Goal: Task Accomplishment & Management: Manage account settings

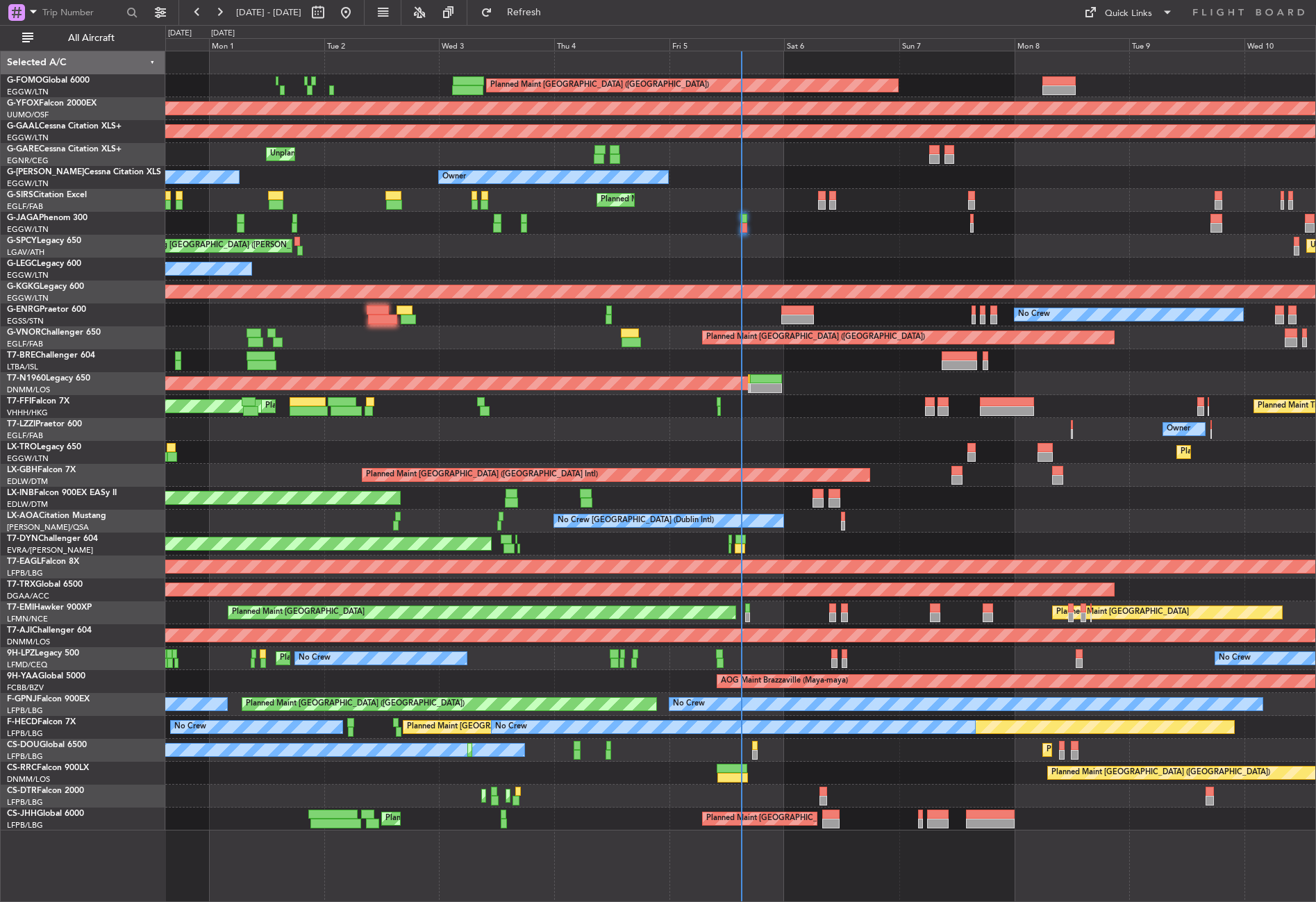
drag, startPoint x: 116, startPoint y: 37, endPoint x: 209, endPoint y: 151, distance: 147.1
click at [116, 37] on span "All Aircraft" at bounding box center [91, 37] width 111 height 10
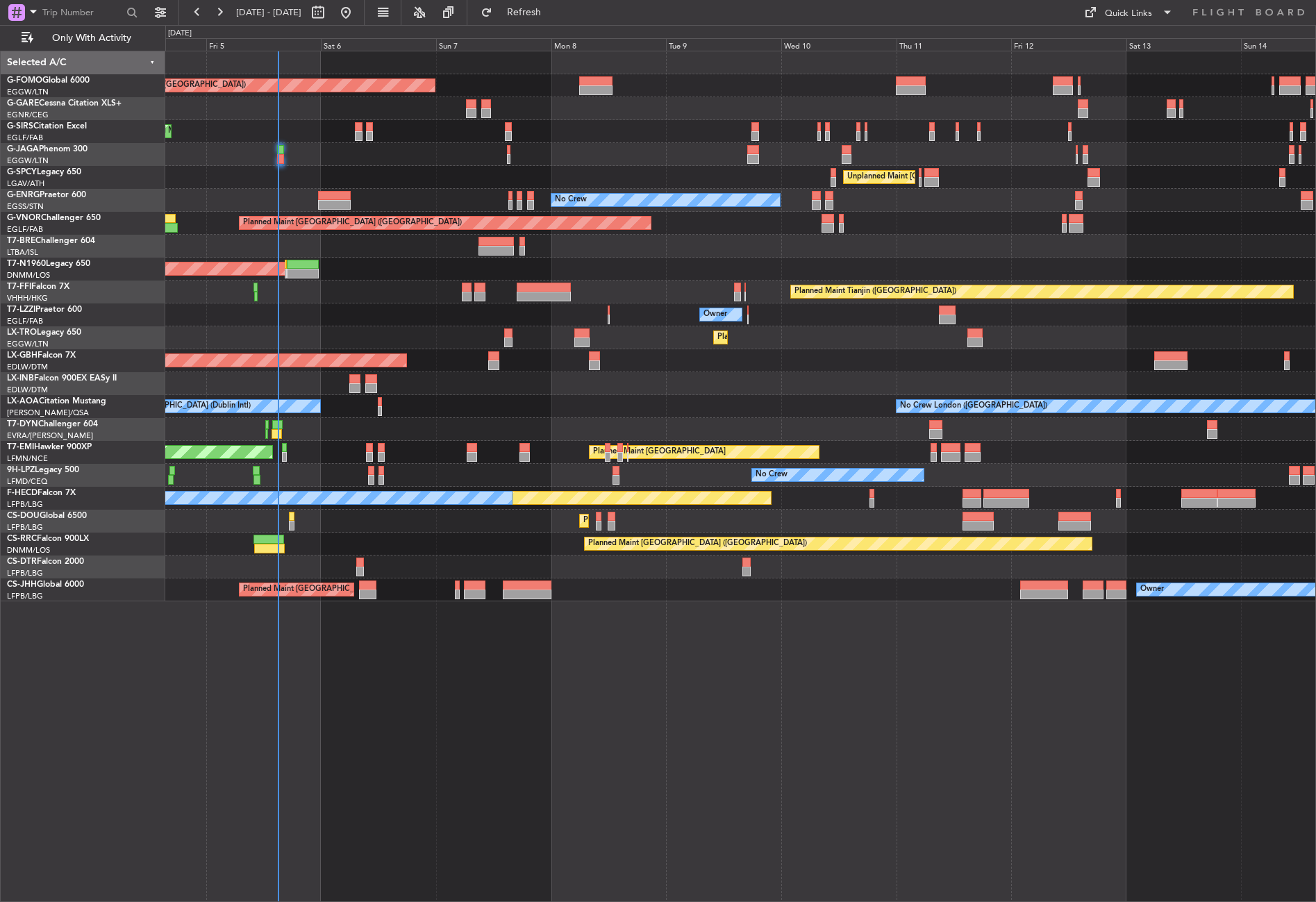
click at [557, 683] on div "Planned Maint London (Luton) Planned Maint London (Farnborough) Unplanned Maint…" at bounding box center [741, 476] width 1151 height 852
click at [790, 650] on div "Planned Maint London (Luton) Planned Maint London (Farnborough) Unplanned Maint…" at bounding box center [741, 476] width 1151 height 852
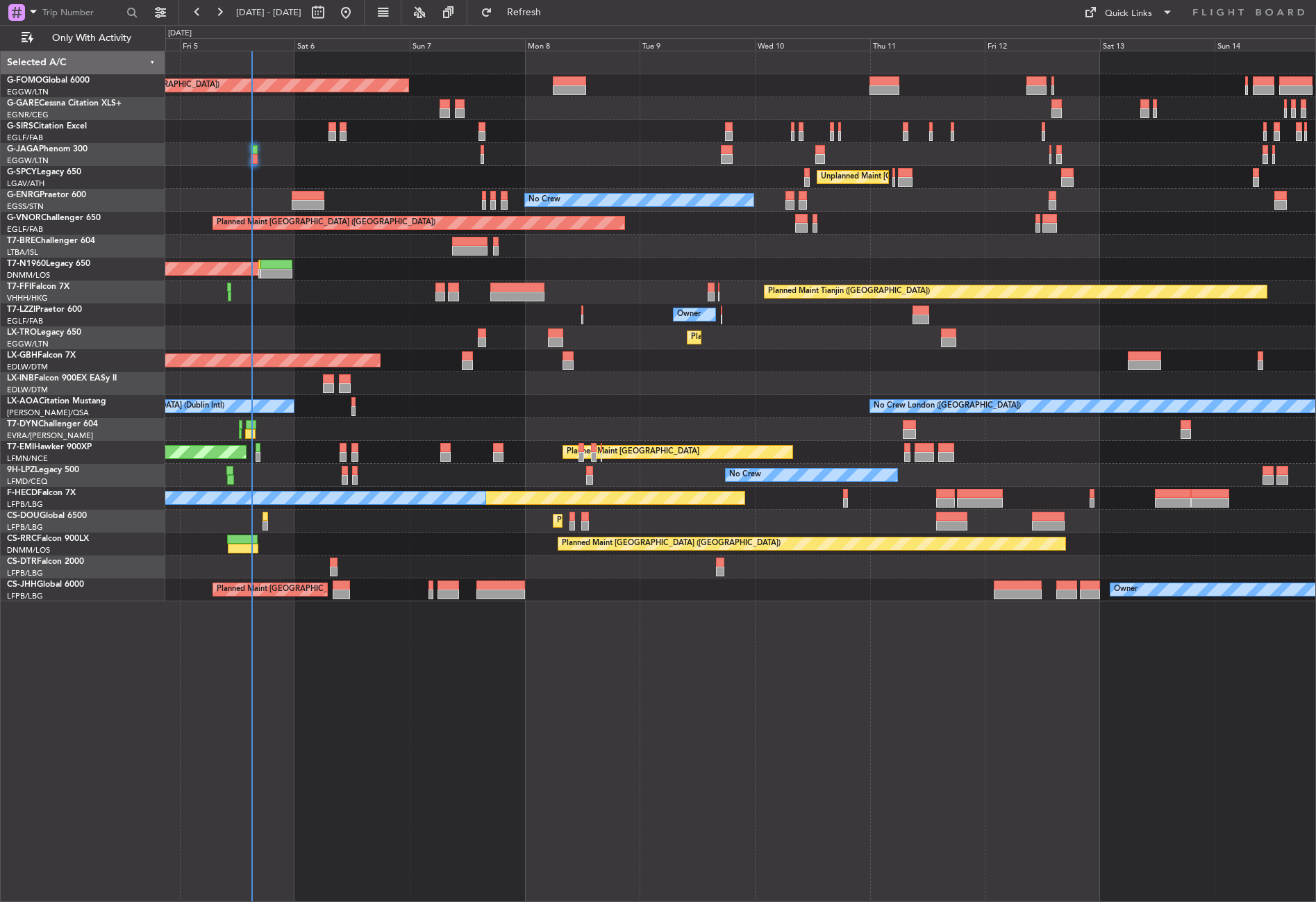
click at [483, 400] on div "No Crew London ([GEOGRAPHIC_DATA]) No Crew [GEOGRAPHIC_DATA] (Dublin Intl)" at bounding box center [740, 407] width 1150 height 23
click at [750, 672] on div "Planned Maint London (Luton) Planned Maint London (Farnborough) Unplanned Maint…" at bounding box center [741, 476] width 1151 height 852
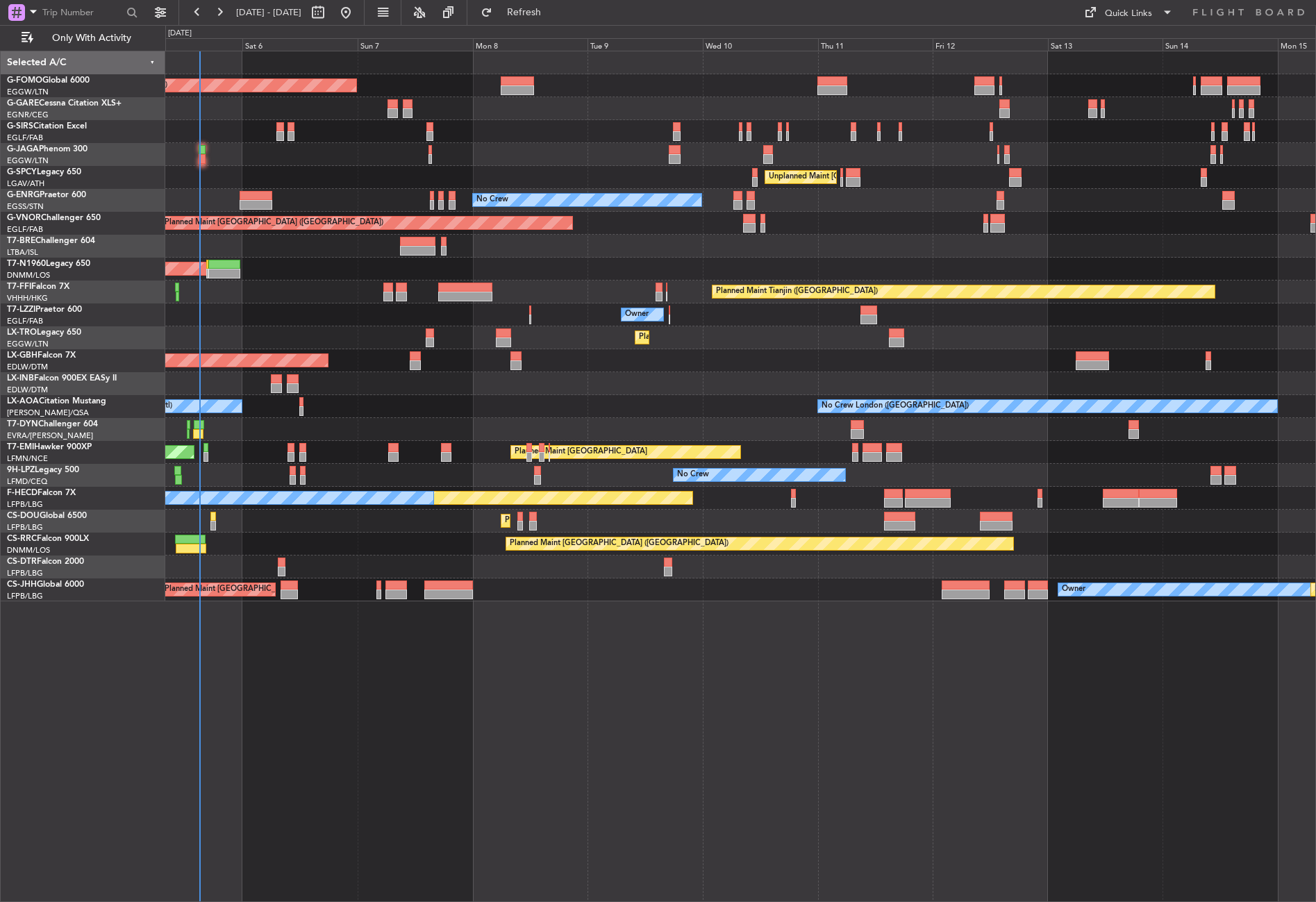
click at [692, 683] on div "Planned Maint London (Luton) Planned Maint London (Farnborough) Unplanned Maint…" at bounding box center [741, 476] width 1151 height 852
click at [643, 703] on div "Planned Maint London (Luton) Planned Maint London (Farnborough) Unplanned Maint…" at bounding box center [741, 476] width 1151 height 852
click at [352, 717] on div "Planned Maint London (Luton) Planned Maint London (Farnborough) Unplanned Maint…" at bounding box center [741, 476] width 1151 height 852
click at [339, 767] on div "Planned Maint London (Luton) Planned Maint London (Farnborough) Unplanned Maint…" at bounding box center [741, 476] width 1151 height 852
click at [535, 12] on button "Refresh" at bounding box center [516, 13] width 84 height 23
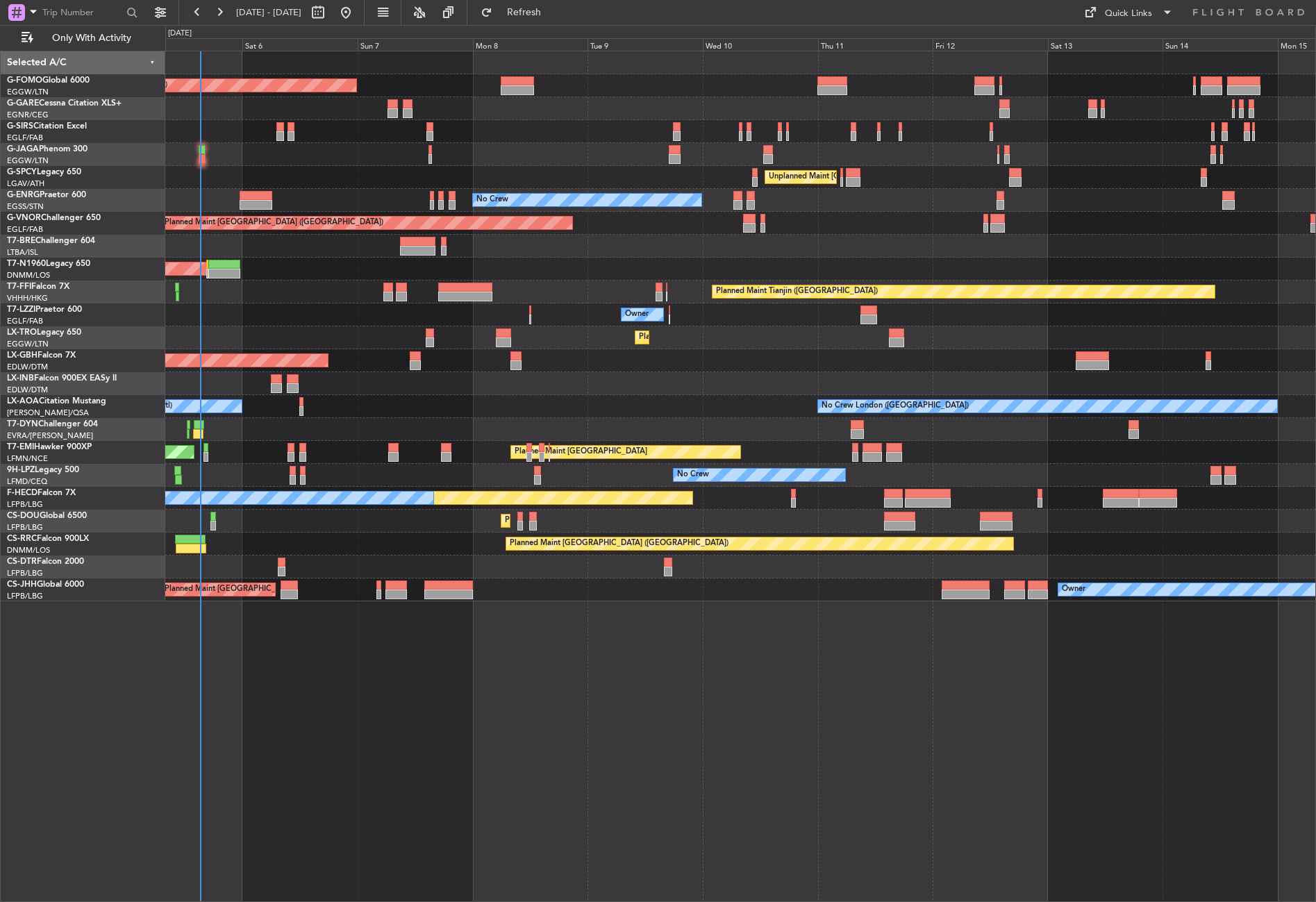
click at [556, 695] on div "Planned Maint London (Luton) Planned Maint London (Farnborough) Unplanned Maint…" at bounding box center [741, 476] width 1151 height 852
click at [558, 695] on div "Planned Maint London (Luton) Planned Maint London (Farnborough) Unplanned Maint…" at bounding box center [741, 476] width 1151 height 852
click at [542, 733] on div "Planned Maint London (Luton) Planned Maint London (Farnborough) Unplanned Maint…" at bounding box center [741, 476] width 1151 height 852
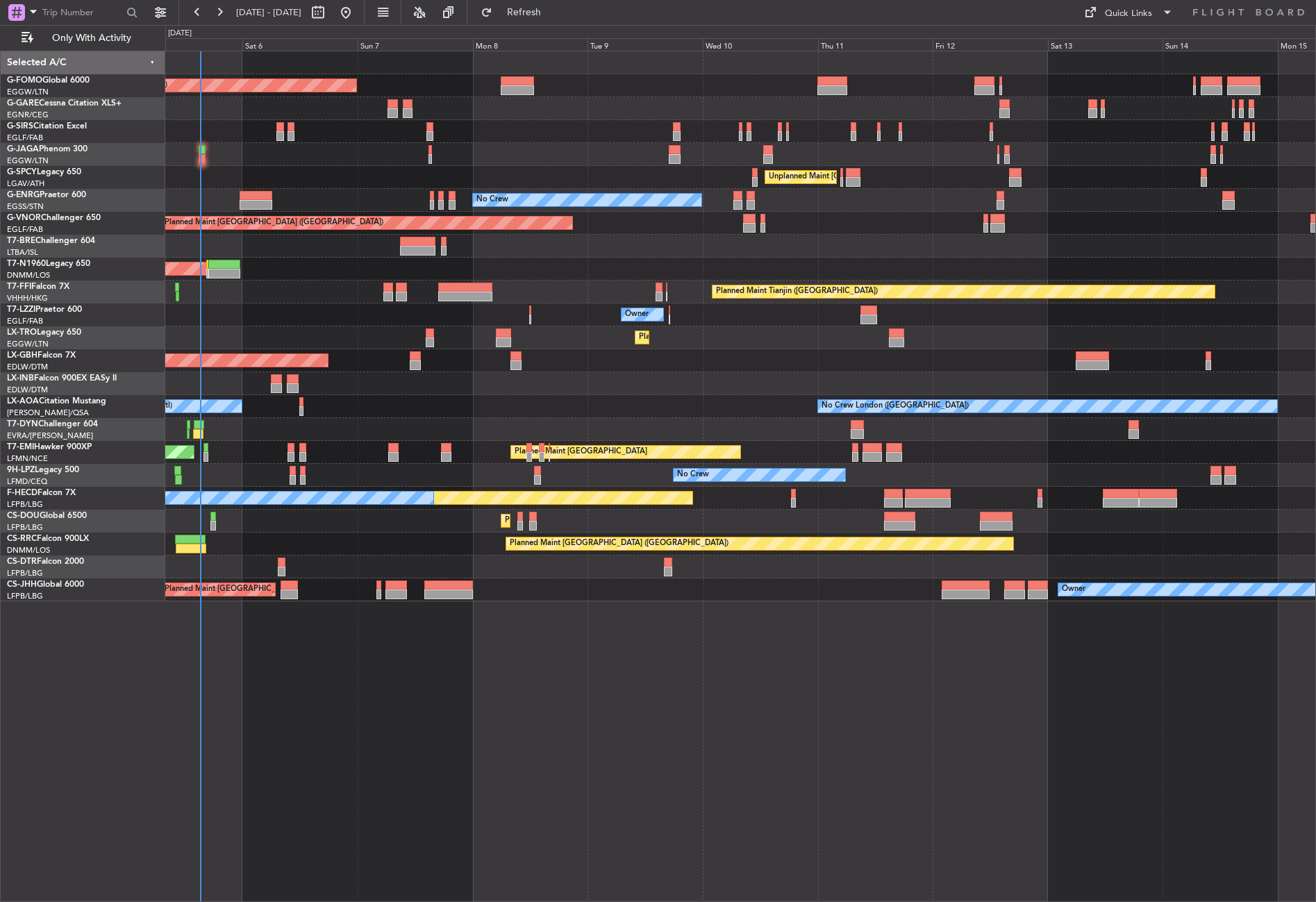
click at [542, 733] on div "Planned Maint London (Luton) Planned Maint London (Farnborough) Unplanned Maint…" at bounding box center [741, 476] width 1151 height 852
click at [523, 744] on div "Planned Maint London (Luton) Planned Maint London (Farnborough) Unplanned Maint…" at bounding box center [741, 476] width 1151 height 852
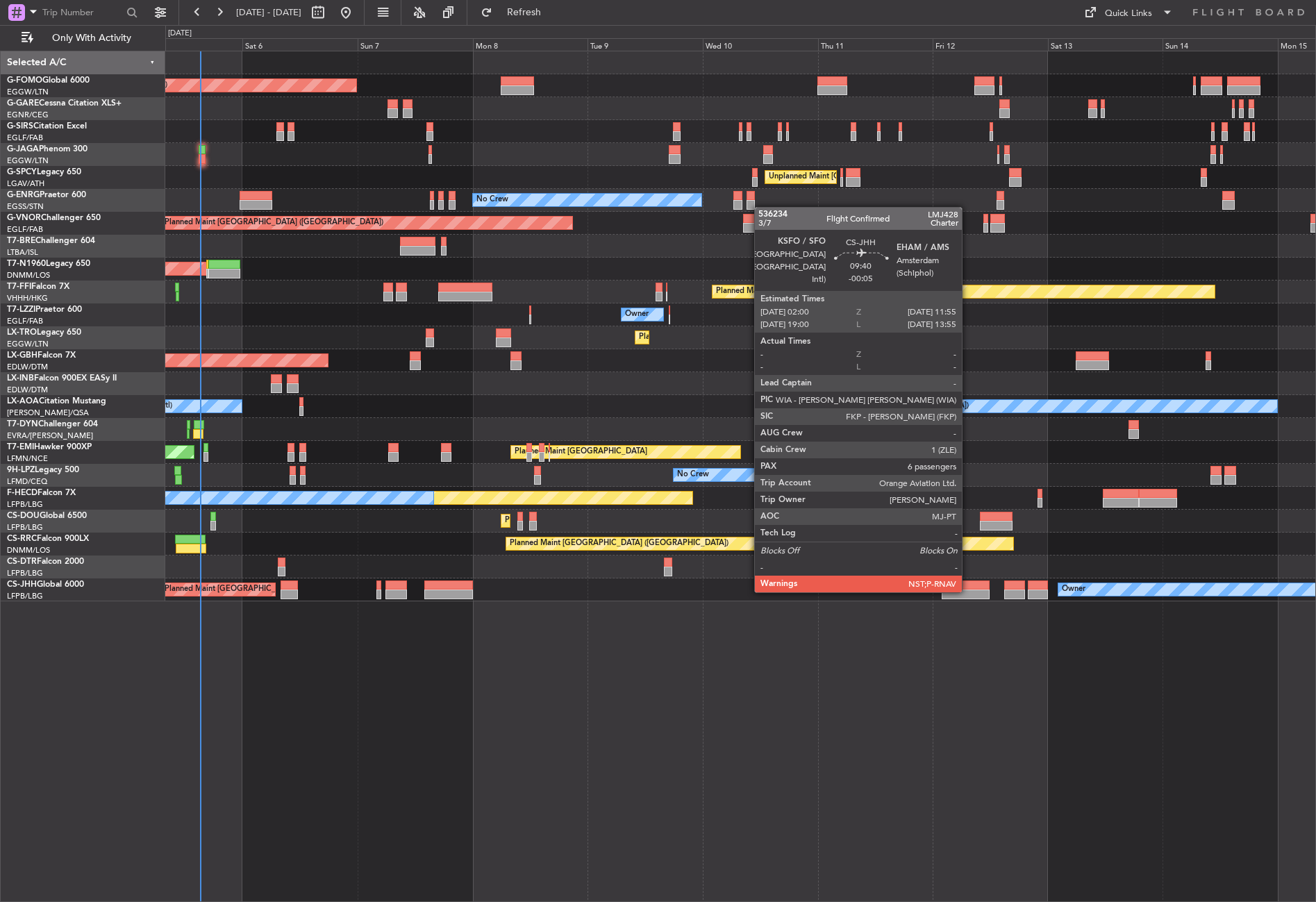
click at [968, 591] on div at bounding box center [965, 594] width 48 height 10
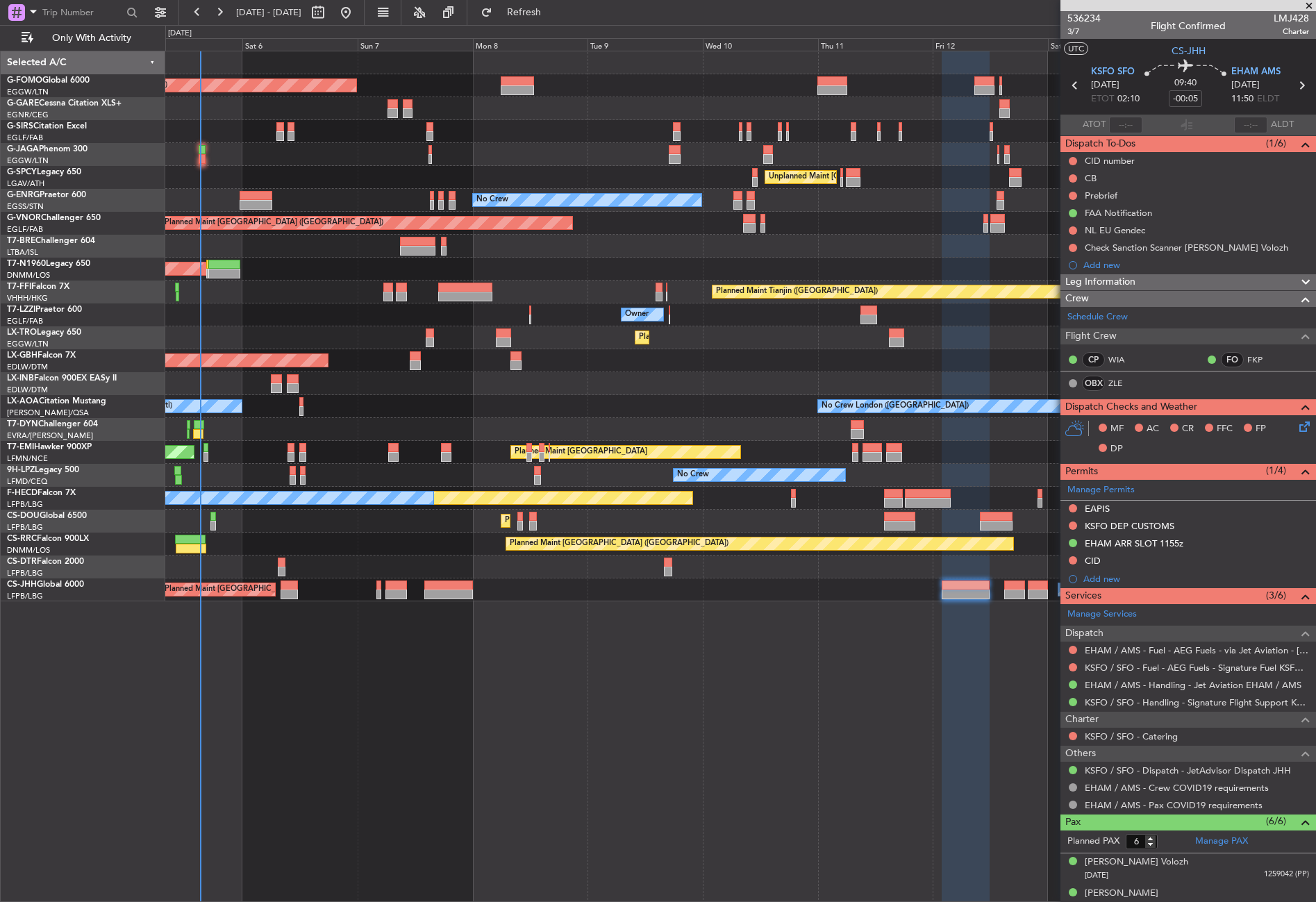
click at [728, 680] on div "Planned Maint London (Luton) Planned Maint London (Farnborough) Unplanned Maint…" at bounding box center [741, 476] width 1151 height 852
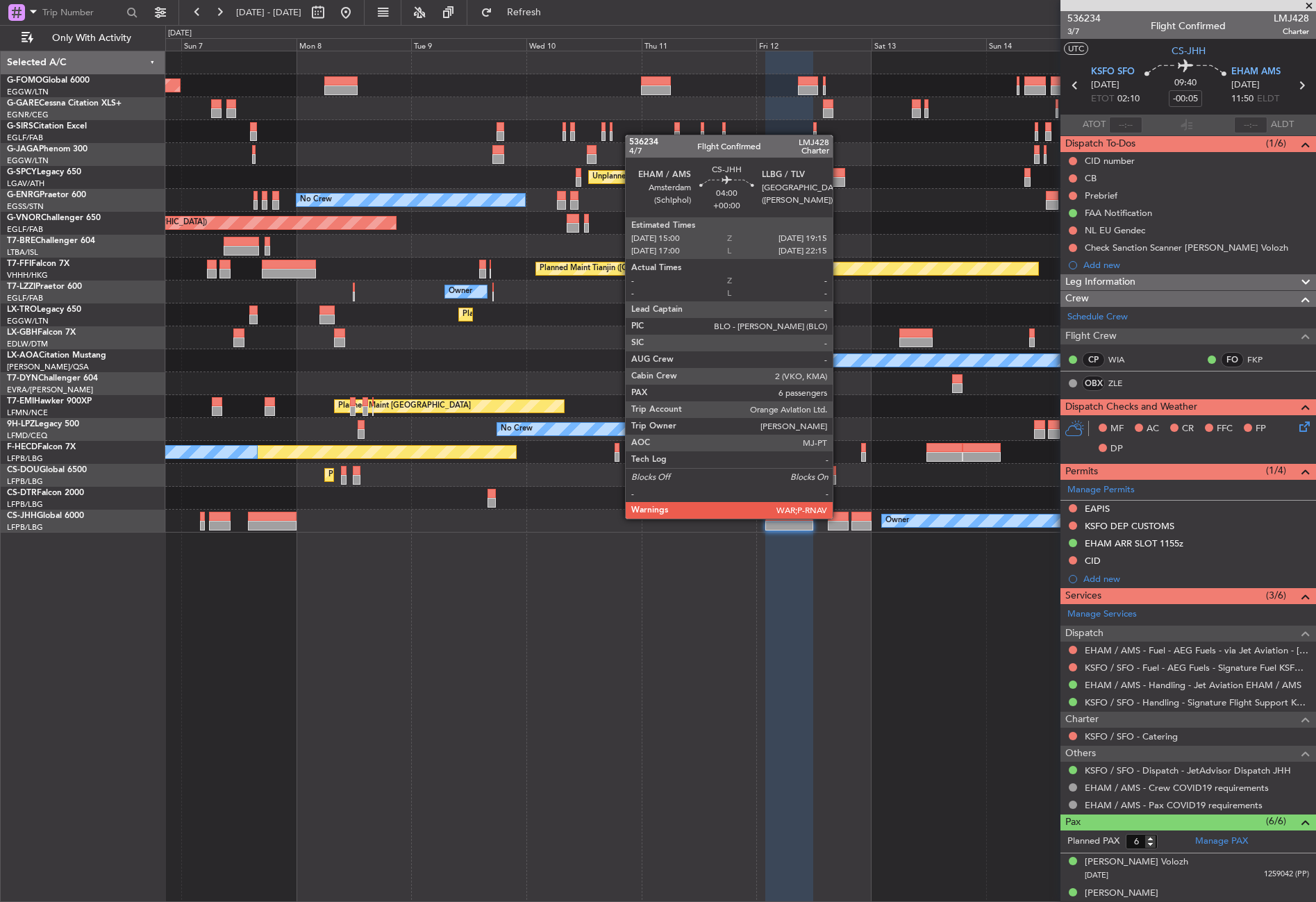
click at [839, 517] on div at bounding box center [838, 516] width 21 height 10
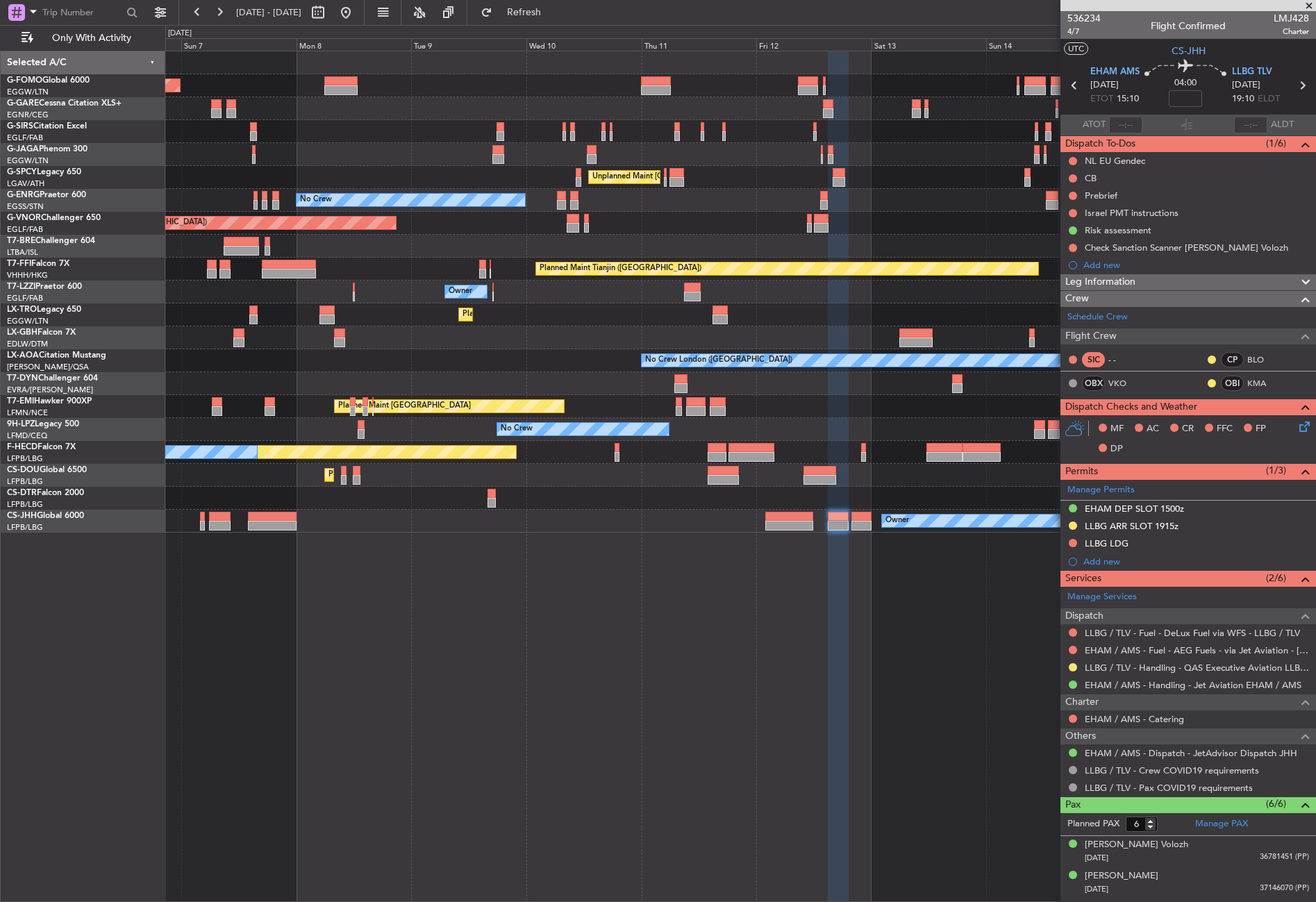
click at [431, 596] on div "Planned Maint London (Luton) Planned Maint London (Farnborough) Unplanned Maint…" at bounding box center [741, 476] width 1151 height 852
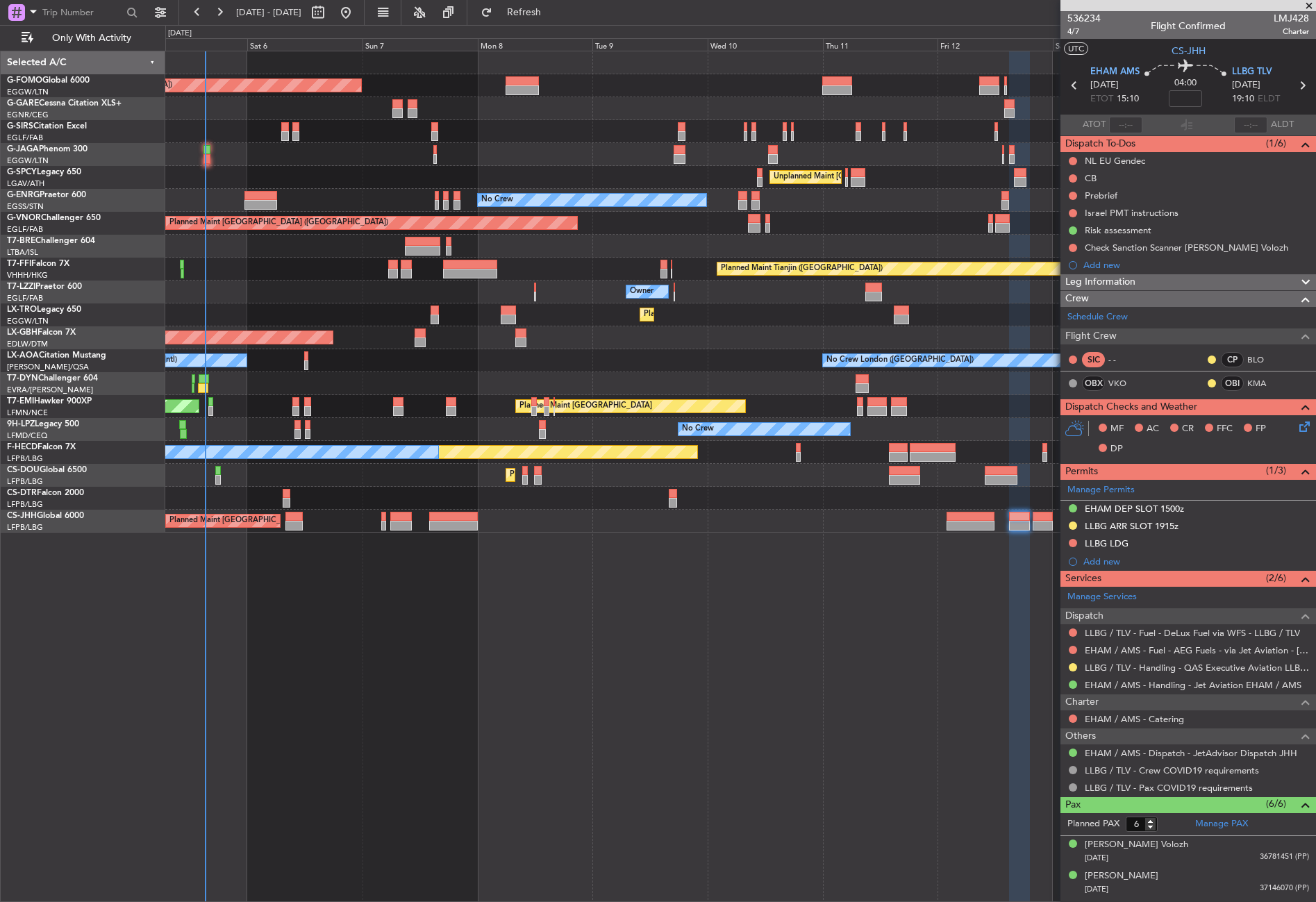
click at [602, 609] on div "Planned Maint London (Luton) Planned Maint London (Farnborough) Unplanned Maint…" at bounding box center [741, 476] width 1151 height 852
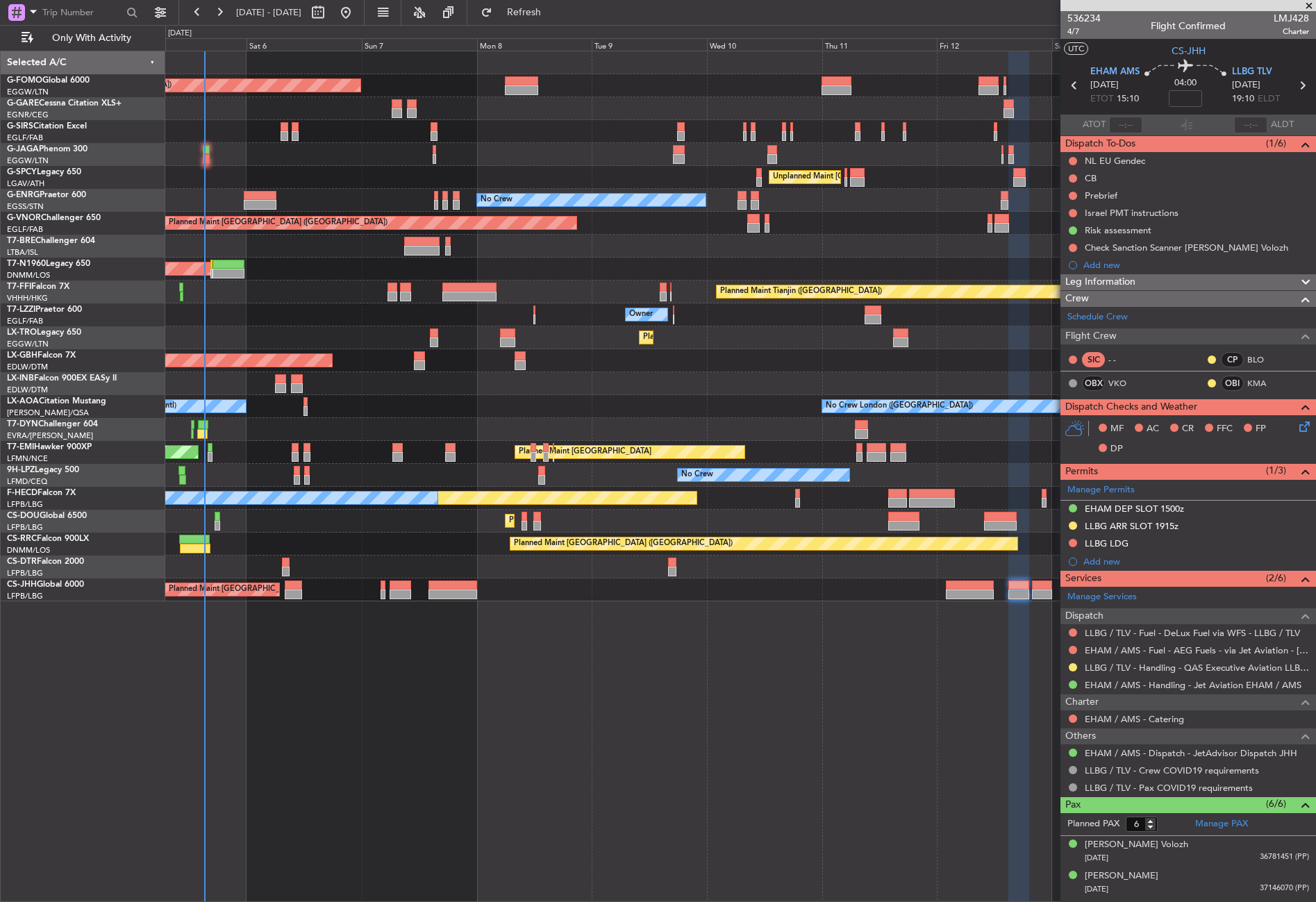
click at [337, 271] on div "Planned Maint [GEOGRAPHIC_DATA] ([GEOGRAPHIC_DATA])" at bounding box center [740, 269] width 1150 height 23
click at [450, 376] on div at bounding box center [740, 384] width 1150 height 23
click at [460, 345] on div "Planned Maint Dusseldorf" at bounding box center [740, 338] width 1150 height 23
click at [393, 322] on div "Owner" at bounding box center [740, 315] width 1150 height 23
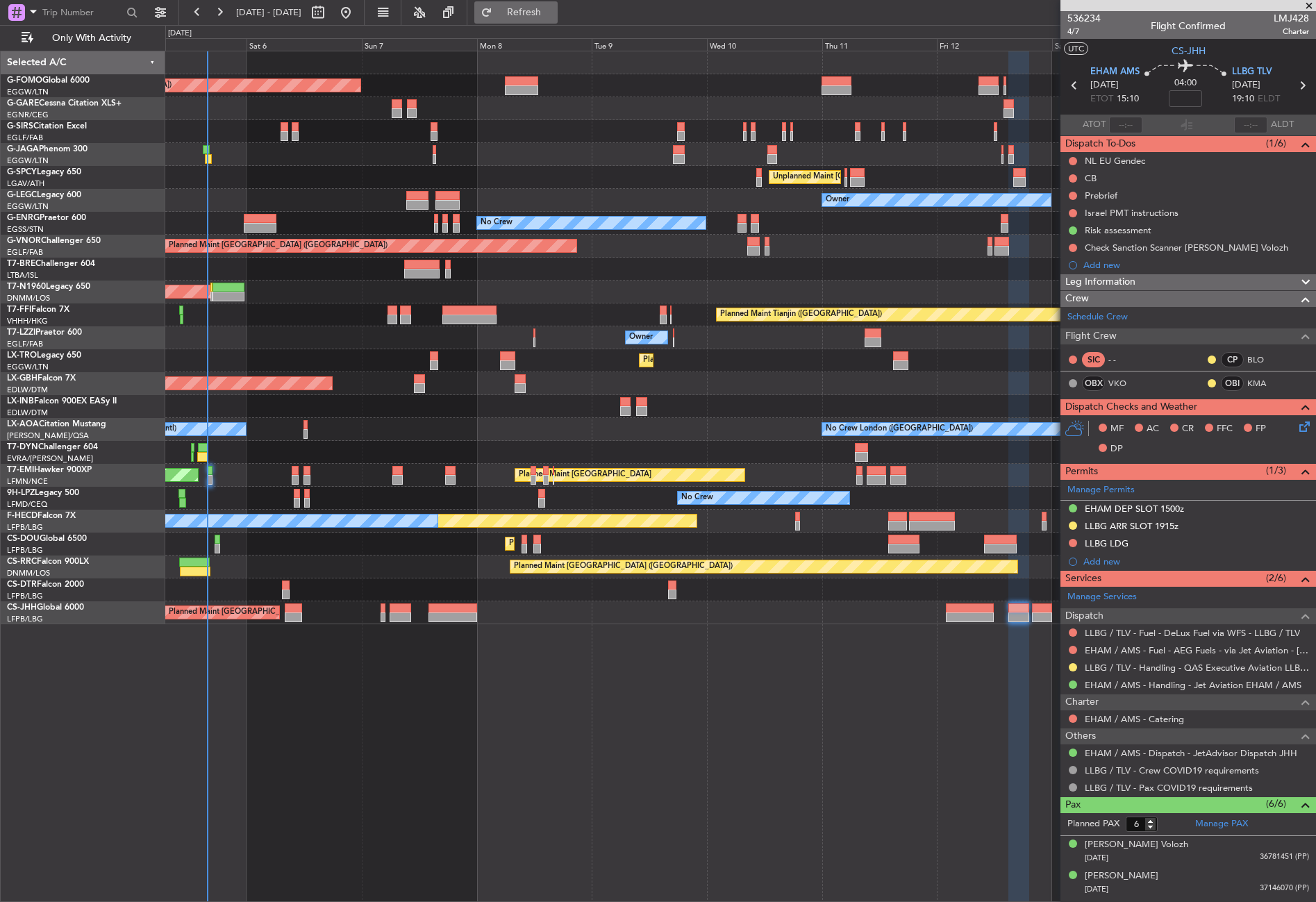
click at [542, 3] on button "Refresh" at bounding box center [516, 13] width 84 height 23
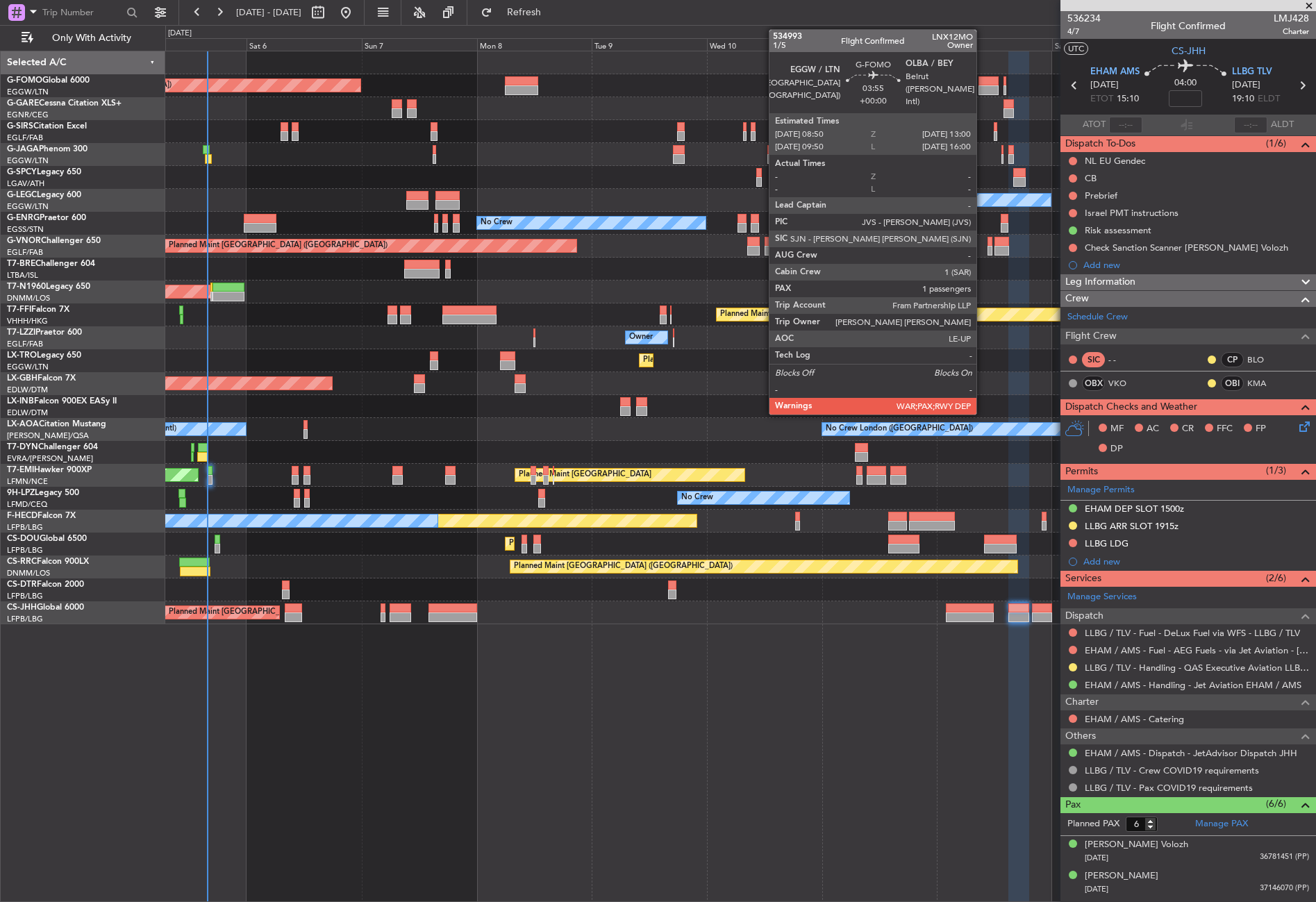
click at [983, 84] on div at bounding box center [988, 81] width 20 height 10
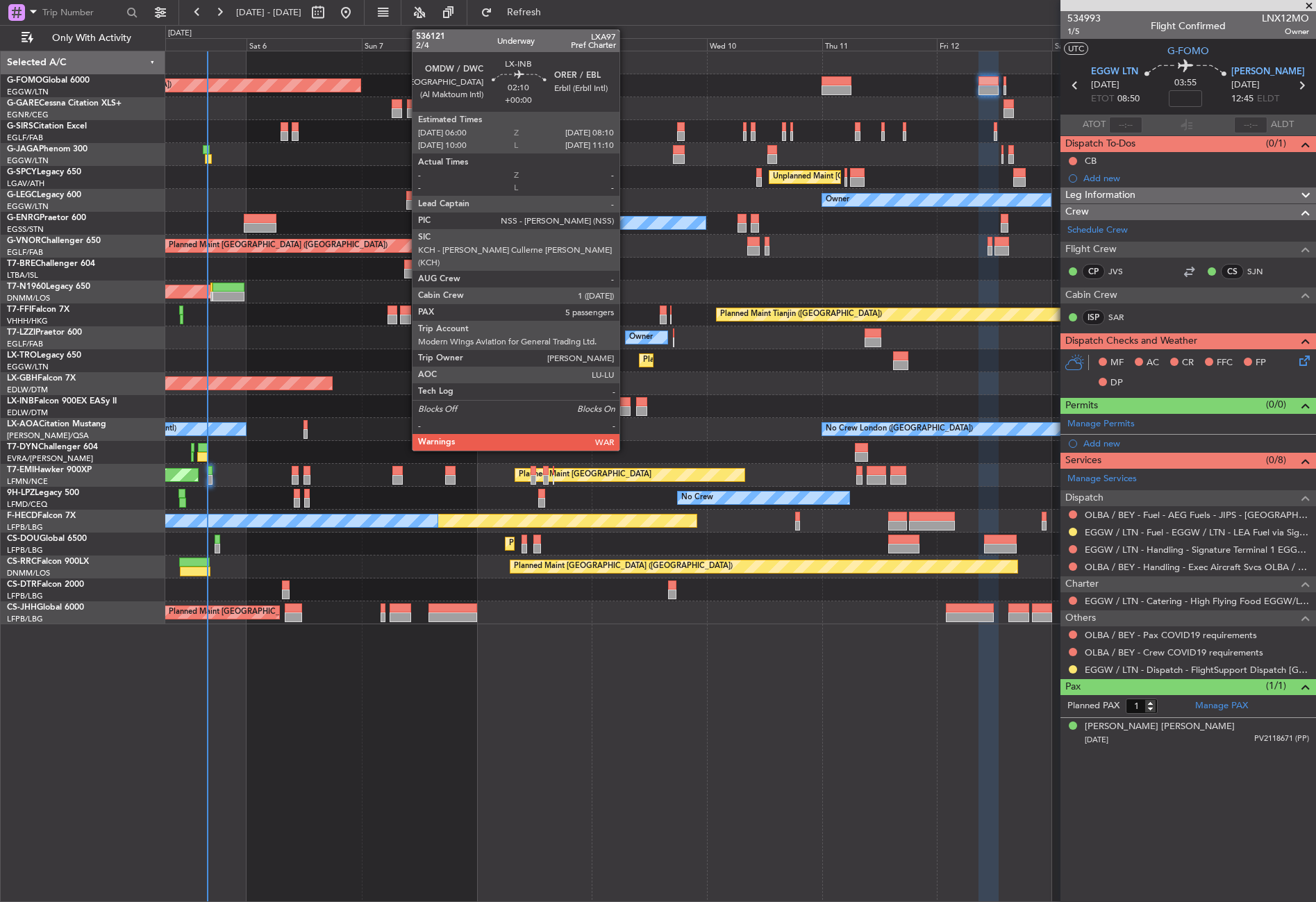
click at [626, 403] on div at bounding box center [625, 401] width 10 height 10
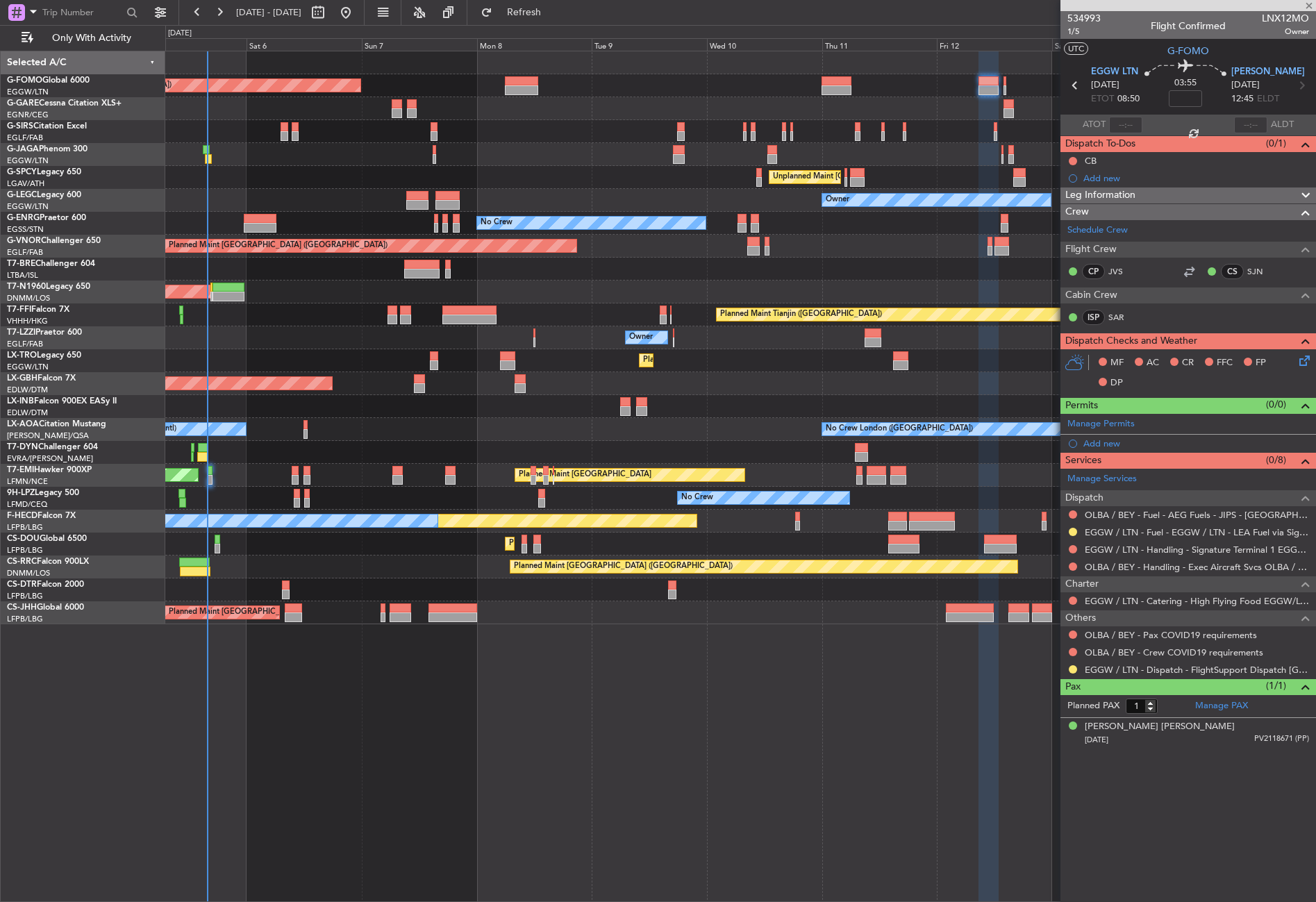
type input "5"
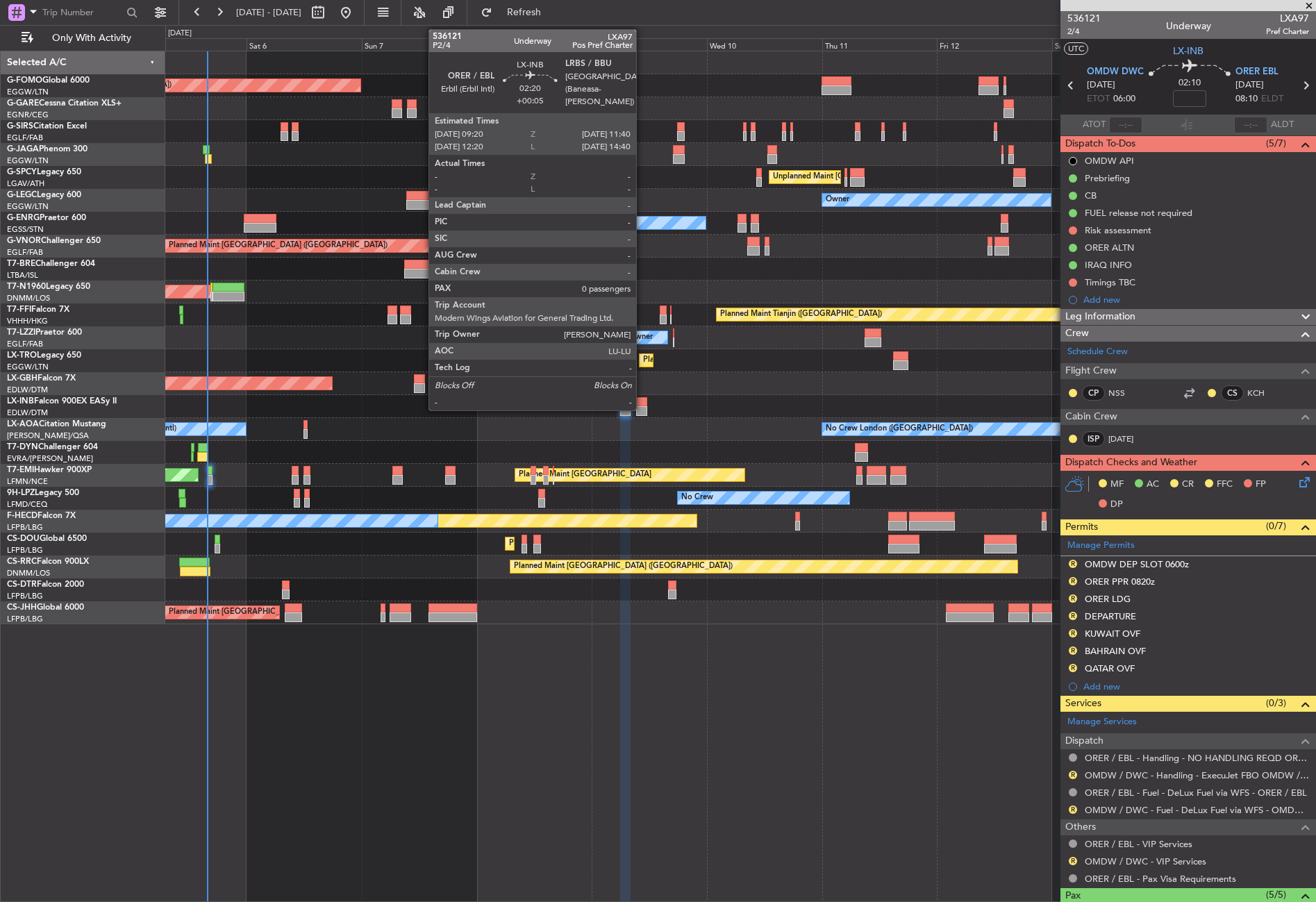
click at [642, 404] on div at bounding box center [642, 401] width 12 height 10
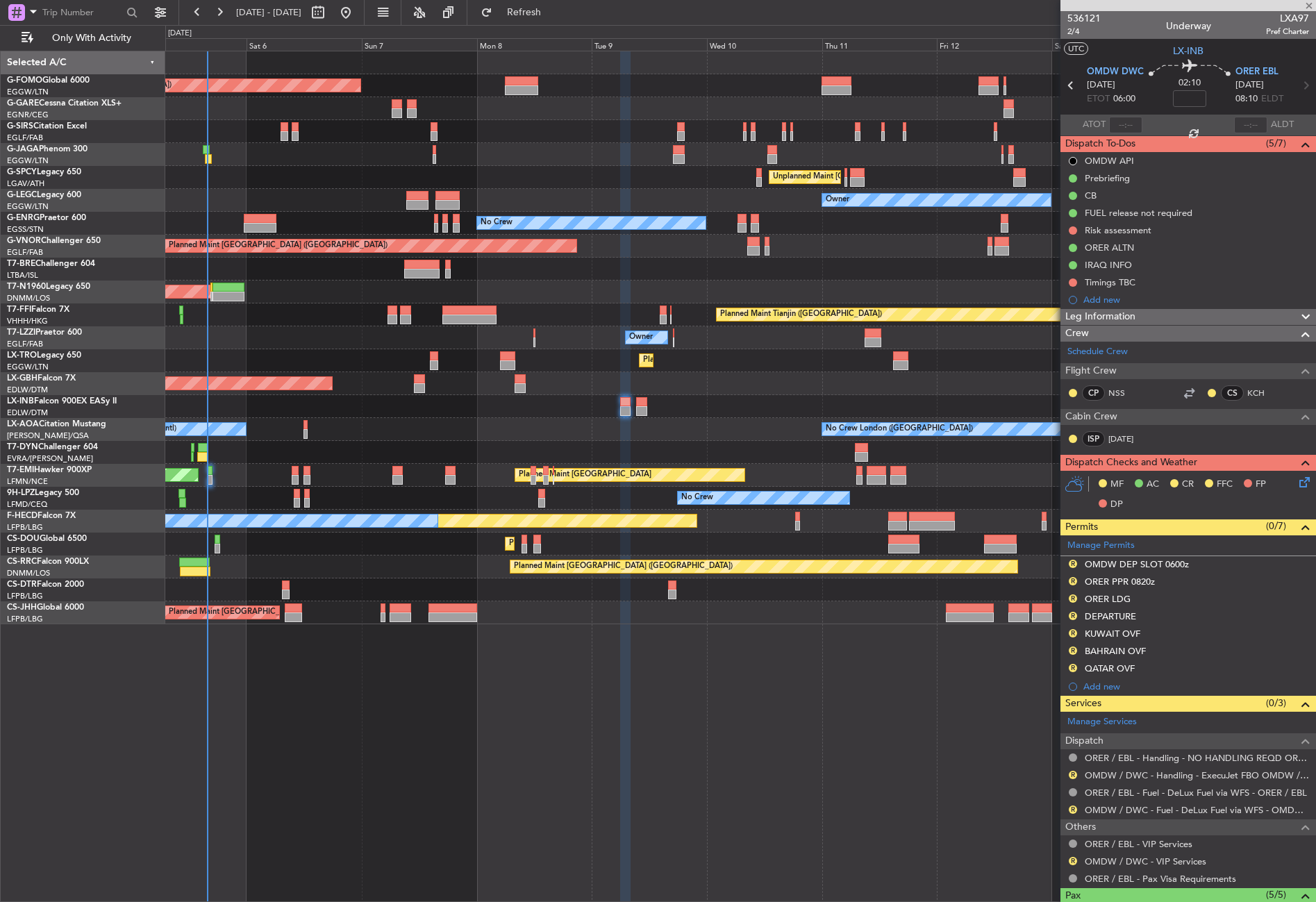
type input "+00:05"
type input "0"
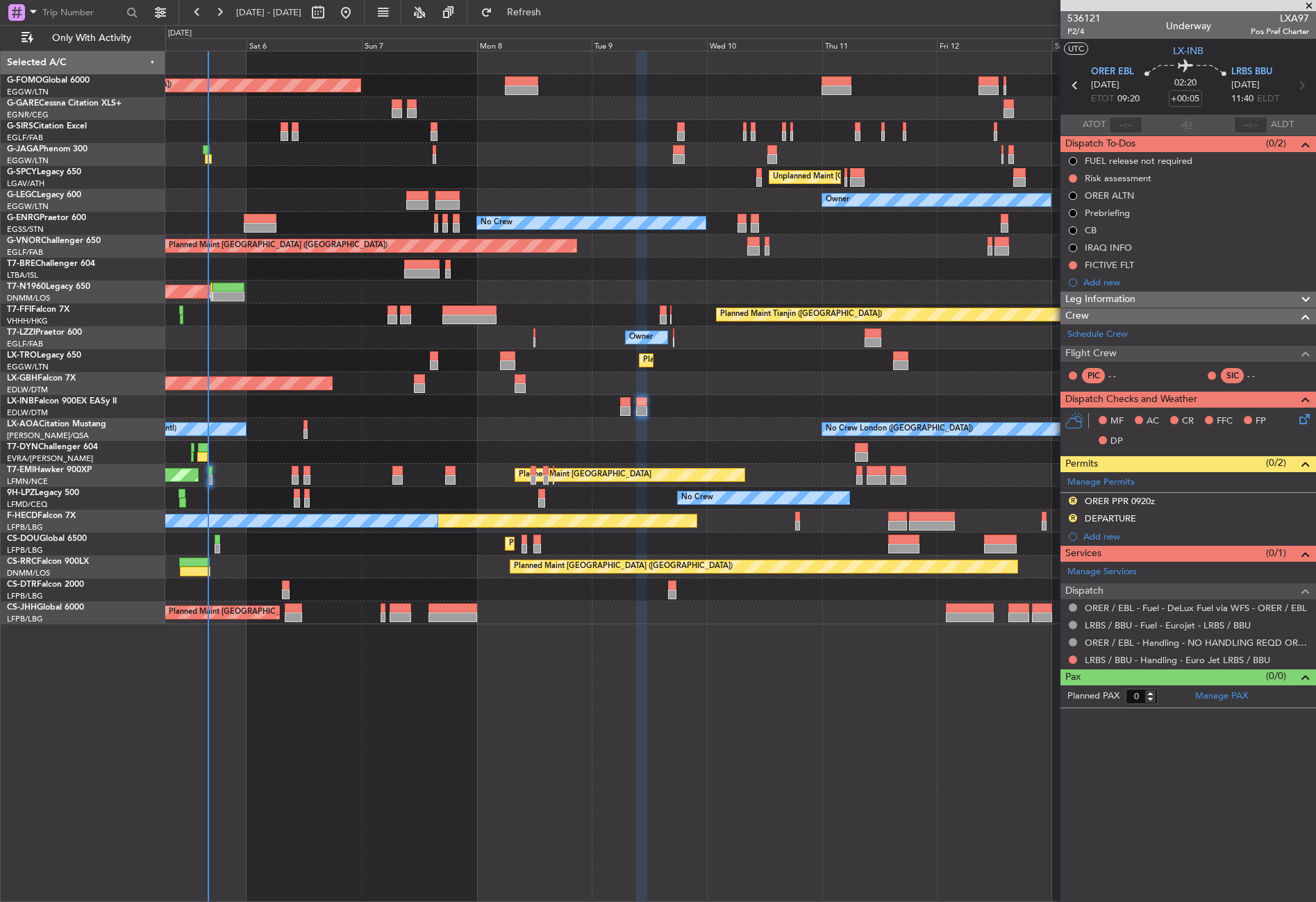
click at [668, 686] on div "Planned Maint London (Luton) Planned Maint London (Farnborough) Unplanned Maint…" at bounding box center [741, 476] width 1151 height 852
click at [431, 810] on div "Planned Maint London (Luton) Planned Maint London (Farnborough) Unplanned Maint…" at bounding box center [741, 476] width 1151 height 852
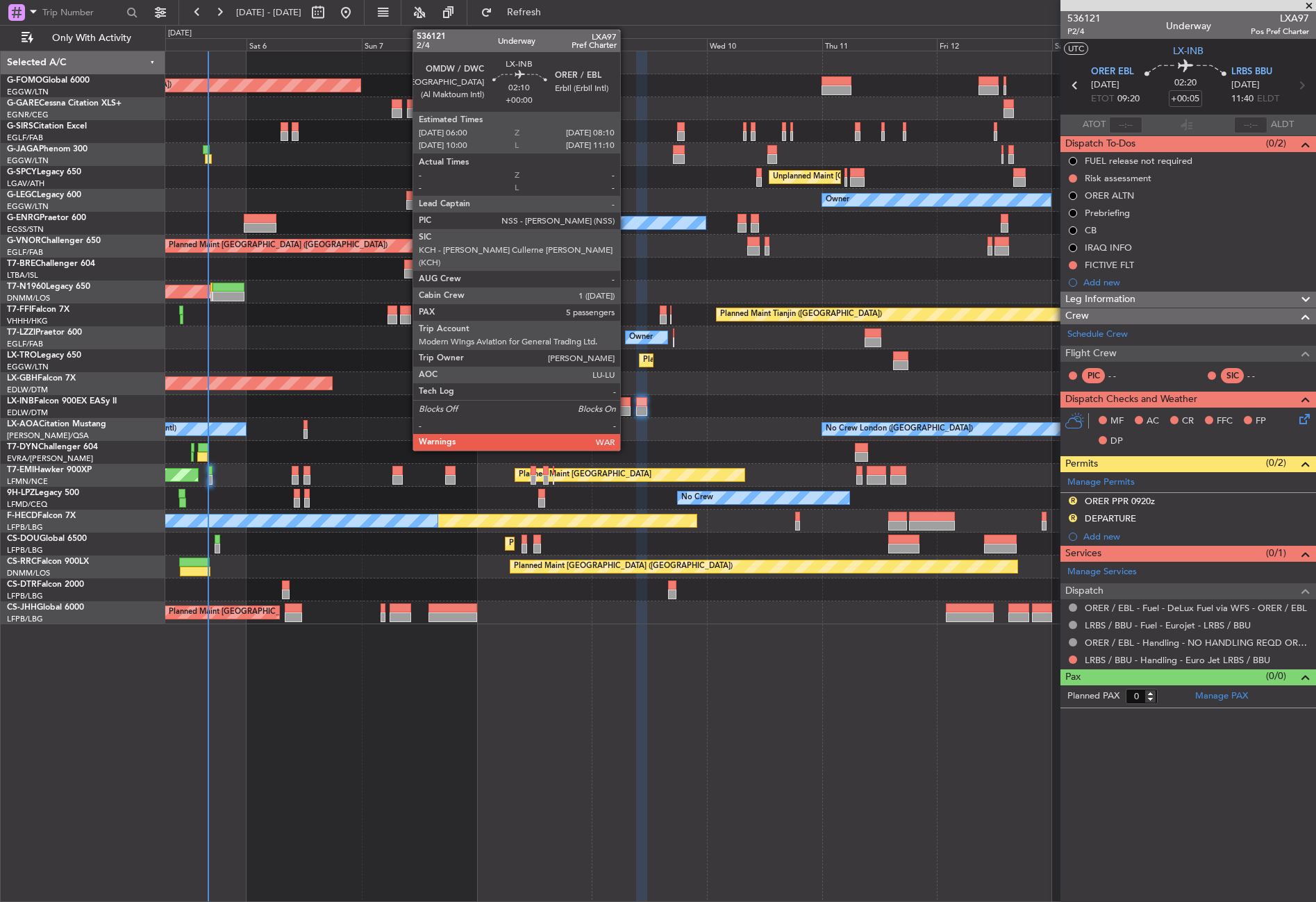
click at [627, 408] on div at bounding box center [625, 411] width 10 height 10
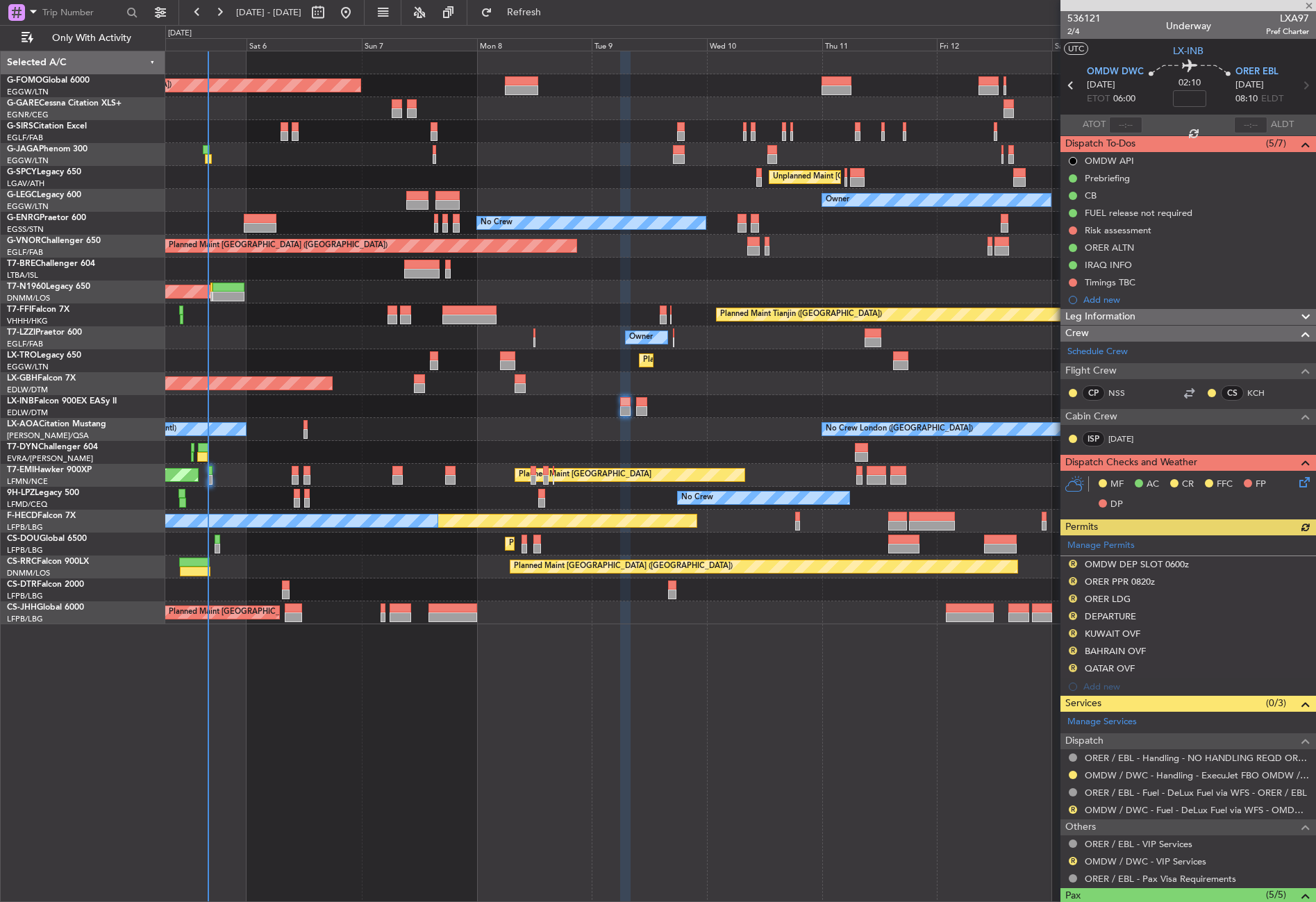
click at [816, 798] on div "Planned Maint London (Luton) Planned Maint London (Farnborough) Unplanned Maint…" at bounding box center [741, 476] width 1151 height 852
click at [541, 753] on div "Planned Maint London (Luton) Planned Maint London (Farnborough) Unplanned Maint…" at bounding box center [741, 476] width 1151 height 852
click at [1072, 666] on button "R" at bounding box center [1073, 669] width 9 height 9
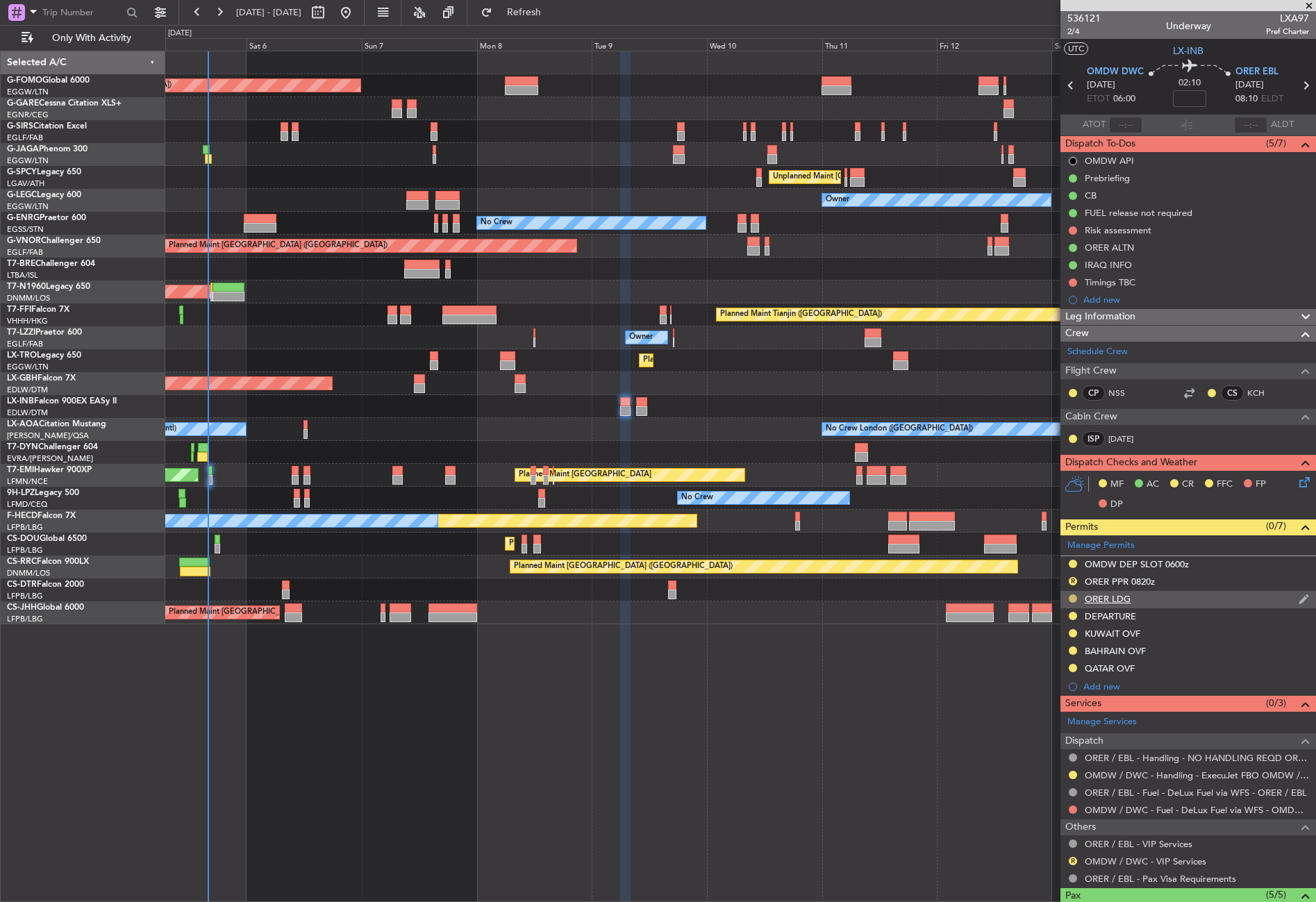
click at [1072, 596] on button at bounding box center [1073, 599] width 9 height 9
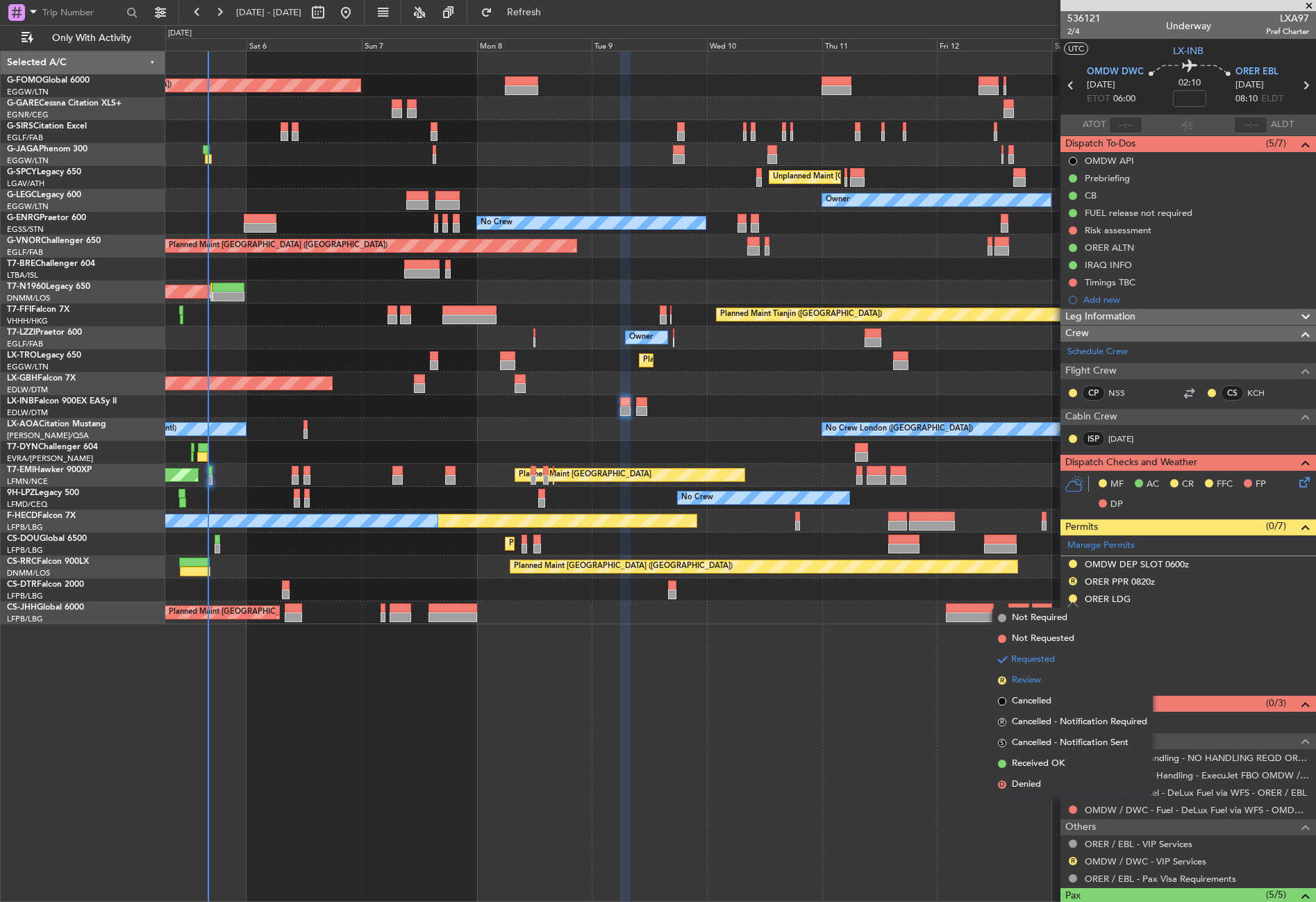
click at [1041, 676] on li "R Review" at bounding box center [1072, 681] width 160 height 21
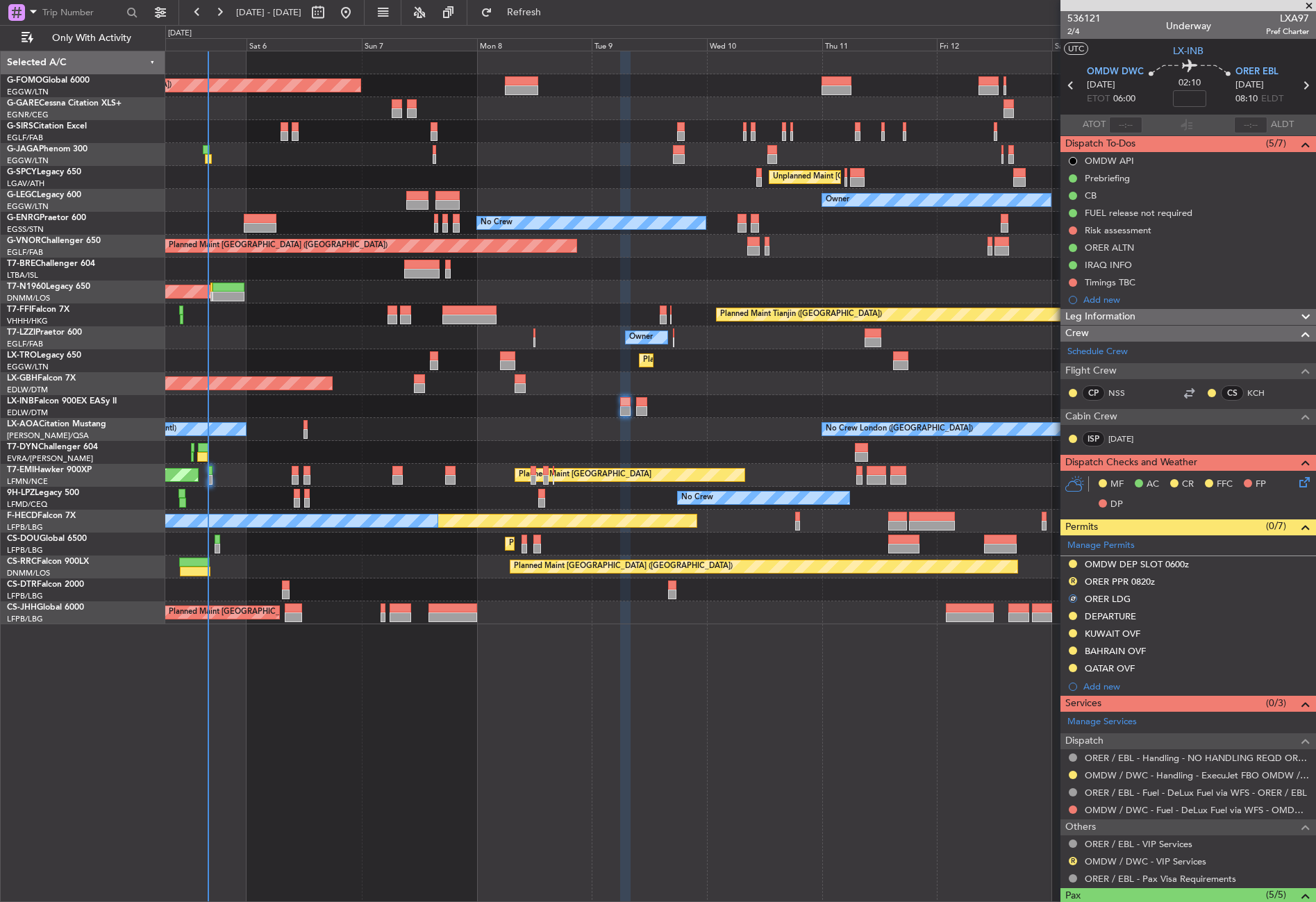
click at [921, 680] on div "Planned Maint London (Luton) Planned Maint London (Farnborough) Unplanned Maint…" at bounding box center [741, 476] width 1151 height 852
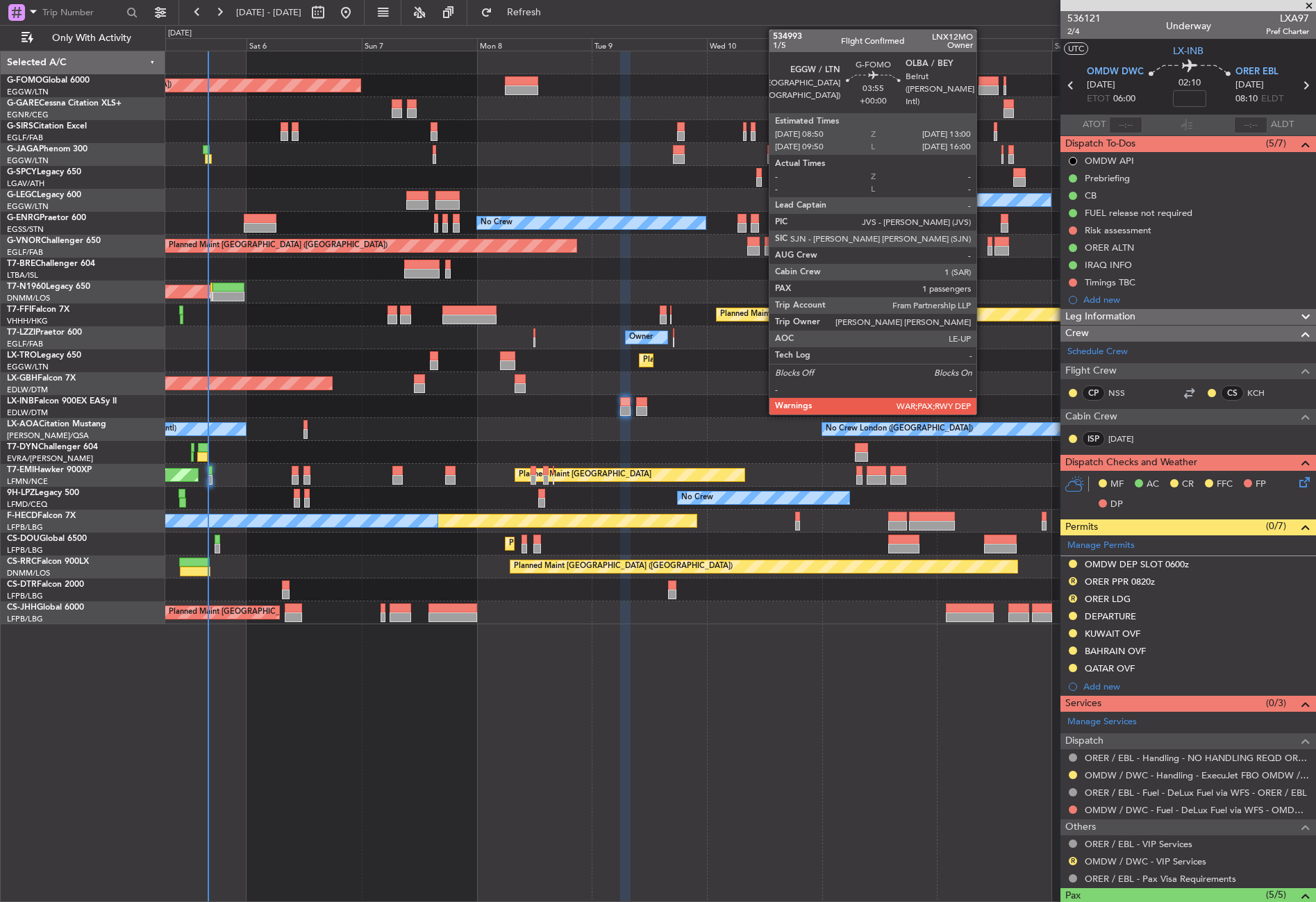
click at [983, 81] on div at bounding box center [988, 81] width 20 height 10
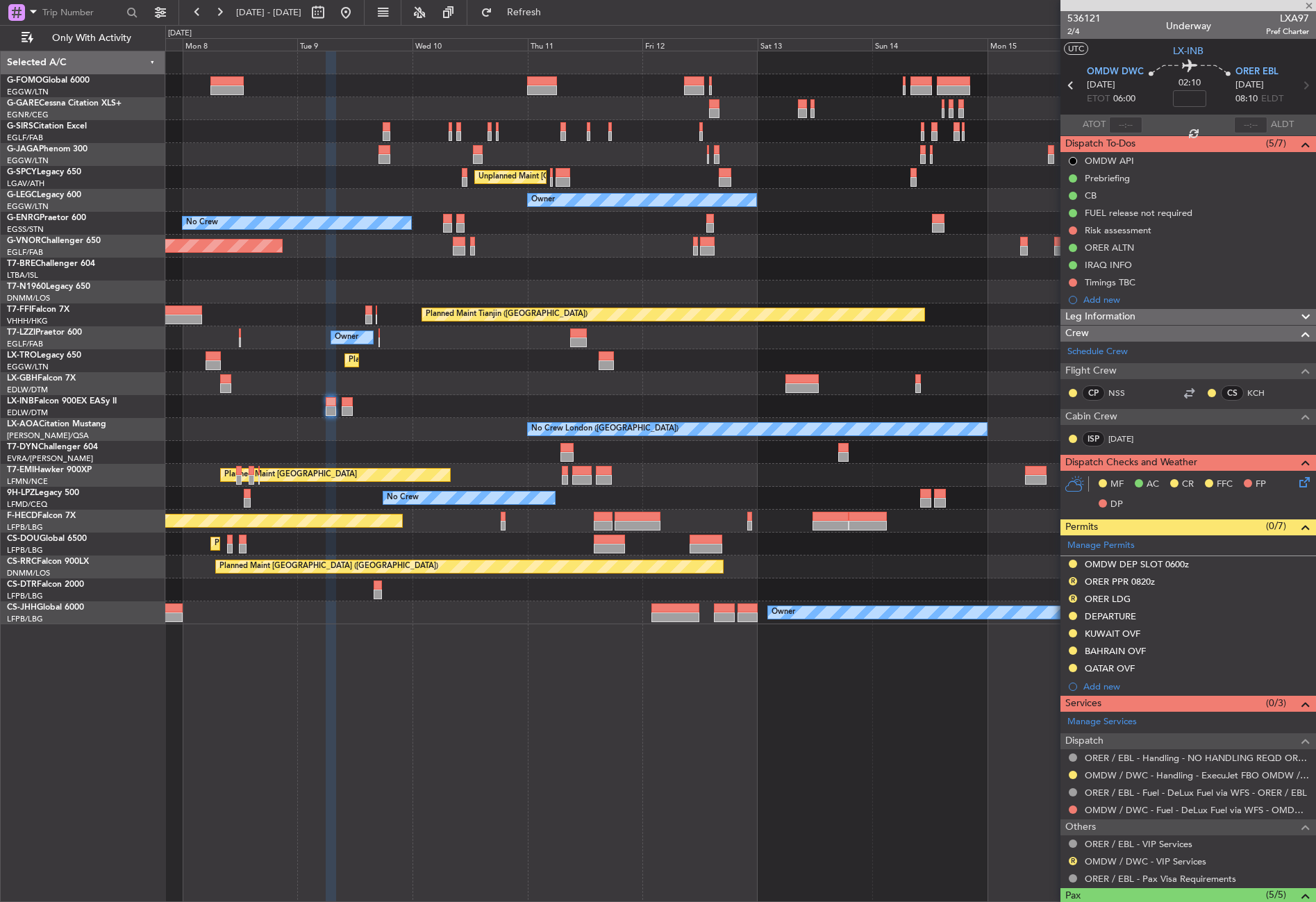
click at [507, 243] on div "Planned Maint London (Luton) Unplanned Maint Athens (Eleftherios Venizelos Intl…" at bounding box center [740, 338] width 1150 height 573
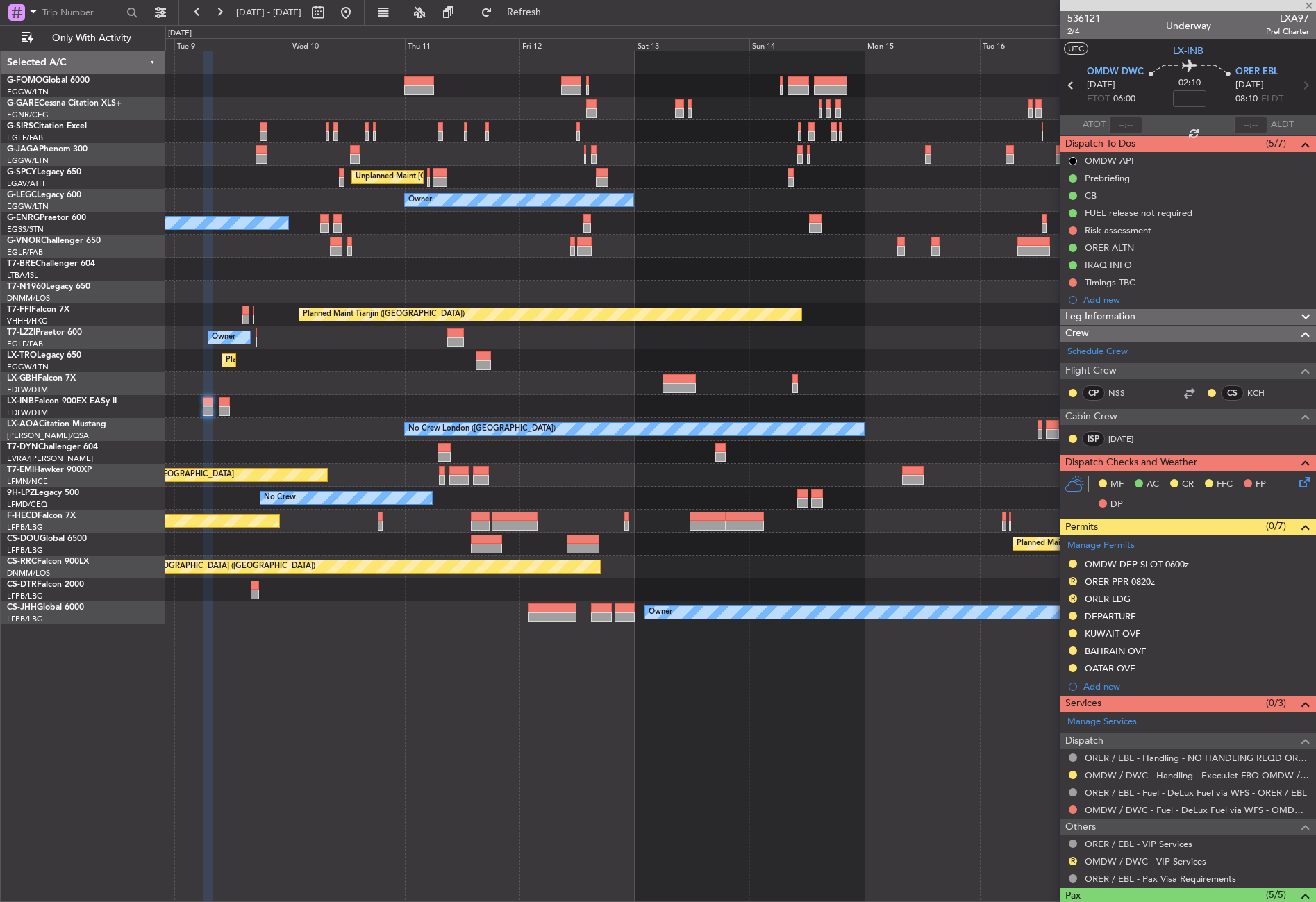
click at [482, 279] on div at bounding box center [740, 269] width 1150 height 23
type input "1"
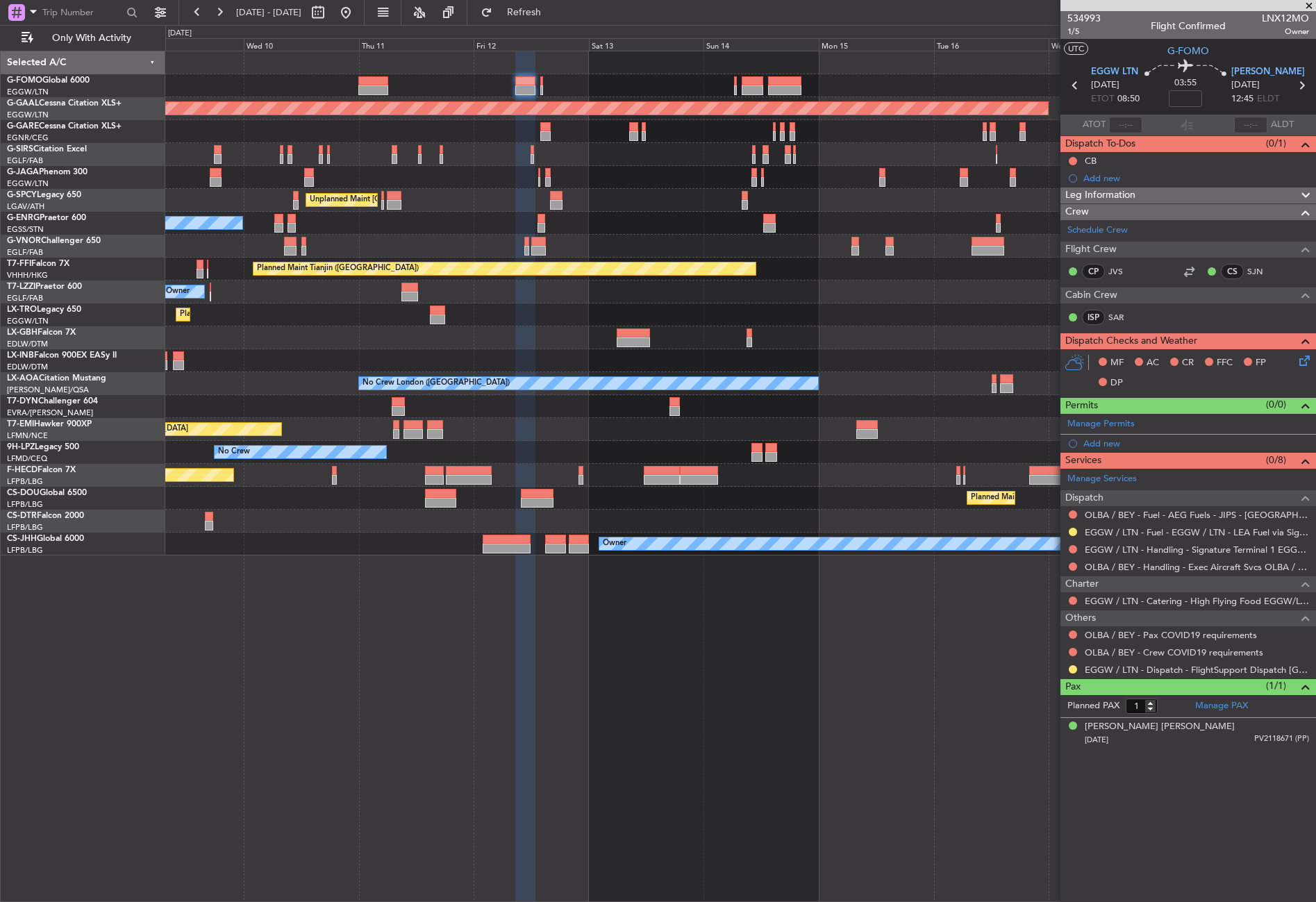
click at [1092, 198] on span "Leg Information" at bounding box center [1100, 195] width 70 height 16
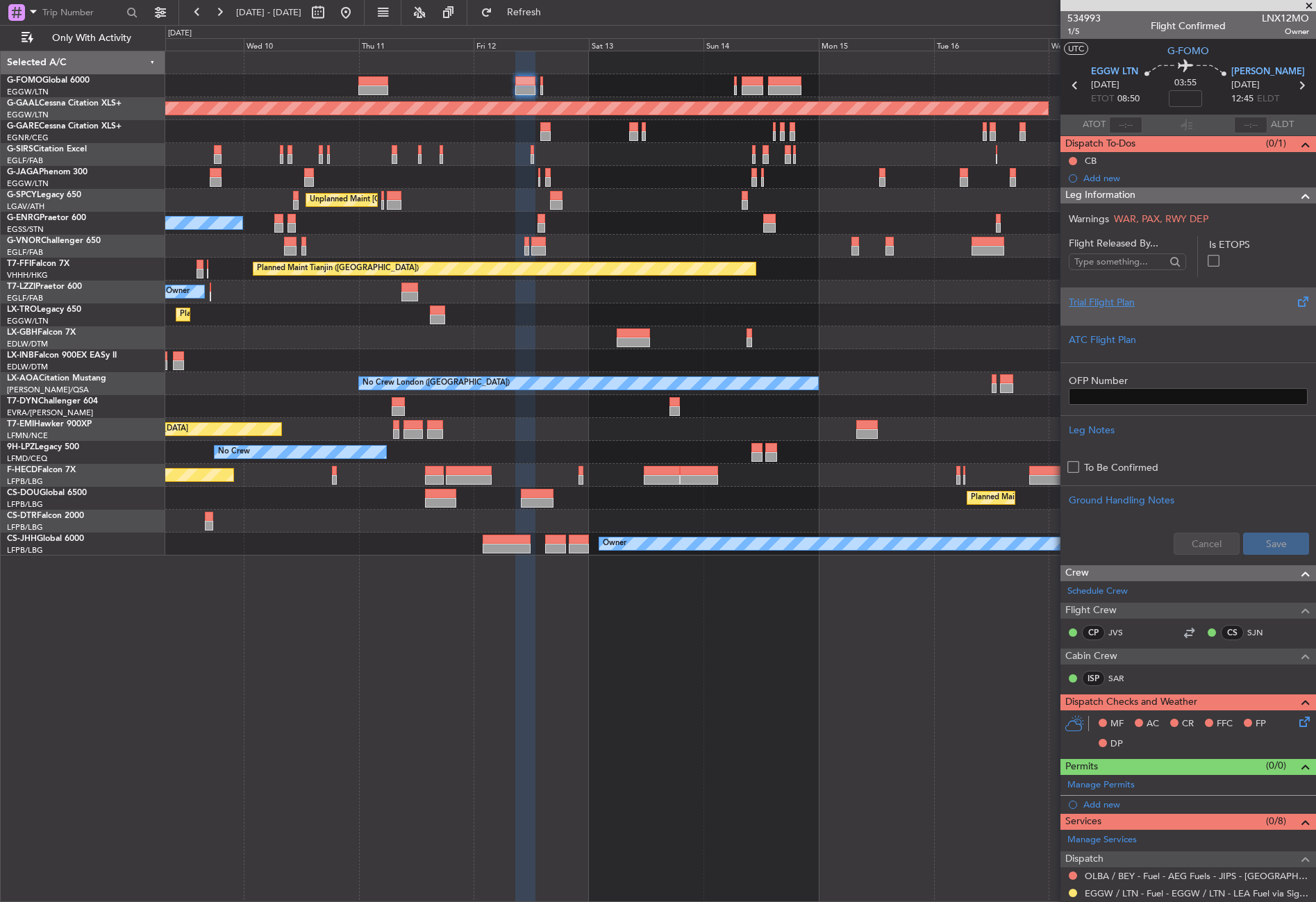
click at [1103, 315] on div at bounding box center [1188, 314] width 238 height 9
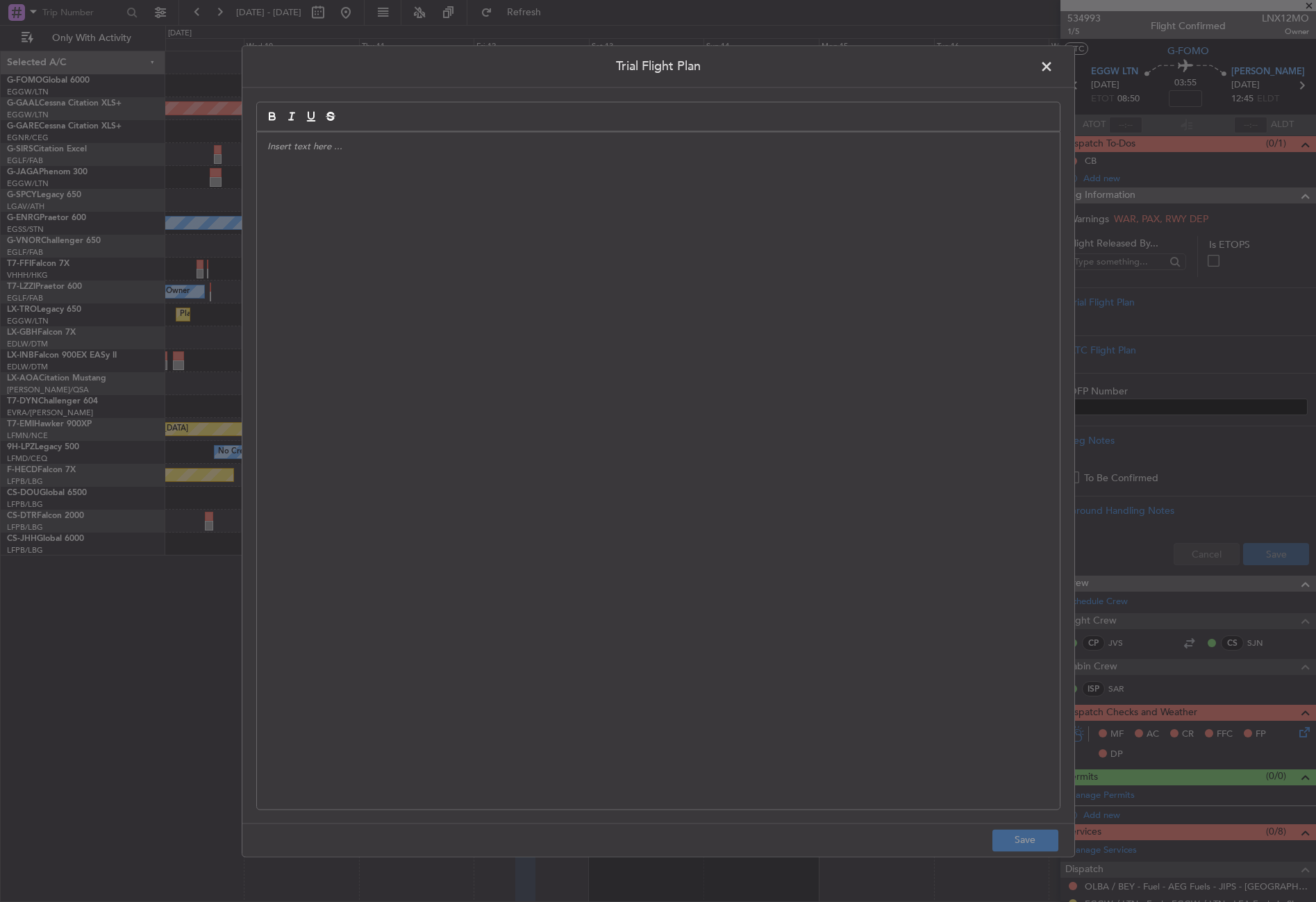
click at [698, 317] on div at bounding box center [658, 471] width 802 height 677
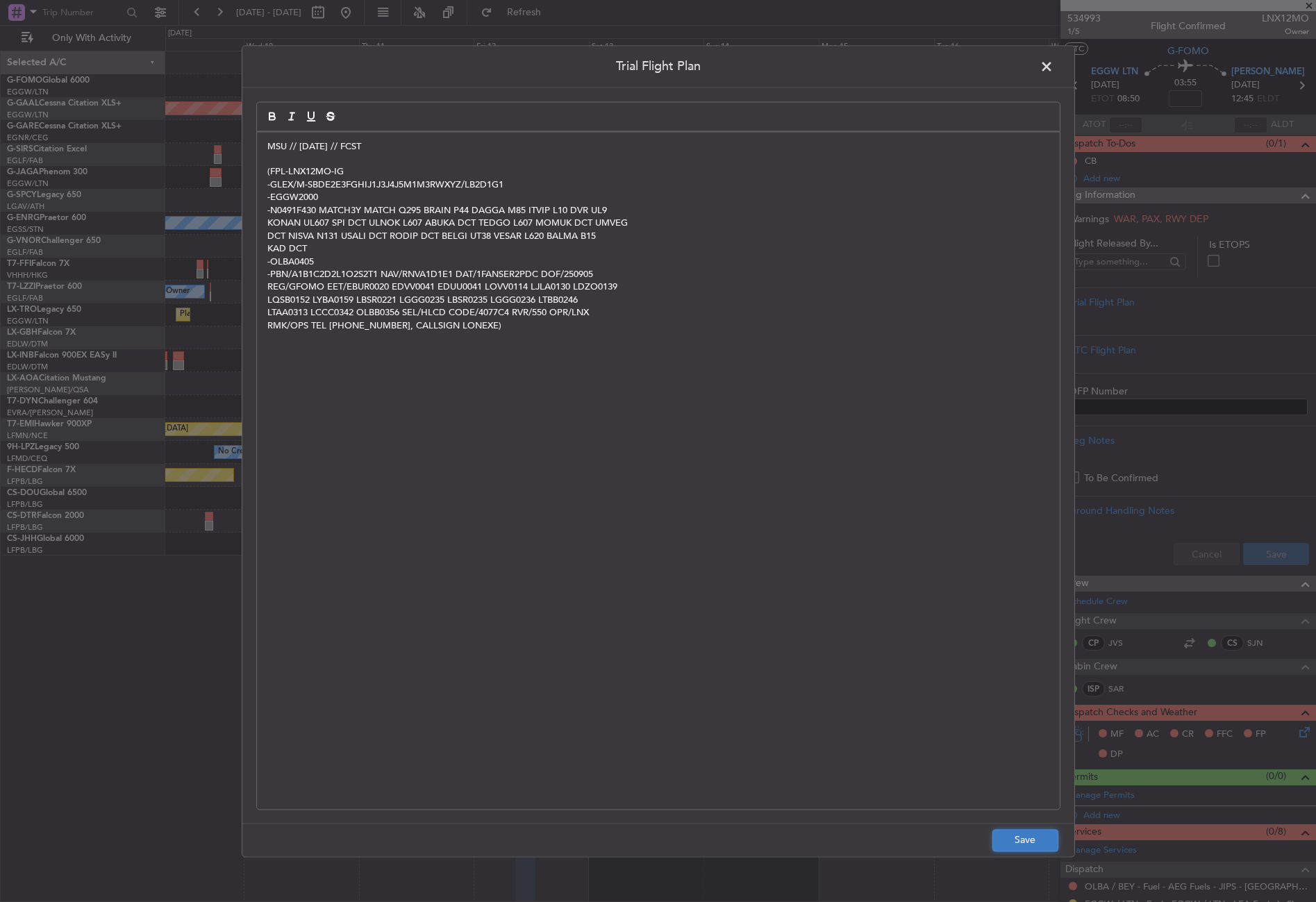
click at [997, 845] on button "Save" at bounding box center [1025, 840] width 66 height 23
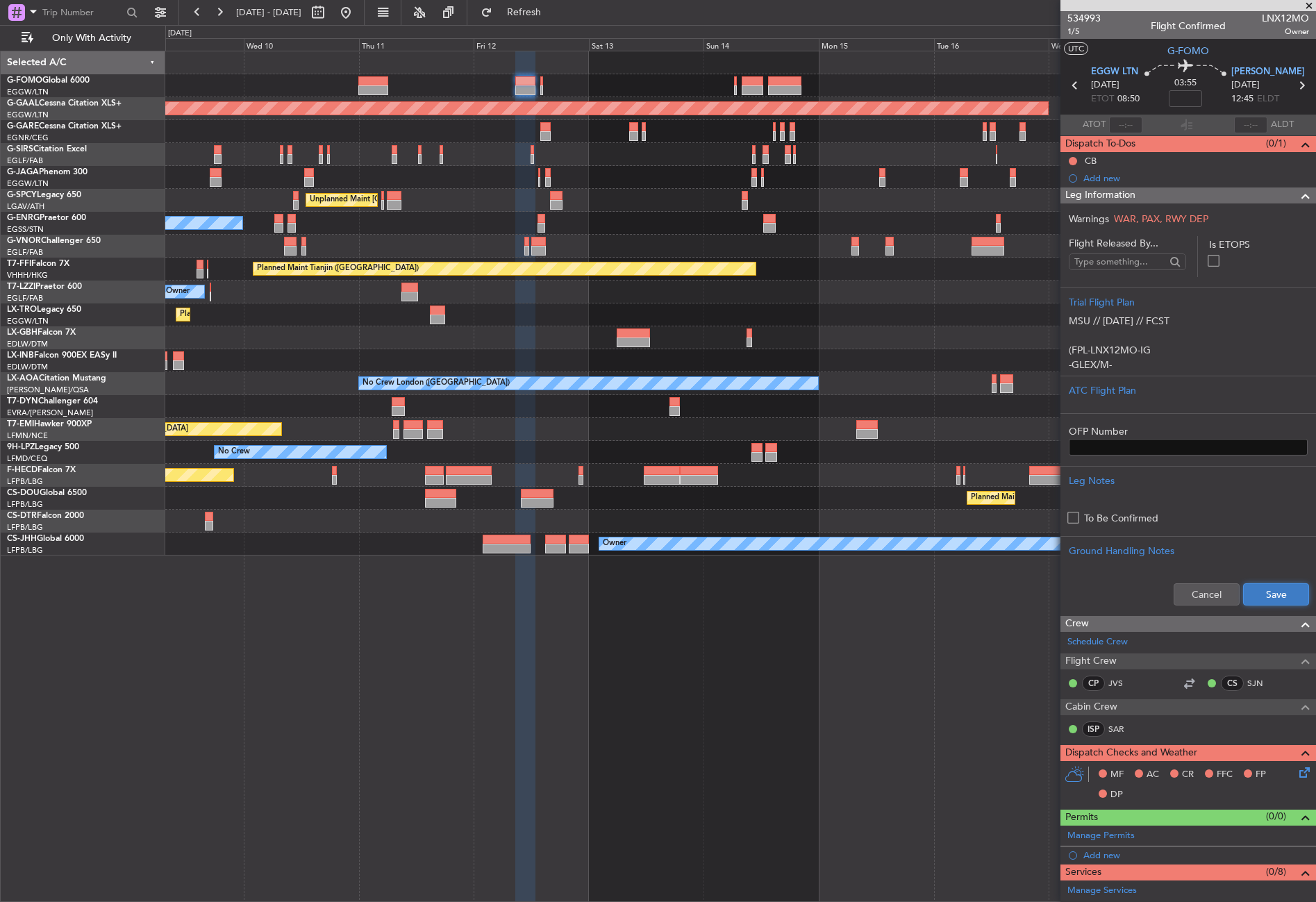
click at [1243, 601] on button "Save" at bounding box center [1276, 595] width 66 height 23
click at [1178, 104] on input at bounding box center [1185, 98] width 33 height 17
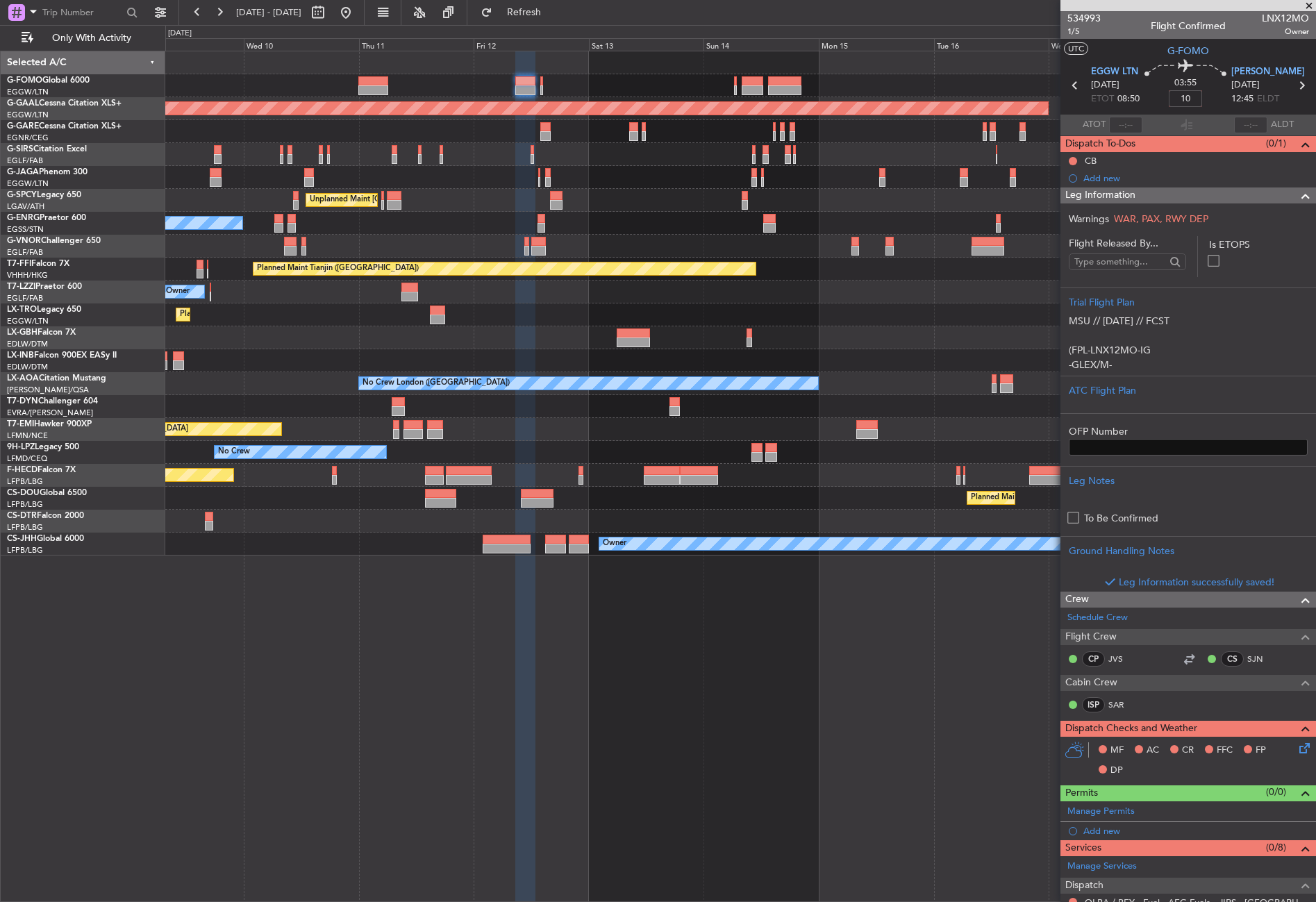
click at [778, 333] on div "Planned Maint Nurnberg" at bounding box center [740, 338] width 1150 height 23
type input "+00:10"
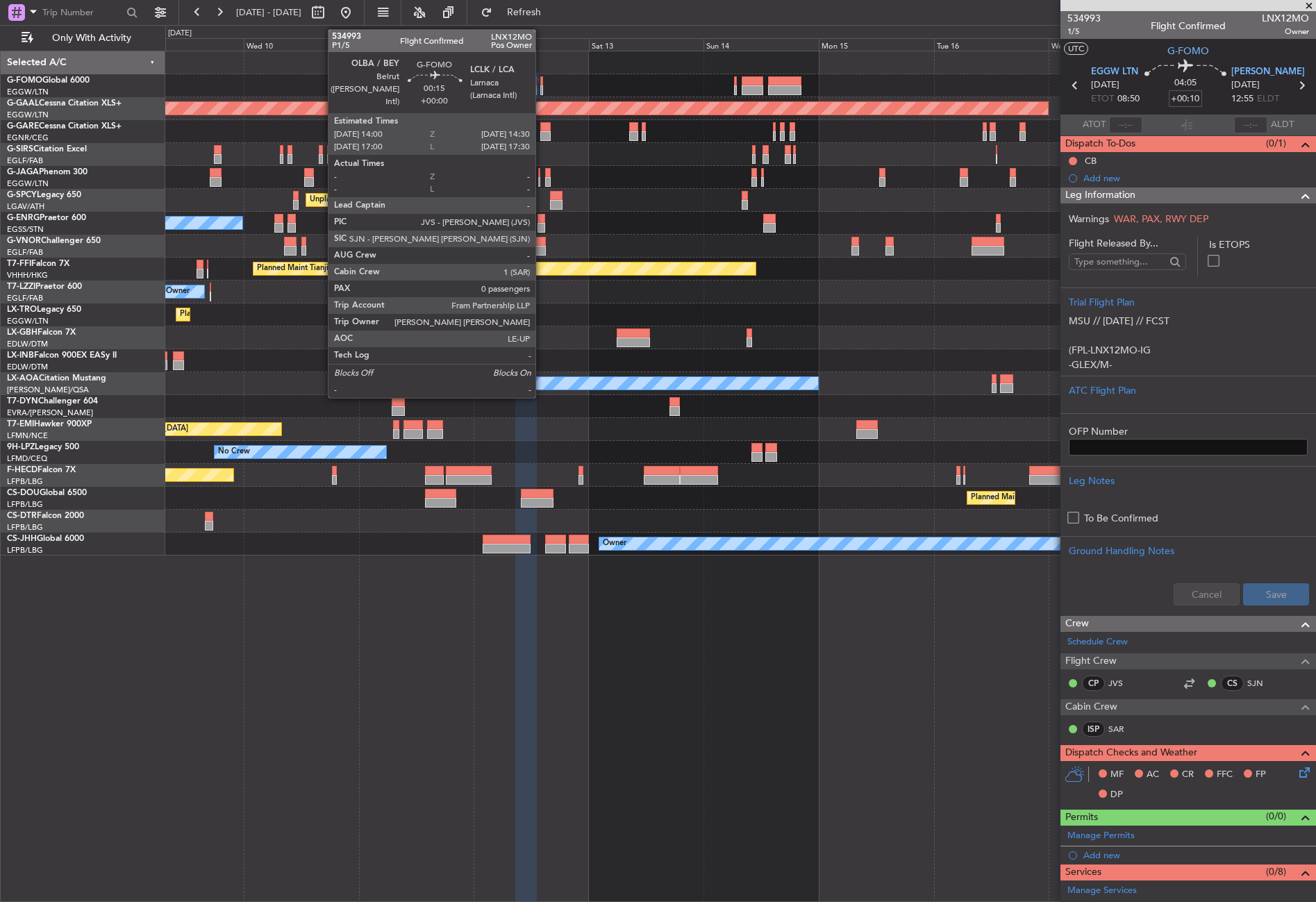
click at [541, 88] on div at bounding box center [541, 90] width 3 height 10
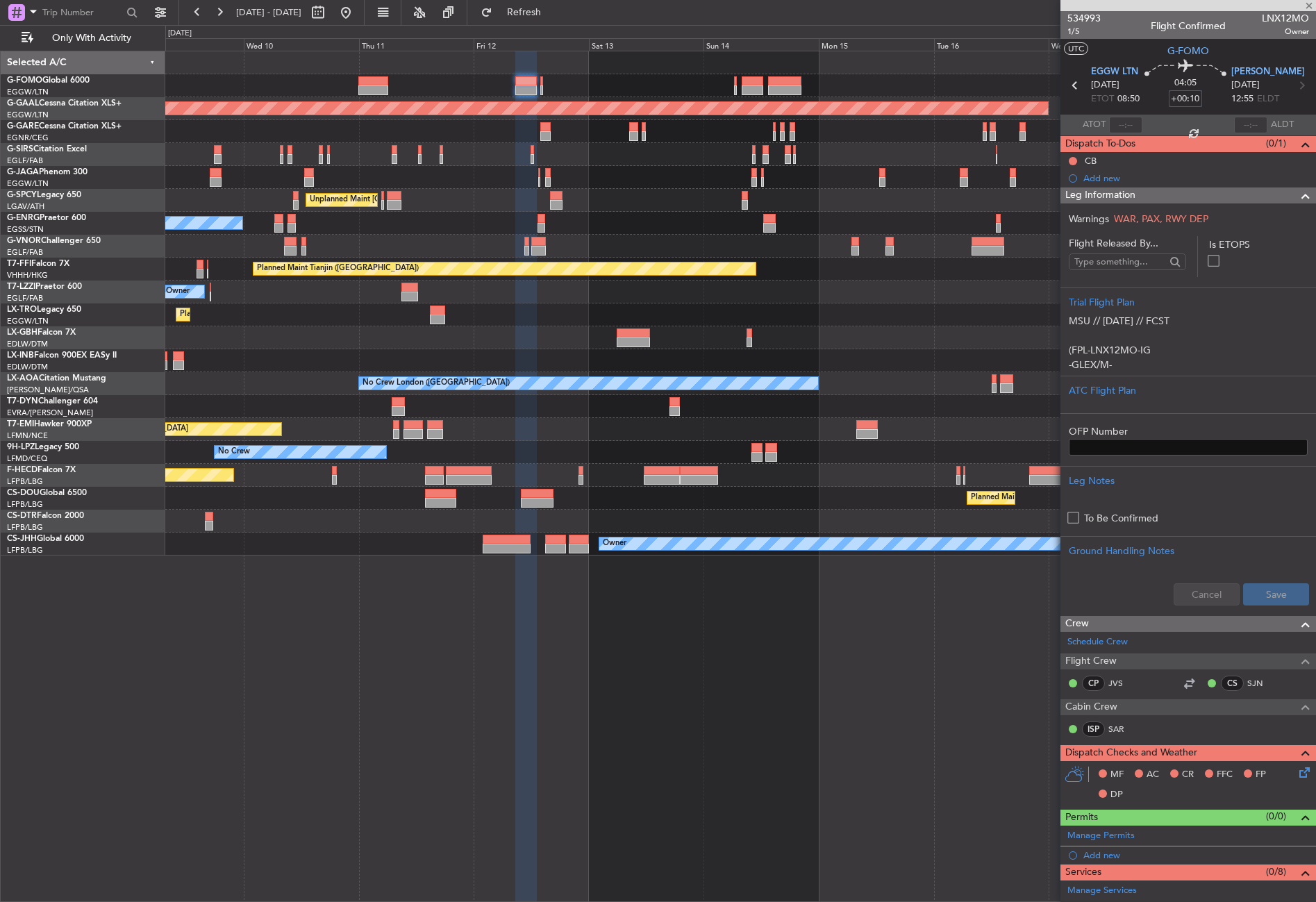
type input "0"
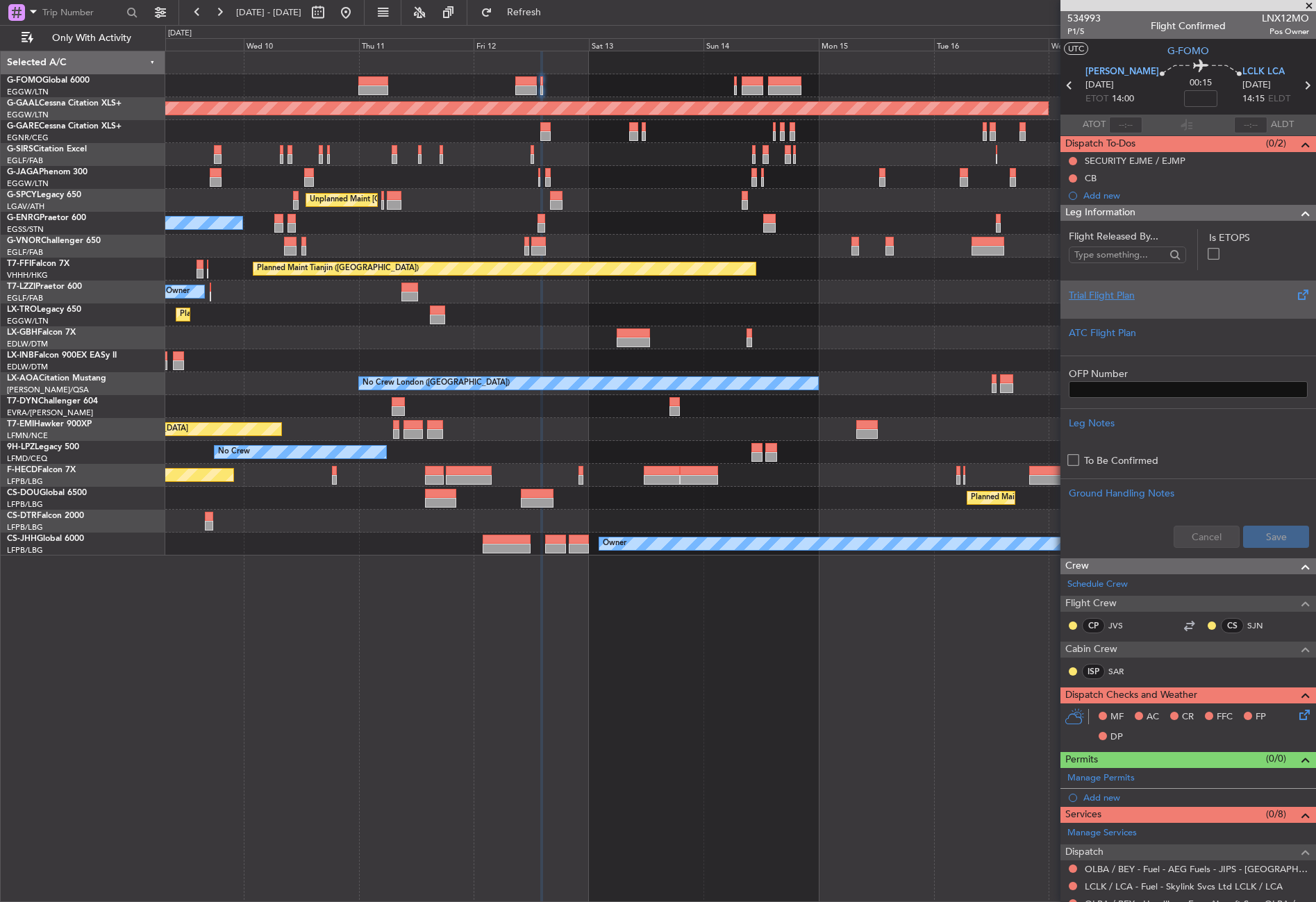
click at [1089, 297] on div "Trial Flight Plan" at bounding box center [1188, 295] width 238 height 15
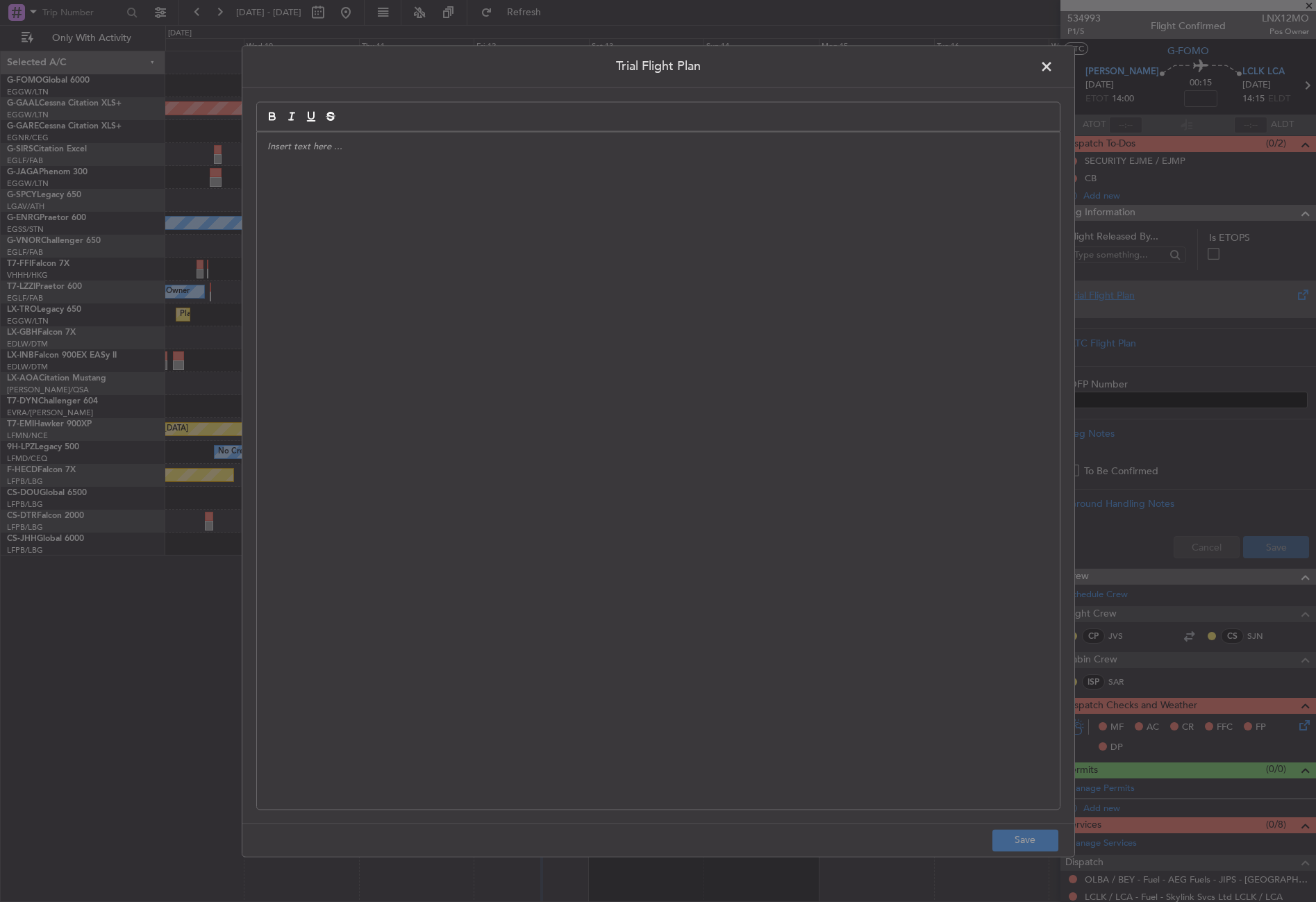
click at [711, 323] on div at bounding box center [658, 471] width 802 height 677
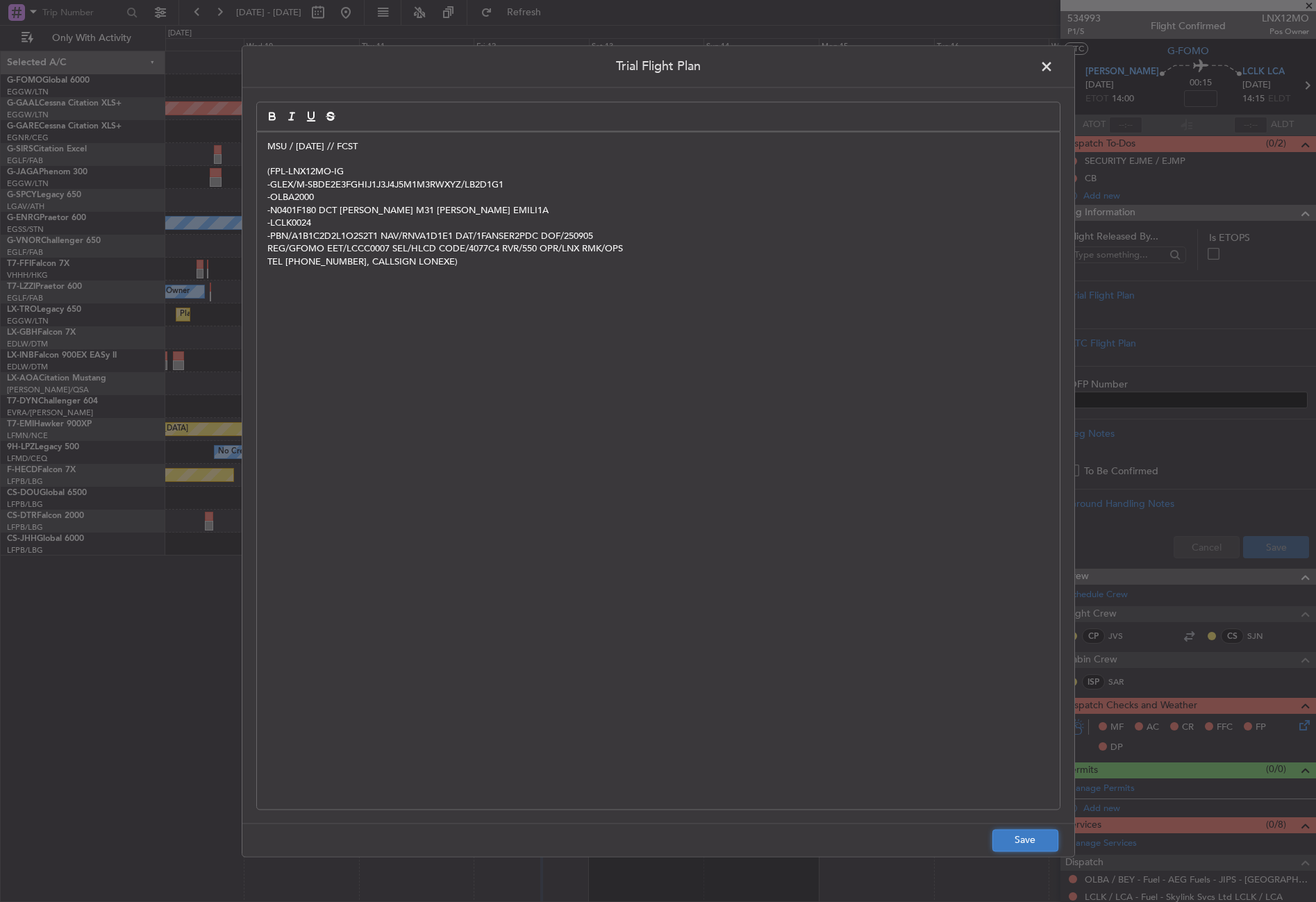
click at [1017, 840] on button "Save" at bounding box center [1025, 840] width 66 height 23
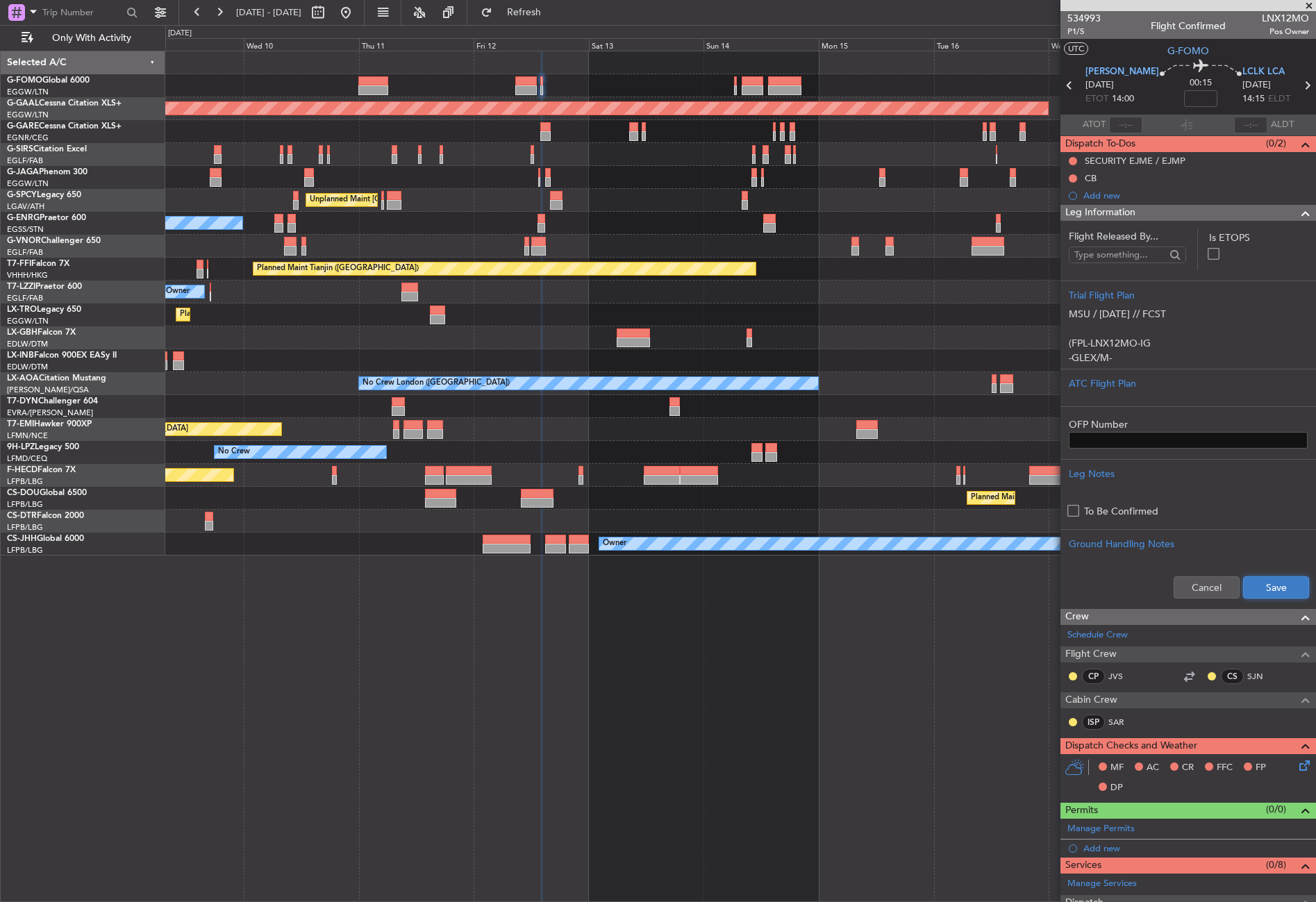
click at [1276, 589] on button "Save" at bounding box center [1276, 588] width 66 height 23
click at [1187, 92] on input at bounding box center [1200, 98] width 33 height 17
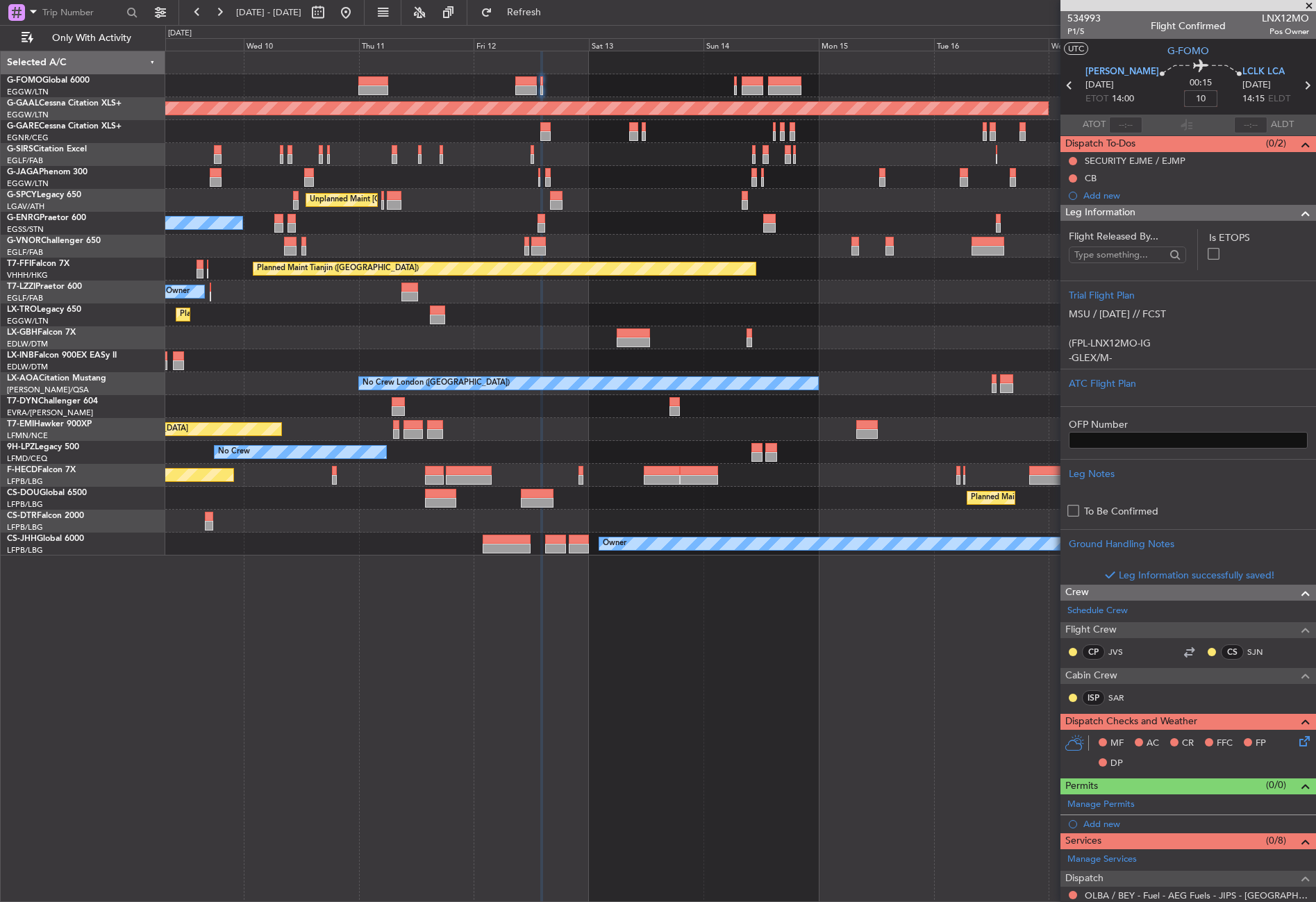
click at [875, 263] on div "Planned Maint Tianjin ([GEOGRAPHIC_DATA])" at bounding box center [740, 269] width 1150 height 23
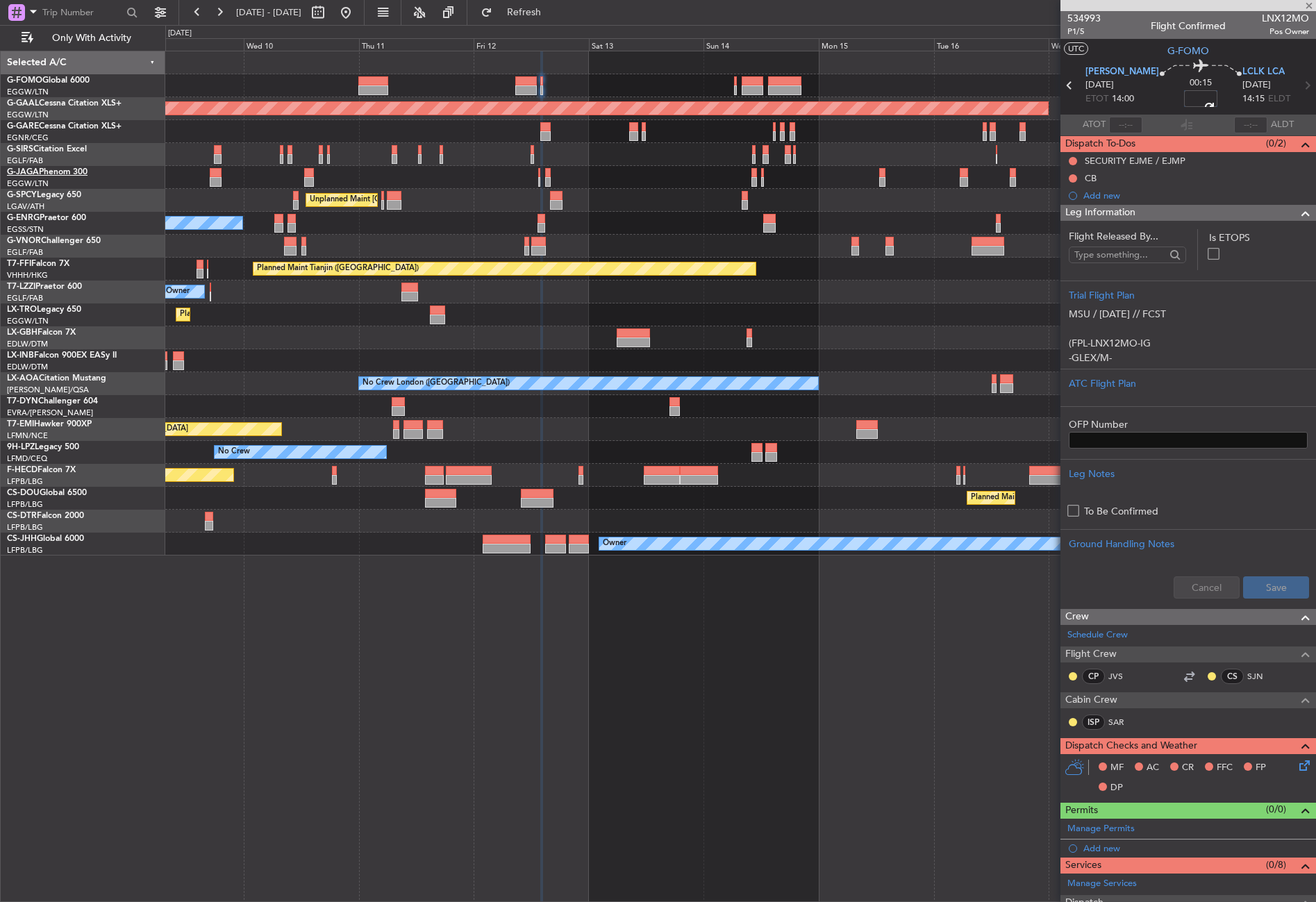
type input "+00:10"
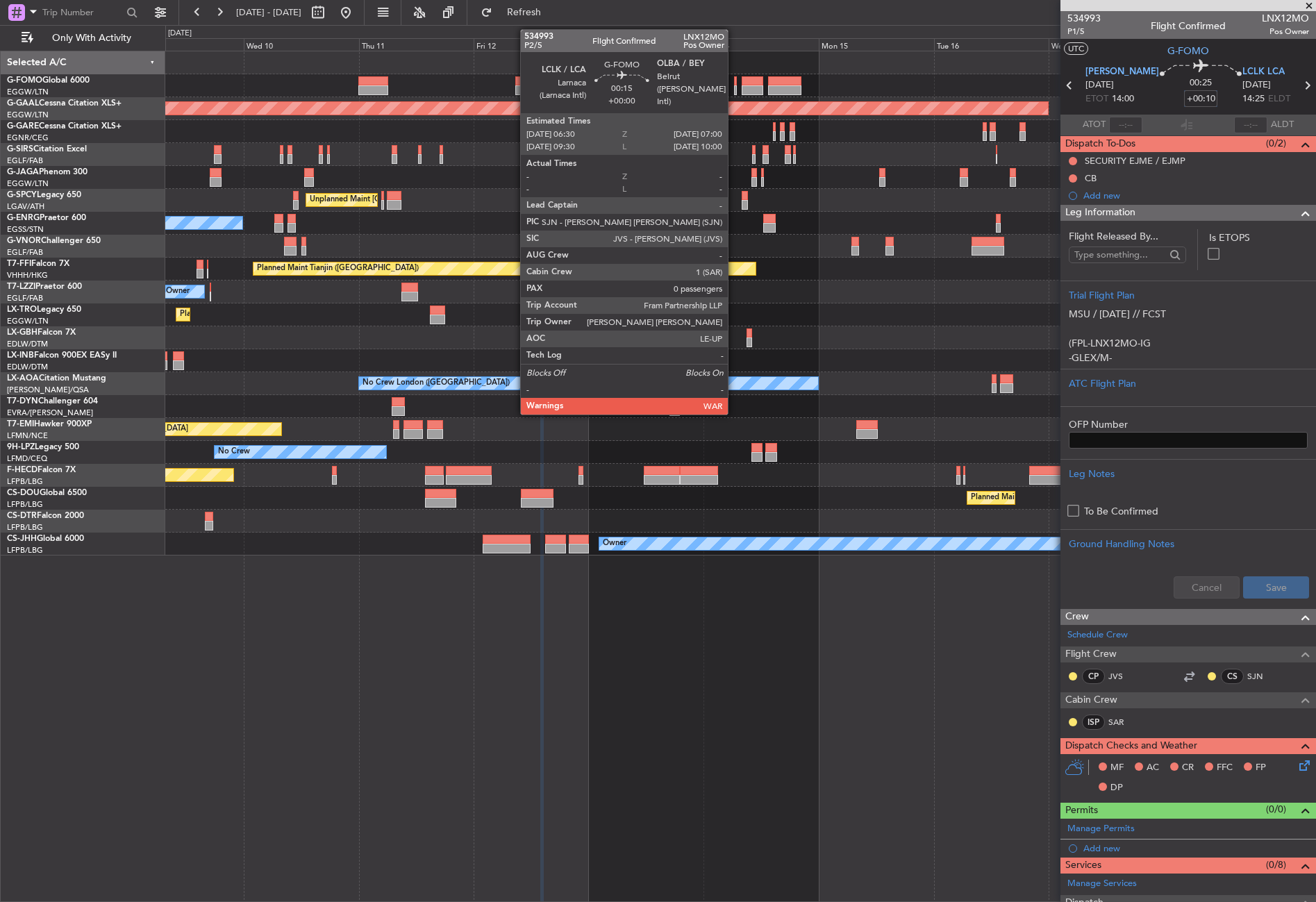
click at [734, 84] on div at bounding box center [735, 81] width 3 height 10
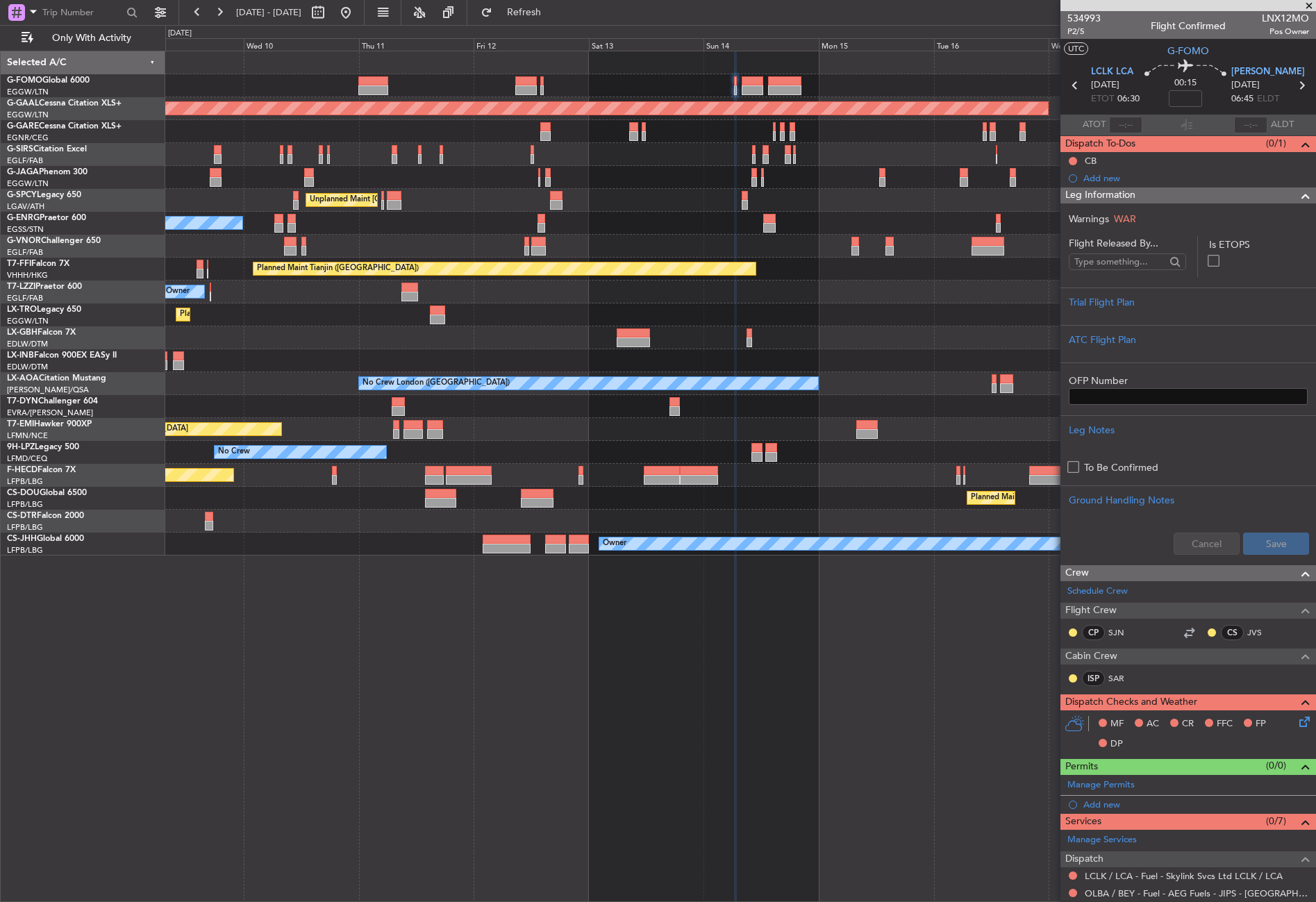
click at [1178, 107] on nimbus-time-variation at bounding box center [1185, 101] width 33 height 22
click at [1178, 104] on input at bounding box center [1185, 98] width 33 height 17
click at [1138, 306] on div "Trial Flight Plan" at bounding box center [1188, 302] width 238 height 15
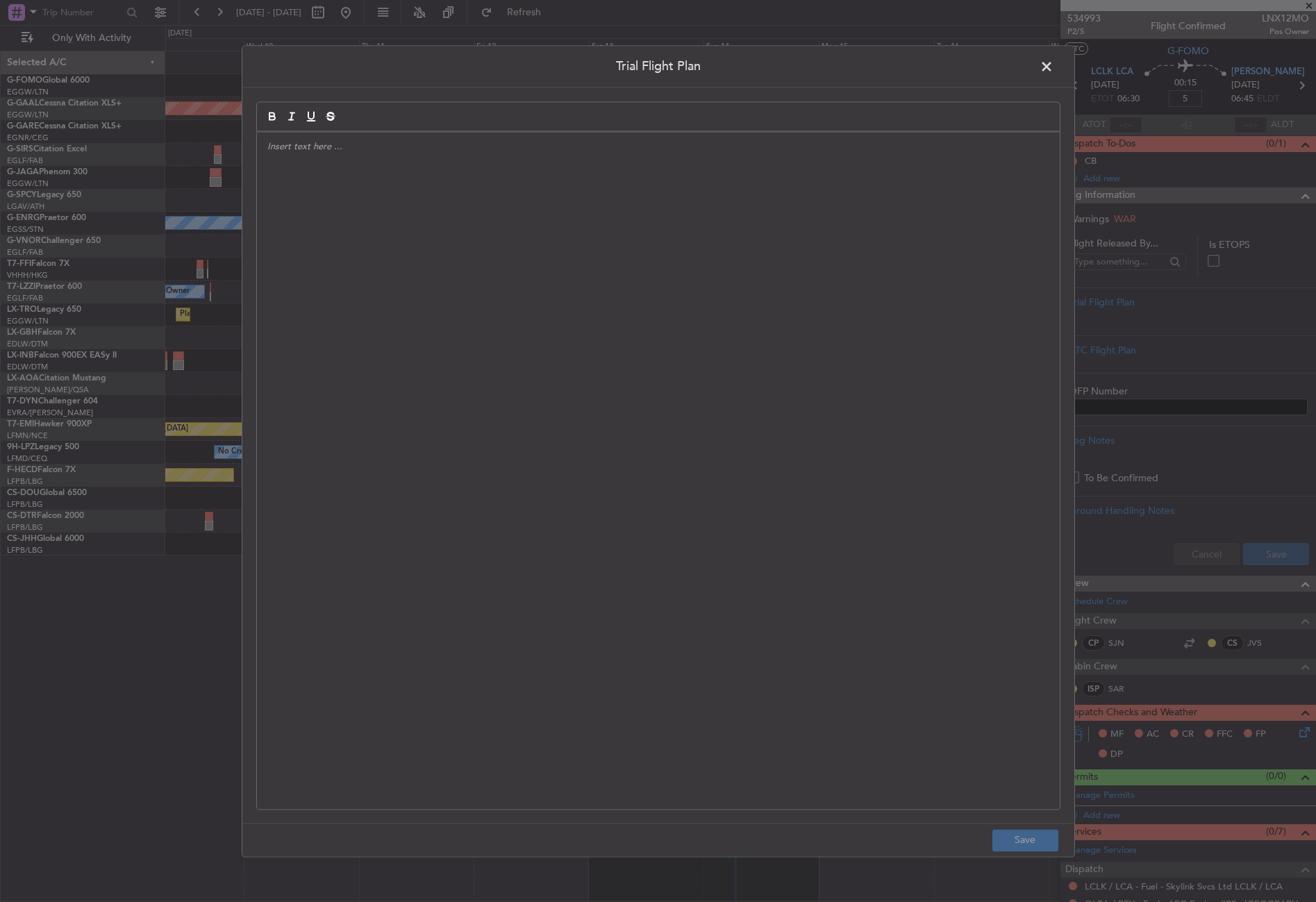
click at [741, 300] on div at bounding box center [658, 471] width 802 height 677
type input "+00:05"
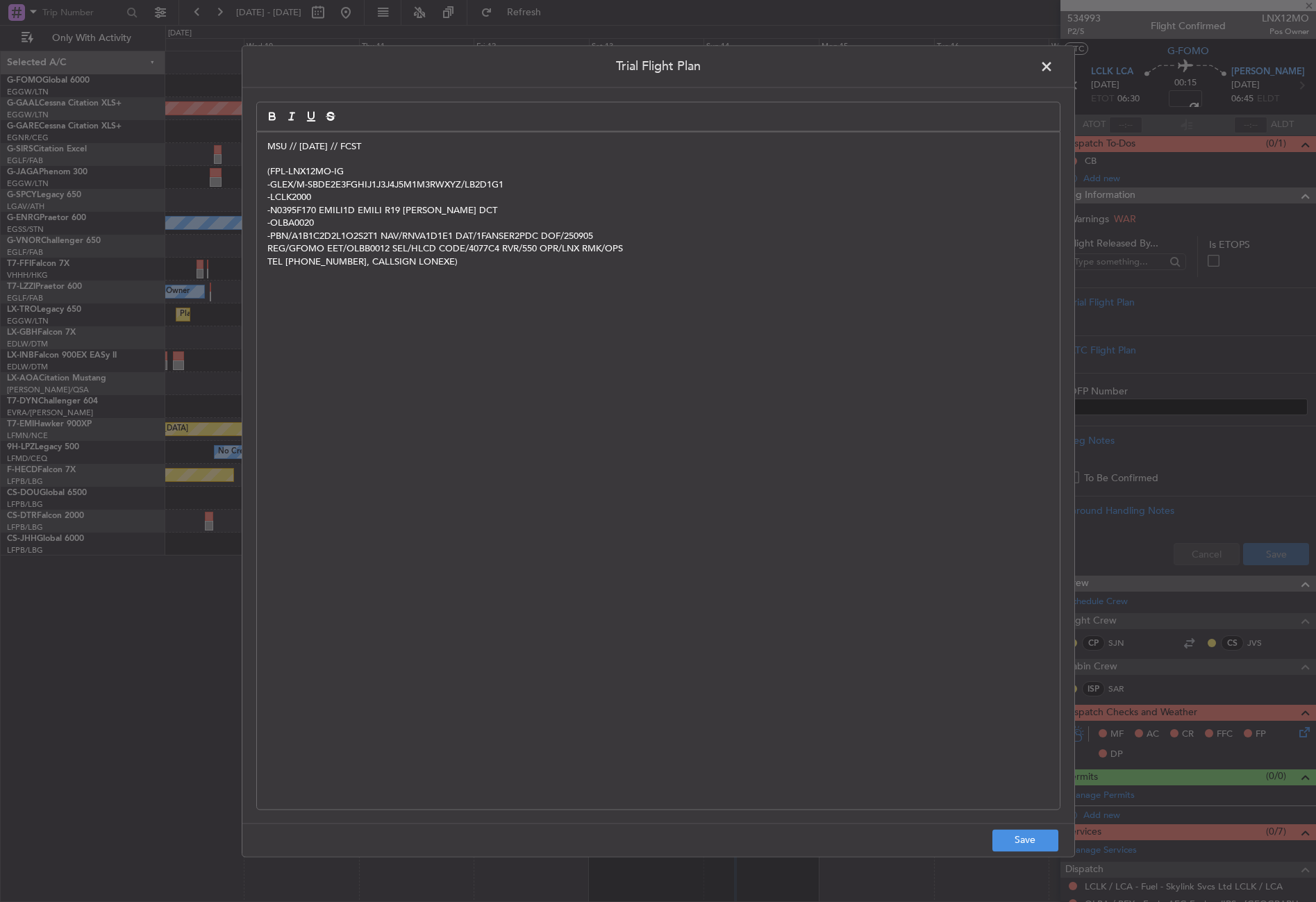
click at [1028, 825] on footer "Save" at bounding box center [658, 839] width 832 height 33
click at [1027, 827] on footer "Save" at bounding box center [658, 839] width 832 height 33
click at [1031, 832] on button "Save" at bounding box center [1025, 840] width 66 height 23
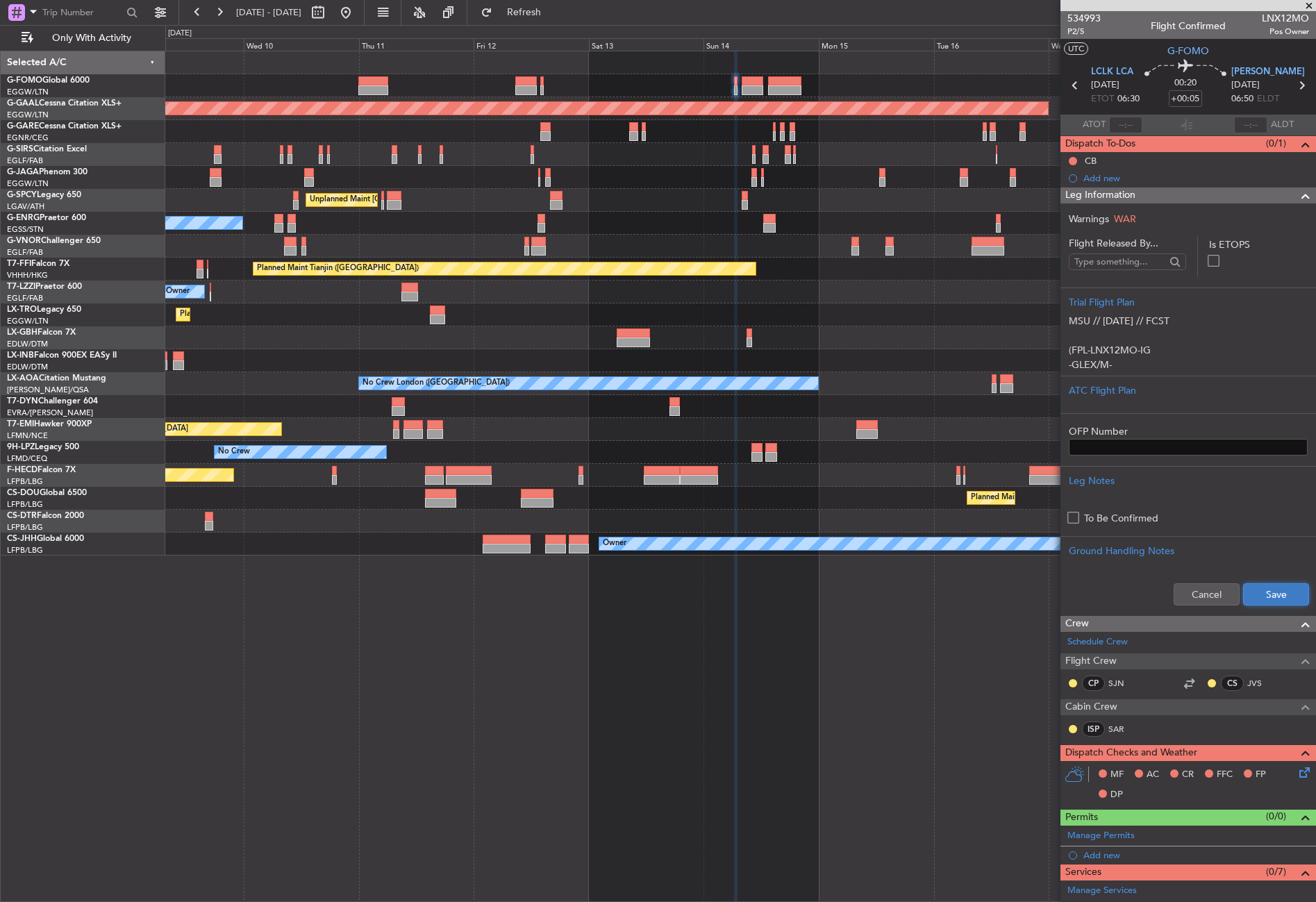
click at [1288, 600] on button "Save" at bounding box center [1276, 595] width 66 height 23
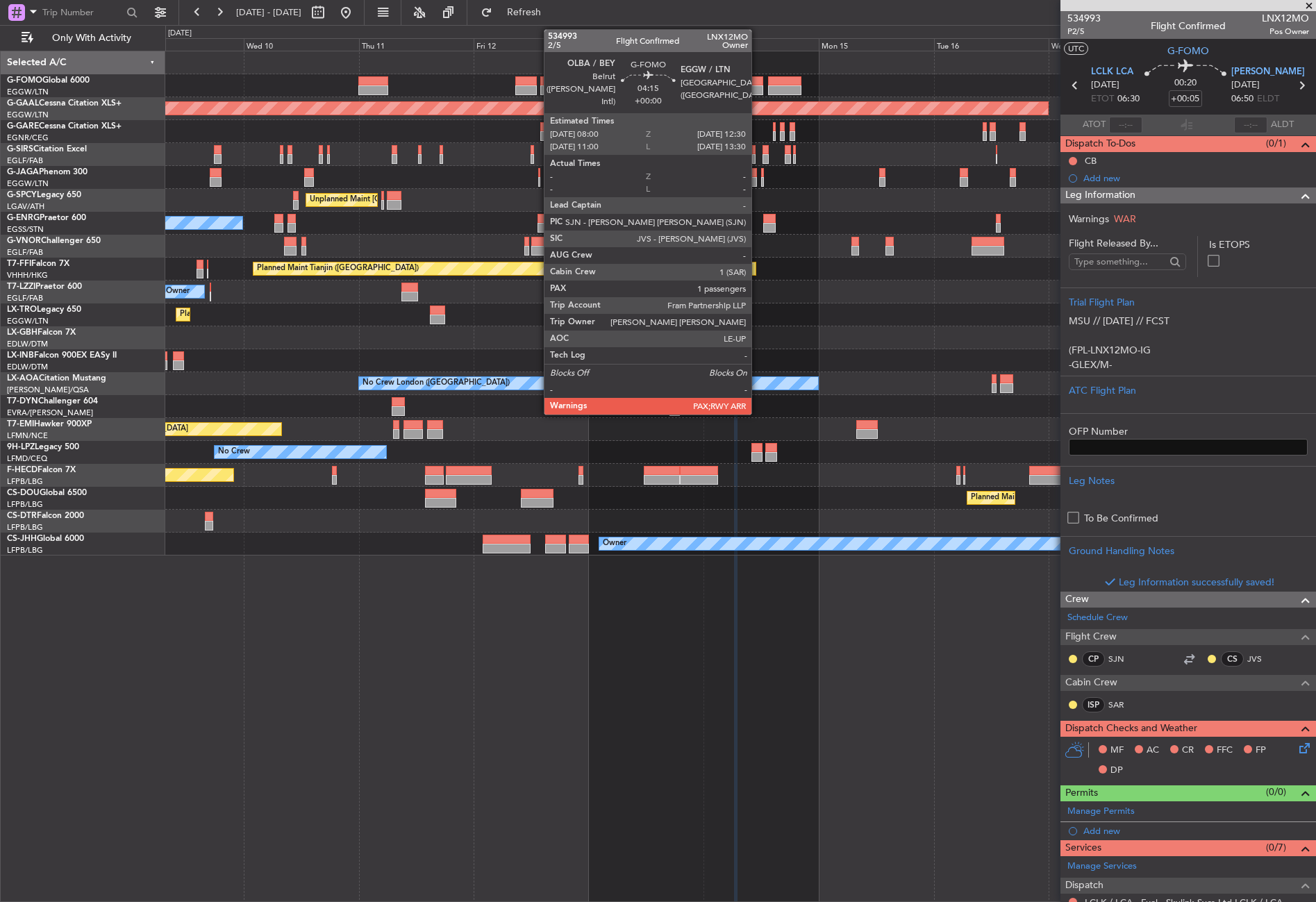
click at [757, 91] on div at bounding box center [753, 90] width 23 height 10
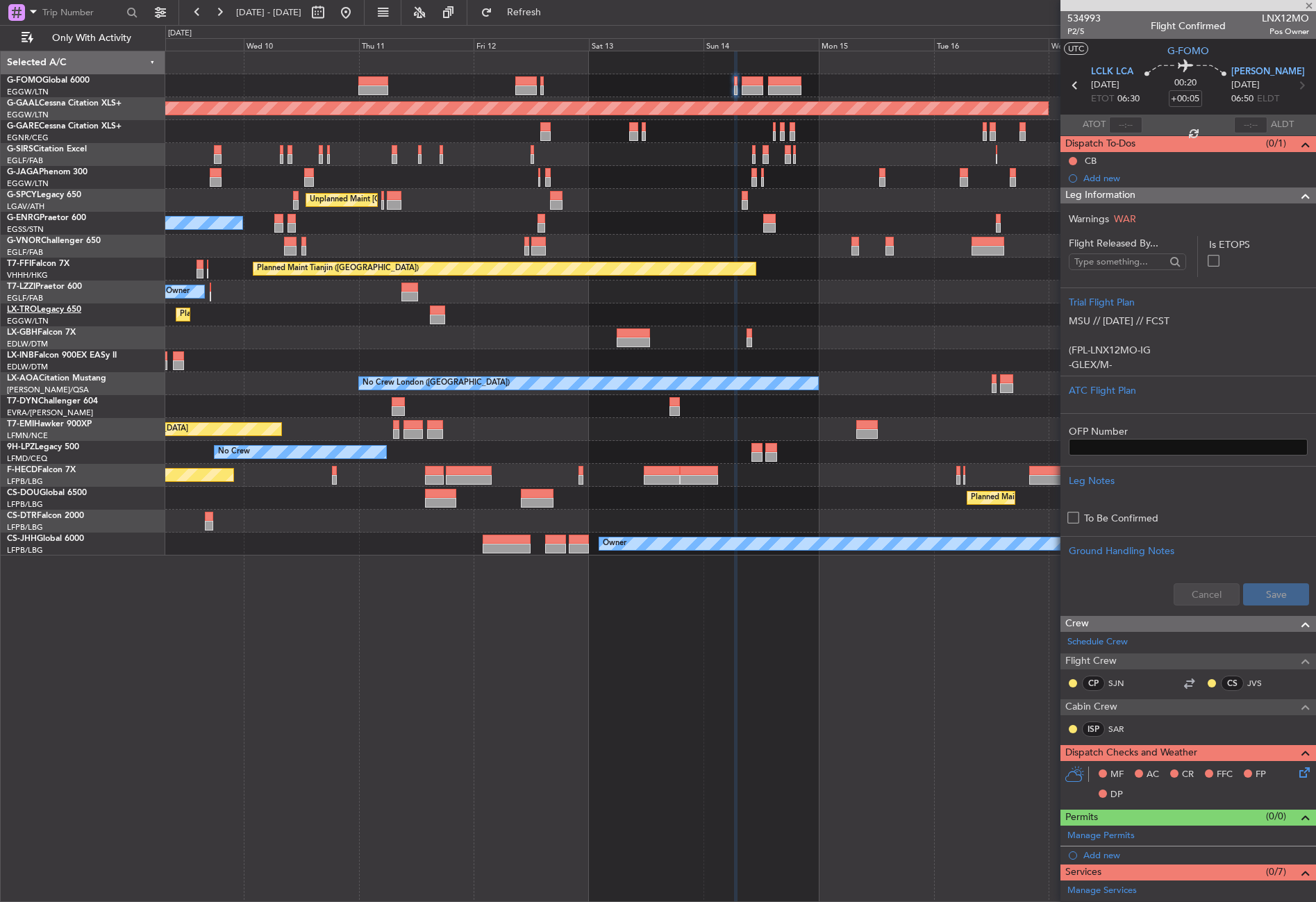
type input "1"
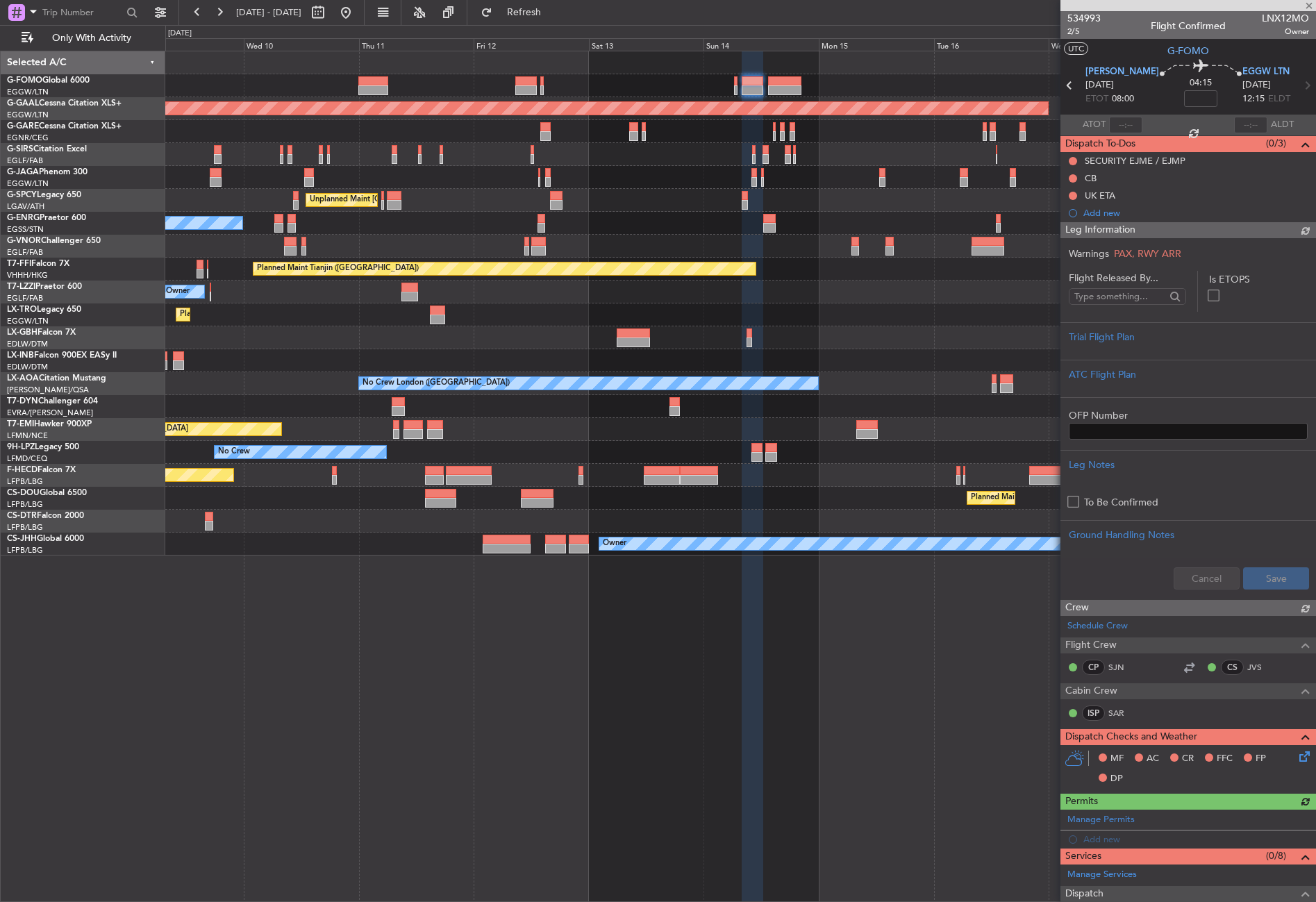
click at [715, 566] on div "Planned Maint London (Luton) Planned Maint Dusseldorf Unplanned Maint Athens (E…" at bounding box center [741, 476] width 1151 height 852
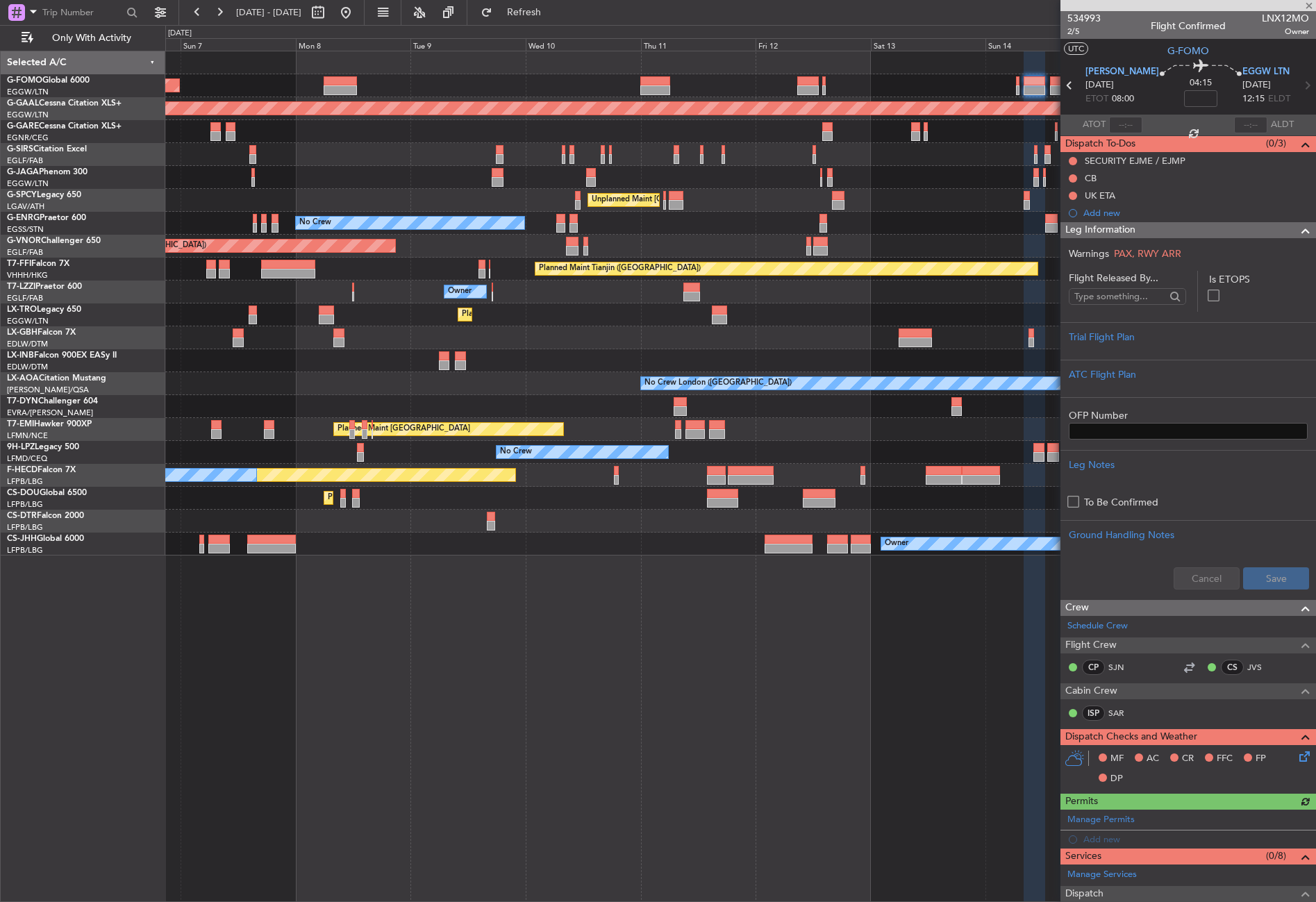
click at [655, 633] on div "Planned Maint London (Luton) Planned Maint Dusseldorf Planned Maint London (Far…" at bounding box center [741, 476] width 1151 height 852
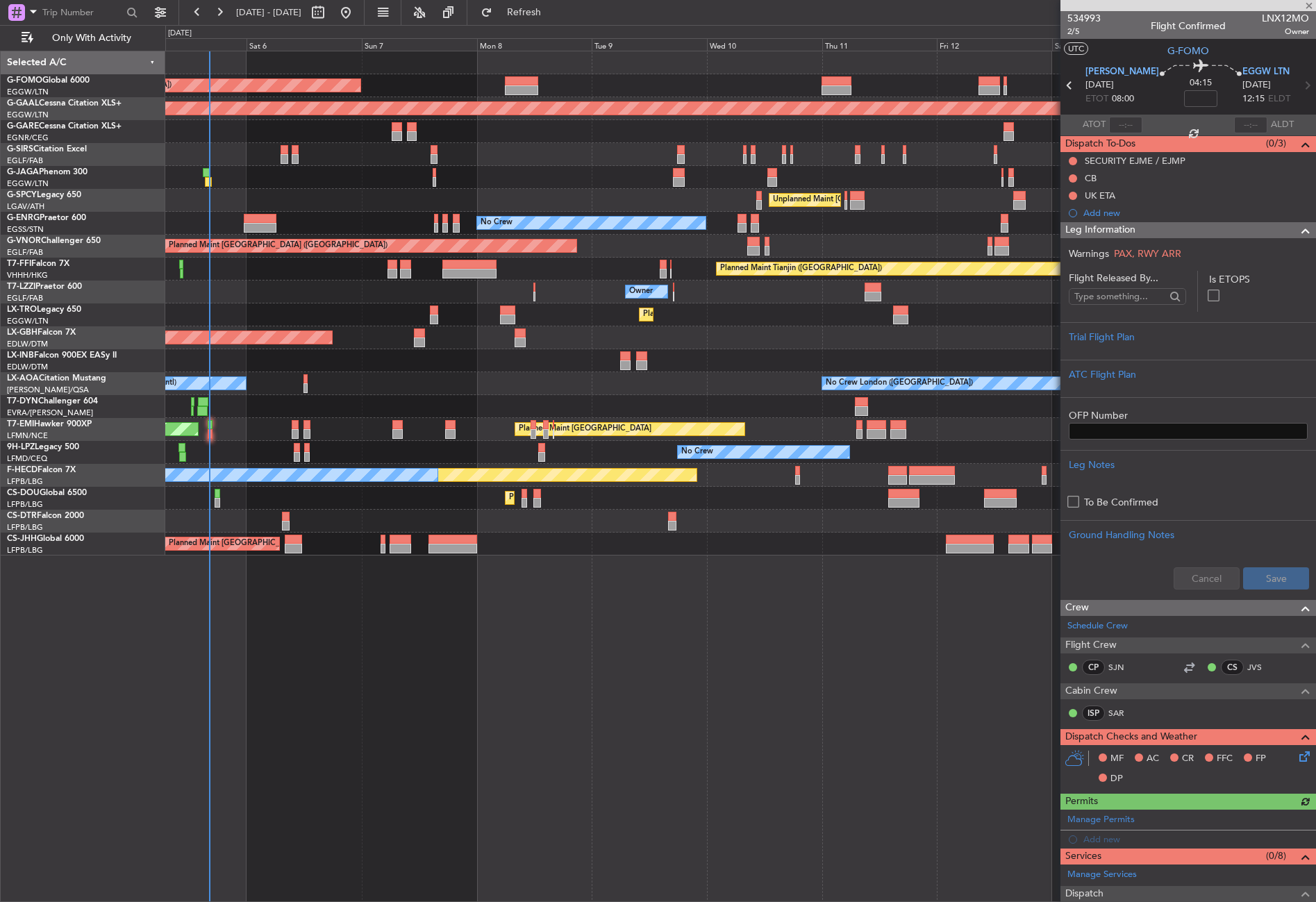
click at [570, 646] on div "Planned Maint London (Luton) Planned Maint Dusseldorf Planned Maint London (Far…" at bounding box center [741, 476] width 1151 height 852
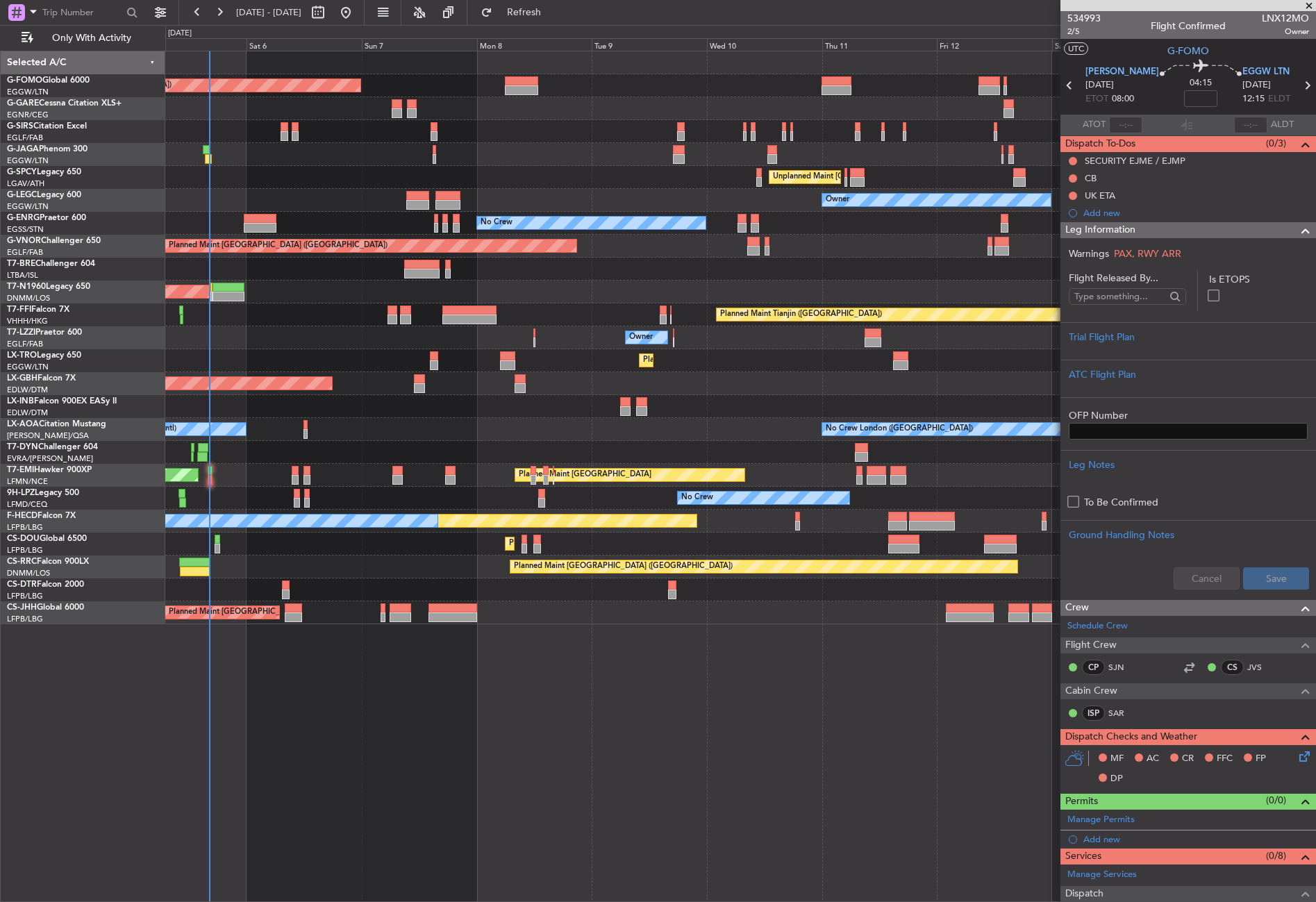
click at [411, 376] on div "Planned Maint [GEOGRAPHIC_DATA] ([GEOGRAPHIC_DATA] Intl) Planned Maint Nurnberg" at bounding box center [740, 384] width 1150 height 23
click at [396, 376] on div "Planned Maint [GEOGRAPHIC_DATA] ([GEOGRAPHIC_DATA] Intl) Planned Maint Nurnberg" at bounding box center [740, 384] width 1150 height 23
click at [532, 177] on div "Unplanned Maint [GEOGRAPHIC_DATA] ([PERSON_NAME] Intl)" at bounding box center [740, 178] width 1150 height 23
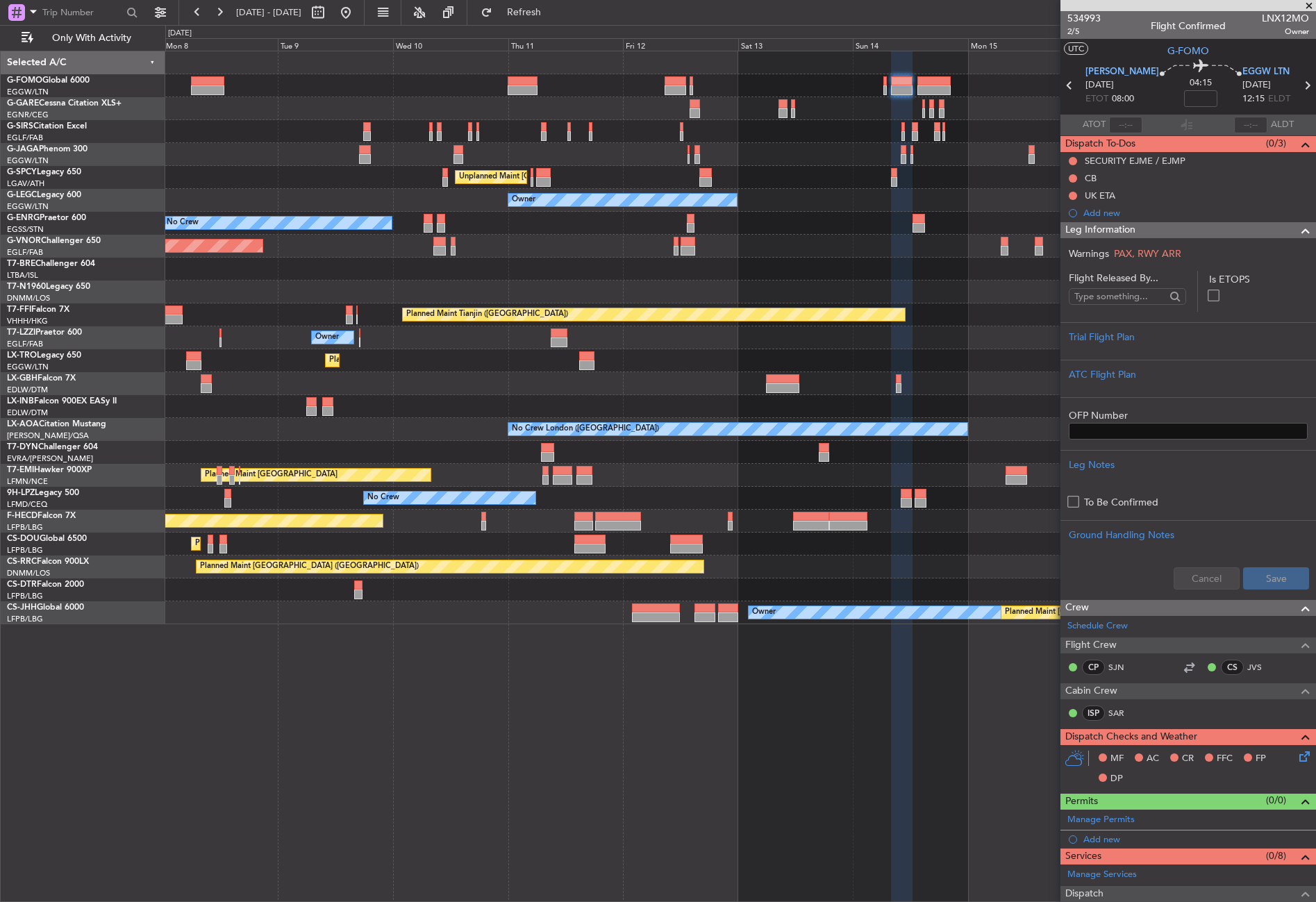
click at [528, 96] on div "Planned Maint [GEOGRAPHIC_DATA] ([GEOGRAPHIC_DATA])" at bounding box center [740, 85] width 1150 height 23
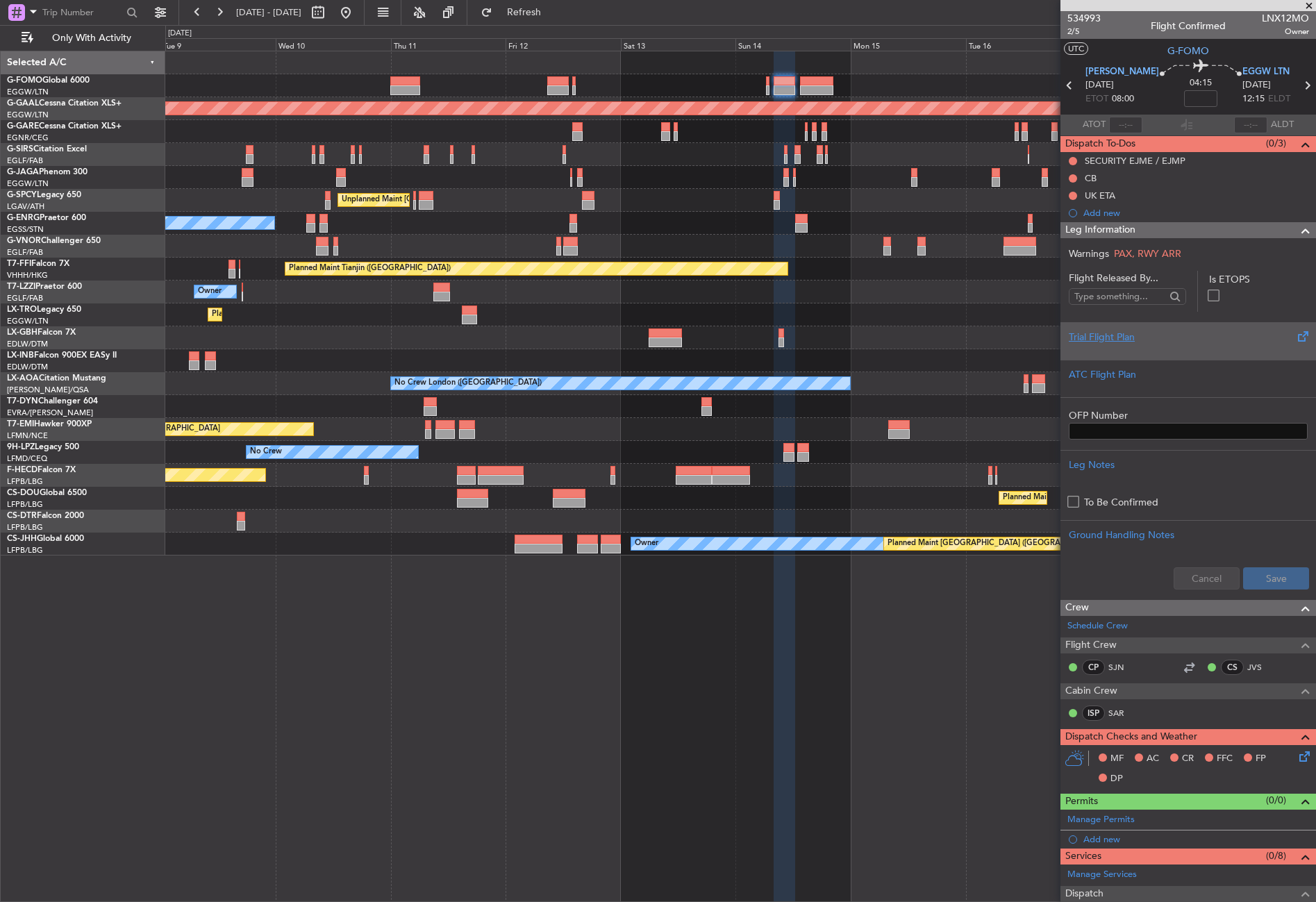
click at [1076, 337] on div "Trial Flight Plan" at bounding box center [1188, 337] width 238 height 15
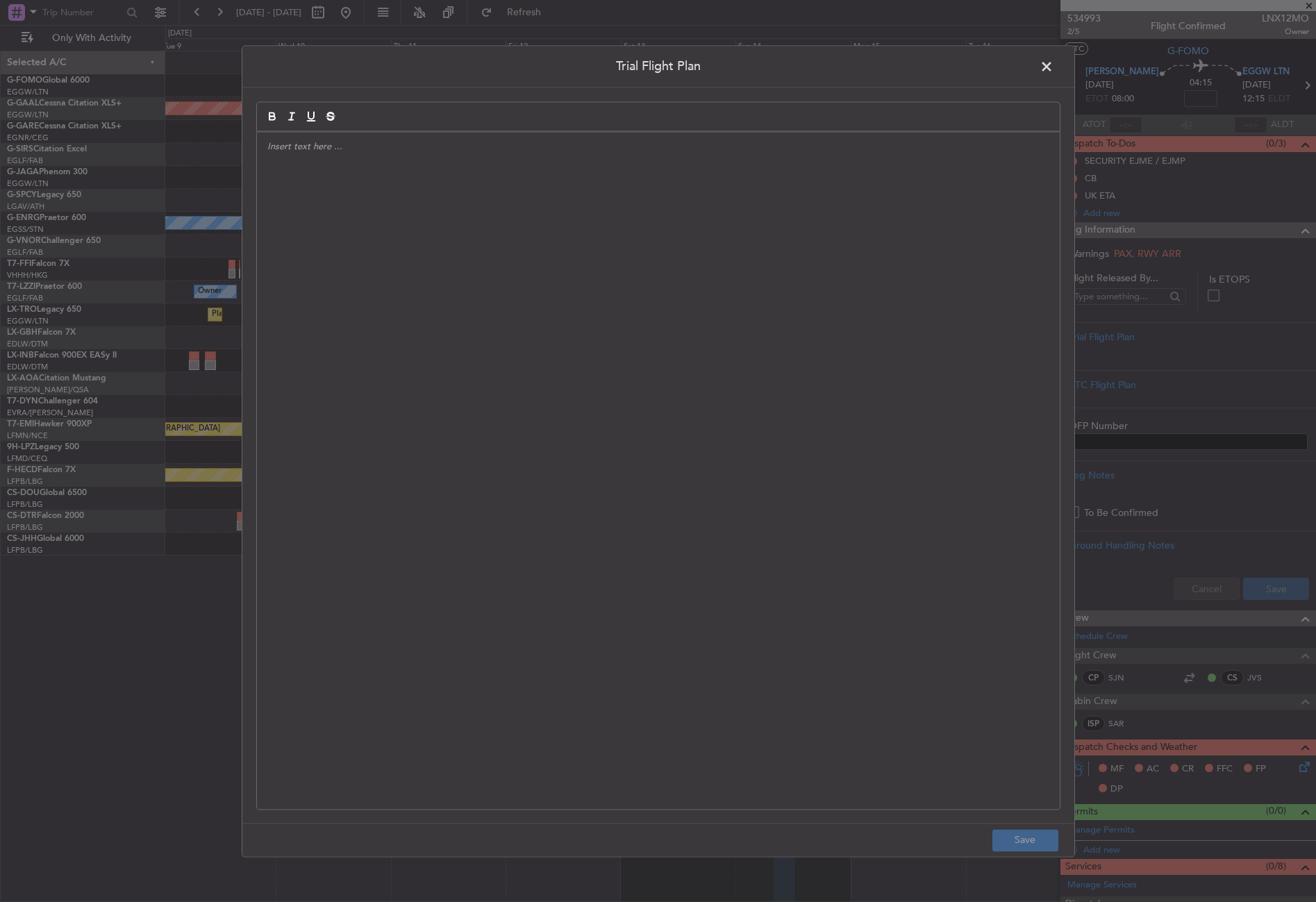
click at [1053, 72] on span at bounding box center [1053, 71] width 0 height 28
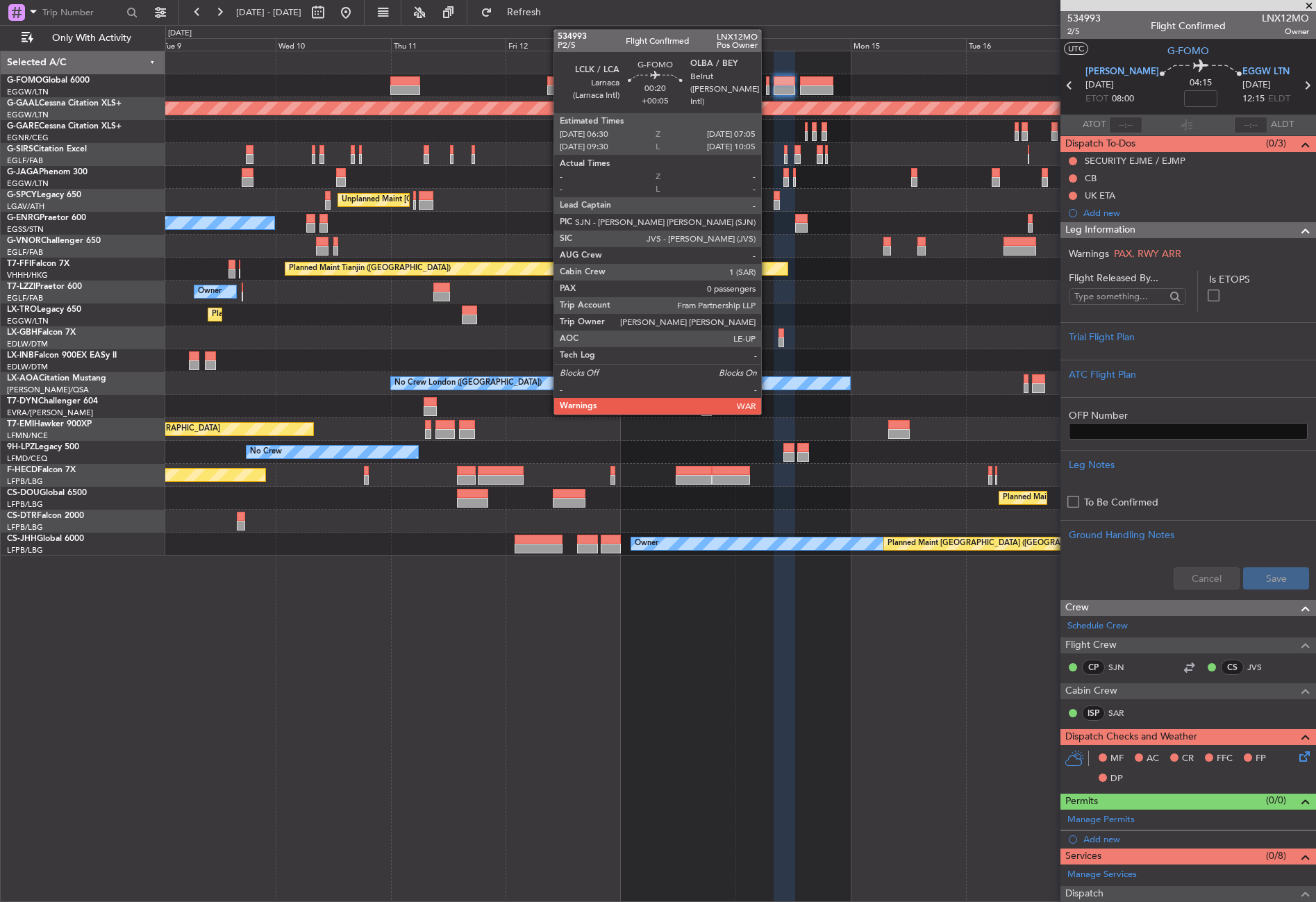
click at [767, 89] on div at bounding box center [768, 90] width 3 height 10
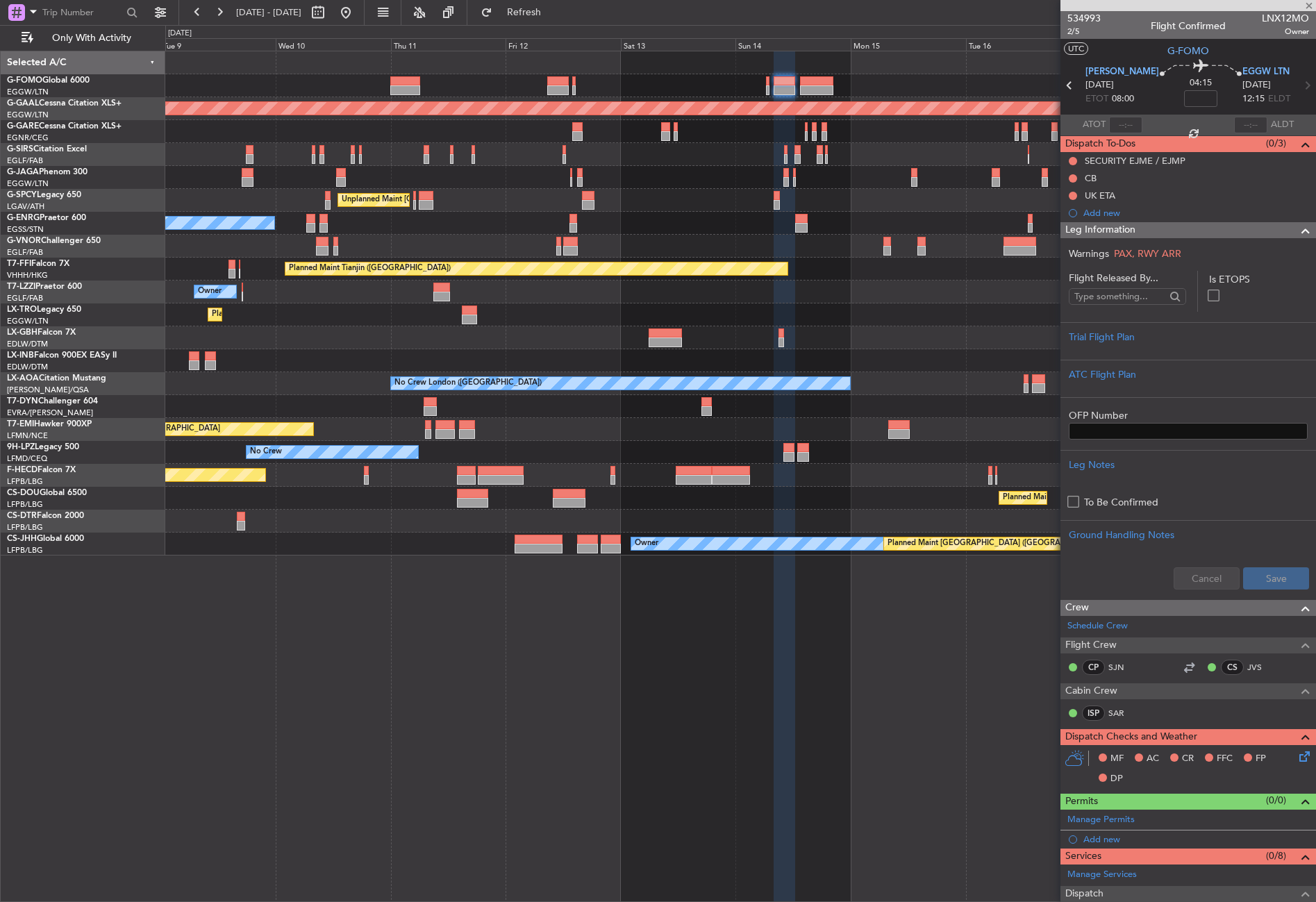
type input "+00:05"
type input "0"
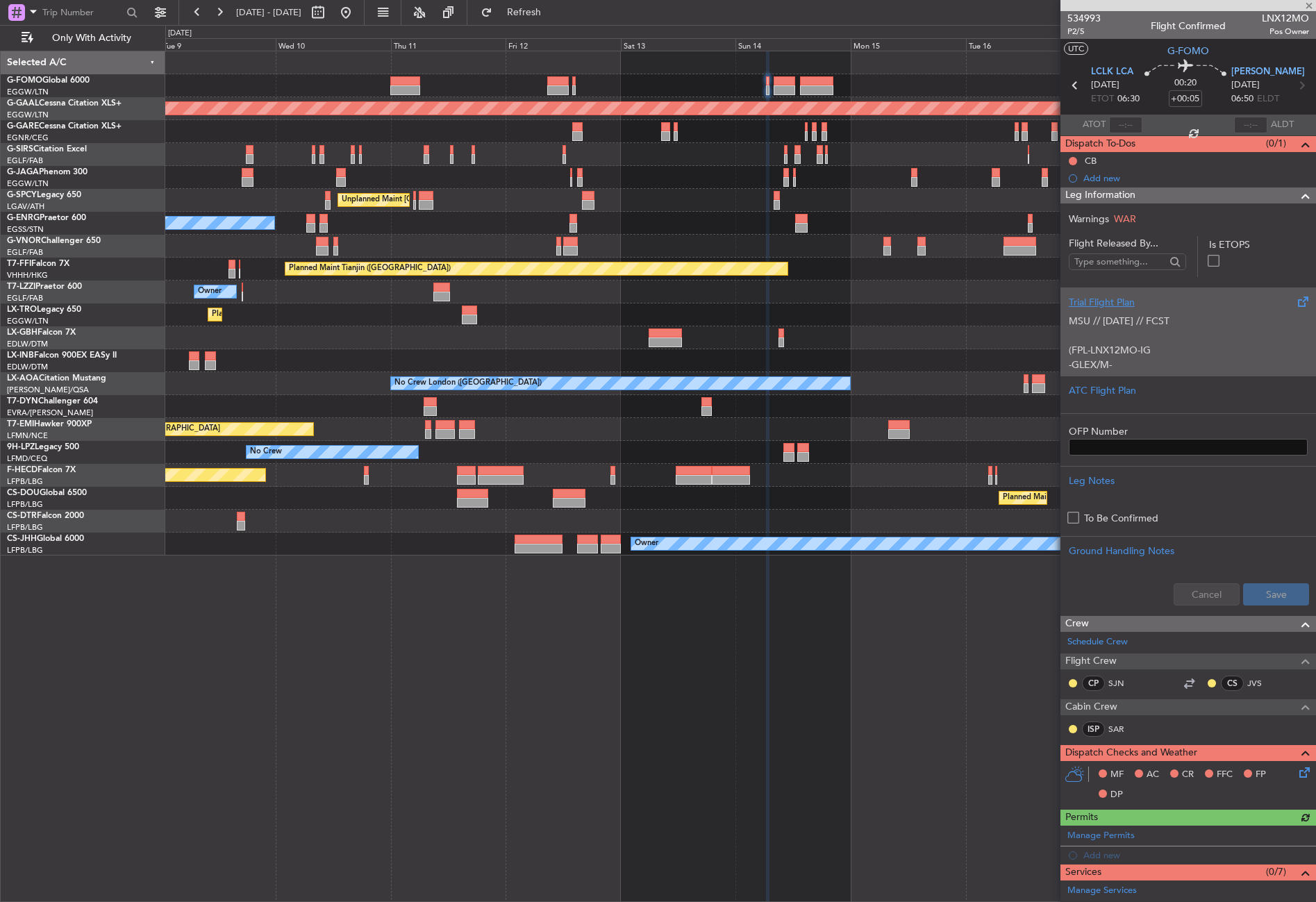
click at [1102, 324] on p "MSU // [DATE] // FCST" at bounding box center [1188, 321] width 238 height 15
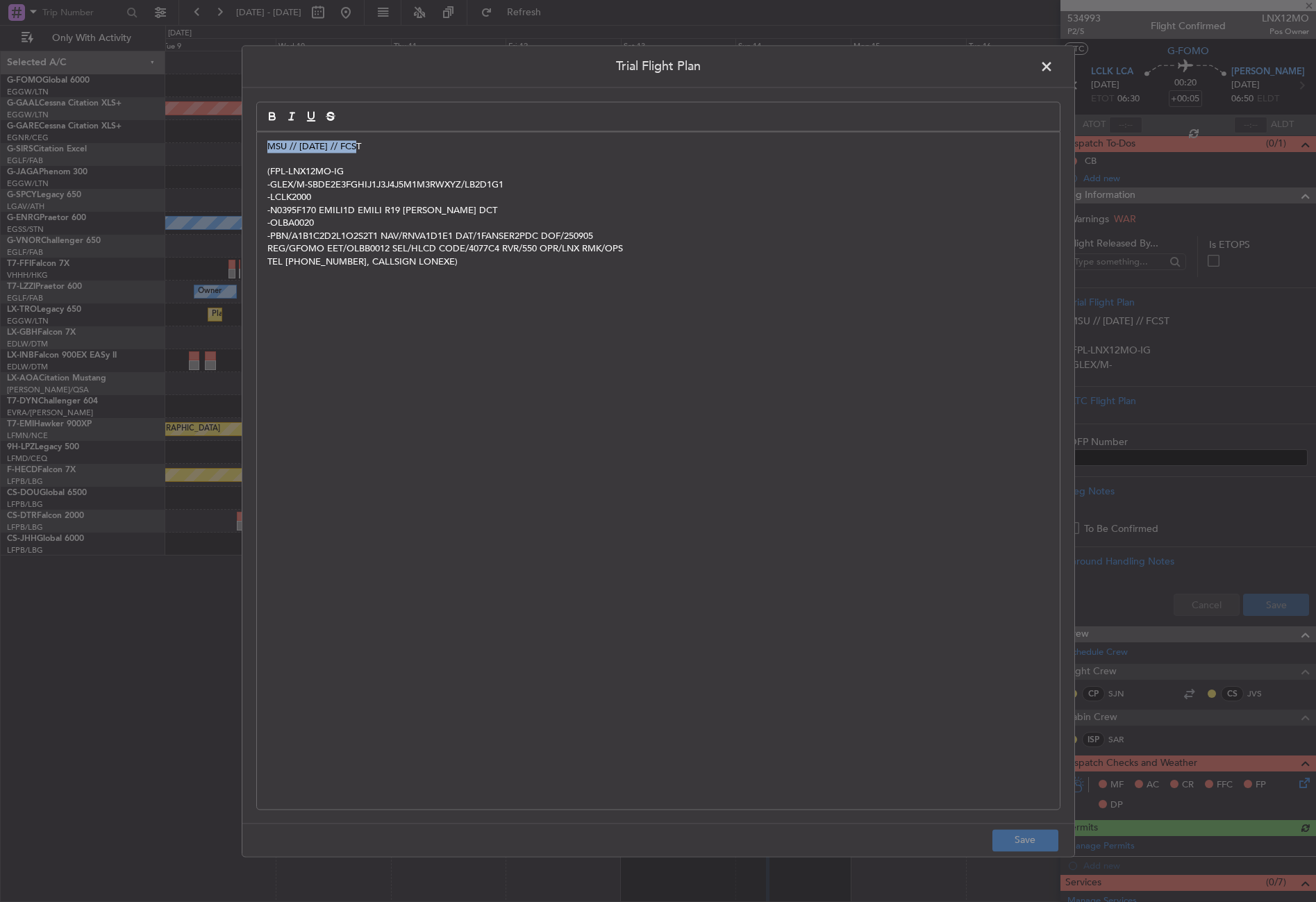
drag, startPoint x: 339, startPoint y: 145, endPoint x: 243, endPoint y: 145, distance: 96.0
click at [243, 145] on div "Trial Flight Plan MSU // 05SEP // FCST (FPL-LNX12MO-IG -GLEX/M-SBDE2E3FGHIJ1J3J…" at bounding box center [658, 451] width 833 height 811
copy p "MSU // [DATE] // FCST"
click at [1053, 58] on span at bounding box center [1053, 71] width 0 height 28
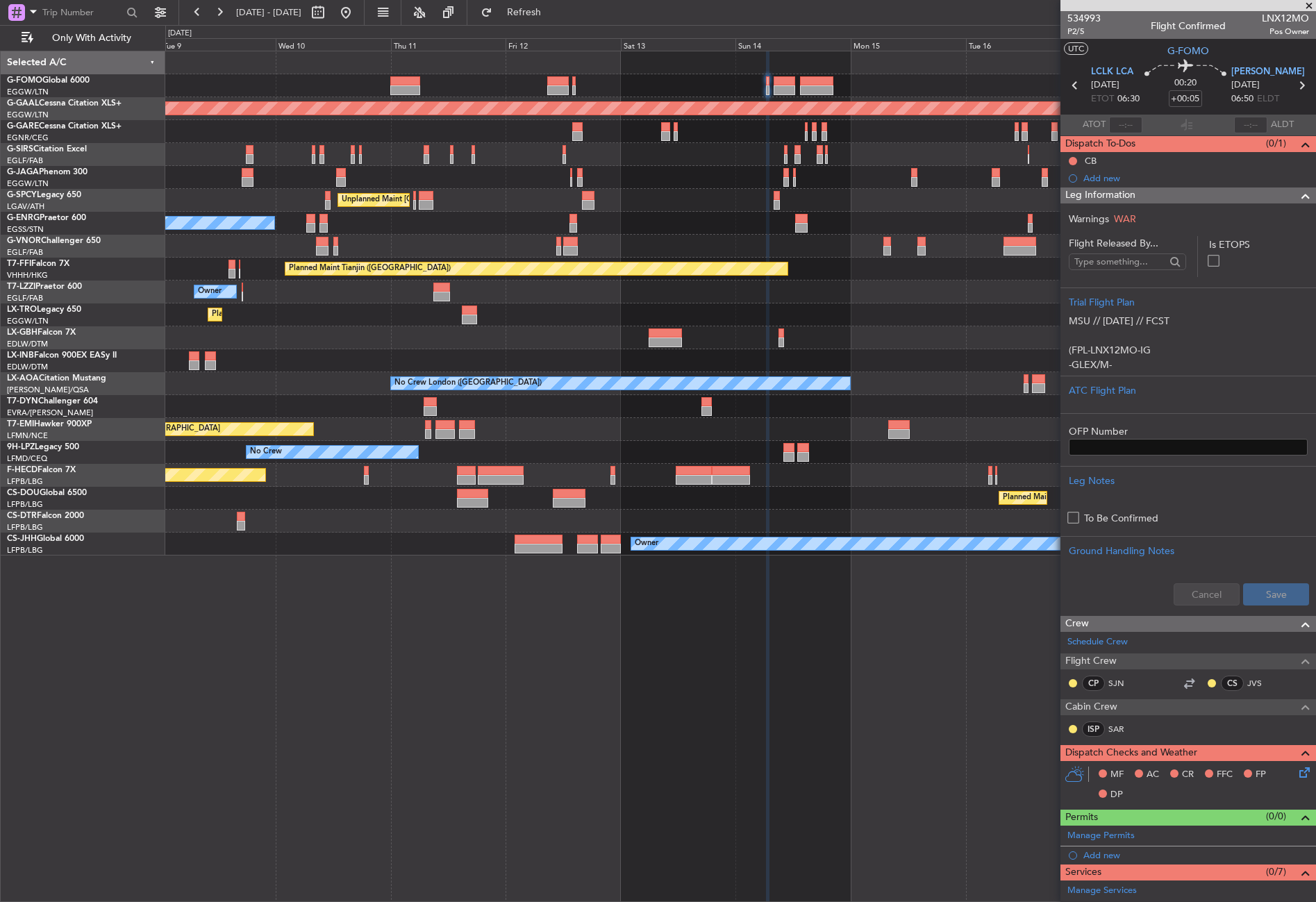
click at [782, 97] on div "Planned Maint [GEOGRAPHIC_DATA] ([GEOGRAPHIC_DATA])" at bounding box center [740, 85] width 1150 height 23
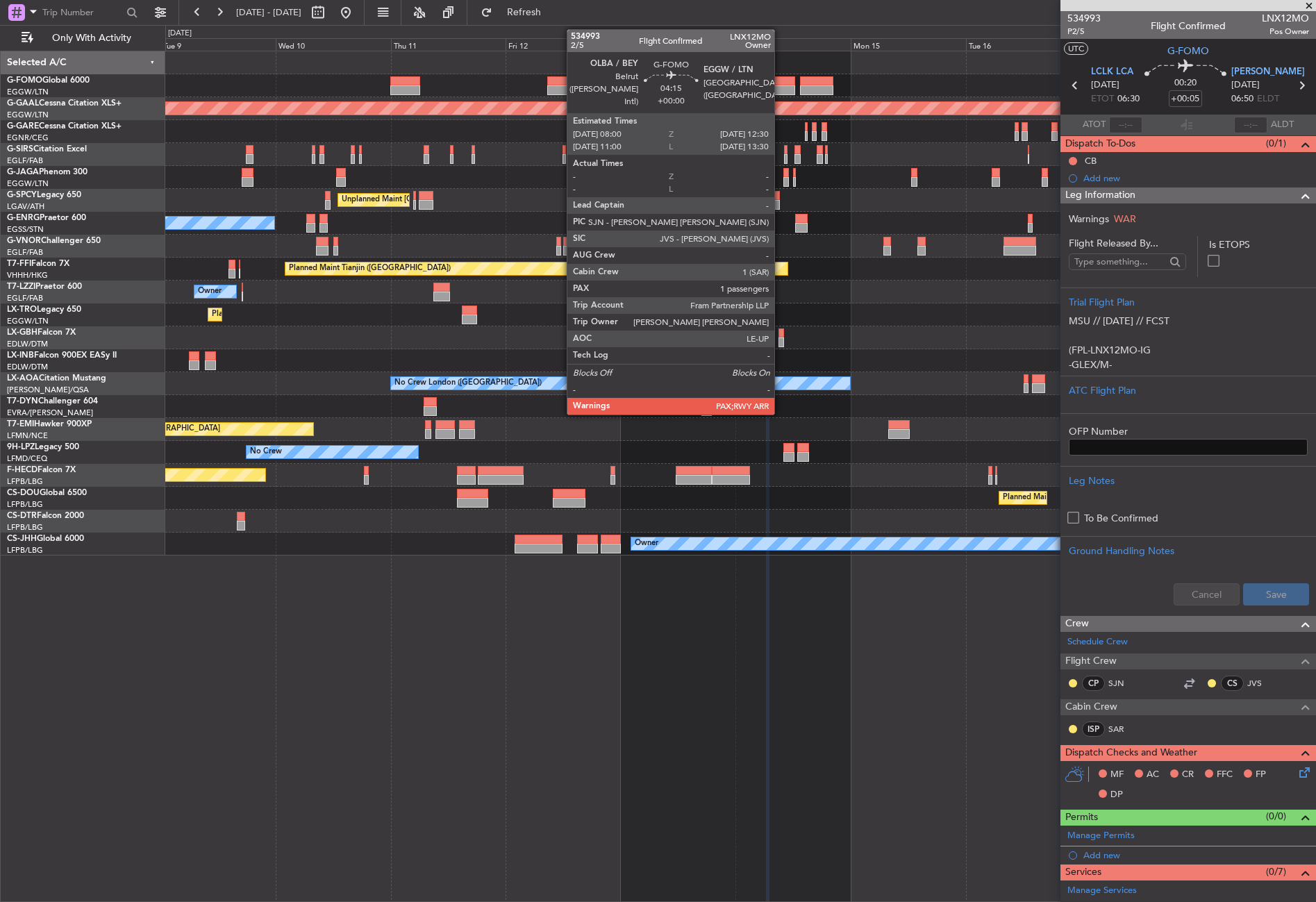
click at [781, 90] on div at bounding box center [785, 90] width 23 height 10
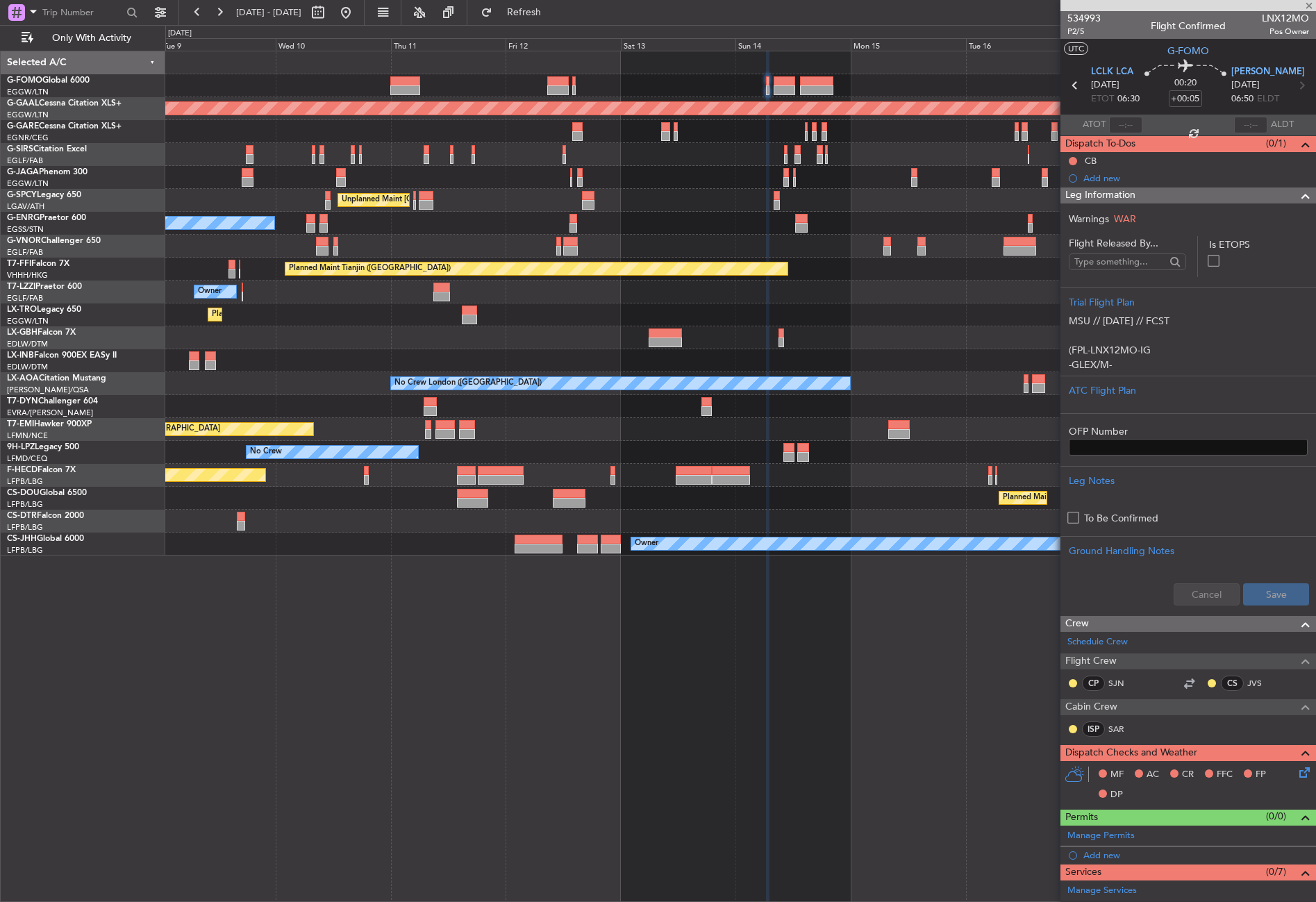
type input "1"
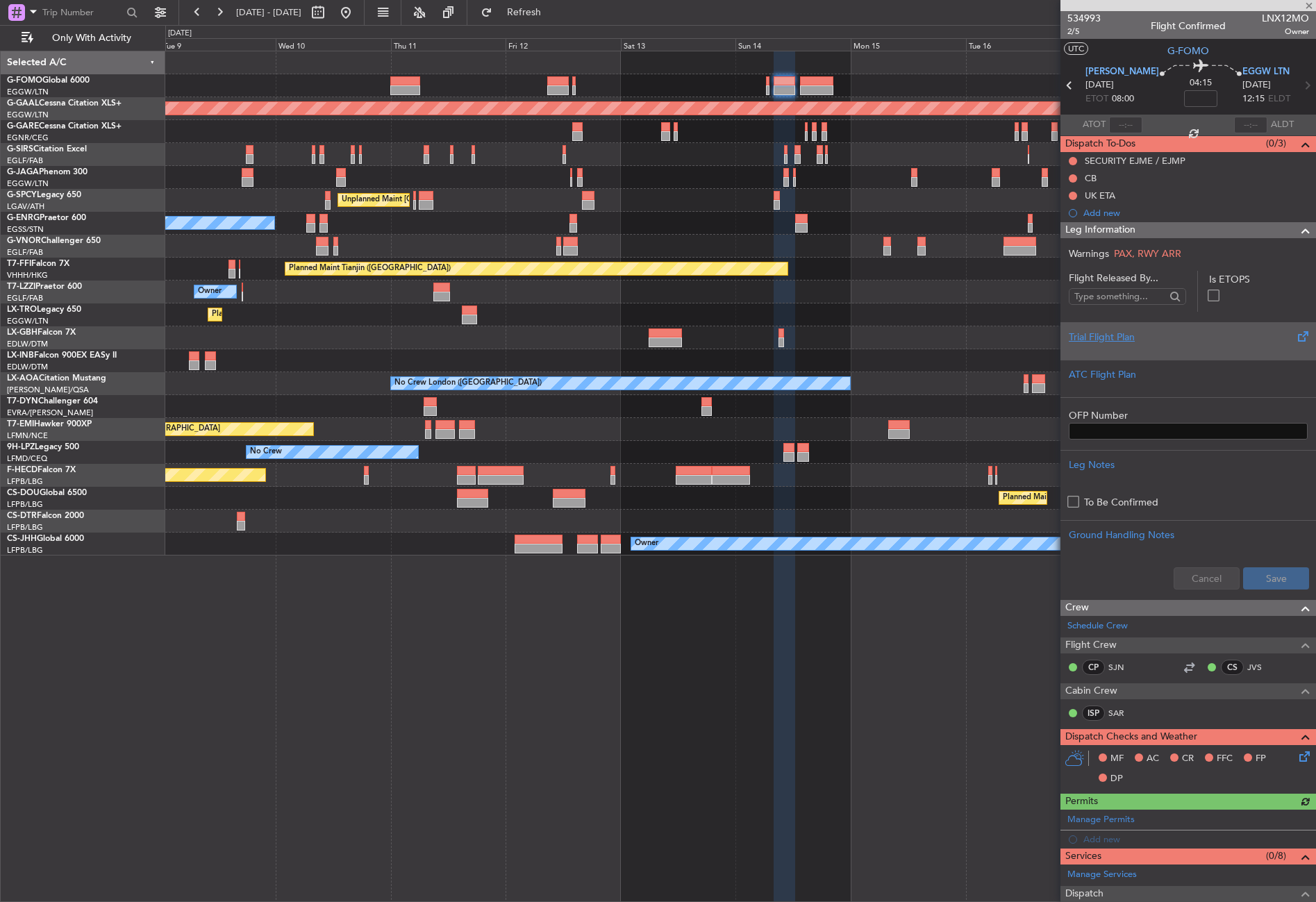
click at [1124, 331] on div "Trial Flight Plan" at bounding box center [1188, 337] width 238 height 15
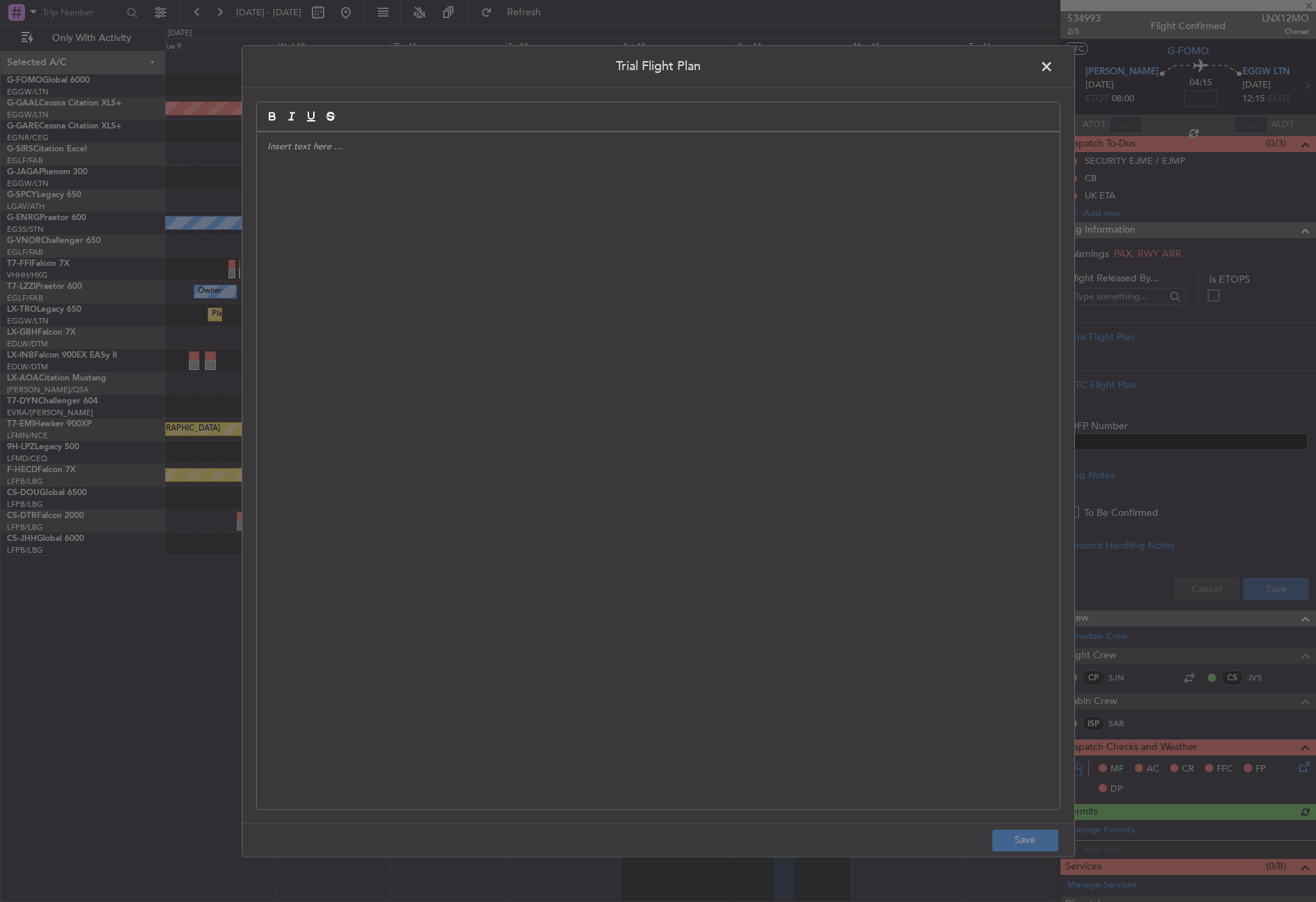
click at [735, 274] on div at bounding box center [658, 471] width 802 height 677
paste div
click at [439, 232] on div "MSU // 05SEP // FCST ﻿" at bounding box center [658, 471] width 802 height 677
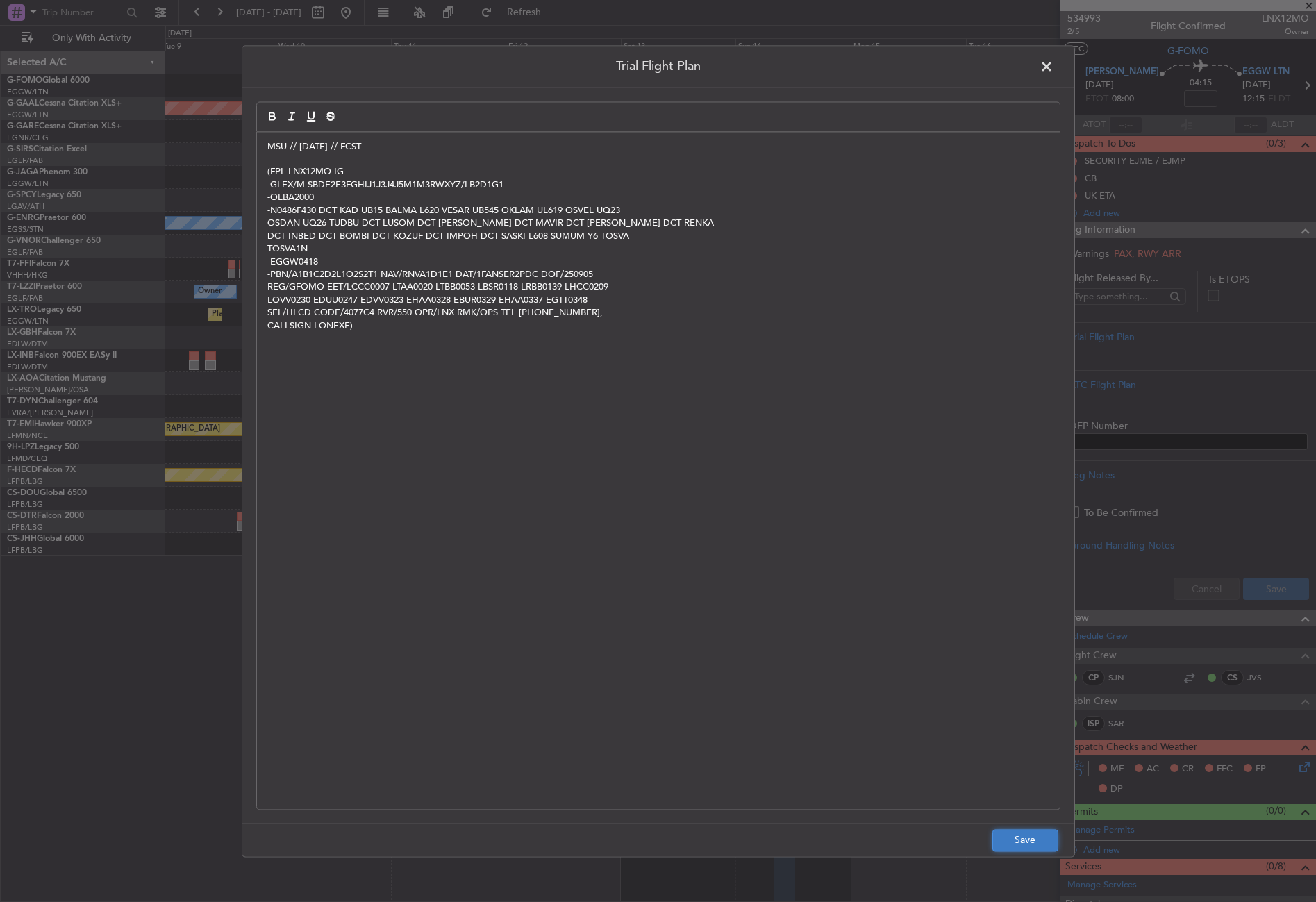
click at [1017, 845] on button "Save" at bounding box center [1025, 840] width 66 height 23
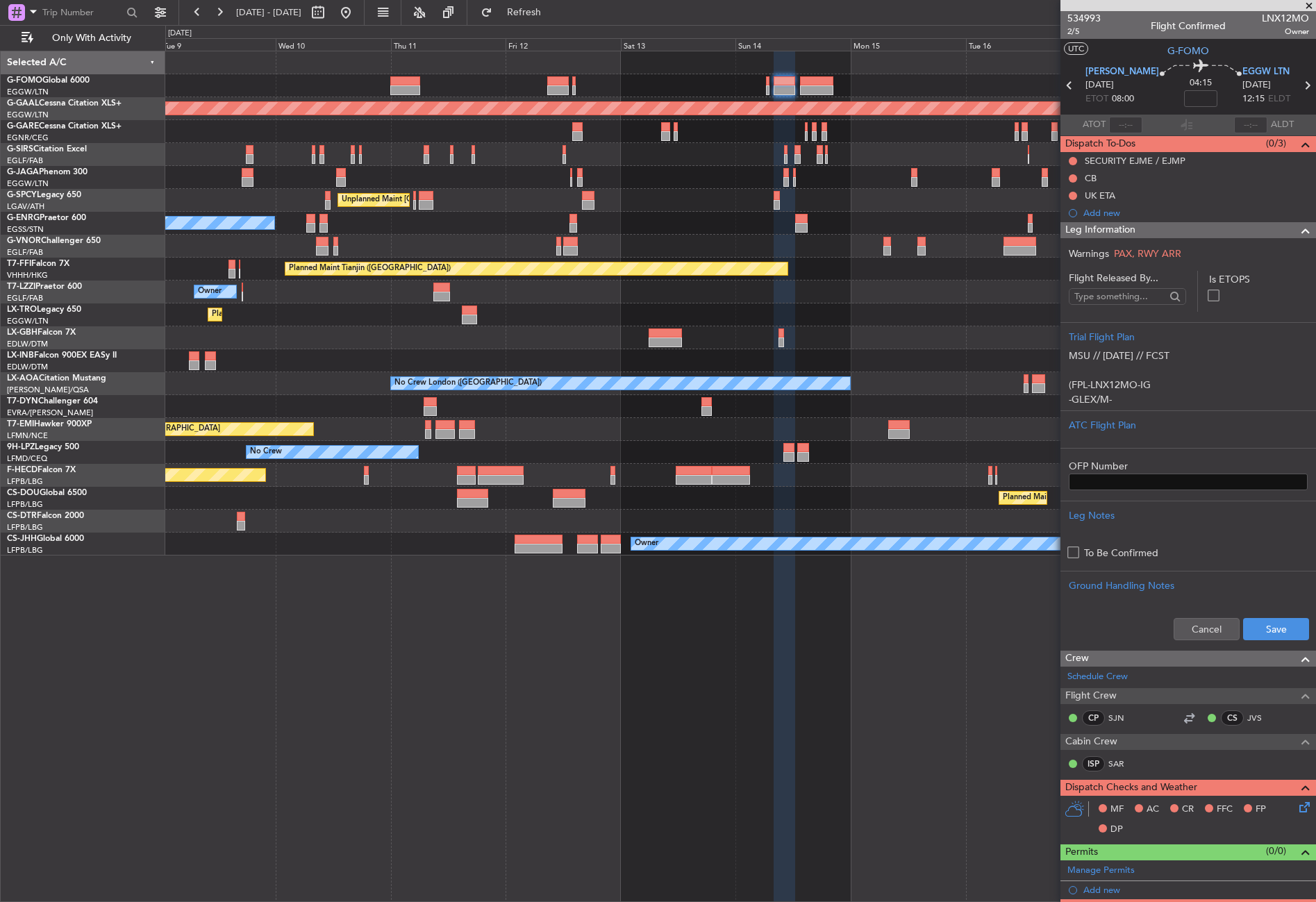
click at [1189, 89] on span "04:15" at bounding box center [1200, 84] width 23 height 14
click at [1184, 101] on input at bounding box center [1200, 98] width 33 height 17
click at [1275, 619] on button "Save" at bounding box center [1276, 629] width 66 height 23
type input "+00:05"
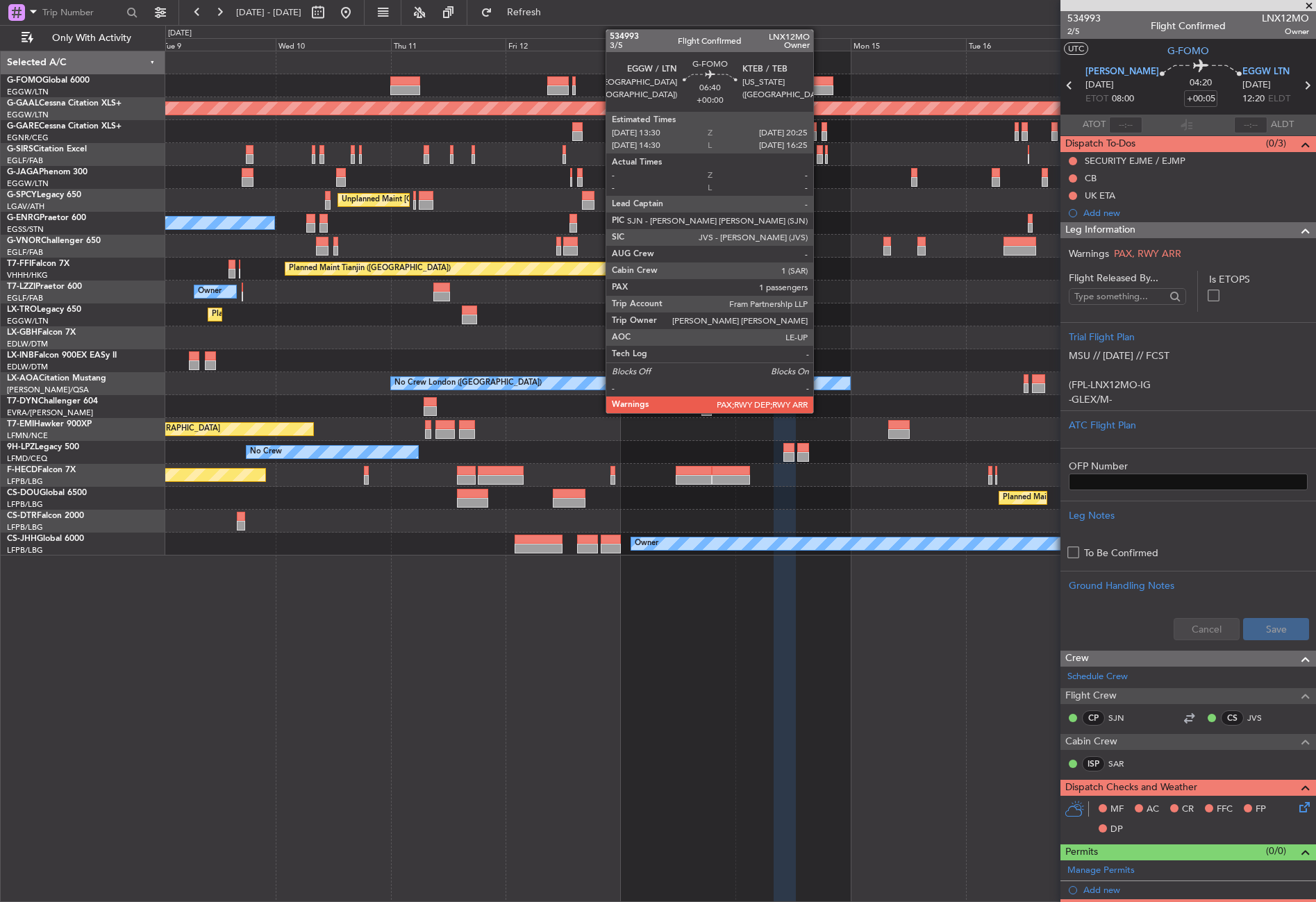
click at [819, 82] on div at bounding box center [816, 81] width 33 height 10
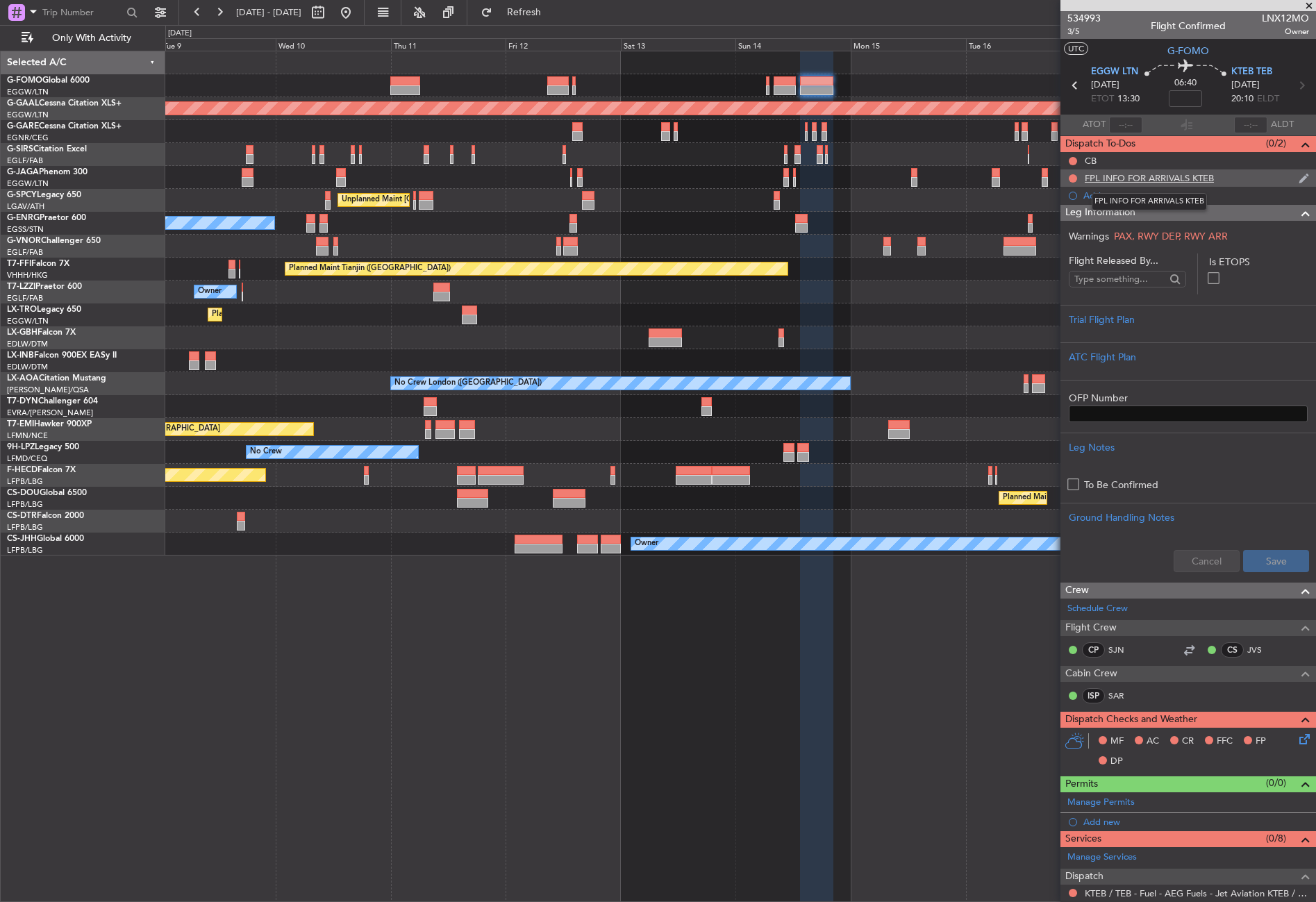
click at [1139, 181] on div "FPL INFO FOR ARRIVALS KTEB" at bounding box center [1149, 178] width 129 height 12
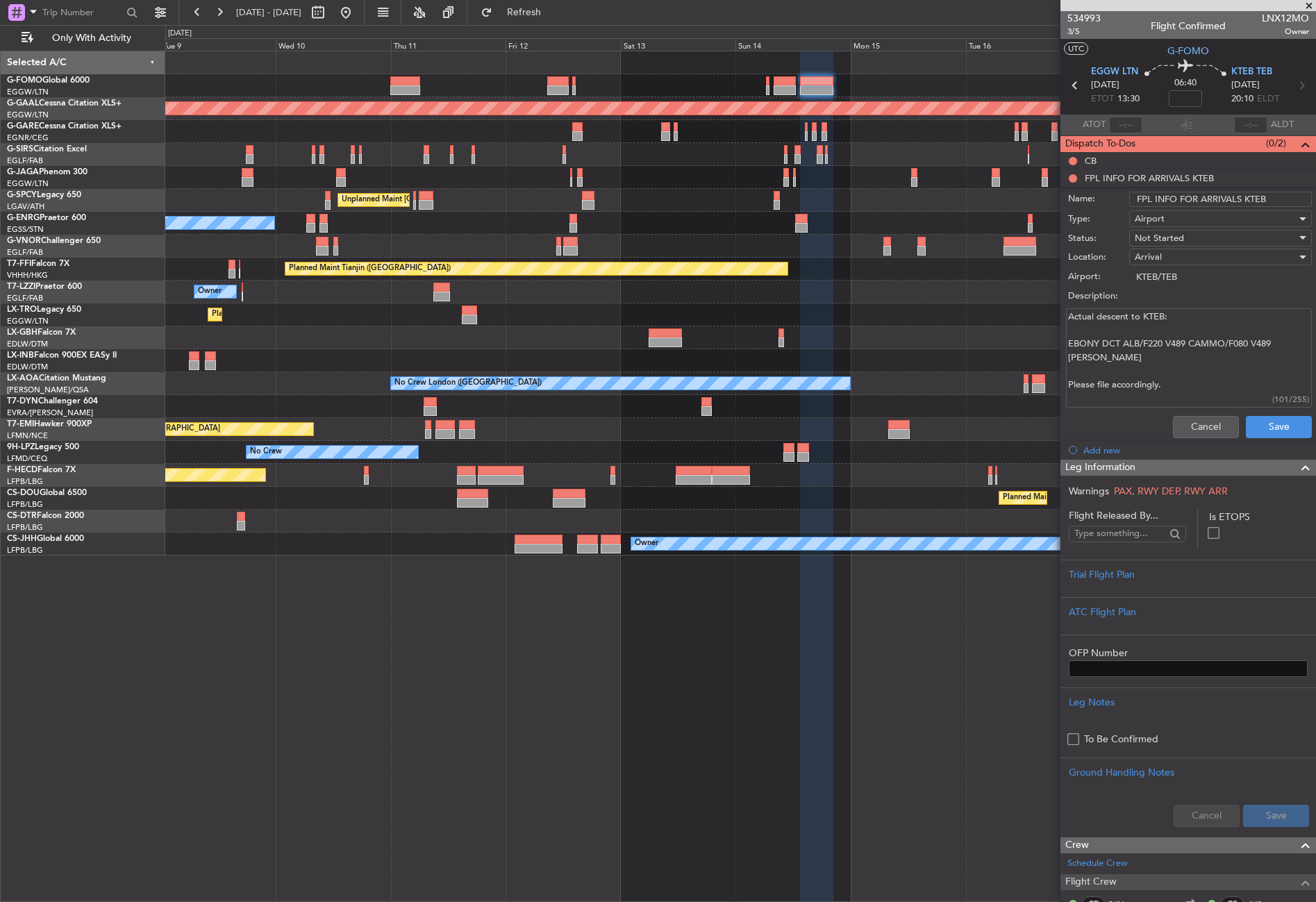
drag, startPoint x: 1065, startPoint y: 340, endPoint x: 1112, endPoint y: 346, distance: 47.4
click at [1112, 346] on div "Actual descent to KTEB: EBONY DCT ALB/F220 V489 CAMMO/F080 V489 COATE Please fi…" at bounding box center [1187, 358] width 269 height 104
drag, startPoint x: 1071, startPoint y: 344, endPoint x: 1103, endPoint y: 355, distance: 33.8
click at [1103, 355] on textarea "Actual descent to KTEB: EBONY DCT ALB/F220 V489 CAMMO/F080 V489 [PERSON_NAME] P…" at bounding box center [1188, 358] width 245 height 99
click at [1067, 345] on textarea "Actual descent to KTEB: EBONY DCT ALB/F220 V489 CAMMO/F080 V489 [PERSON_NAME] P…" at bounding box center [1188, 358] width 245 height 99
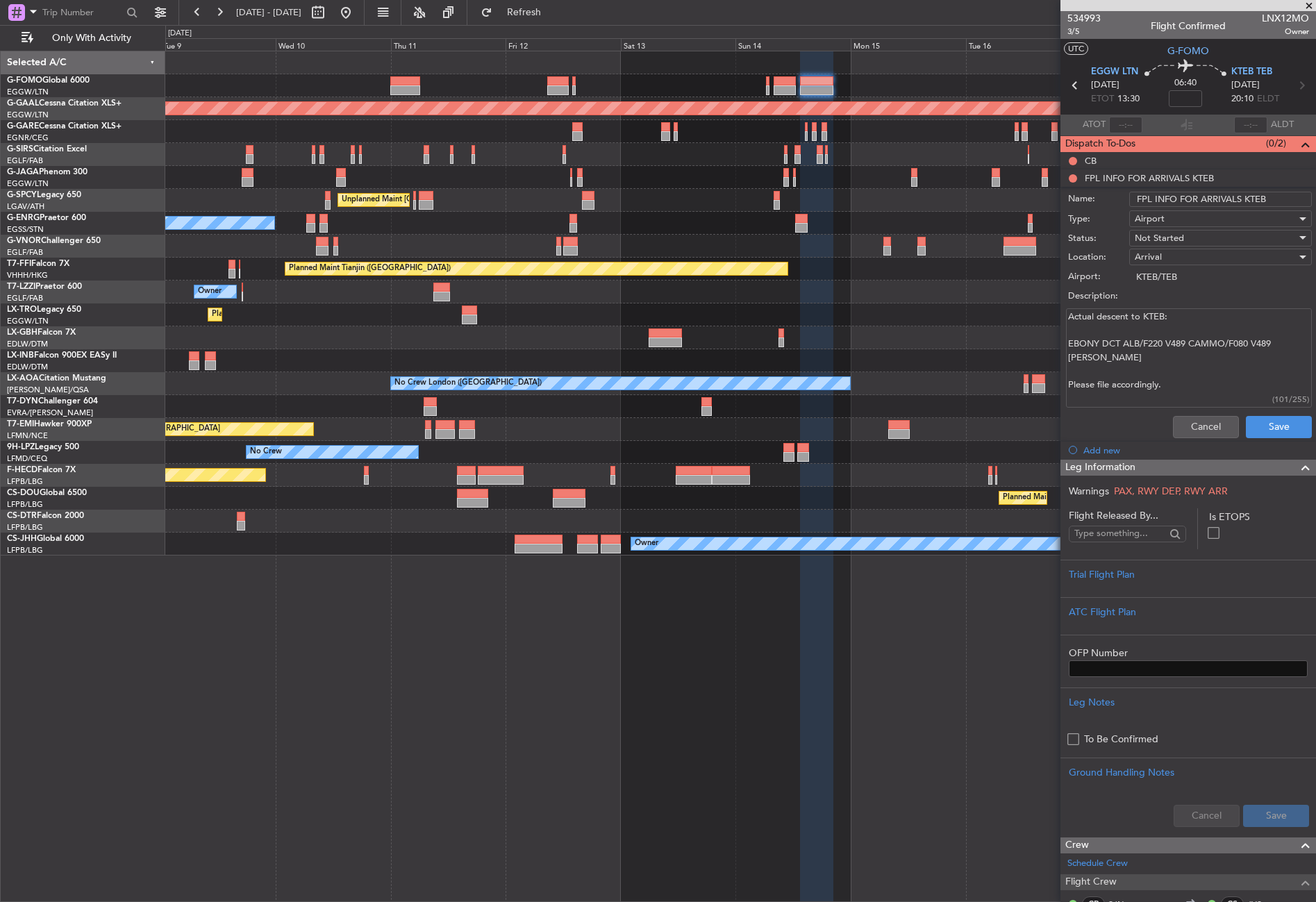
drag, startPoint x: 1067, startPoint y: 344, endPoint x: 1112, endPoint y: 357, distance: 46.8
click at [1112, 357] on textarea "Actual descent to KTEB: EBONY DCT ALB/F220 V489 CAMMO/F080 V489 [PERSON_NAME] P…" at bounding box center [1188, 358] width 245 height 99
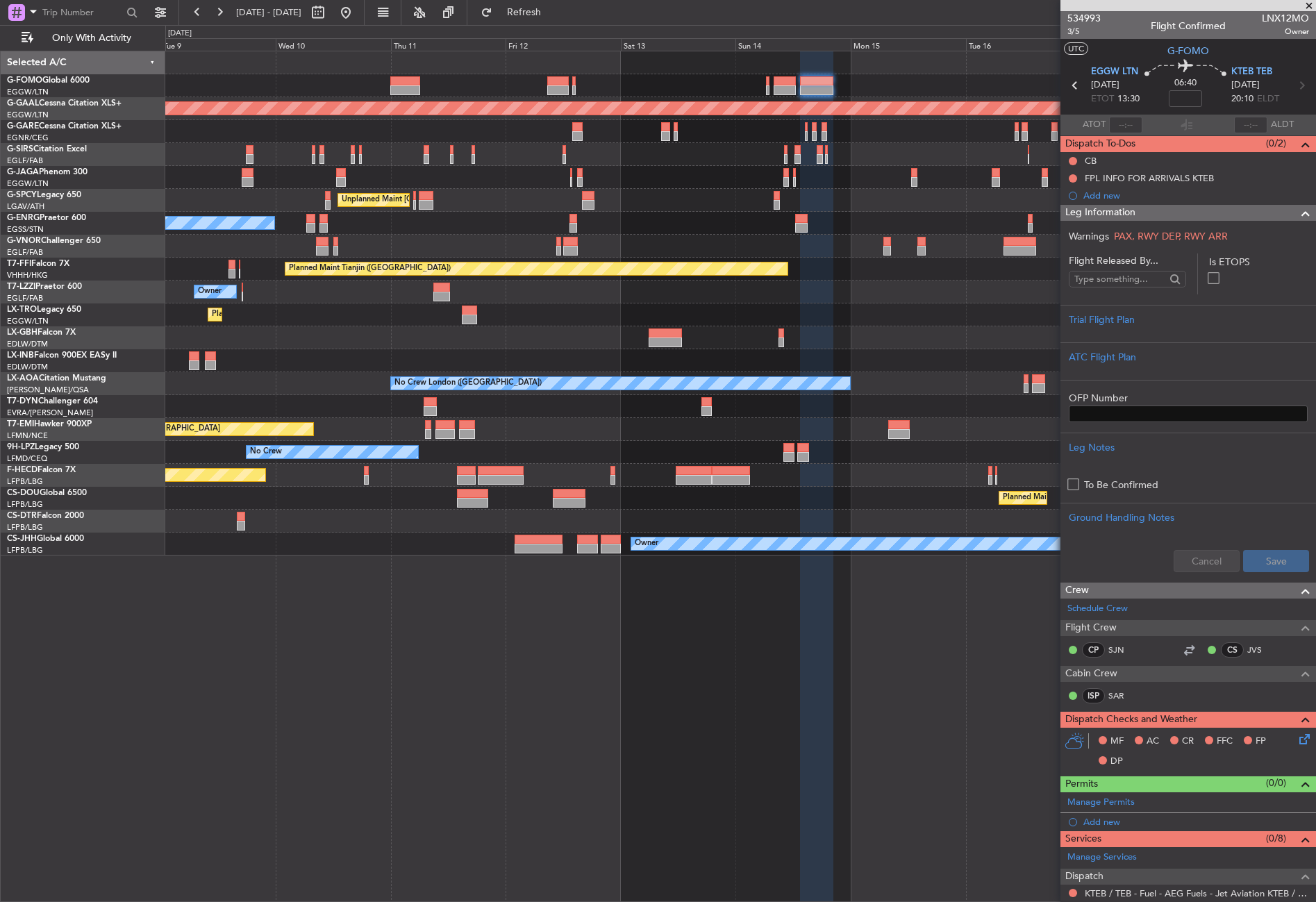
click at [539, 655] on div "Planned Maint London (Luton) Planned Maint Dusseldorf Unplanned Maint Athens (E…" at bounding box center [741, 476] width 1151 height 852
click at [338, 77] on div "Planned Maint [GEOGRAPHIC_DATA] ([GEOGRAPHIC_DATA])" at bounding box center [740, 85] width 1150 height 23
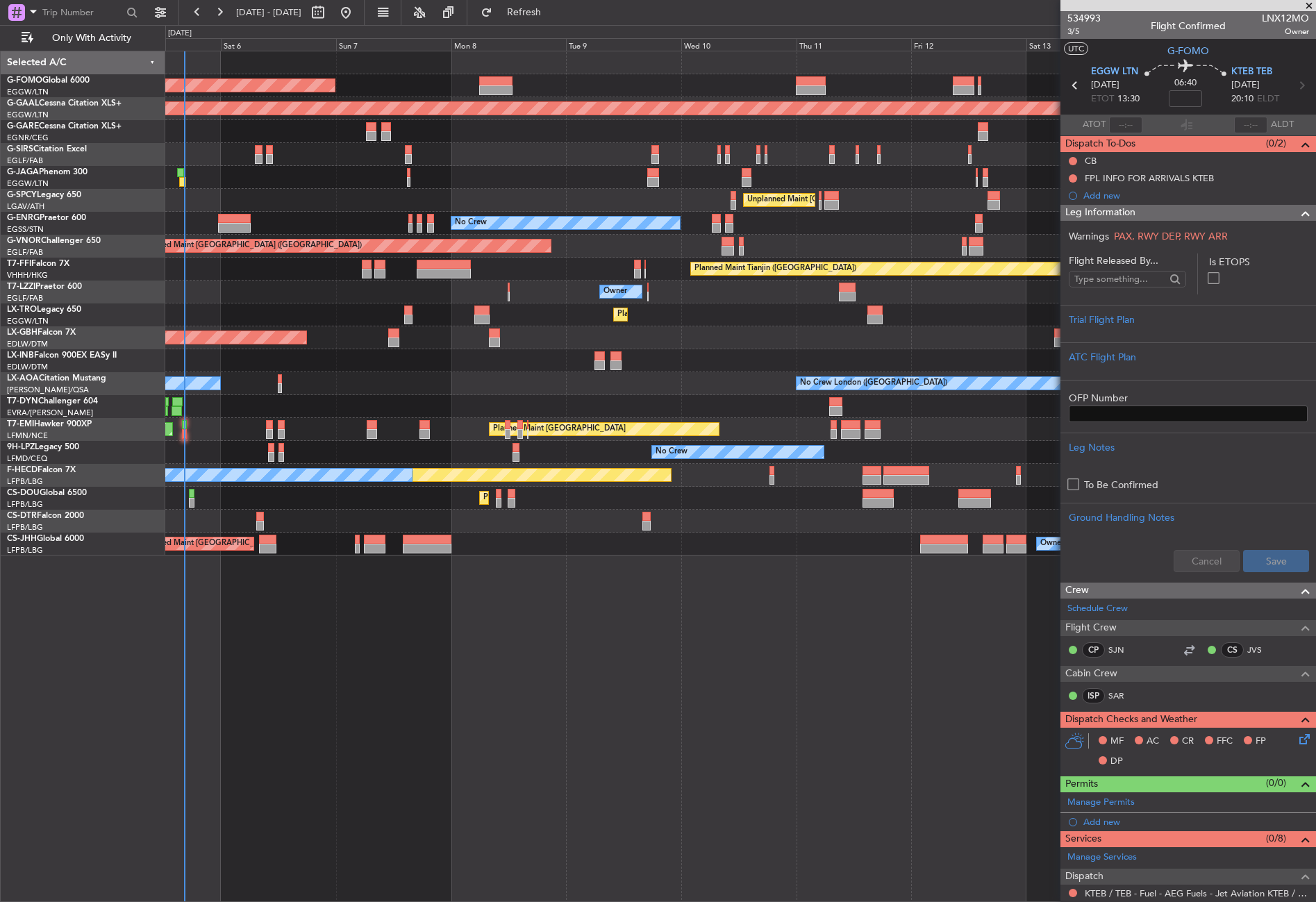
click at [690, 356] on div at bounding box center [740, 360] width 1150 height 23
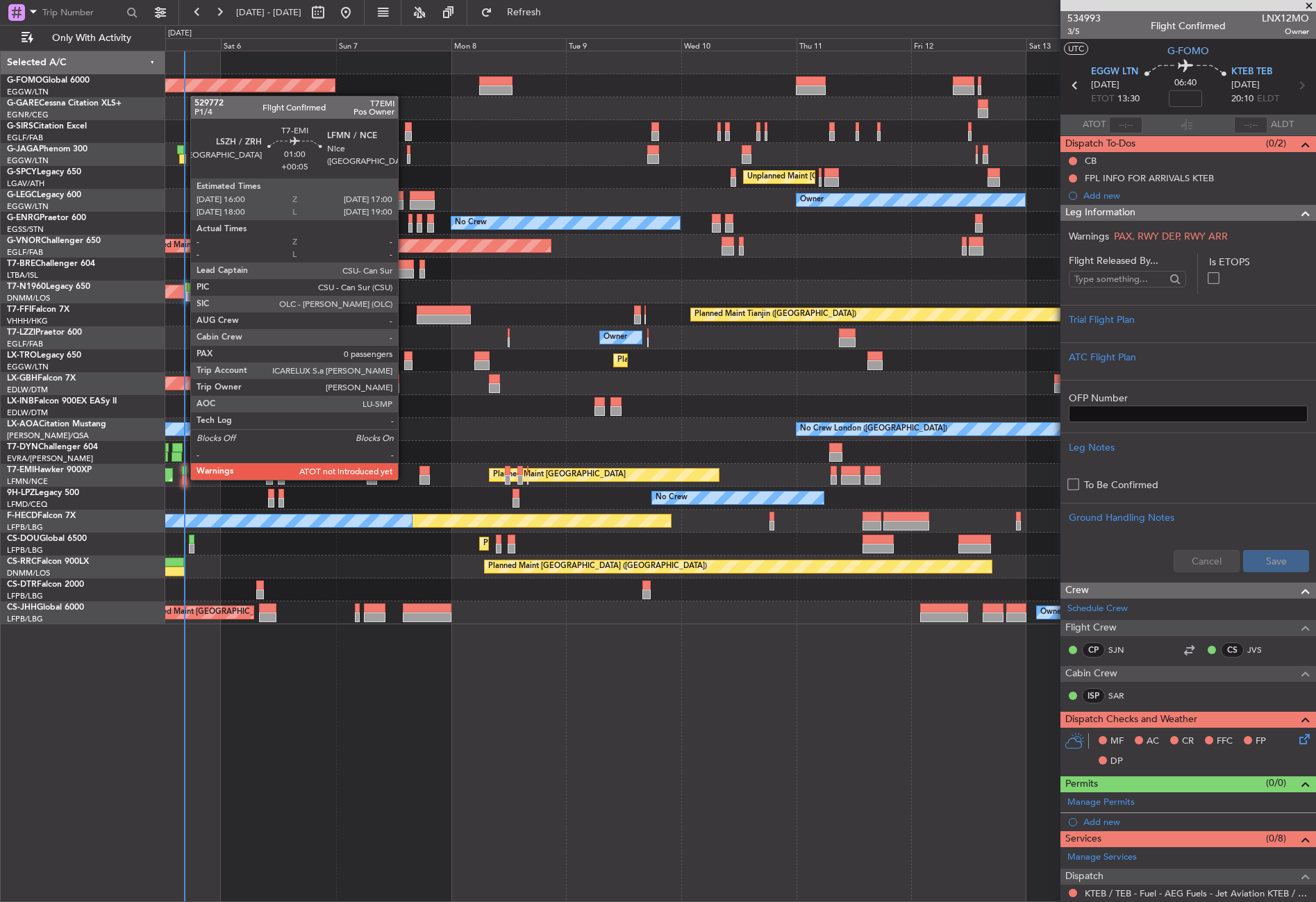
click at [184, 479] on div at bounding box center [185, 480] width 5 height 10
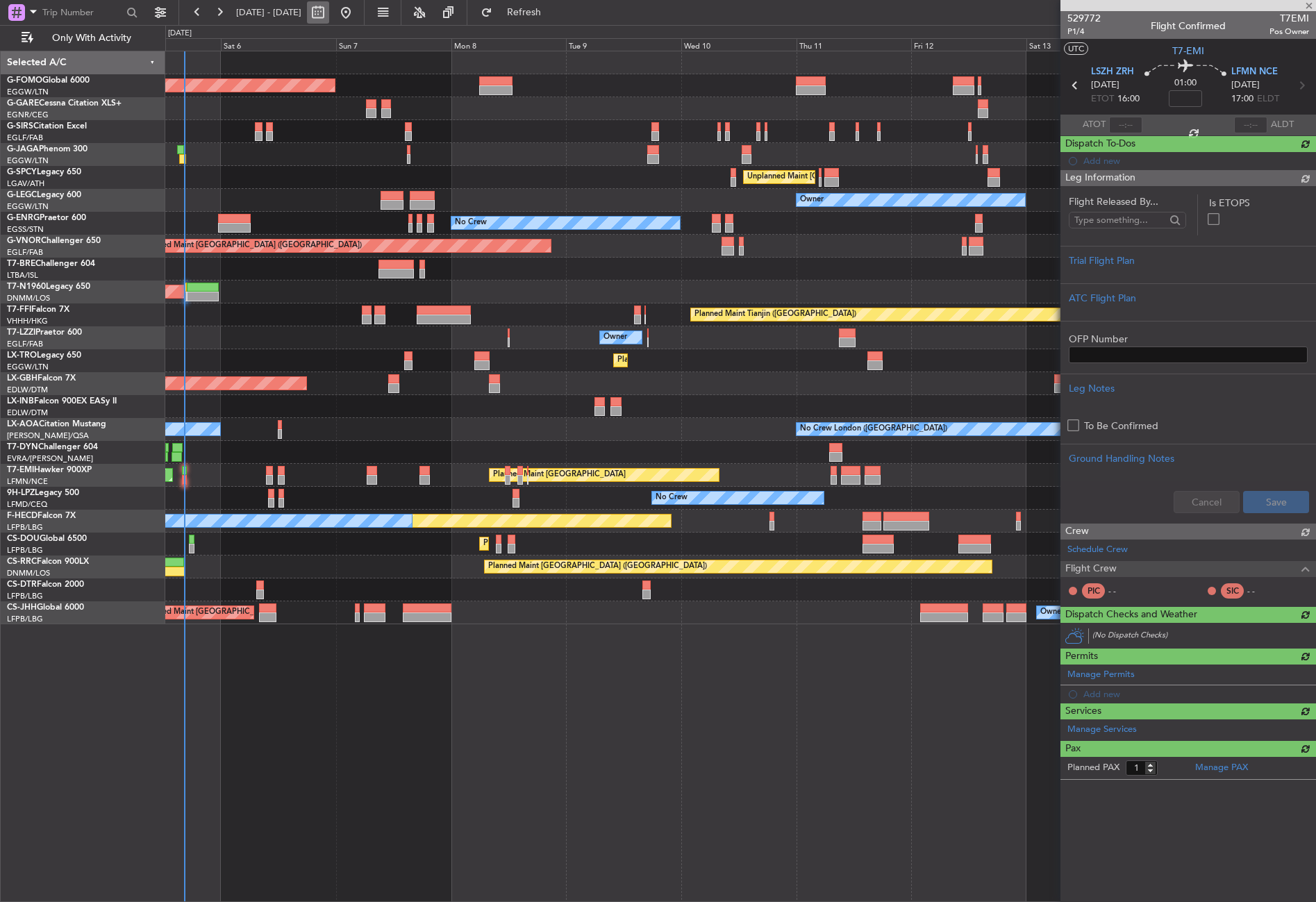
type input "+00:05"
type input "0"
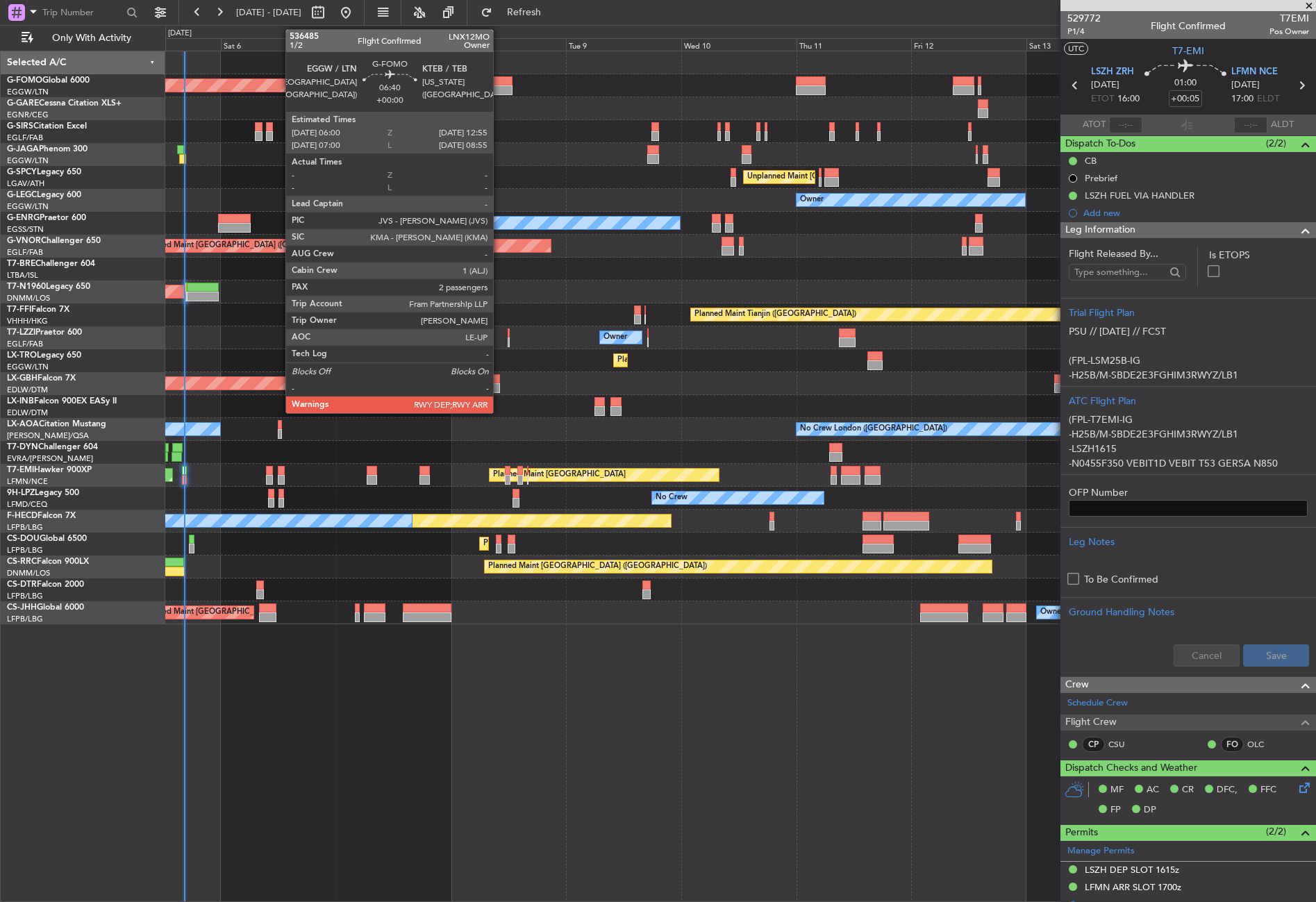
click at [500, 77] on div at bounding box center [495, 81] width 33 height 10
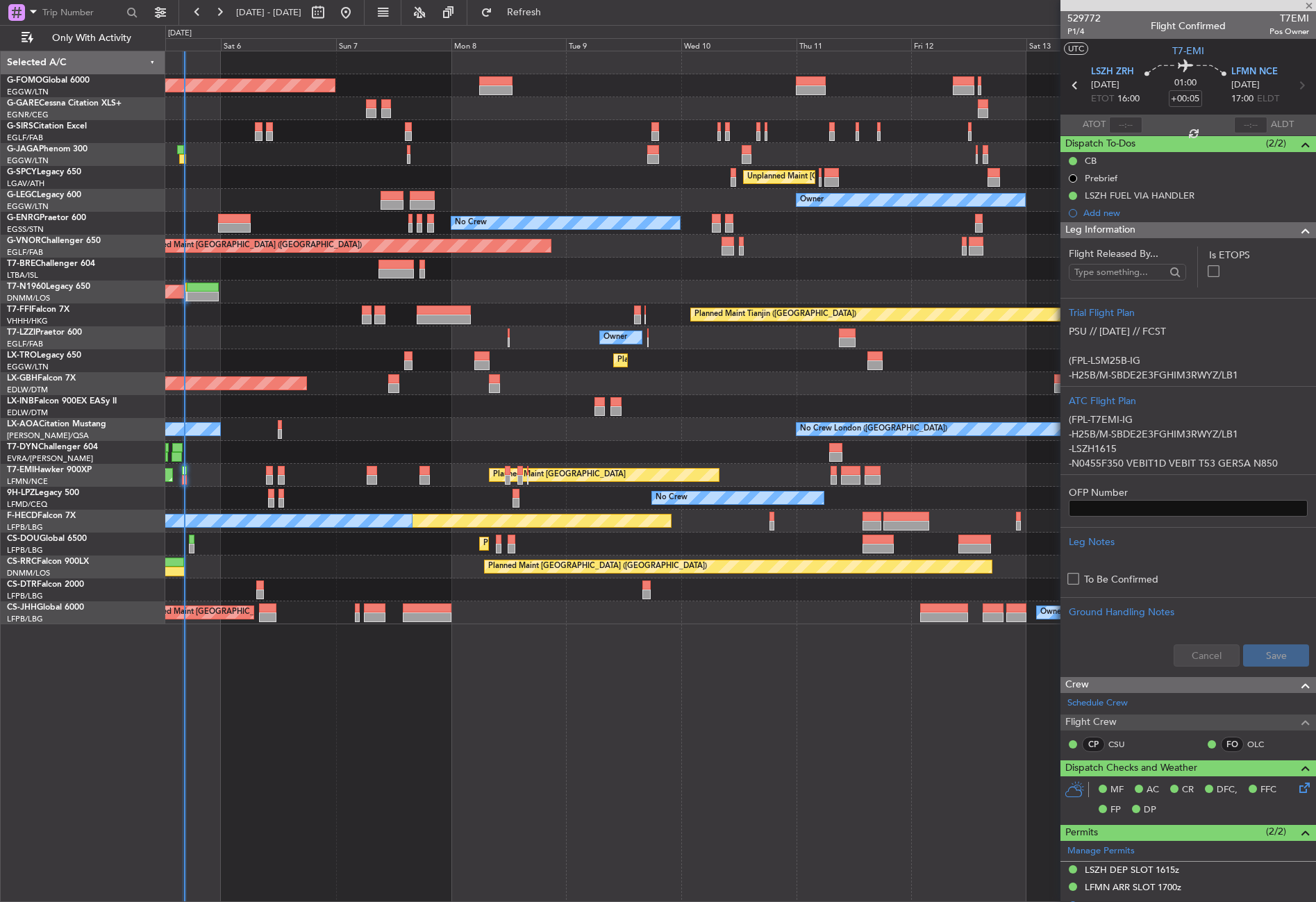
type input "2"
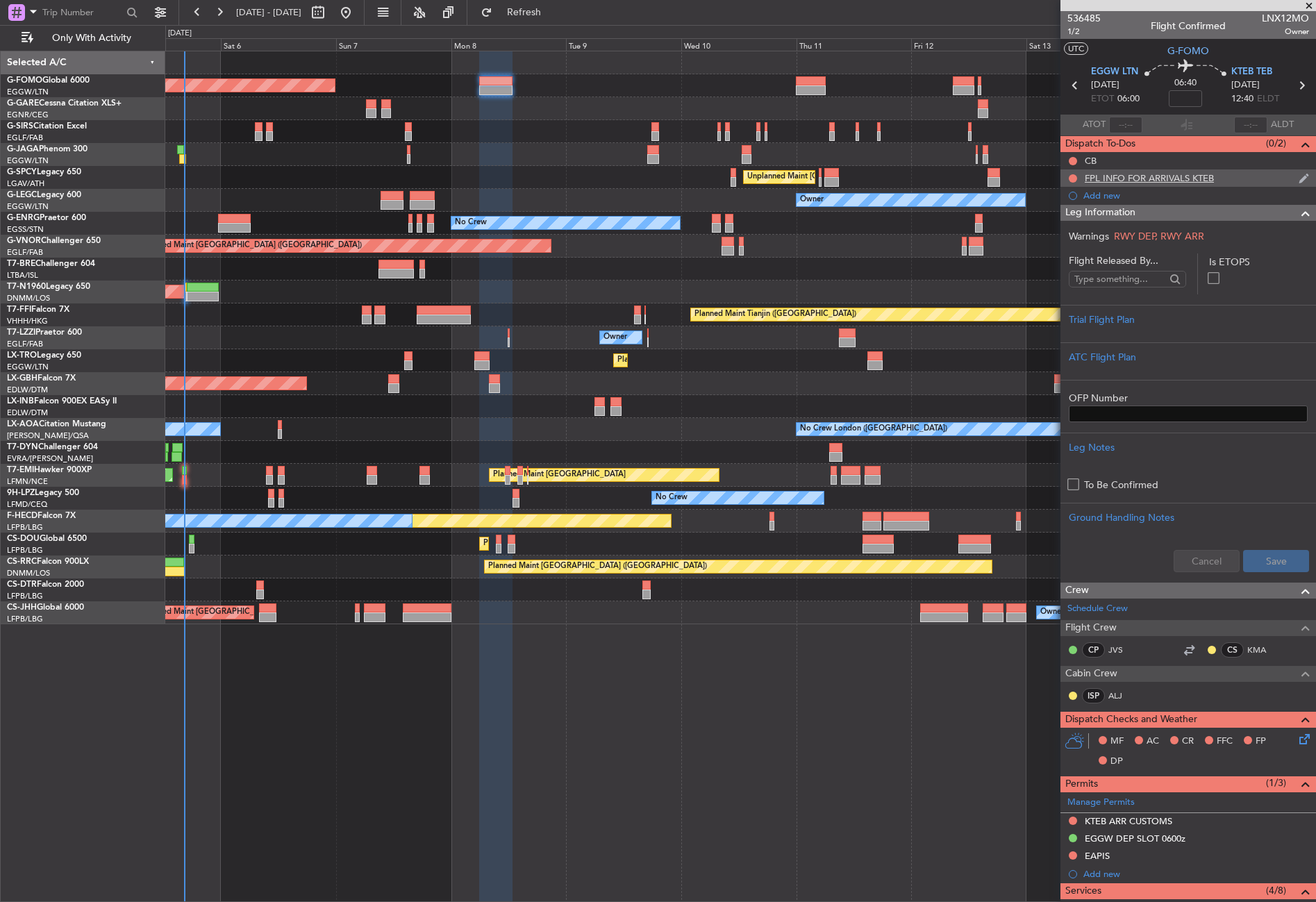
click at [1113, 179] on div "FPL INFO FOR ARRIVALS KTEB" at bounding box center [1149, 178] width 129 height 12
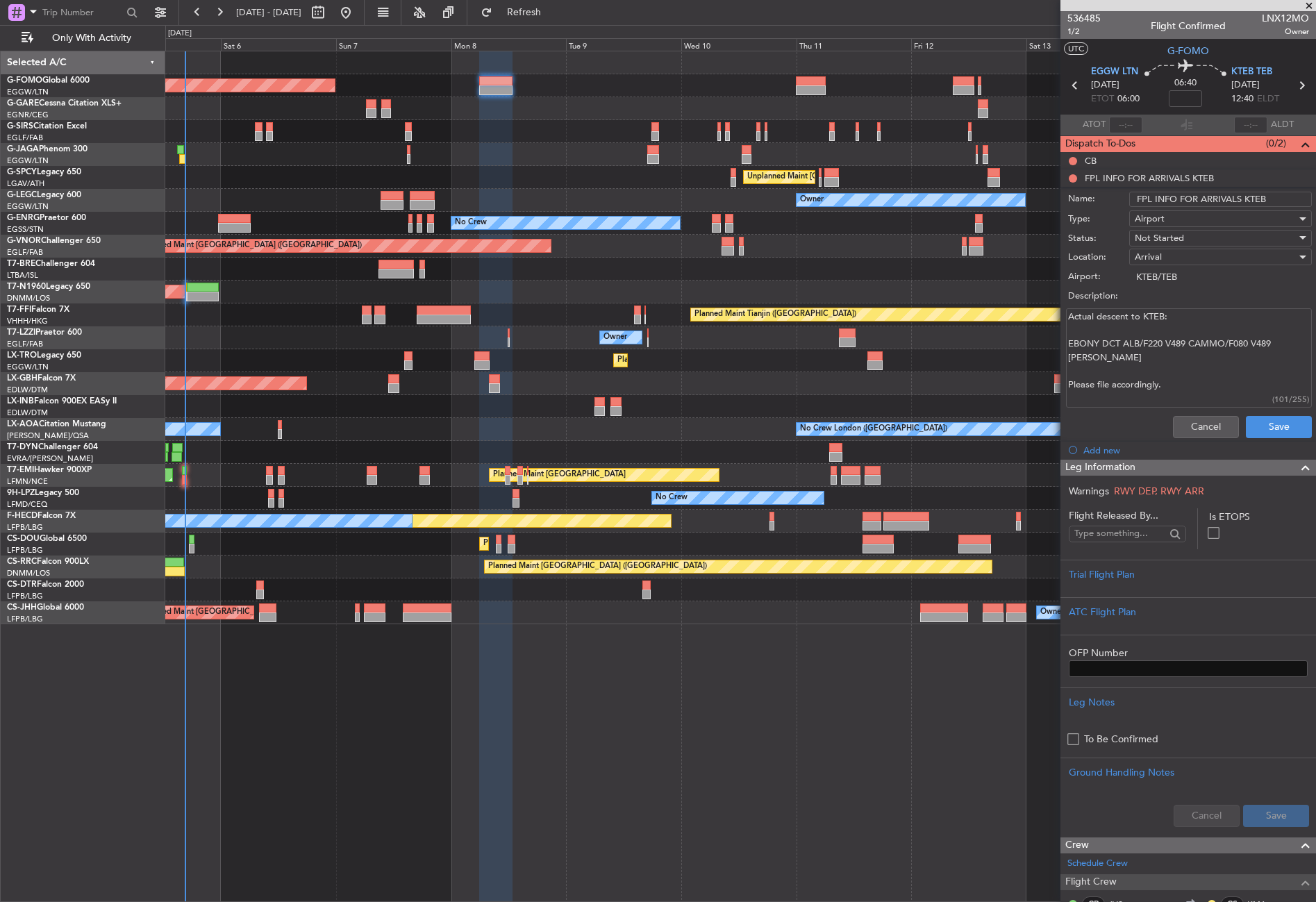
drag, startPoint x: 1067, startPoint y: 341, endPoint x: 1121, endPoint y: 357, distance: 56.3
click at [1121, 357] on textarea "Actual descent to KTEB: EBONY DCT ALB/F220 V489 CAMMO/F080 V489 [PERSON_NAME] P…" at bounding box center [1188, 358] width 245 height 99
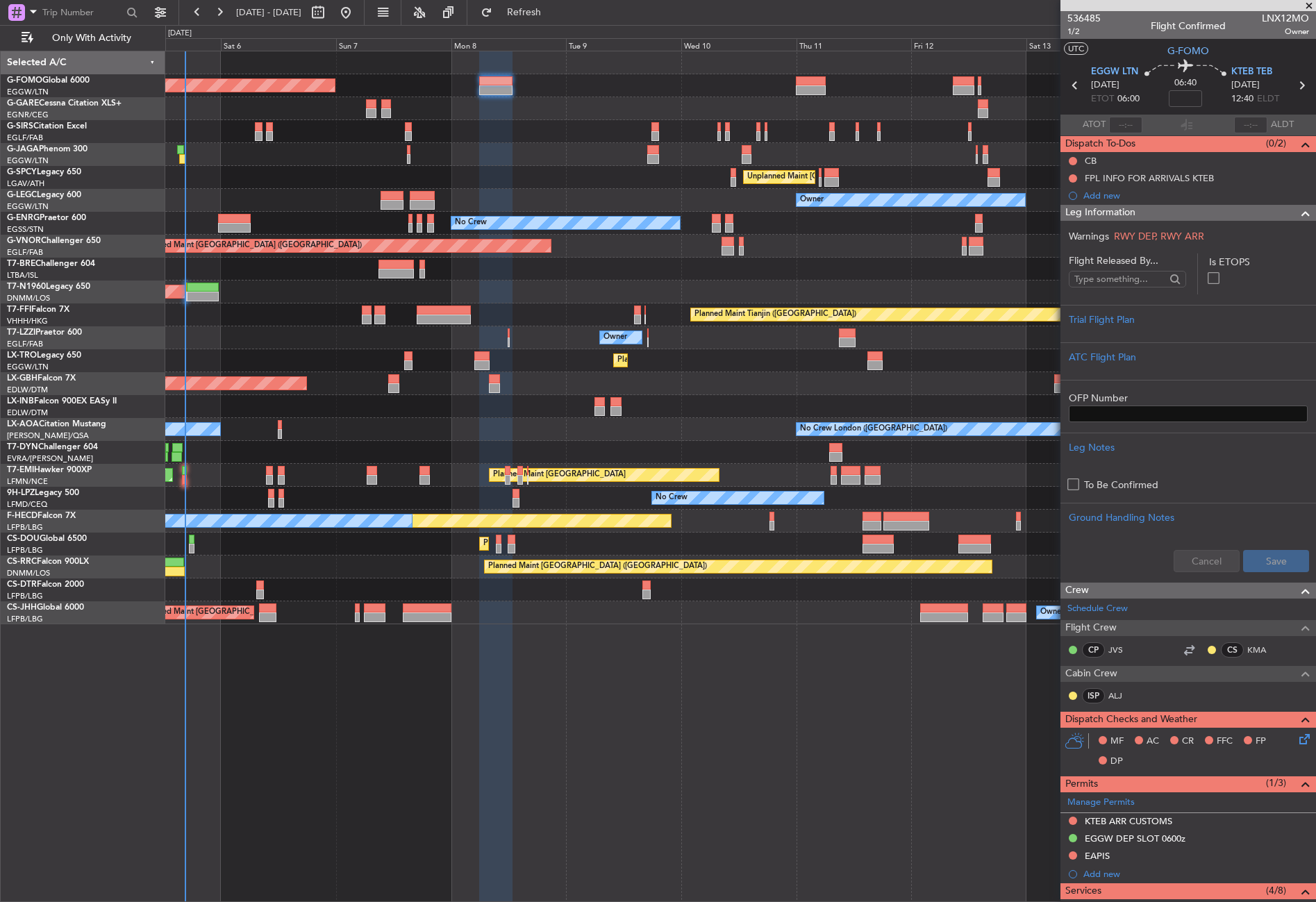
click at [358, 417] on div at bounding box center [740, 407] width 1150 height 23
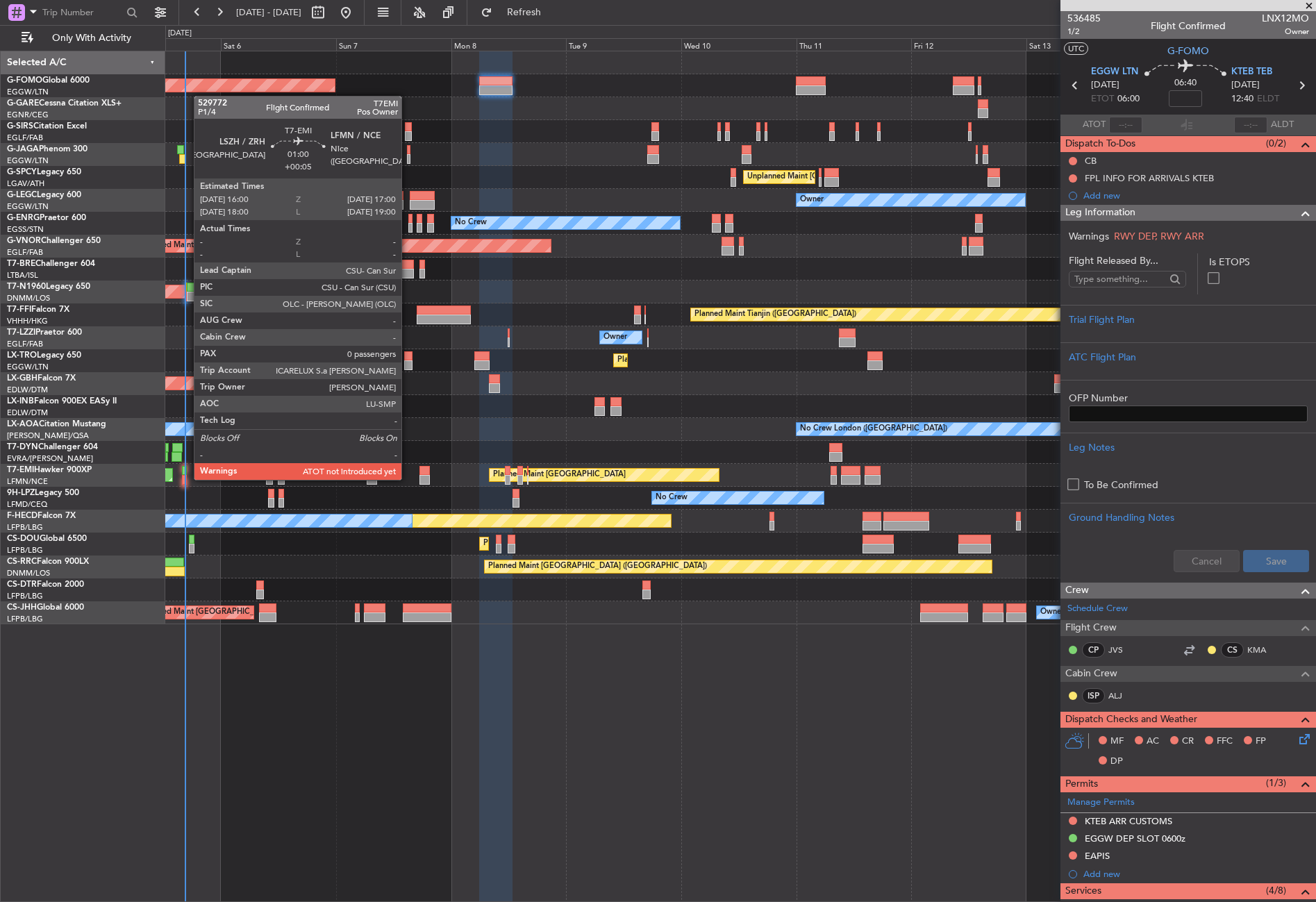
click at [187, 479] on div at bounding box center [185, 480] width 5 height 10
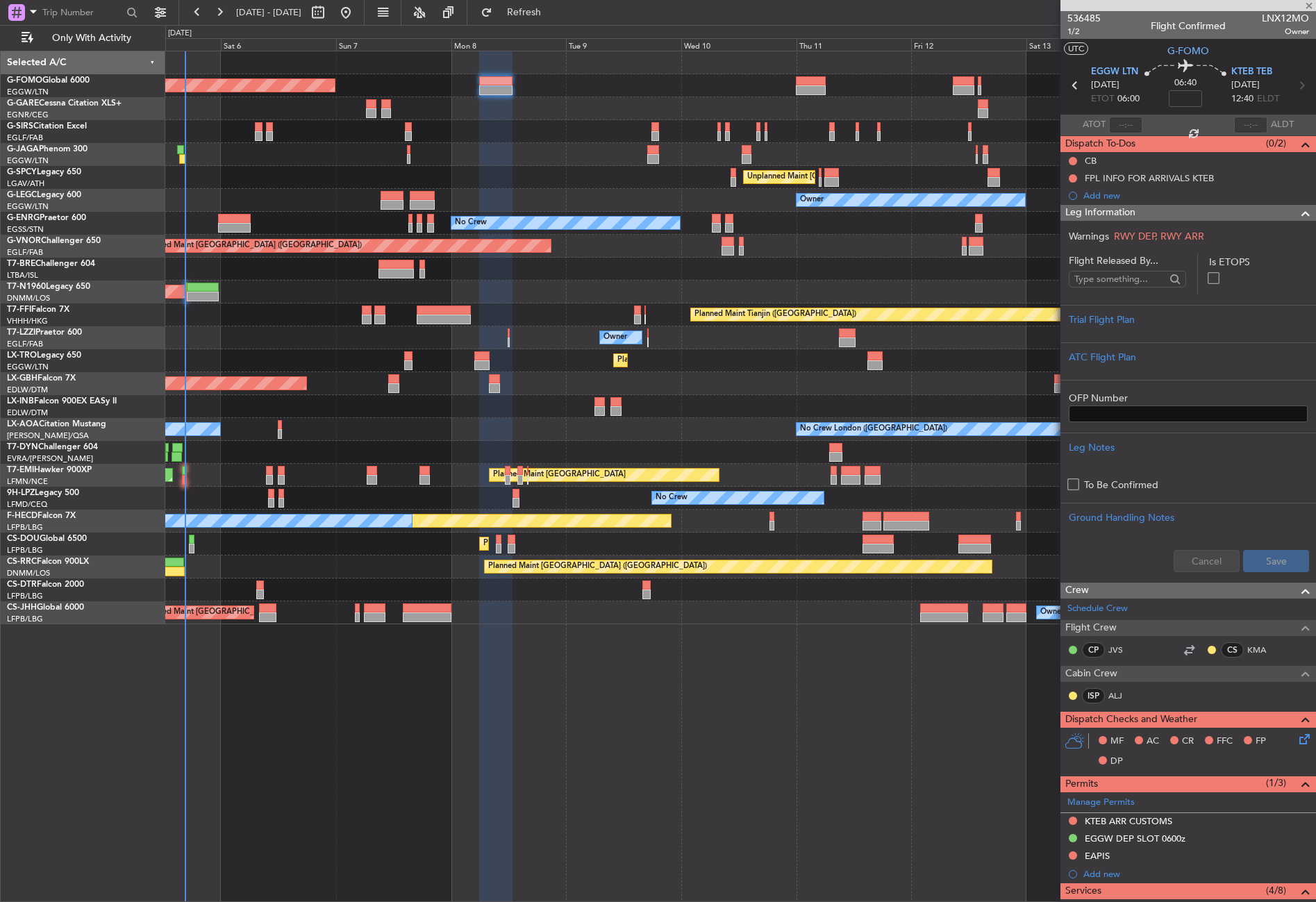
type input "+00:05"
type input "0"
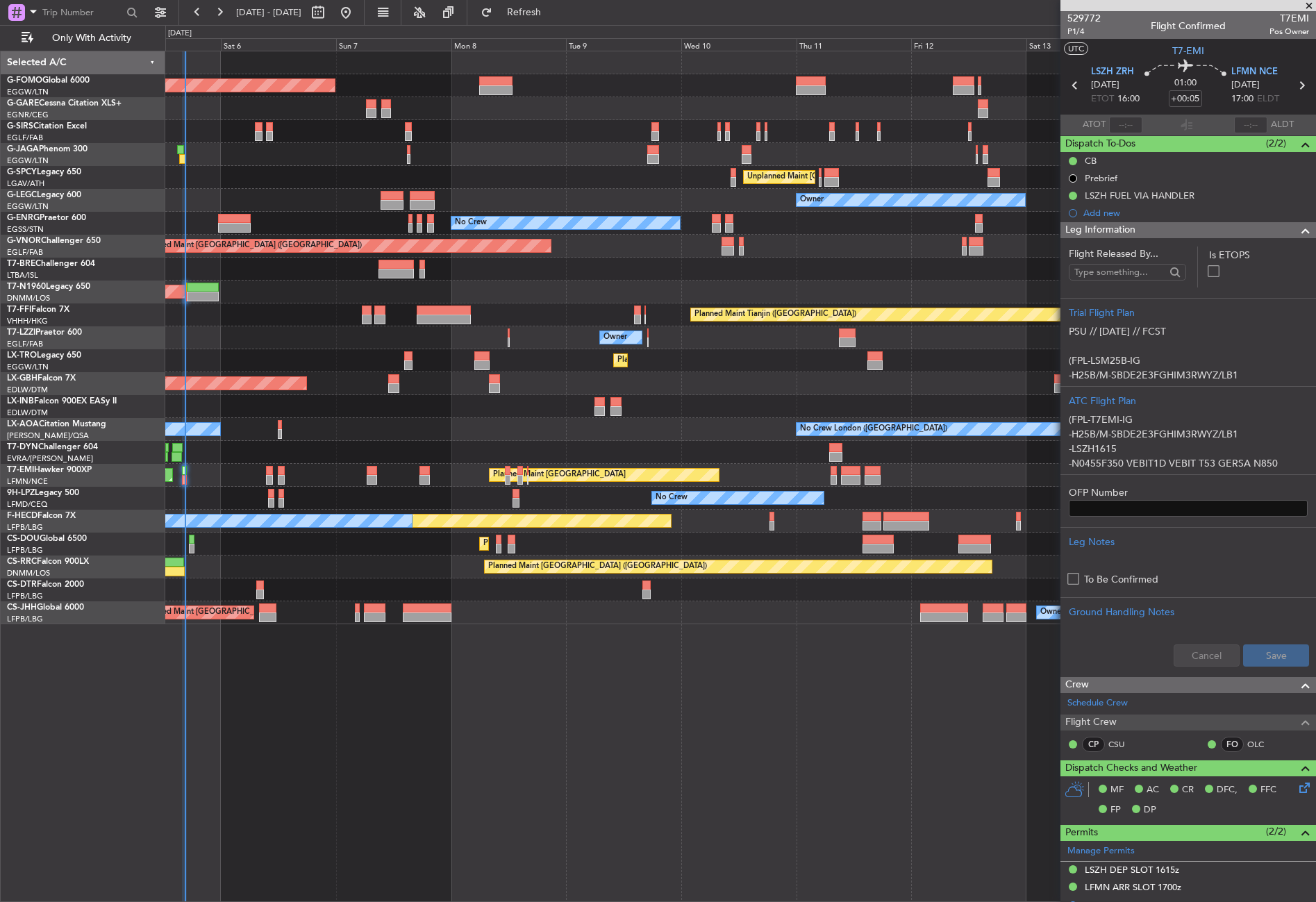
click at [1144, 233] on div "Leg Information" at bounding box center [1188, 230] width 256 height 16
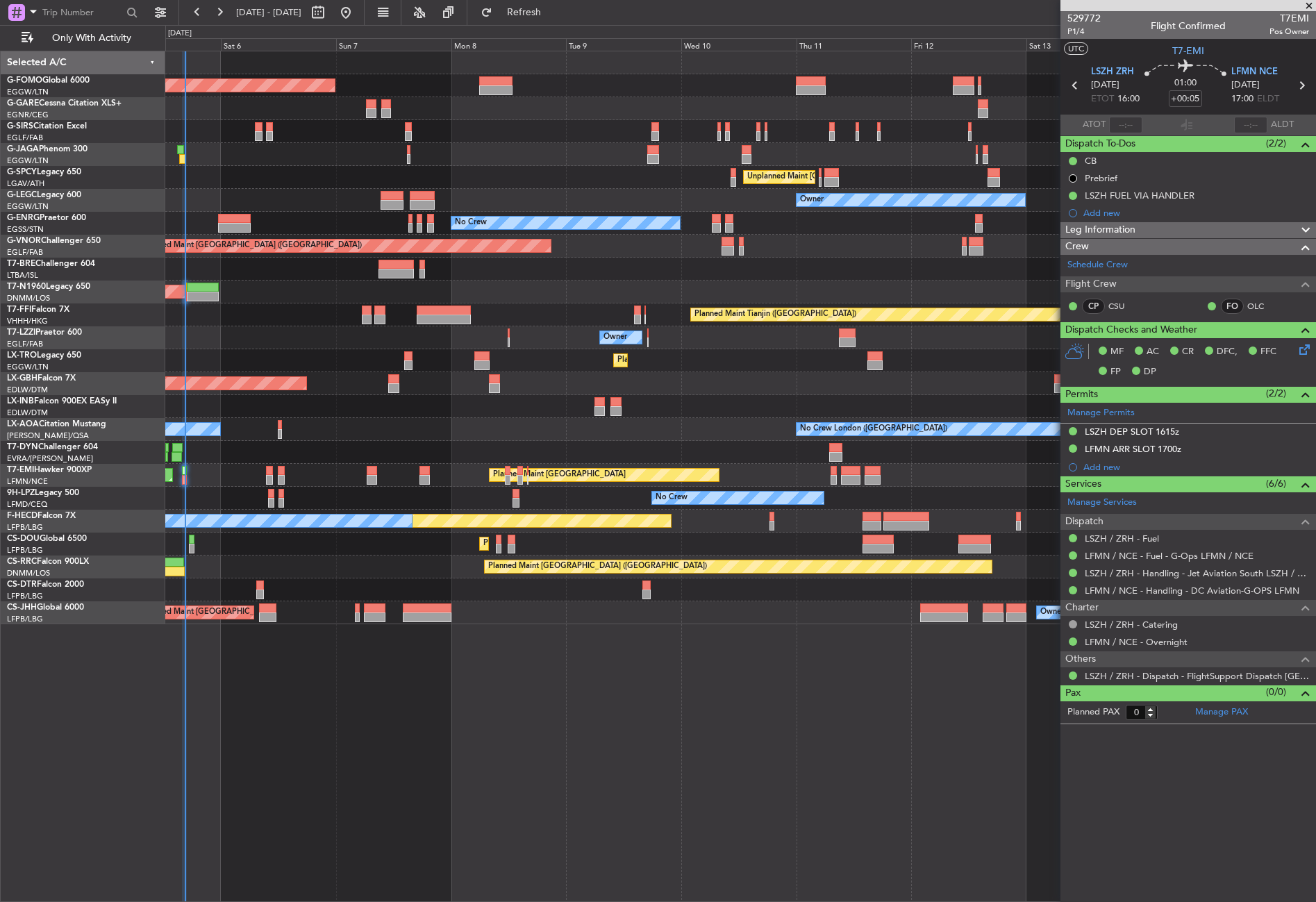
click at [373, 391] on div "Planned Maint [GEOGRAPHIC_DATA] ([GEOGRAPHIC_DATA] Intl) Planned Maint Nurnberg" at bounding box center [740, 384] width 1150 height 23
click at [540, 17] on button "Refresh" at bounding box center [516, 13] width 84 height 23
click at [434, 428] on div "No Crew London ([GEOGRAPHIC_DATA]) No Crew [GEOGRAPHIC_DATA] (Dublin Intl)" at bounding box center [740, 429] width 1150 height 23
click at [540, 7] on button "Refresh" at bounding box center [516, 13] width 84 height 23
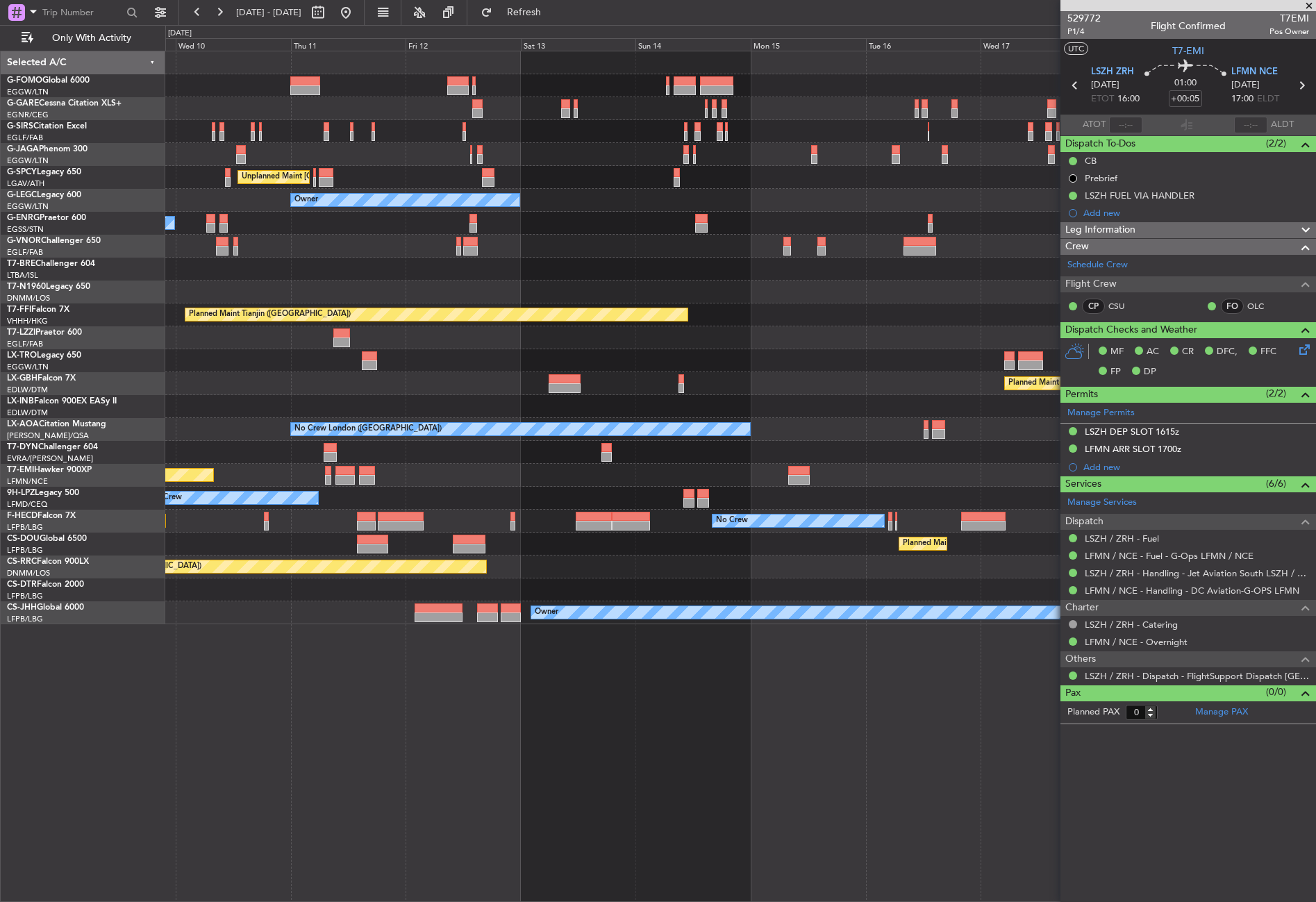
click at [493, 89] on div at bounding box center [740, 85] width 1150 height 23
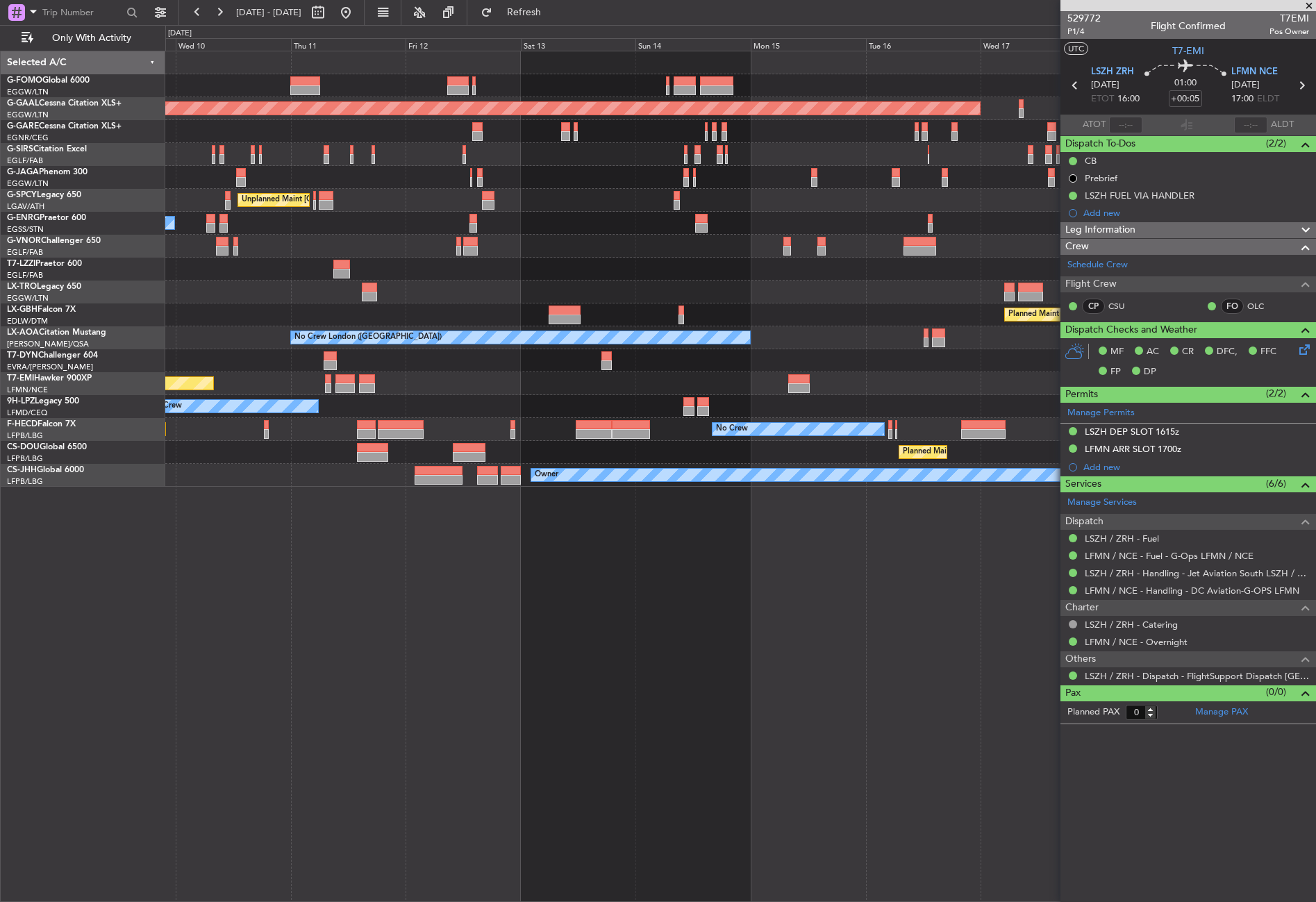
click at [319, 615] on div "Planned Maint Dusseldorf Unplanned Maint [GEOGRAPHIC_DATA] ([PERSON_NAME] Intl)…" at bounding box center [741, 476] width 1151 height 852
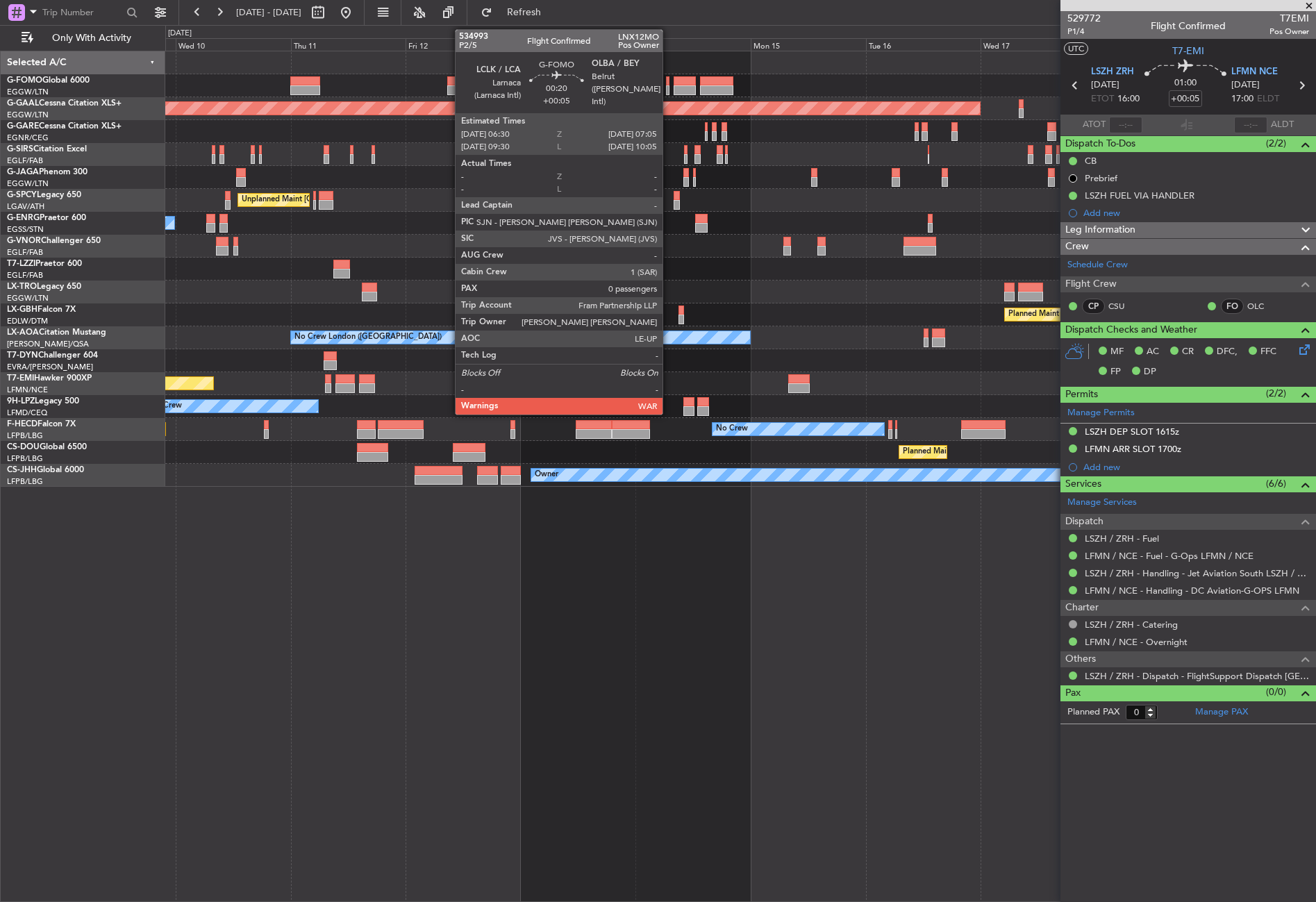
click at [668, 91] on div at bounding box center [668, 90] width 3 height 10
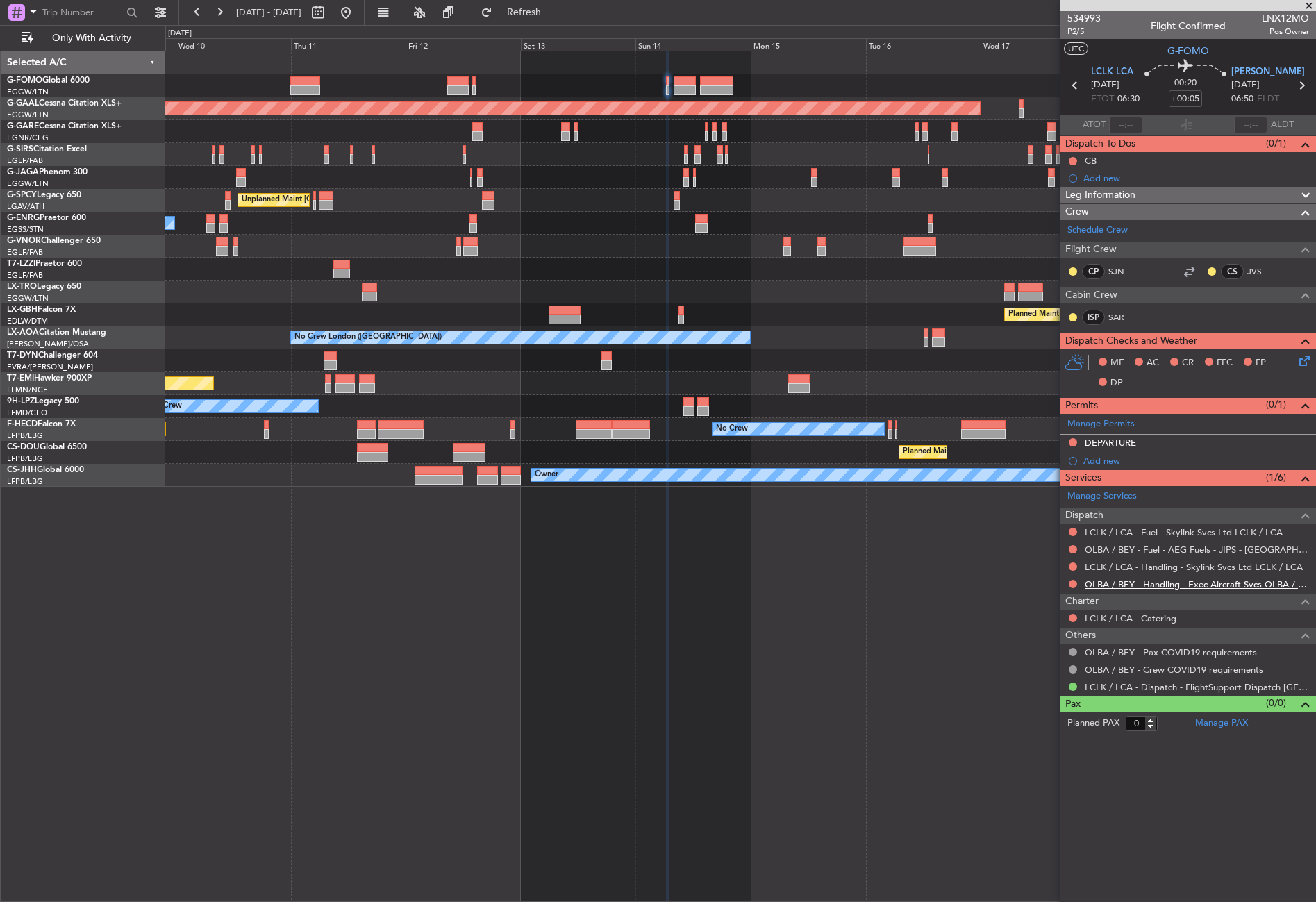
click at [1124, 582] on link "OLBA / BEY - Handling - Exec Aircraft Svcs OLBA / BEY" at bounding box center [1197, 584] width 225 height 12
click at [534, 14] on button "Refresh" at bounding box center [516, 13] width 84 height 23
click at [572, 613] on div "Planned Maint Dusseldorf Unplanned Maint [GEOGRAPHIC_DATA] ([PERSON_NAME] Intl)…" at bounding box center [741, 476] width 1151 height 852
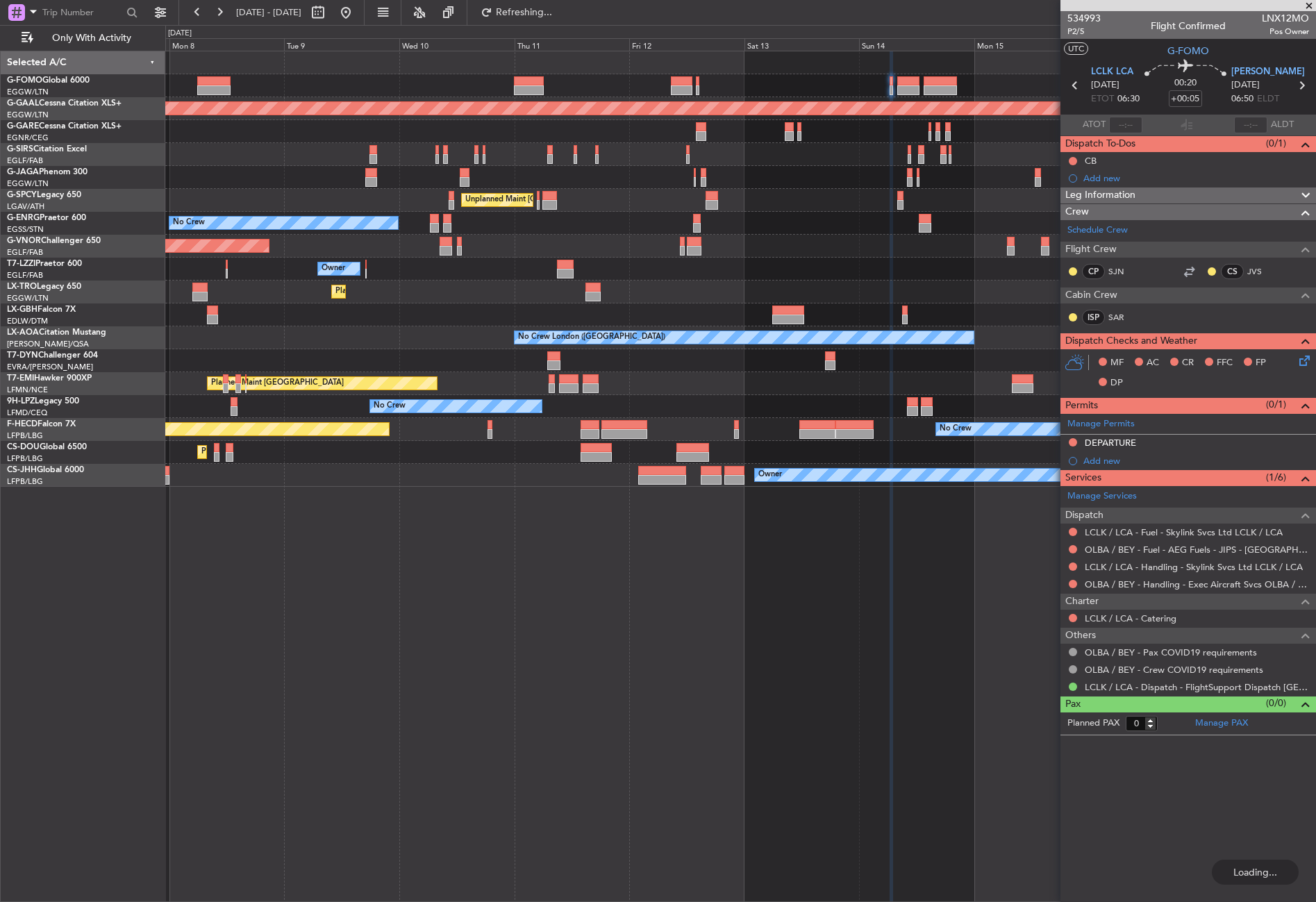
click at [539, 596] on div "Planned Maint [GEOGRAPHIC_DATA] ([GEOGRAPHIC_DATA]) Planned [GEOGRAPHIC_DATA] U…" at bounding box center [741, 476] width 1151 height 852
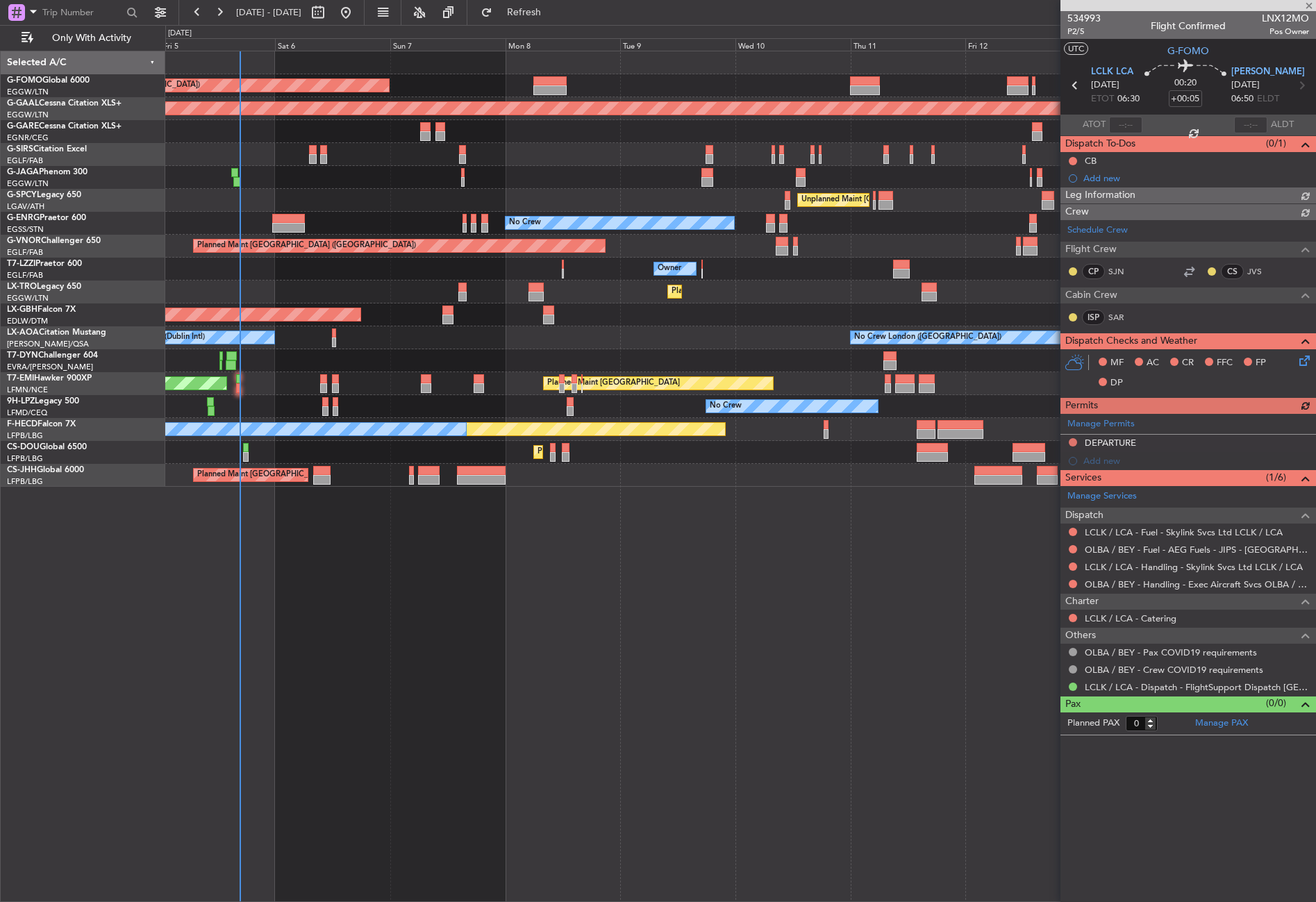
click at [477, 344] on div "Planned Maint [GEOGRAPHIC_DATA] ([GEOGRAPHIC_DATA]) Planned [GEOGRAPHIC_DATA] P…" at bounding box center [740, 269] width 1150 height 435
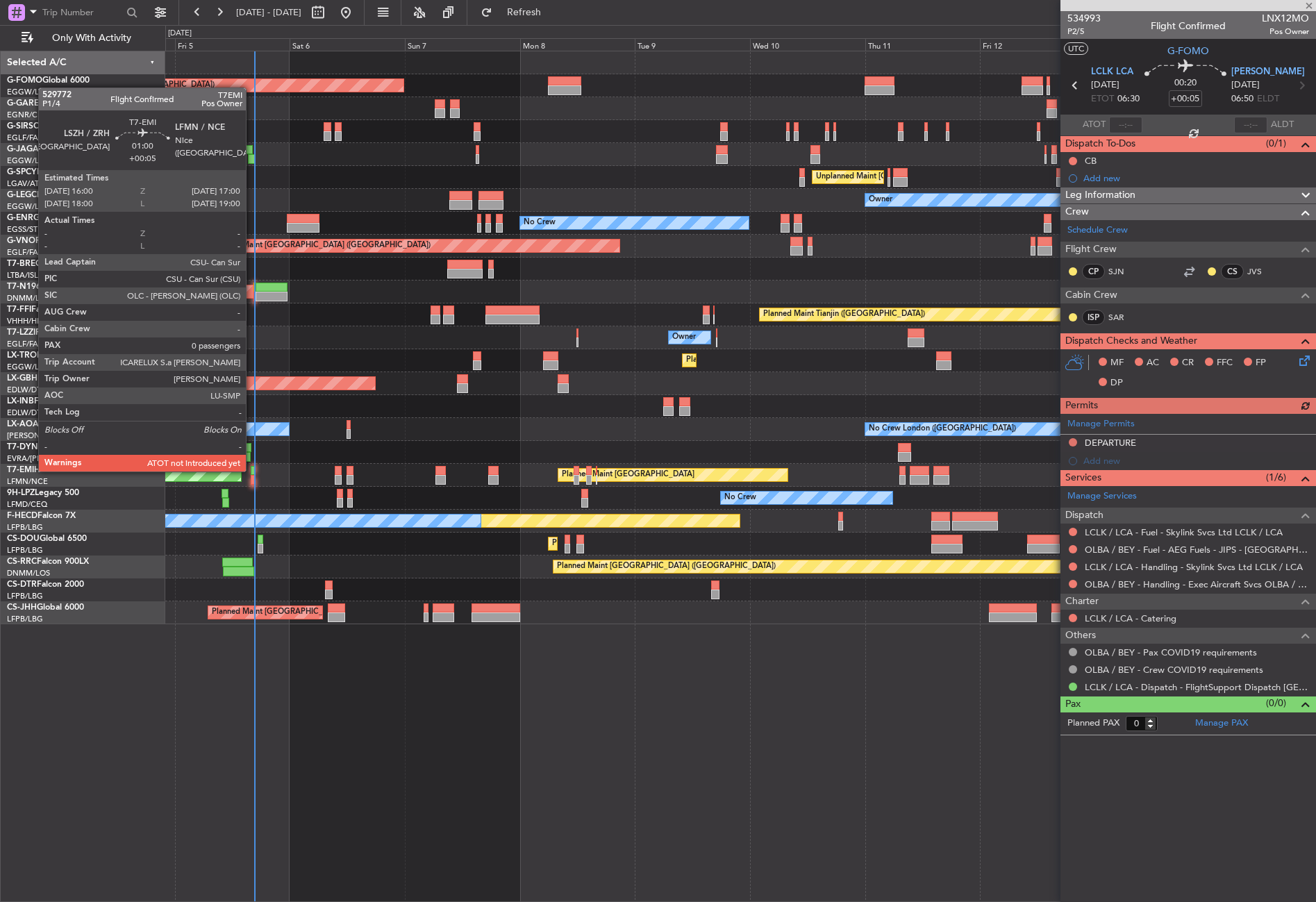
click at [252, 470] on div at bounding box center [253, 470] width 5 height 10
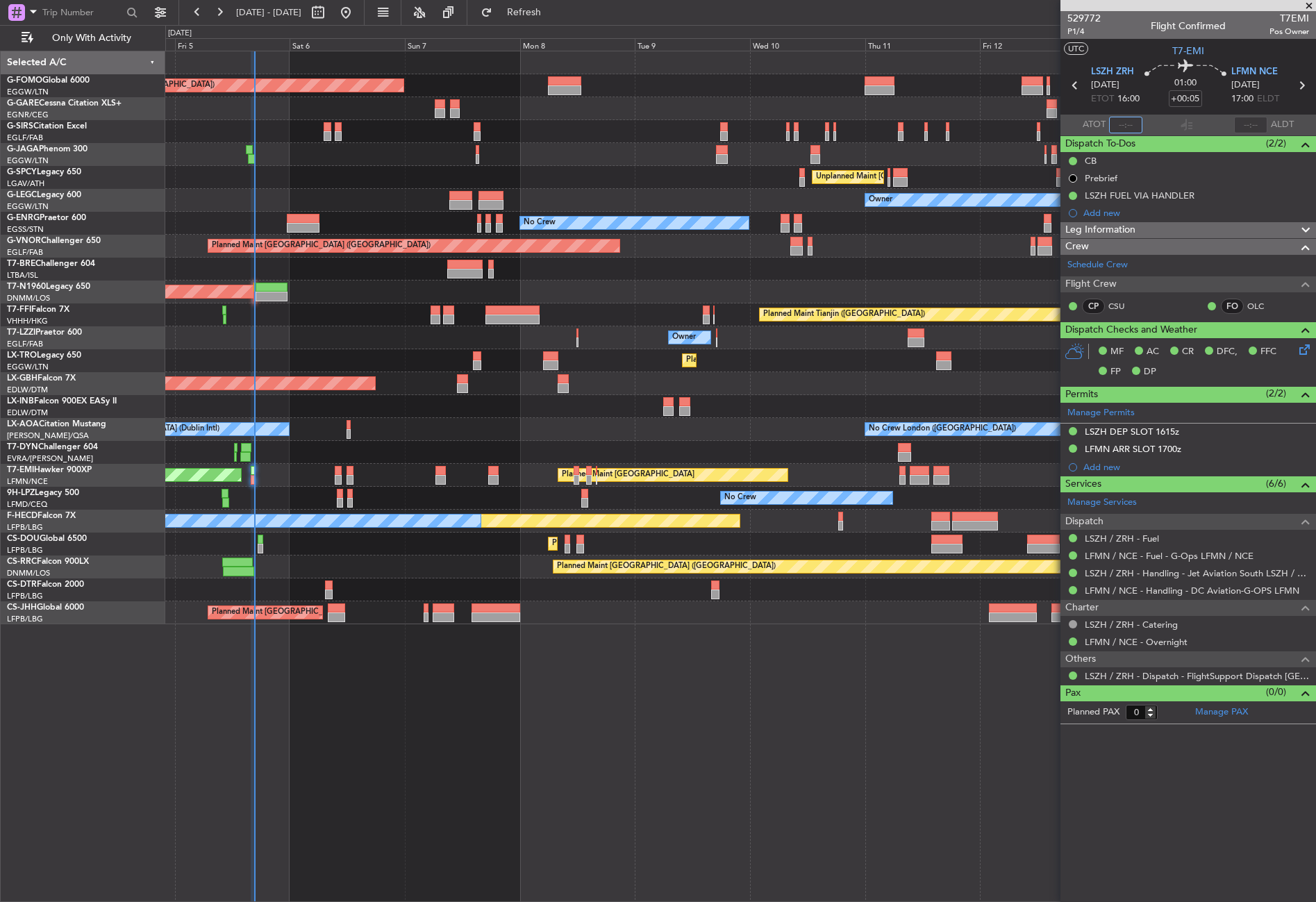
click at [1132, 118] on input "text" at bounding box center [1125, 125] width 33 height 17
click at [847, 655] on div "Planned Maint [GEOGRAPHIC_DATA] ([GEOGRAPHIC_DATA]) Planned Maint [GEOGRAPHIC_D…" at bounding box center [741, 476] width 1151 height 852
type input "16:39"
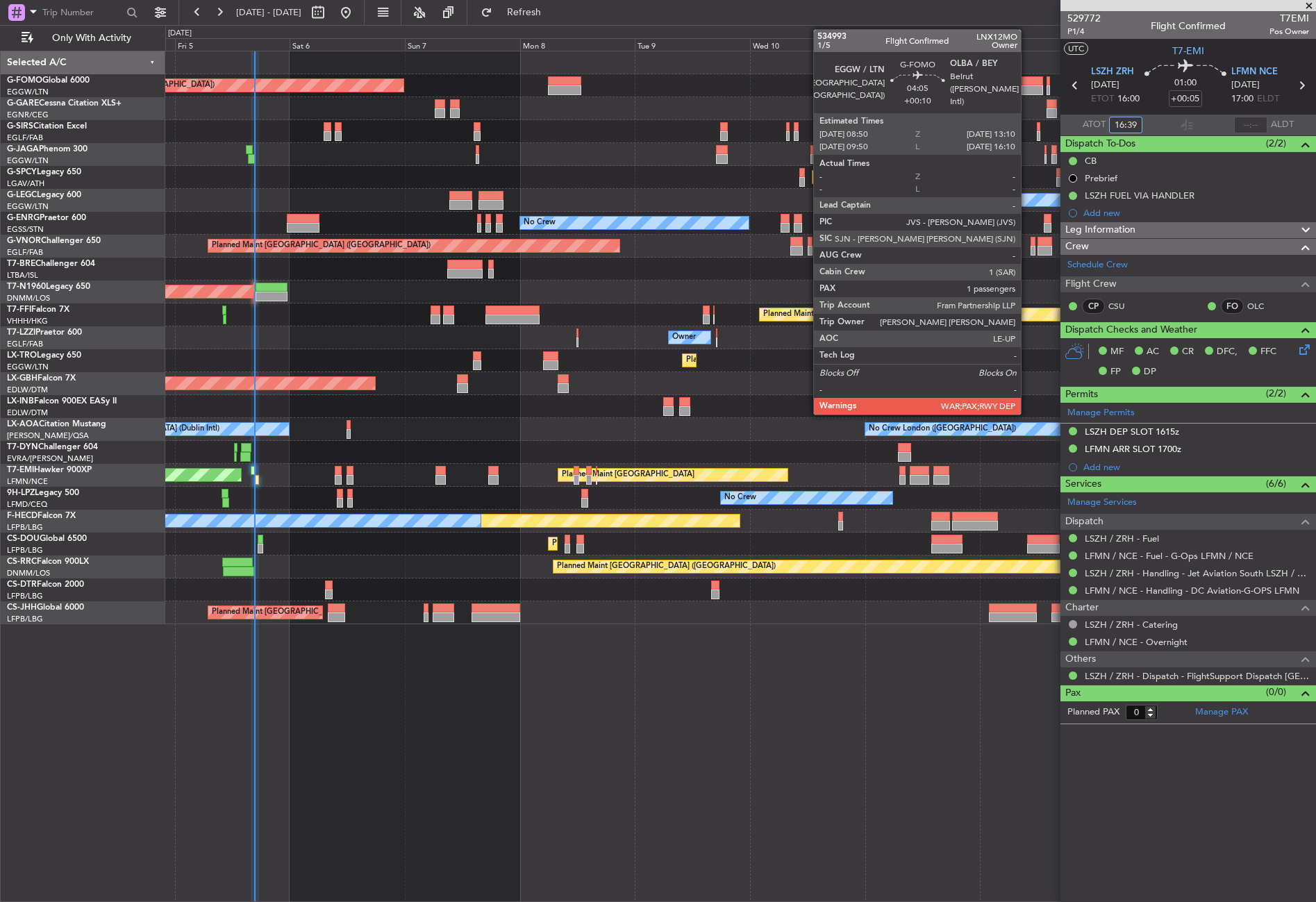
click at [1027, 90] on div at bounding box center [1031, 90] width 21 height 10
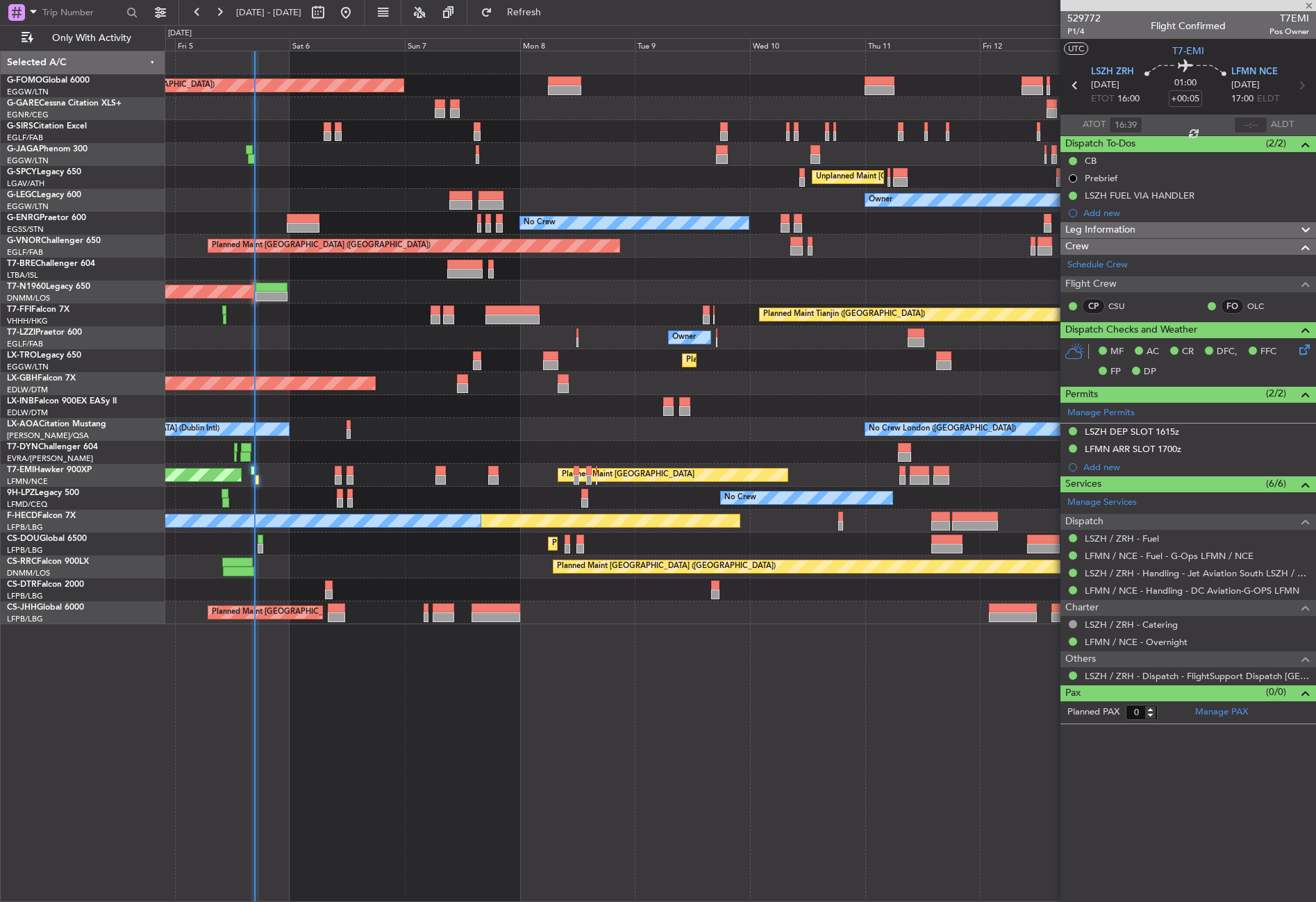
type input "+00:10"
type input "1"
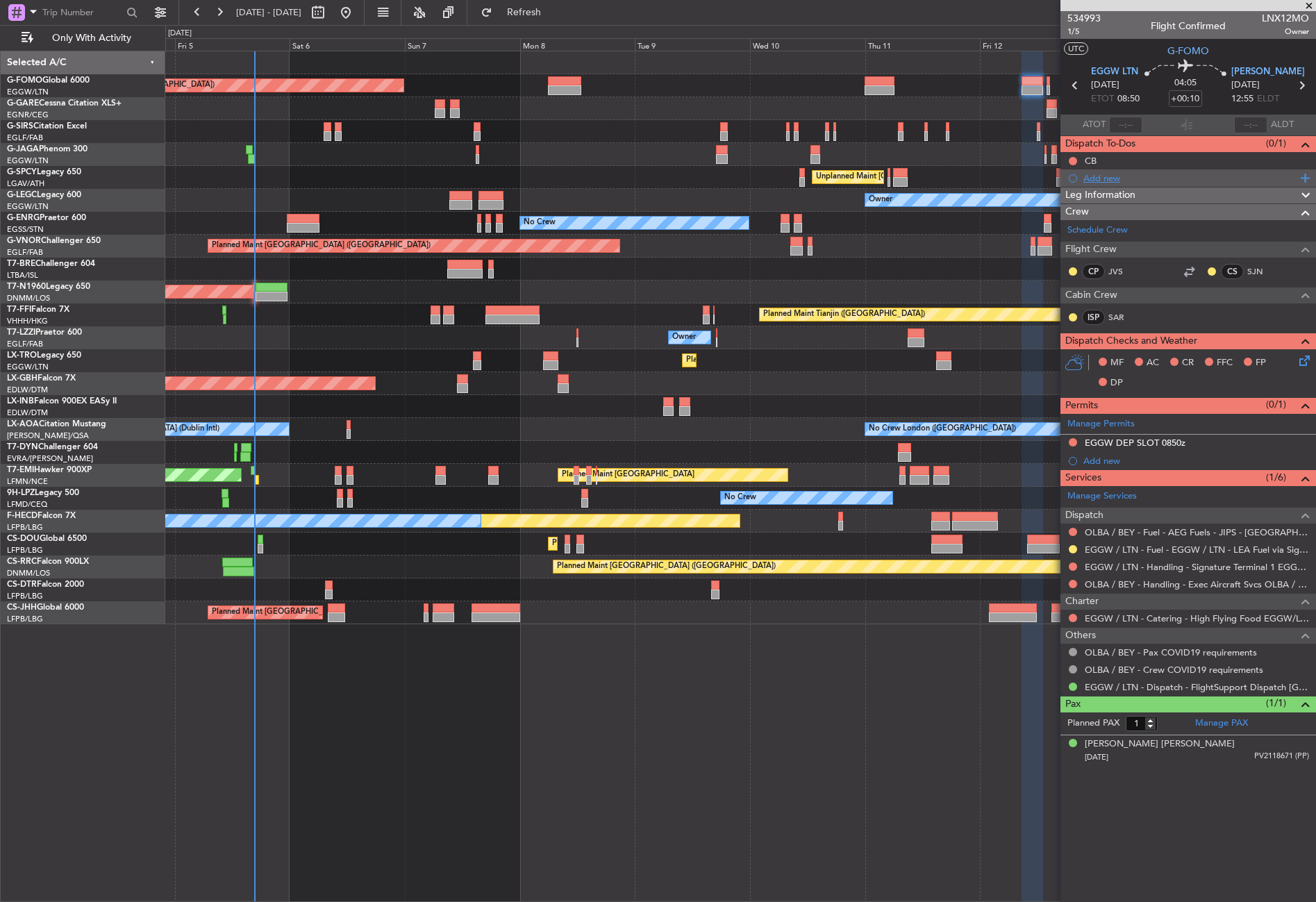
click at [1099, 180] on div "Add new" at bounding box center [1189, 178] width 213 height 12
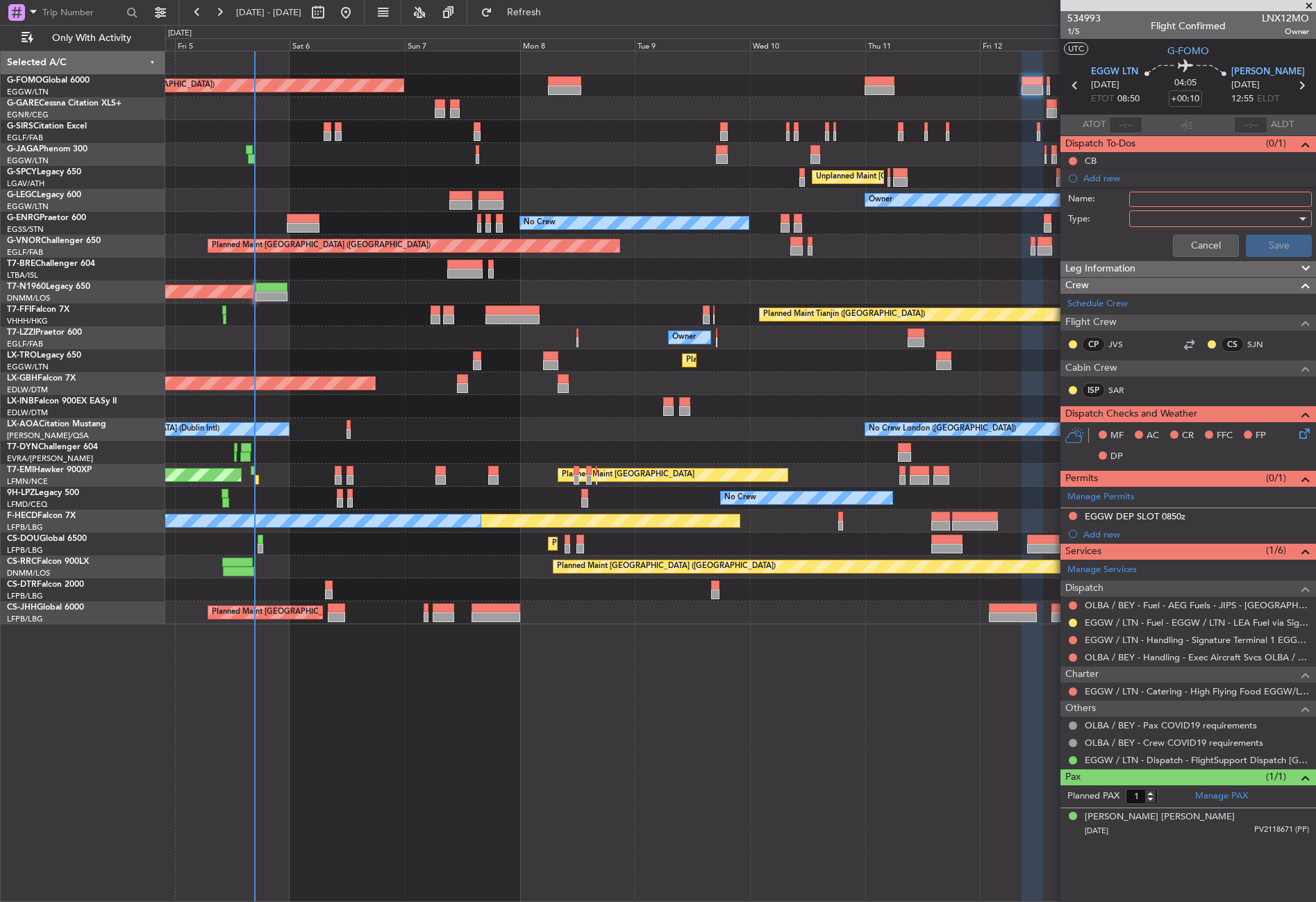
click at [1143, 201] on input "Name:" at bounding box center [1220, 199] width 183 height 16
type input "RISK ASSESSMENT"
click at [1158, 214] on div at bounding box center [1215, 219] width 162 height 21
click at [1156, 246] on span "Generic" at bounding box center [1212, 247] width 170 height 21
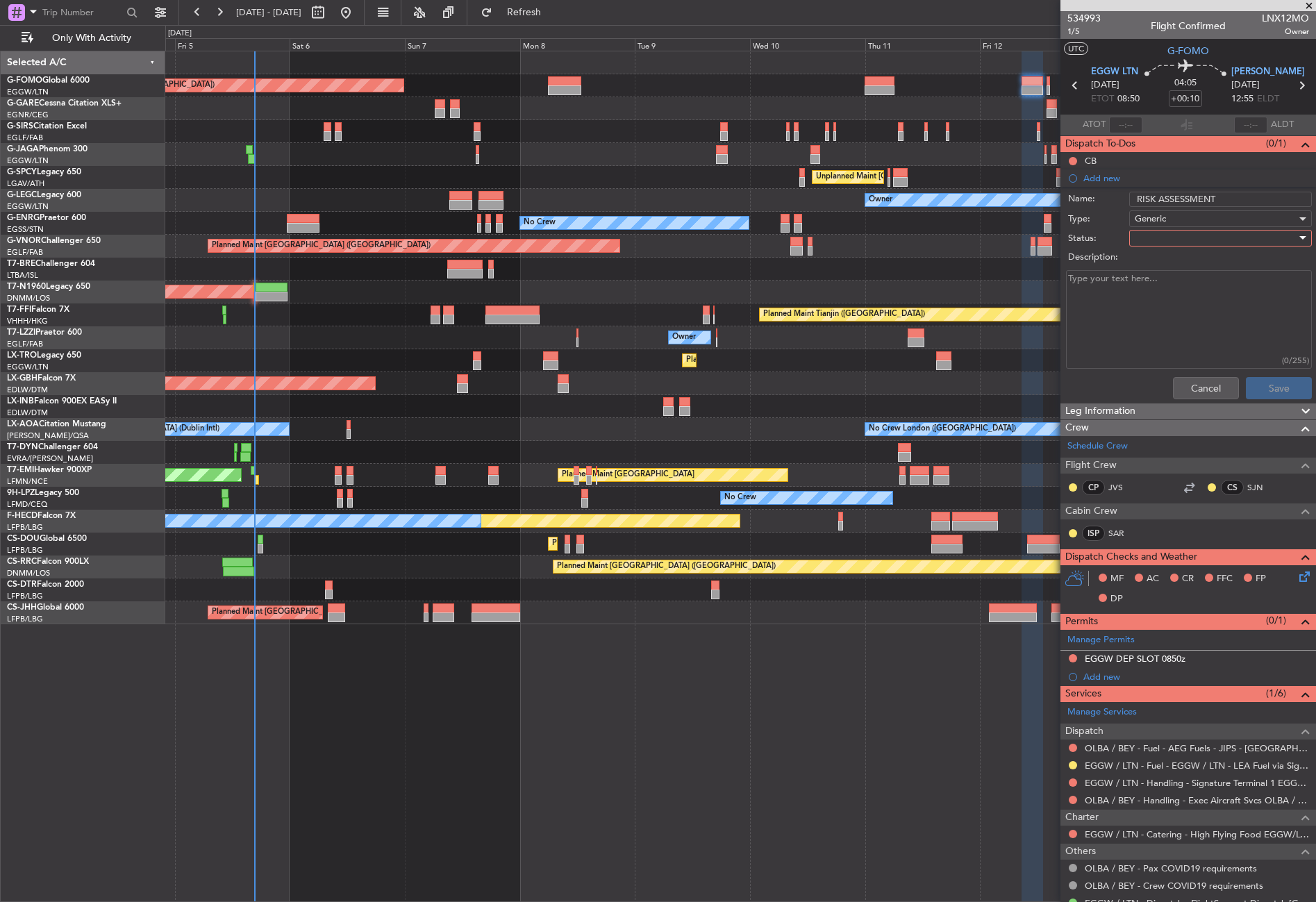
click at [1156, 246] on div at bounding box center [1215, 239] width 162 height 21
click at [1161, 288] on span "In Progress" at bounding box center [1213, 286] width 163 height 21
click at [1261, 384] on button "Save" at bounding box center [1279, 388] width 66 height 23
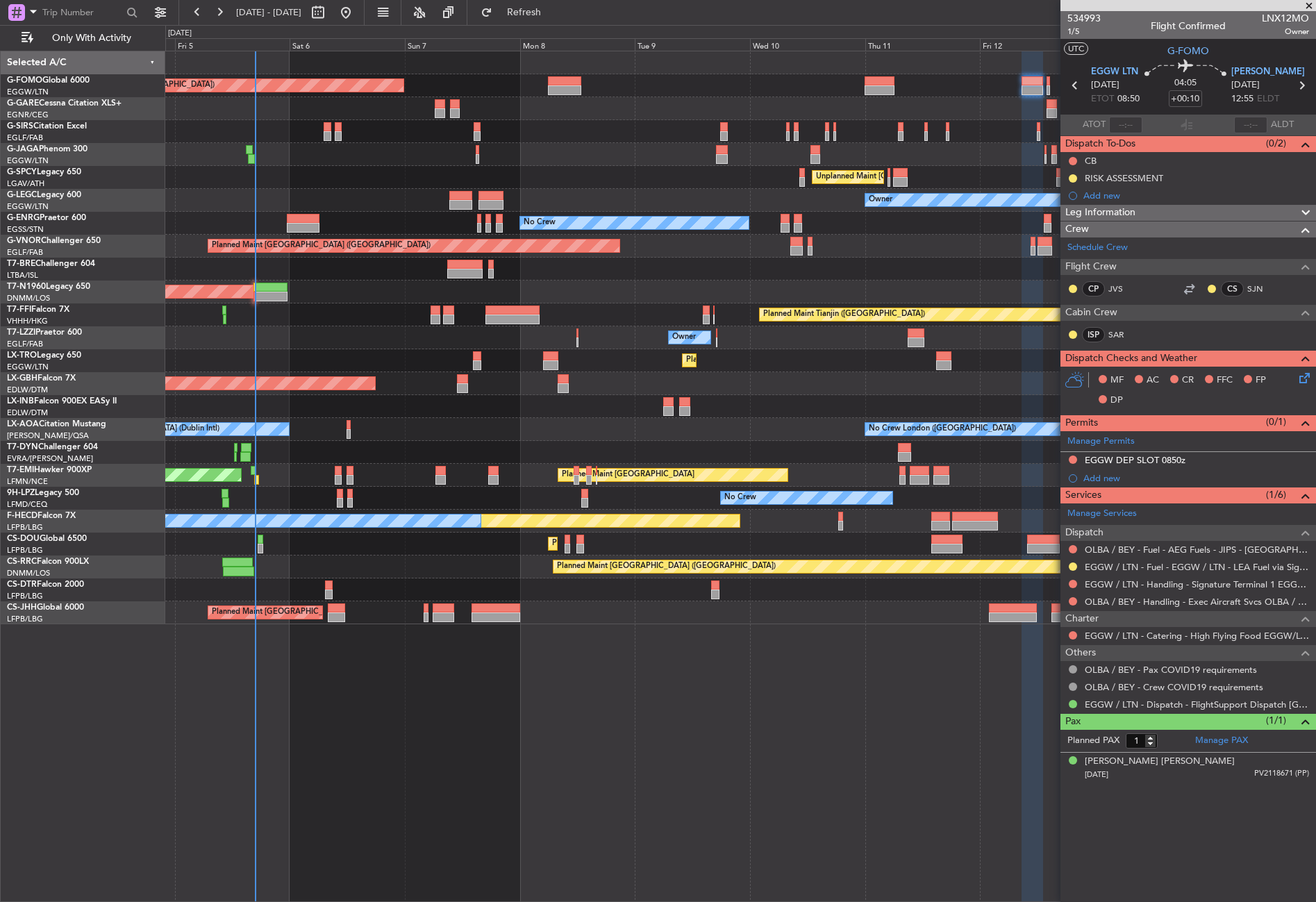
click at [468, 764] on div "Planned Maint [GEOGRAPHIC_DATA] ([GEOGRAPHIC_DATA]) Planned Maint [GEOGRAPHIC_D…" at bounding box center [741, 476] width 1151 height 852
click at [458, 816] on div "Planned Maint [GEOGRAPHIC_DATA] ([GEOGRAPHIC_DATA]) Planned Maint [GEOGRAPHIC_D…" at bounding box center [741, 476] width 1151 height 852
click at [441, 729] on div "Planned Maint [GEOGRAPHIC_DATA] ([GEOGRAPHIC_DATA]) Planned Maint [GEOGRAPHIC_D…" at bounding box center [741, 476] width 1151 height 852
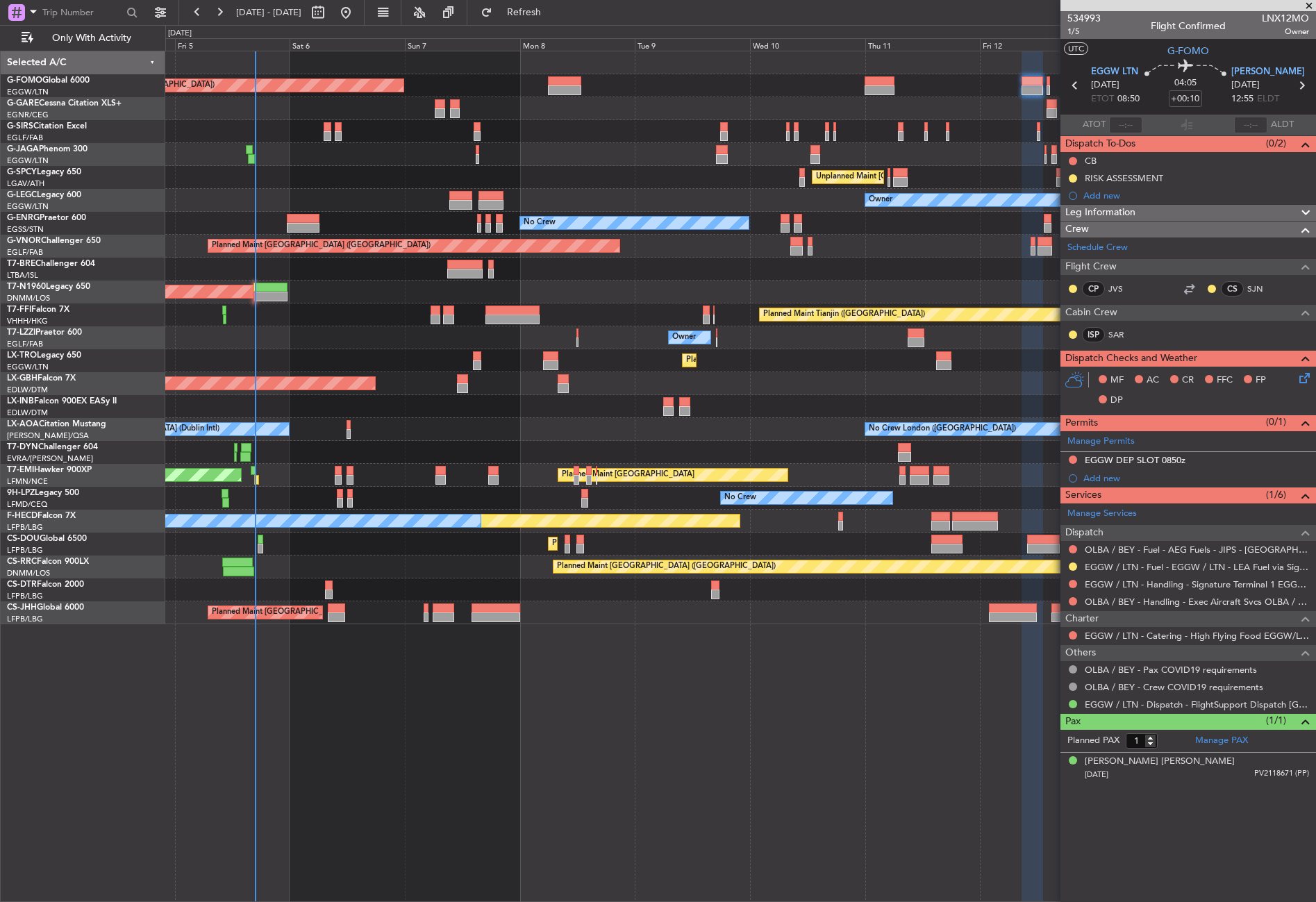
click at [412, 724] on div "Planned Maint [GEOGRAPHIC_DATA] ([GEOGRAPHIC_DATA]) Planned Maint [GEOGRAPHIC_D…" at bounding box center [741, 476] width 1151 height 852
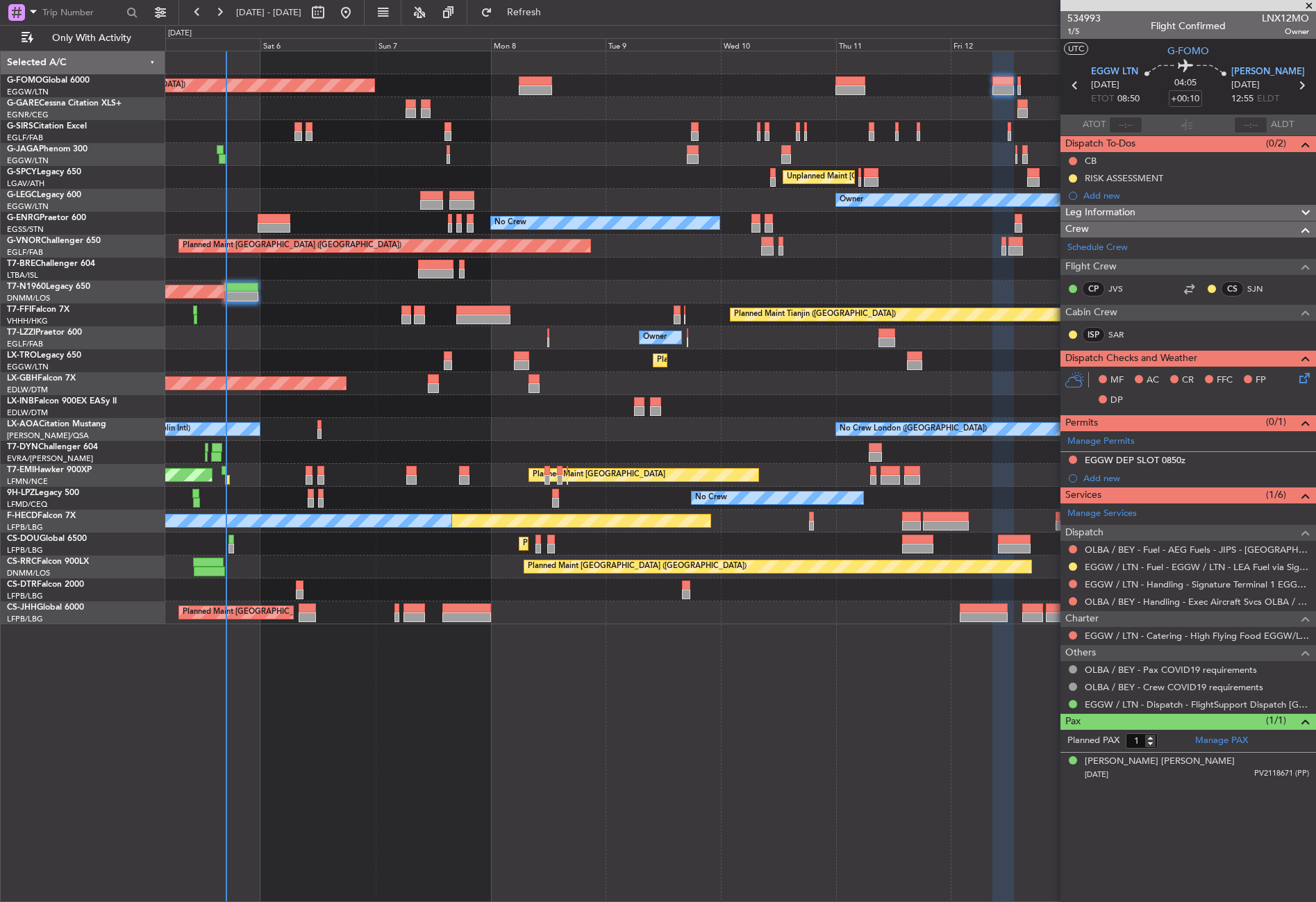
click at [400, 679] on div "Planned Maint [GEOGRAPHIC_DATA] ([GEOGRAPHIC_DATA]) Planned Maint [GEOGRAPHIC_D…" at bounding box center [741, 476] width 1151 height 852
click at [348, 280] on div "Planned Maint [GEOGRAPHIC_DATA] ([GEOGRAPHIC_DATA])" at bounding box center [740, 292] width 1150 height 23
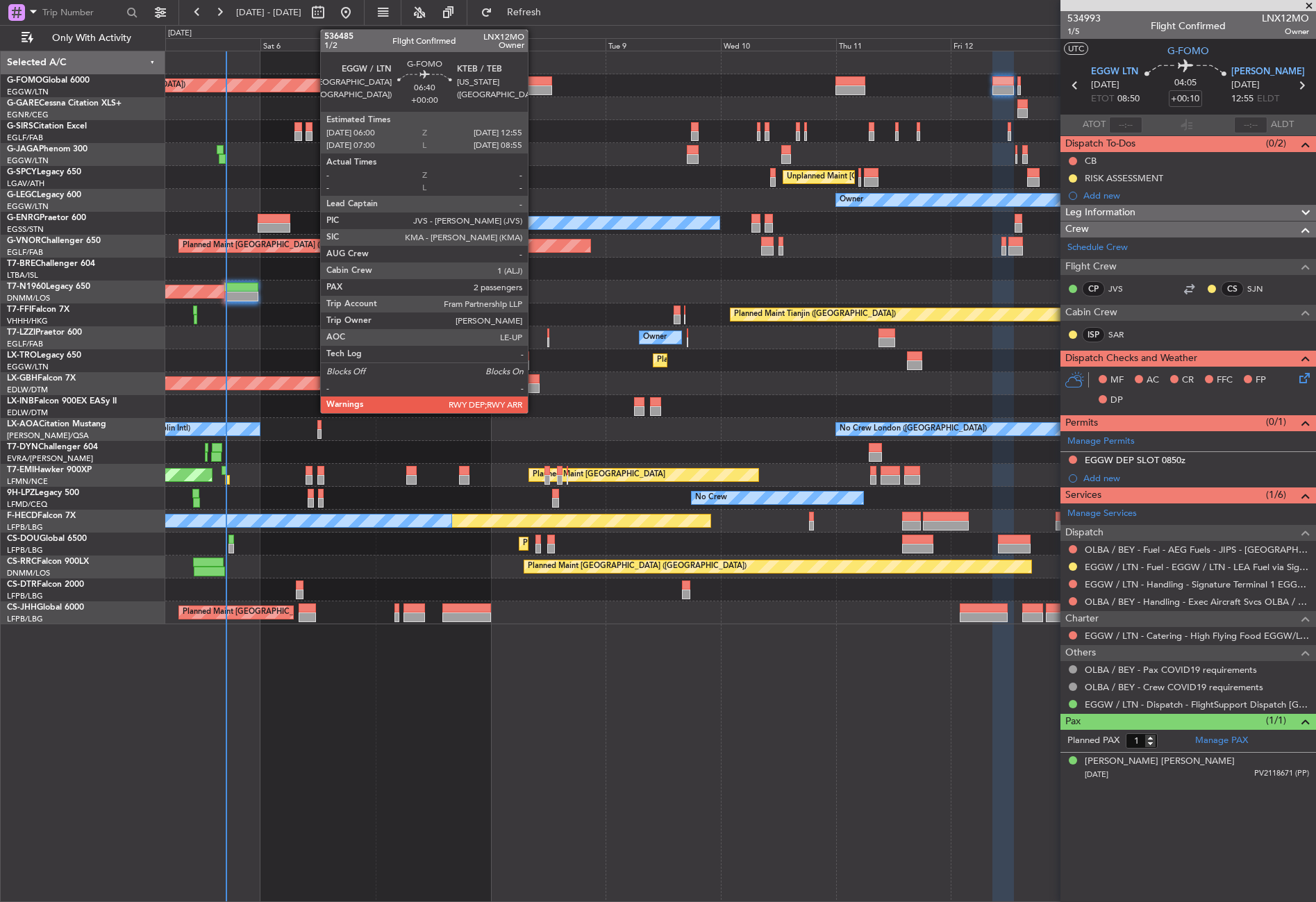
click at [534, 83] on div at bounding box center [535, 81] width 33 height 10
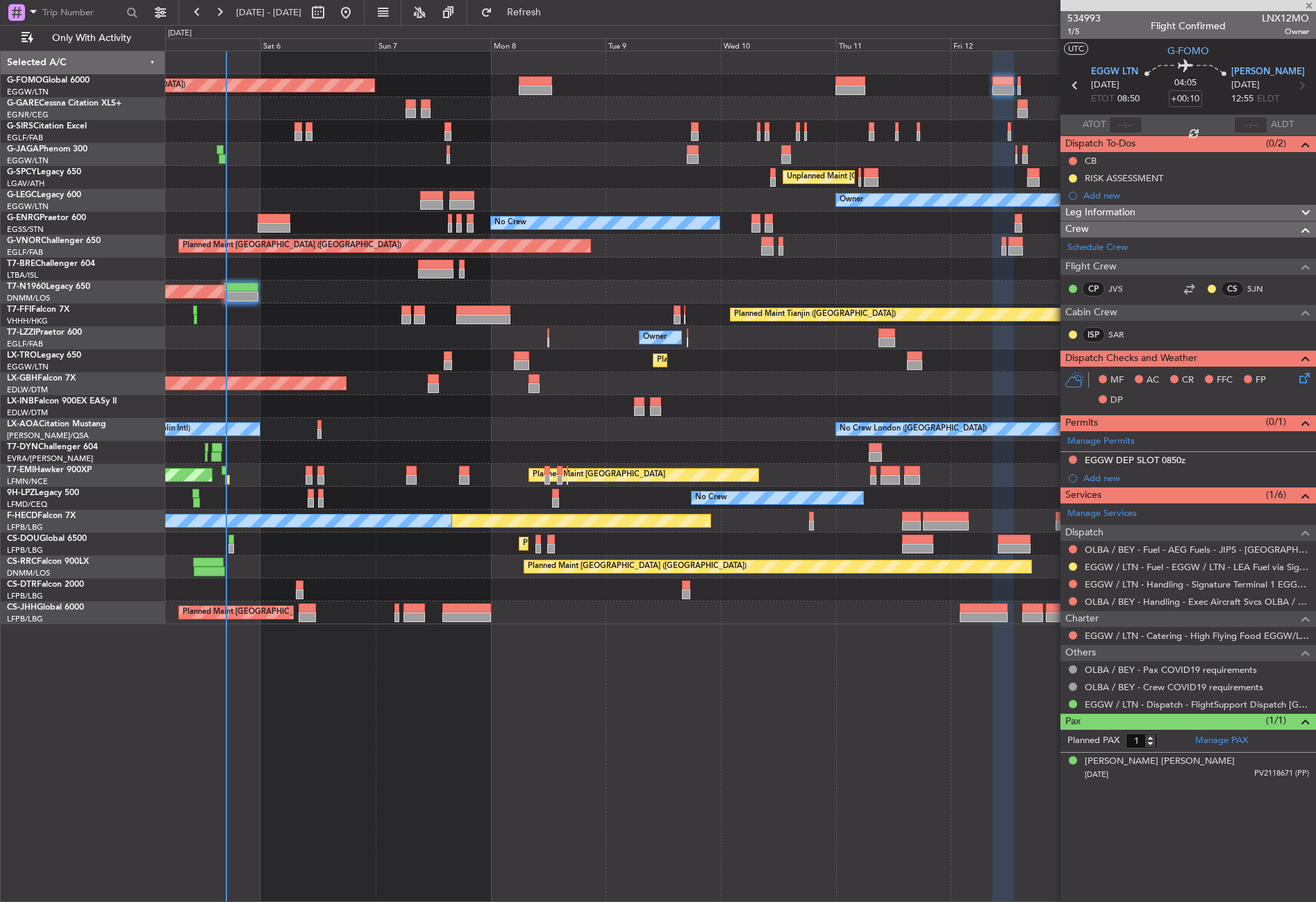
type input "2"
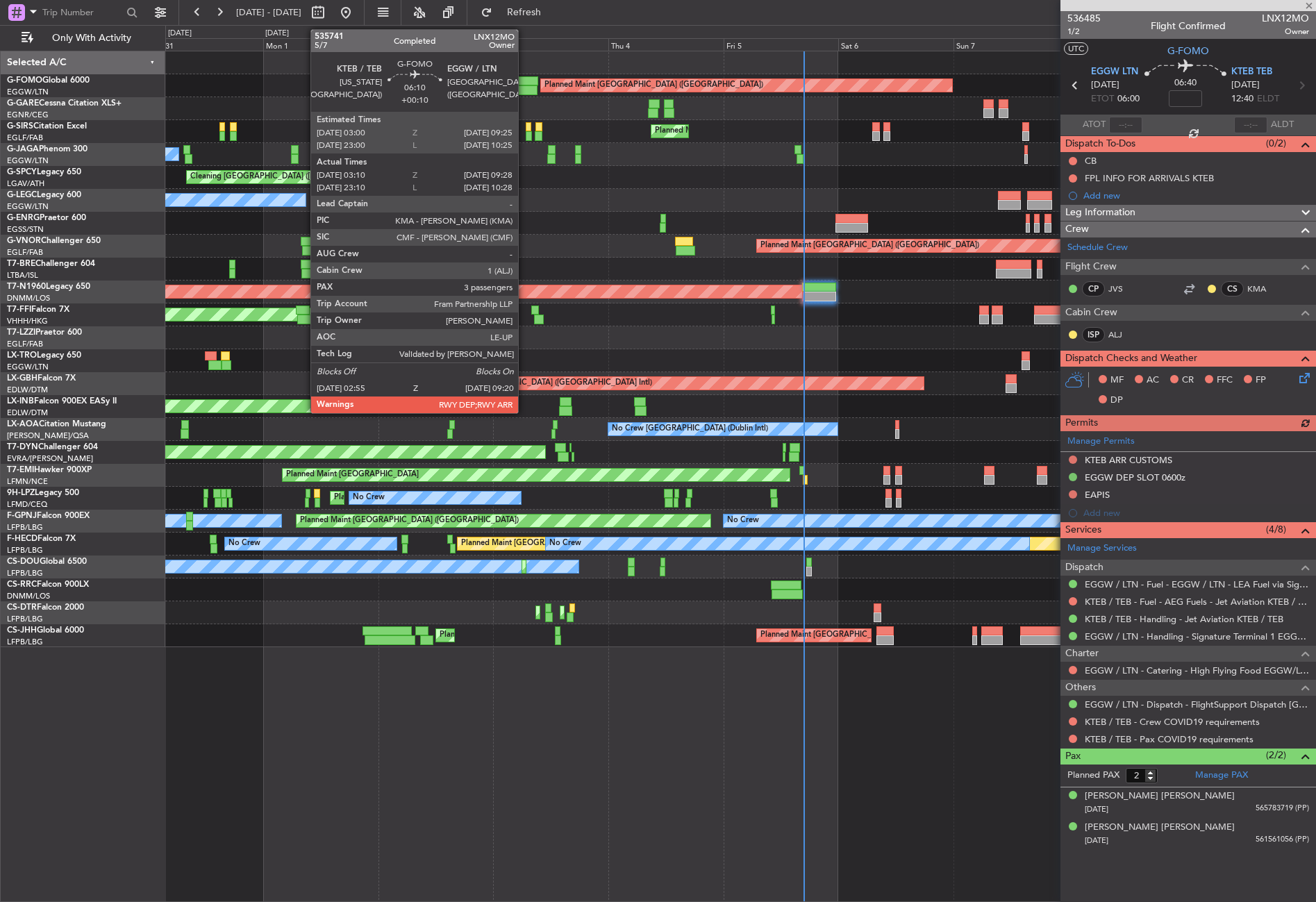
click at [524, 81] on div at bounding box center [522, 81] width 31 height 10
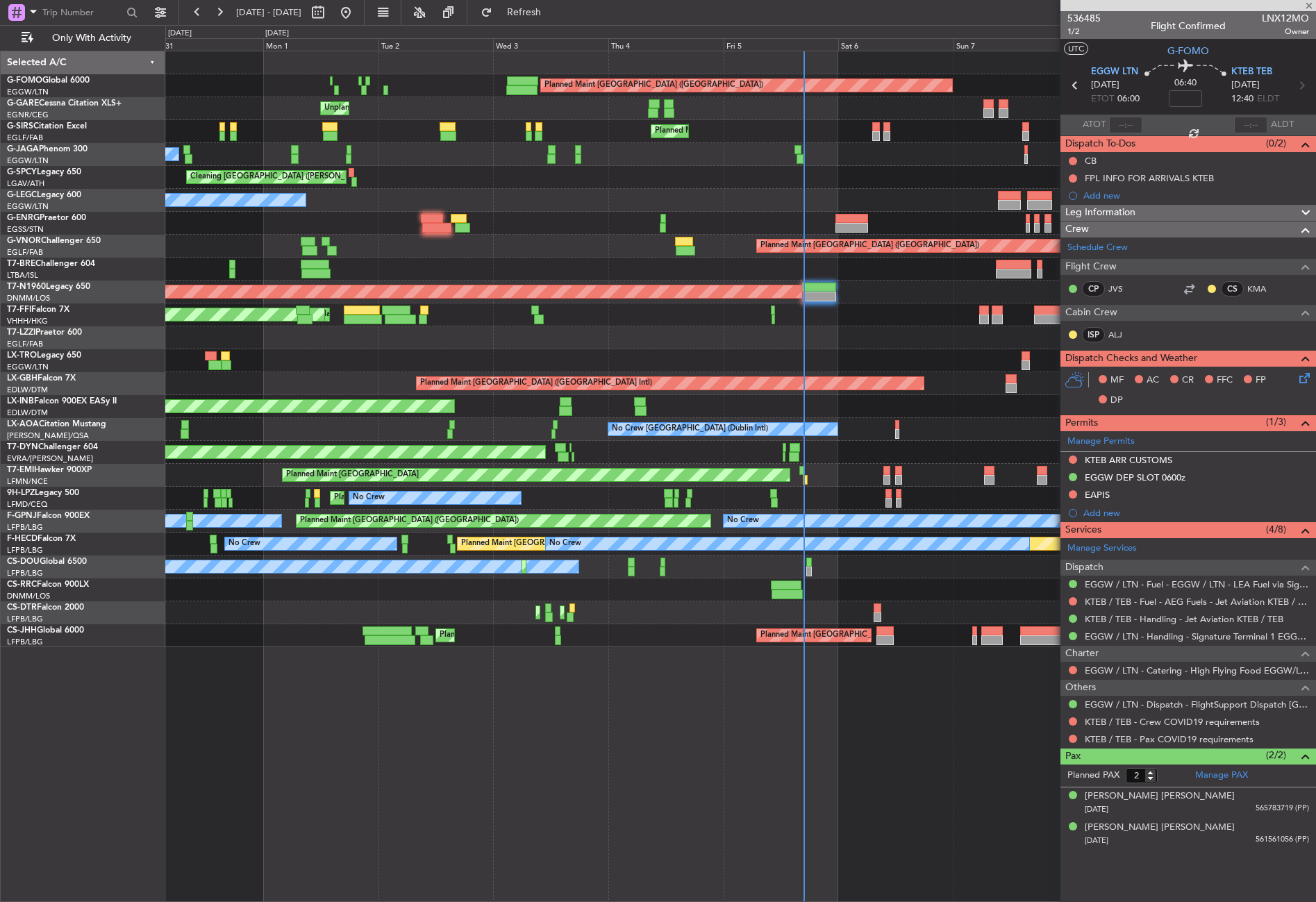
type input "+00:10"
type input "03:10"
type input "09:13"
type input "3"
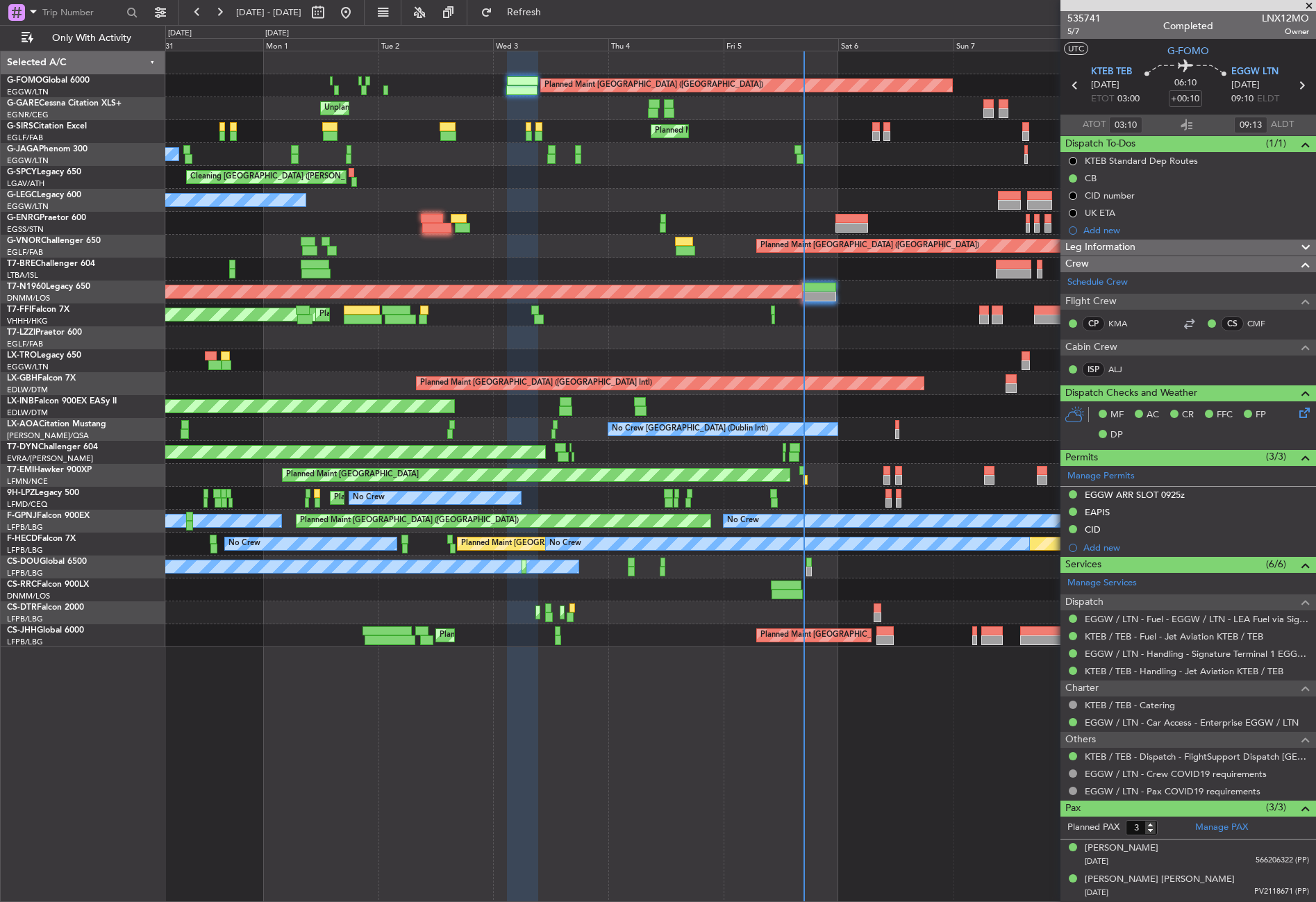
click at [883, 132] on div "Planned Maint [GEOGRAPHIC_DATA] ([GEOGRAPHIC_DATA])" at bounding box center [740, 131] width 1150 height 23
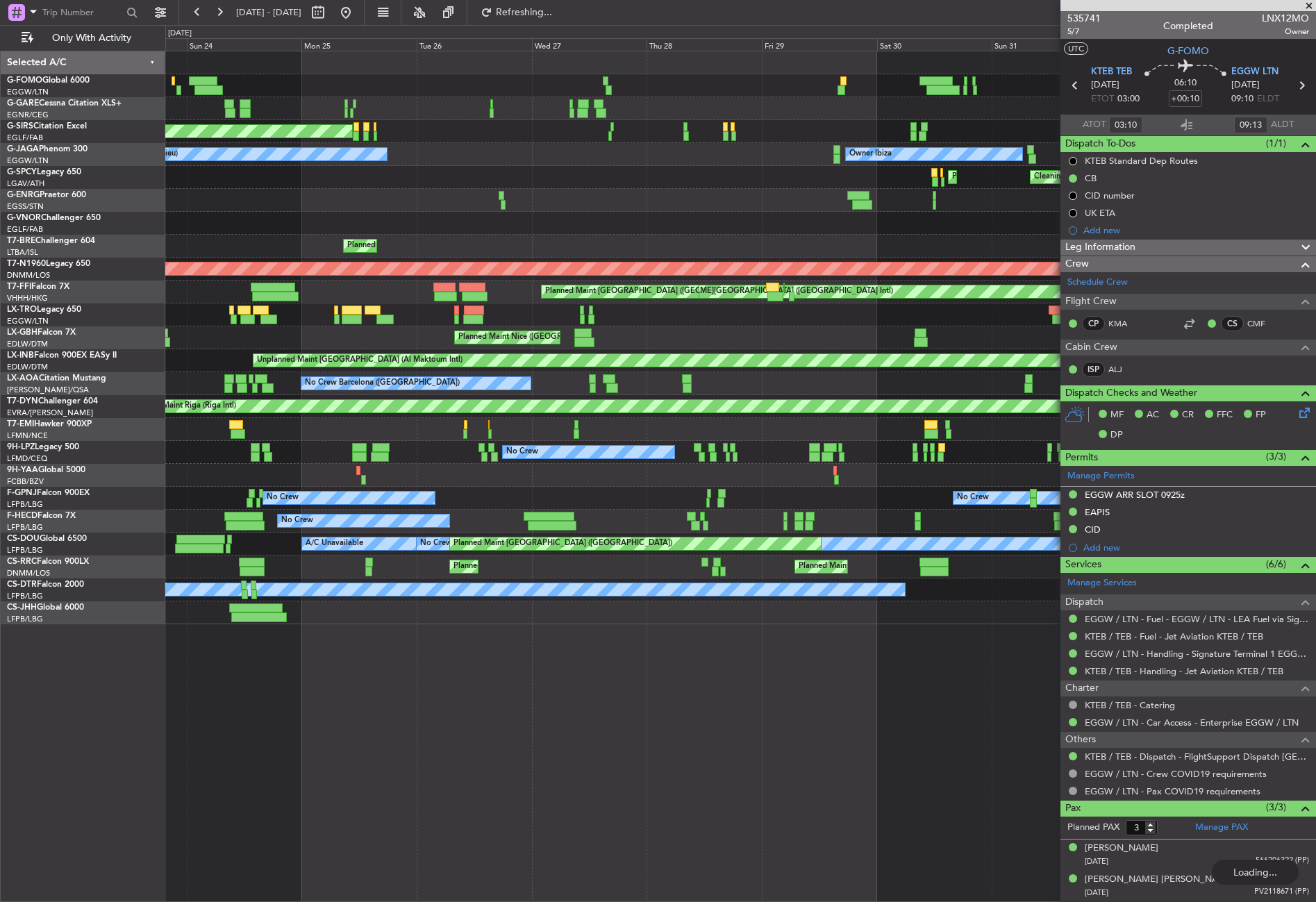
click at [852, 123] on div "Unplanned Maint Oxford (Kidlington) Planned Maint London (Farnborough)" at bounding box center [740, 131] width 1150 height 23
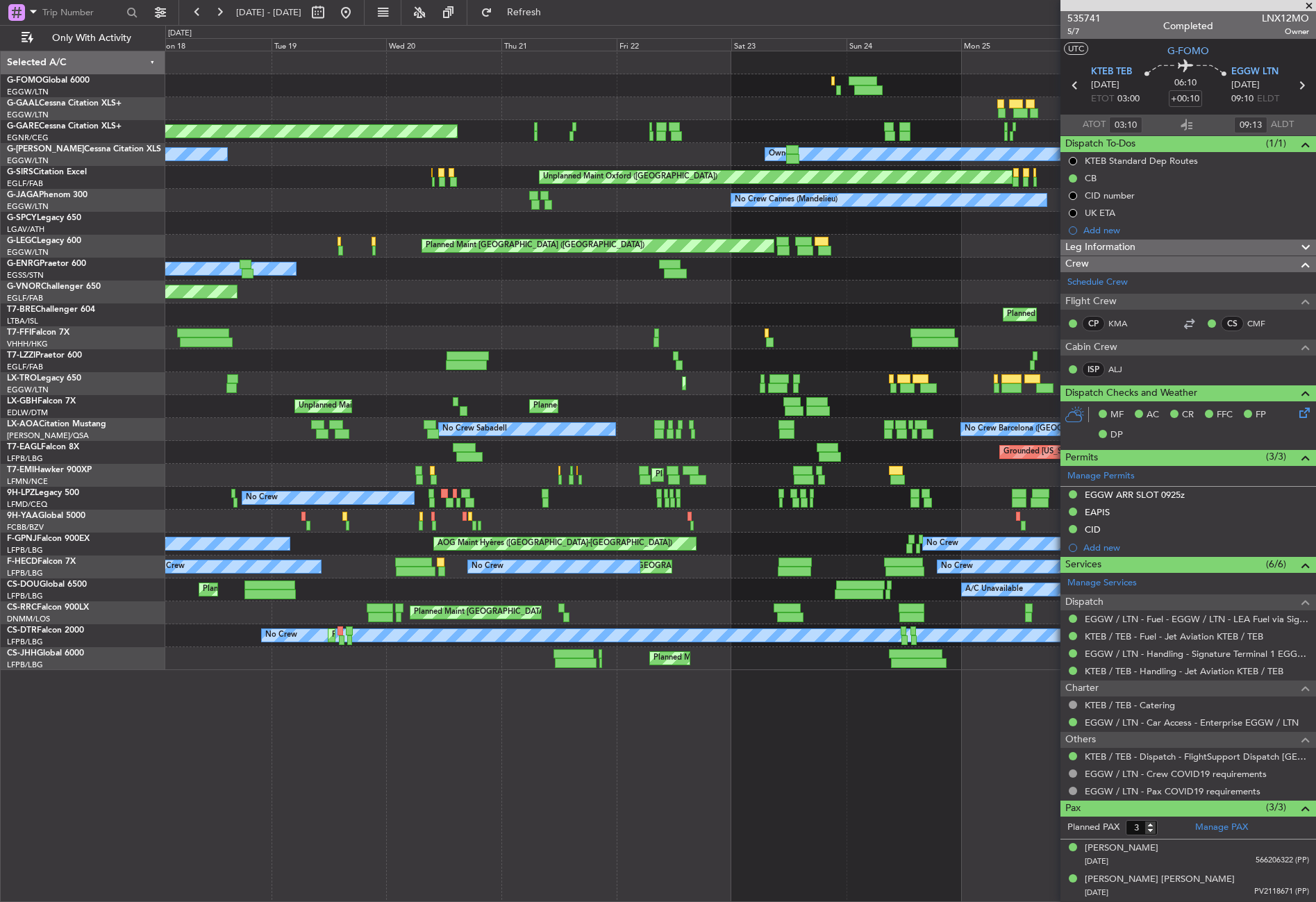
click at [939, 110] on div "Planned Maint Dusseldorf Unplanned Maint Chester Planned Maint London (Luton) O…" at bounding box center [740, 360] width 1150 height 619
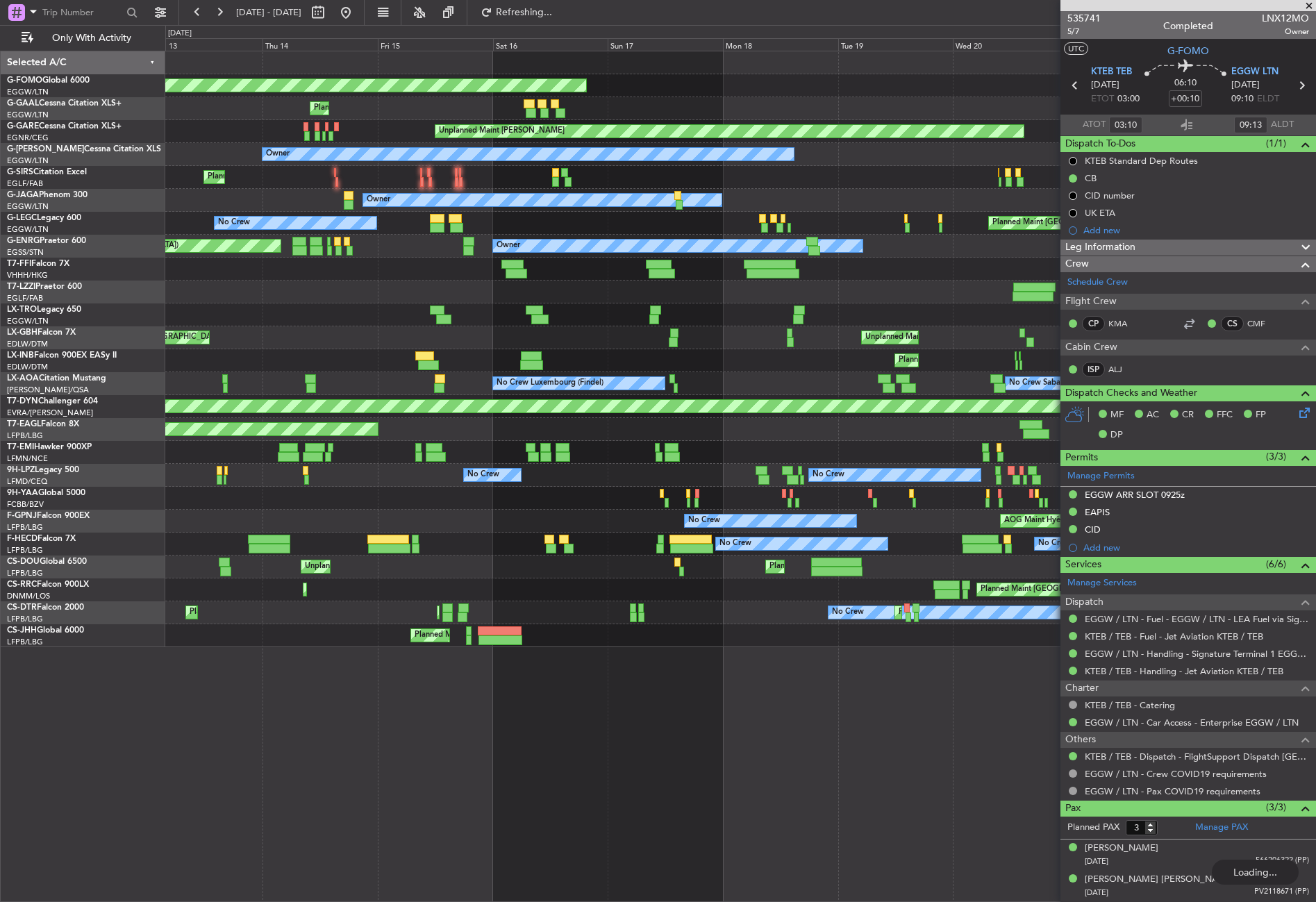
click at [889, 102] on div "Planned Maint Windsor Locks (Bradley Intl) Planned Maint Unplanned Maint Cheste…" at bounding box center [740, 349] width 1150 height 596
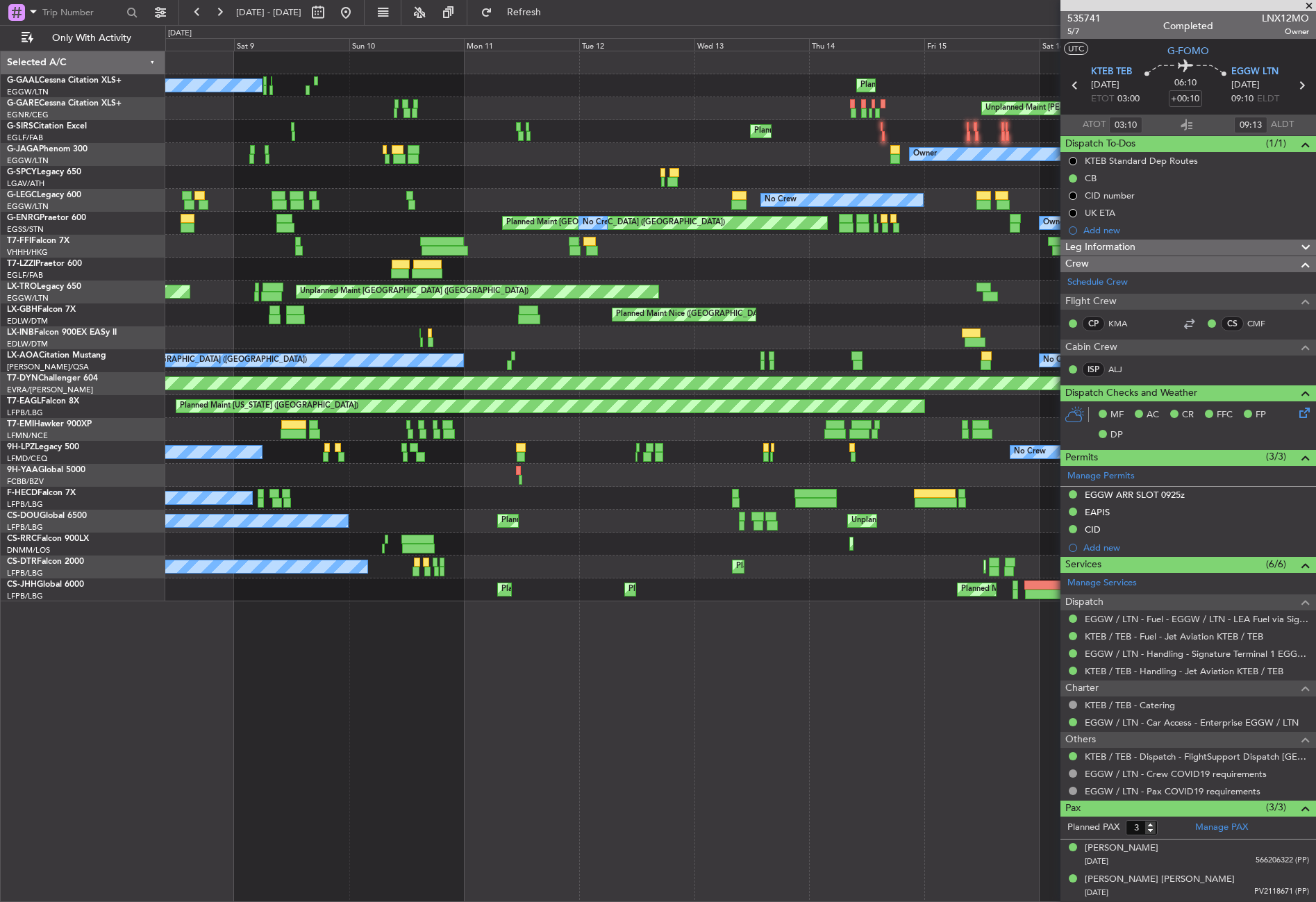
click at [848, 103] on div "Planned Maint No Crew Unplanned Maint Chester Planned Maint London (Farnborough…" at bounding box center [740, 326] width 1150 height 550
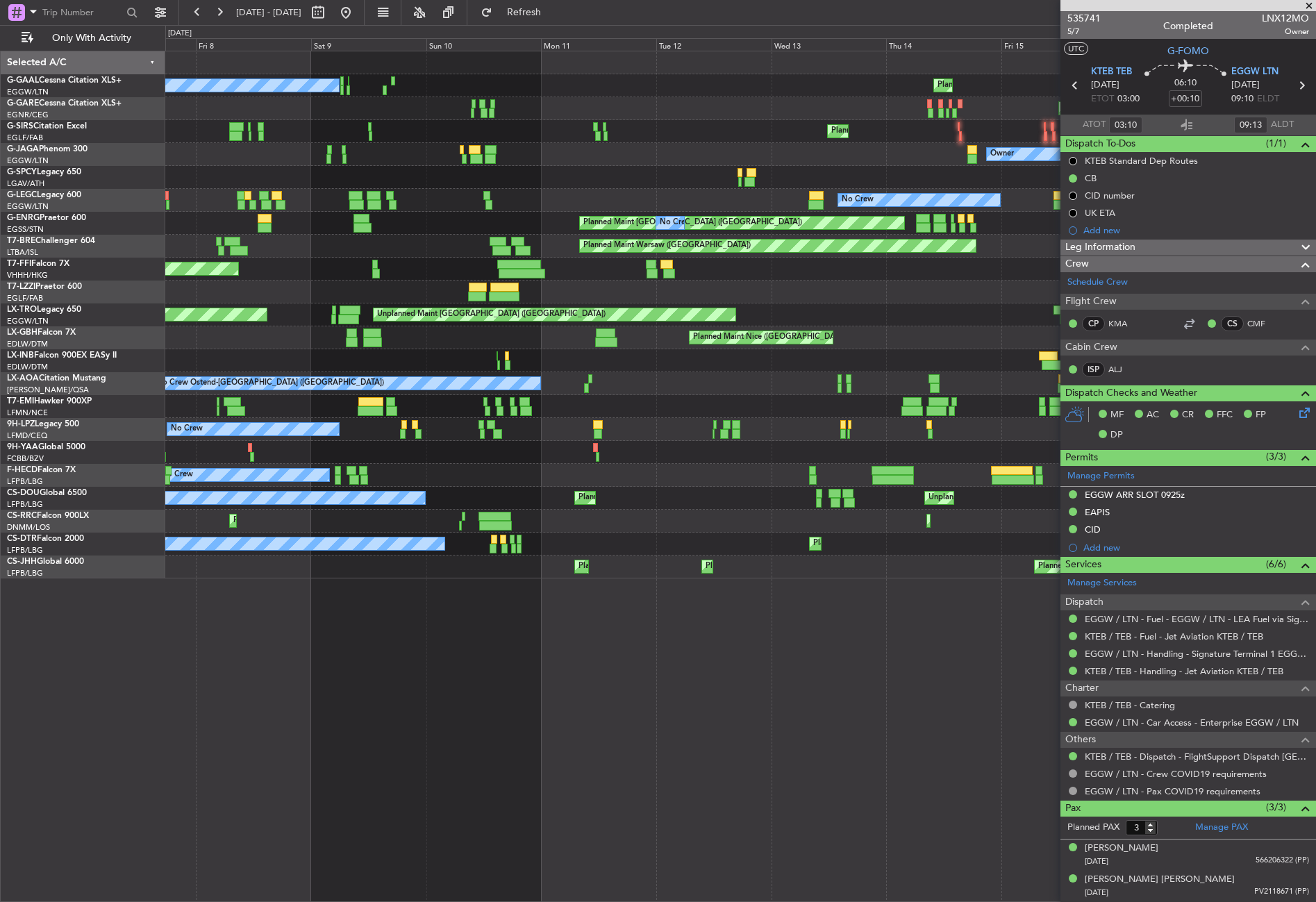
click at [849, 151] on div "Planned Maint No Crew Unplanned Maint Chester Planned Maint London (Farnborough…" at bounding box center [740, 314] width 1150 height 527
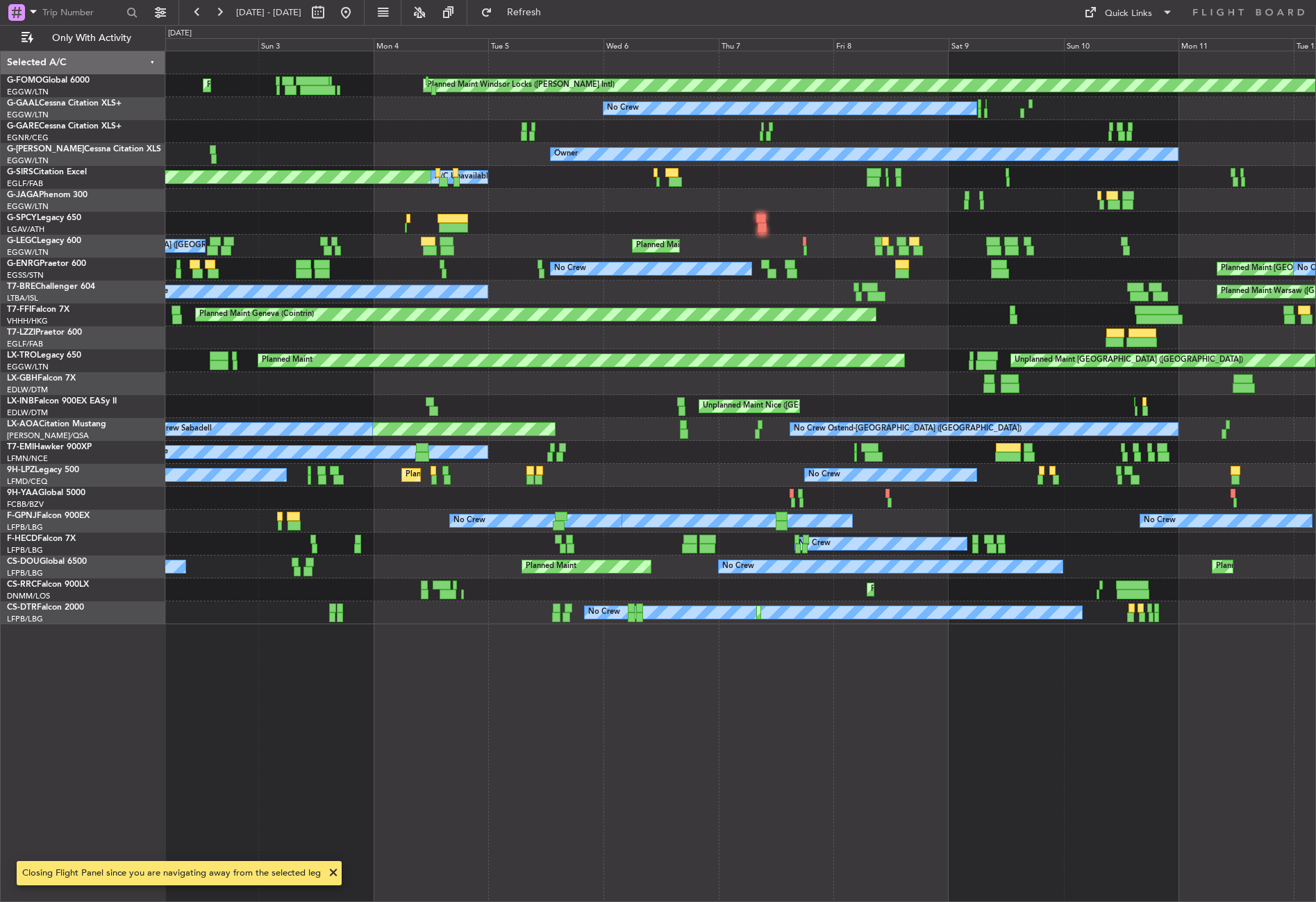
click at [1147, 106] on div "No Crew Planned Maint" at bounding box center [740, 109] width 1150 height 23
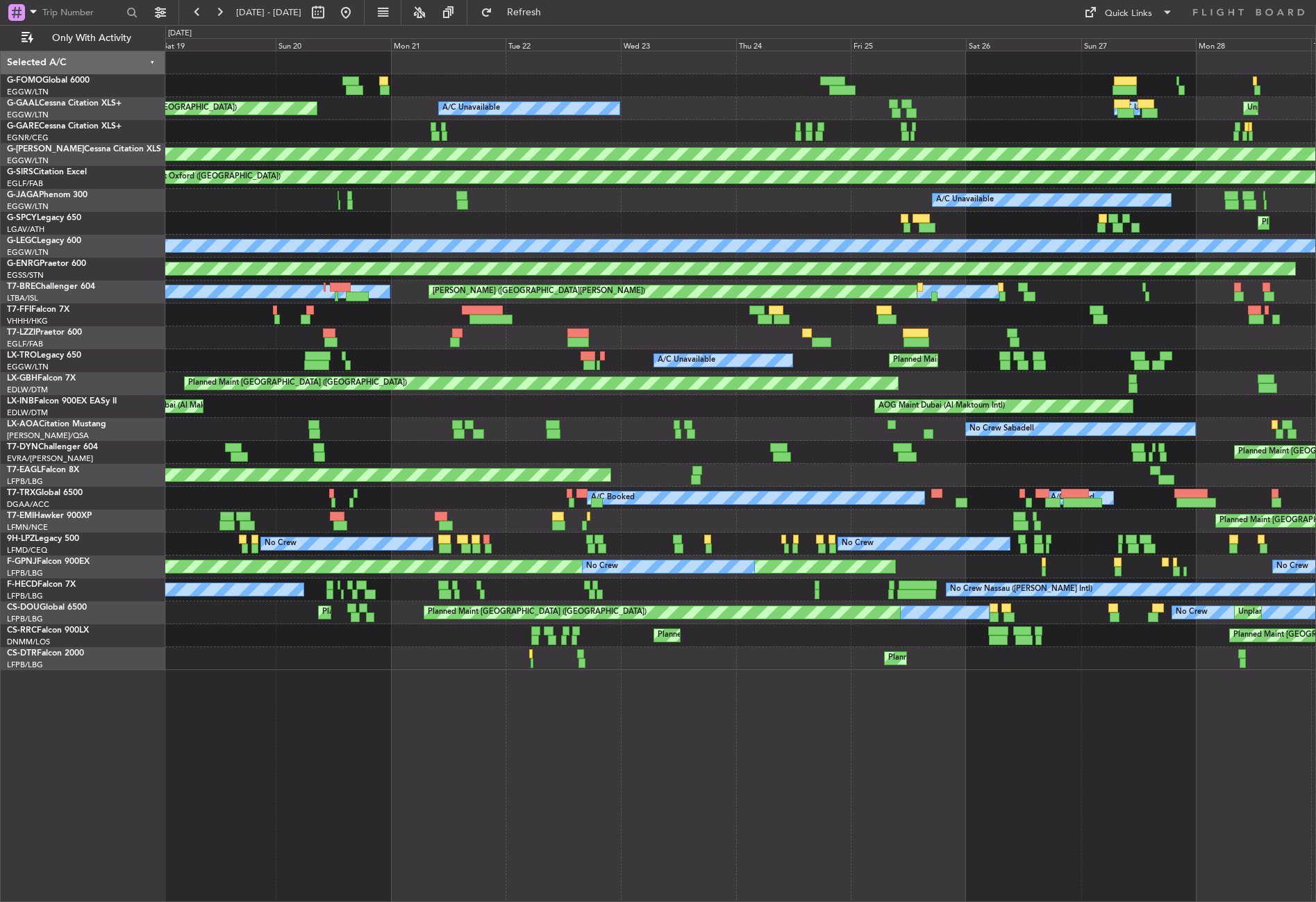
click at [1141, 75] on div at bounding box center [740, 85] width 1150 height 23
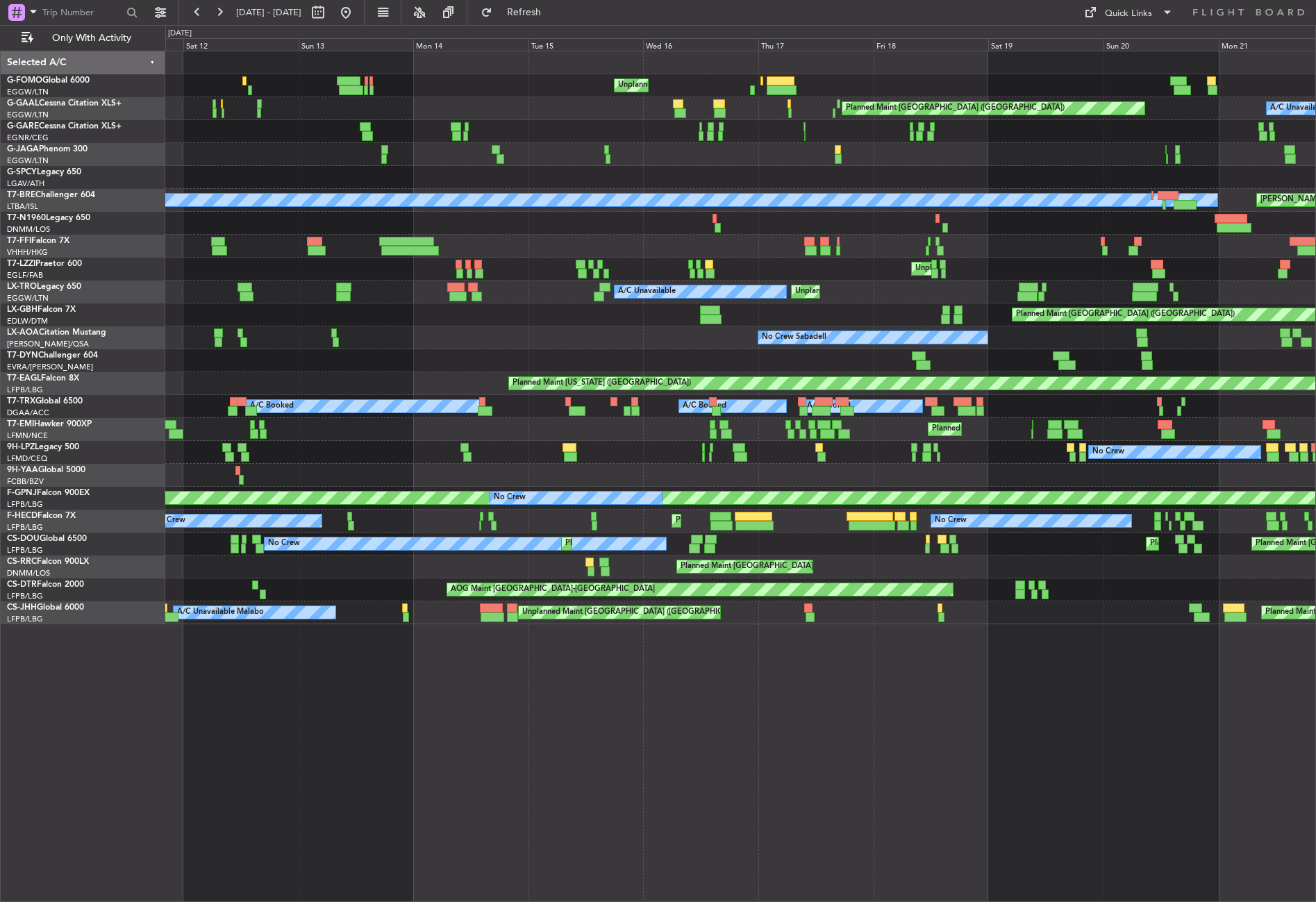
click at [1233, 125] on div "Unplanned Maint New York (Teterboro) Planned Maint London (Luton) A/C Unavailab…" at bounding box center [740, 338] width 1150 height 573
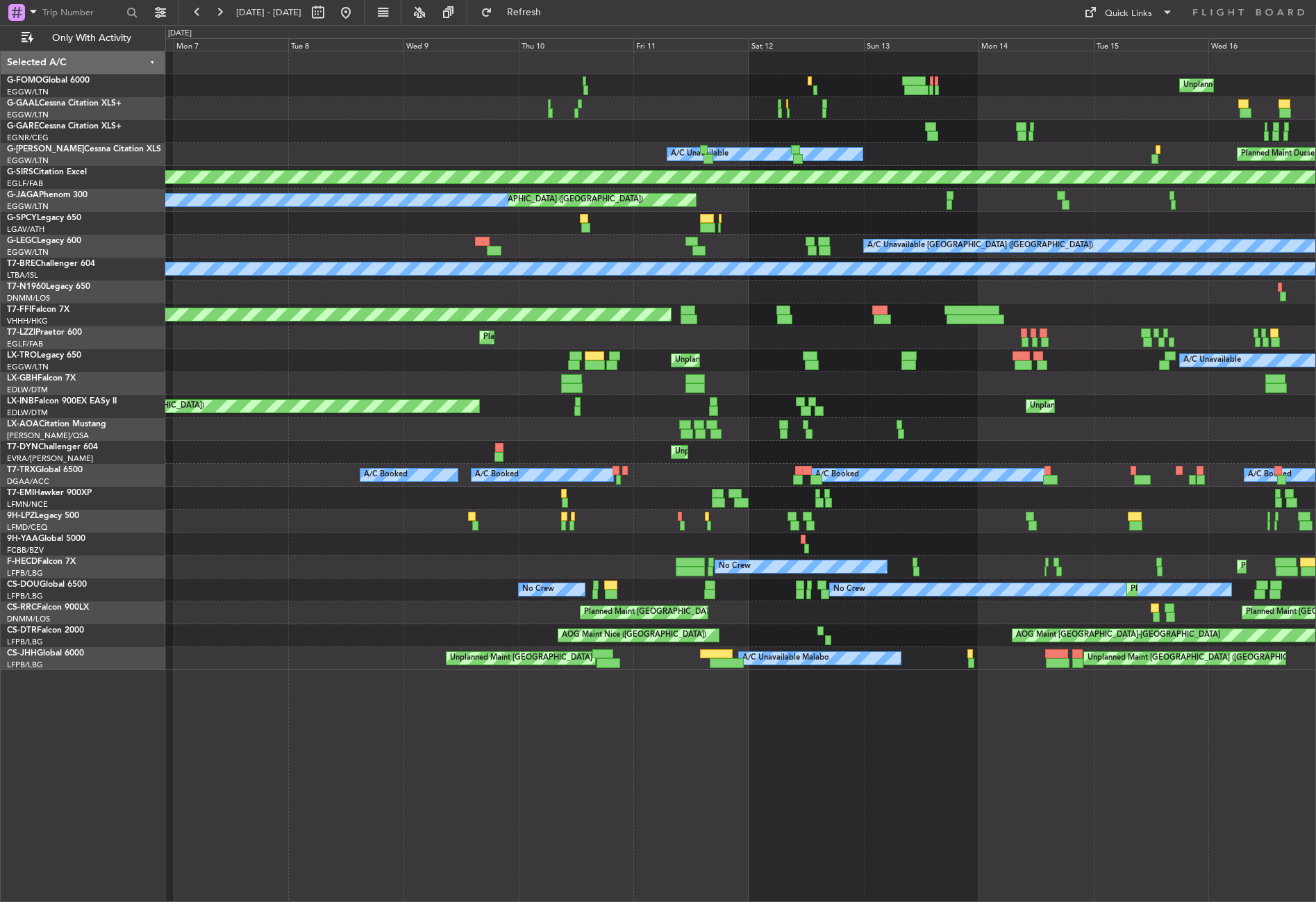
click at [1201, 125] on div "Unplanned Maint New York (Teterboro) A/C Unavailable Planned Maint London (Luto…" at bounding box center [740, 360] width 1150 height 619
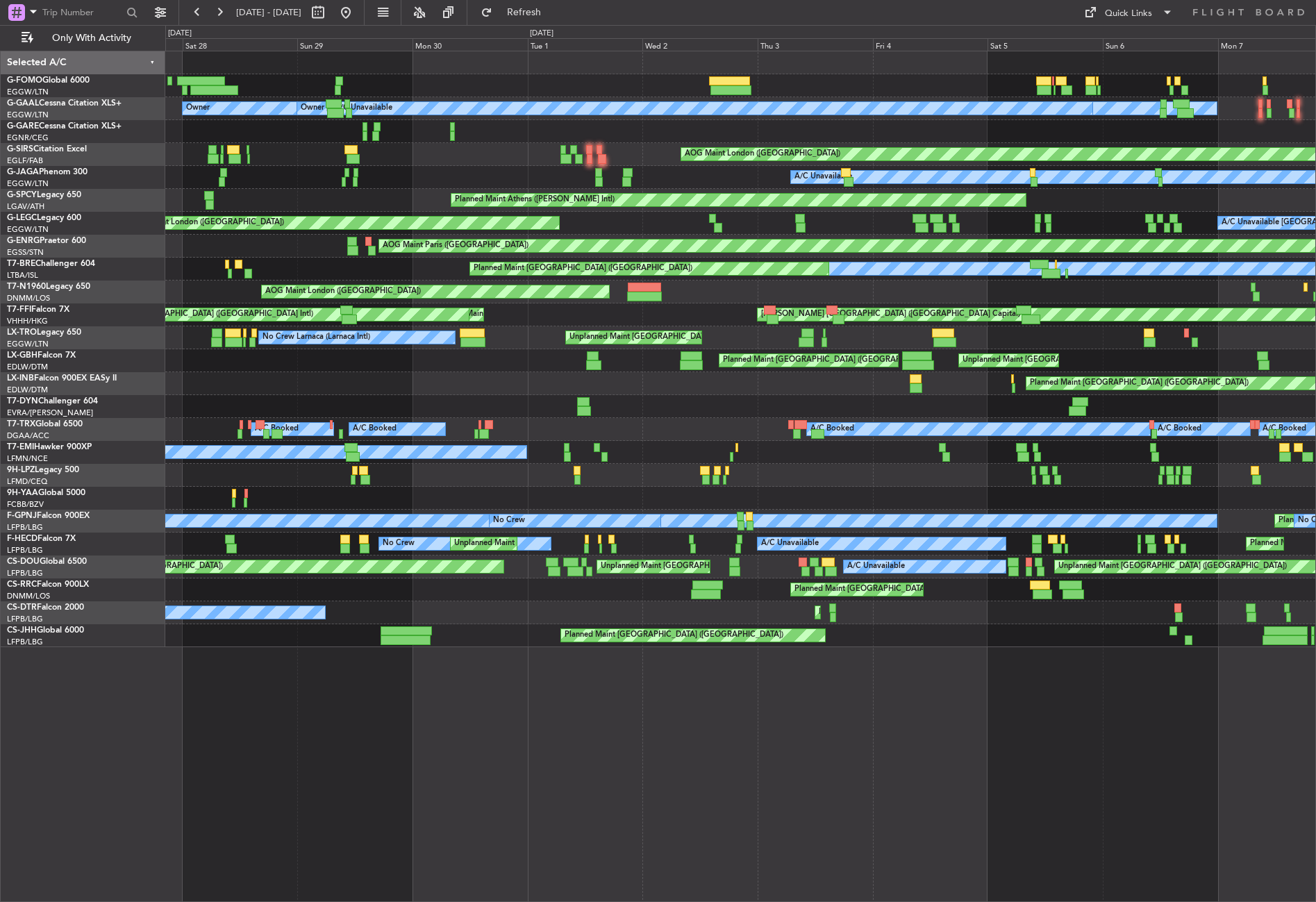
click at [953, 84] on div at bounding box center [740, 85] width 1150 height 23
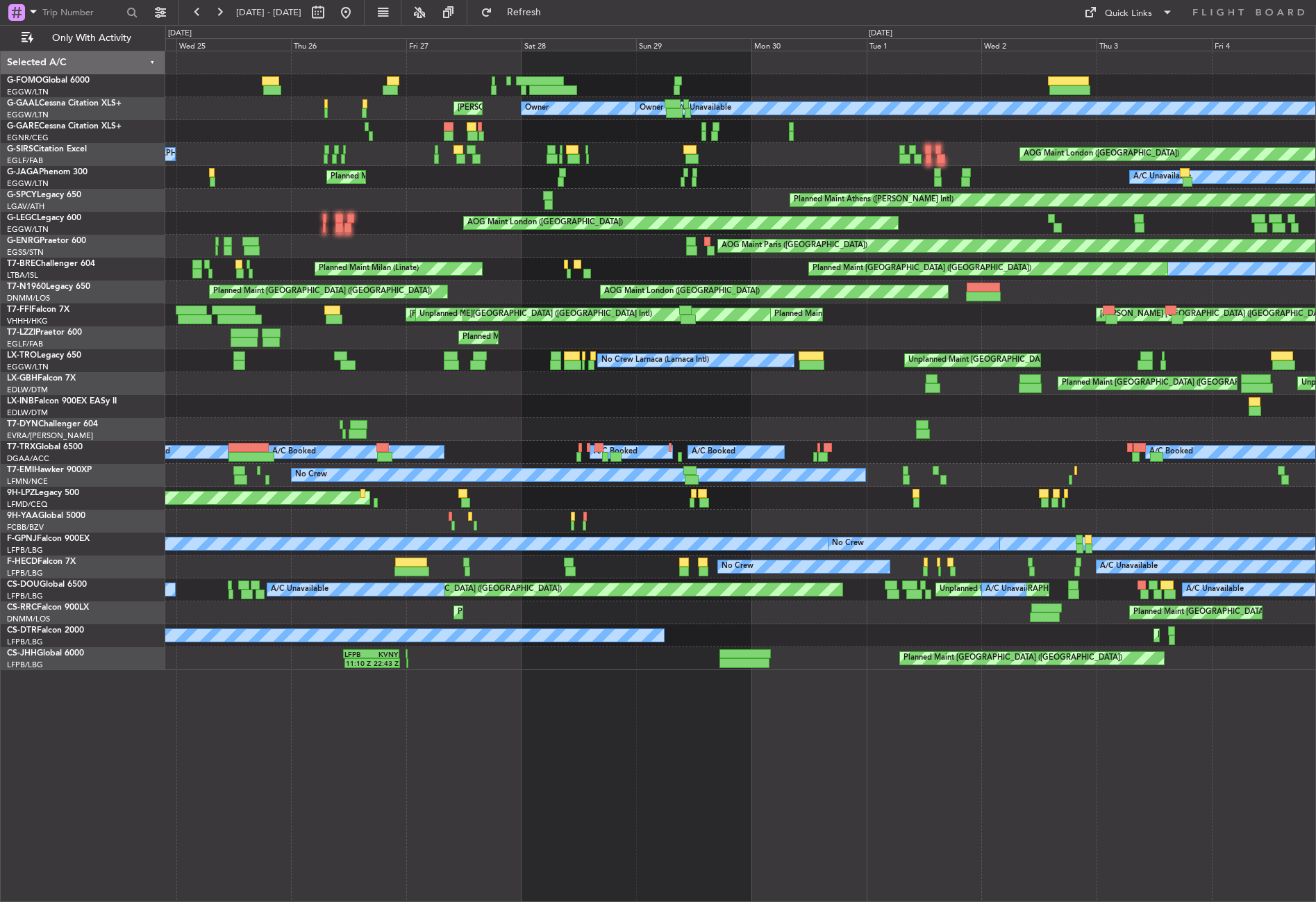
click at [1161, 84] on div at bounding box center [740, 85] width 1150 height 23
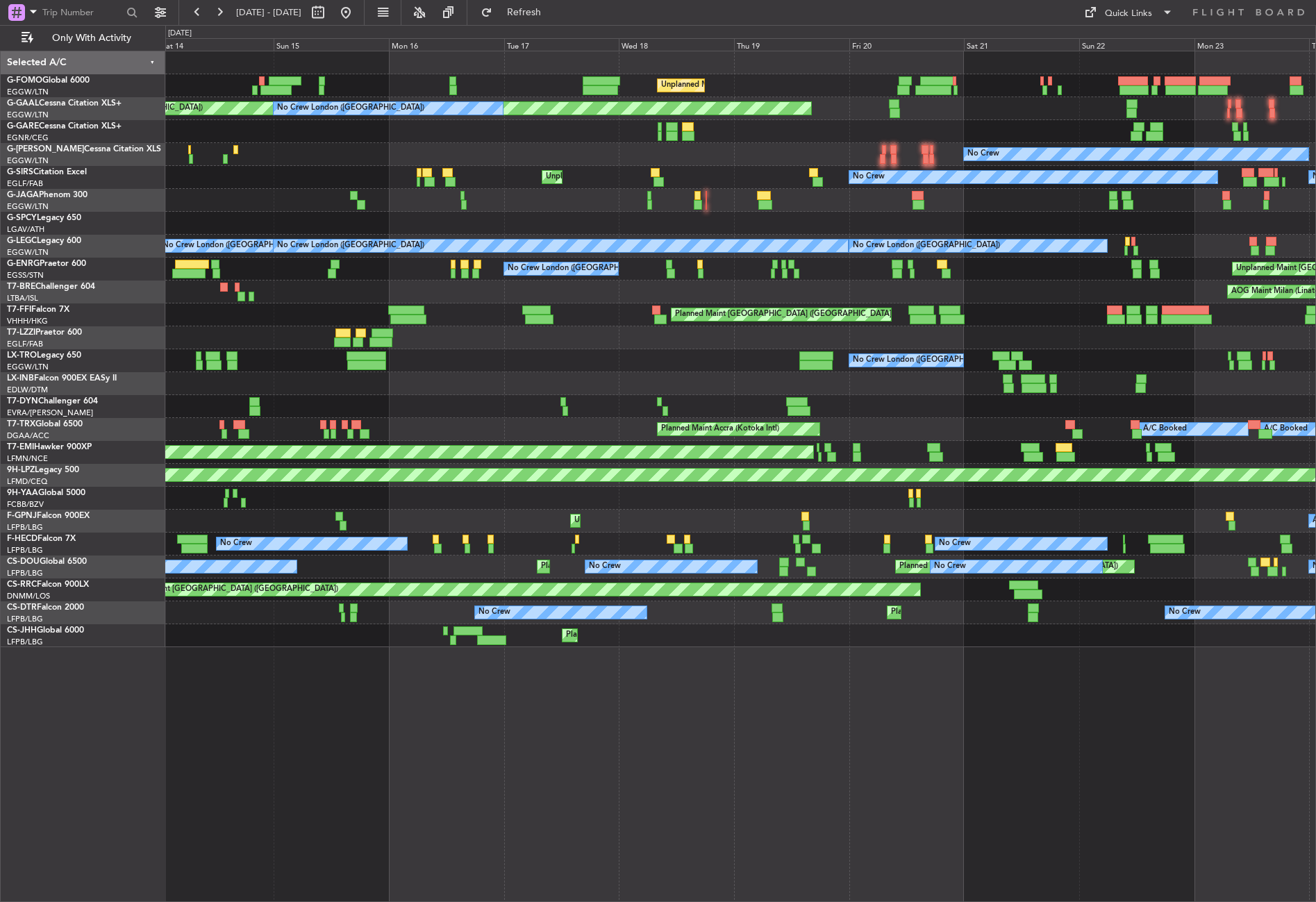
click at [883, 105] on div "Unplanned Maint London (Luton) Planned Maint London (Luton) AOG Maint London (L…" at bounding box center [740, 349] width 1150 height 596
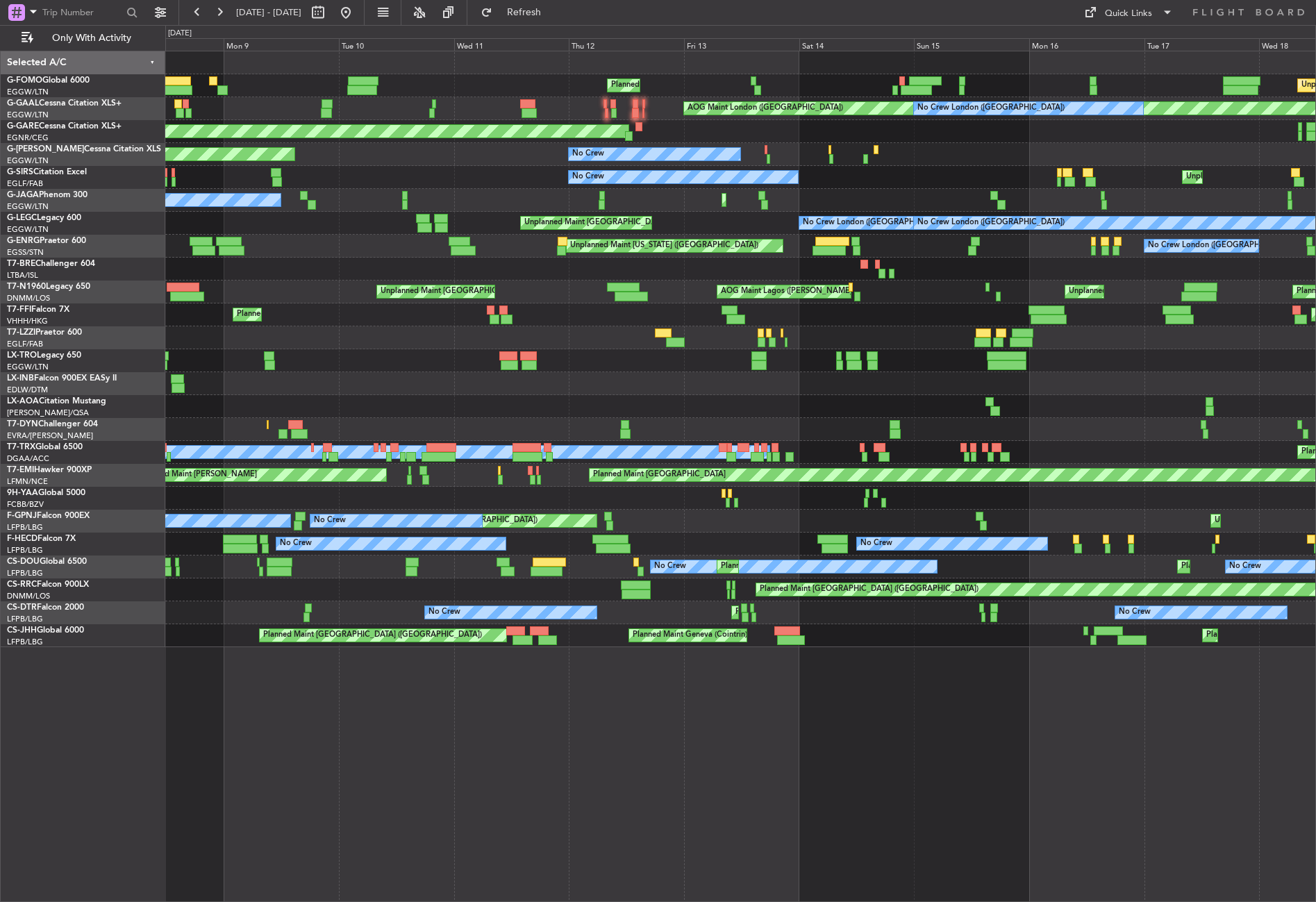
click at [1036, 143] on div "Unplanned Maint London (Luton) Planned Maint London (Luton) Planned Maint Londo…" at bounding box center [740, 349] width 1150 height 596
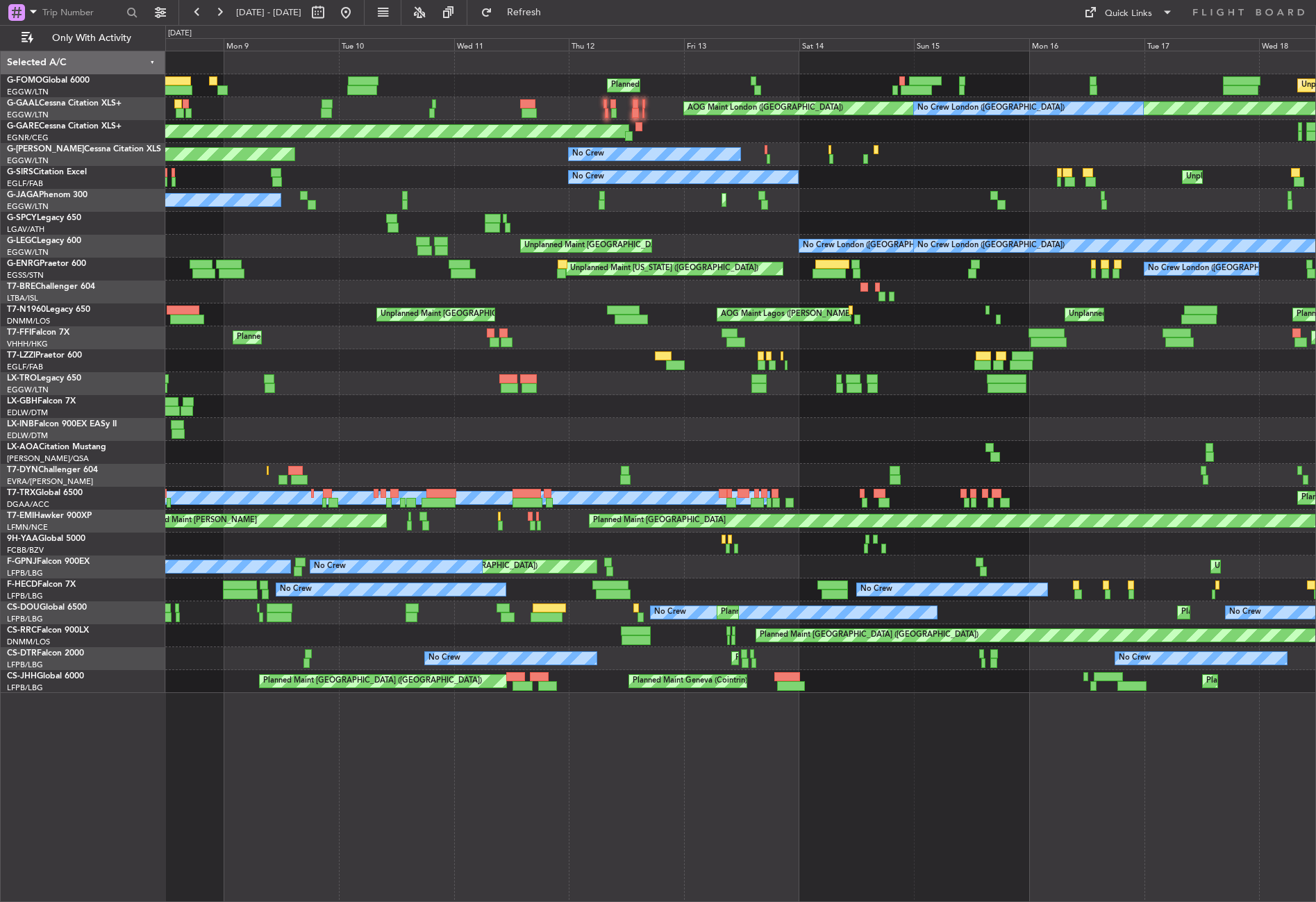
click at [575, 82] on div "Unplanned Maint London (Luton) Planned Maint London (Luton) Planned Maint Londo…" at bounding box center [740, 85] width 1150 height 23
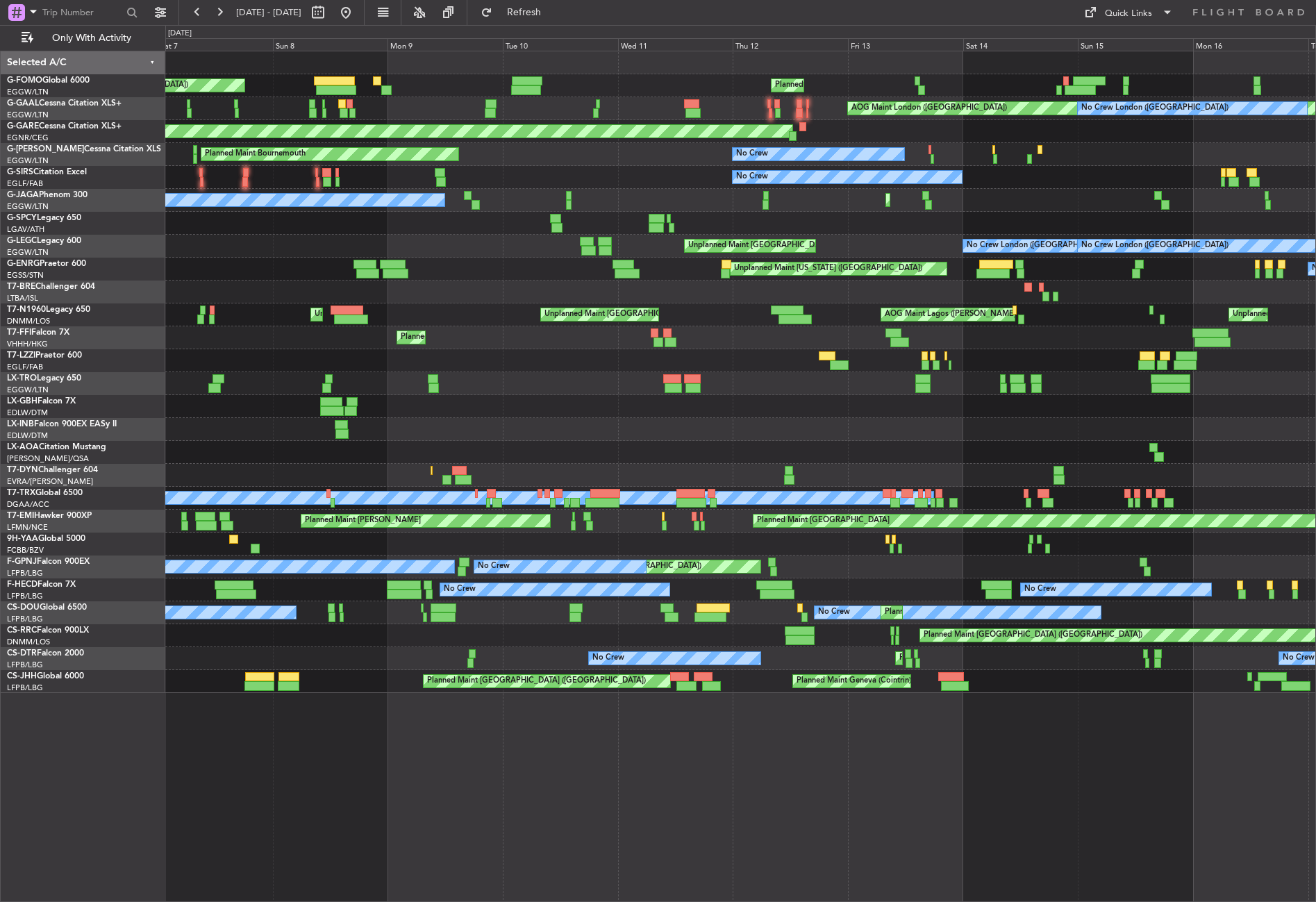
click at [751, 80] on div "Planned Maint London (Luton) Planned Maint London (Luton) Unplanned Maint Londo…" at bounding box center [740, 85] width 1150 height 23
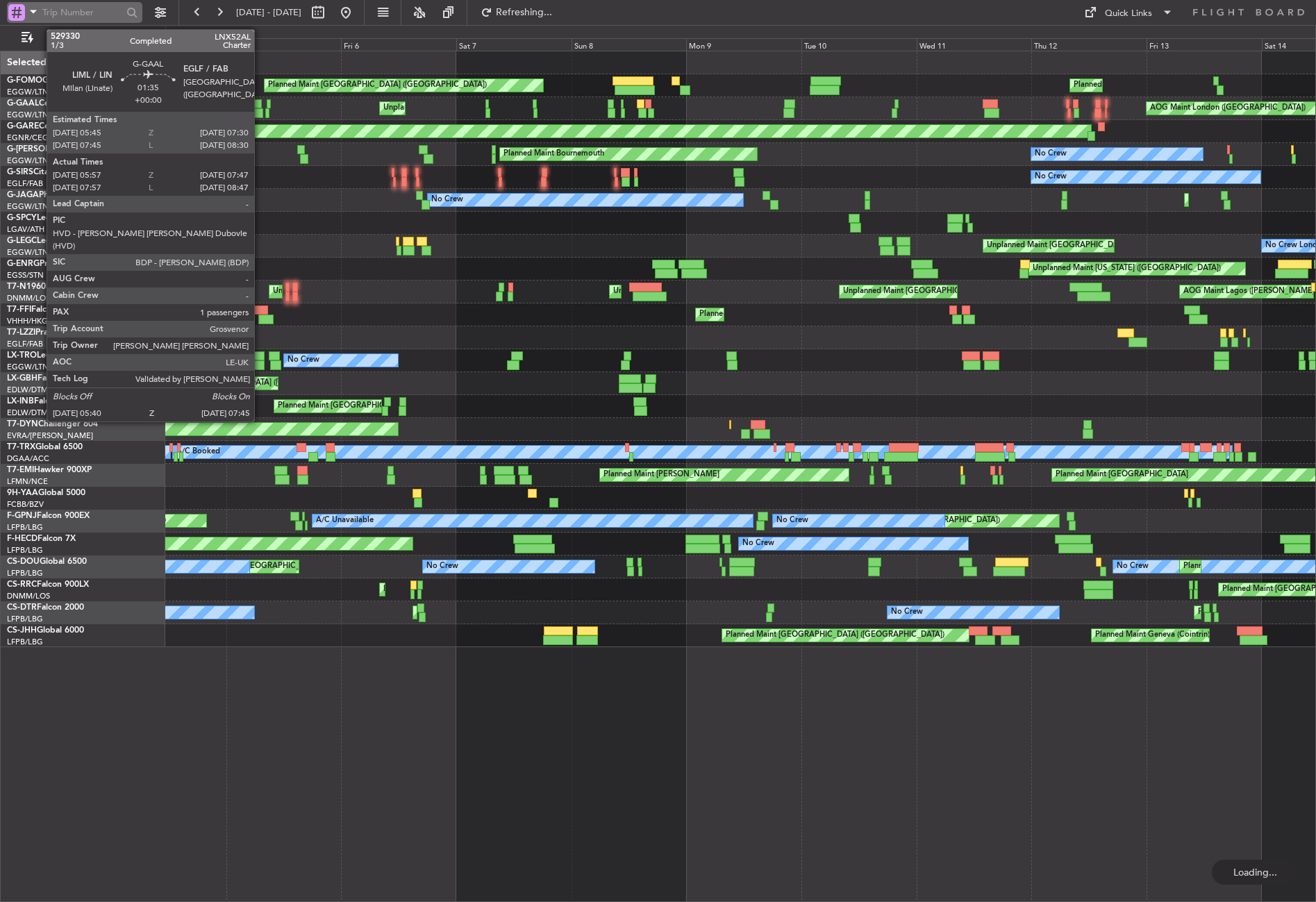
click at [37, 13] on span at bounding box center [33, 11] width 17 height 17
click at [43, 99] on div "Airport" at bounding box center [97, 110] width 178 height 25
click at [64, 2] on input "text" at bounding box center [83, 12] width 80 height 21
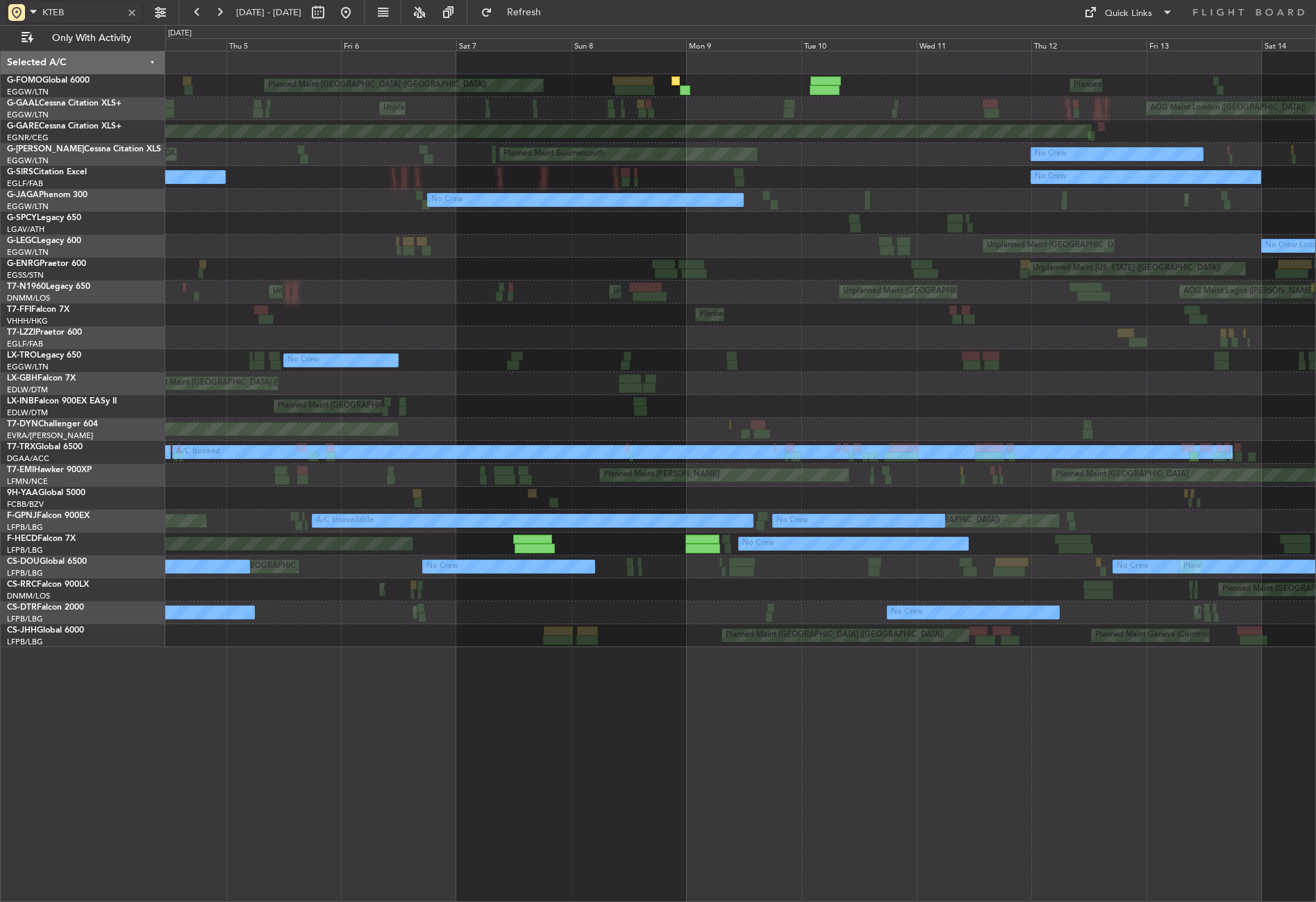
click at [382, 178] on div "No Crew Unplanned Maint London (Luton) No Crew" at bounding box center [740, 178] width 1150 height 23
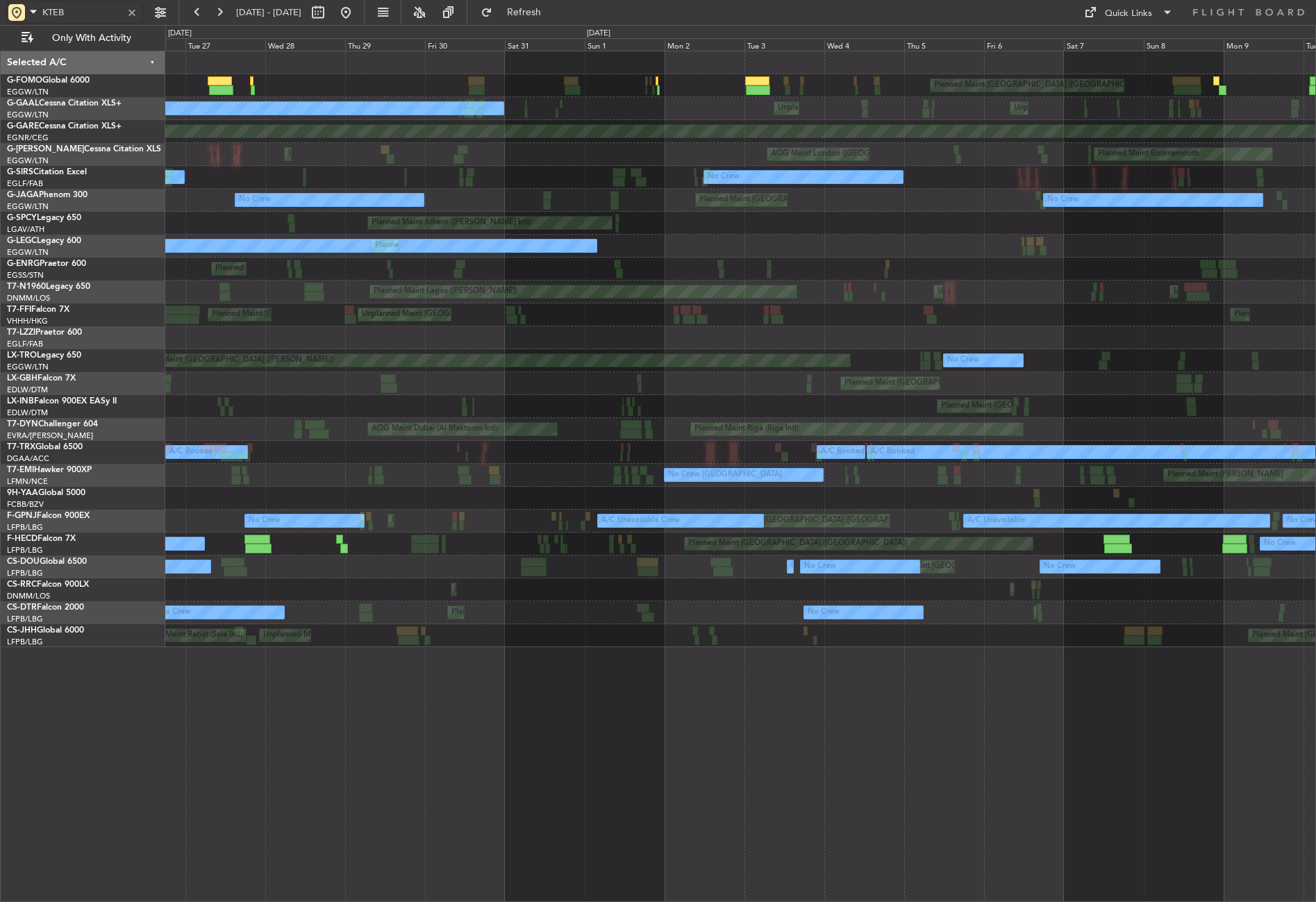
click at [1037, 214] on div "Planned Maint London (Luton) Planned Maint London (Luton) Unplanned Maint Londo…" at bounding box center [740, 349] width 1150 height 596
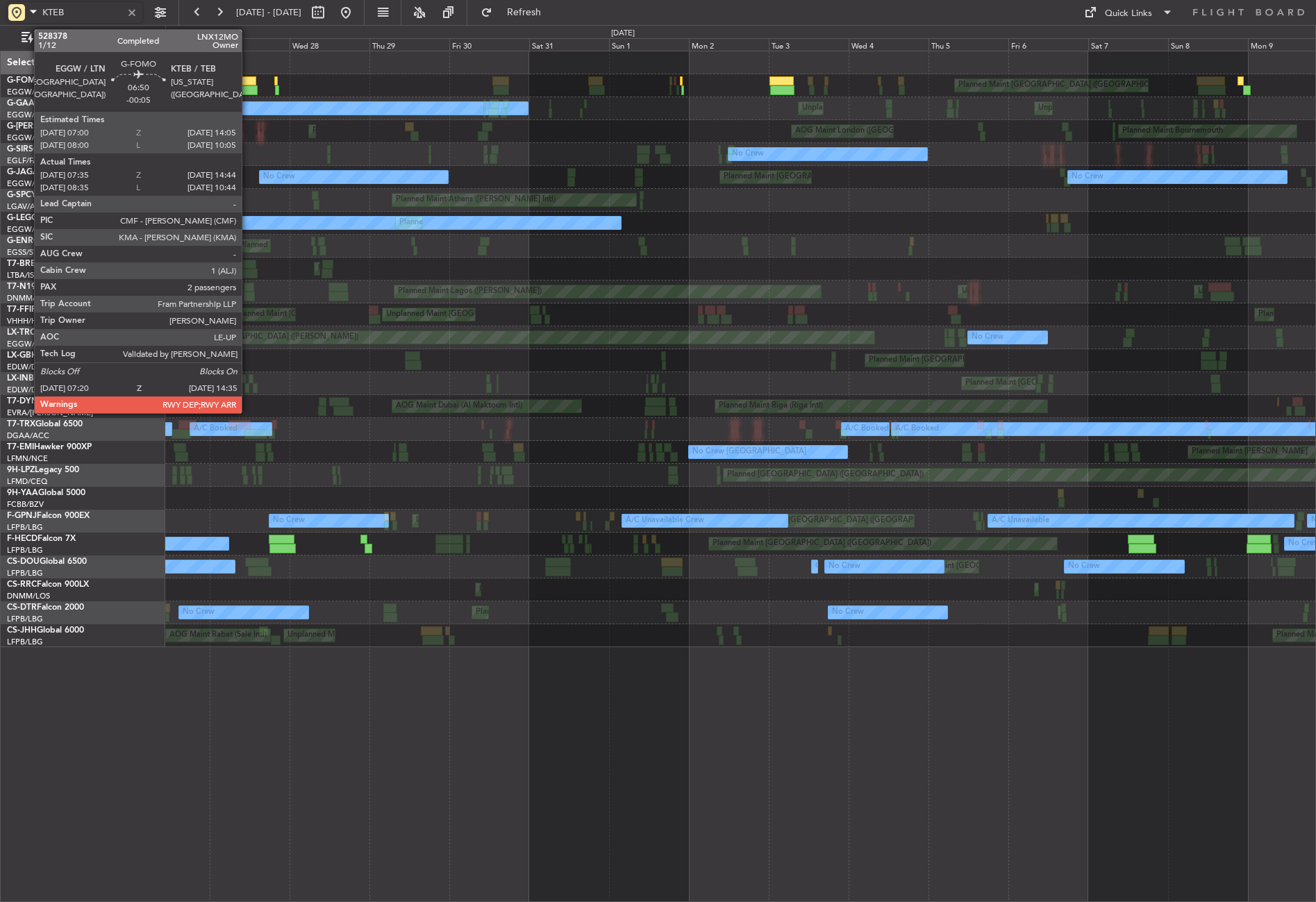
click at [248, 81] on div at bounding box center [243, 81] width 24 height 10
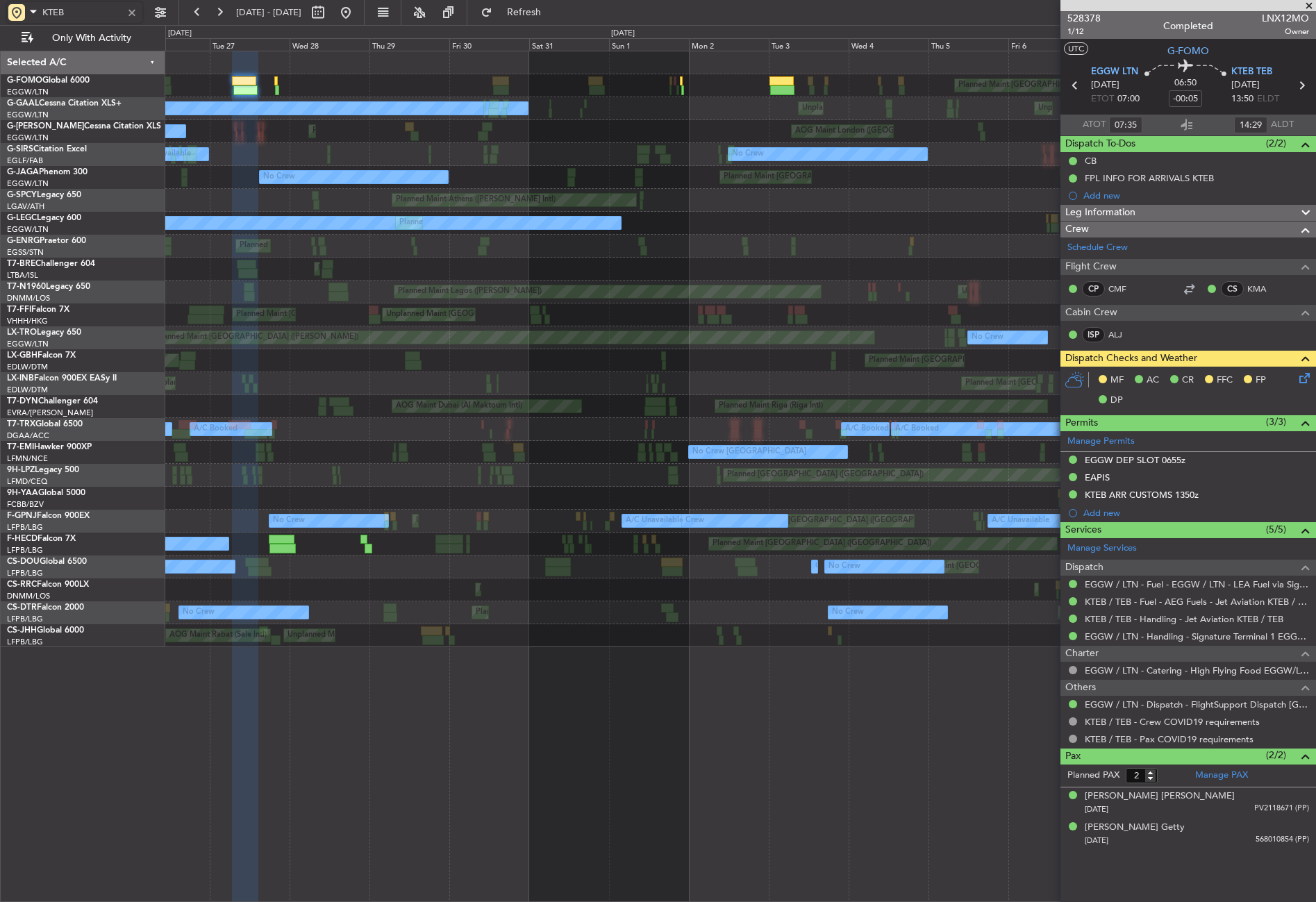
type input "KTEB"
click at [1210, 215] on div "Leg Information" at bounding box center [1188, 212] width 256 height 16
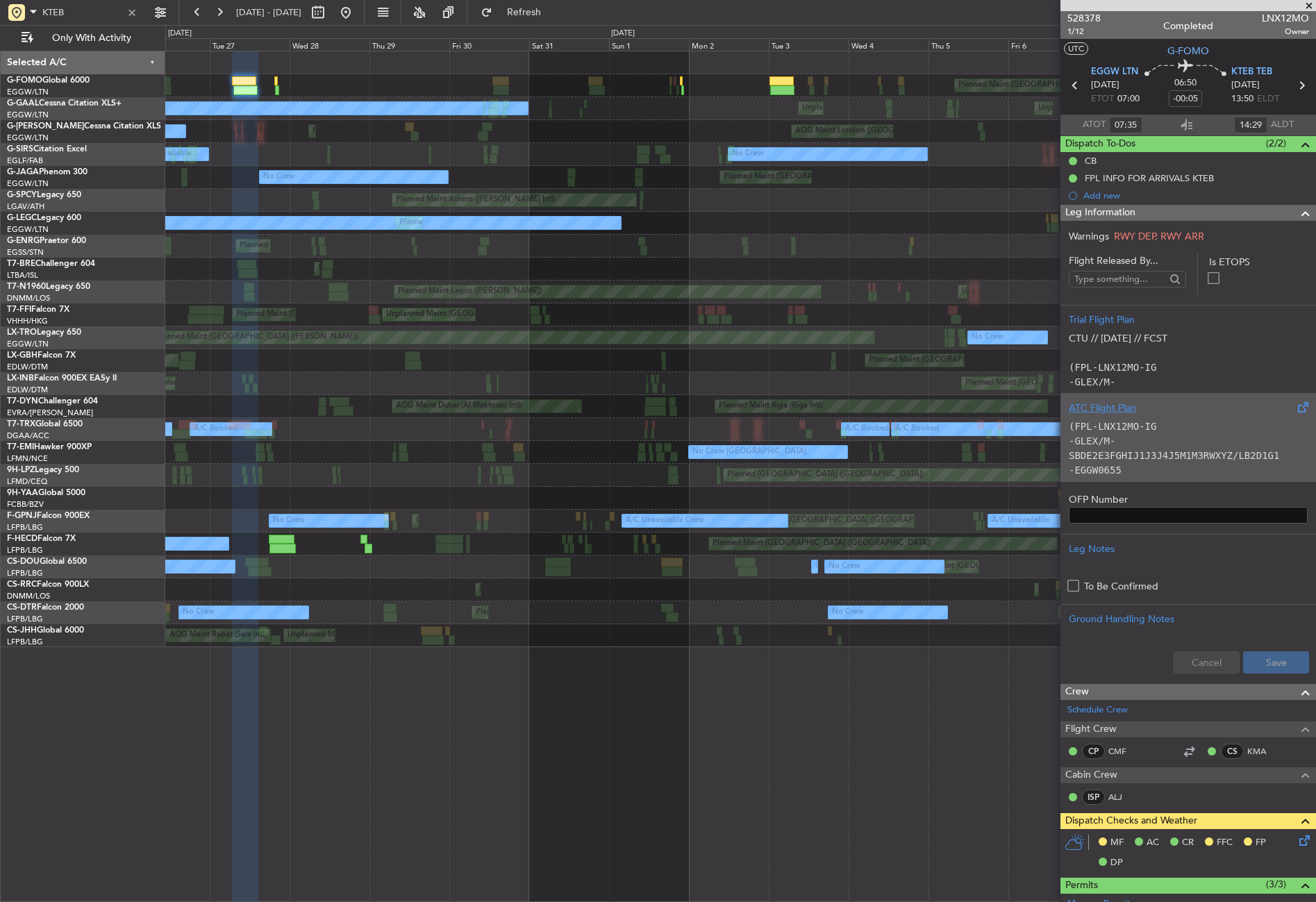
click at [1092, 429] on code "(FPL-LNX12MO-IG" at bounding box center [1112, 426] width 88 height 11
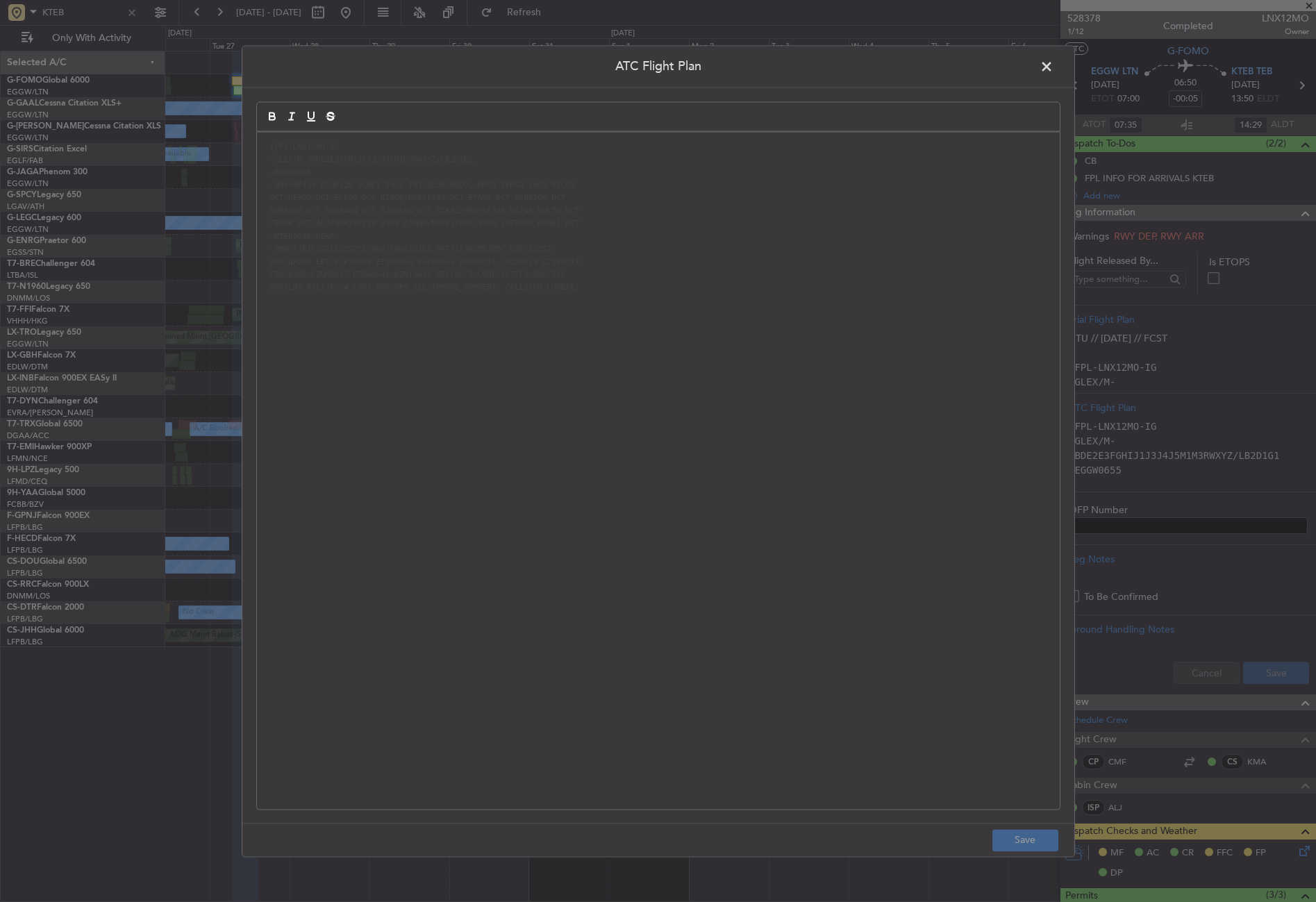
click at [476, 292] on code "OPR/LNX RALT/EGGW CYQX RMK/OPS TEL 0040747122133, CALLSIGN LONEXE)" at bounding box center [425, 288] width 315 height 12
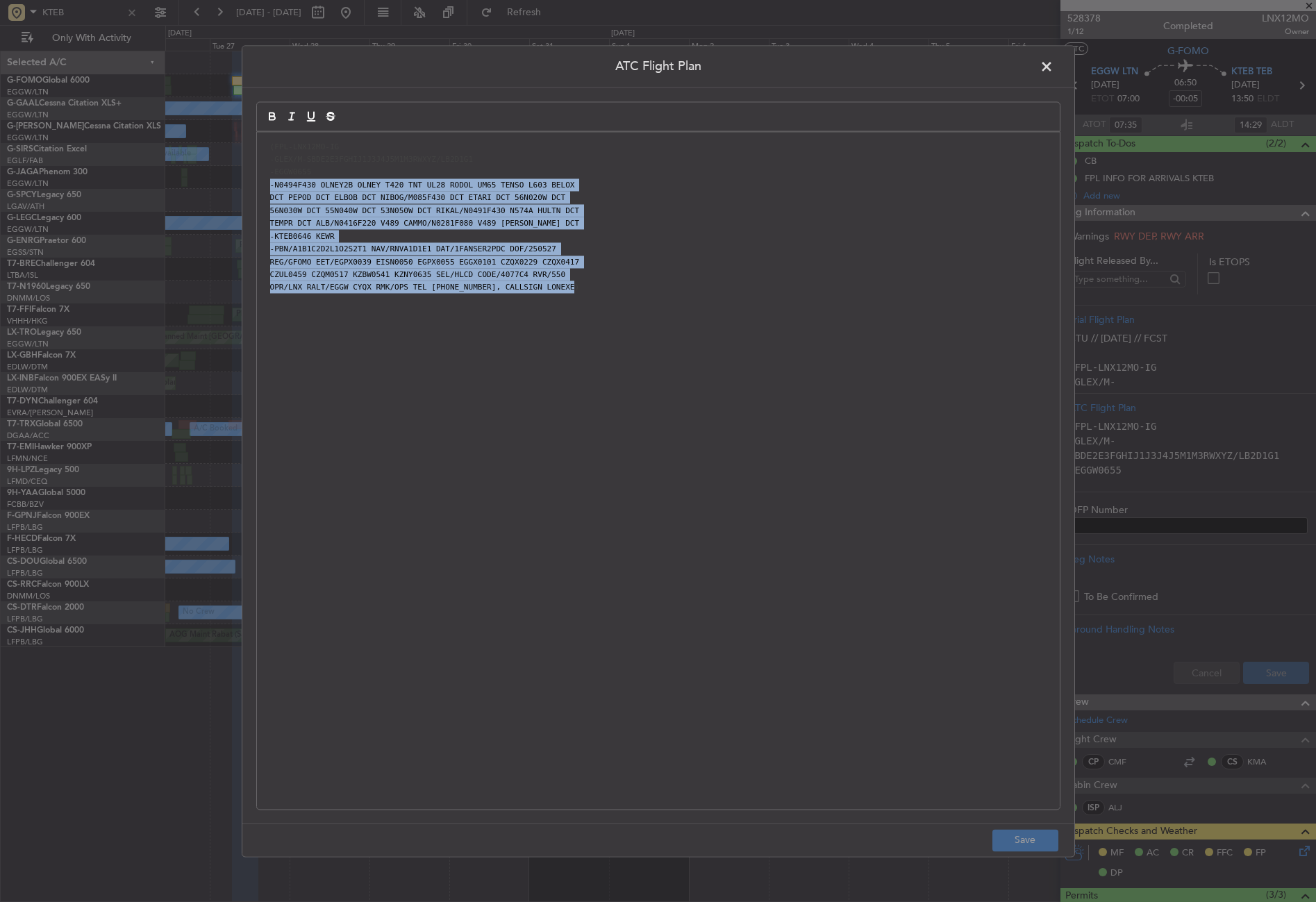
drag, startPoint x: 571, startPoint y: 304, endPoint x: 307, endPoint y: 174, distance: 294.3
click at [307, 174] on div "(FPL-LNX12MO-IG -GLEX/M-SBDE2E3FGHIJ1J3J4J5M1M3RWXYZ/LB2D1G1 -EGGW0655 -N0494F4…" at bounding box center [658, 471] width 802 height 677
click at [357, 223] on code "TEMPR DCT ALB/N0416F220 V489 CAMMO/N0281F080 V489 COATE DCT" at bounding box center [425, 224] width 315 height 12
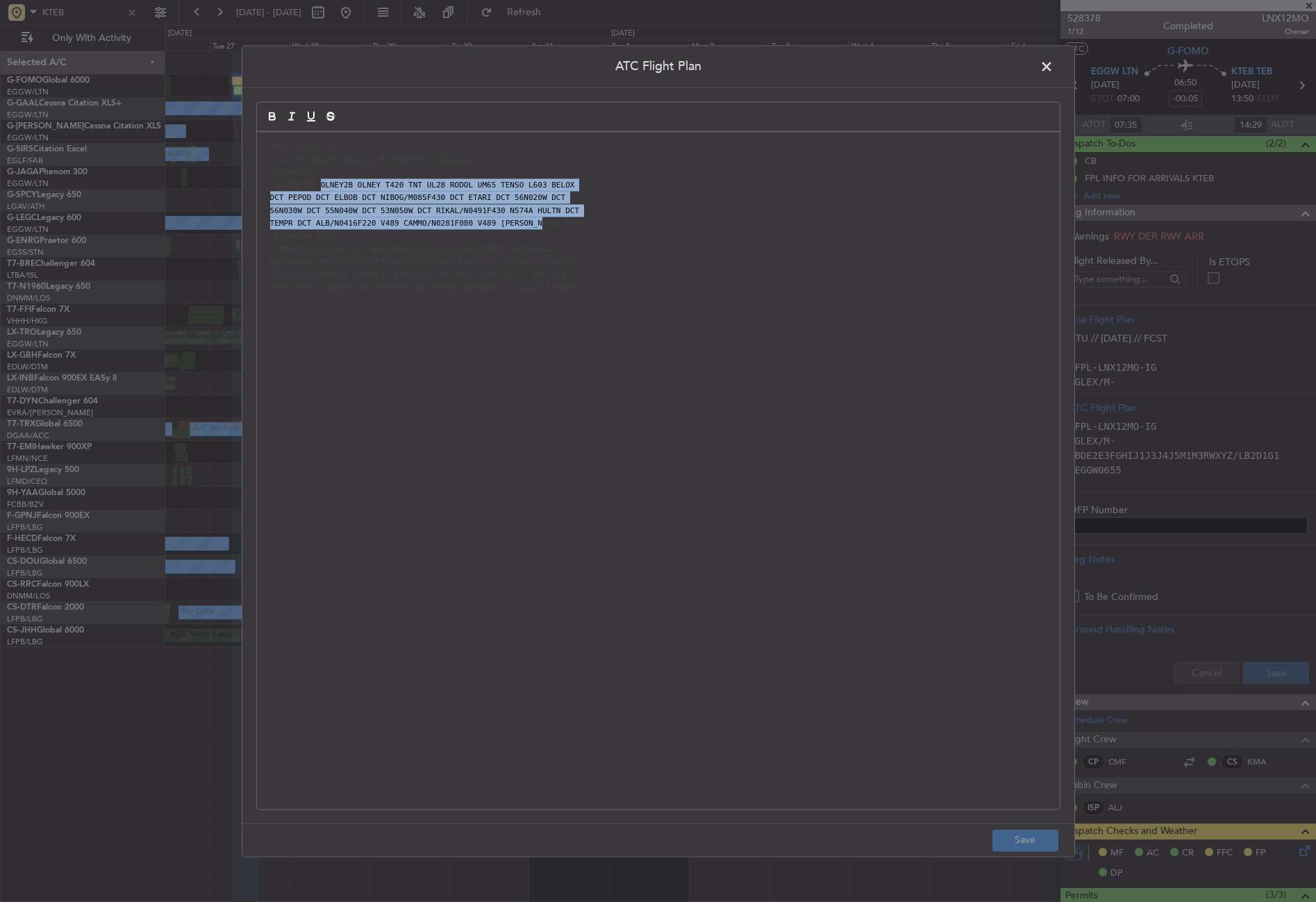
drag, startPoint x: 314, startPoint y: 180, endPoint x: 560, endPoint y: 224, distance: 249.9
click at [560, 224] on div "(FPL-LNX12MO-IG -GLEX/M-SBDE2E3FGHIJ1J3J4J5M1M3RWXYZ/LB2D1G1 -EGGW0655 -N0494F4…" at bounding box center [658, 471] width 802 height 677
copy div "OLNEY2B OLNEY T420 TNT UL28 RODOL UM65 TENSO L603 BELOX DCT PEPOD DCT ELBOB DCT…"
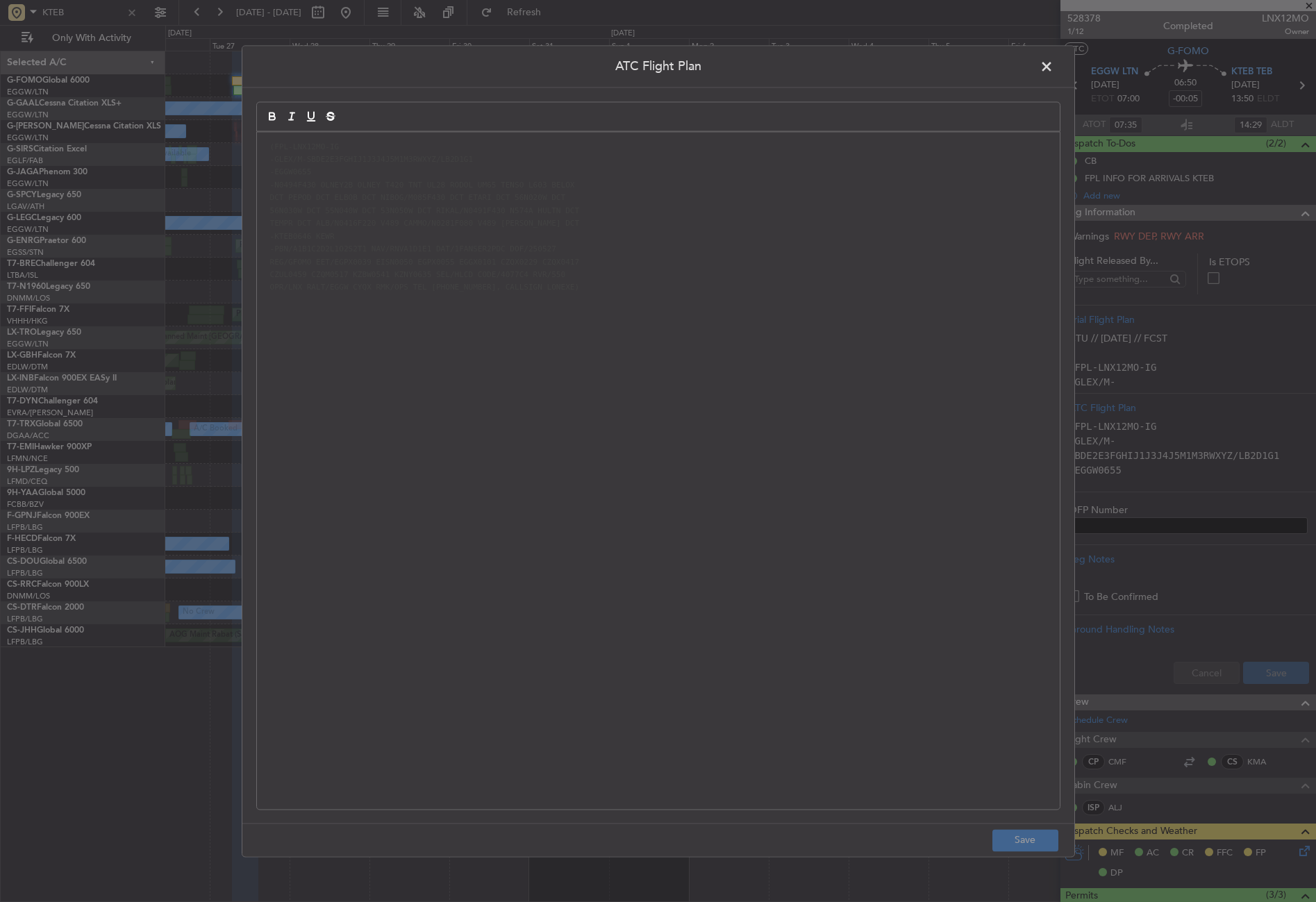
drag, startPoint x: 386, startPoint y: 453, endPoint x: 474, endPoint y: 365, distance: 124.5
click at [387, 448] on div "(FPL-LNX12MO-IG -GLEX/M-SBDE2E3FGHIJ1J3J4J5M1M3RWXYZ/LB2D1G1 -EGGW0655 -N0494F4…" at bounding box center [658, 471] width 802 height 677
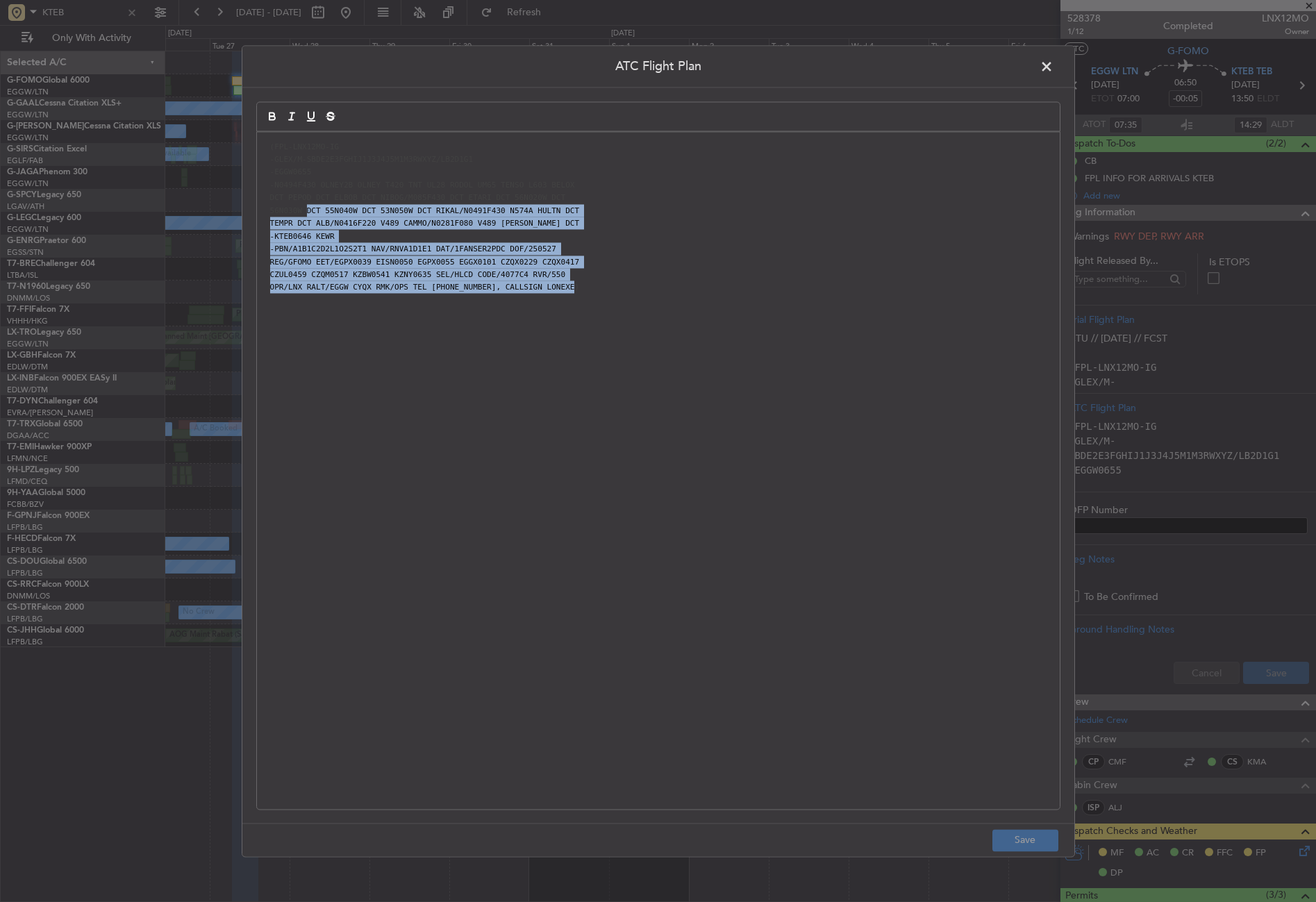
drag, startPoint x: 569, startPoint y: 300, endPoint x: 304, endPoint y: 205, distance: 281.5
click at [304, 205] on div "(FPL-LNX12MO-IG -GLEX/M-SBDE2E3FGHIJ1J3J4J5M1M3RWXYZ/LB2D1G1 -EGGW0655 -N0494F4…" at bounding box center [658, 471] width 802 height 677
drag, startPoint x: 318, startPoint y: 288, endPoint x: 317, endPoint y: 272, distance: 16.0
click at [318, 288] on code "OPR/LNX RALT/EGGW CYQX RMK/OPS TEL [PHONE_NUMBER], CALLSIGN LONEXE)" at bounding box center [425, 288] width 315 height 12
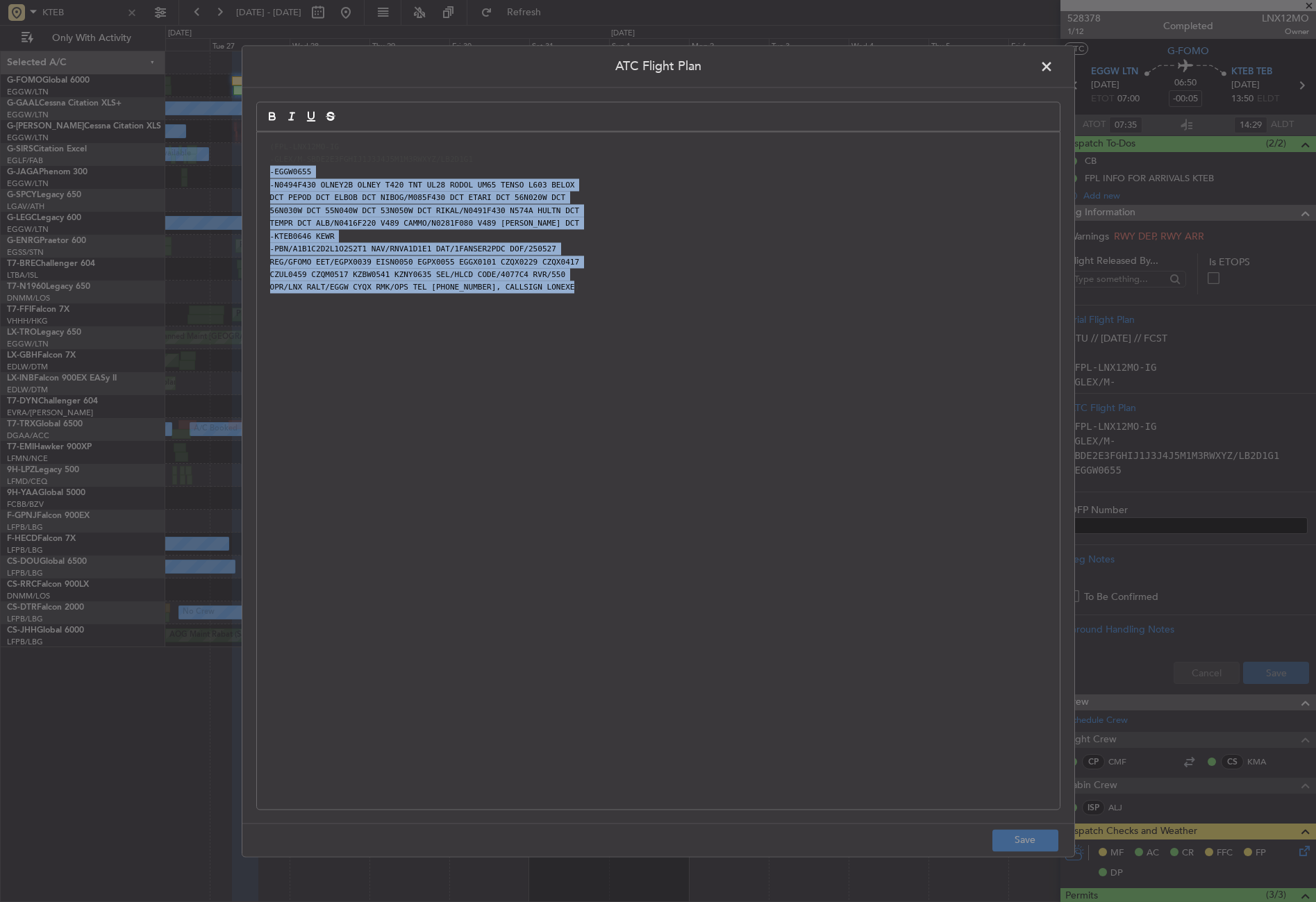
drag, startPoint x: 264, startPoint y: 170, endPoint x: 618, endPoint y: 365, distance: 404.2
click at [618, 365] on div "(FPL-LNX12MO-IG -GLEX/M-SBDE2E3FGHIJ1J3J4J5M1M3RWXYZ/LB2D1G1 -EGGW0655 -N0494F4…" at bounding box center [658, 471] width 802 height 677
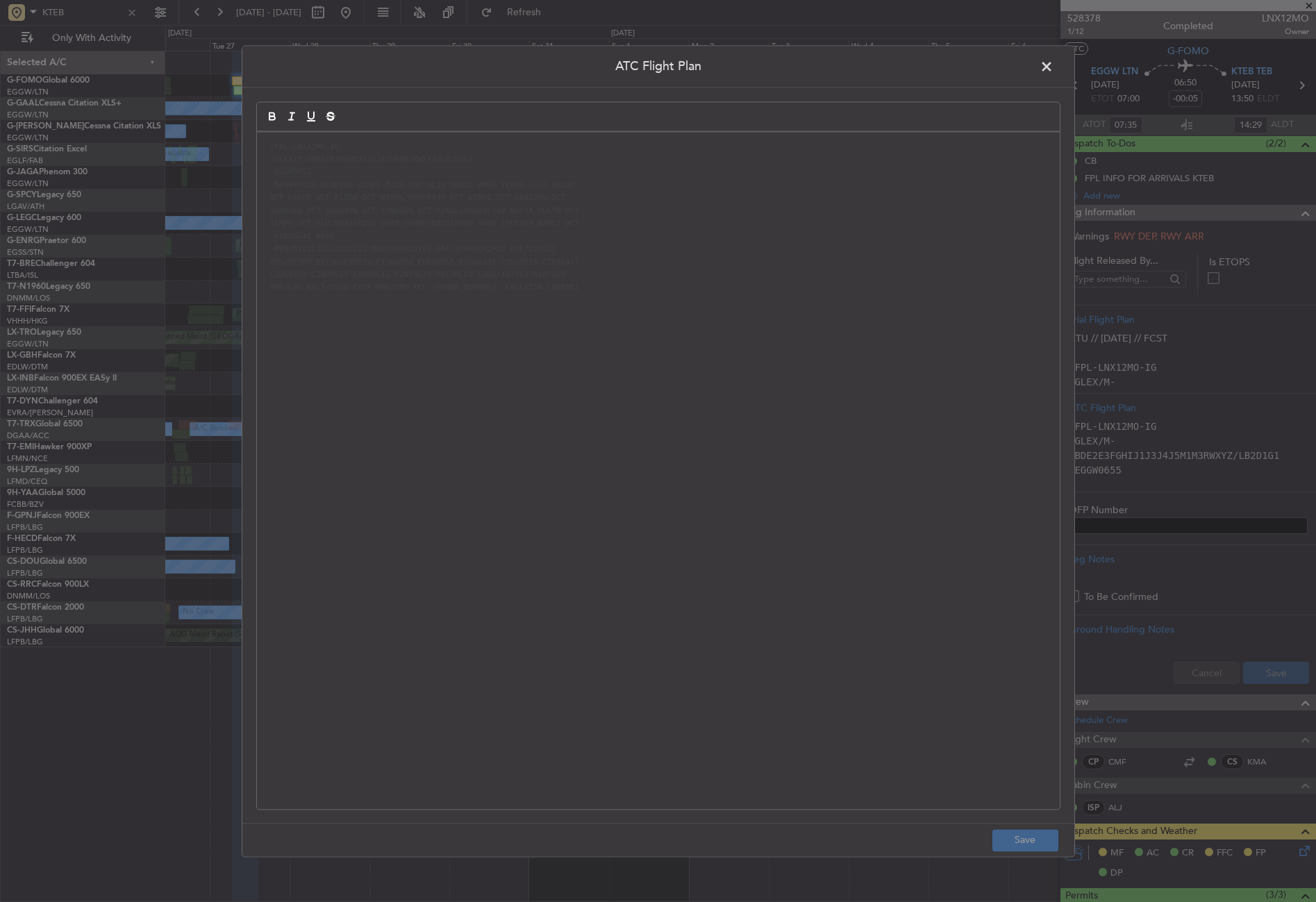
click at [1053, 65] on span at bounding box center [1053, 71] width 0 height 28
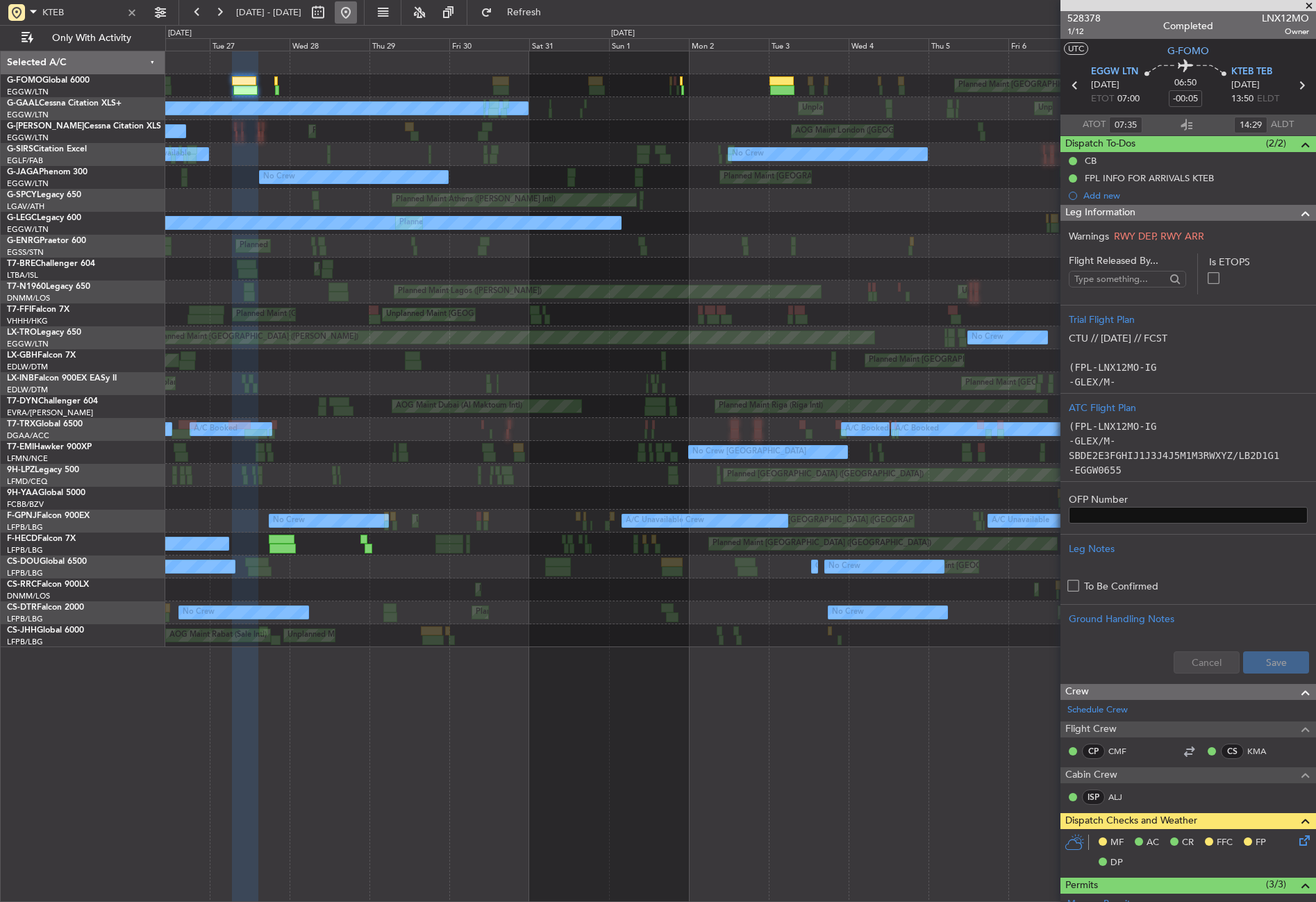
click at [357, 17] on button at bounding box center [346, 13] width 23 height 23
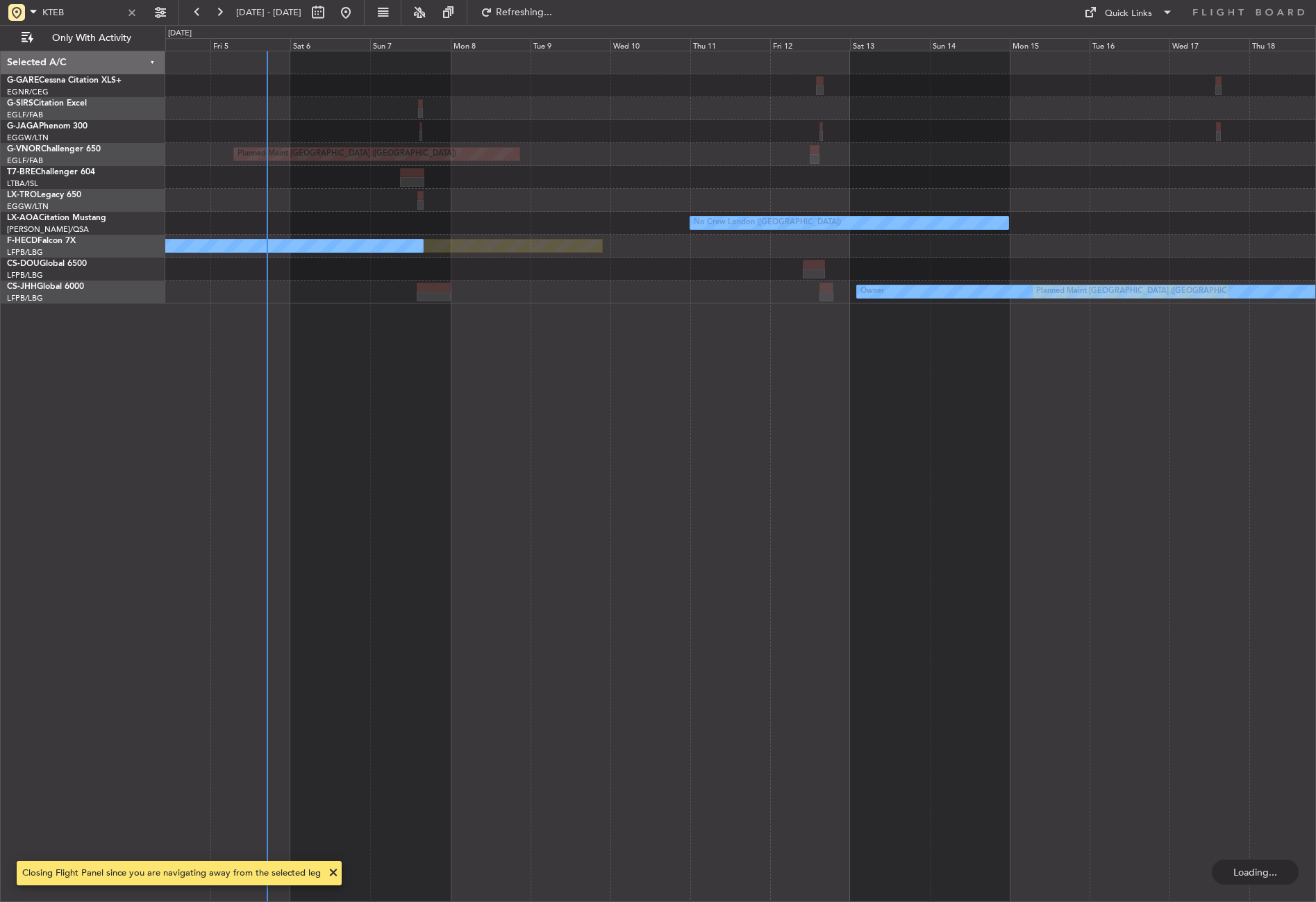
click at [437, 772] on div "Planned Maint London (Farnborough) No Crew London (Farnborough) Planned Maint P…" at bounding box center [741, 476] width 1151 height 852
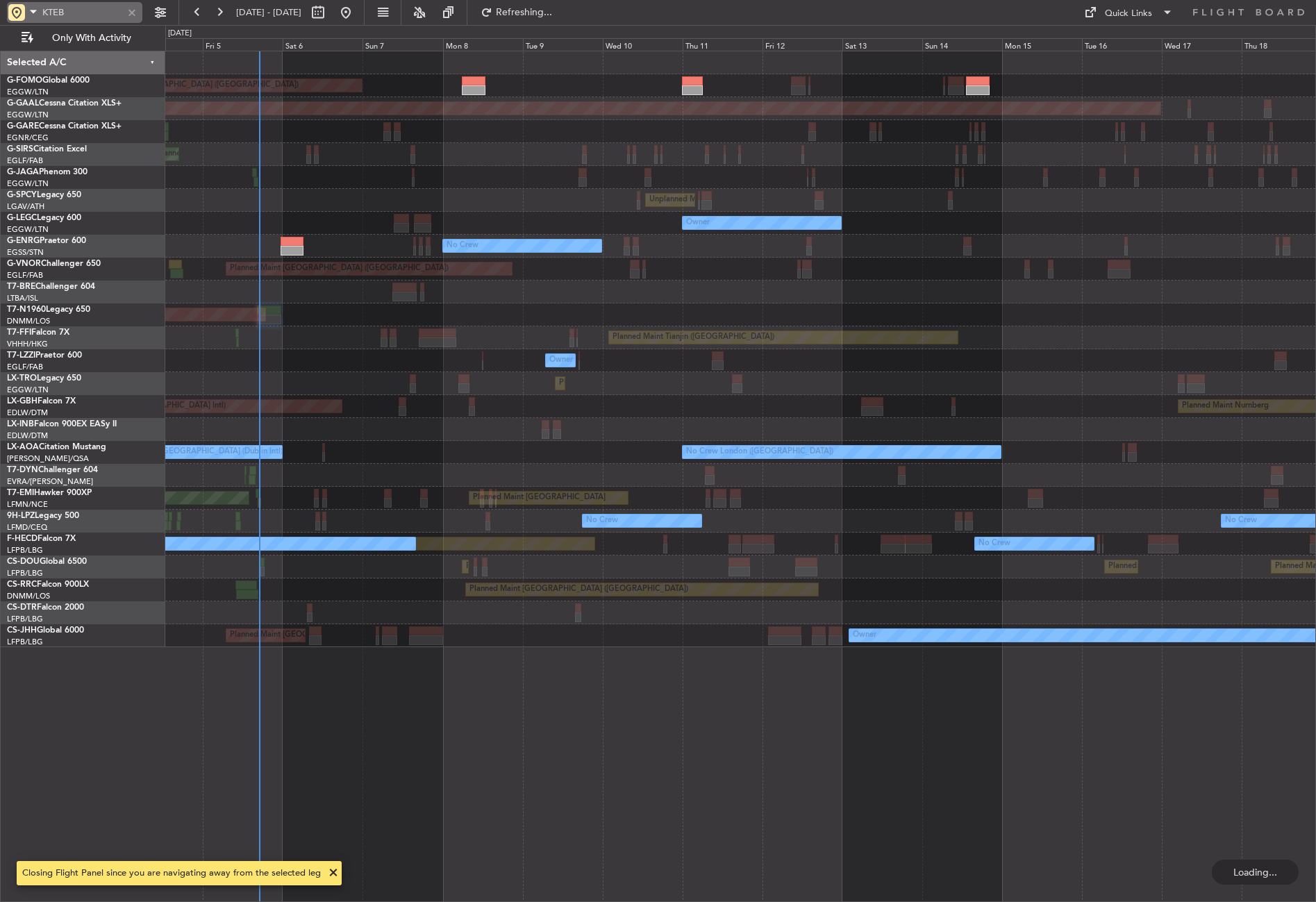
click at [131, 2] on div "KTEB" at bounding box center [89, 12] width 178 height 25
click at [129, 7] on div at bounding box center [132, 13] width 16 height 16
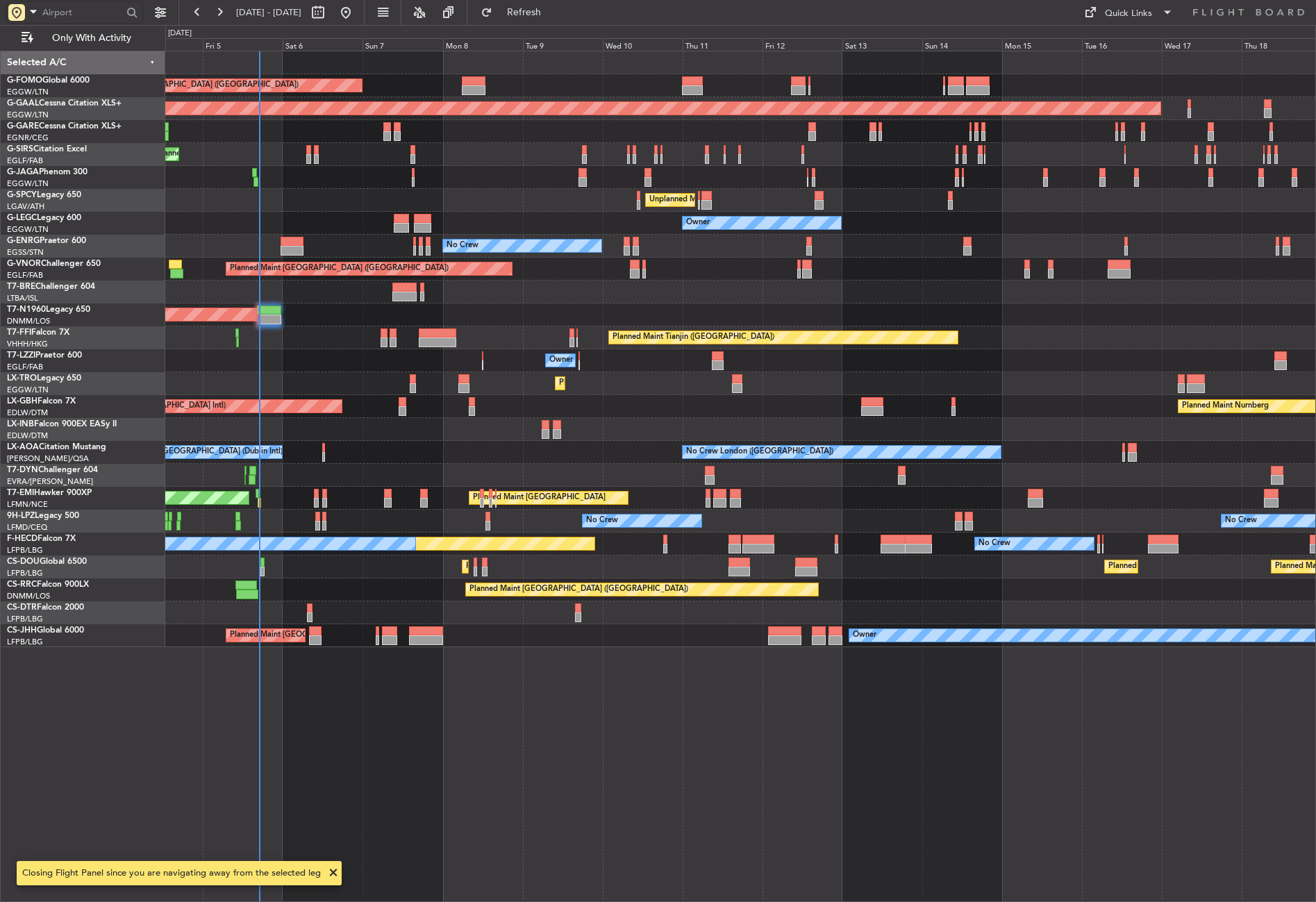
click at [393, 706] on div "Planned Maint London (Luton) Planned Maint Dusseldorf Unplanned Maint Chester P…" at bounding box center [741, 476] width 1151 height 852
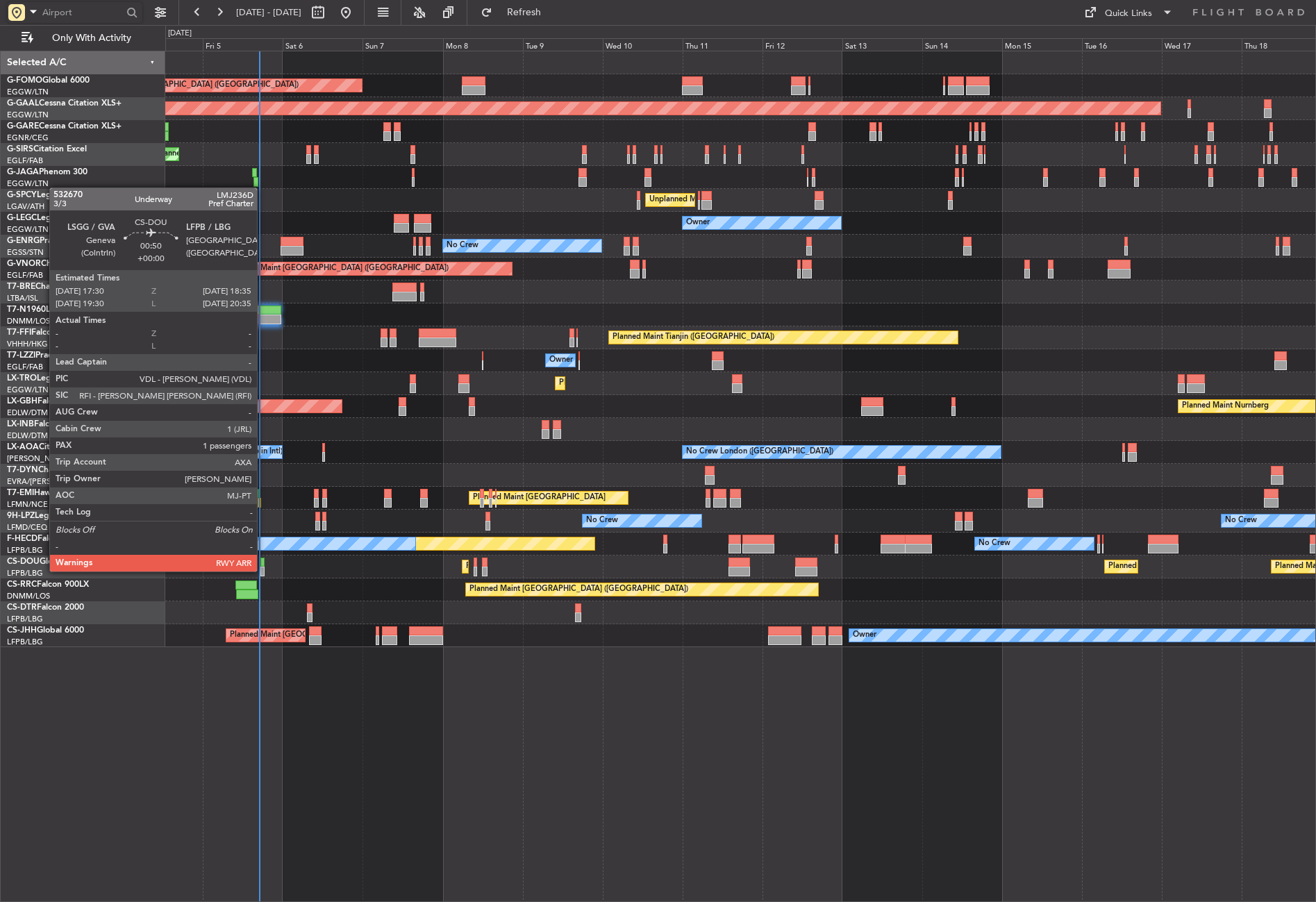
click at [263, 570] on div at bounding box center [262, 571] width 4 height 10
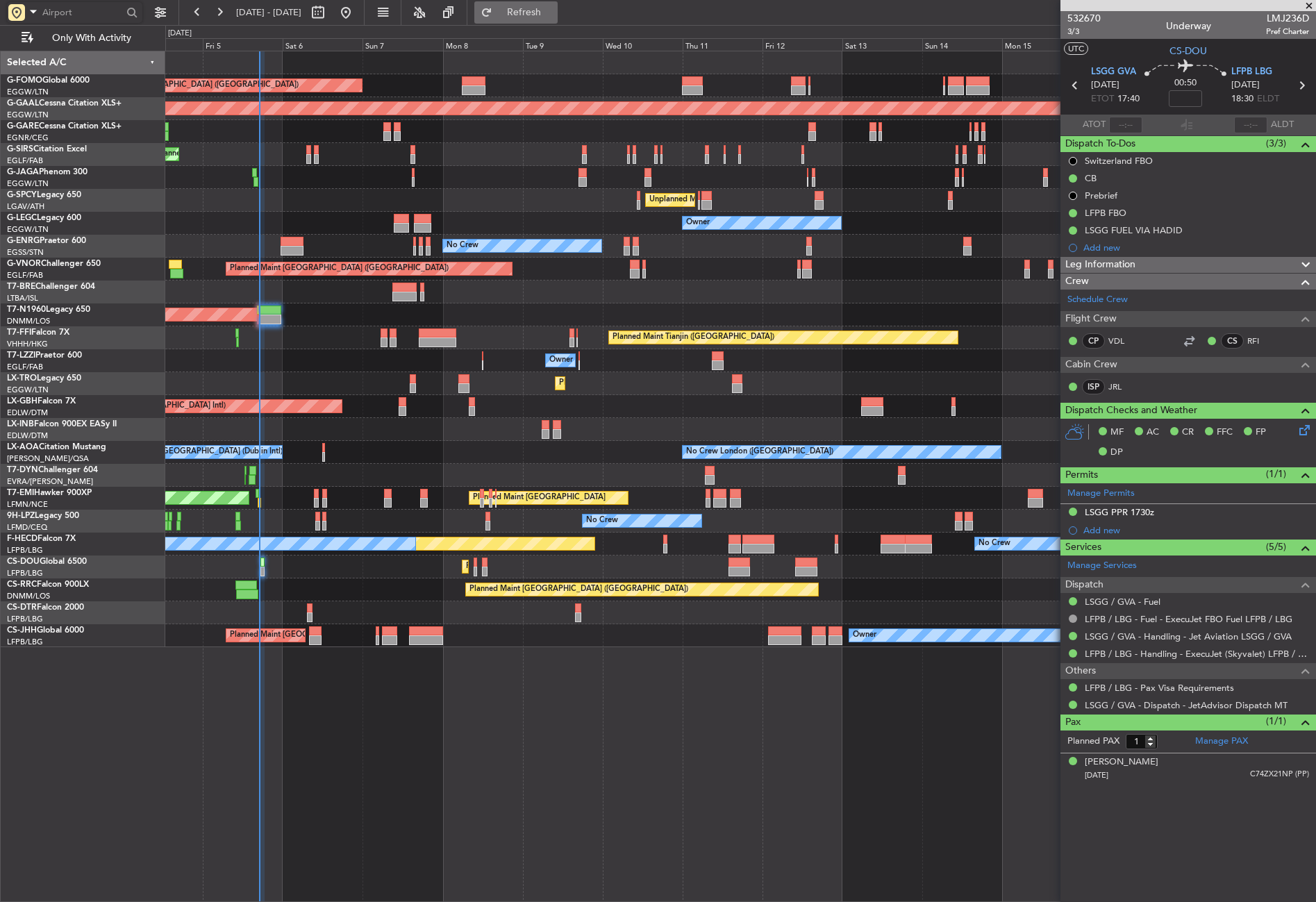
click at [527, 13] on button "Refresh" at bounding box center [516, 13] width 84 height 23
click at [448, 811] on div "Planned Maint London (Luton) Planned Maint Dusseldorf Unplanned Maint Chester P…" at bounding box center [741, 476] width 1151 height 852
click at [422, 781] on div "Planned Maint London (Luton) Planned Maint Dusseldorf Unplanned Maint Chester P…" at bounding box center [741, 476] width 1151 height 852
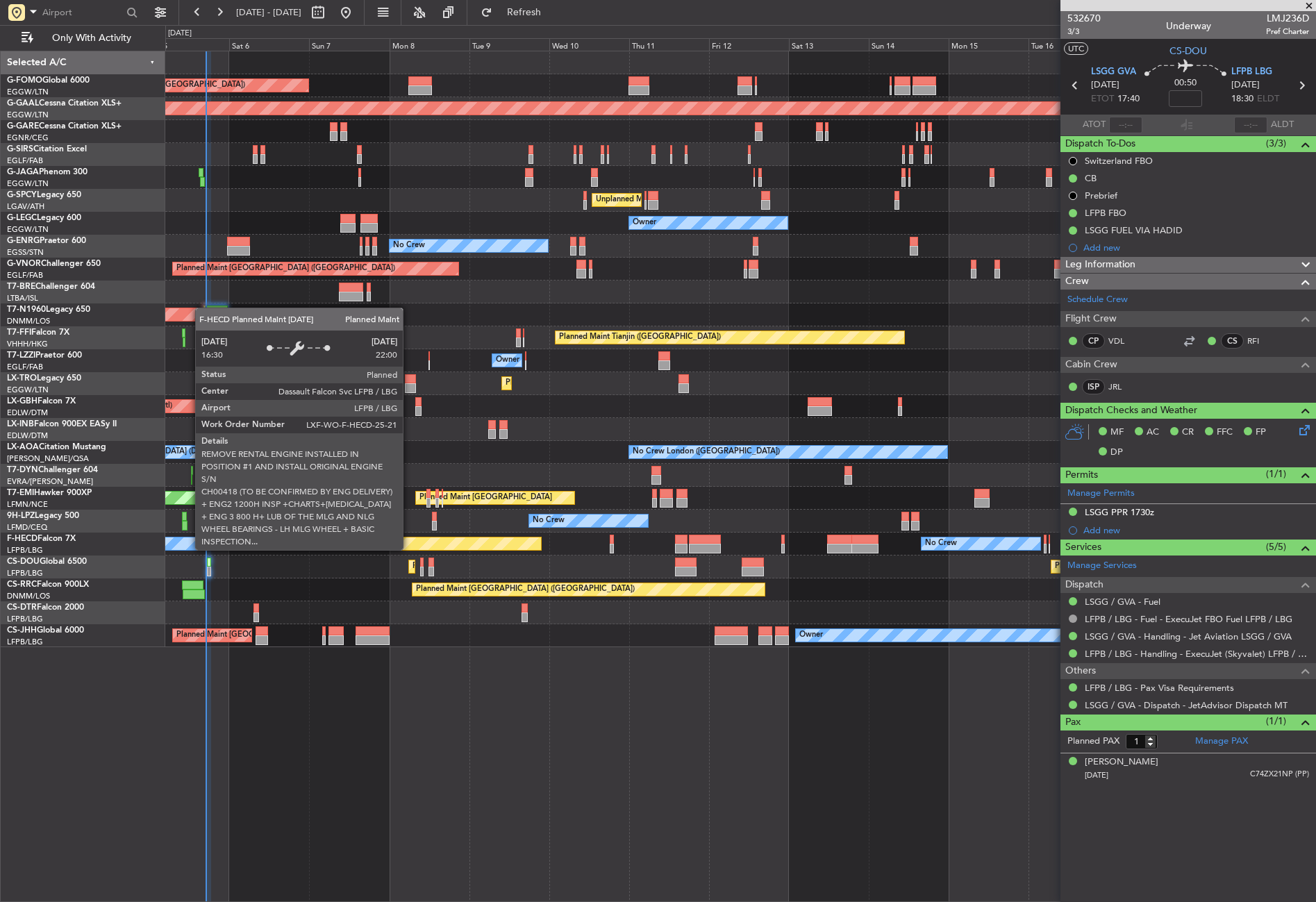
click at [458, 693] on div "Planned Maint London (Luton) Planned Maint Dusseldorf Unplanned Maint Chester P…" at bounding box center [741, 476] width 1151 height 852
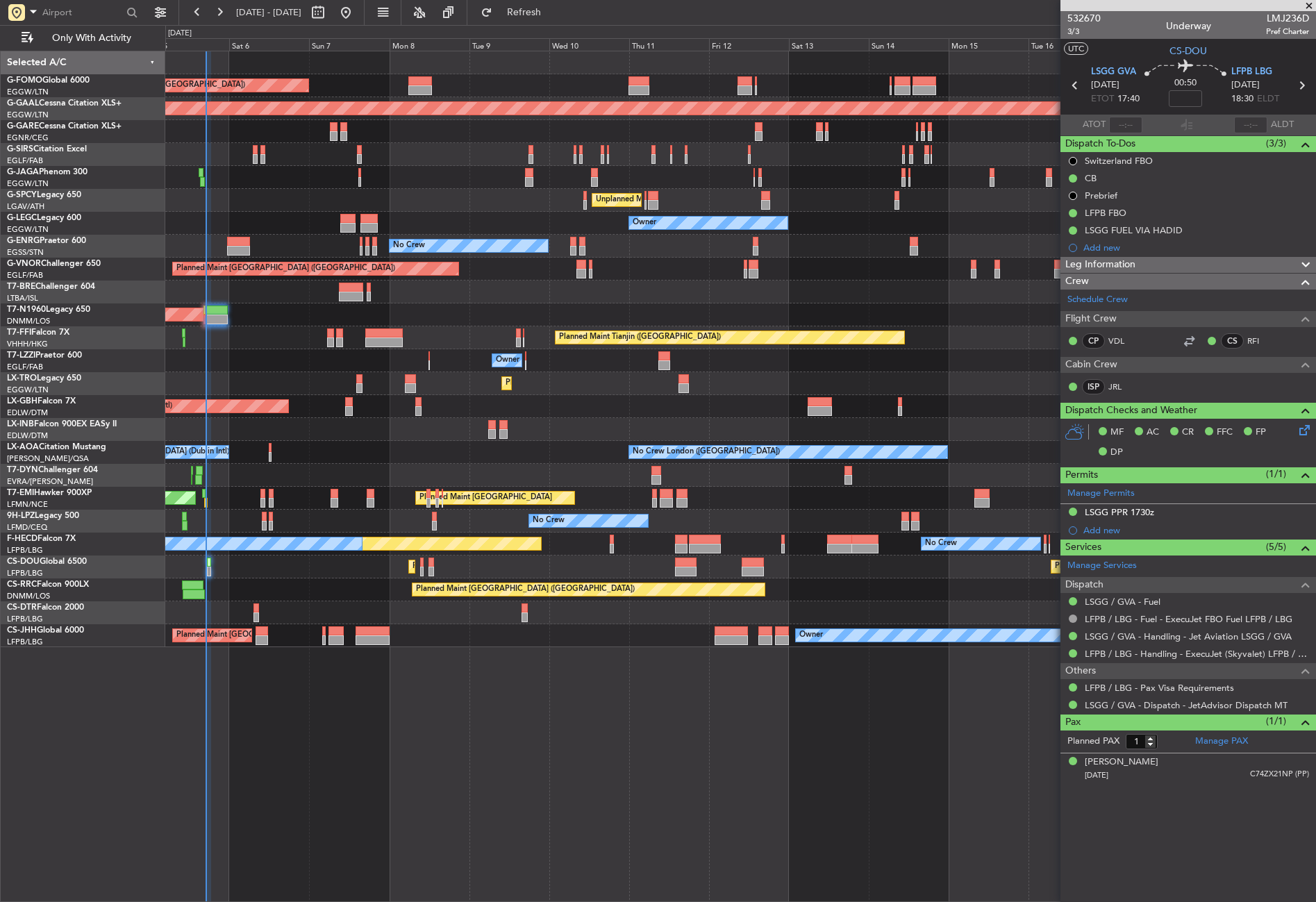
click at [292, 591] on div "Planned Maint [GEOGRAPHIC_DATA] ([GEOGRAPHIC_DATA])" at bounding box center [740, 589] width 1150 height 23
click at [441, 771] on div "Planned Maint London (Luton) Planned Maint Dusseldorf Unplanned Maint Chester P…" at bounding box center [741, 476] width 1151 height 852
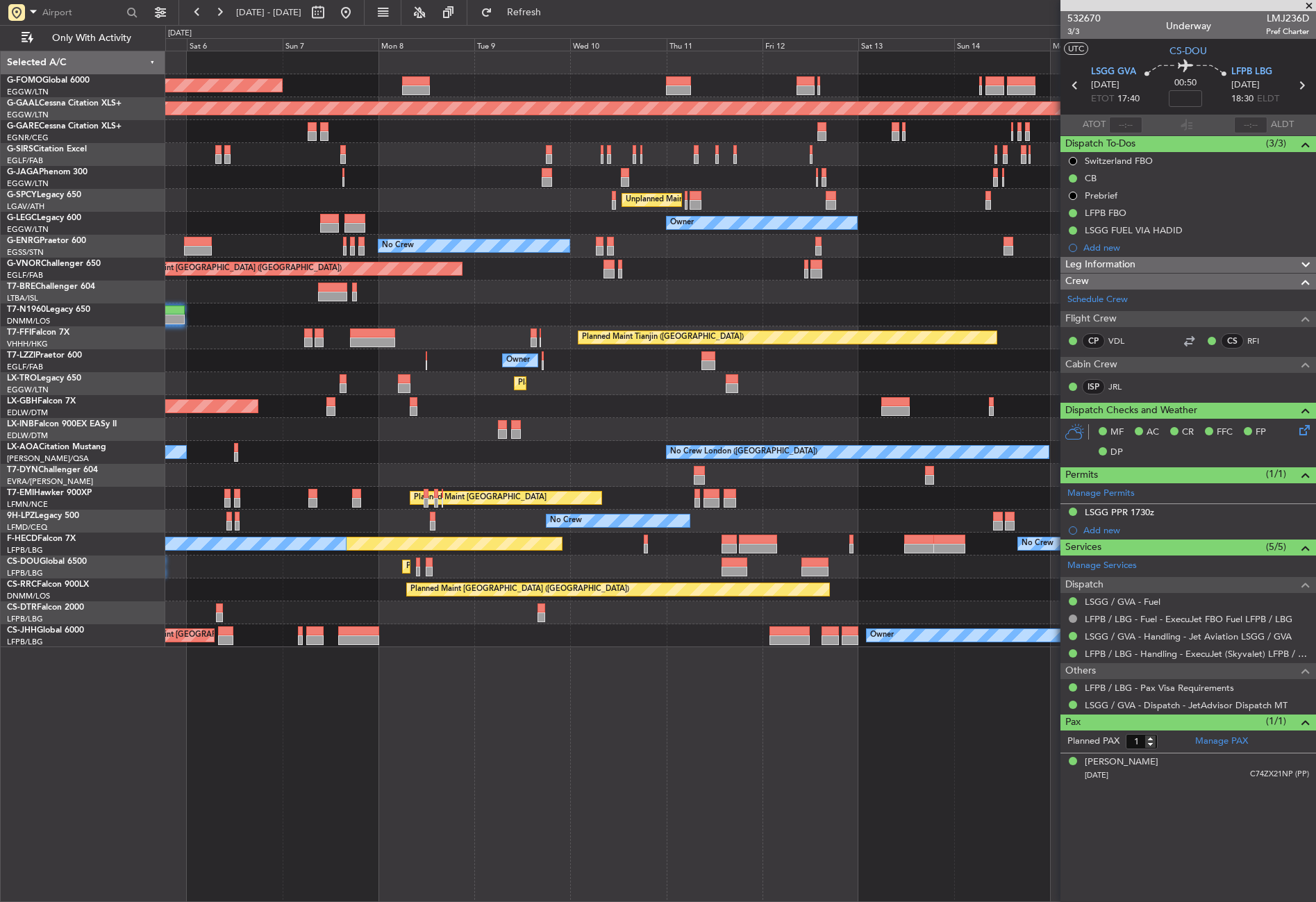
click at [480, 771] on div "Planned Maint London (Luton) Planned Maint Dusseldorf Planned Maint London (Far…" at bounding box center [741, 476] width 1151 height 852
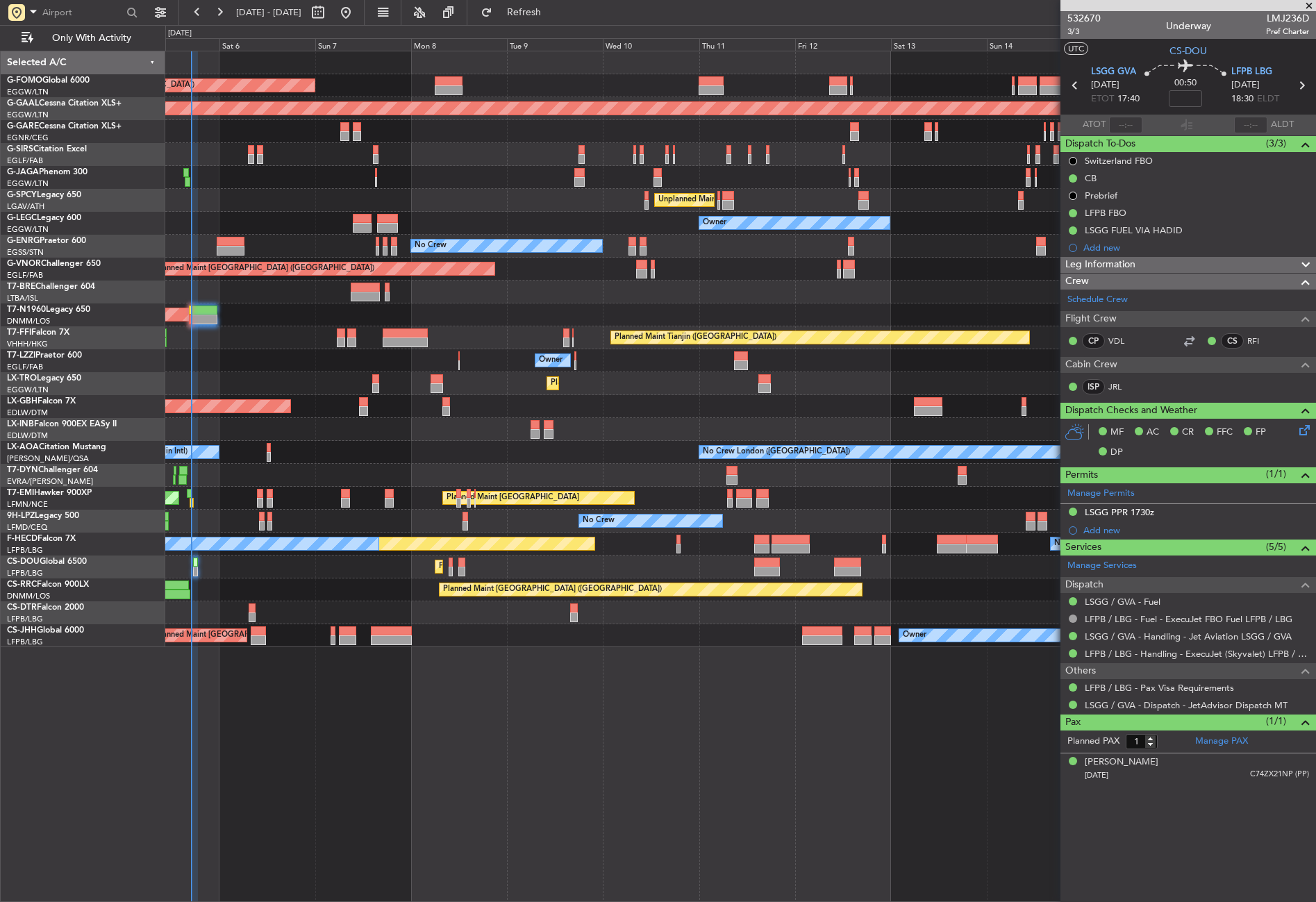
click at [281, 241] on div "No Crew" at bounding box center [740, 246] width 1150 height 23
click at [348, 384] on div "Planned Maint Dusseldorf" at bounding box center [740, 384] width 1150 height 23
click at [294, 355] on div "Owner" at bounding box center [740, 360] width 1150 height 23
click at [342, 805] on div "Planned Maint London (Luton) Planned Maint Dusseldorf Planned Maint London (Far…" at bounding box center [741, 476] width 1151 height 852
click at [542, 6] on button "Refresh" at bounding box center [516, 13] width 84 height 23
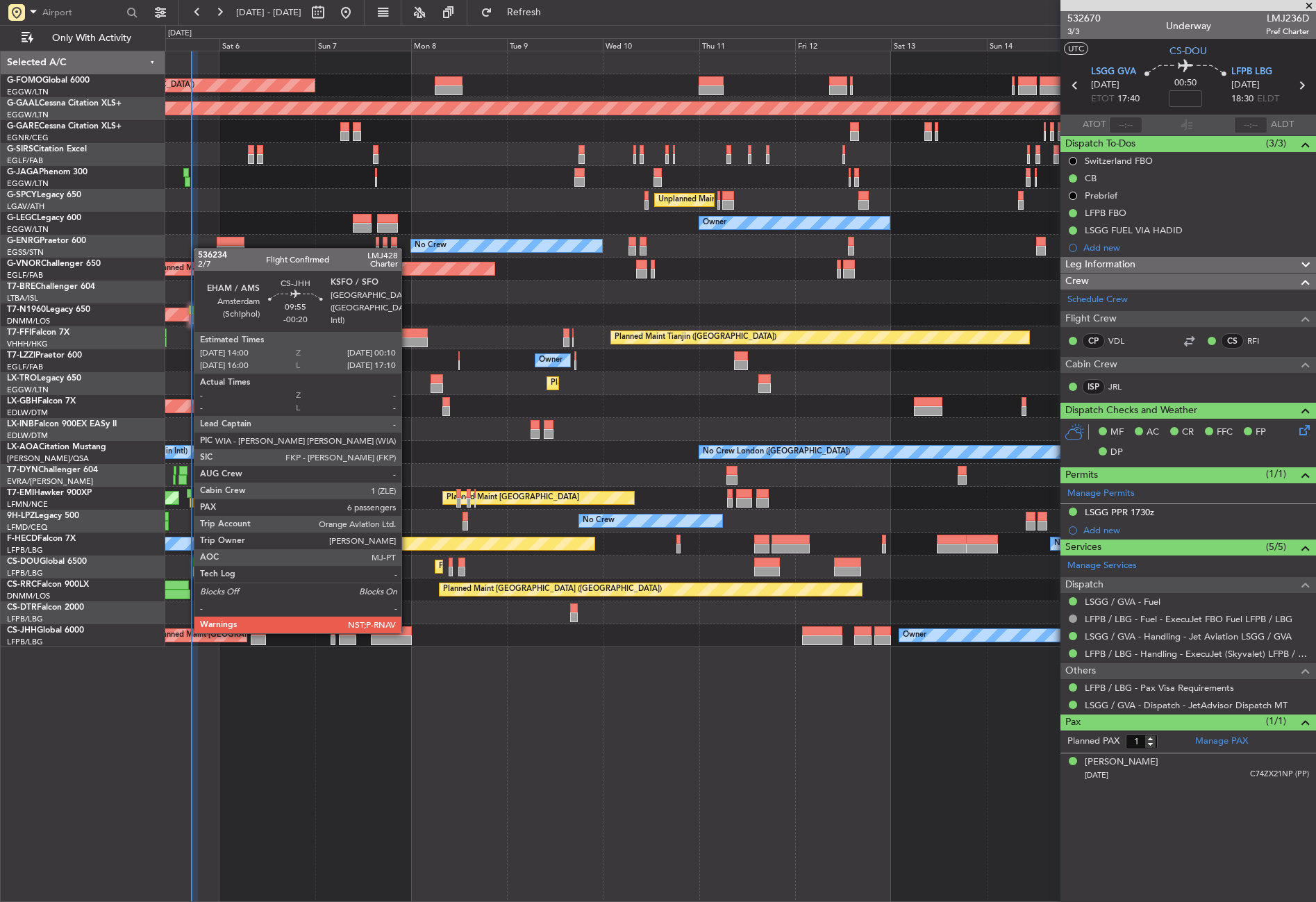
click at [466, 723] on div "Planned Maint London (Luton) Planned Maint Dusseldorf Planned Maint London (Far…" at bounding box center [741, 476] width 1151 height 852
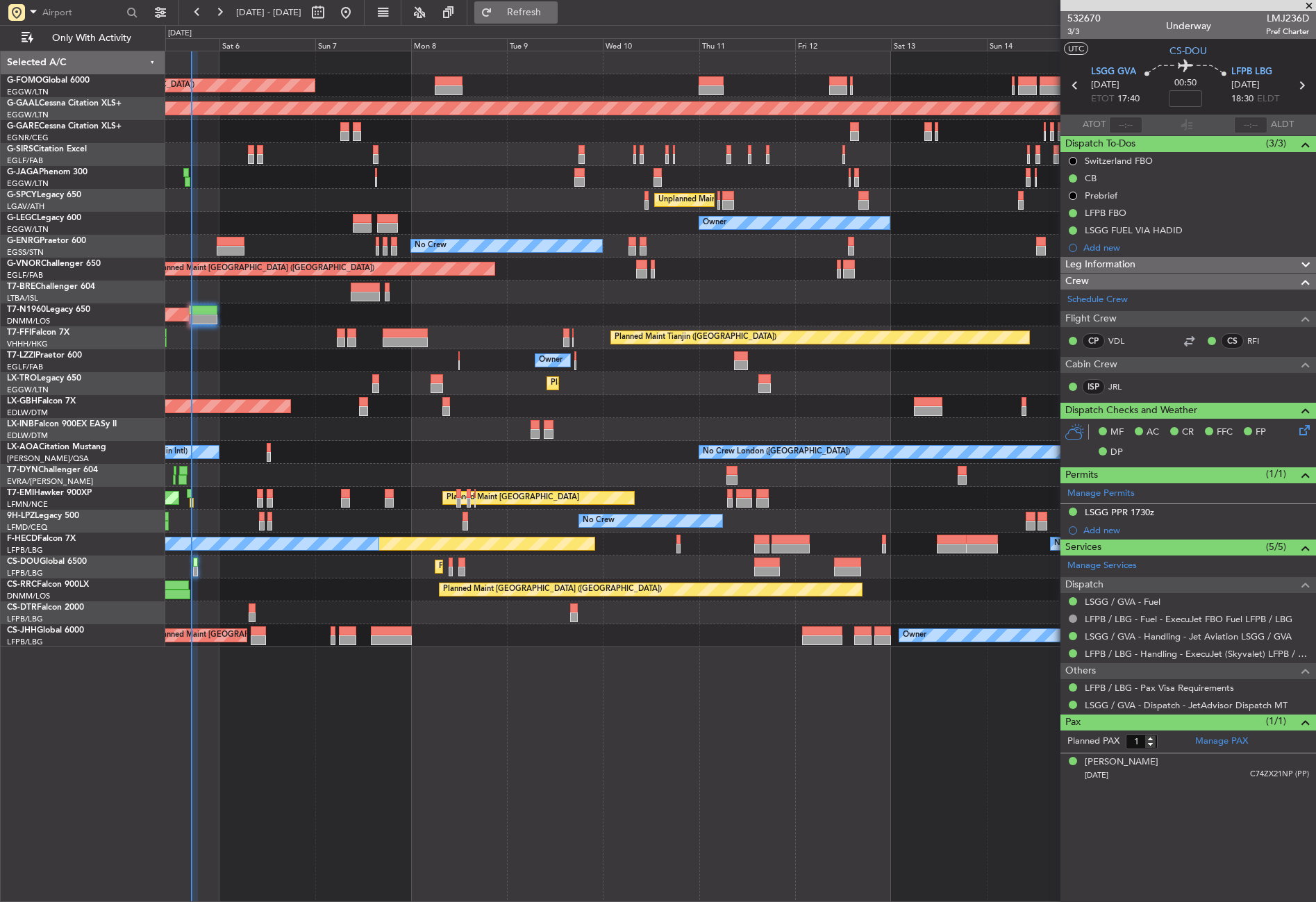
click at [529, 12] on button "Refresh" at bounding box center [516, 13] width 84 height 23
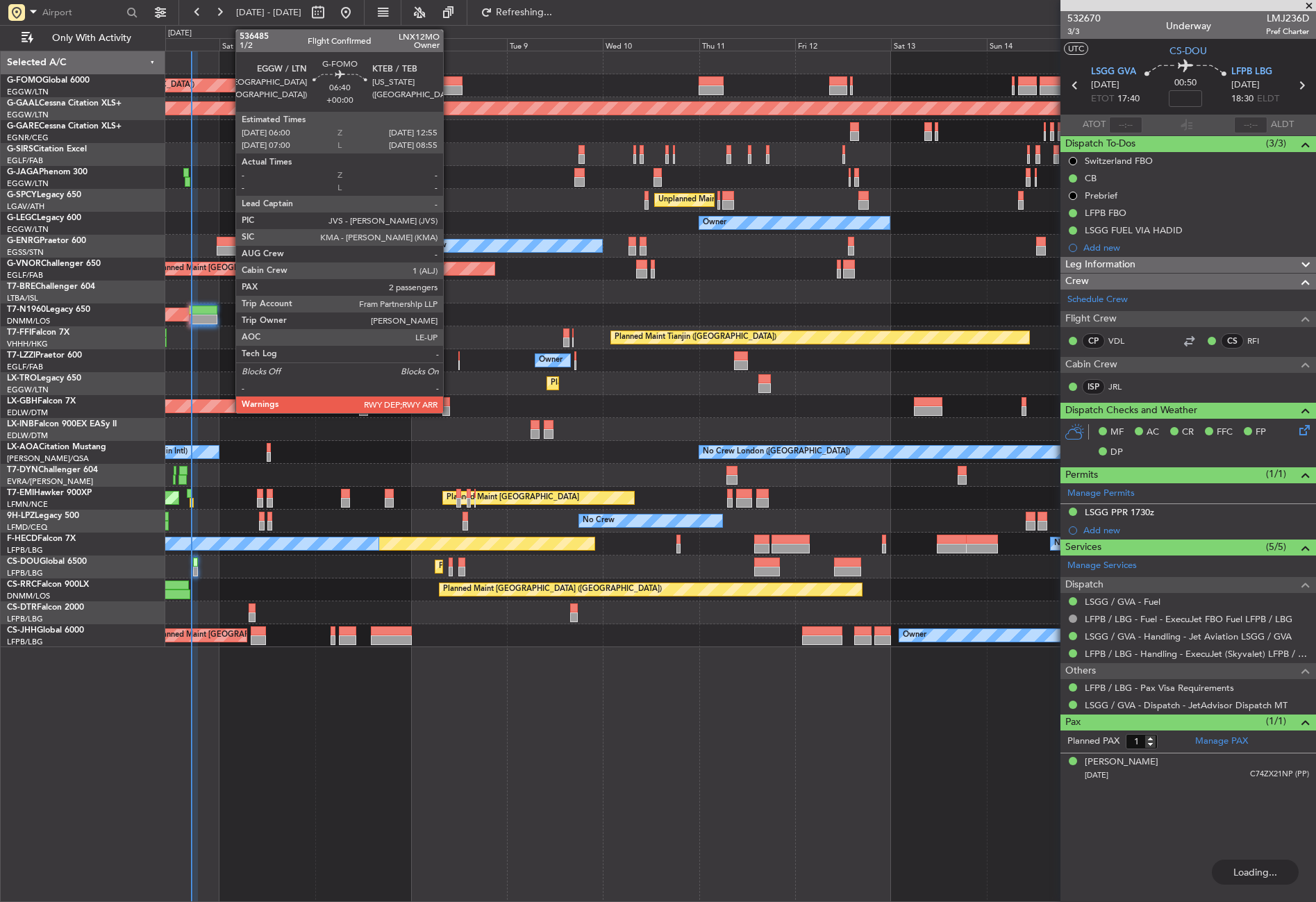
click at [449, 92] on div at bounding box center [448, 90] width 28 height 10
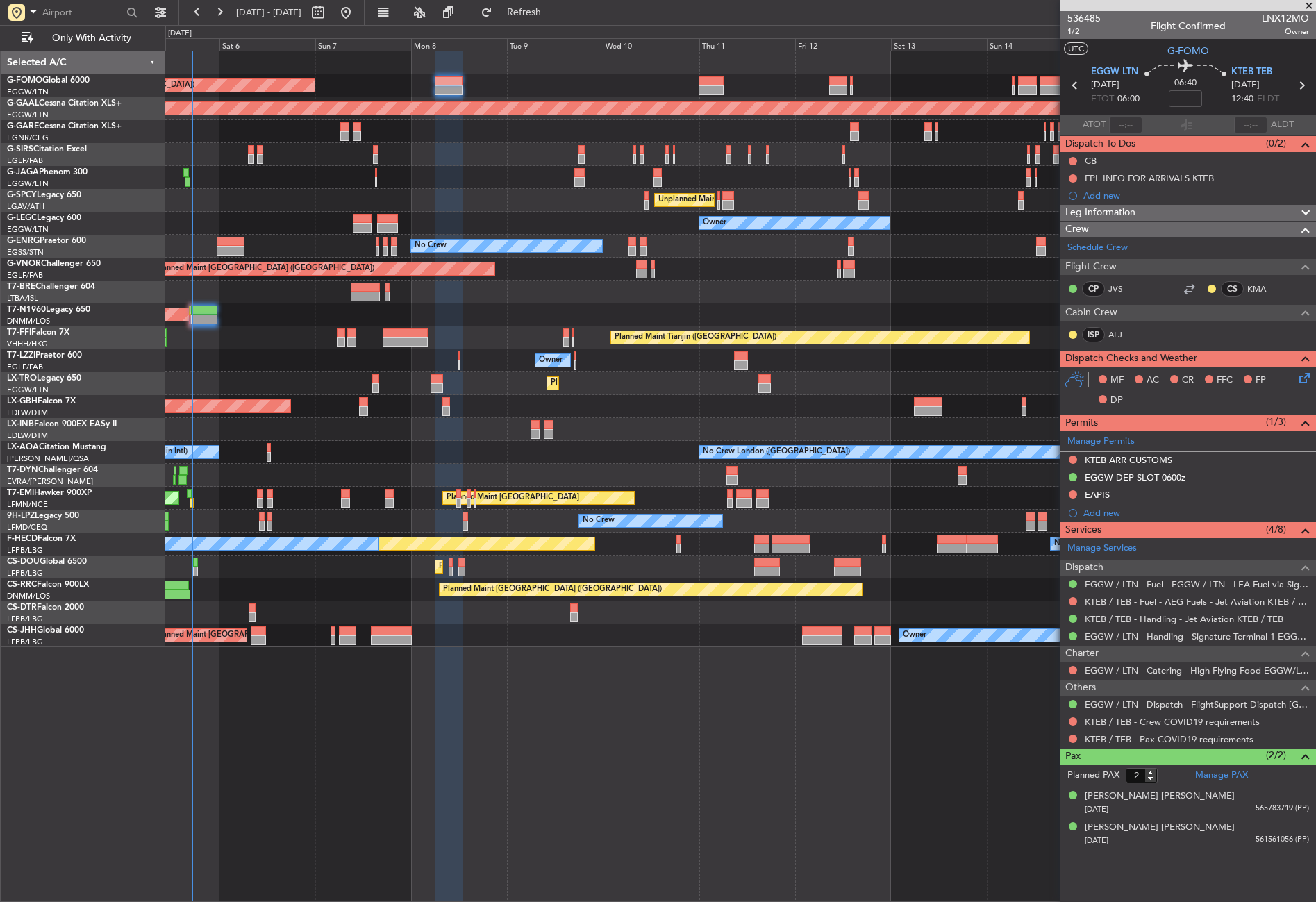
click at [306, 193] on div "Unplanned Maint [GEOGRAPHIC_DATA] ([PERSON_NAME] Intl)" at bounding box center [740, 200] width 1150 height 23
click at [280, 335] on div "Planned Maint Tianjin ([GEOGRAPHIC_DATA])" at bounding box center [740, 338] width 1150 height 23
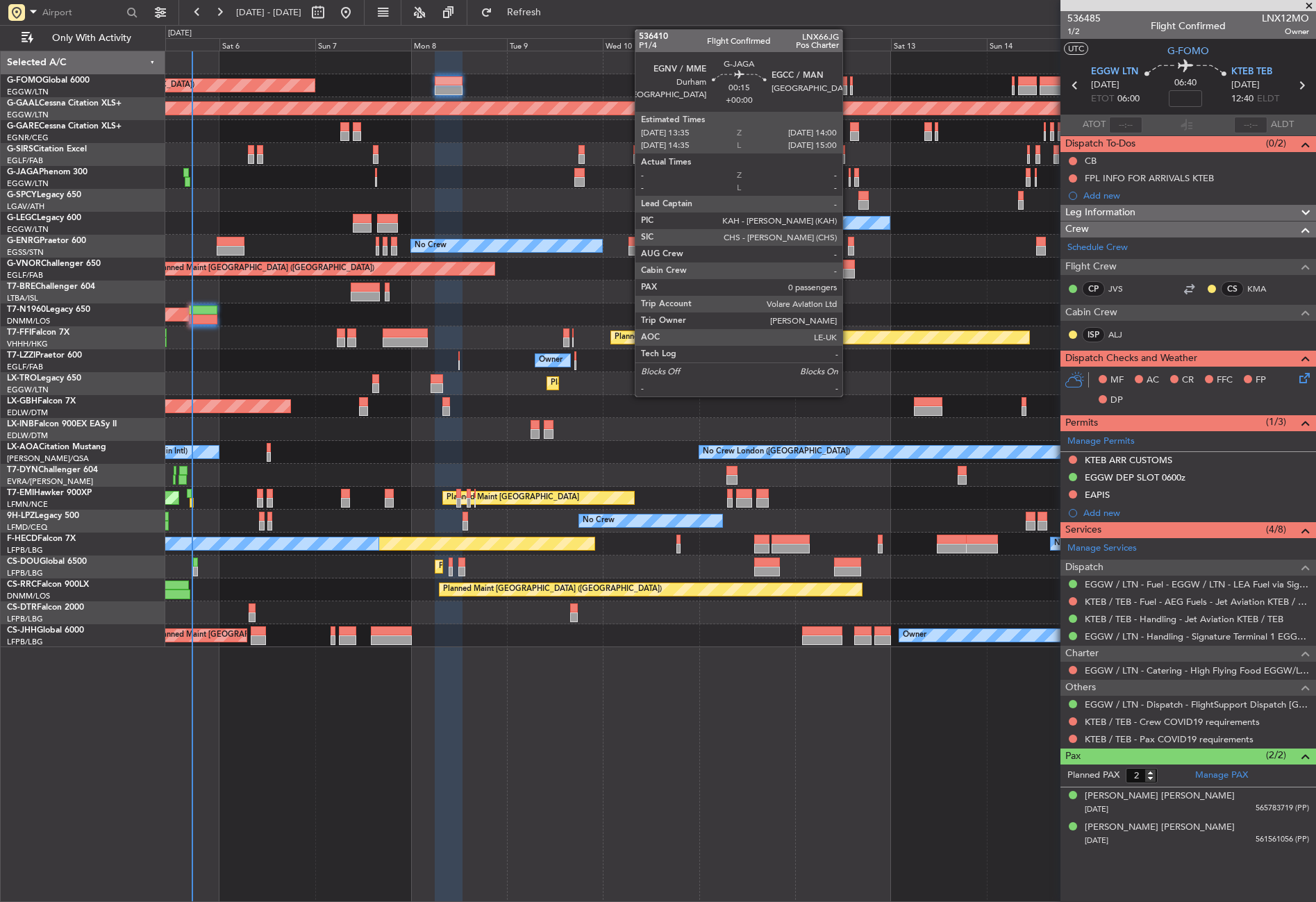
click at [849, 180] on div at bounding box center [849, 181] width 2 height 10
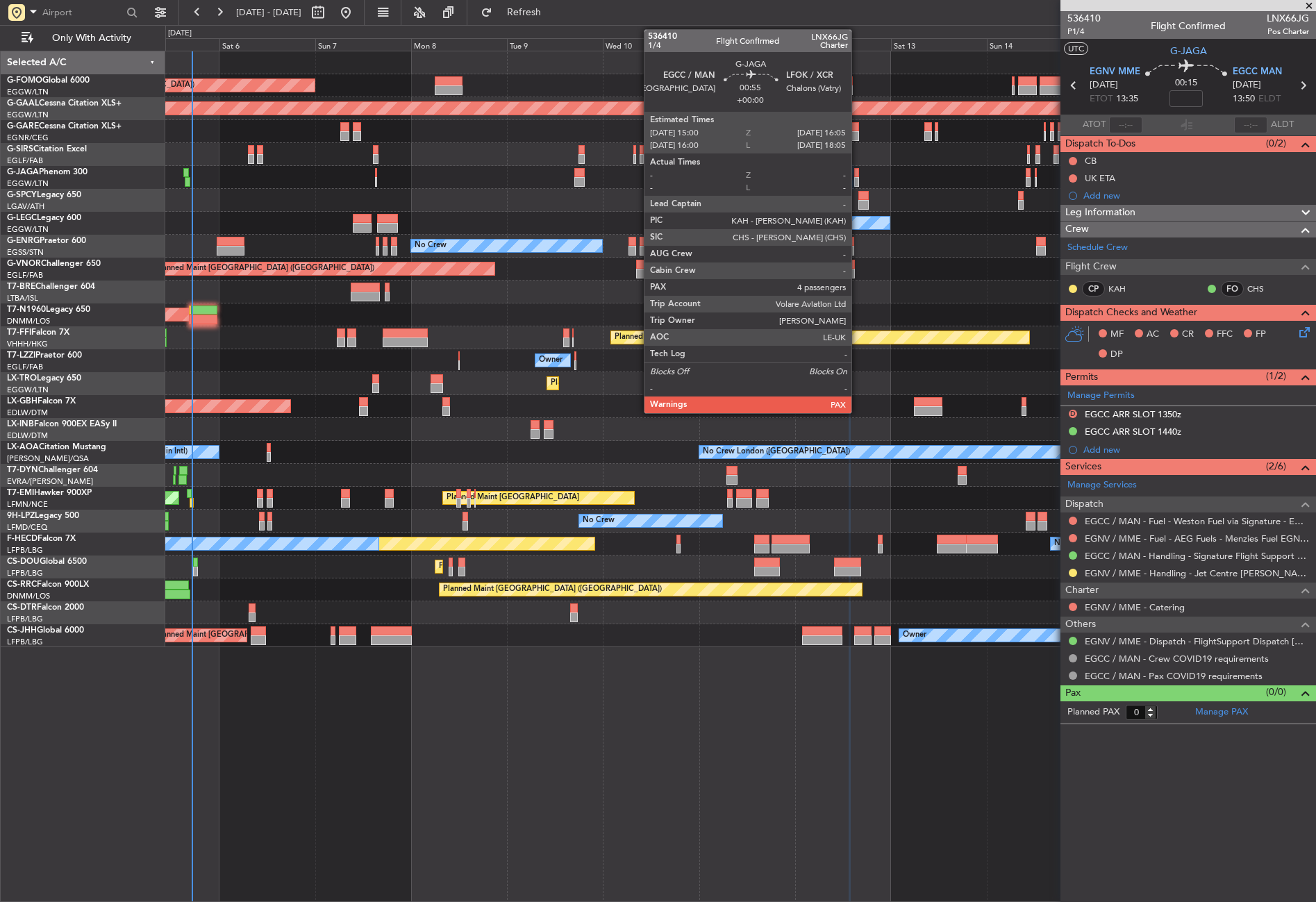
click at [857, 178] on div at bounding box center [856, 181] width 5 height 10
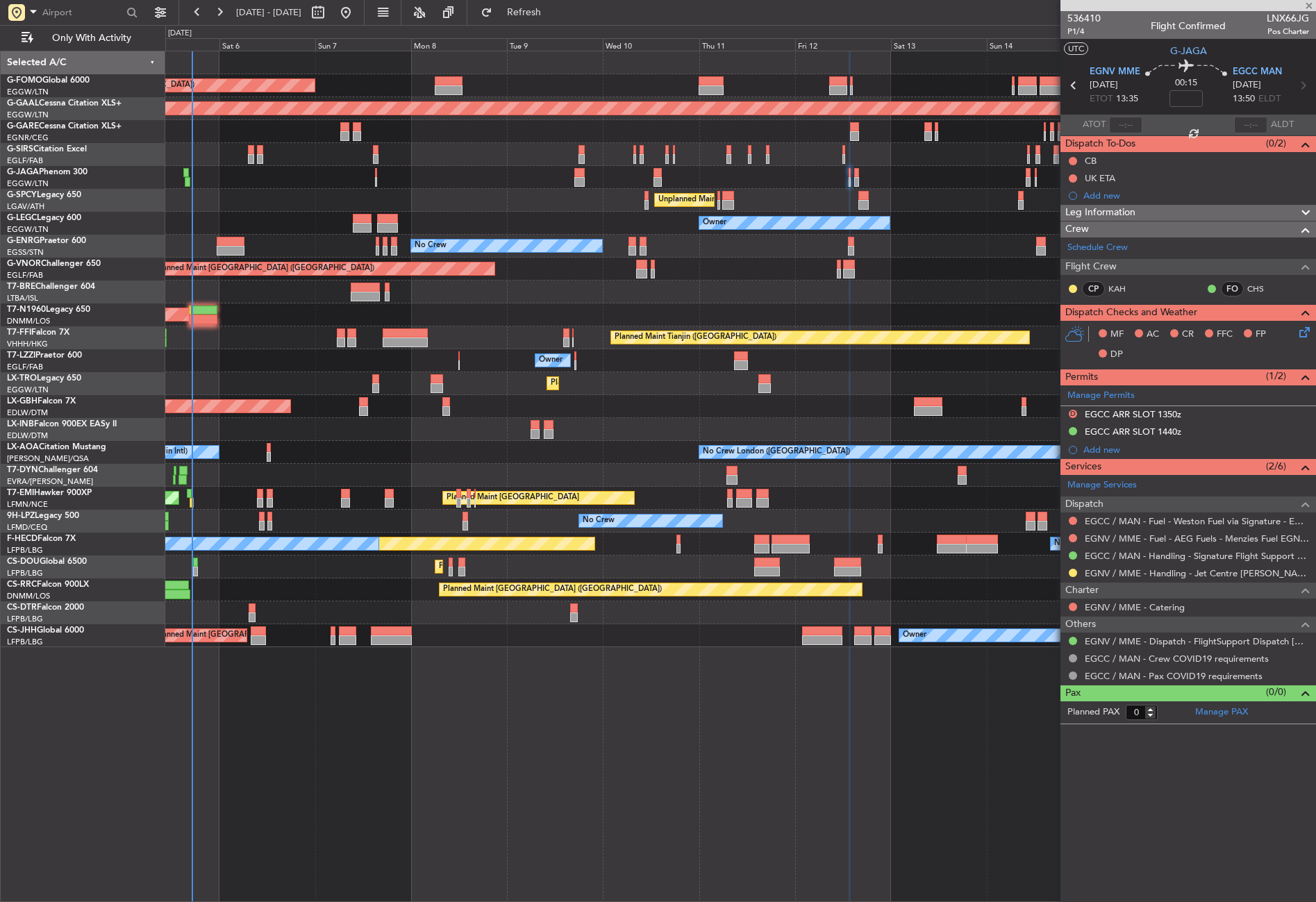
type input "4"
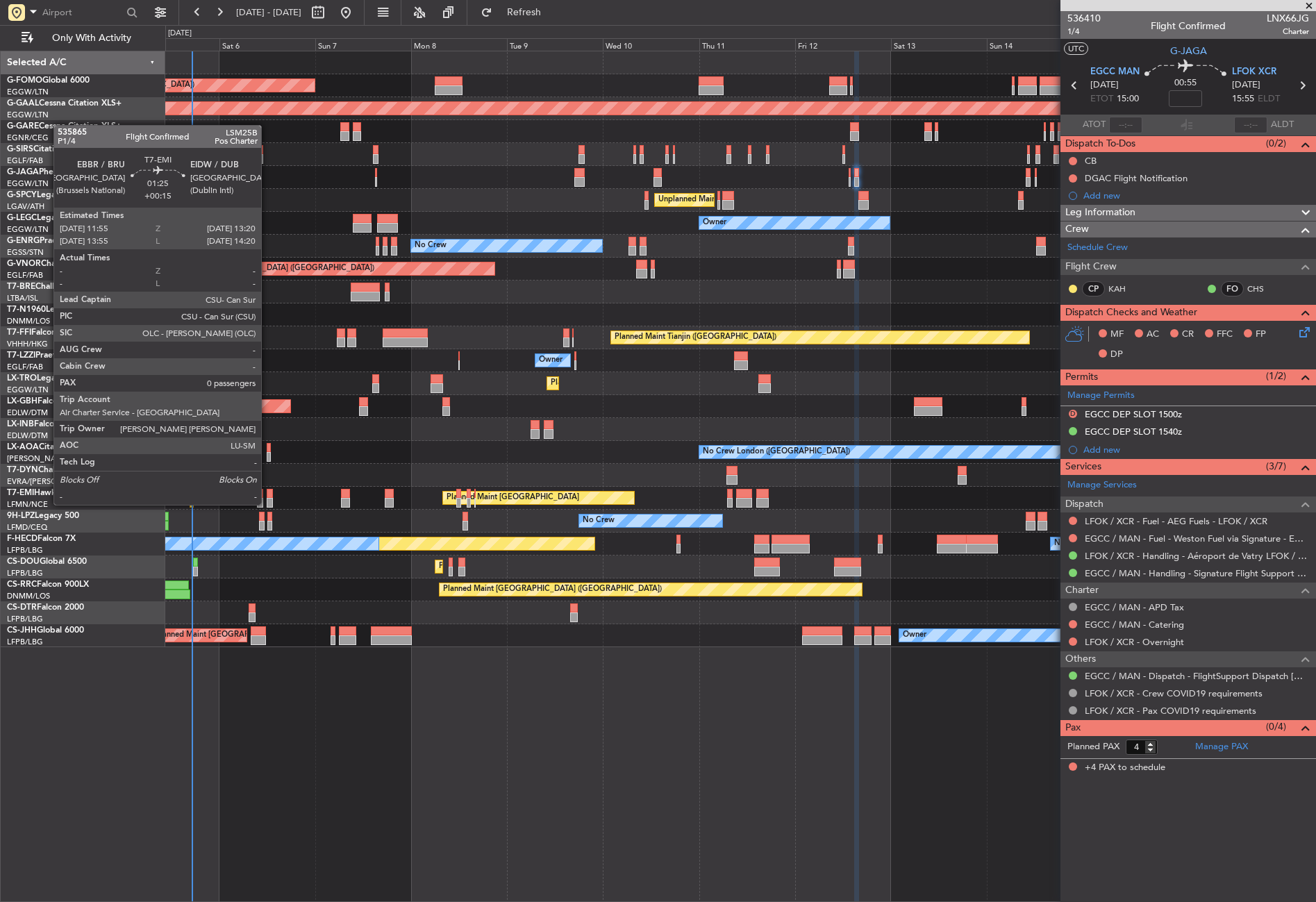
click at [267, 493] on div at bounding box center [269, 494] width 6 height 10
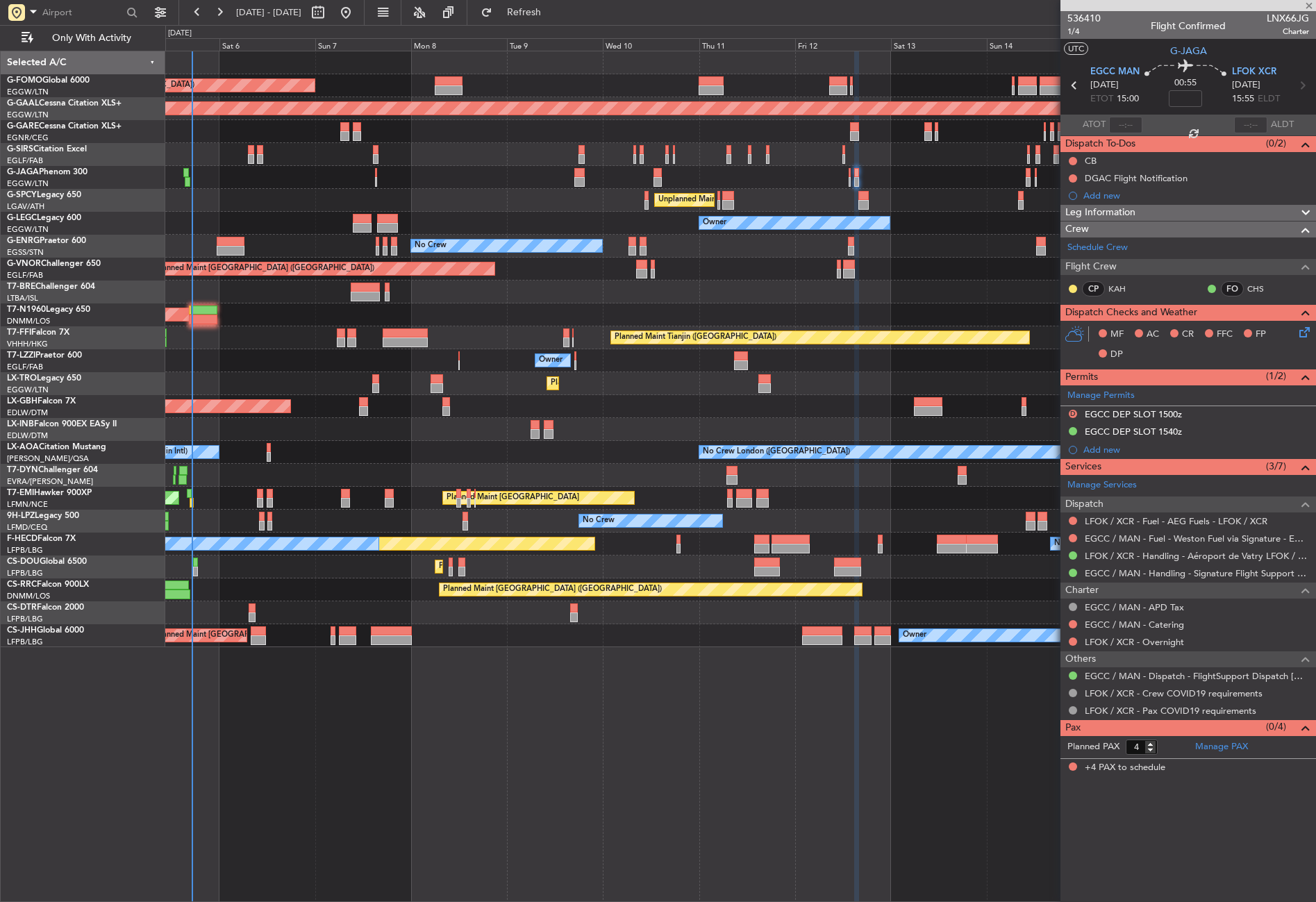
type input "+00:15"
type input "0"
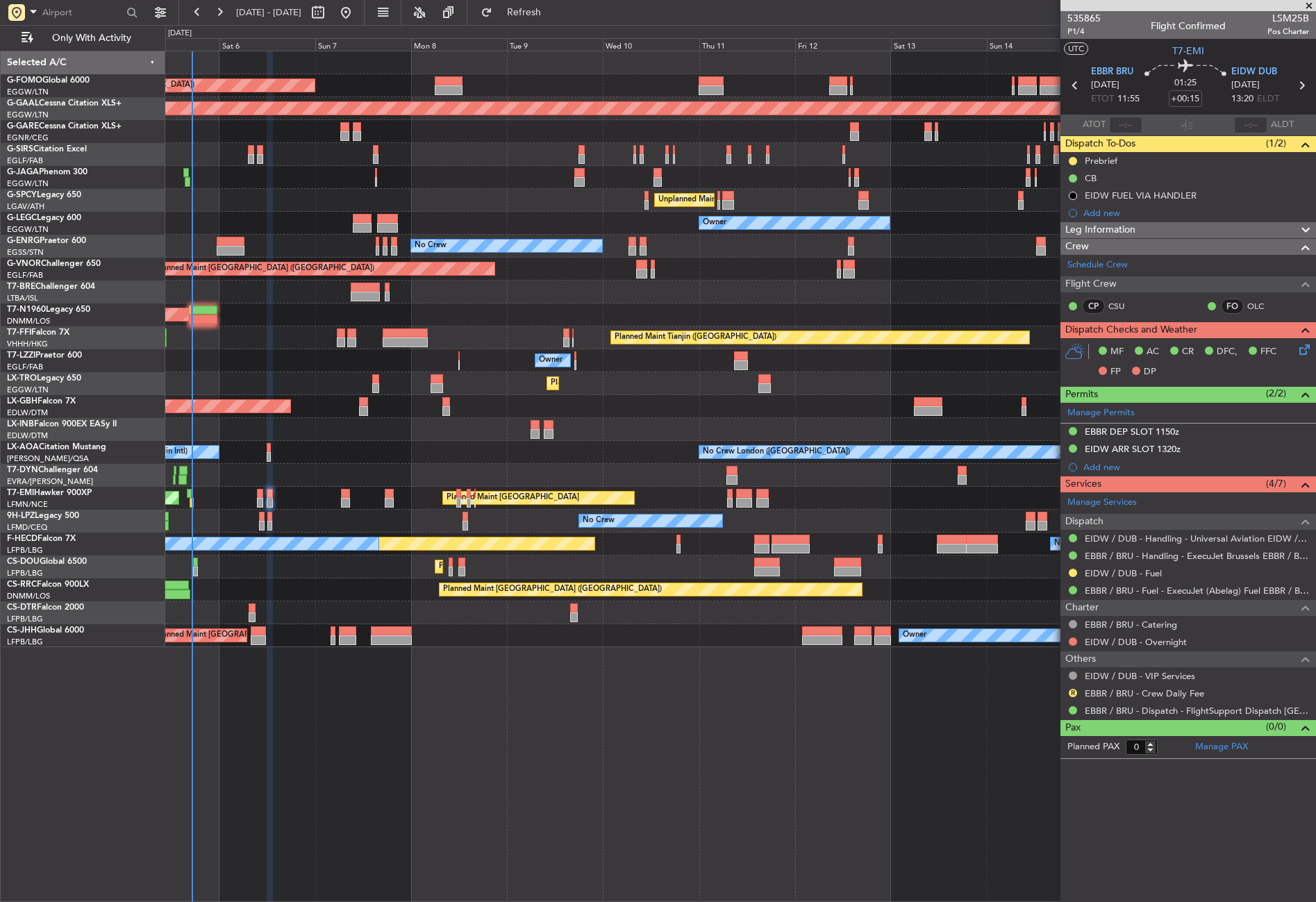
click at [547, 827] on div "Planned Maint London (Luton) Planned Maint Dusseldorf Planned Maint London (Far…" at bounding box center [741, 476] width 1151 height 852
click at [548, 826] on div "Planned Maint London (Luton) Planned Maint Dusseldorf Planned Maint London (Far…" at bounding box center [741, 476] width 1151 height 852
click at [329, 14] on button at bounding box center [319, 13] width 23 height 23
select select "9"
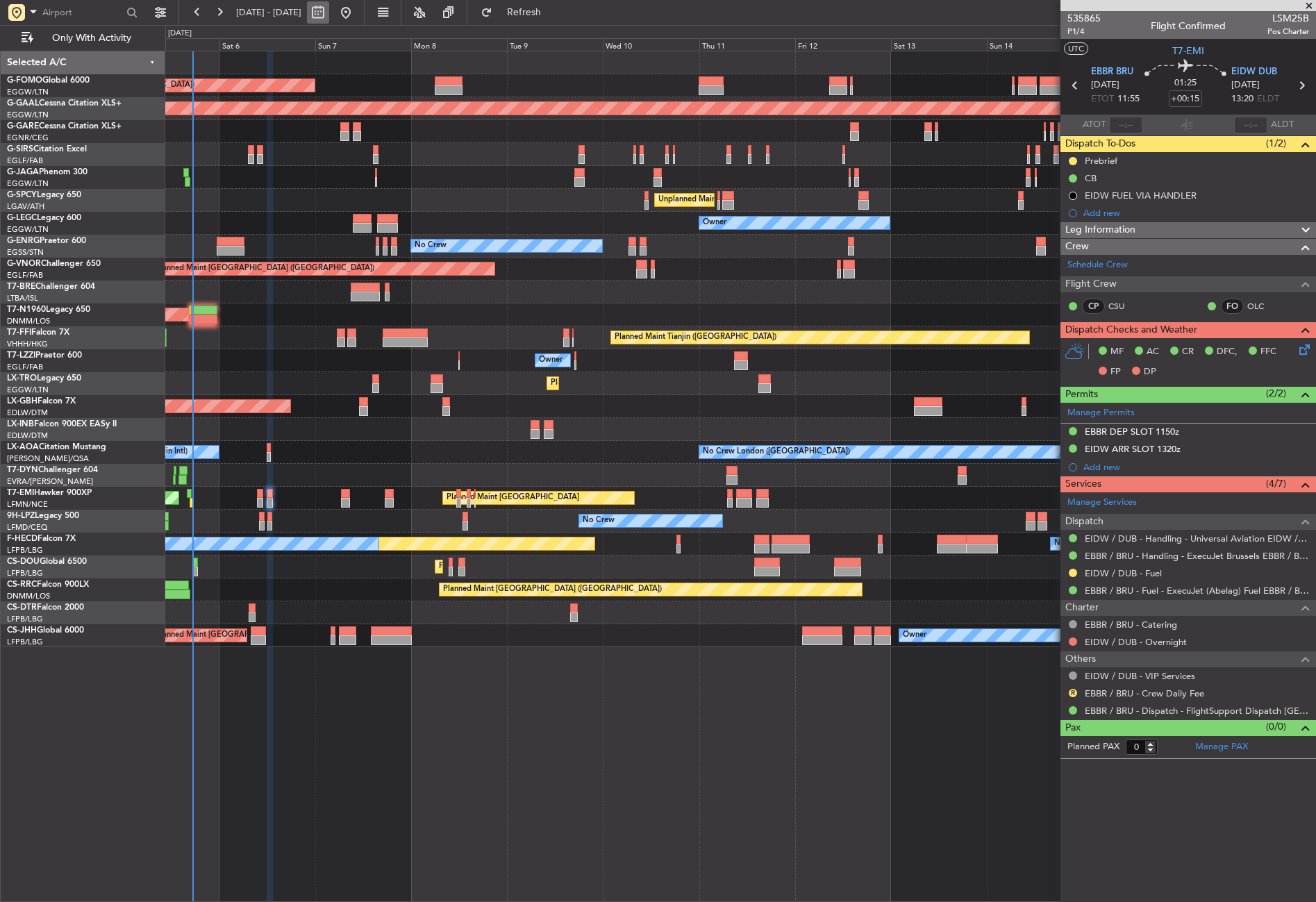
select select "2025"
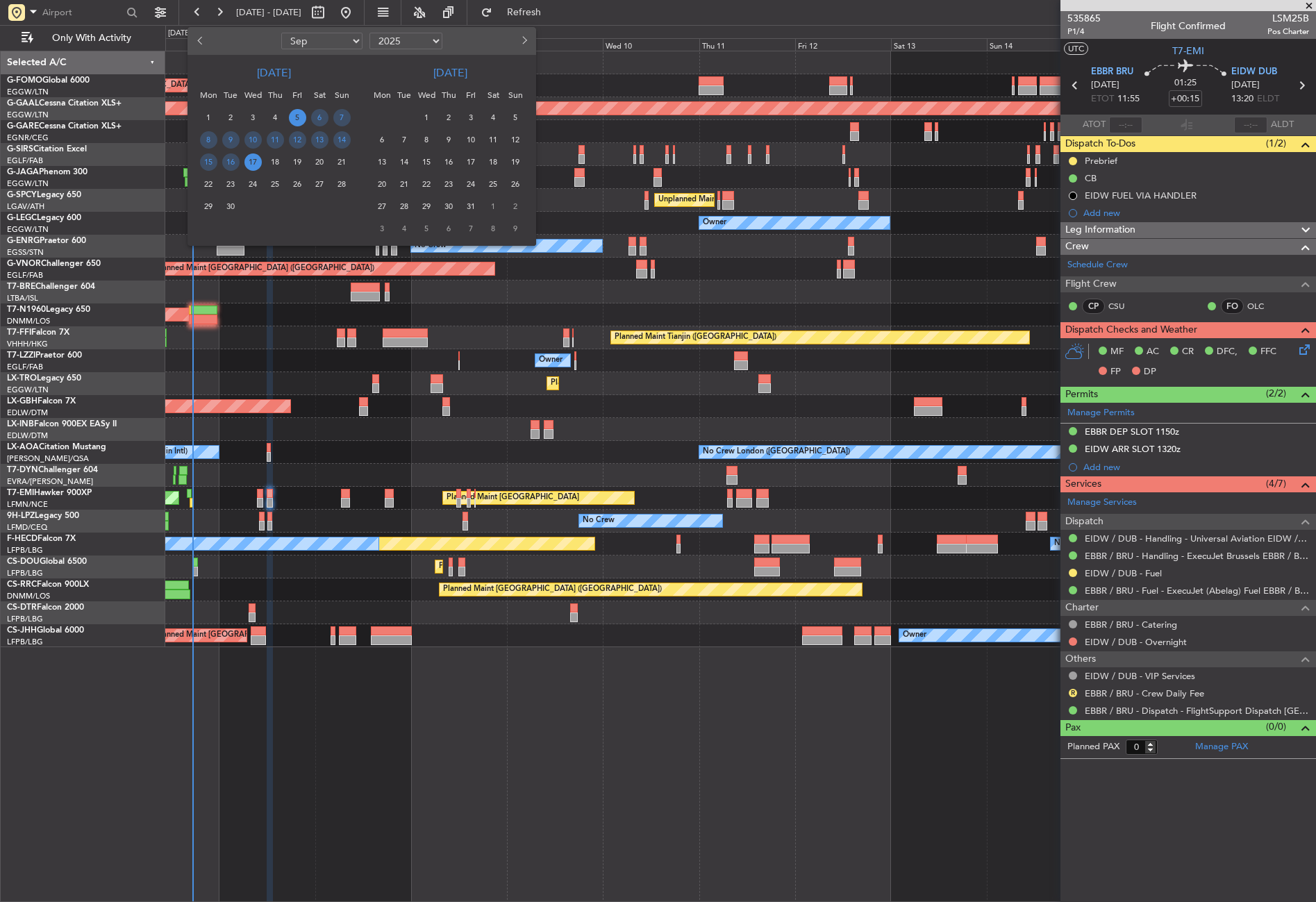
click at [310, 304] on div at bounding box center [658, 451] width 1316 height 902
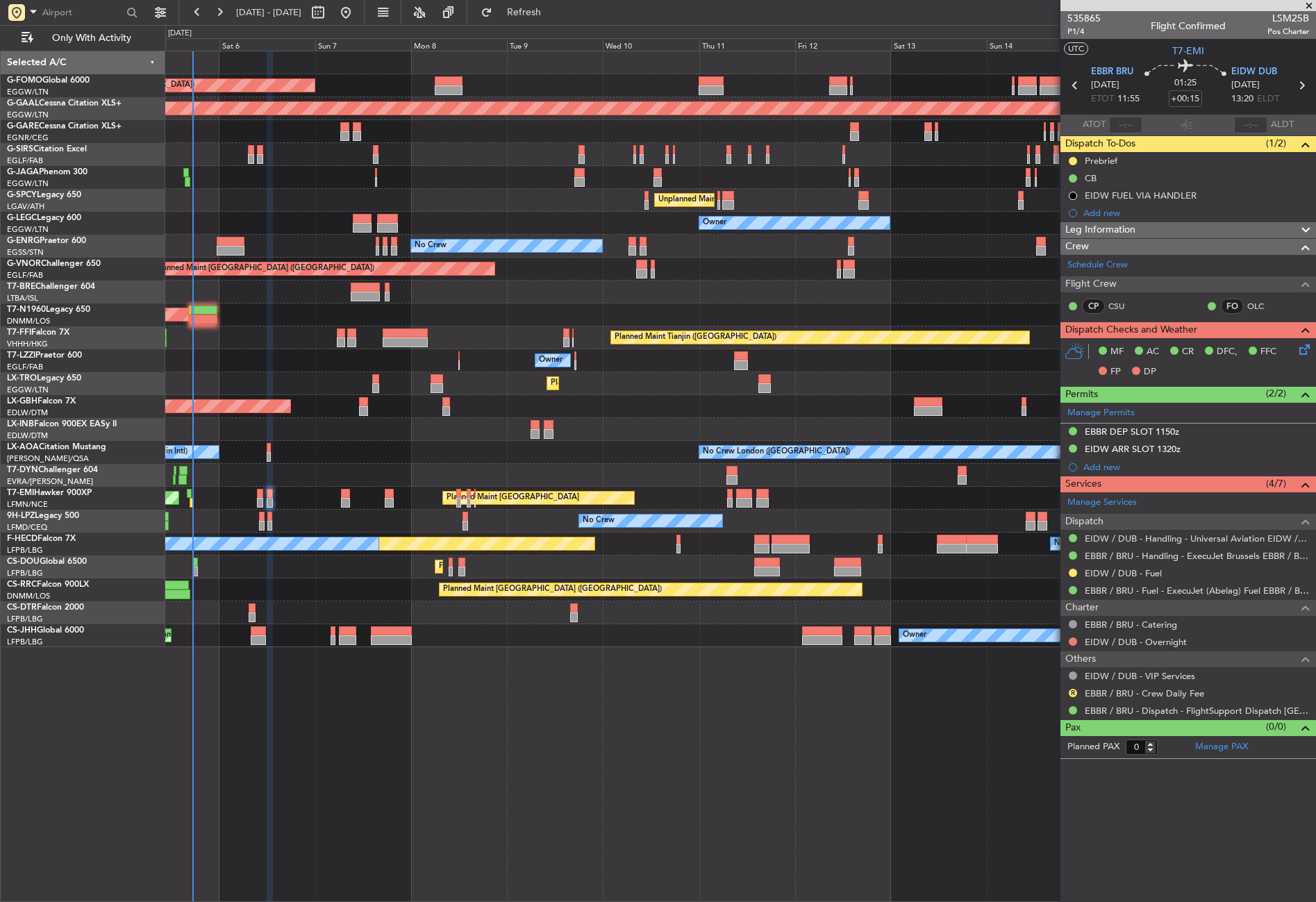
click at [438, 181] on div at bounding box center [740, 178] width 1150 height 23
click at [438, 180] on div at bounding box center [740, 178] width 1150 height 23
click at [383, 94] on div "Planned Maint [GEOGRAPHIC_DATA] ([GEOGRAPHIC_DATA])" at bounding box center [740, 85] width 1150 height 23
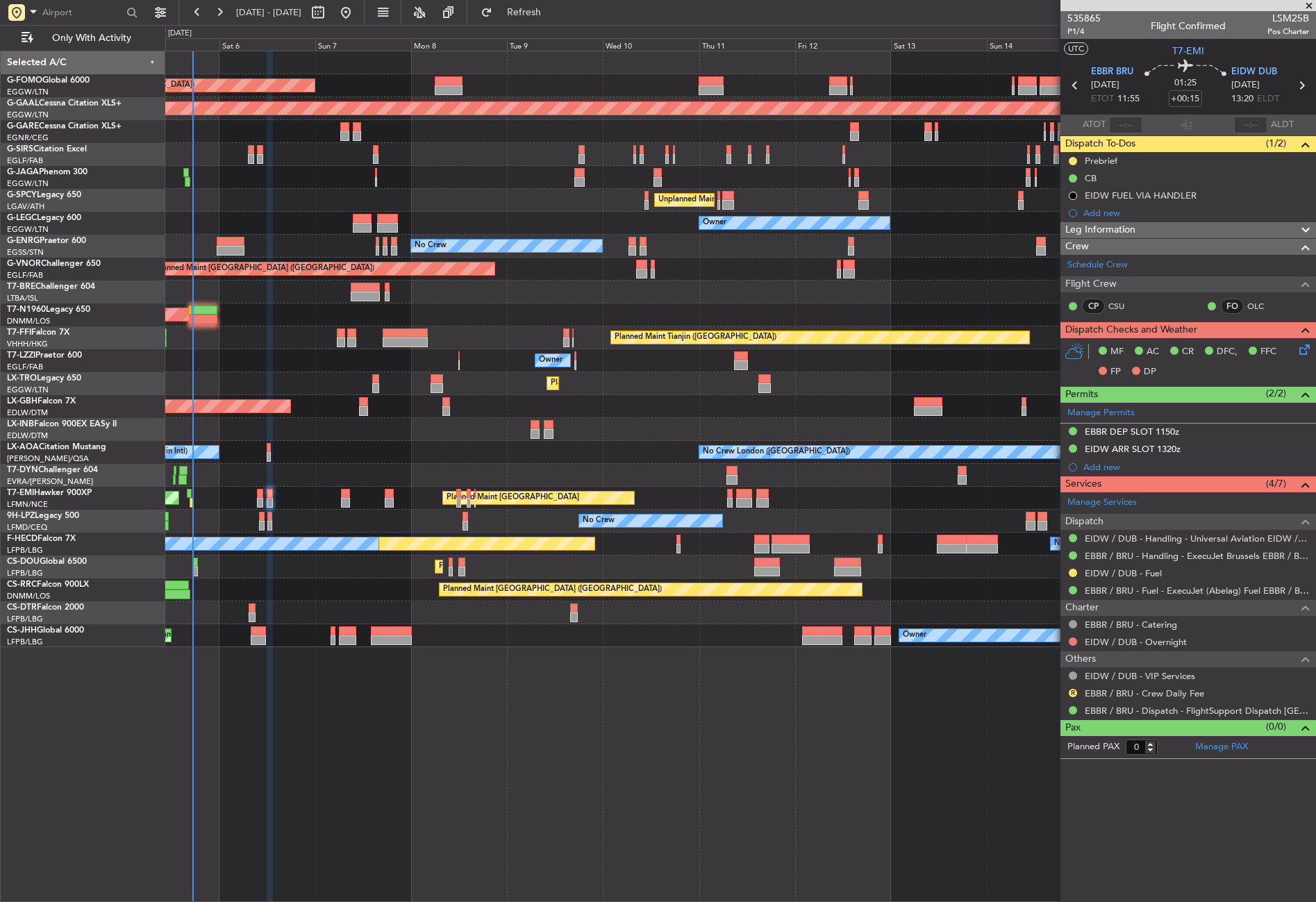
click at [319, 240] on div "No Crew" at bounding box center [740, 246] width 1150 height 23
click at [319, 311] on div "Planned Maint [GEOGRAPHIC_DATA] ([GEOGRAPHIC_DATA])" at bounding box center [740, 315] width 1150 height 23
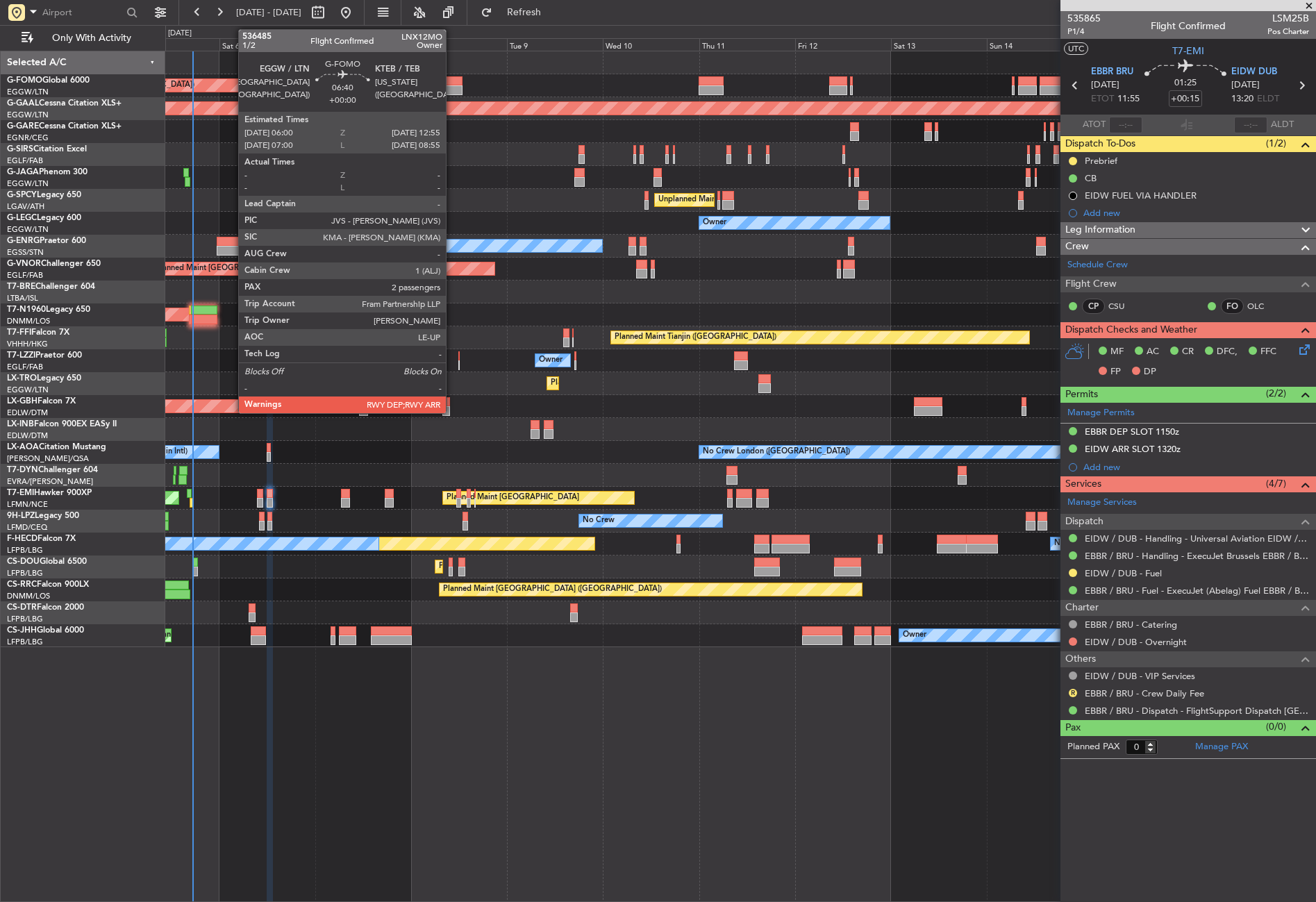
click at [452, 82] on div at bounding box center [448, 81] width 28 height 10
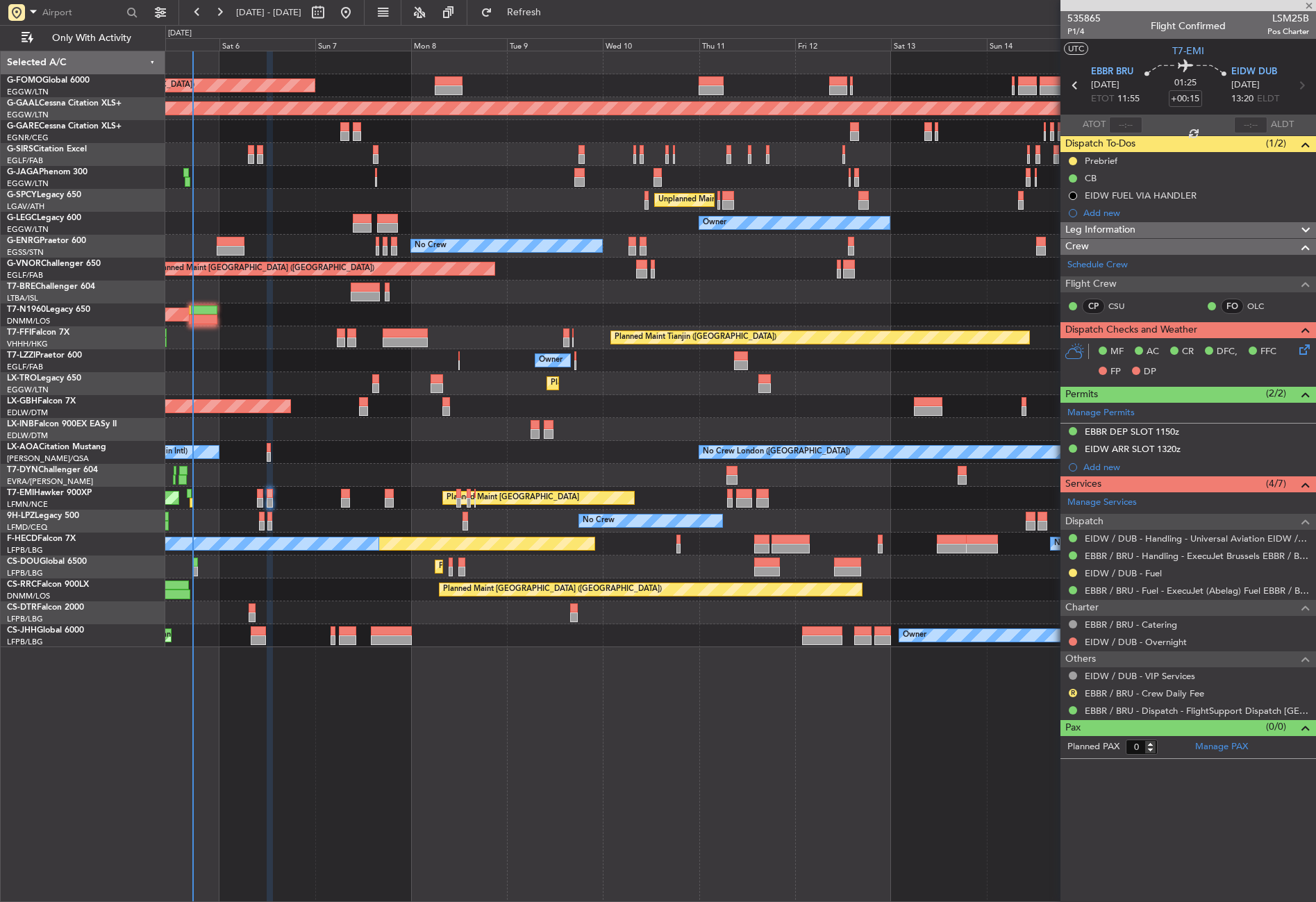
type input "2"
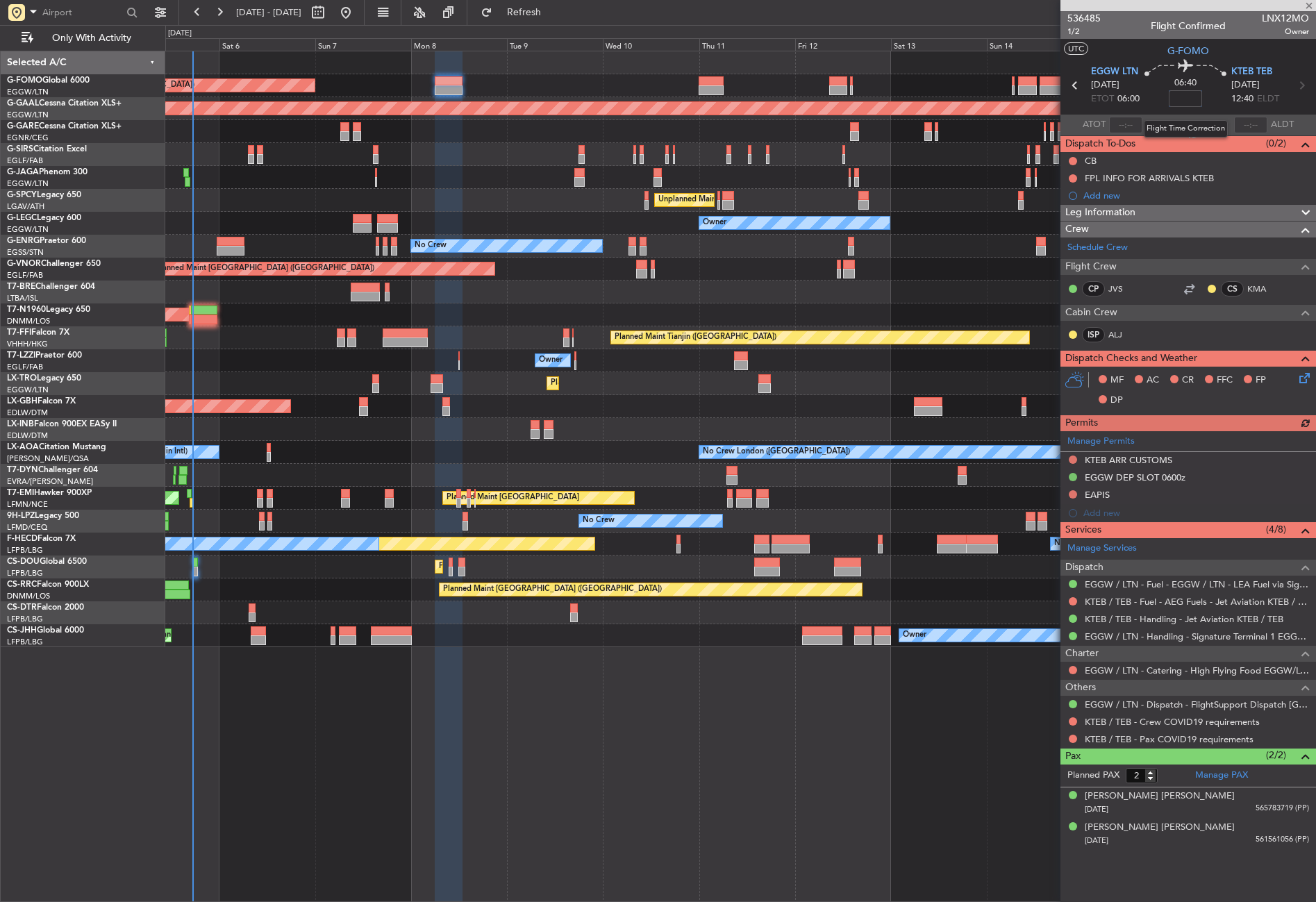
click at [1196, 98] on input at bounding box center [1185, 98] width 33 height 17
click at [948, 284] on div at bounding box center [740, 292] width 1150 height 23
type input "+00:30"
click at [572, 836] on div "Planned Maint London (Luton) Planned Maint Dusseldorf Planned Maint London (Far…" at bounding box center [741, 476] width 1151 height 852
click at [1069, 717] on div at bounding box center [1072, 721] width 11 height 11
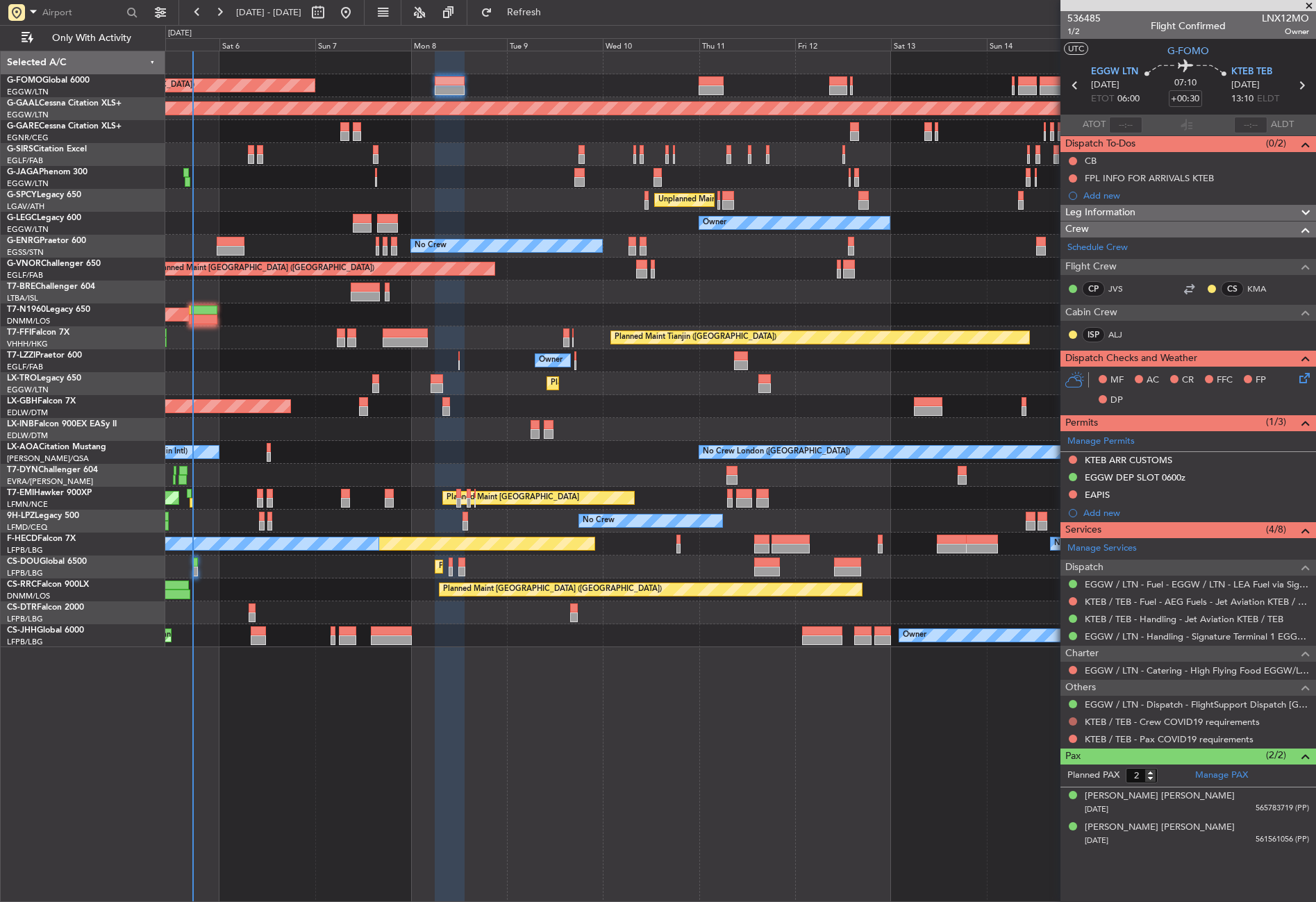
click at [1076, 720] on button at bounding box center [1073, 722] width 9 height 9
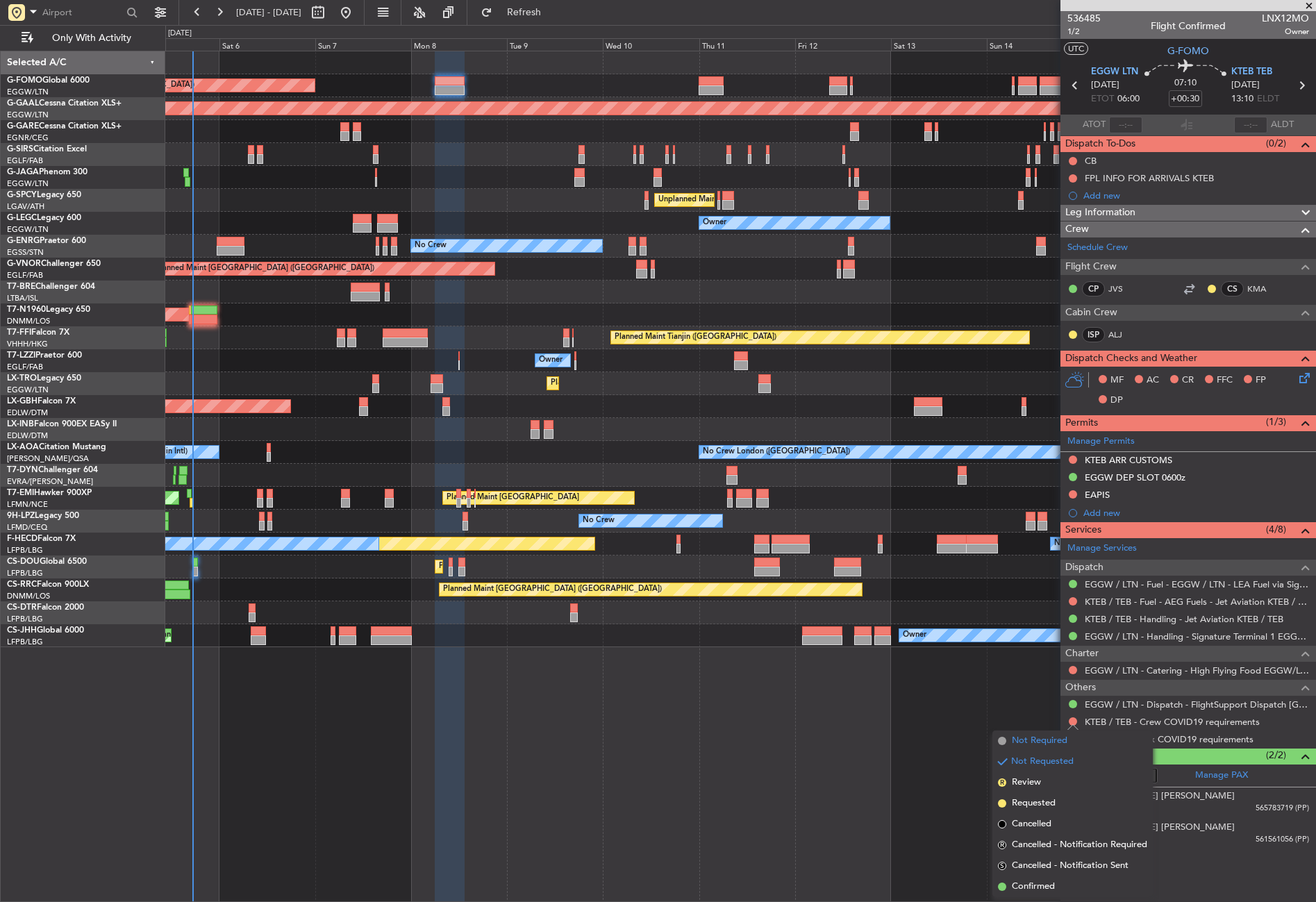
click at [1060, 731] on li "Not Required" at bounding box center [1072, 741] width 160 height 21
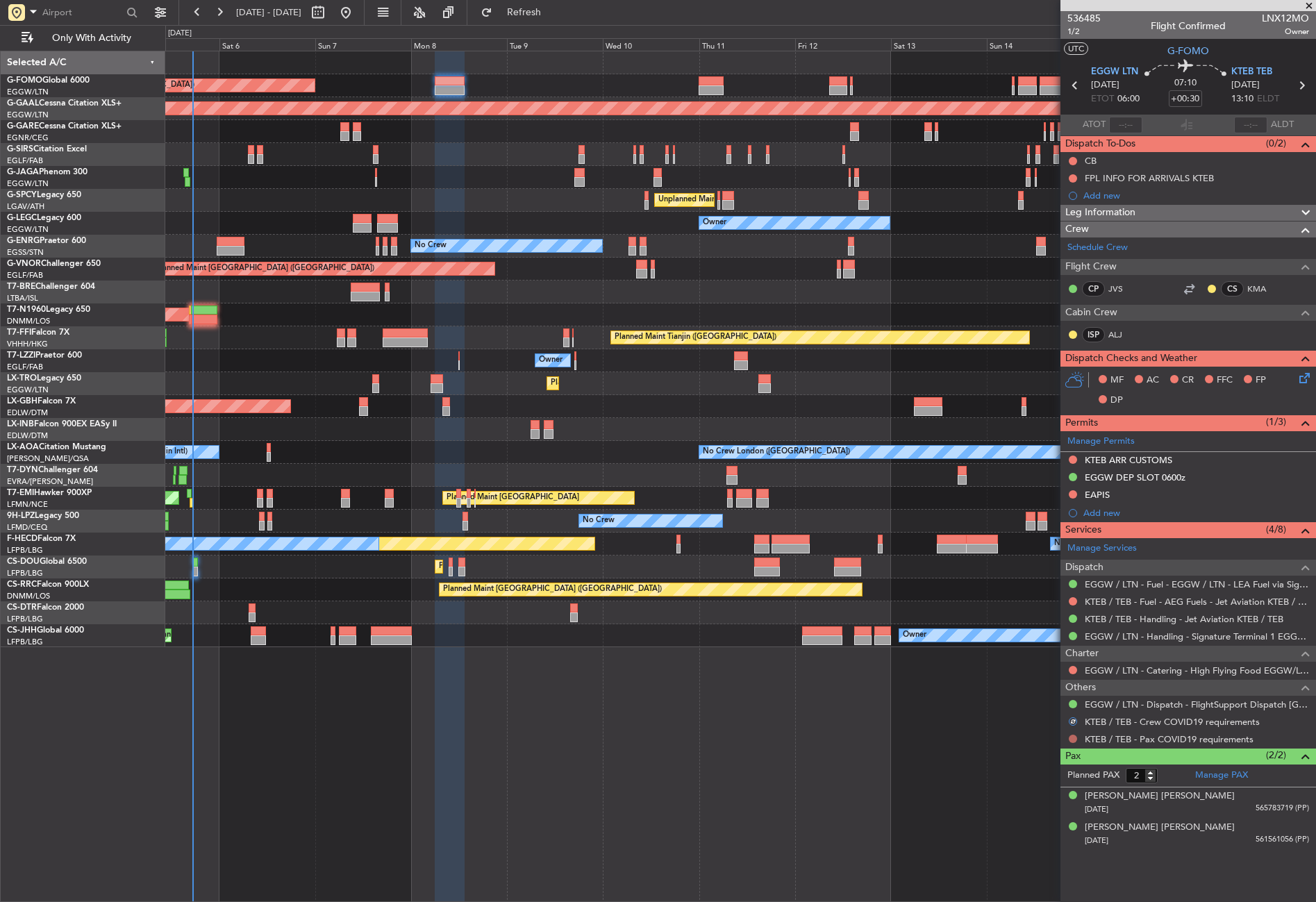
click at [1070, 735] on button at bounding box center [1073, 739] width 9 height 9
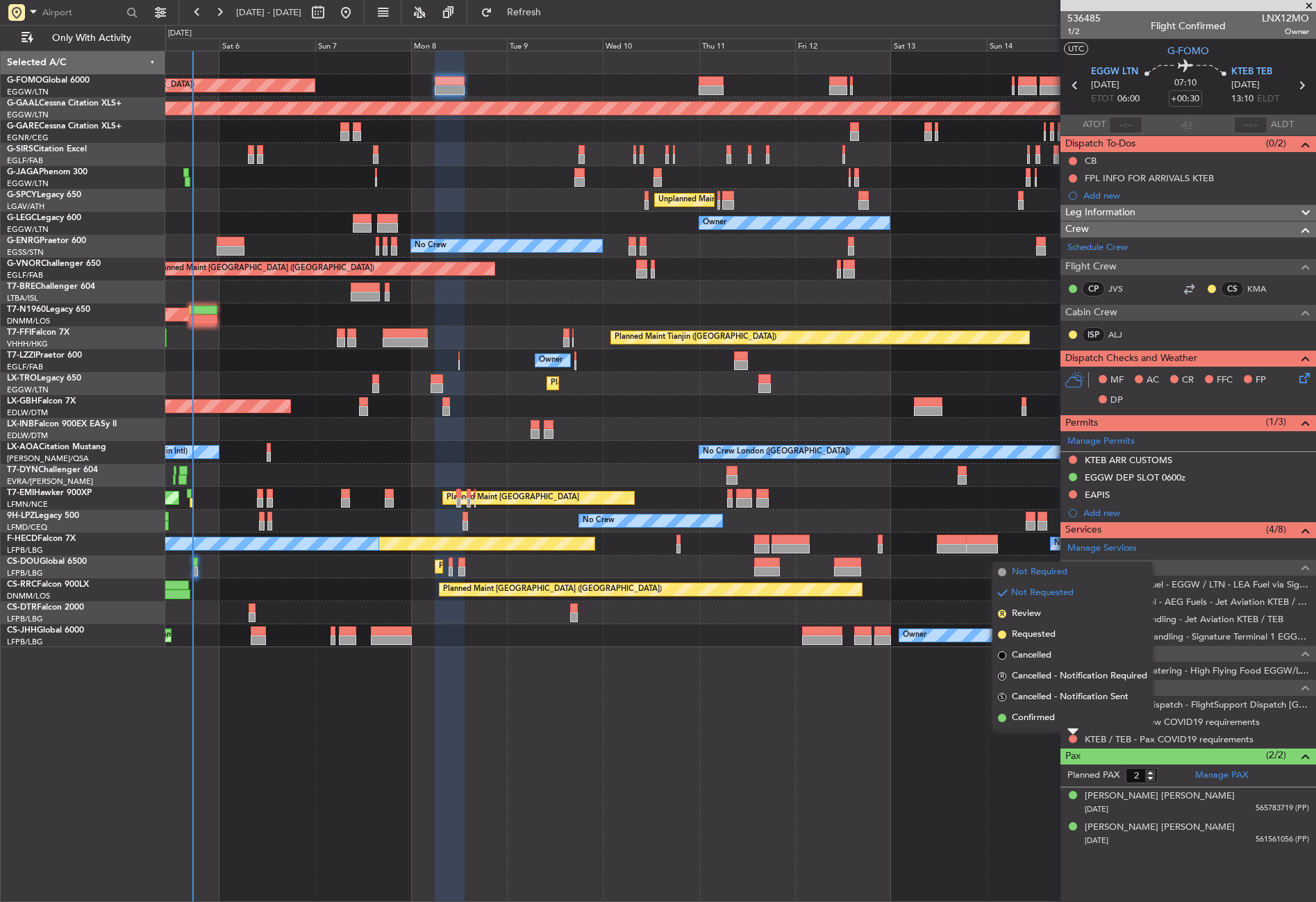
click at [1011, 571] on span "Not Required" at bounding box center [1039, 572] width 56 height 14
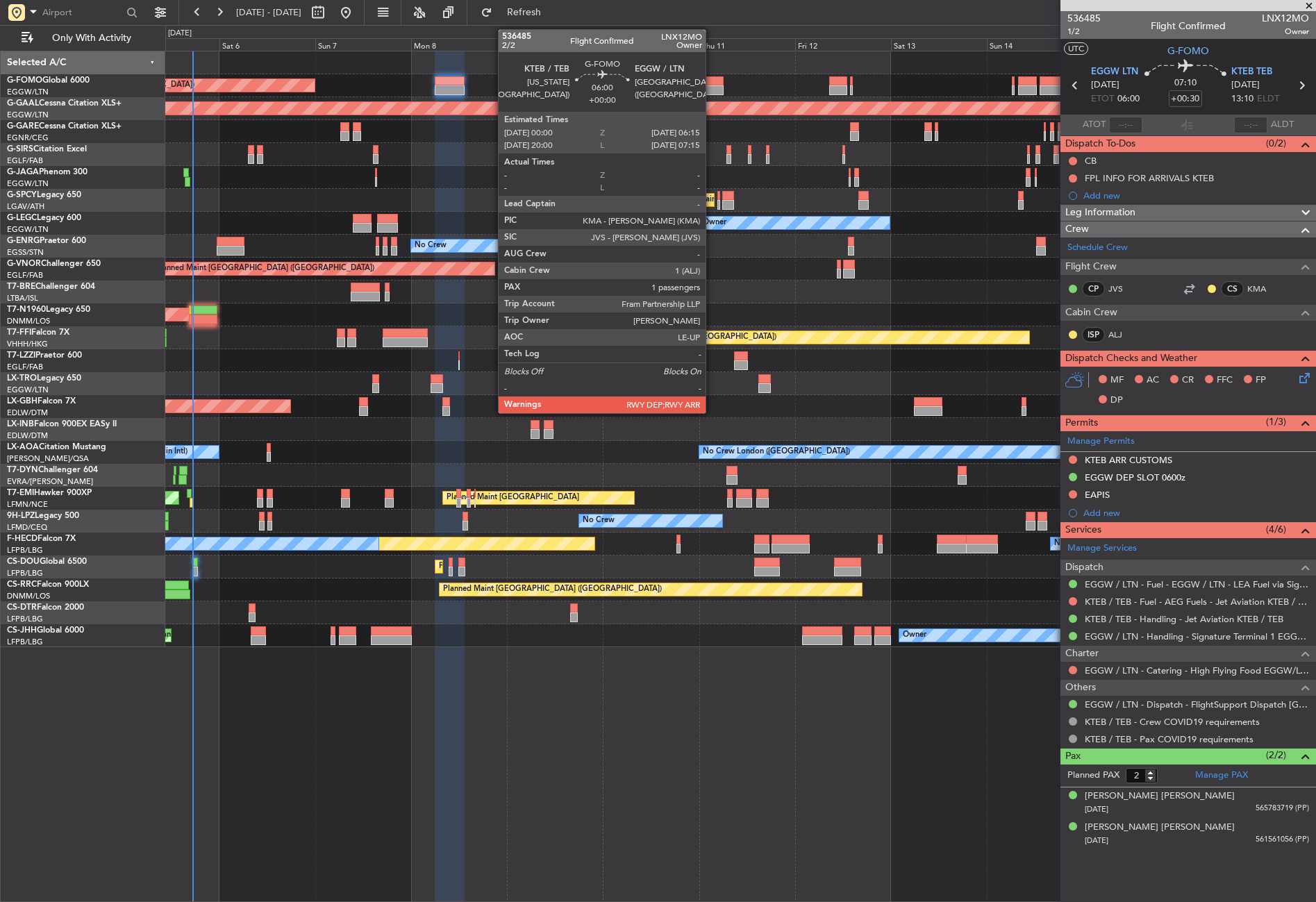
click at [712, 91] on div at bounding box center [710, 90] width 25 height 10
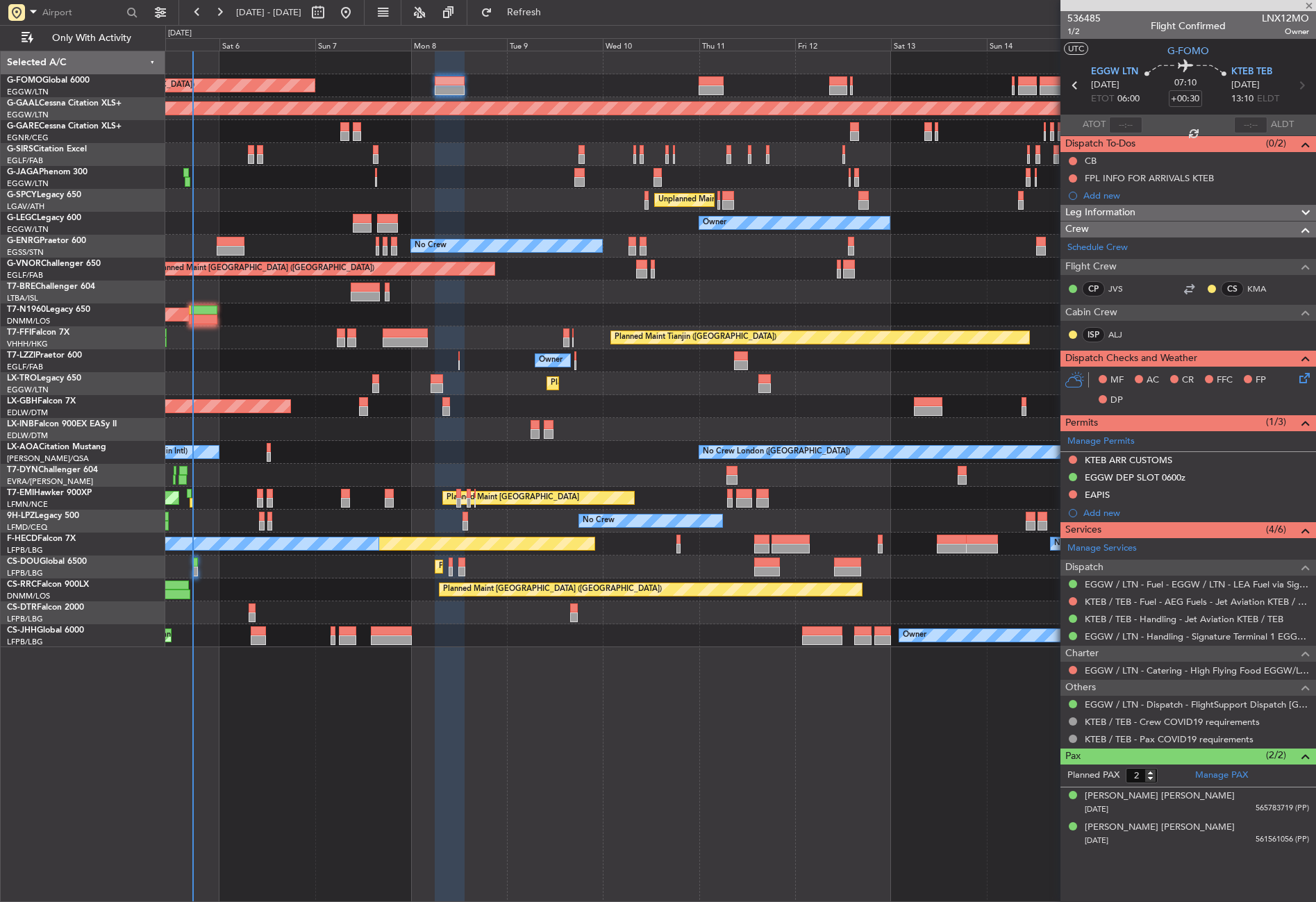
type input "1"
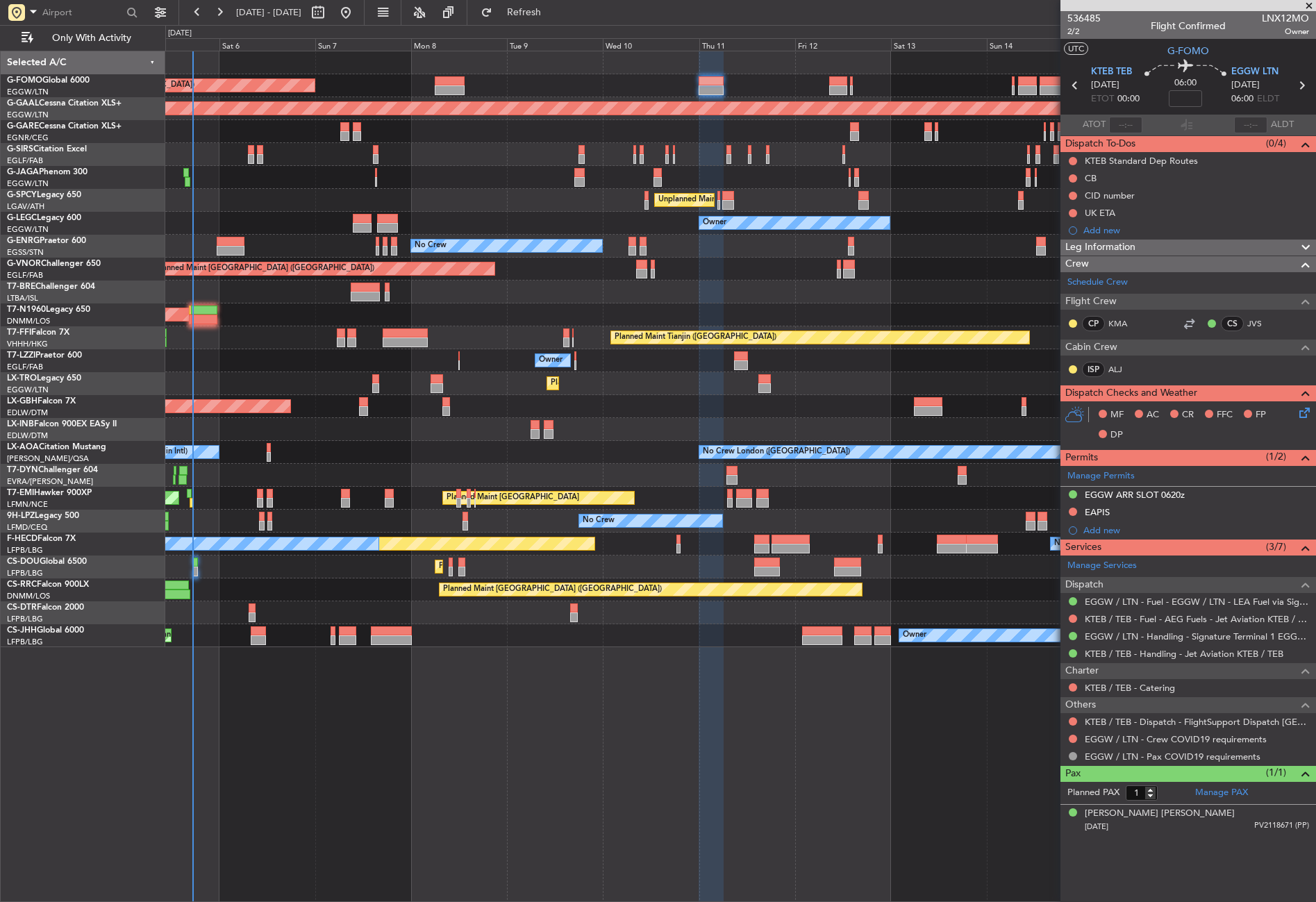
click at [311, 767] on div "Planned Maint London (Luton) Planned Maint Dusseldorf Planned Maint London (Far…" at bounding box center [741, 476] width 1151 height 852
click at [1074, 722] on button at bounding box center [1073, 722] width 9 height 9
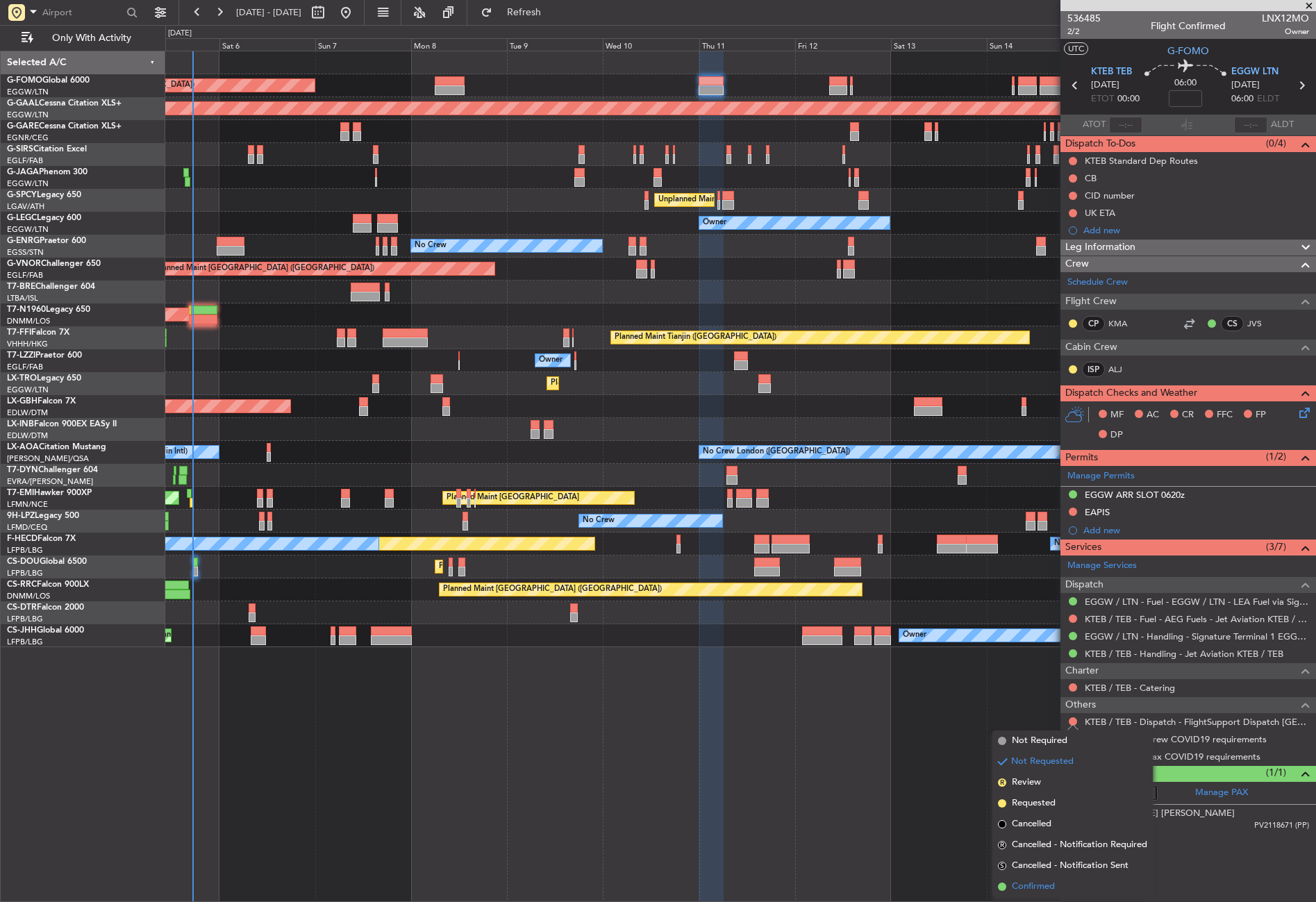
click at [1014, 891] on span "Confirmed" at bounding box center [1032, 887] width 43 height 14
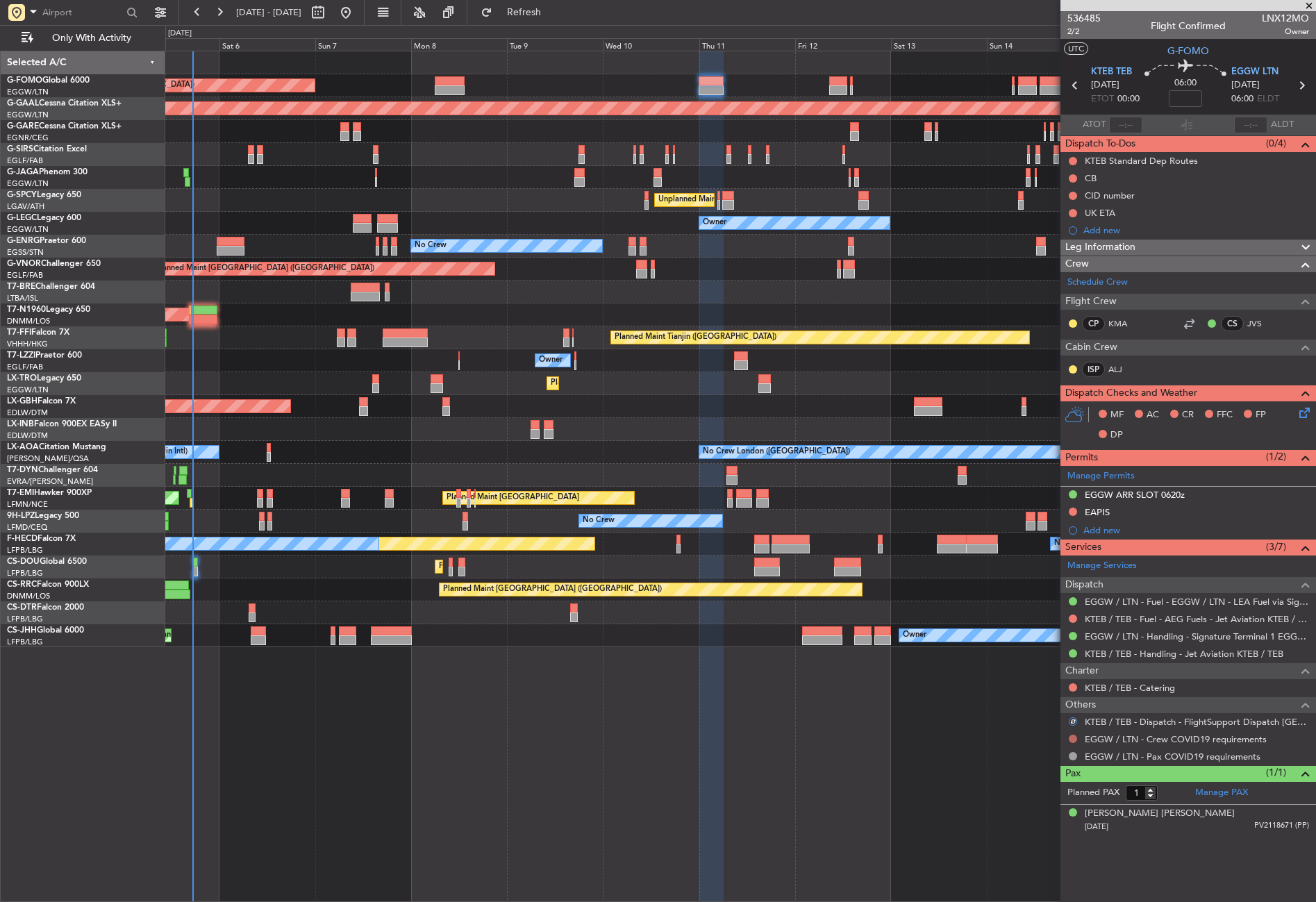
click at [1071, 737] on button at bounding box center [1073, 739] width 9 height 9
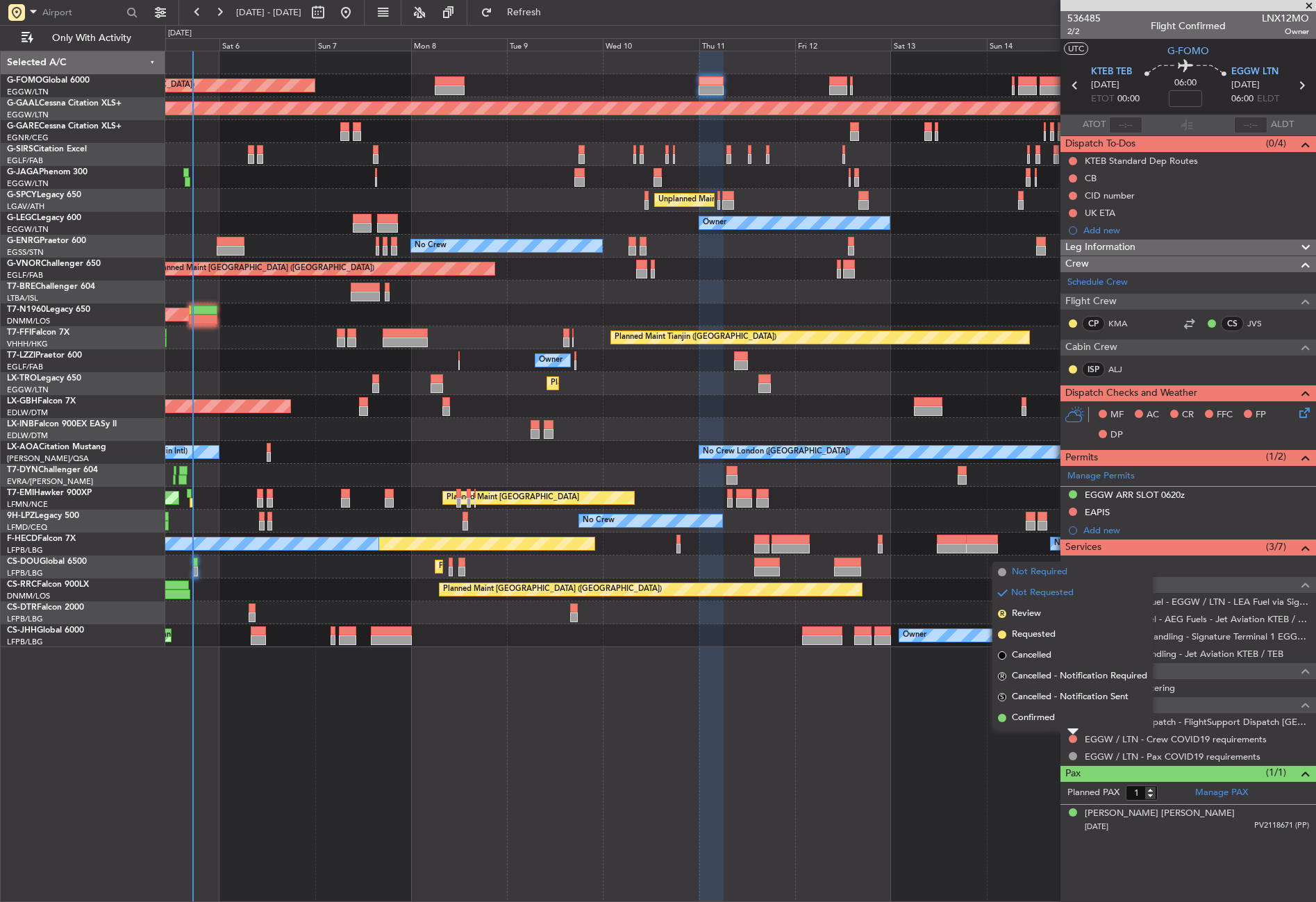
click at [1019, 568] on span "Not Required" at bounding box center [1039, 572] width 56 height 14
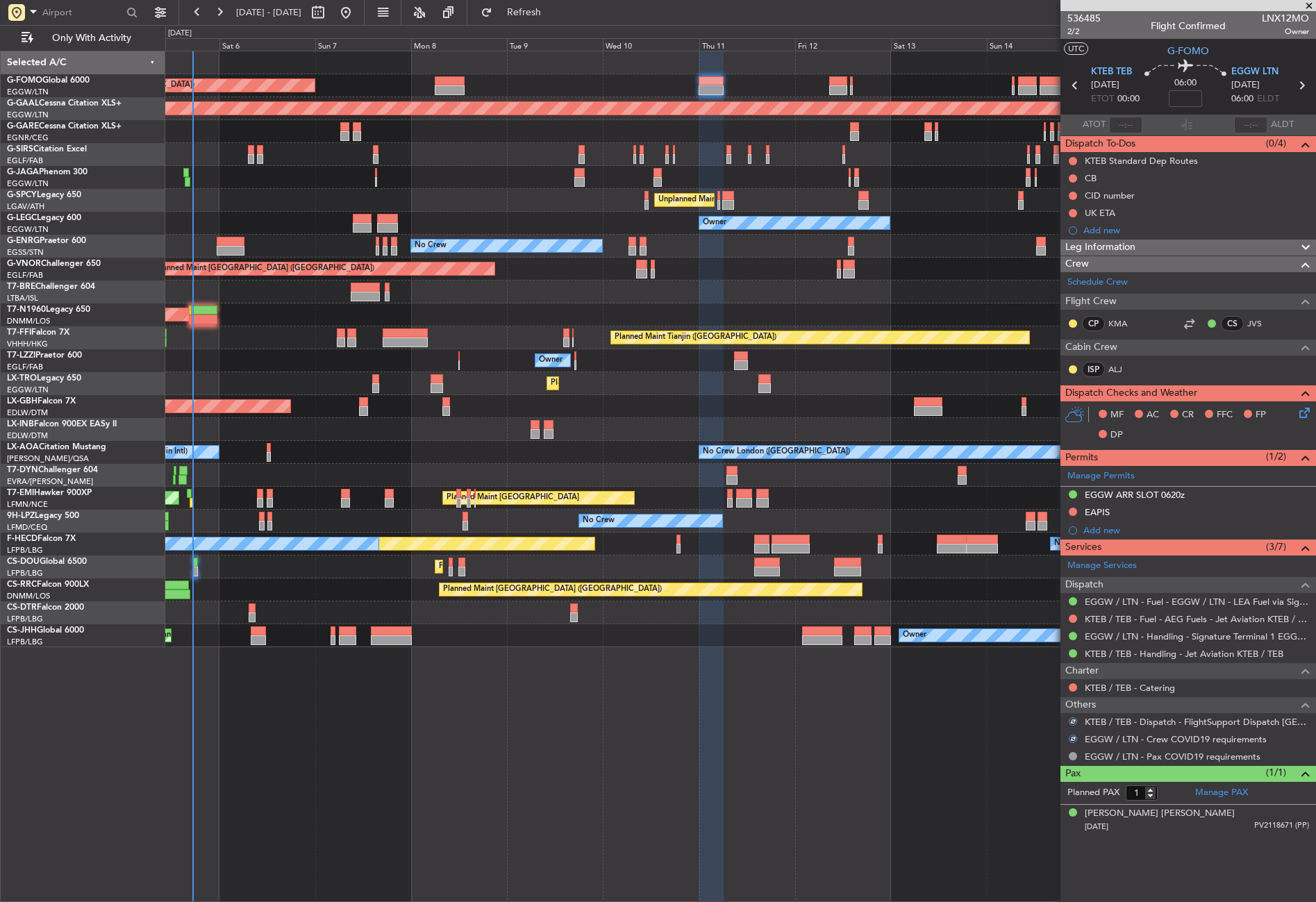
click at [911, 748] on div "Planned Maint London (Luton) Planned Maint Dusseldorf Planned Maint London (Far…" at bounding box center [741, 476] width 1151 height 852
click at [1190, 95] on input at bounding box center [1185, 98] width 33 height 17
click at [761, 258] on div "Planned Maint [GEOGRAPHIC_DATA] ([GEOGRAPHIC_DATA])" at bounding box center [740, 269] width 1150 height 23
type input "+00:20"
click at [1196, 250] on div "Leg Information" at bounding box center [1188, 247] width 256 height 16
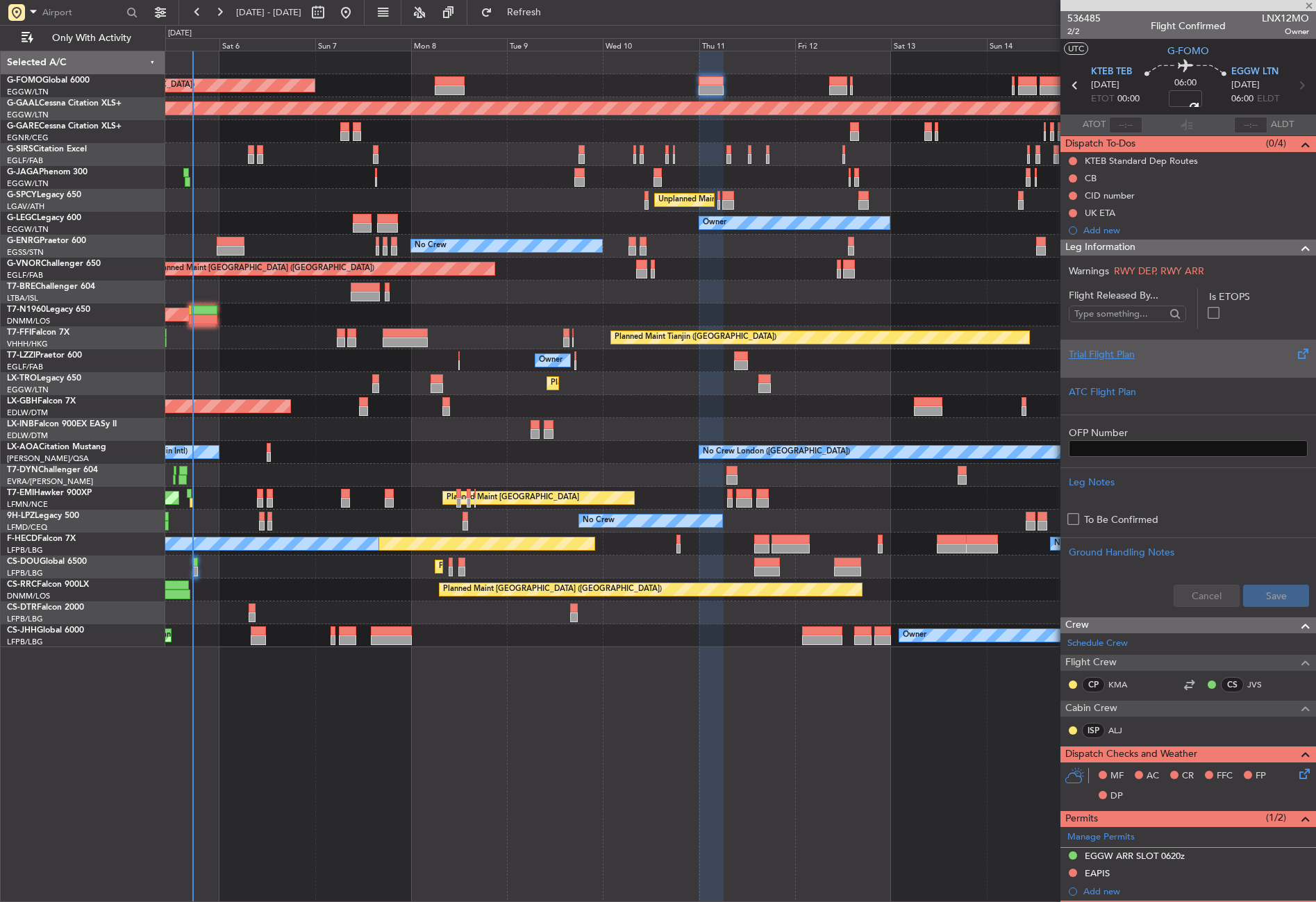
click at [1138, 353] on div "Trial Flight Plan" at bounding box center [1188, 354] width 238 height 15
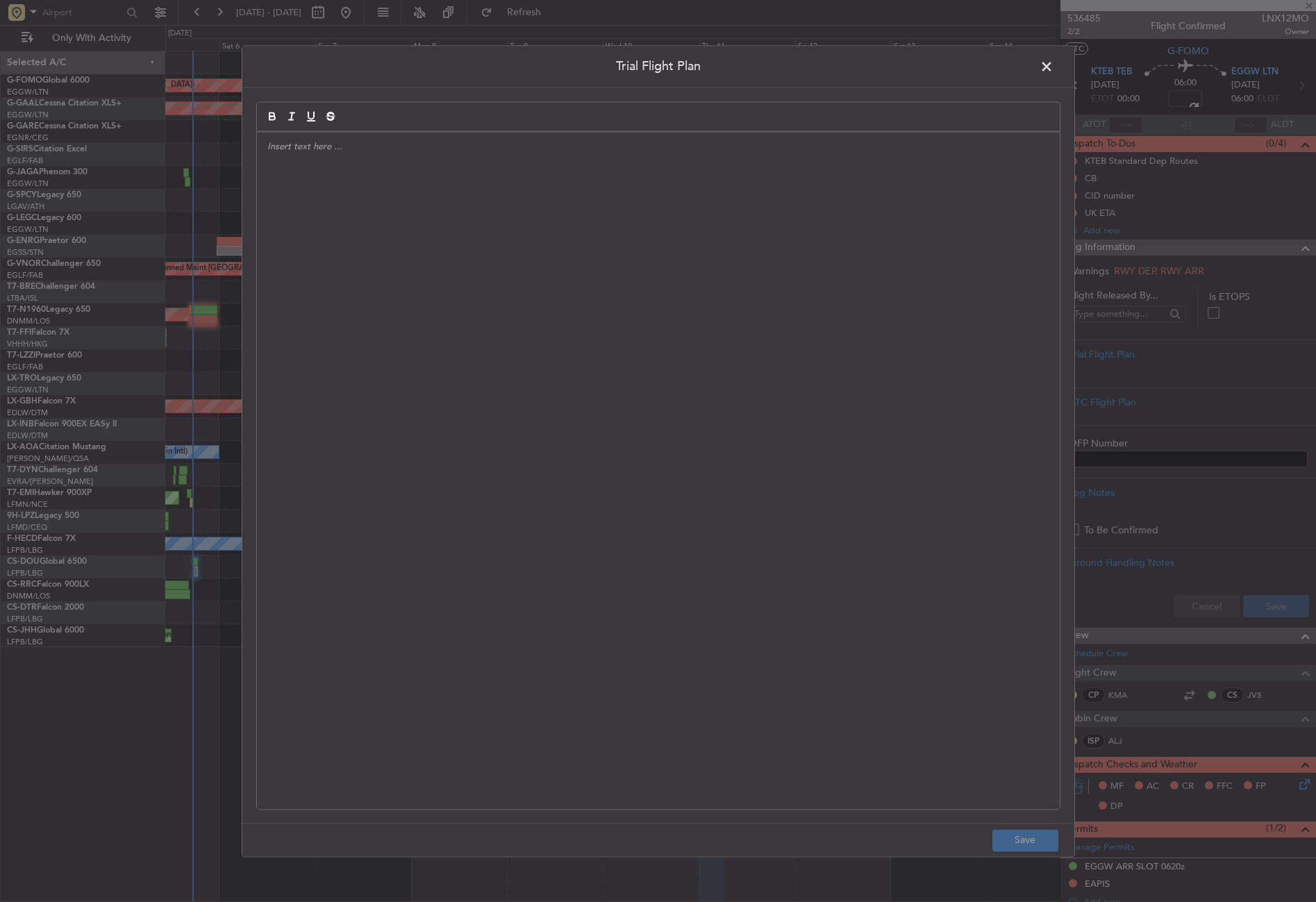
click at [629, 300] on div at bounding box center [658, 471] width 802 height 677
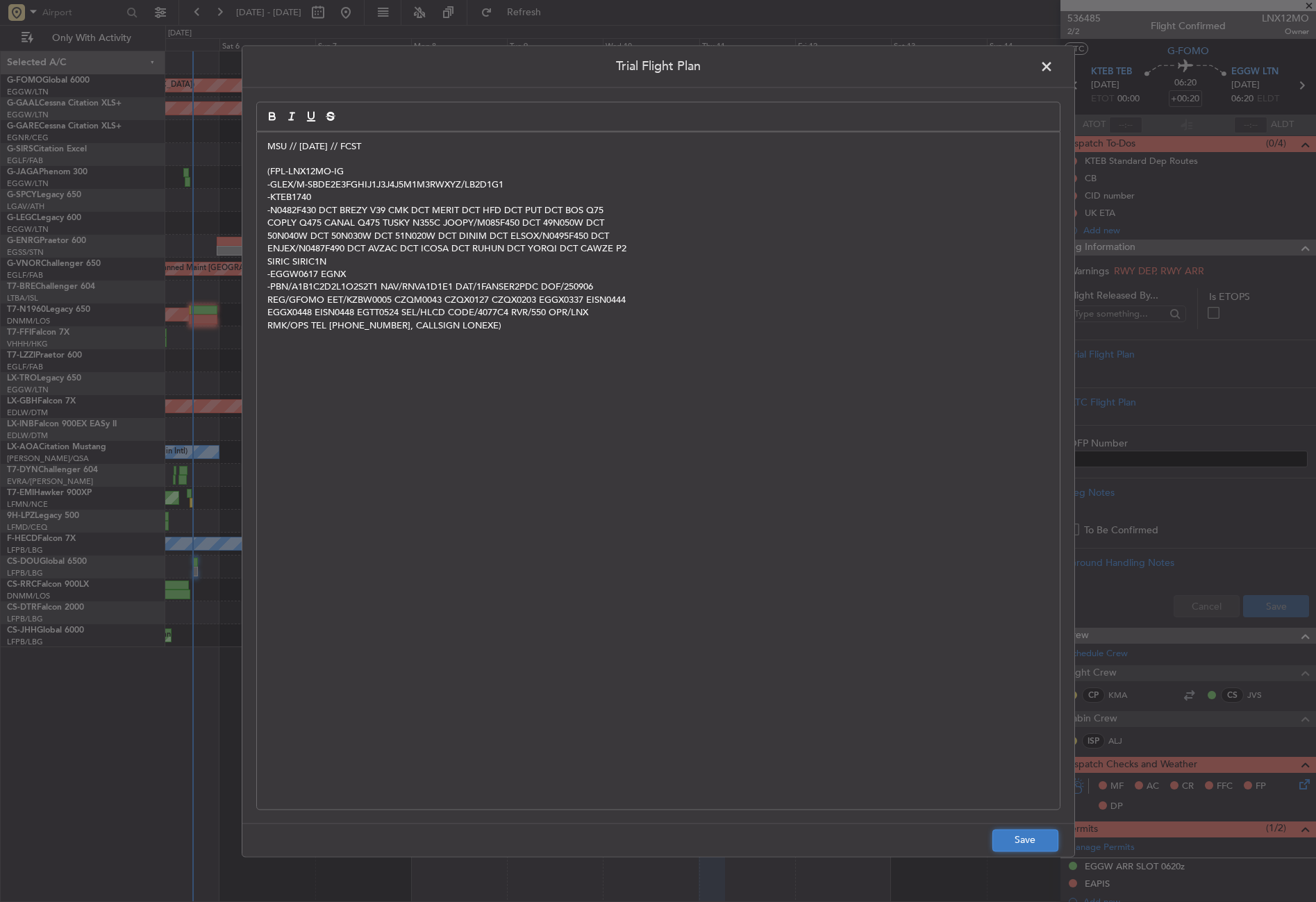
click at [1022, 843] on button "Save" at bounding box center [1025, 840] width 66 height 23
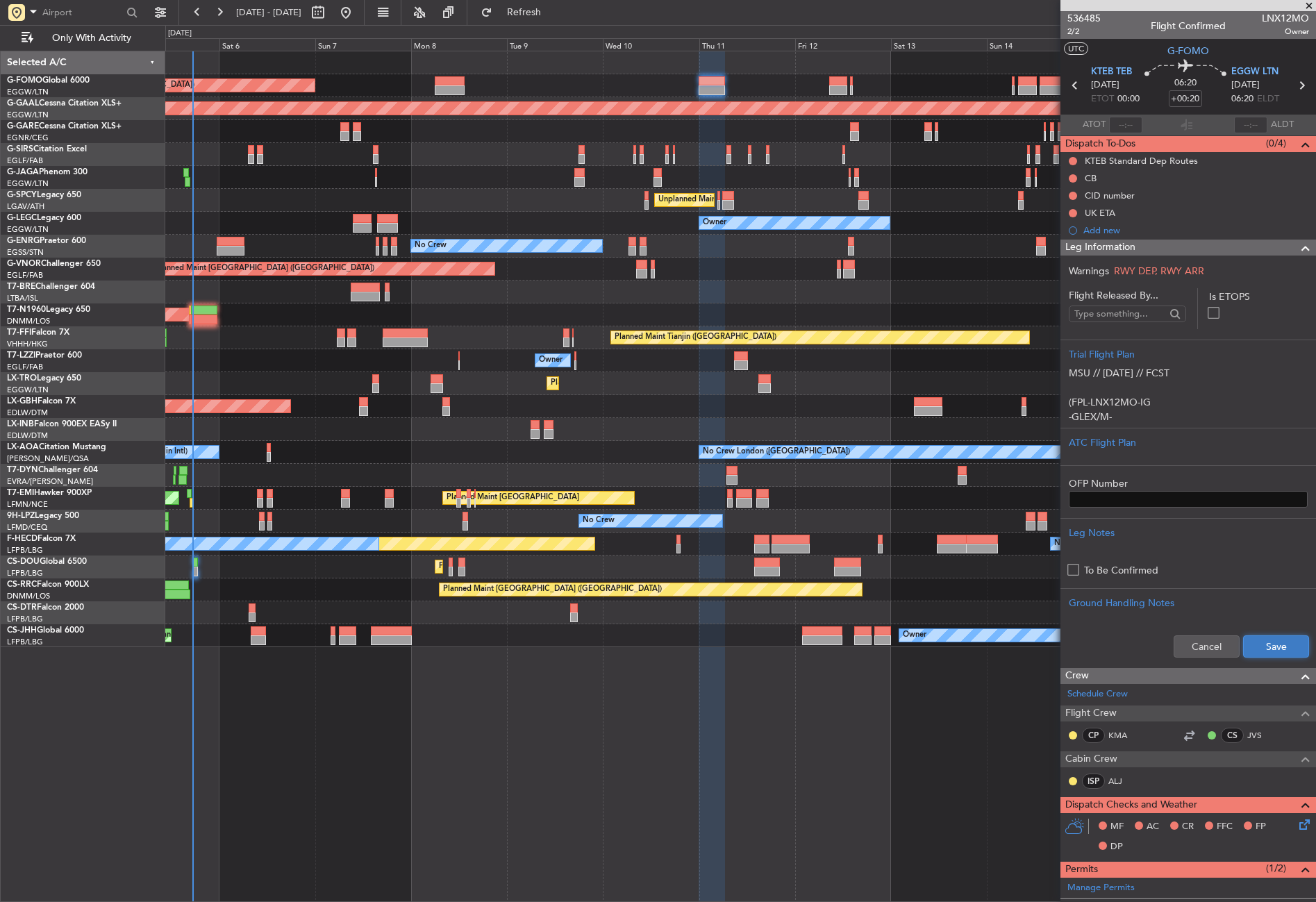
click at [1251, 645] on button "Save" at bounding box center [1276, 647] width 66 height 23
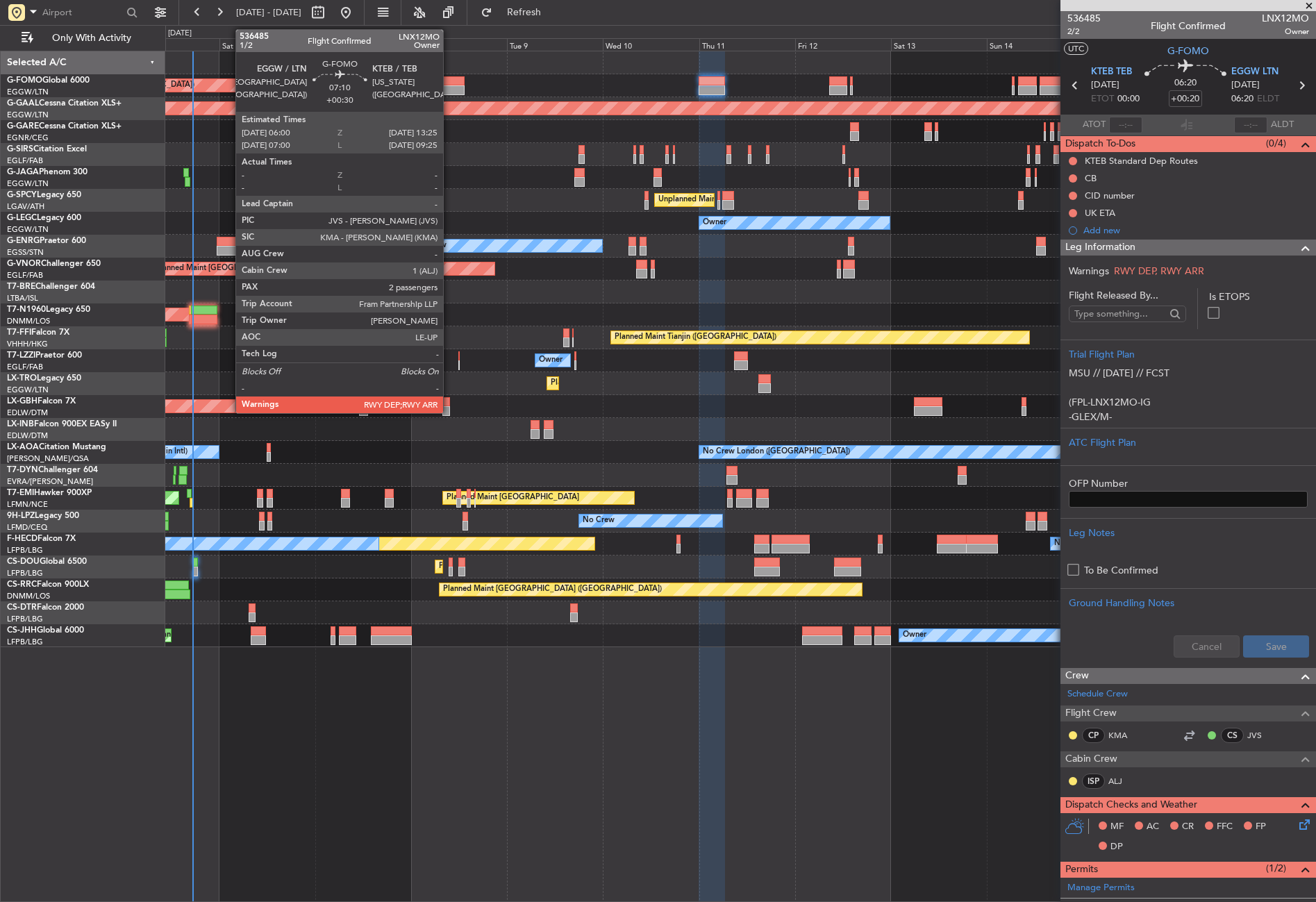
click at [449, 82] on div at bounding box center [449, 81] width 30 height 10
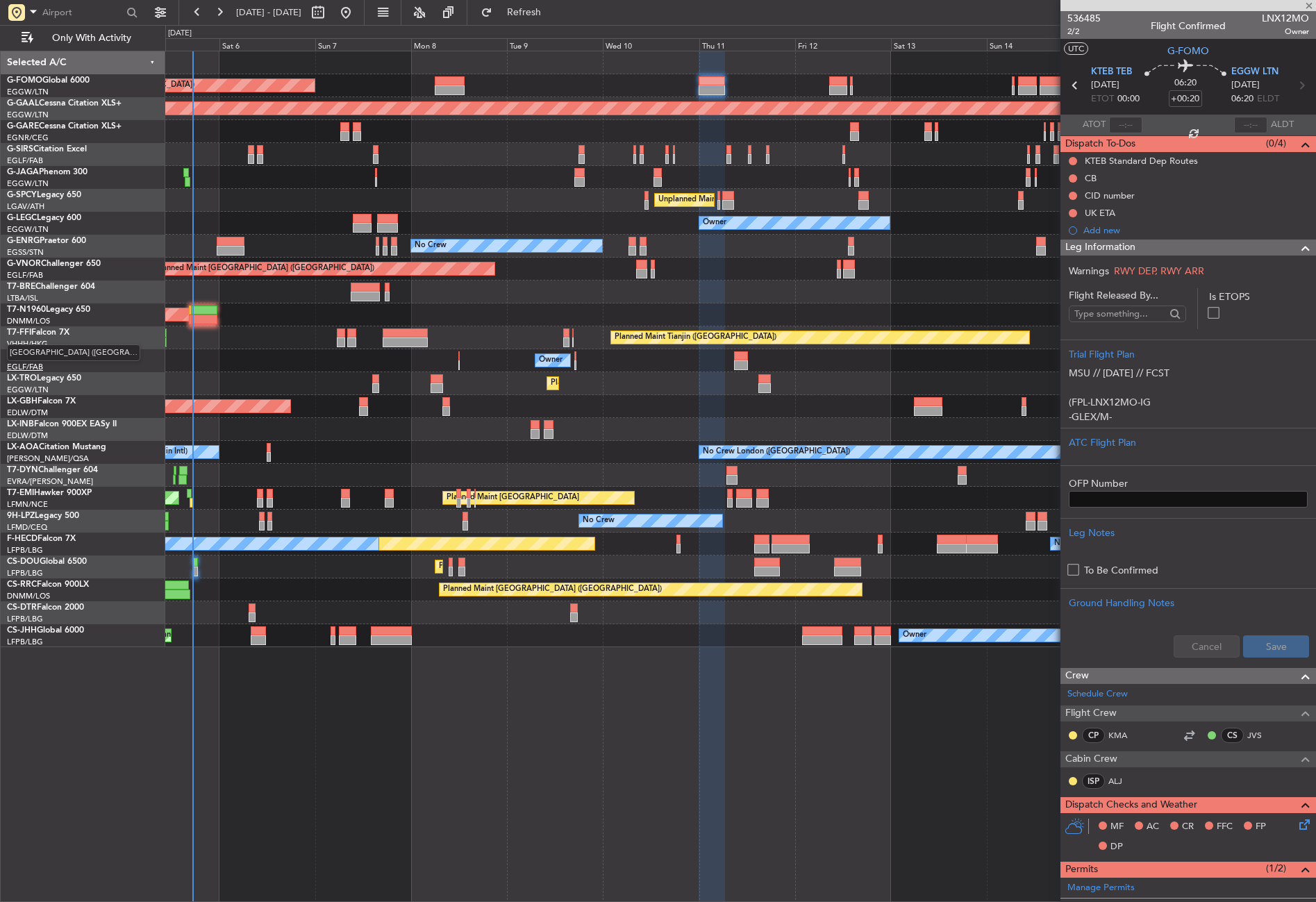
type input "+00:30"
type input "2"
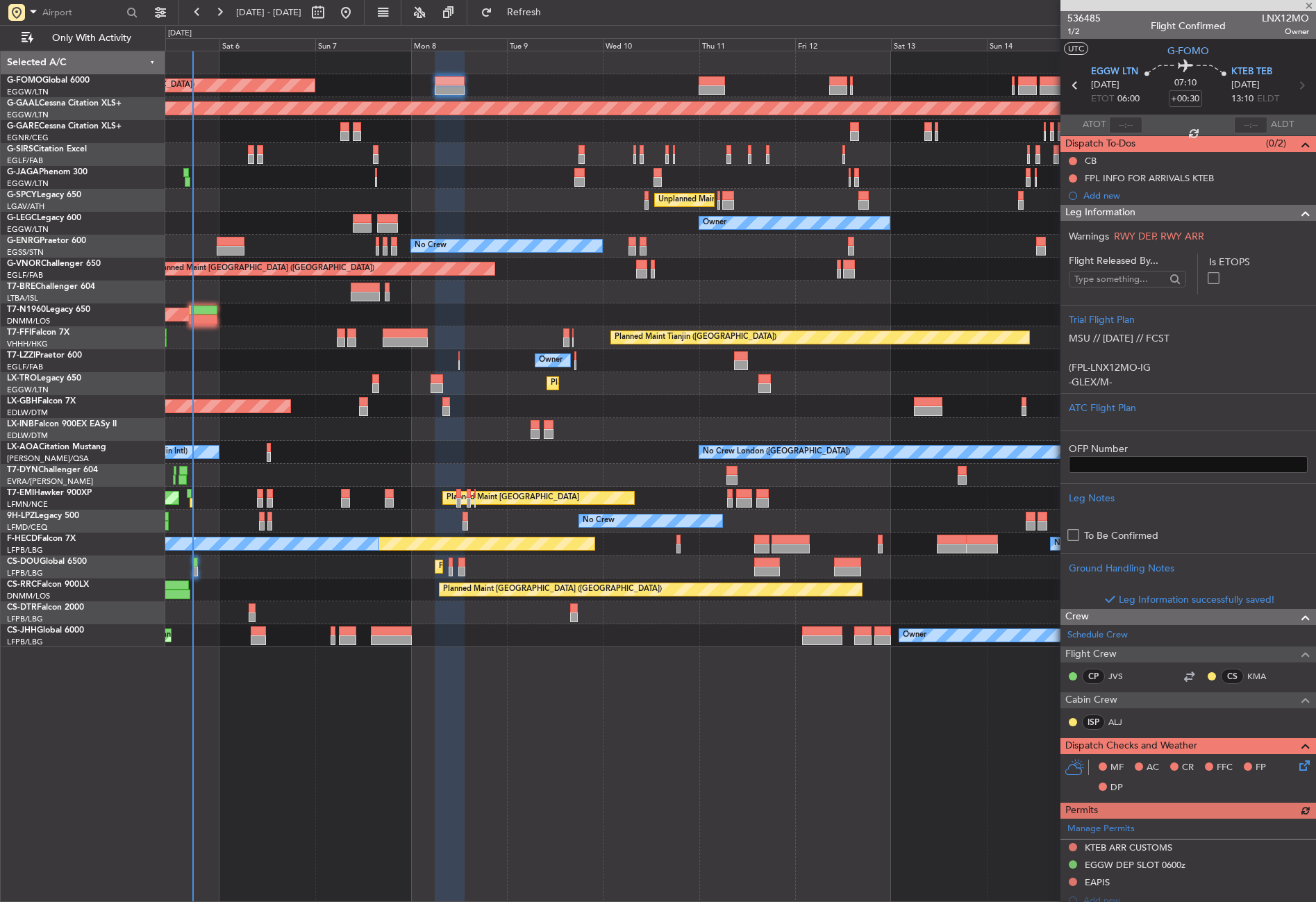
click at [512, 189] on div "Planned Maint London (Luton) Planned Maint Dusseldorf Planned Maint London (Far…" at bounding box center [740, 349] width 1150 height 596
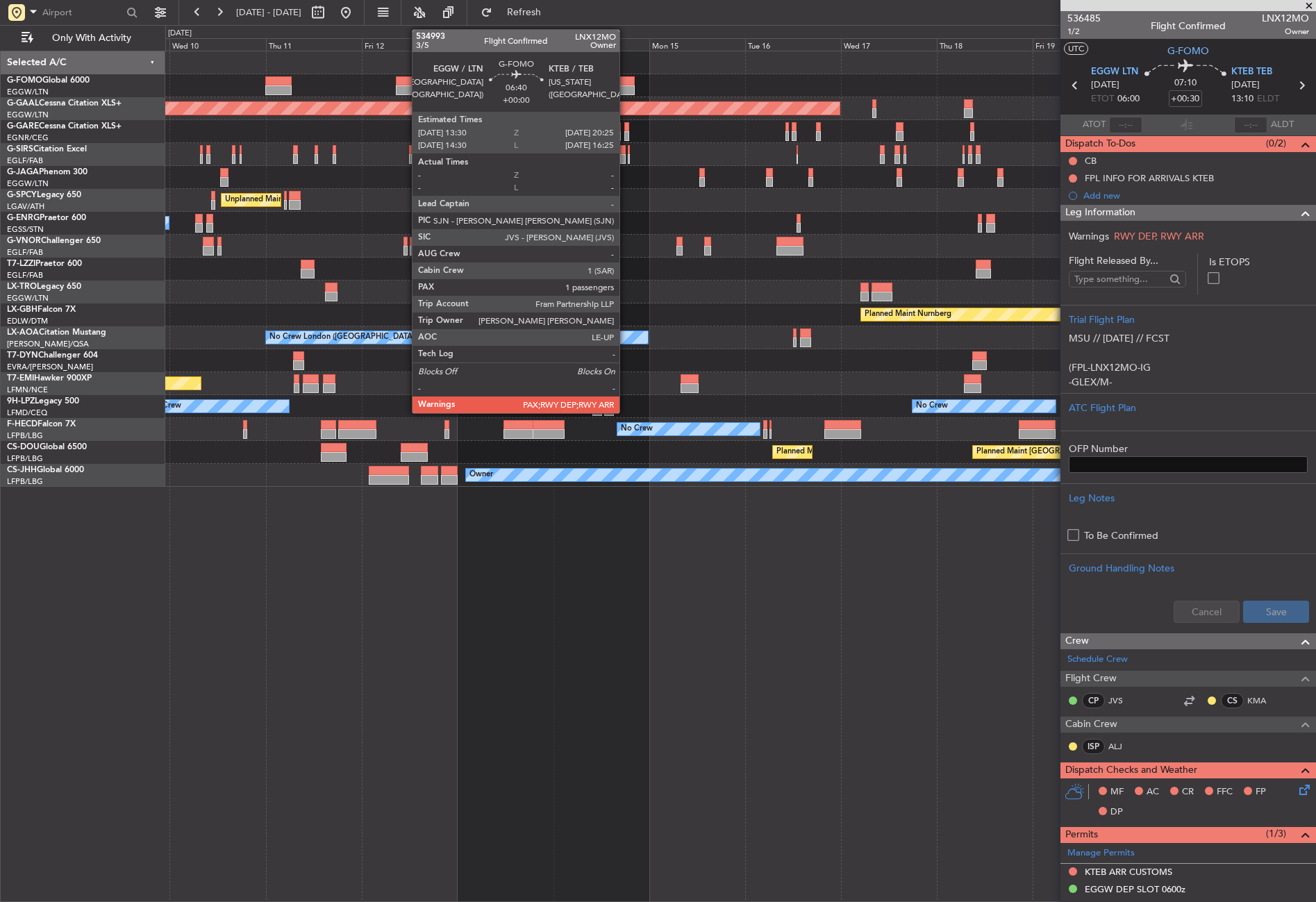
click at [626, 81] on div at bounding box center [620, 81] width 28 height 10
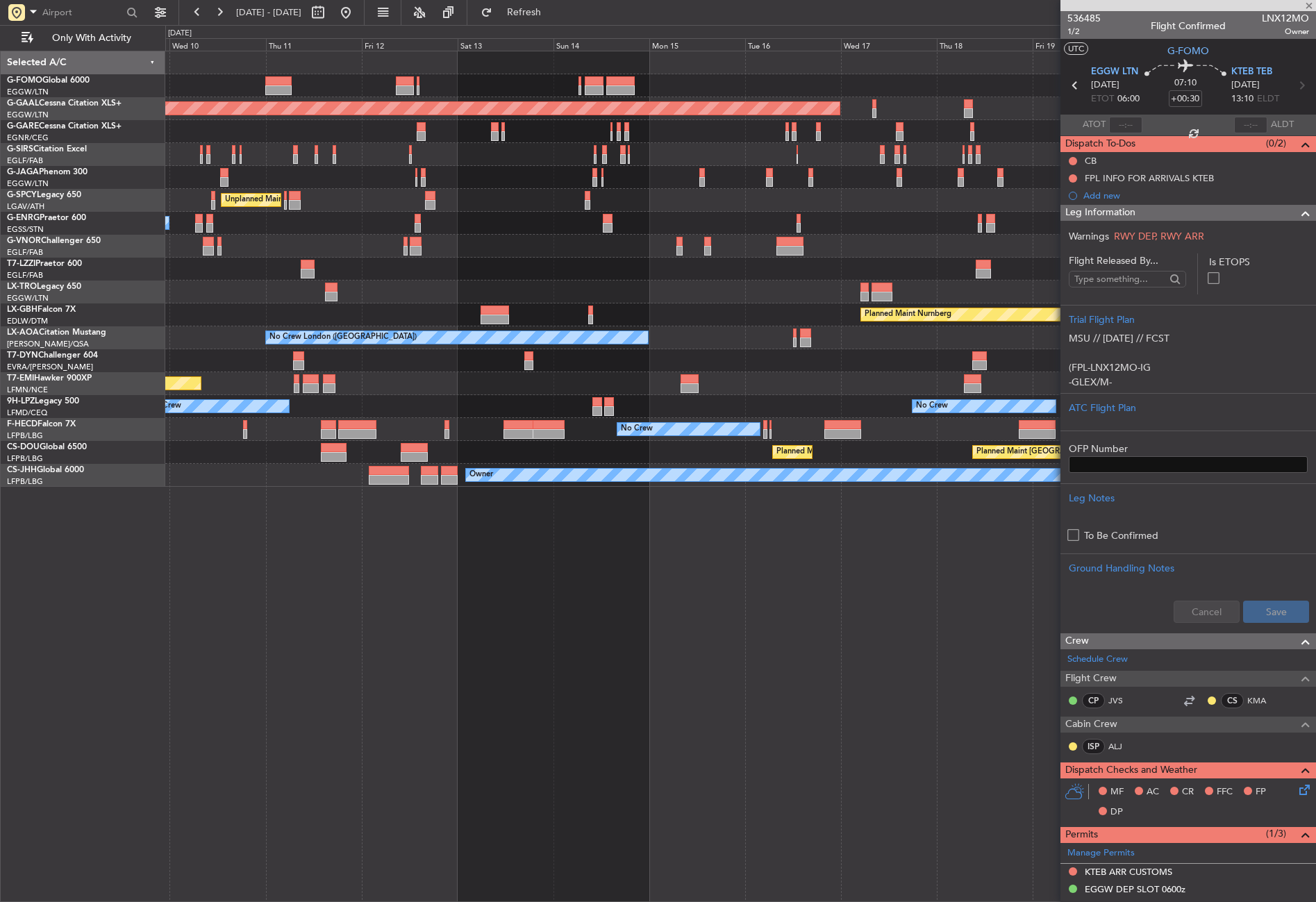
type input "1"
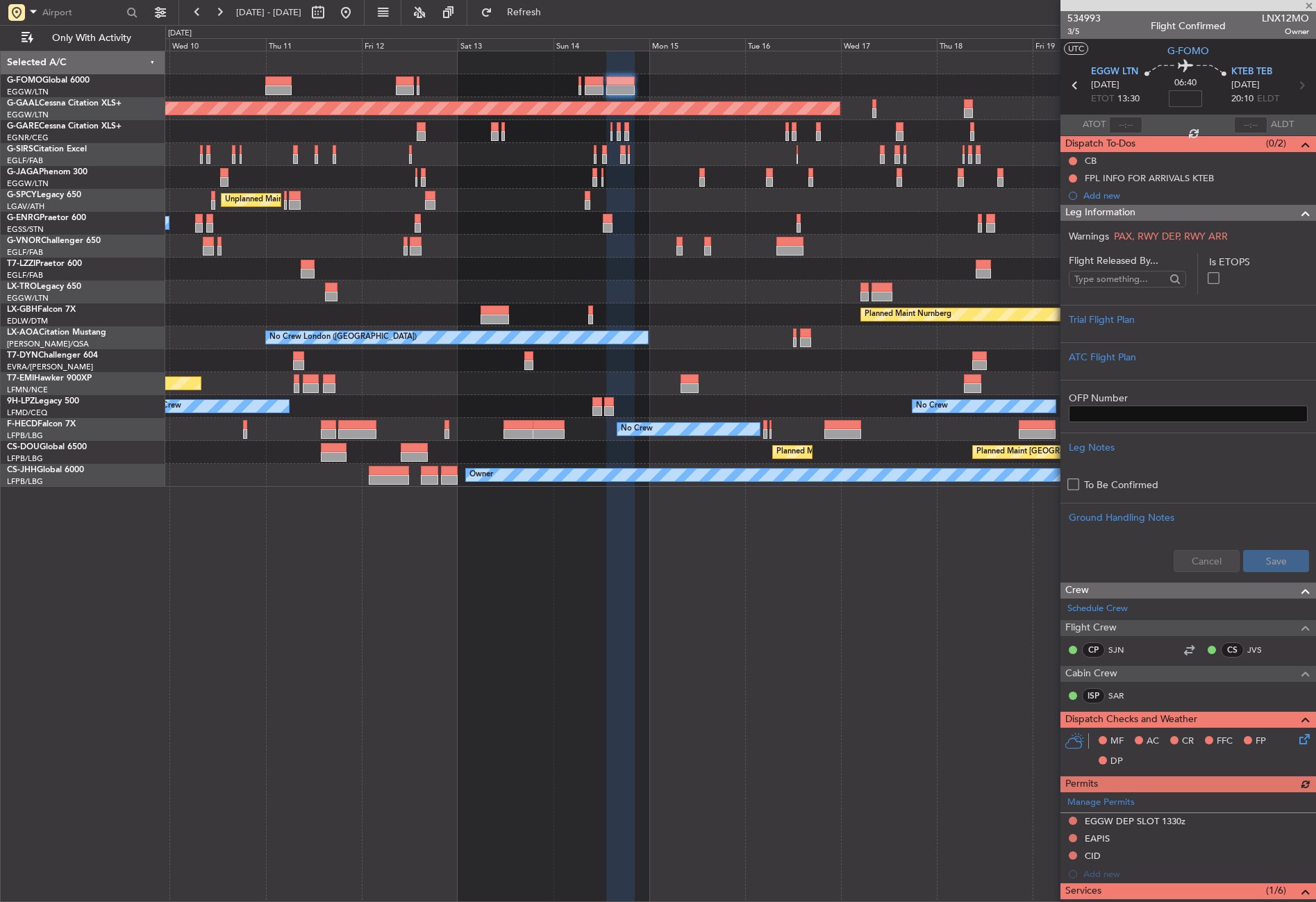
click at [1186, 98] on input at bounding box center [1185, 98] width 33 height 17
click at [1099, 325] on div "Trial Flight Plan" at bounding box center [1188, 320] width 238 height 15
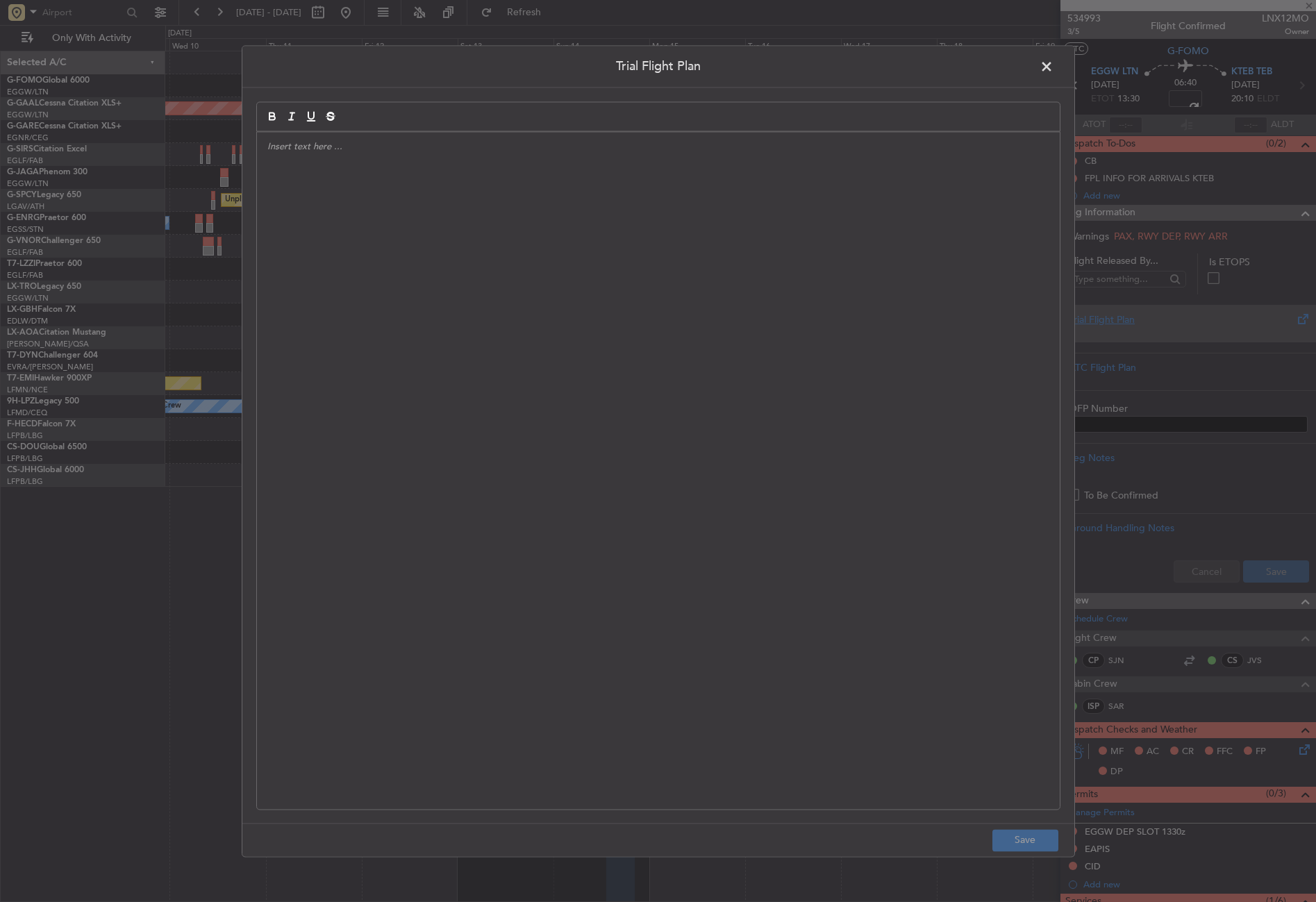
type input "+00:30"
click at [746, 304] on div at bounding box center [658, 471] width 802 height 677
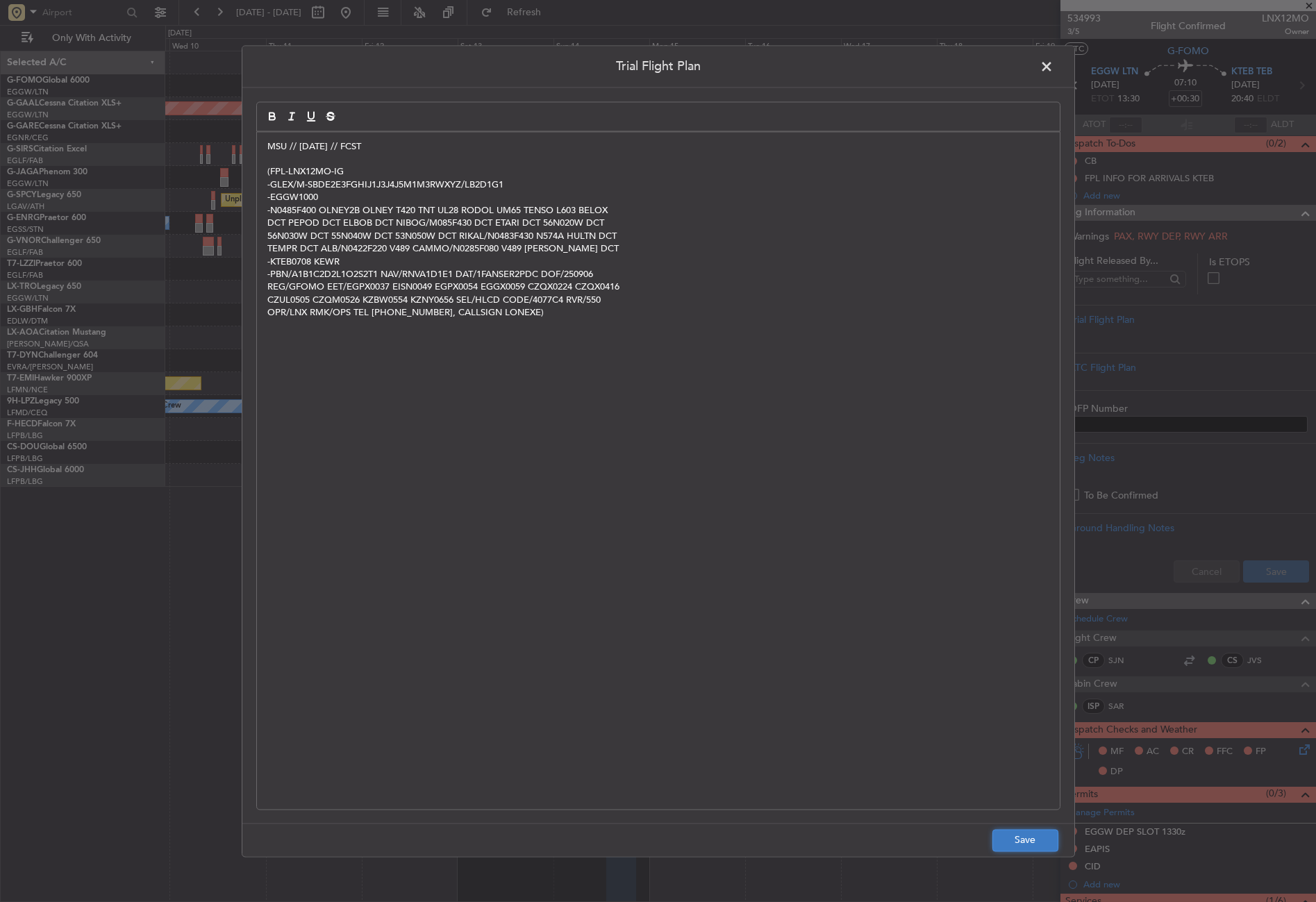
click at [997, 829] on button "Save" at bounding box center [1025, 840] width 66 height 23
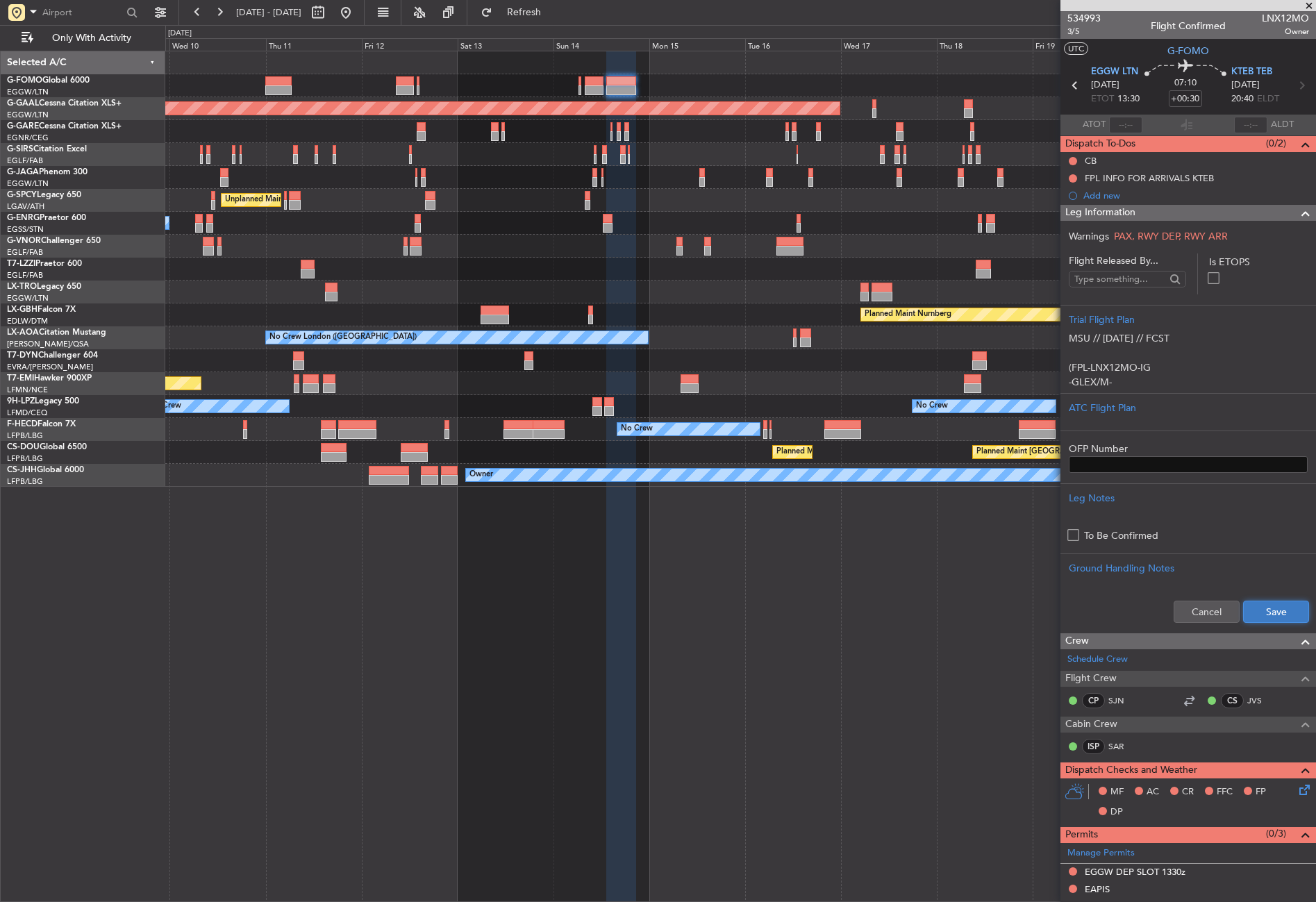
click at [1253, 609] on button "Save" at bounding box center [1276, 612] width 66 height 23
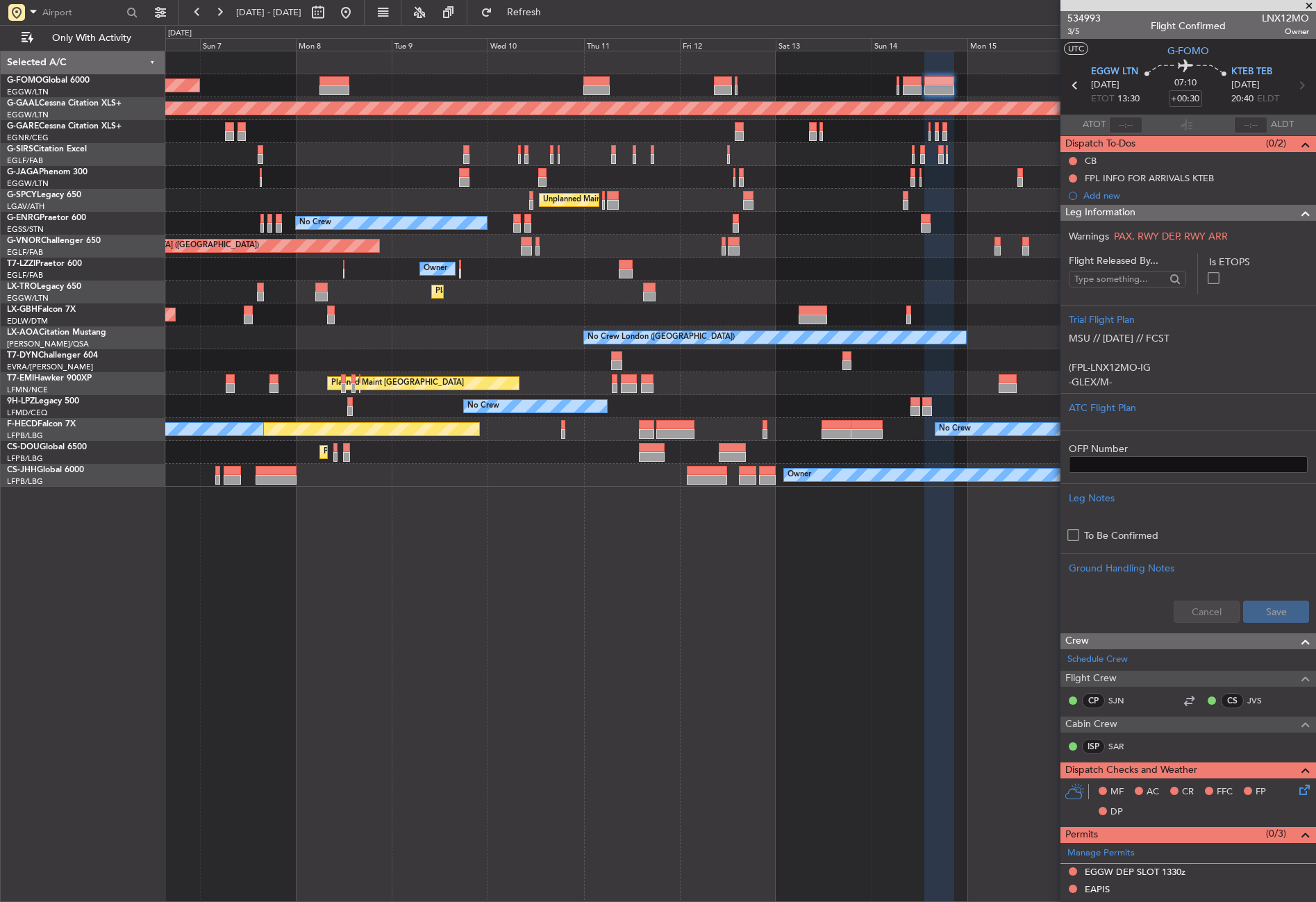
click at [739, 191] on div "Planned Maint London (Luton) Planned Maint Dusseldorf Planned Maint London (Far…" at bounding box center [740, 269] width 1150 height 435
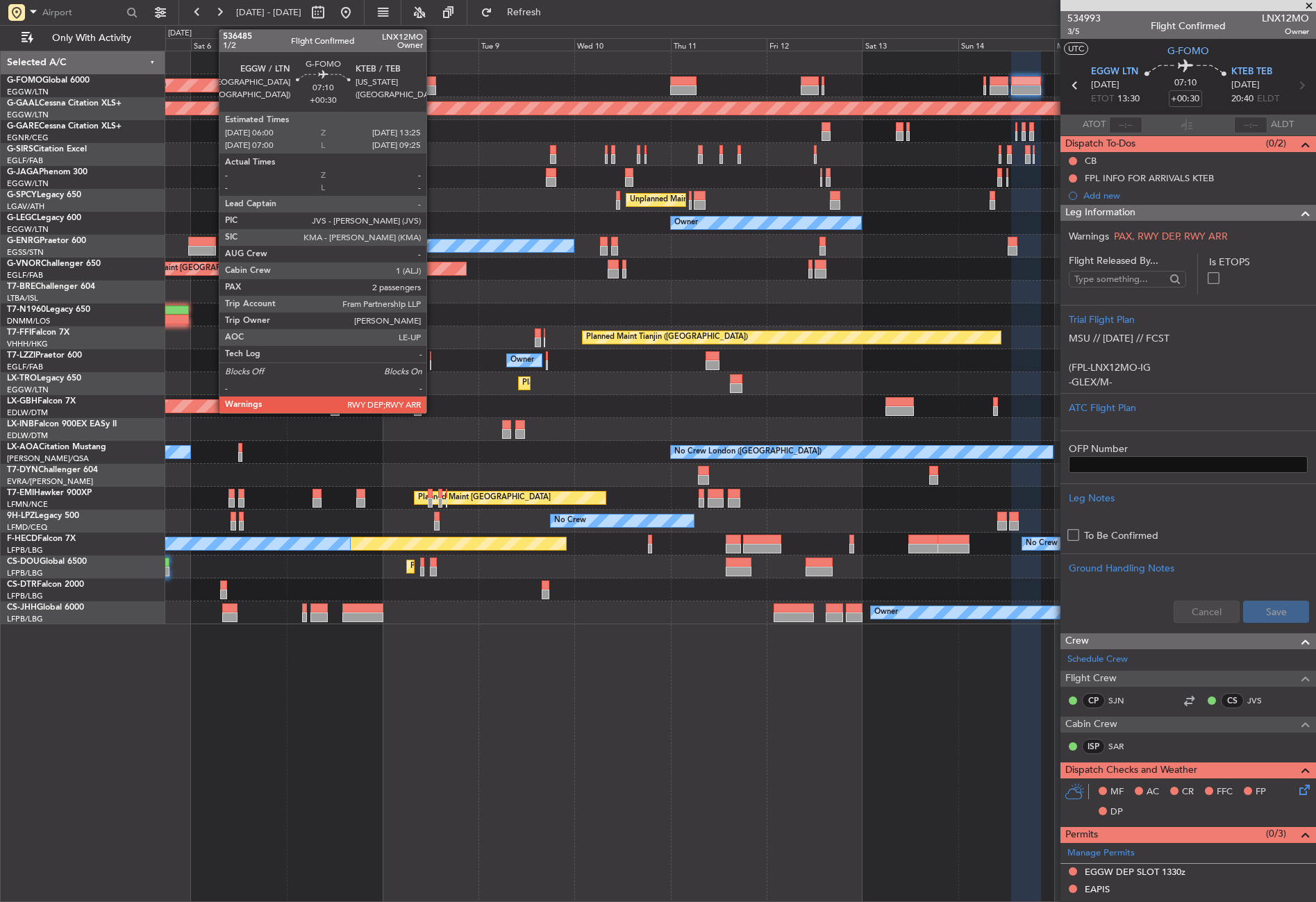
click at [433, 80] on div at bounding box center [421, 81] width 30 height 10
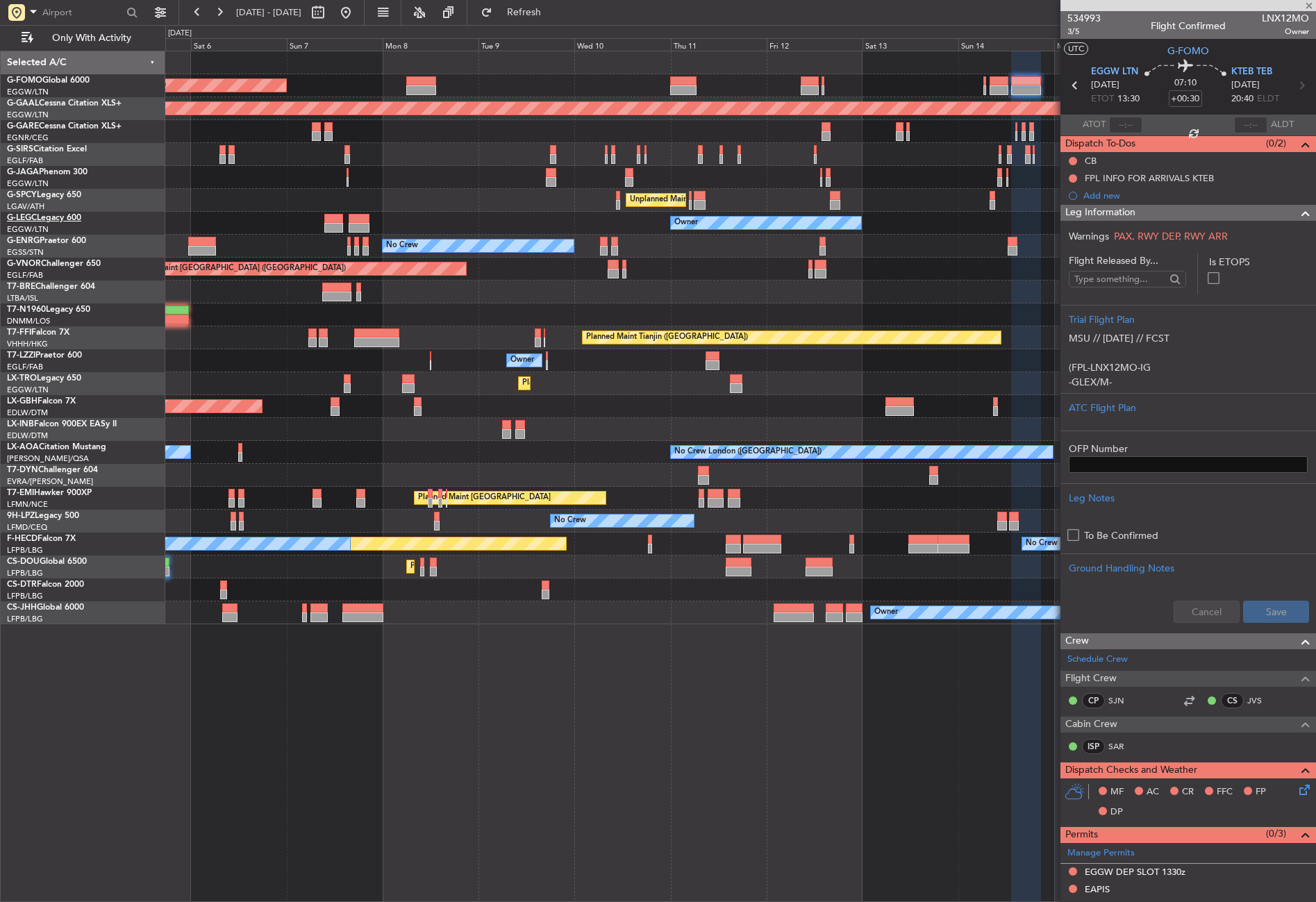
type input "2"
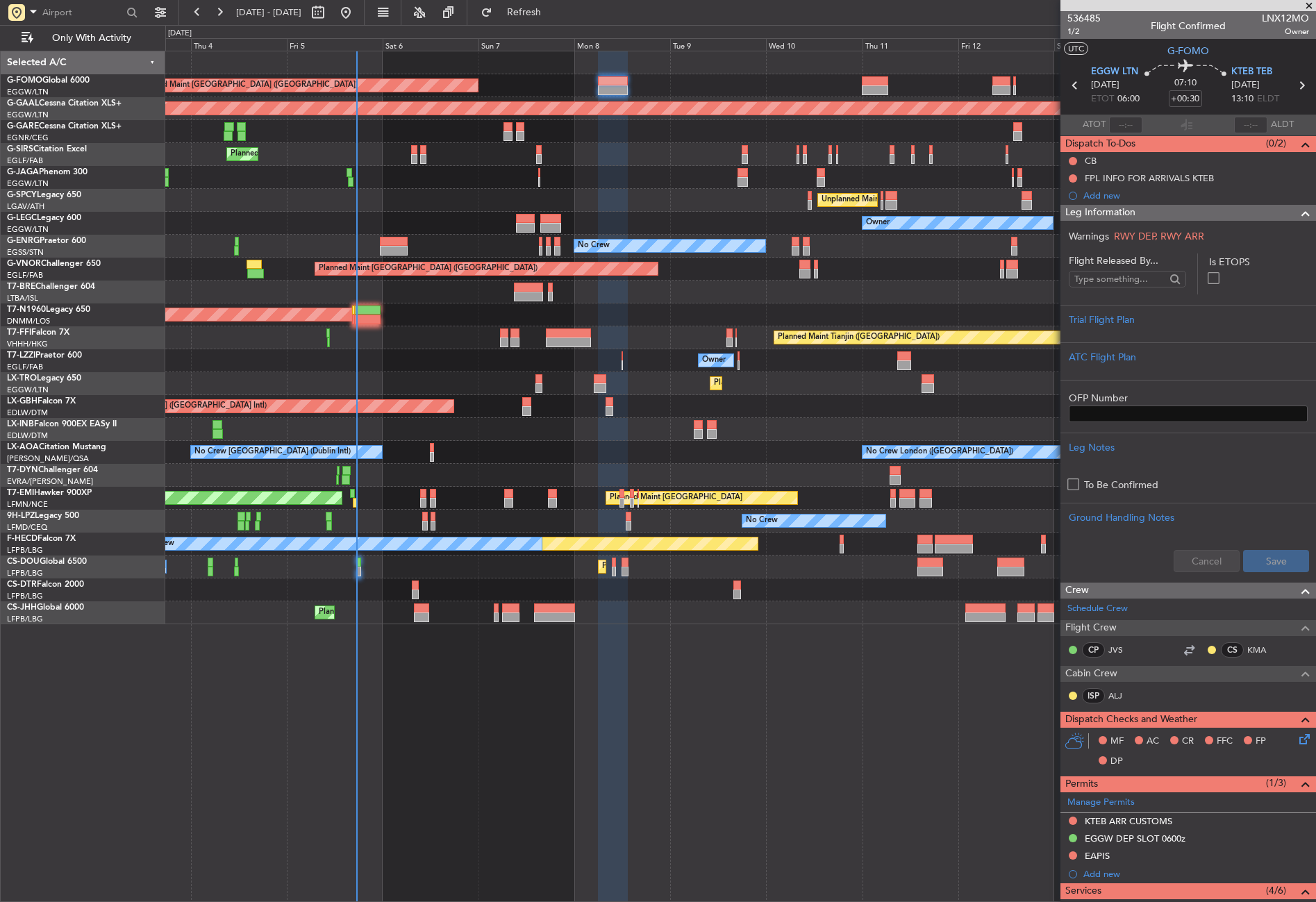
click at [581, 729] on div "Planned Maint London (Luton) Planned Maint Dusseldorf Unplanned Maint Chester P…" at bounding box center [741, 476] width 1151 height 852
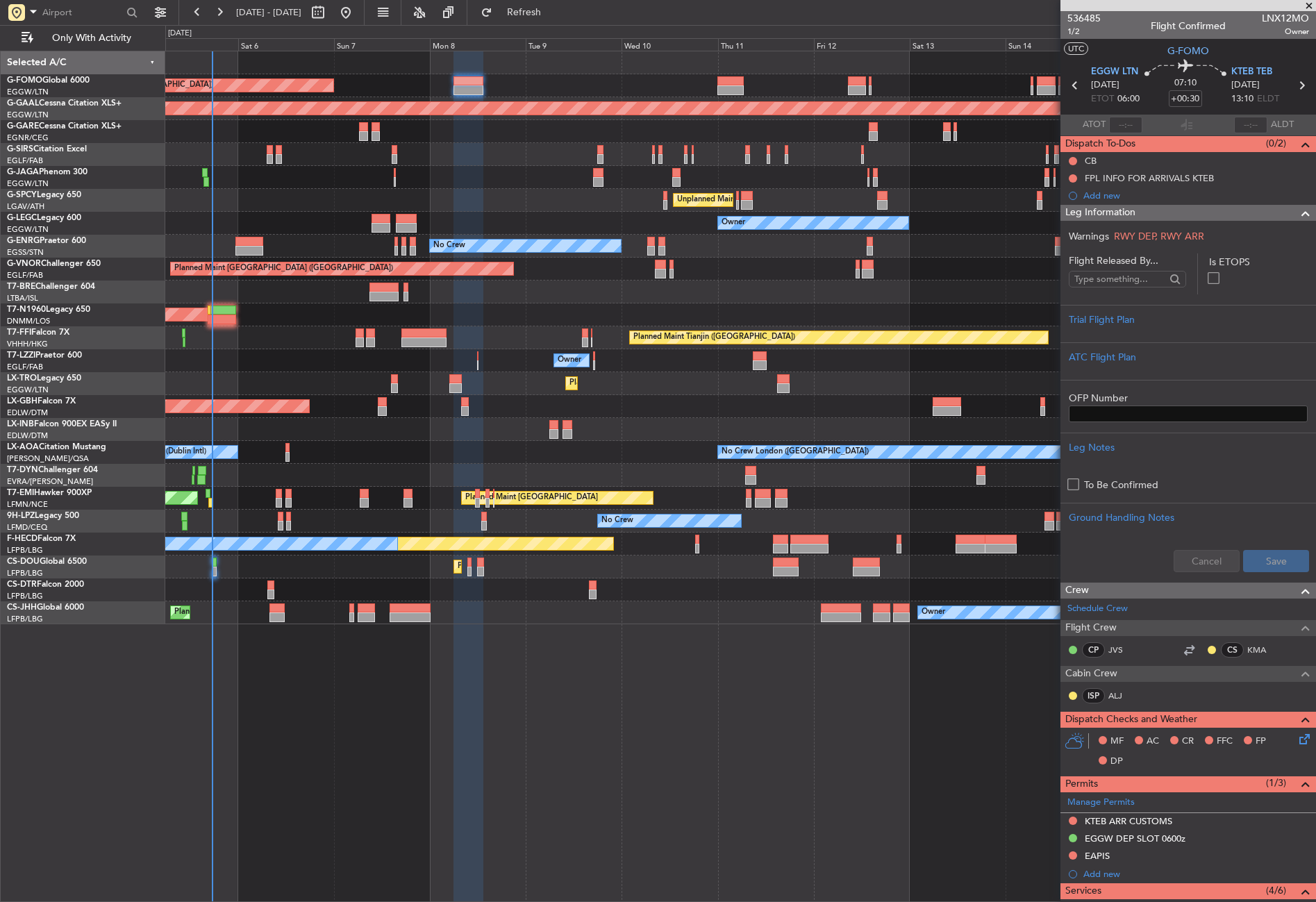
click at [420, 736] on div "Planned Maint London (Luton) Planned Maint Dusseldorf Planned Maint London (Far…" at bounding box center [741, 476] width 1151 height 852
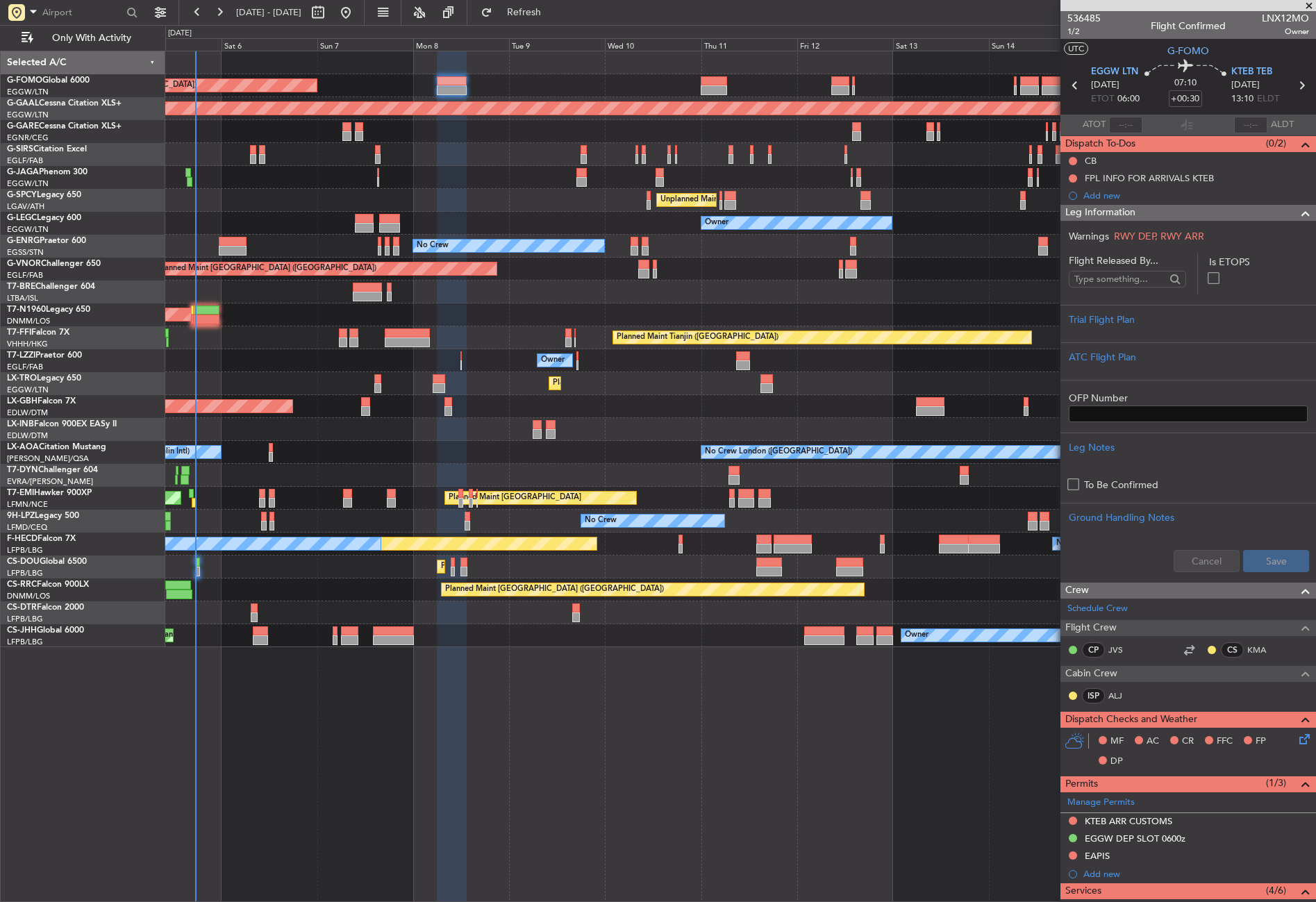
click at [392, 768] on div "Planned Maint London (Luton) Planned Maint Dusseldorf Planned Maint London (Far…" at bounding box center [741, 476] width 1151 height 852
click at [554, 11] on span "Refresh" at bounding box center [524, 12] width 58 height 10
click at [1117, 340] on div "Trial Flight Plan" at bounding box center [1188, 323] width 256 height 37
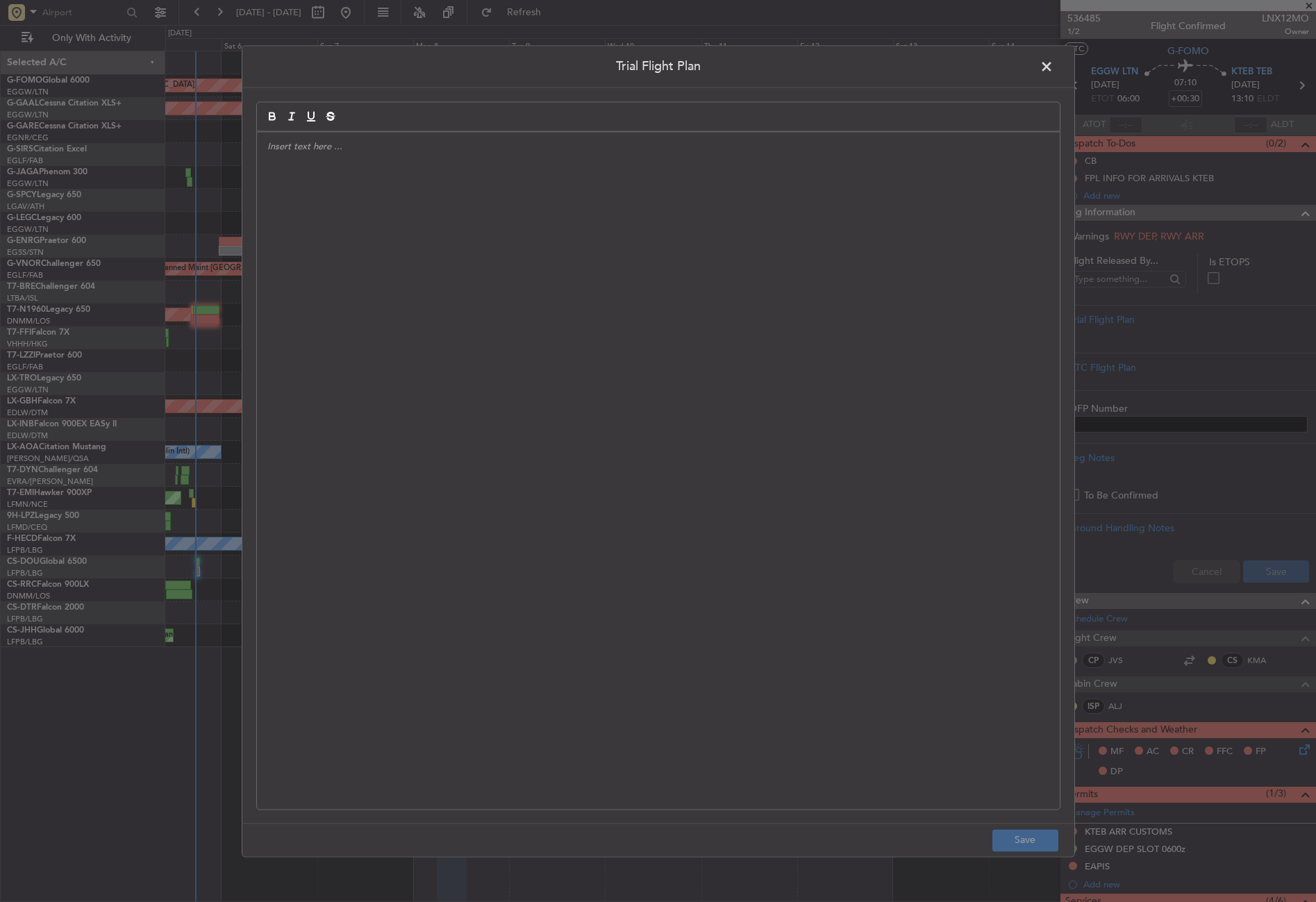
click at [1053, 58] on span at bounding box center [1053, 71] width 0 height 28
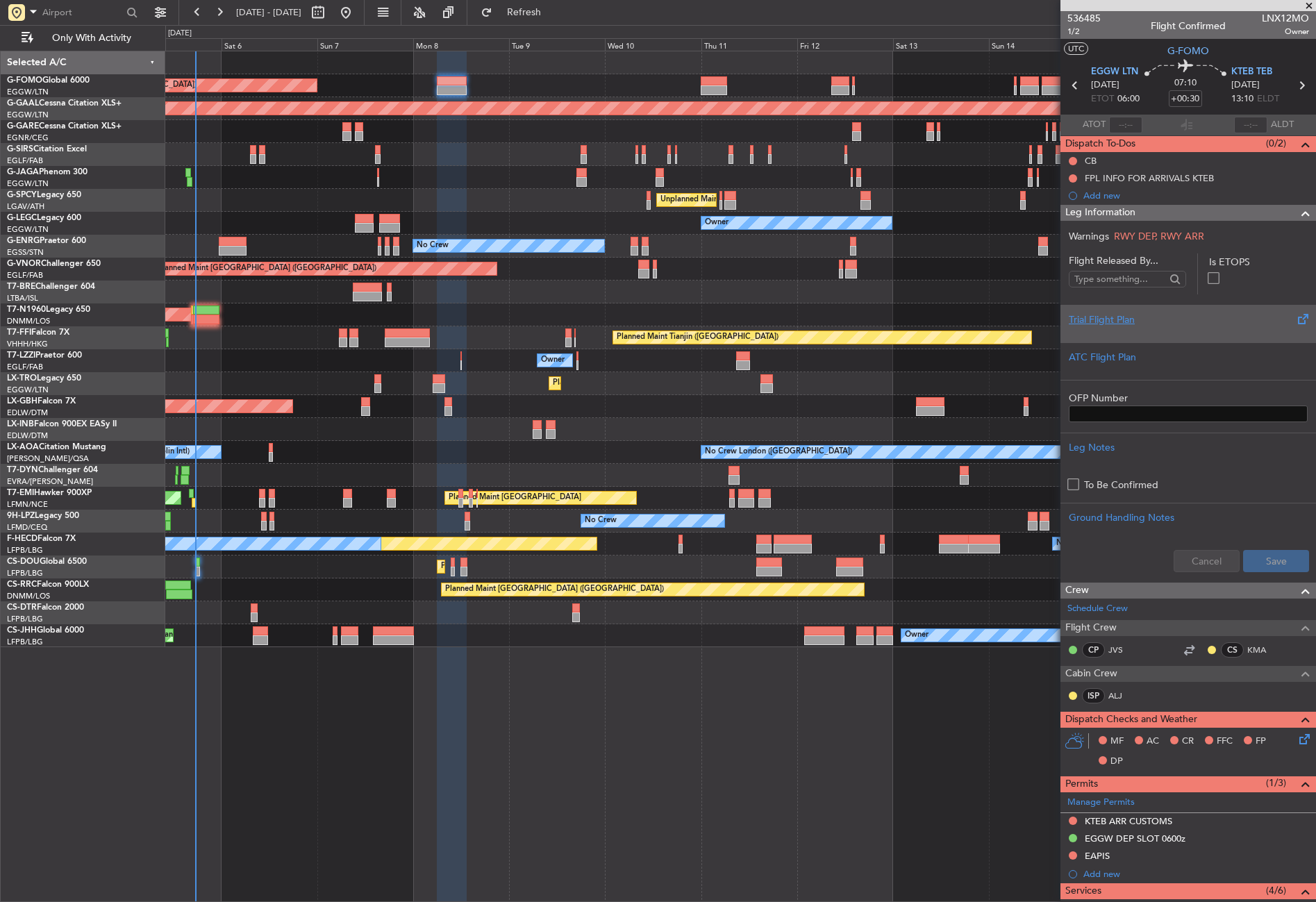
click at [1131, 326] on div "Trial Flight Plan" at bounding box center [1188, 320] width 238 height 15
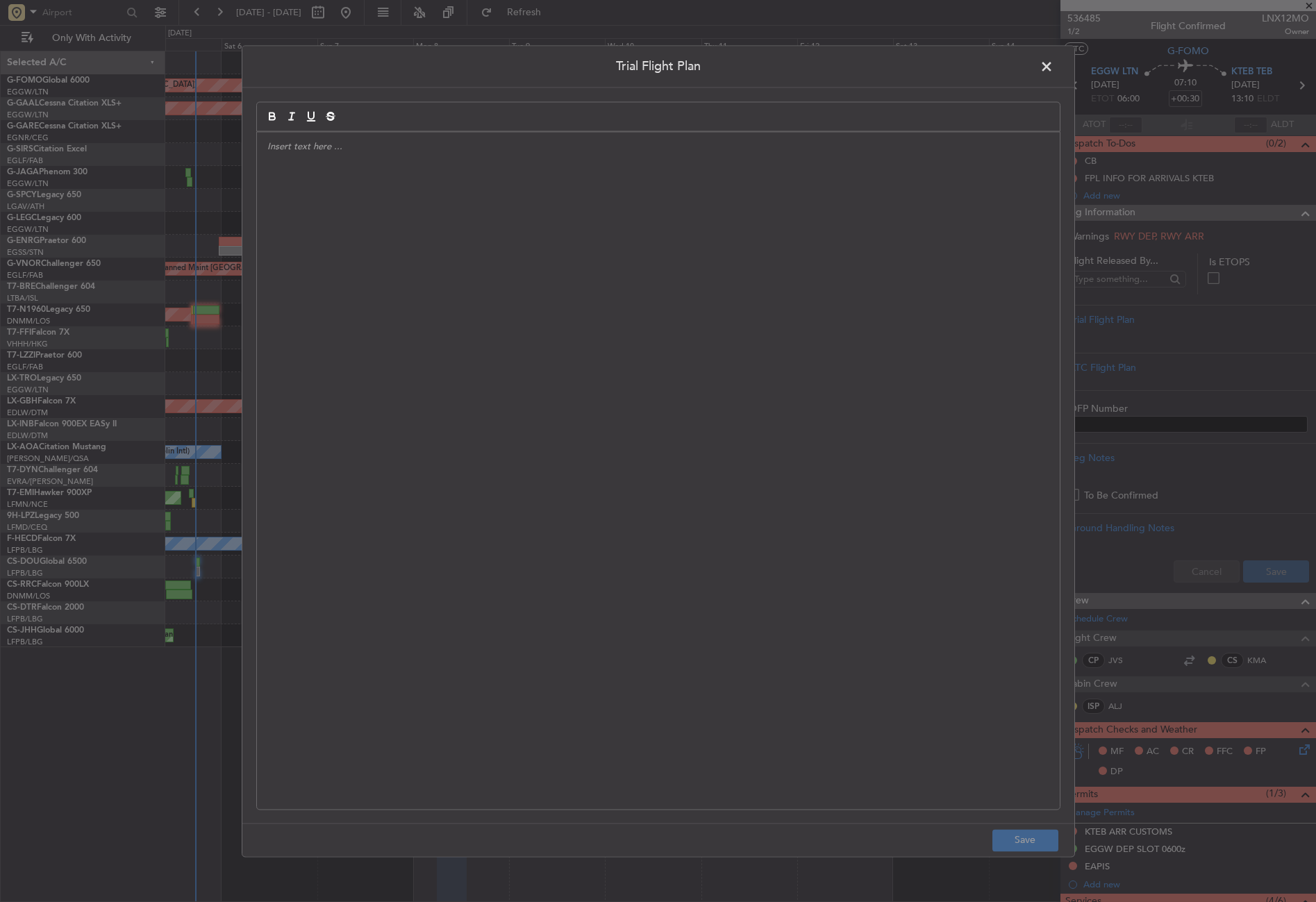
drag, startPoint x: 364, startPoint y: 97, endPoint x: 364, endPoint y: 149, distance: 52.0
click at [364, 100] on div "Trial Flight Plan Save" at bounding box center [658, 451] width 833 height 811
click at [364, 211] on div at bounding box center [658, 471] width 802 height 677
paste div
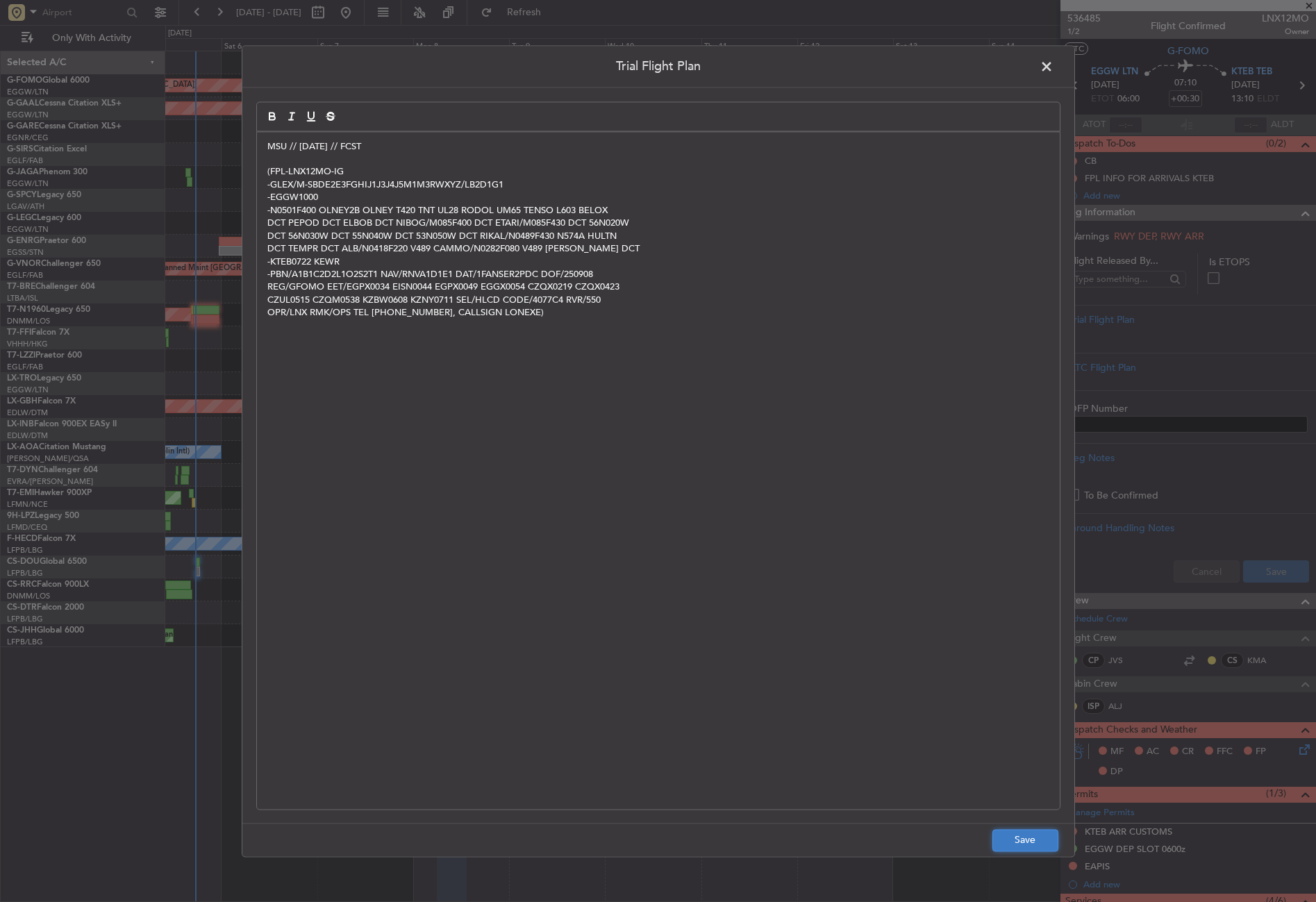
click at [1010, 845] on button "Save" at bounding box center [1025, 840] width 66 height 23
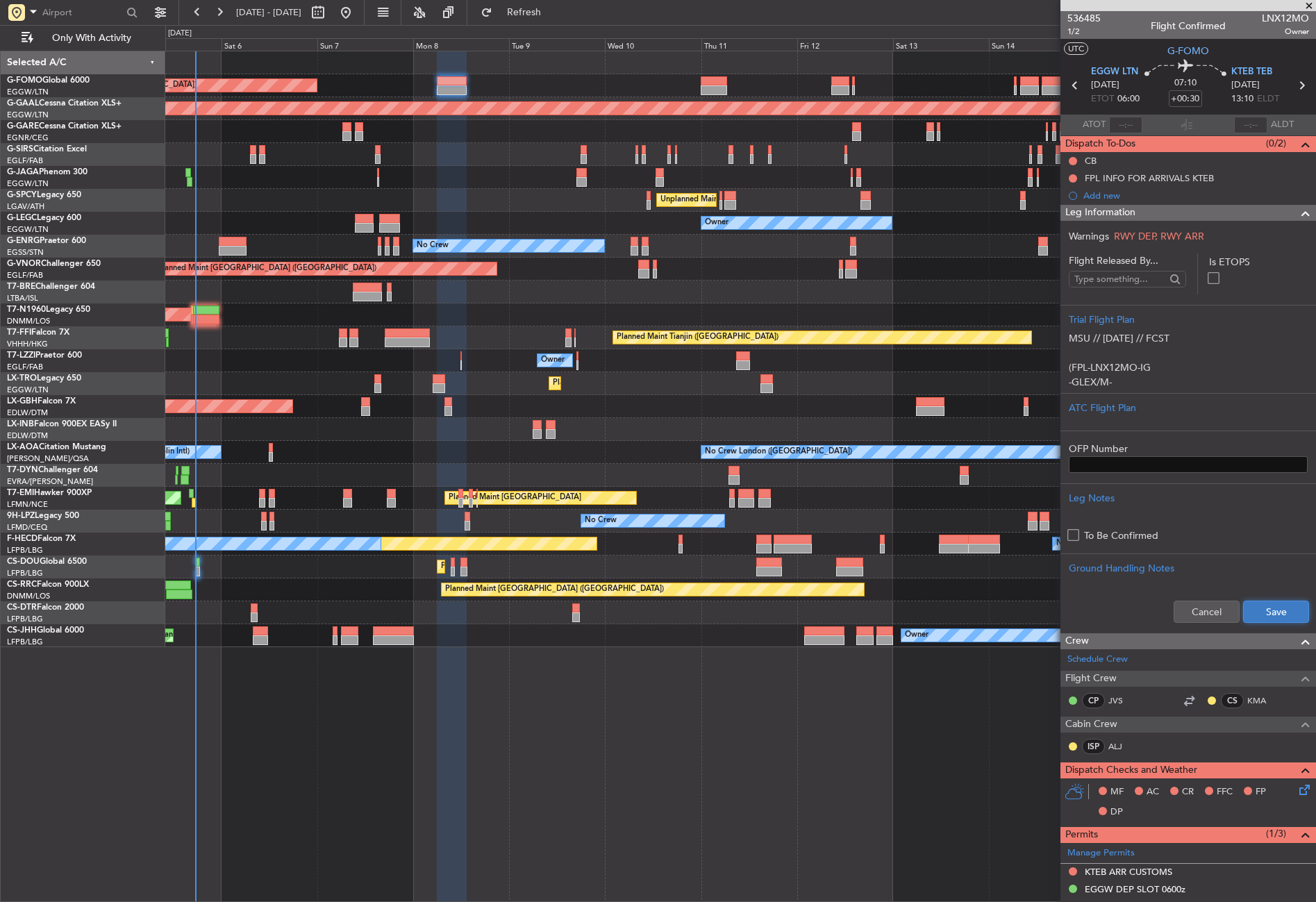
click at [1253, 605] on button "Save" at bounding box center [1276, 612] width 66 height 23
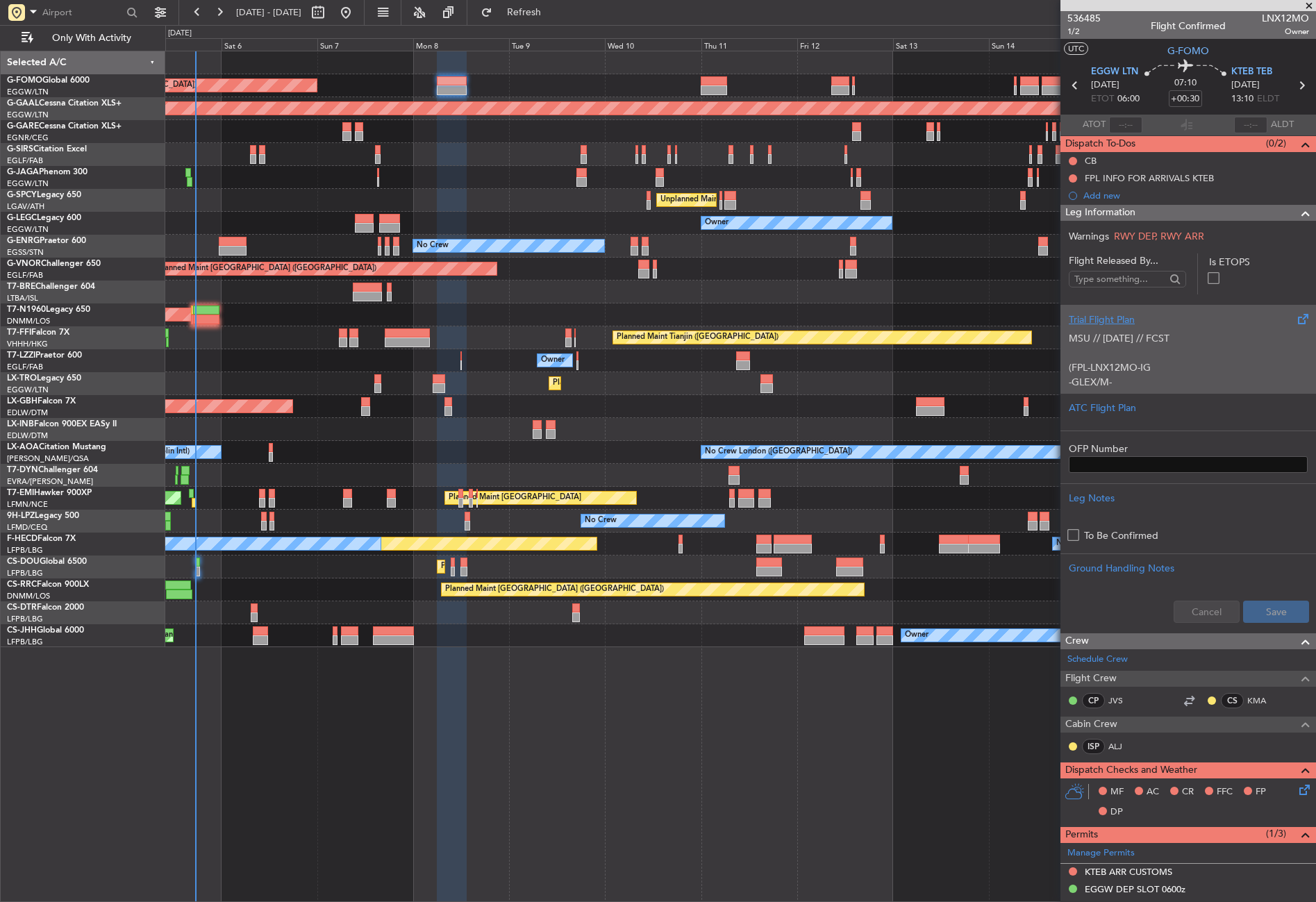
click at [1088, 347] on p at bounding box center [1188, 353] width 238 height 15
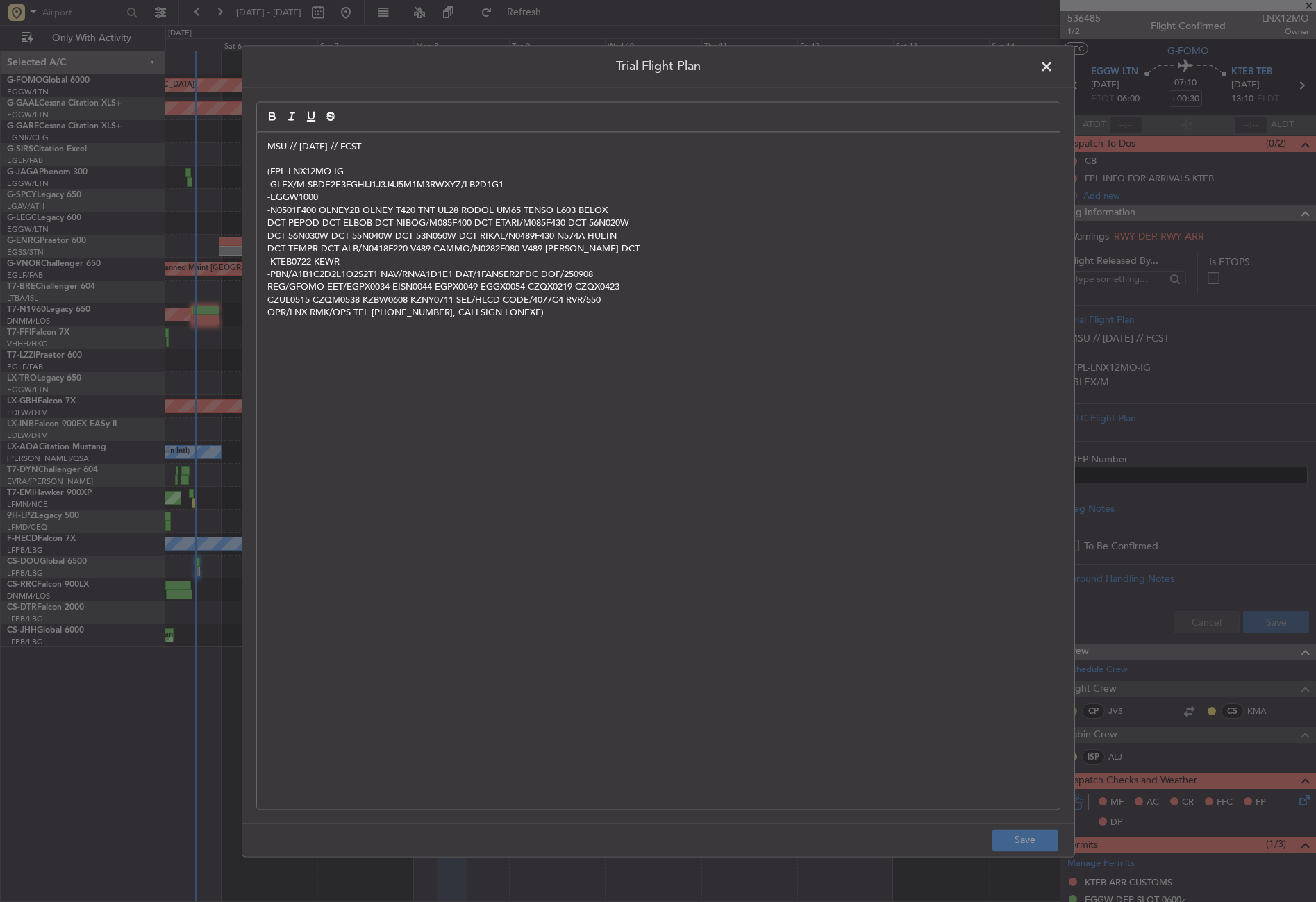
click at [314, 259] on p "-KTEB0722 KEWR" at bounding box center [658, 262] width 782 height 12
click at [1034, 837] on button "Save" at bounding box center [1025, 840] width 66 height 23
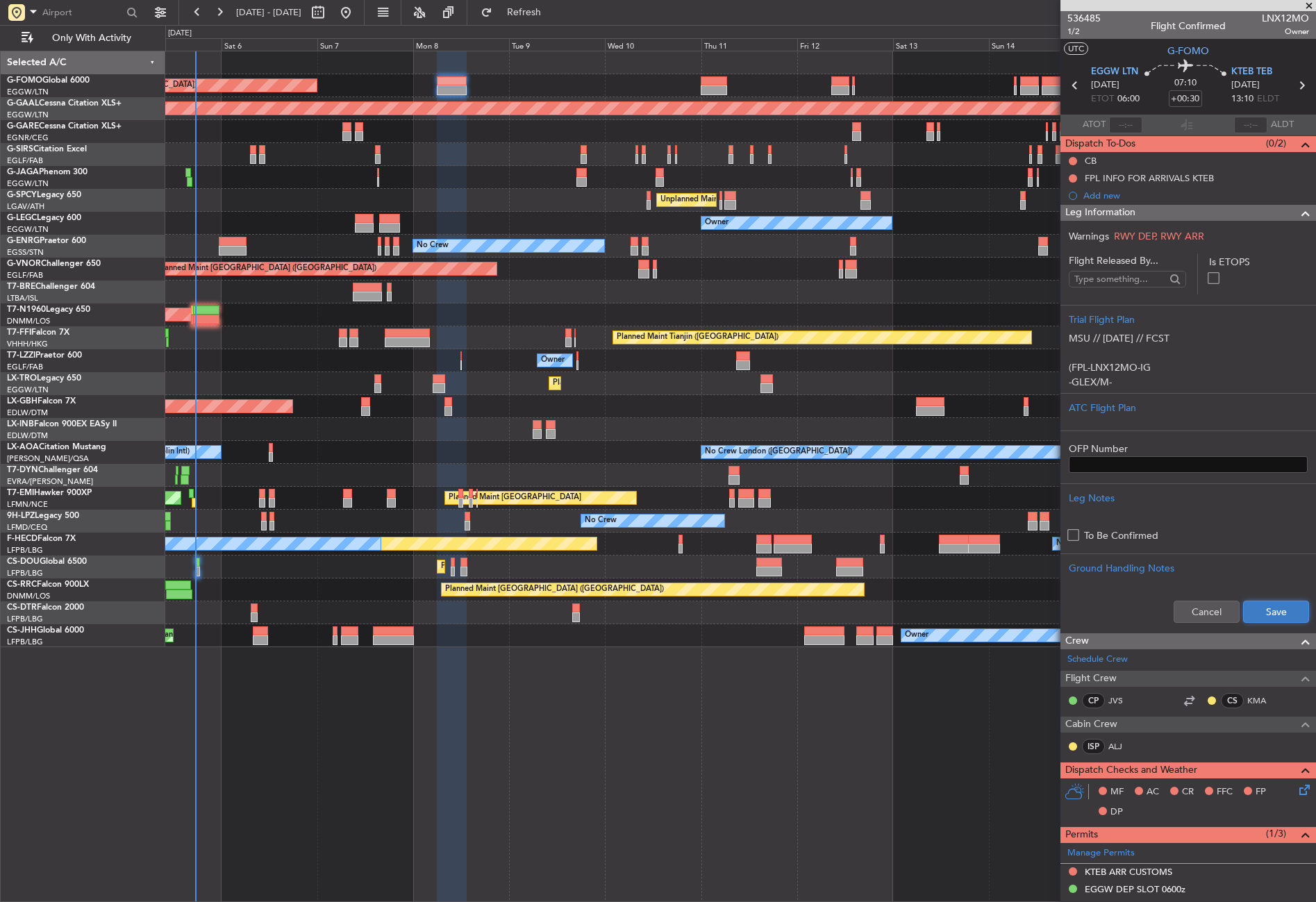
click at [1243, 609] on button "Save" at bounding box center [1276, 612] width 66 height 23
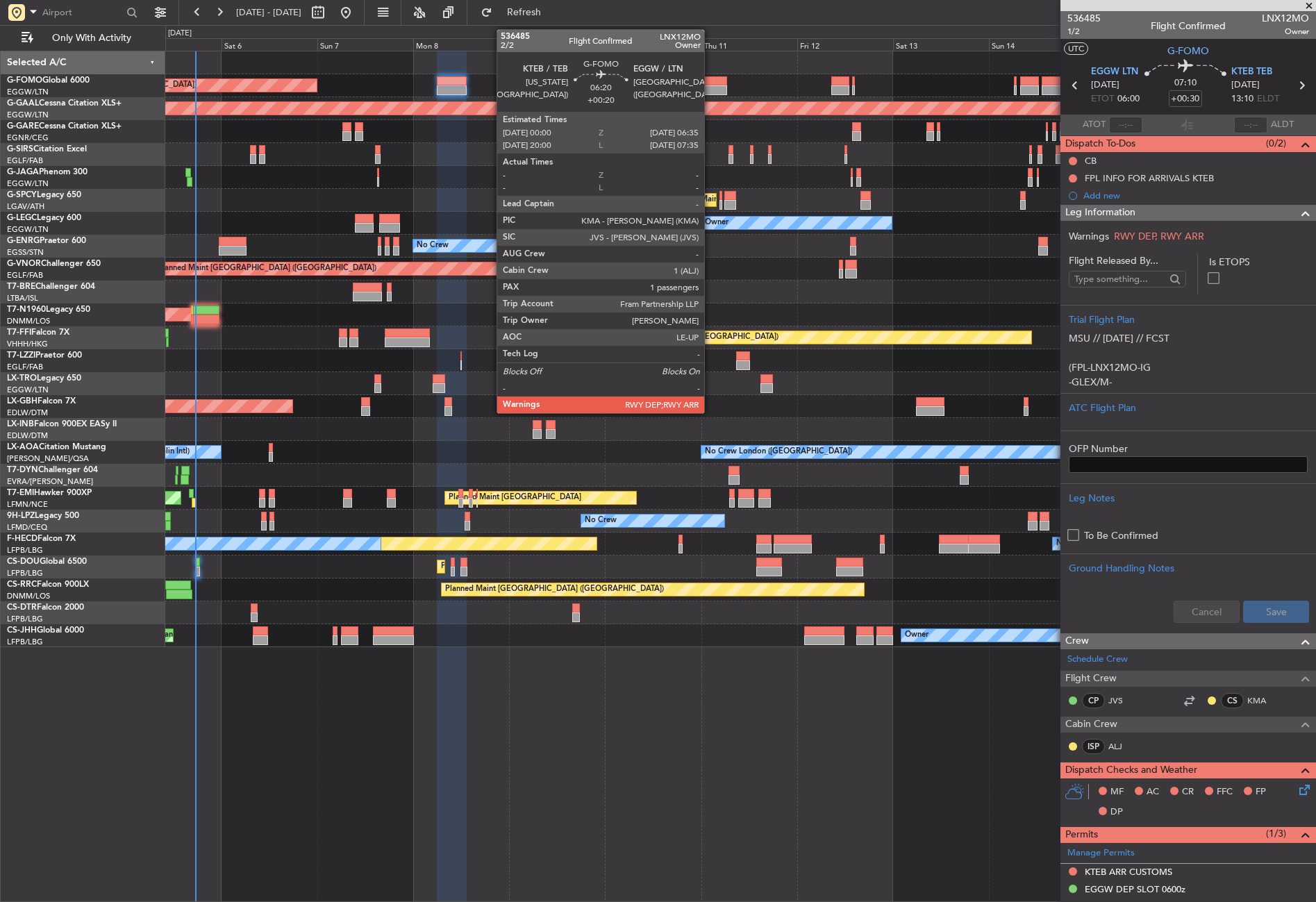
click at [710, 80] on div at bounding box center [714, 81] width 26 height 10
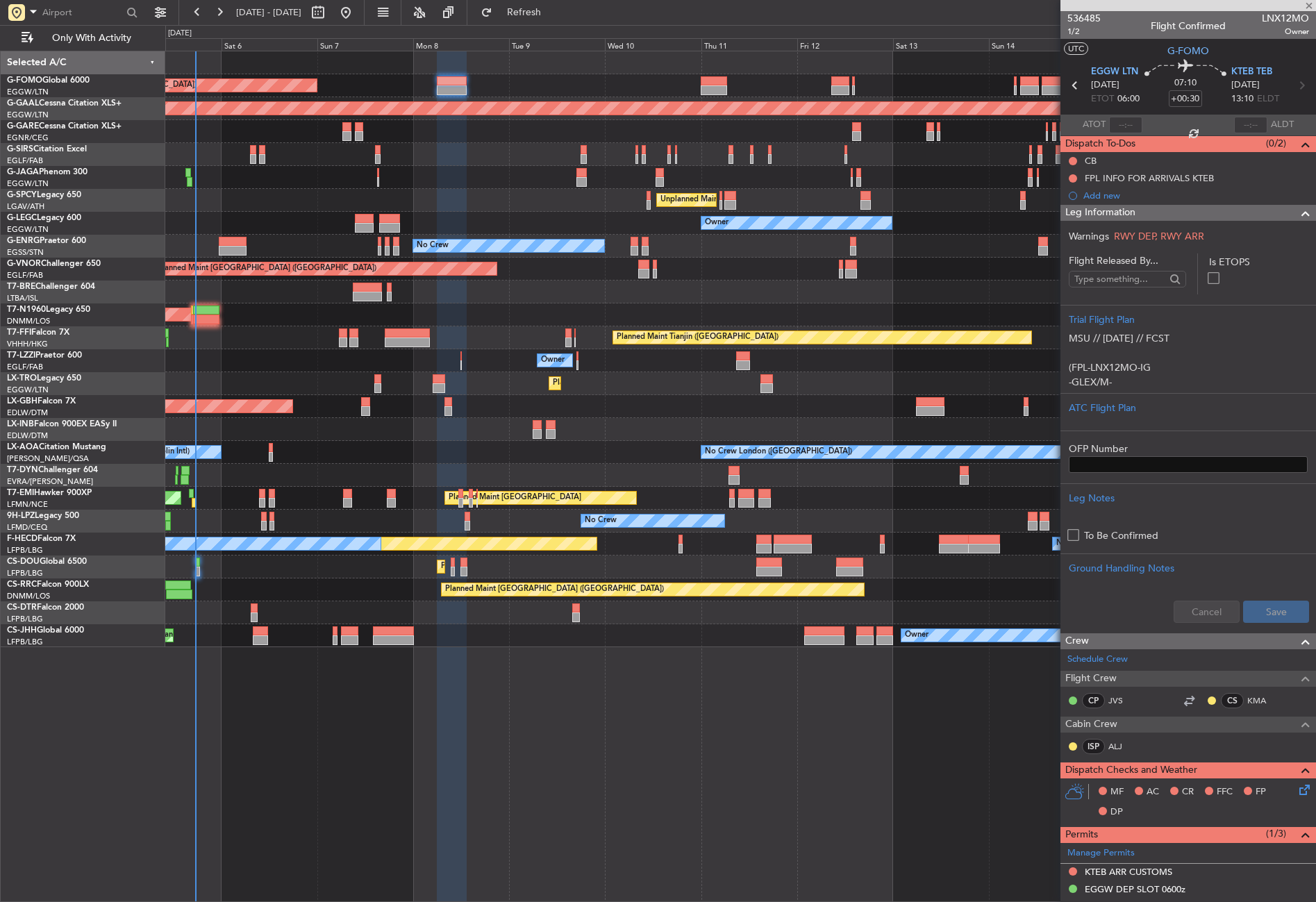
type input "+00:20"
type input "1"
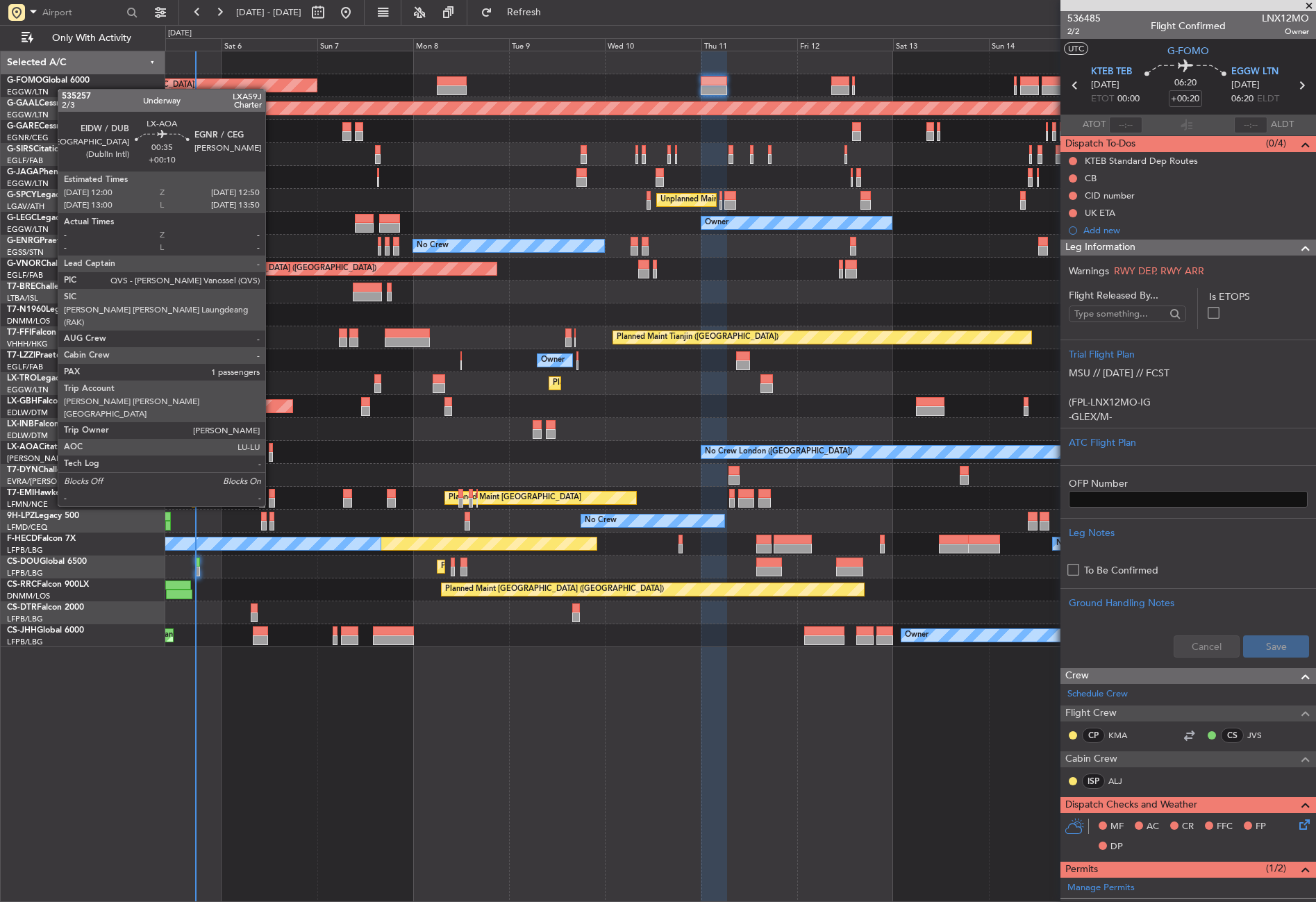
click at [272, 454] on div at bounding box center [271, 456] width 3 height 10
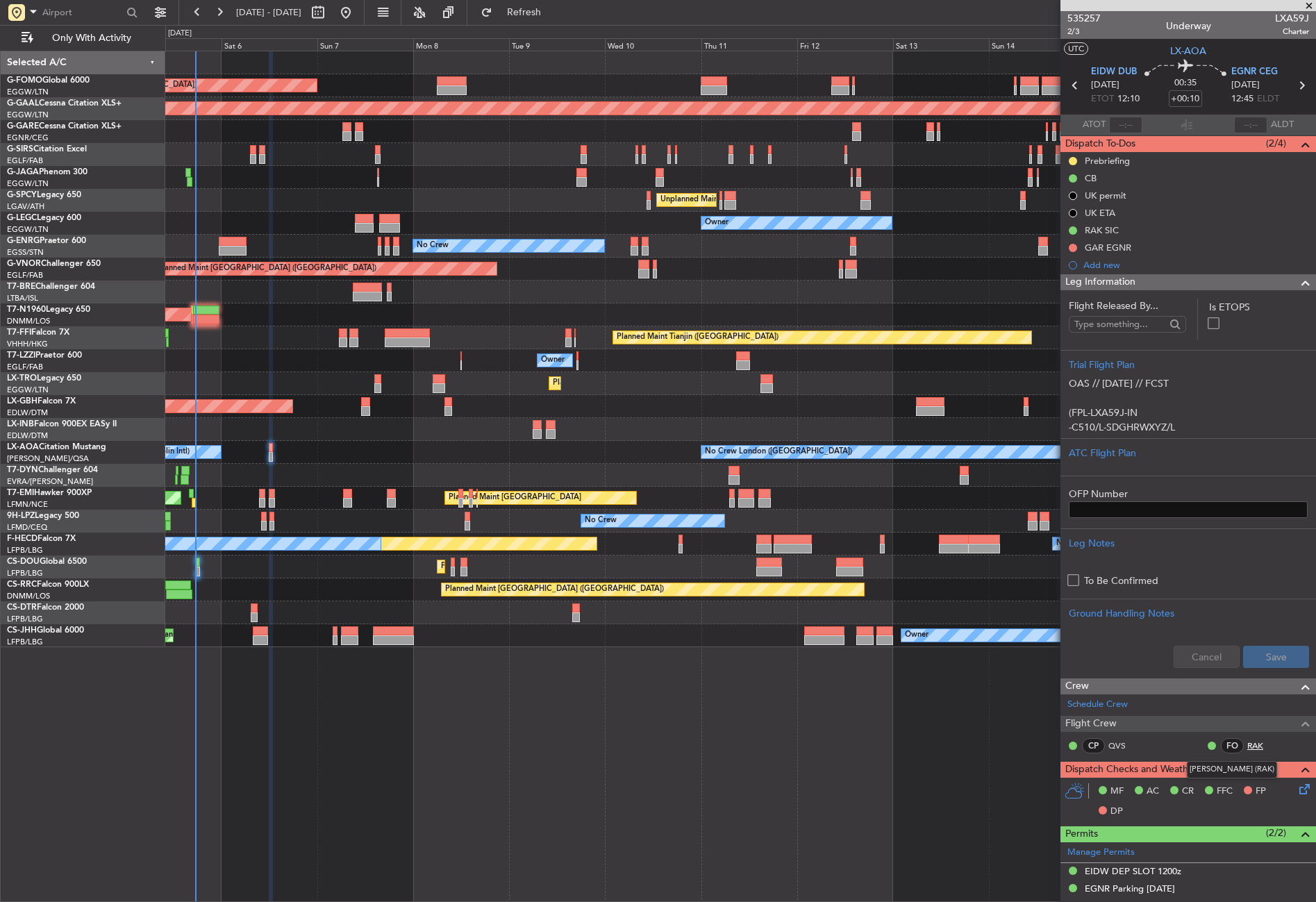
click at [1256, 745] on link "RAK" at bounding box center [1263, 745] width 31 height 12
click at [1252, 750] on link "RAK" at bounding box center [1263, 745] width 31 height 12
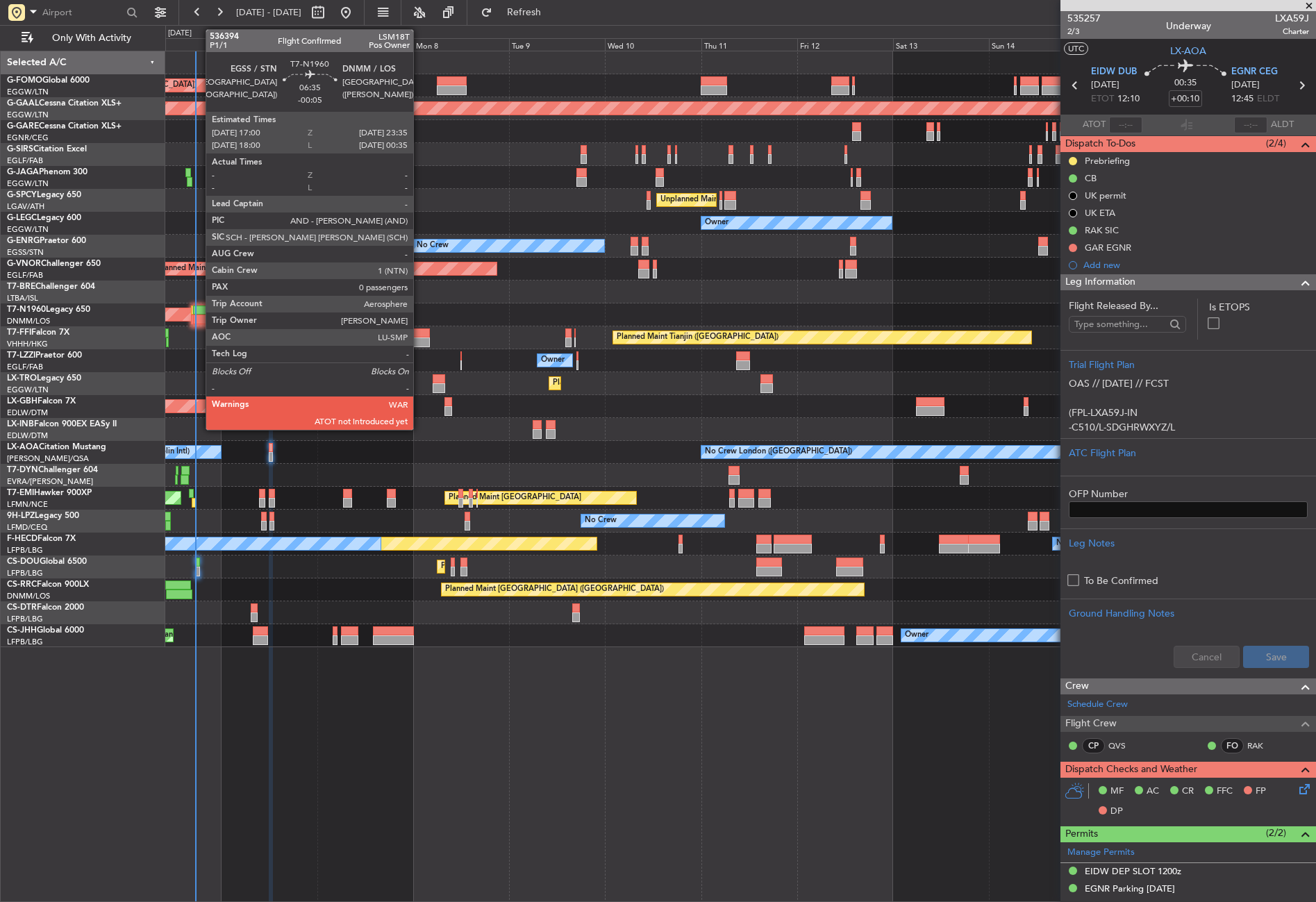
click at [198, 320] on div at bounding box center [206, 319] width 26 height 10
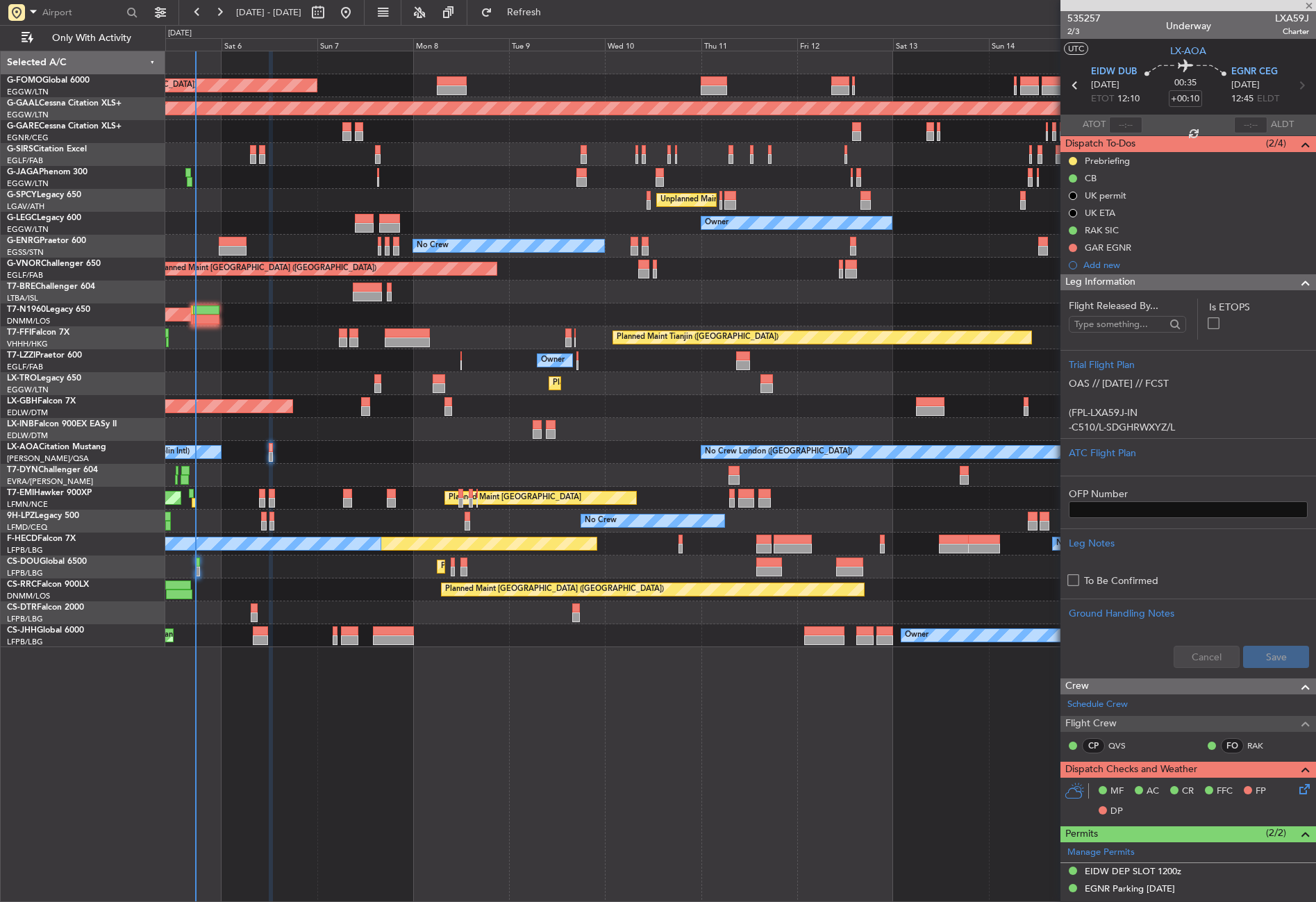
type input "-00:05"
type input "0"
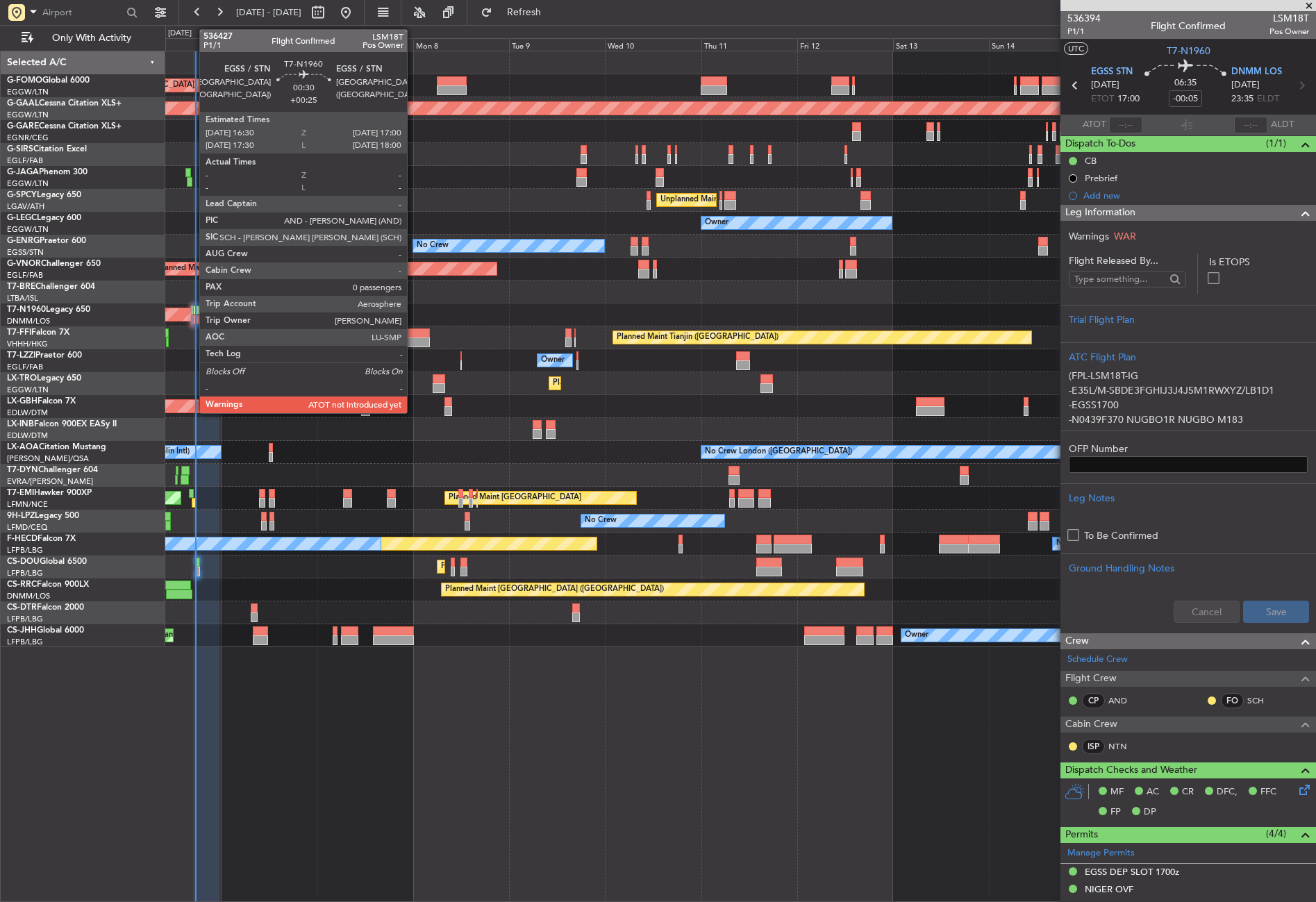
click at [192, 318] on div at bounding box center [191, 319] width 2 height 10
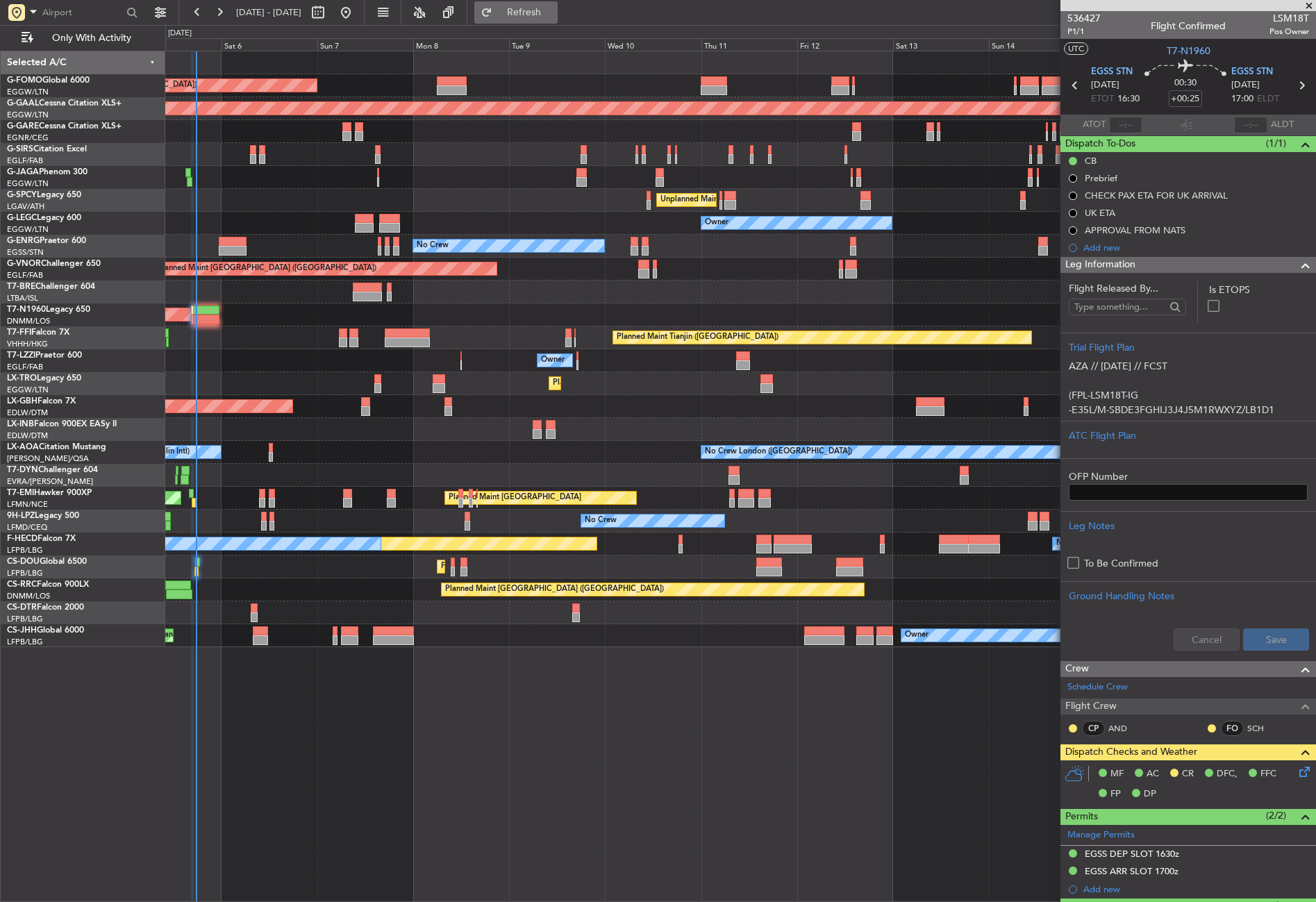
click at [547, 3] on button "Refresh" at bounding box center [516, 13] width 84 height 23
click at [272, 353] on div "Owner" at bounding box center [740, 360] width 1150 height 23
click at [394, 783] on div "Planned Maint London (Luton) Planned Maint Dusseldorf Planned Maint London (Far…" at bounding box center [741, 476] width 1151 height 852
click at [226, 698] on div "Planned Maint London (Luton) Planned Maint Dusseldorf Planned Maint London (Far…" at bounding box center [741, 476] width 1151 height 852
click at [294, 726] on div "Planned Maint London (Luton) Planned Maint Dusseldorf Planned Maint London (Far…" at bounding box center [741, 476] width 1151 height 852
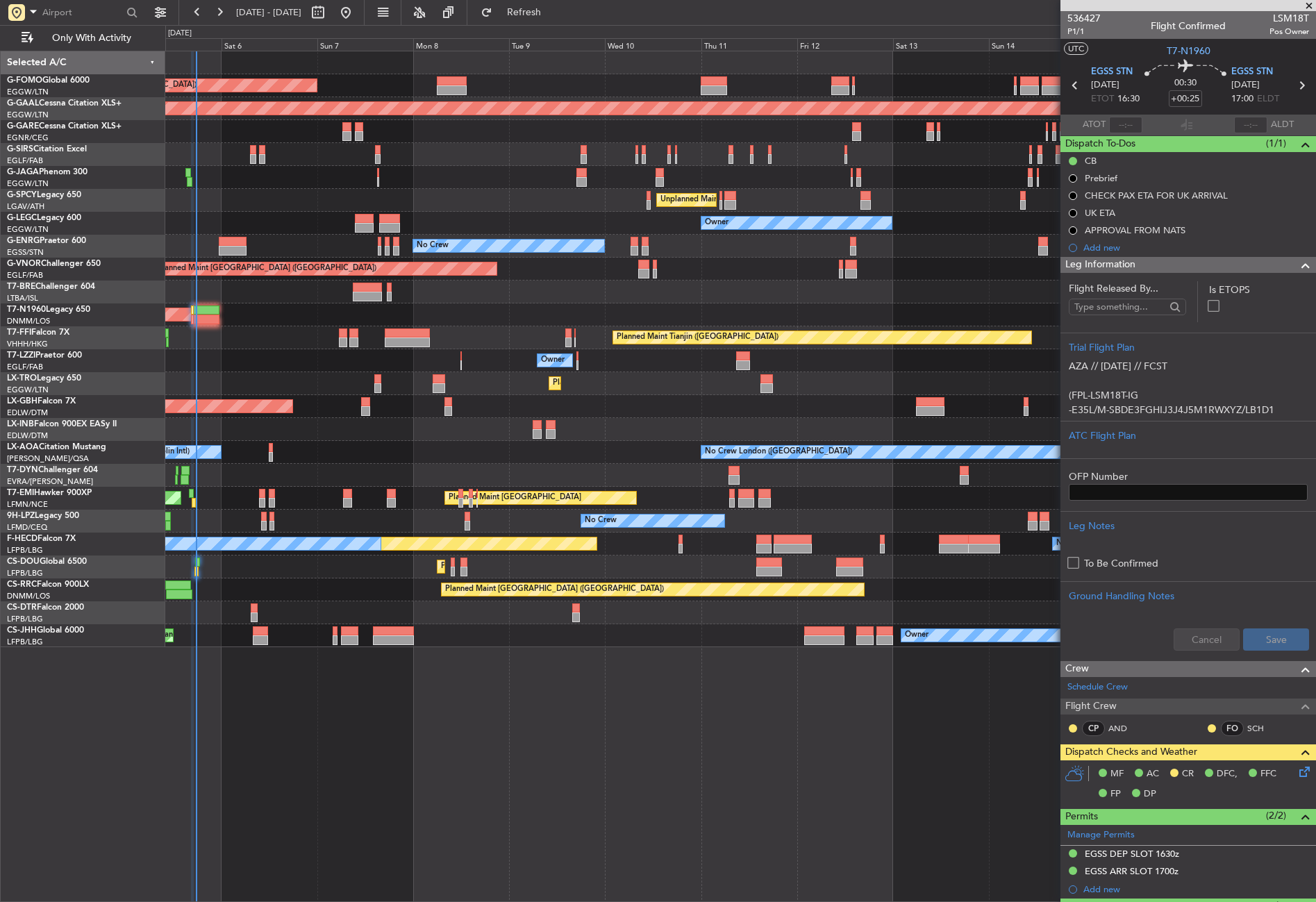
click at [419, 771] on div "Planned Maint London (Luton) Planned Maint Dusseldorf Planned Maint London (Far…" at bounding box center [741, 476] width 1151 height 852
click at [418, 770] on div "Planned Maint London (Luton) Planned Maint Dusseldorf Planned Maint London (Far…" at bounding box center [741, 476] width 1151 height 852
click at [410, 750] on div "Planned Maint London (Luton) Planned Maint Dusseldorf Planned Maint London (Far…" at bounding box center [741, 476] width 1151 height 852
click at [289, 432] on div "Unplanned Maint [GEOGRAPHIC_DATA] (Al Maktoum Intl)" at bounding box center [740, 429] width 1150 height 23
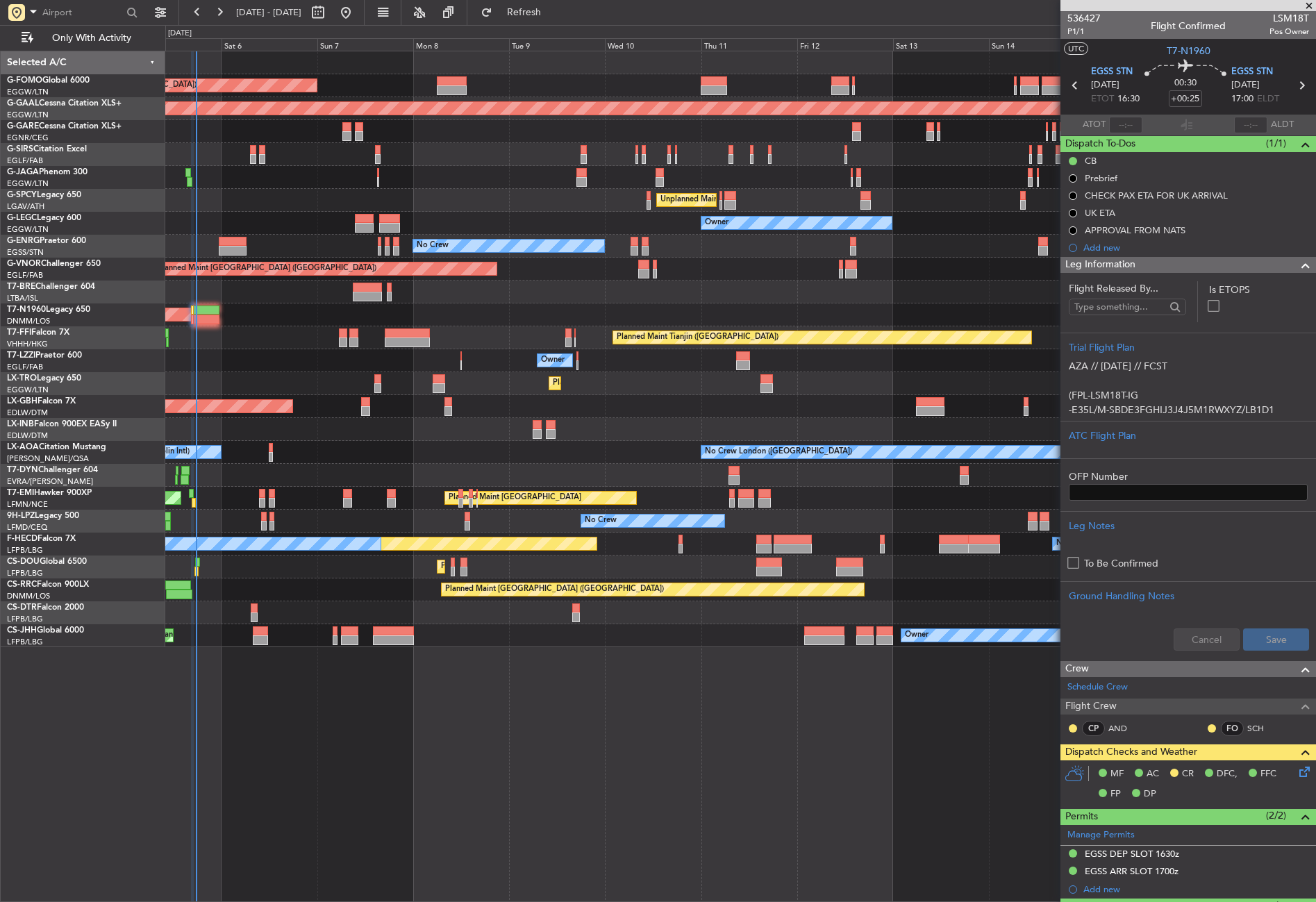
click at [252, 370] on div "Owner" at bounding box center [740, 360] width 1150 height 23
click at [324, 722] on div "Planned Maint London (Luton) Planned Maint Dusseldorf Planned Maint London (Far…" at bounding box center [741, 476] width 1151 height 852
click at [425, 760] on div "Planned Maint London (Luton) Planned Maint Dusseldorf Planned Maint London (Far…" at bounding box center [741, 476] width 1151 height 852
click at [541, 9] on span "Refresh" at bounding box center [524, 12] width 58 height 10
click at [530, 3] on button "Refresh" at bounding box center [516, 13] width 84 height 23
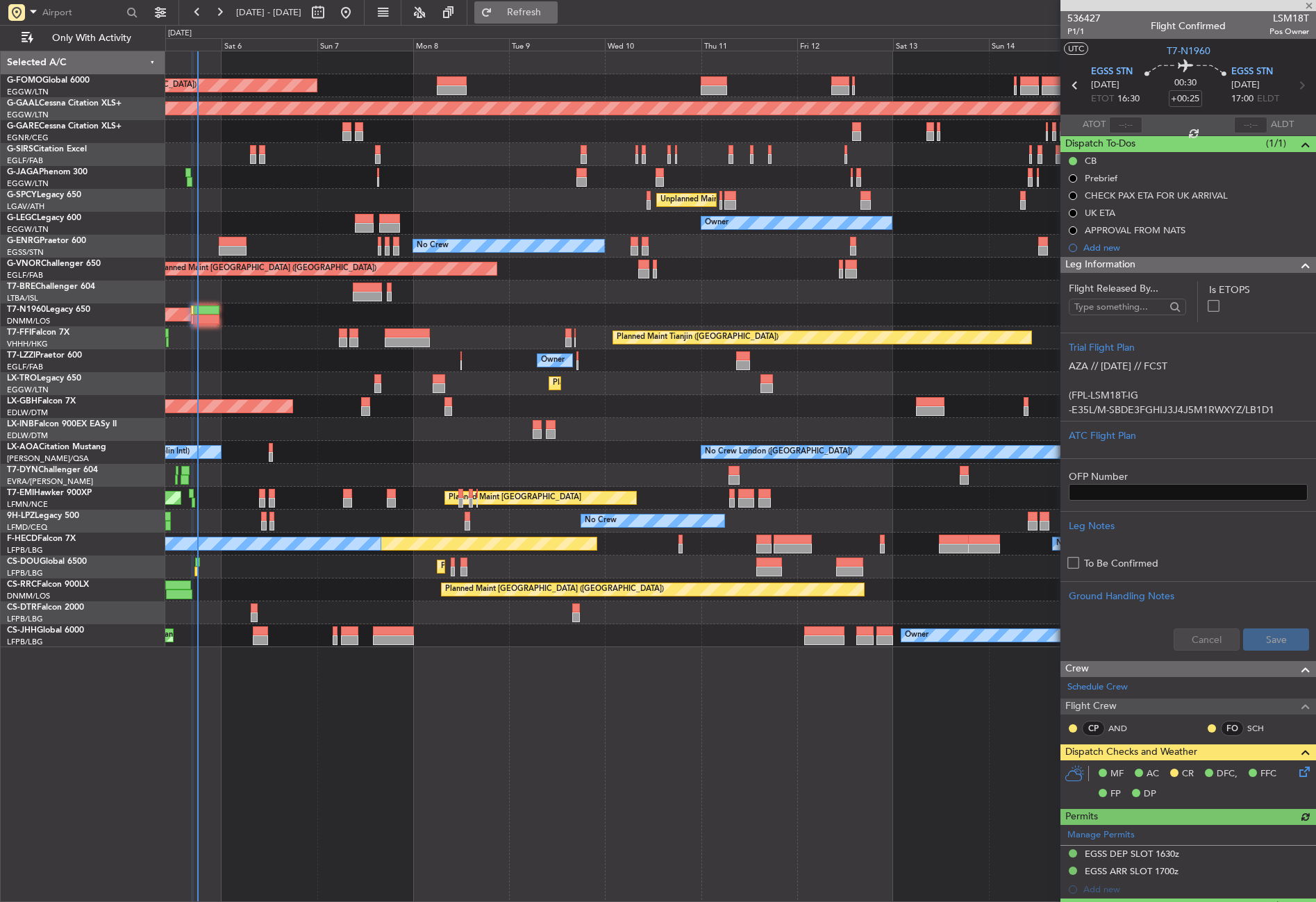
click at [521, 10] on button "Refresh" at bounding box center [516, 13] width 84 height 23
click at [292, 172] on div at bounding box center [740, 178] width 1150 height 23
click at [600, 670] on div "Planned Maint London (Luton) Planned Maint Dusseldorf Planned Maint London (Far…" at bounding box center [741, 476] width 1151 height 852
click at [506, 685] on div "Planned Maint London (Luton) Planned Maint Dusseldorf Planned Maint London (Far…" at bounding box center [741, 476] width 1151 height 852
click at [1079, 258] on span "Leg Information" at bounding box center [1100, 265] width 70 height 16
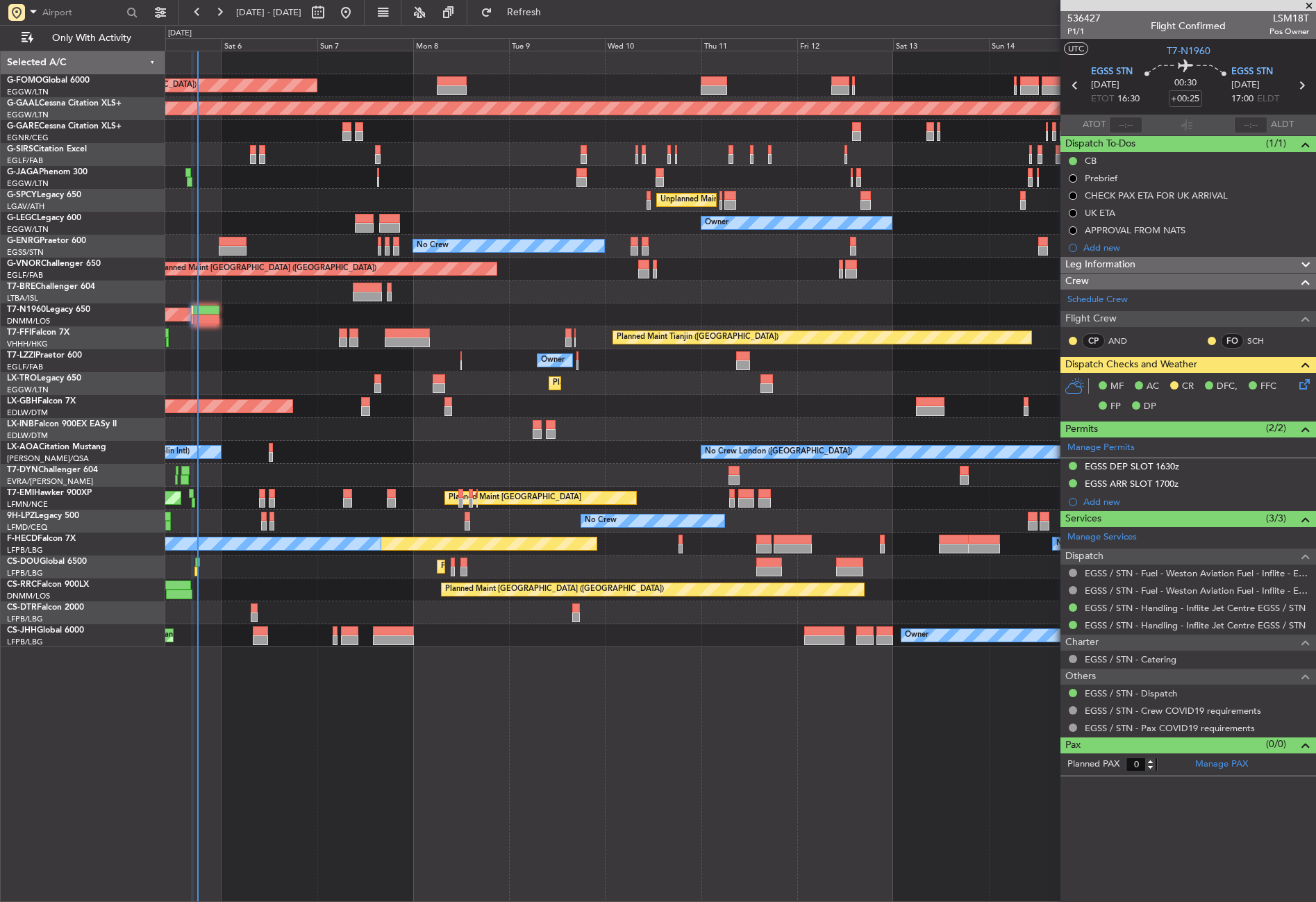
click at [505, 746] on div "Planned Maint London (Luton) Planned Maint Dusseldorf Planned Maint London (Far…" at bounding box center [741, 476] width 1151 height 852
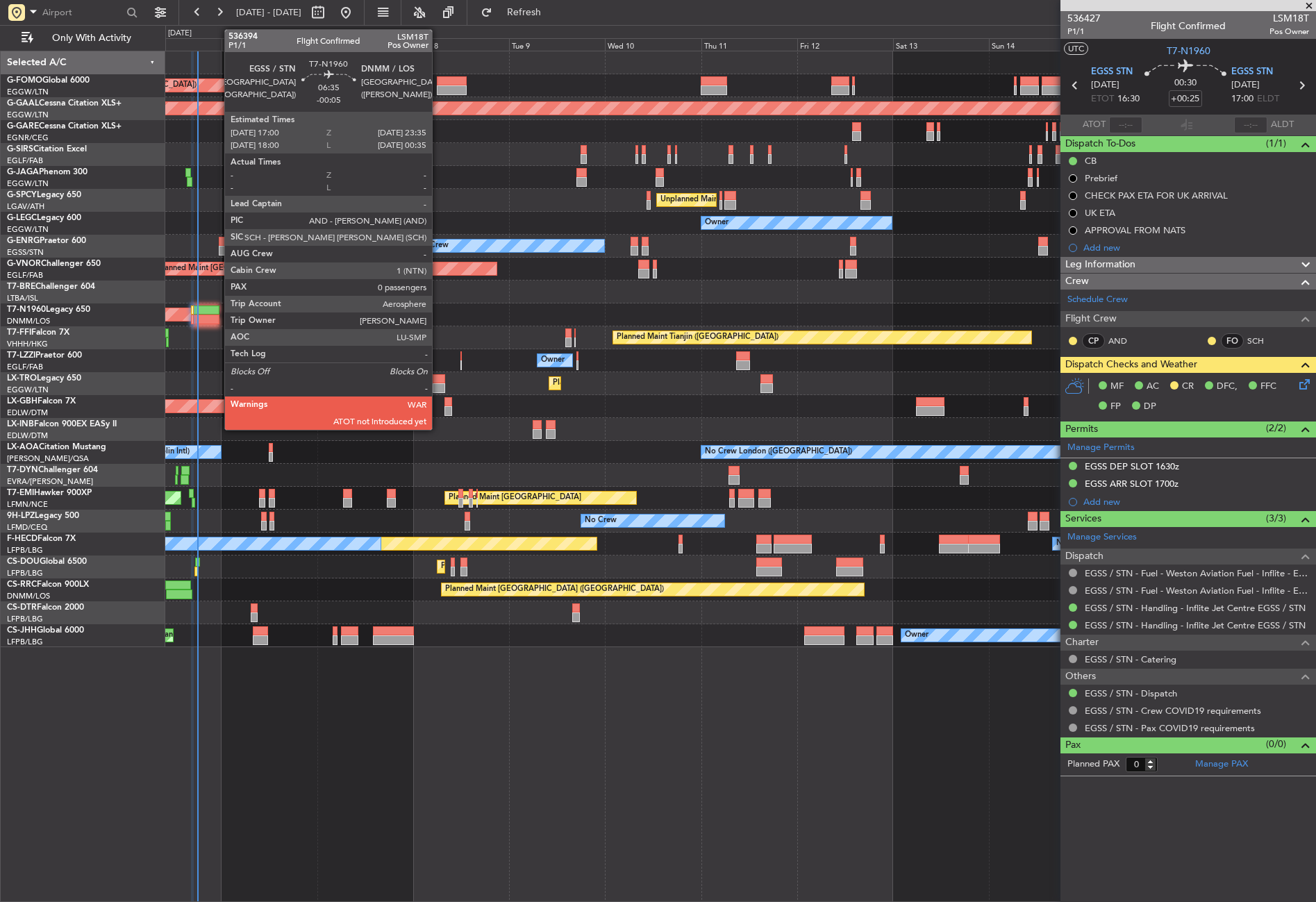
click at [218, 316] on div at bounding box center [206, 319] width 26 height 10
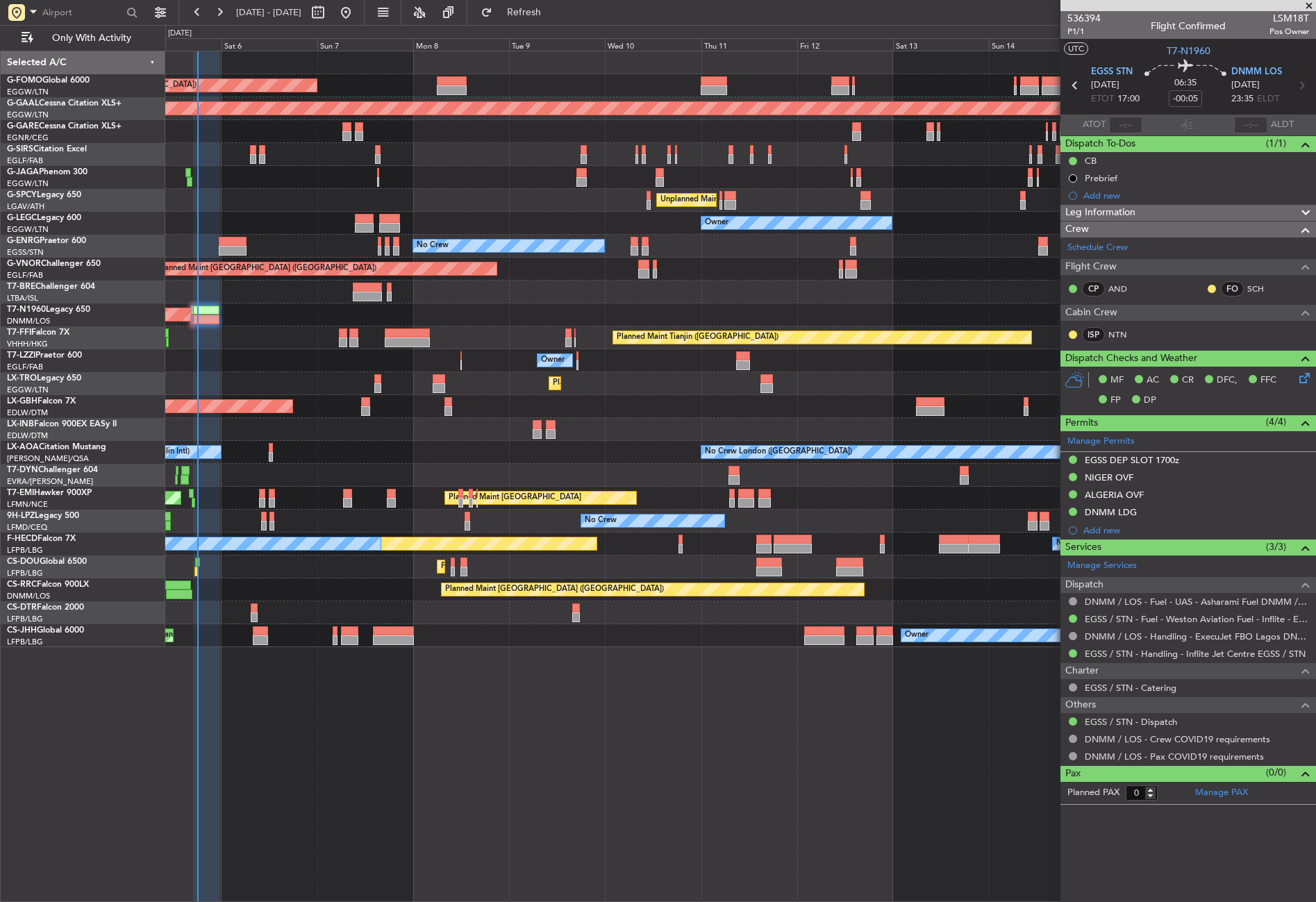
click at [281, 340] on div "Planned Maint Tianjin ([GEOGRAPHIC_DATA])" at bounding box center [740, 338] width 1150 height 23
click at [621, 762] on div "Planned Maint London (Luton) Planned Maint Dusseldorf Planned Maint London (Far…" at bounding box center [741, 476] width 1151 height 852
click at [684, 728] on div "Planned Maint London (Luton) Planned Maint Dusseldorf Planned Maint London (Far…" at bounding box center [741, 476] width 1151 height 852
click at [444, 738] on div "Planned Maint London (Luton) Planned Maint Dusseldorf Planned Maint London (Far…" at bounding box center [741, 476] width 1151 height 852
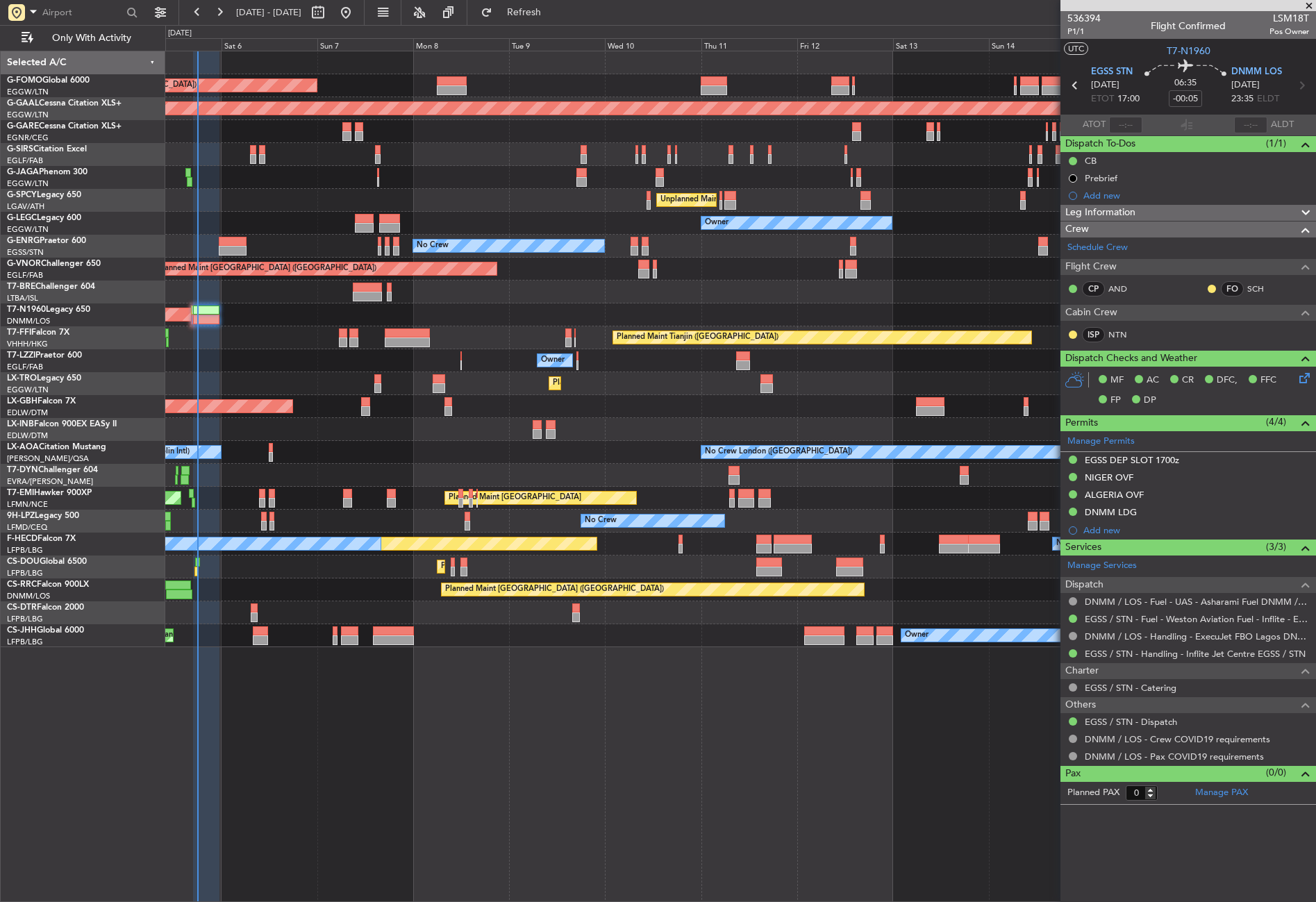
click at [544, 0] on fb-refresh-button "Refresh" at bounding box center [516, 12] width 97 height 25
click at [527, 10] on button "Refresh" at bounding box center [516, 13] width 84 height 23
click at [363, 792] on div "Planned Maint London (Luton) Planned Maint Dusseldorf Planned Maint London (Far…" at bounding box center [741, 476] width 1151 height 852
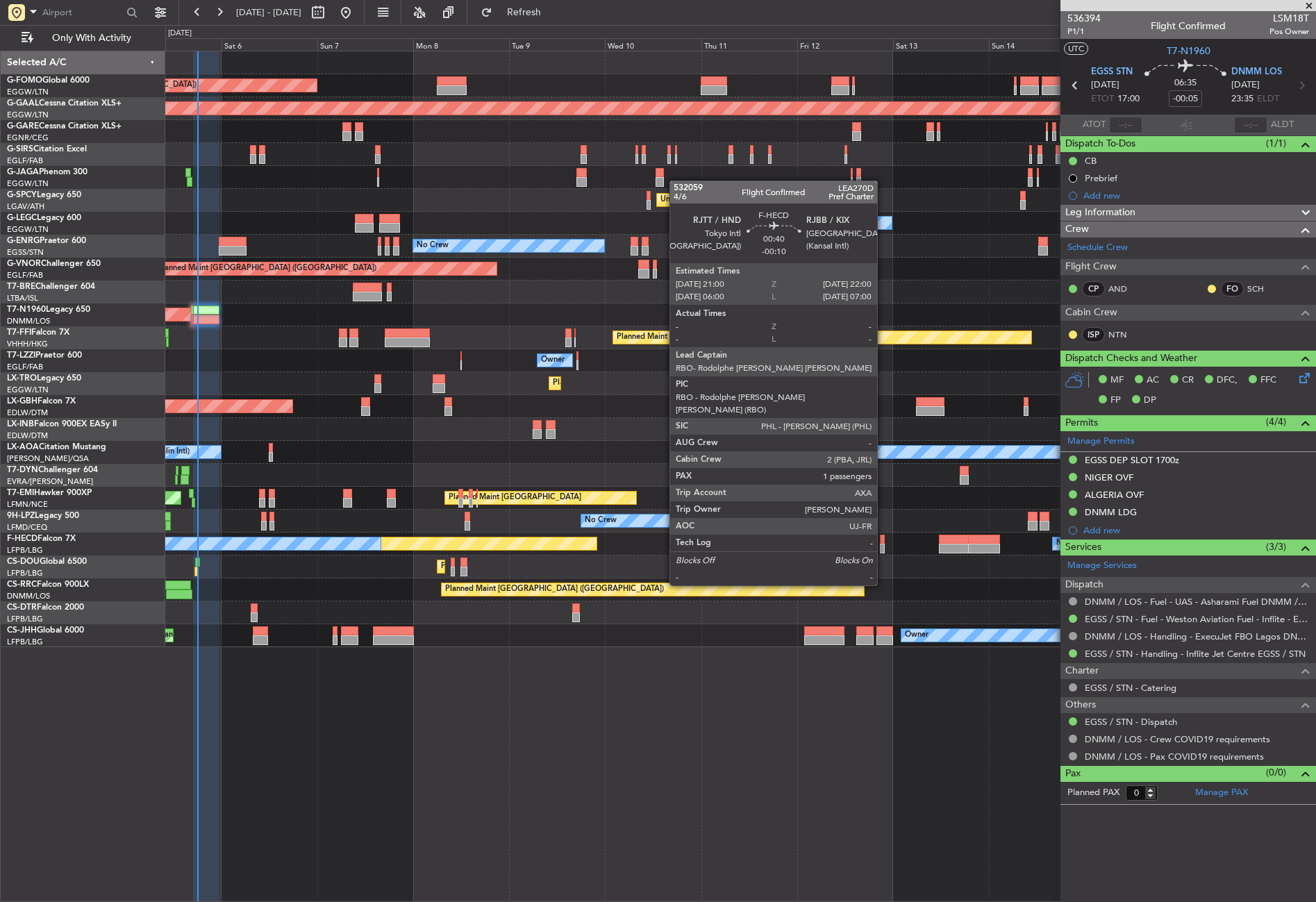
click at [883, 547] on div at bounding box center [882, 549] width 4 height 10
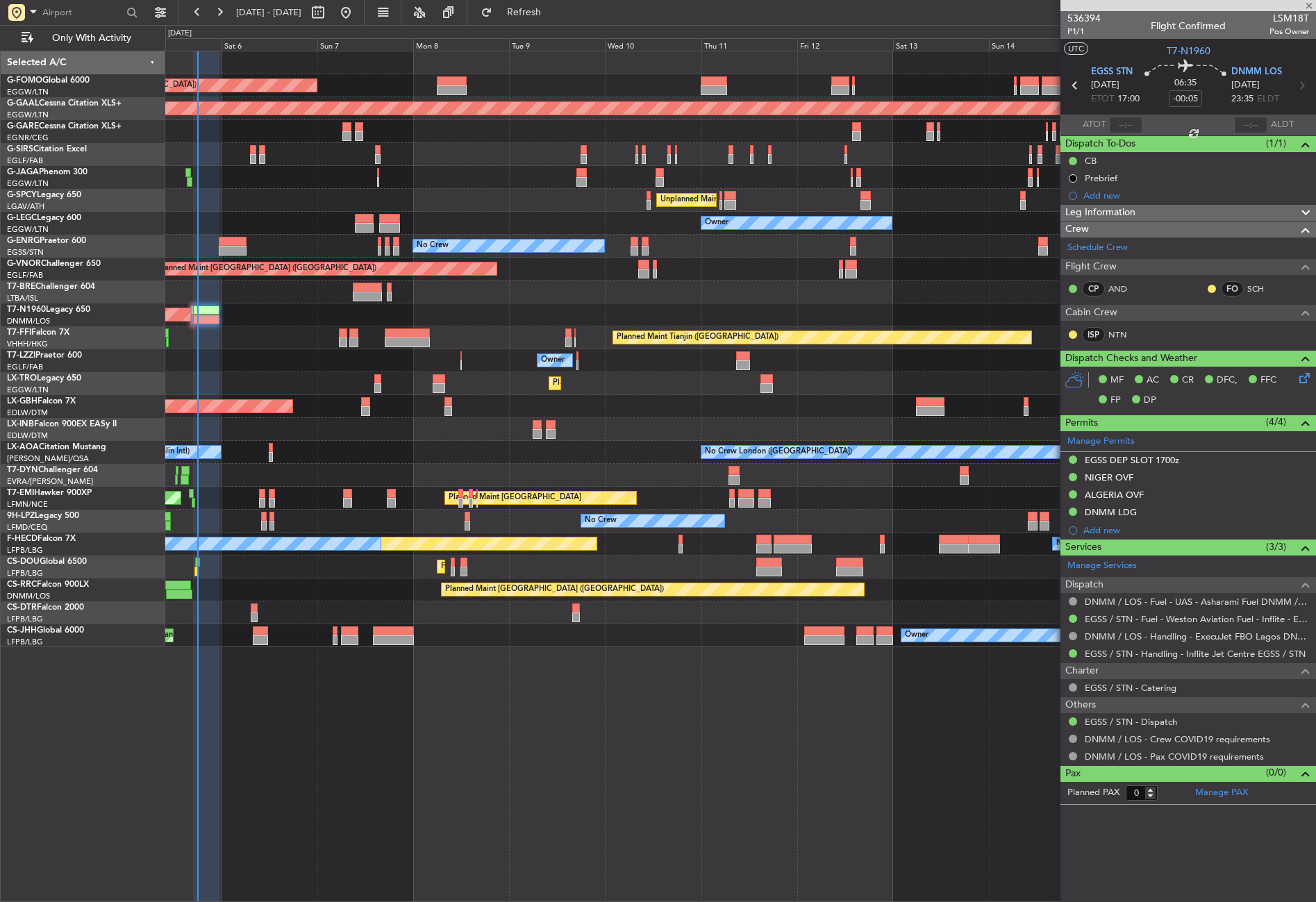
type input "-00:10"
type input "1"
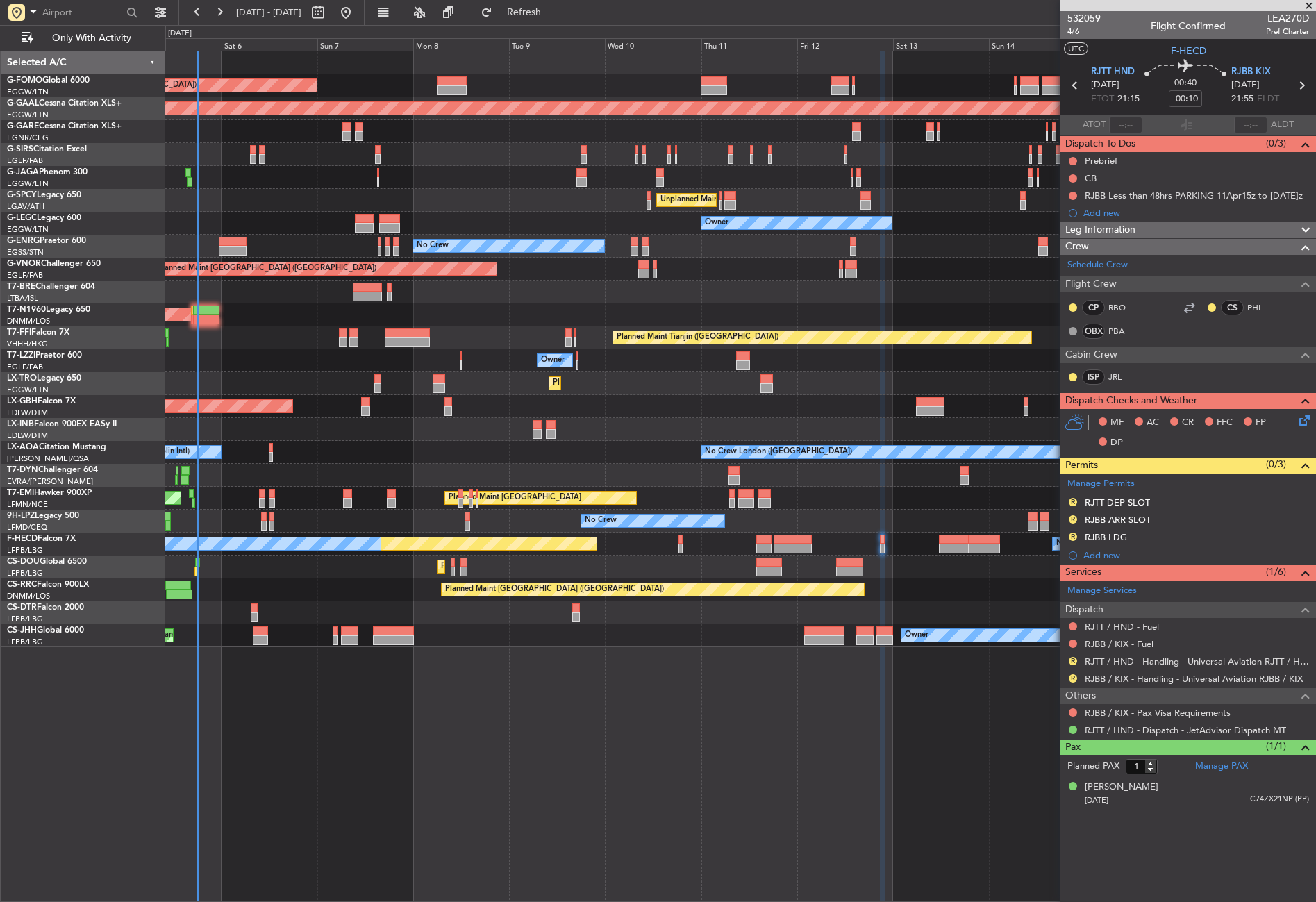
click at [431, 739] on div "Planned Maint London (Luton) Planned Maint Dusseldorf Planned Maint London (Far…" at bounding box center [741, 476] width 1151 height 852
click at [405, 743] on div "Planned Maint London (Luton) Planned Maint Dusseldorf Planned Maint London (Far…" at bounding box center [741, 476] width 1151 height 852
click at [1071, 537] on button "R" at bounding box center [1073, 537] width 9 height 9
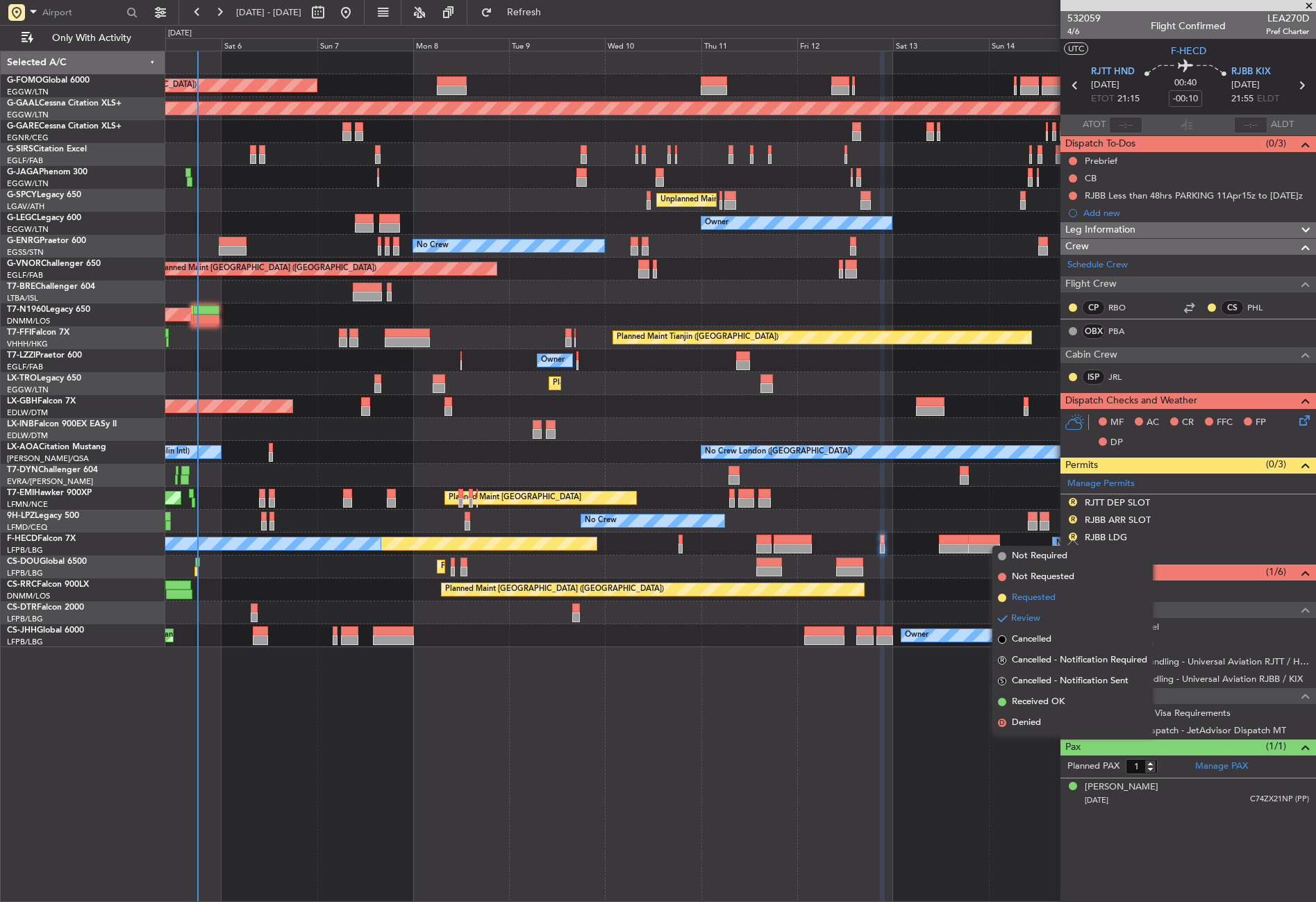
click at [1049, 603] on span "Requested" at bounding box center [1033, 598] width 44 height 14
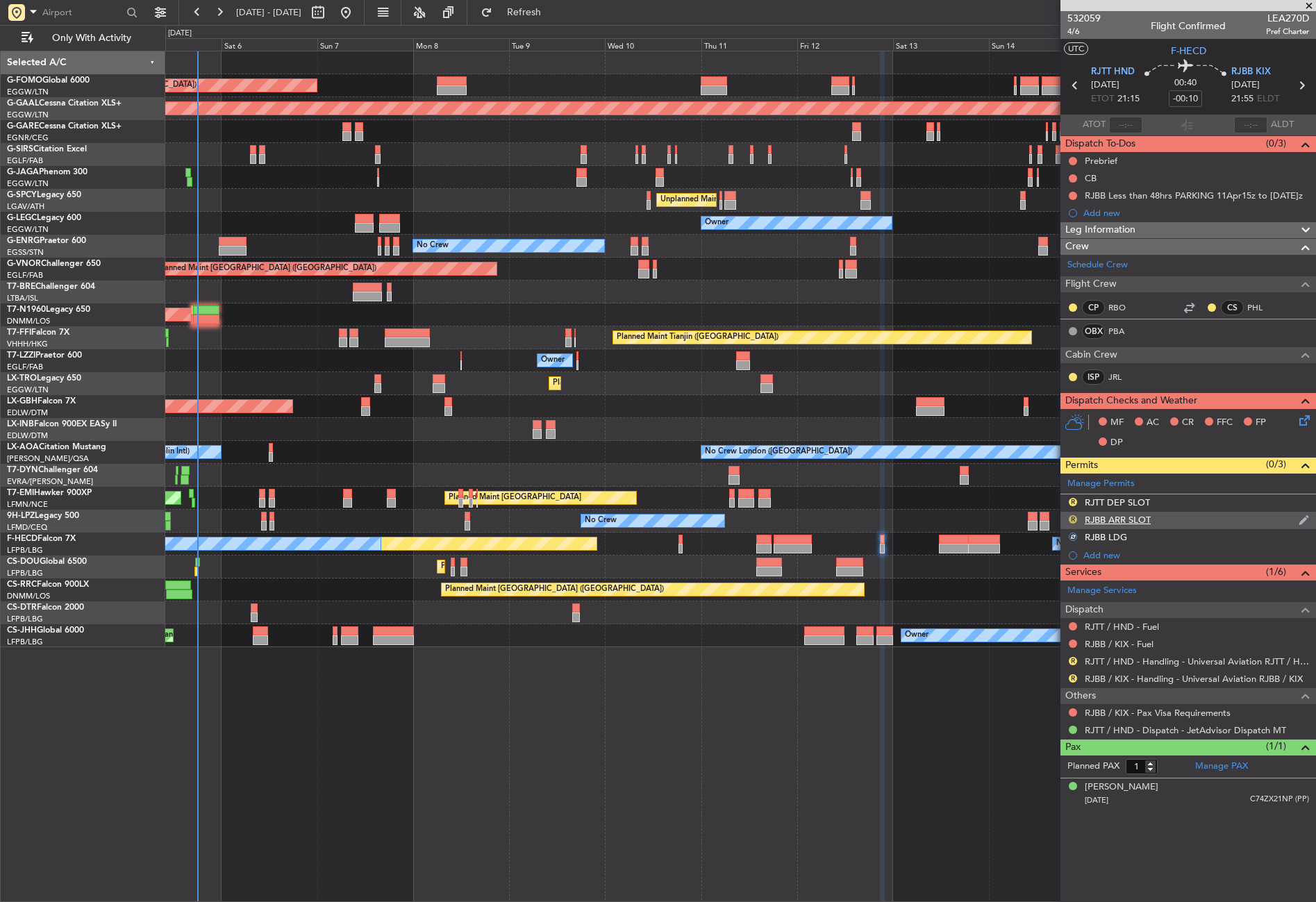
click at [1072, 516] on button "R" at bounding box center [1073, 520] width 9 height 9
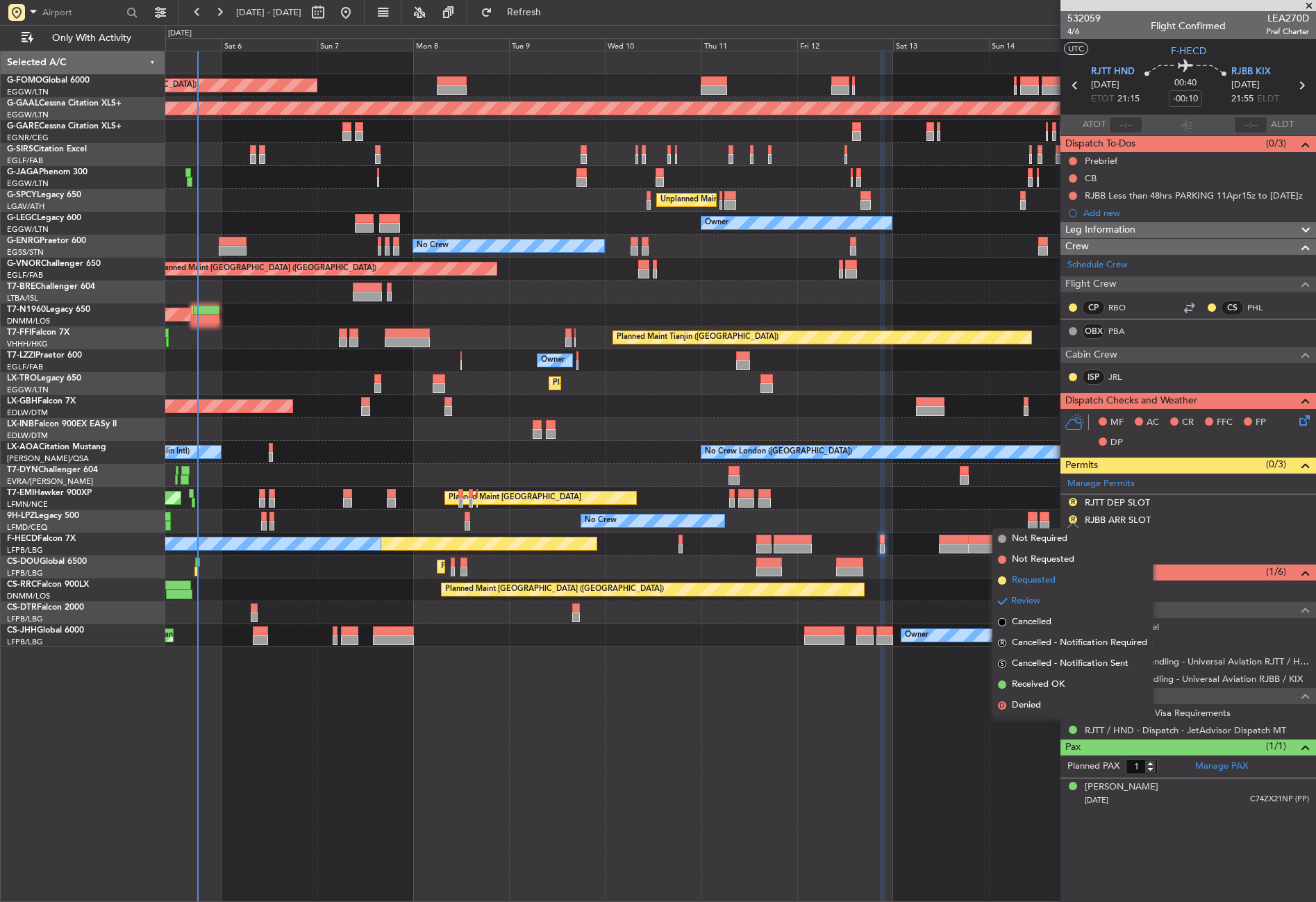
click at [1047, 578] on span "Requested" at bounding box center [1033, 581] width 44 height 14
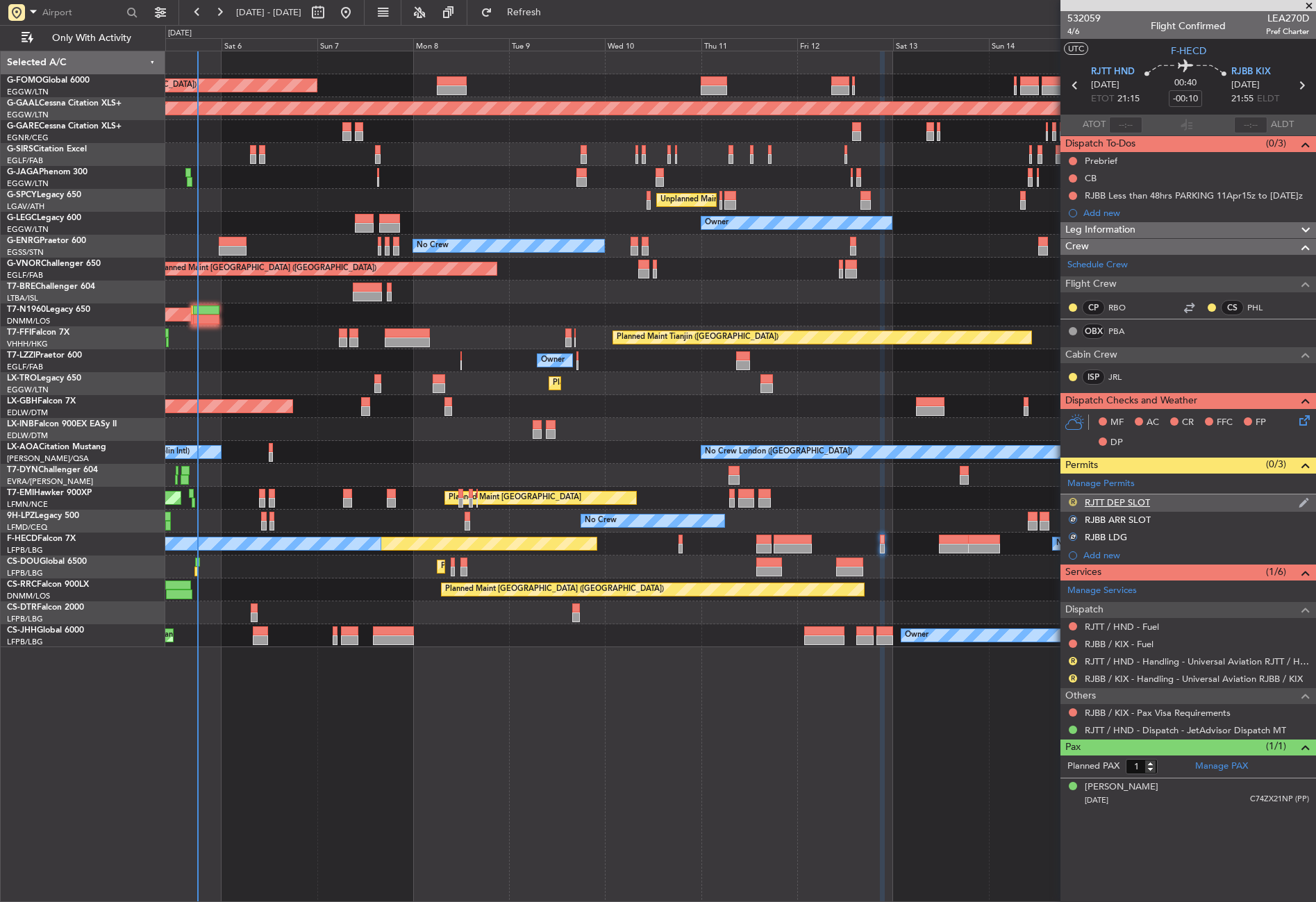
click at [1072, 501] on button "R" at bounding box center [1073, 502] width 9 height 9
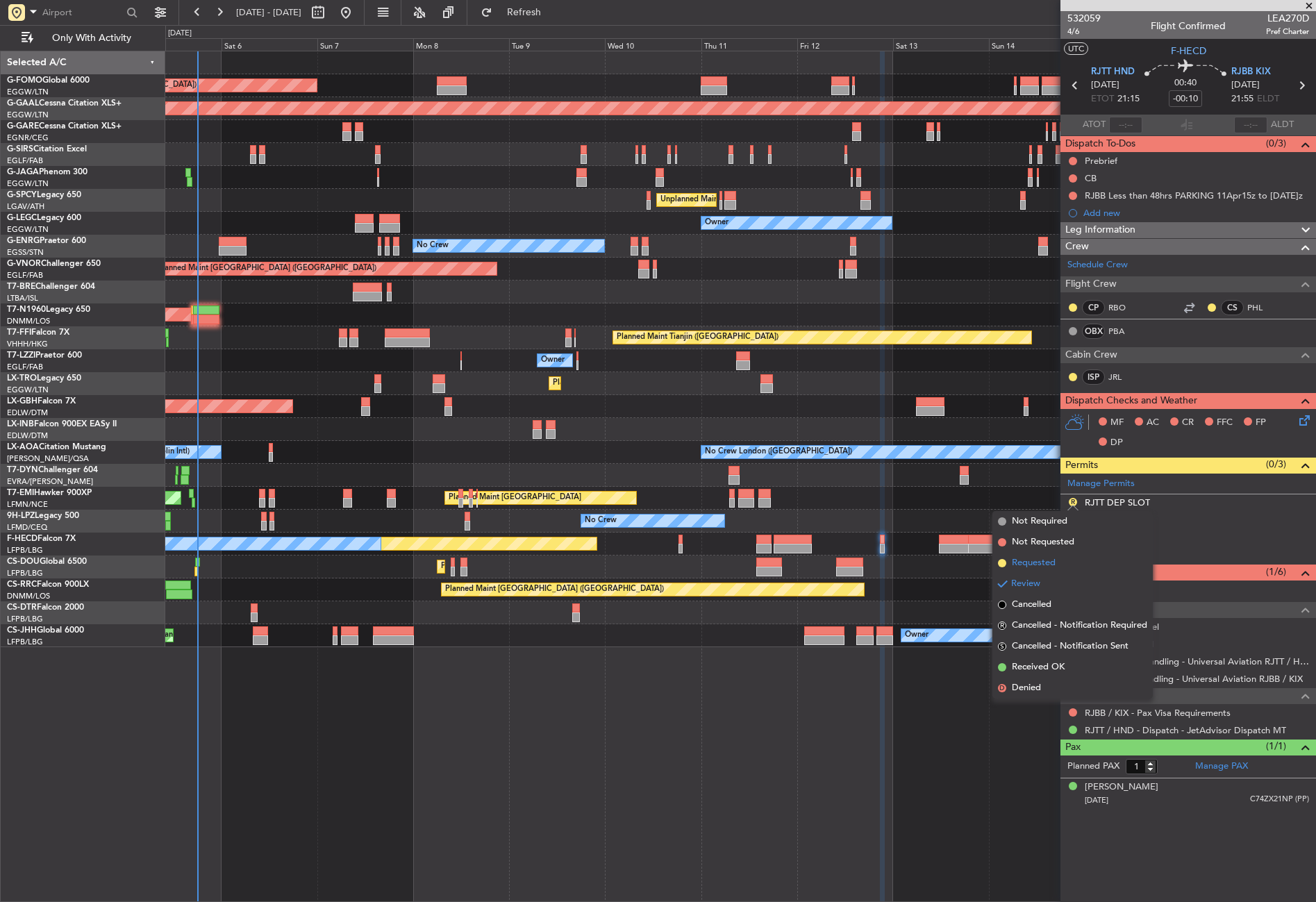
click at [1044, 564] on span "Requested" at bounding box center [1033, 563] width 44 height 14
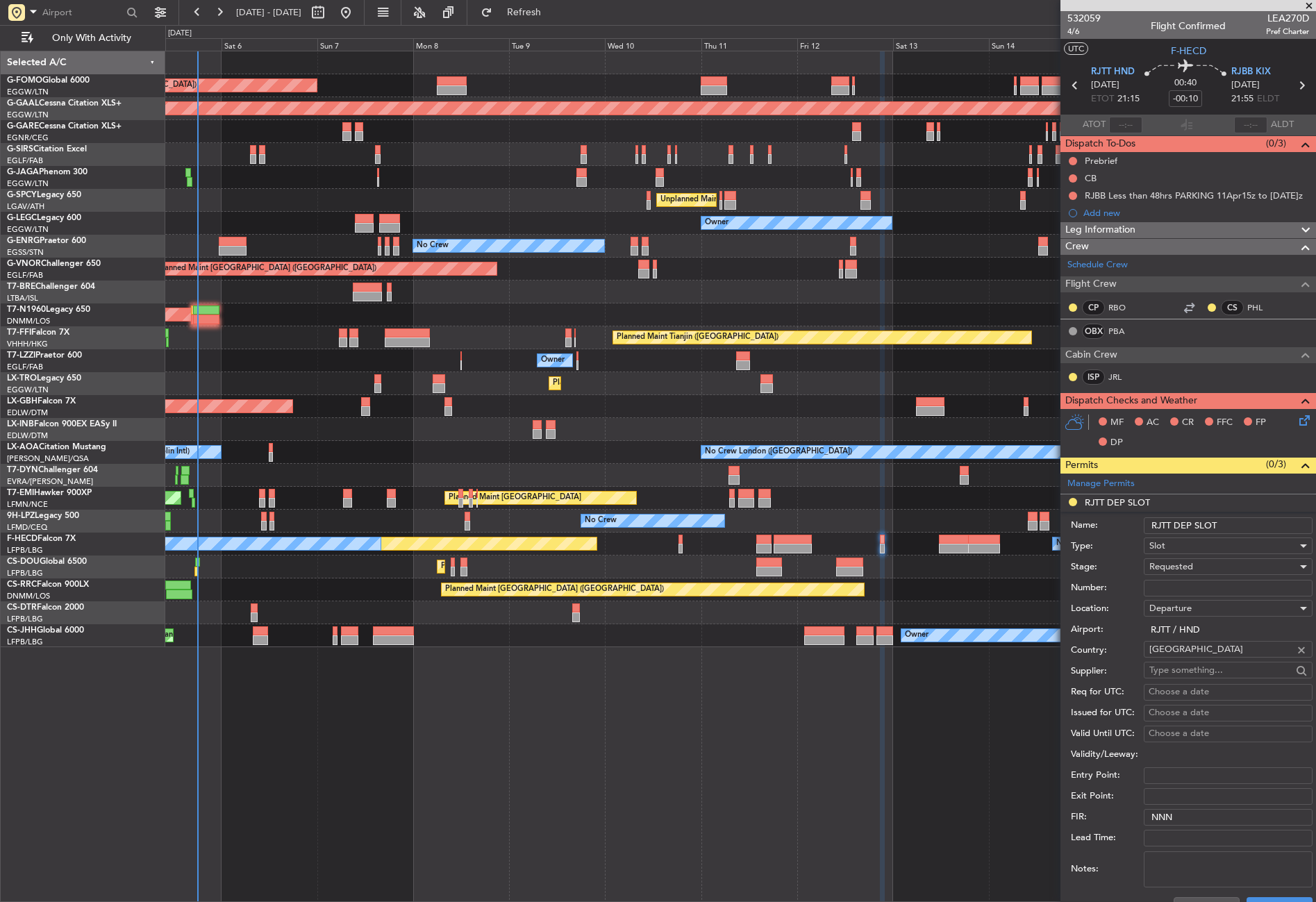
click at [1237, 528] on input "RJTT DEP SLOT" at bounding box center [1228, 525] width 169 height 17
type input "RJTT DEP SLOT 2125Z"
click at [1246, 901] on button "Save" at bounding box center [1279, 909] width 66 height 23
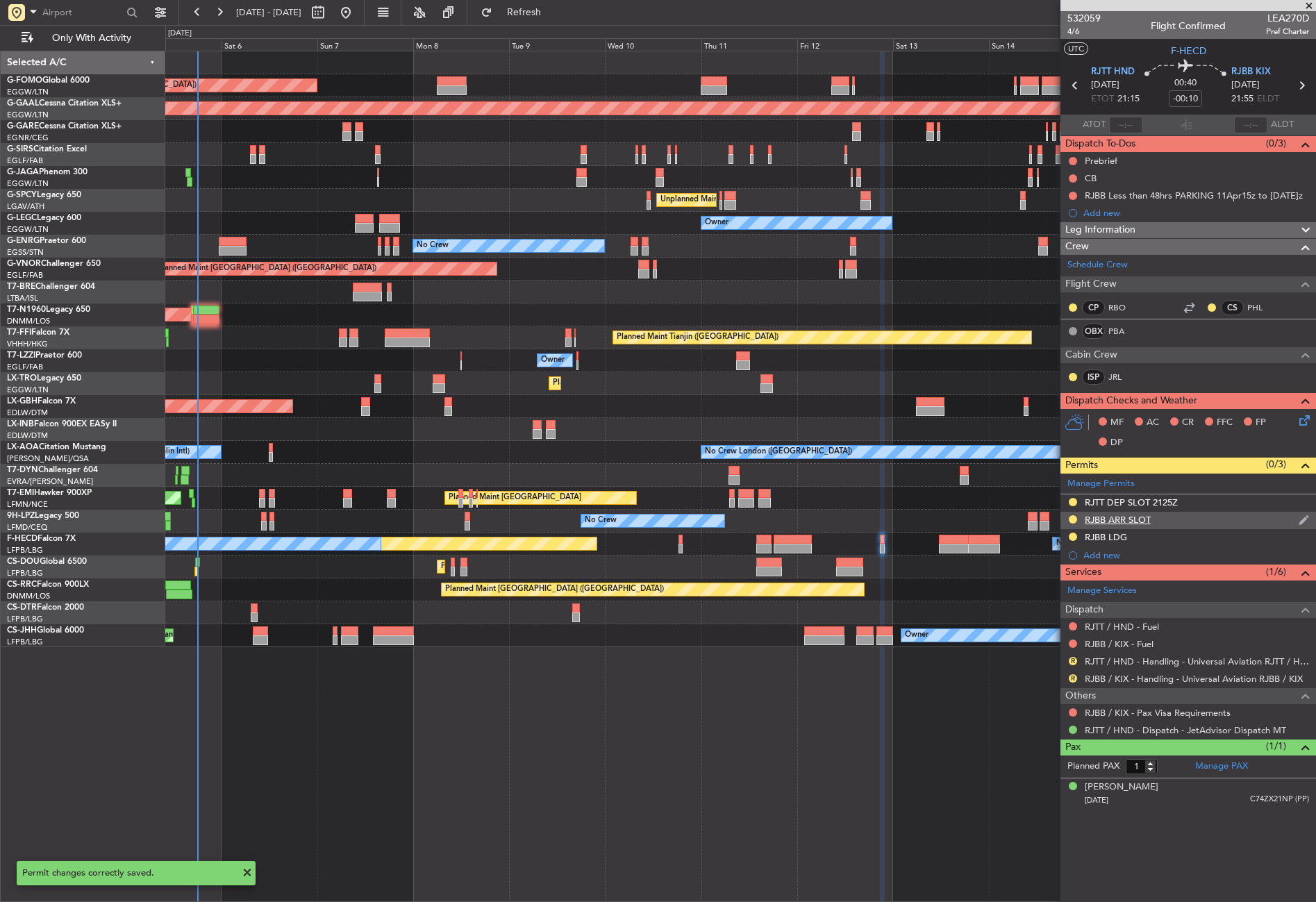
click at [1172, 515] on div "RJBB ARR SLOT" at bounding box center [1188, 521] width 256 height 17
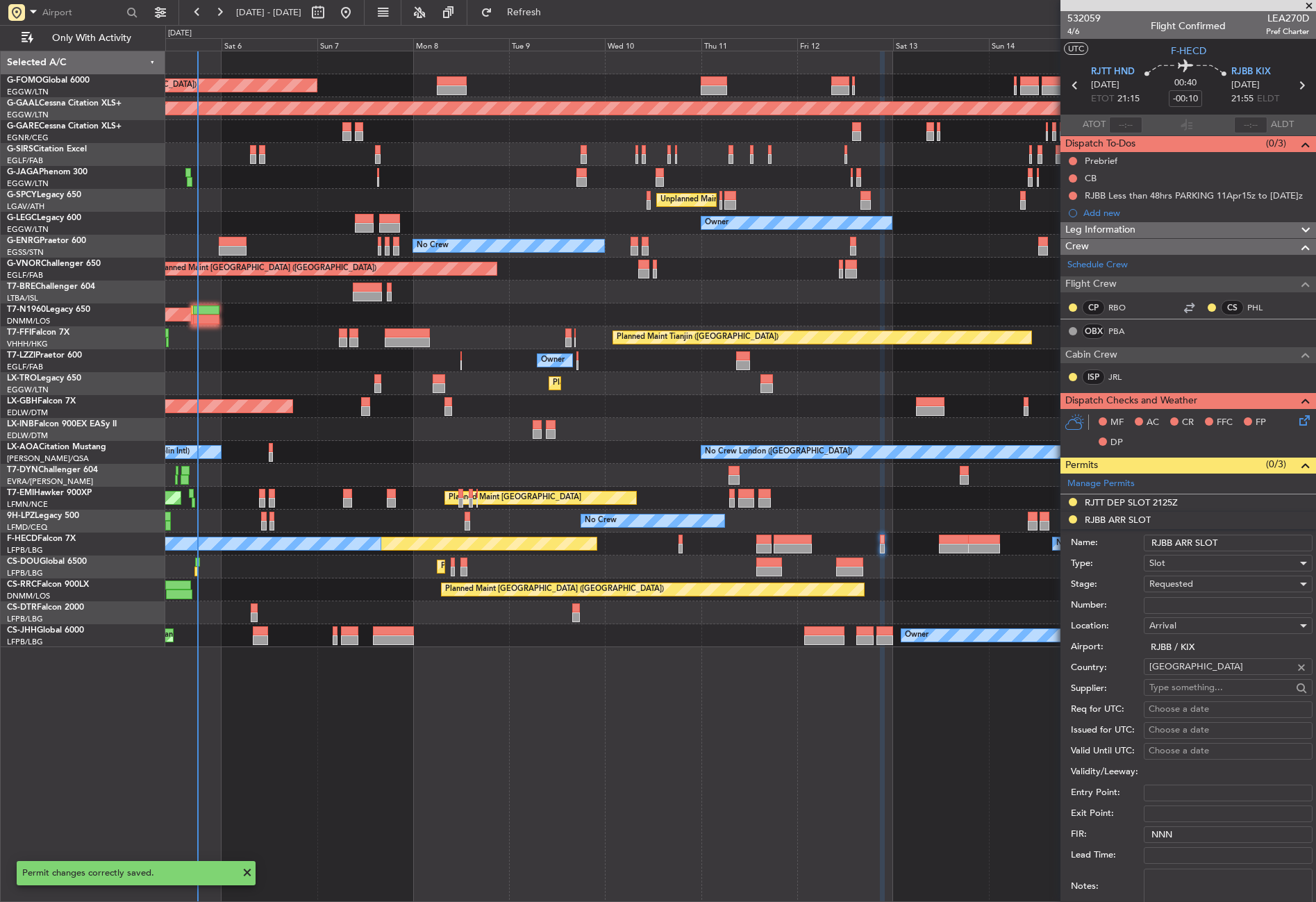
click at [1225, 541] on input "RJBB ARR SLOT" at bounding box center [1228, 542] width 169 height 17
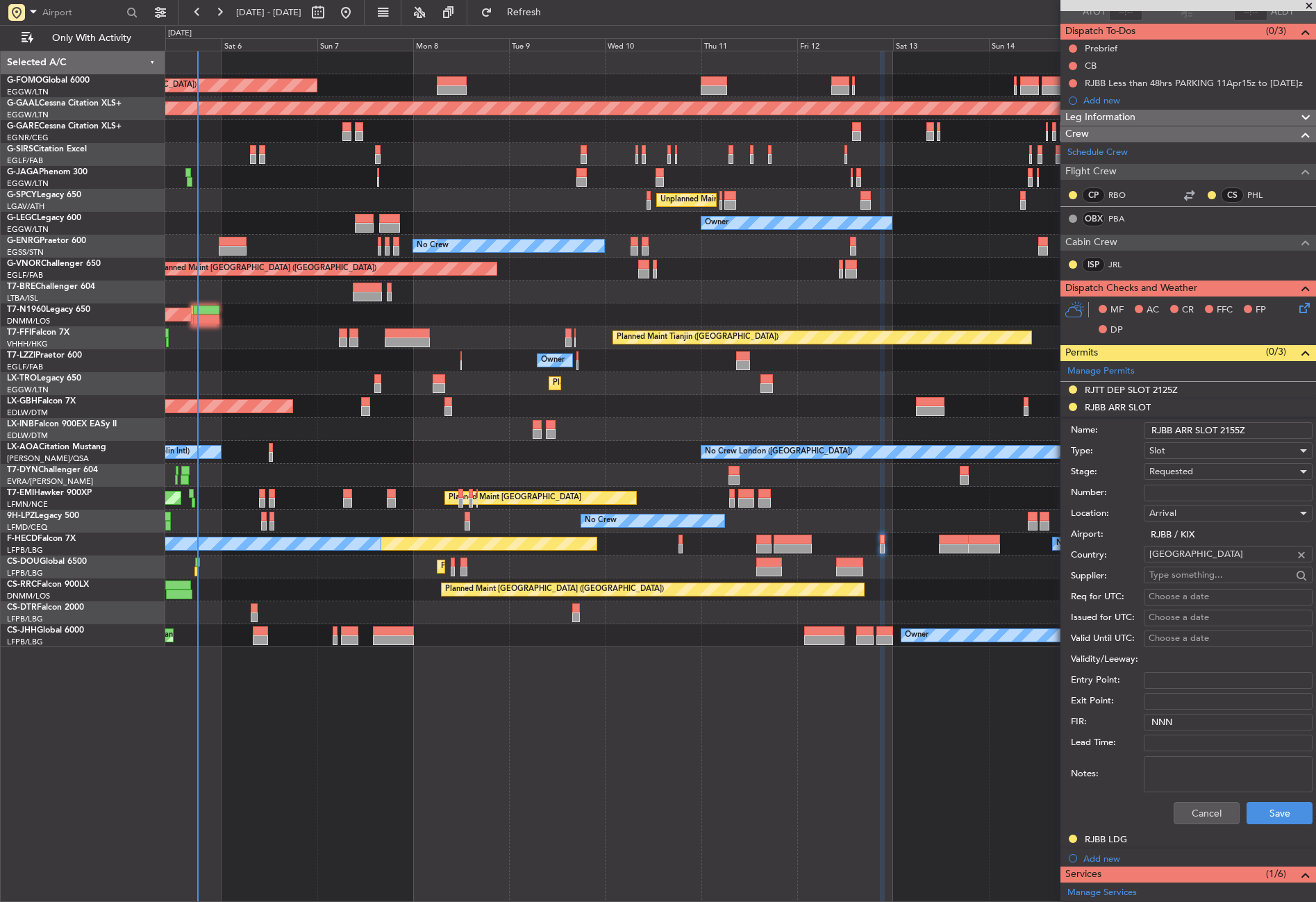
scroll to position [208, 0]
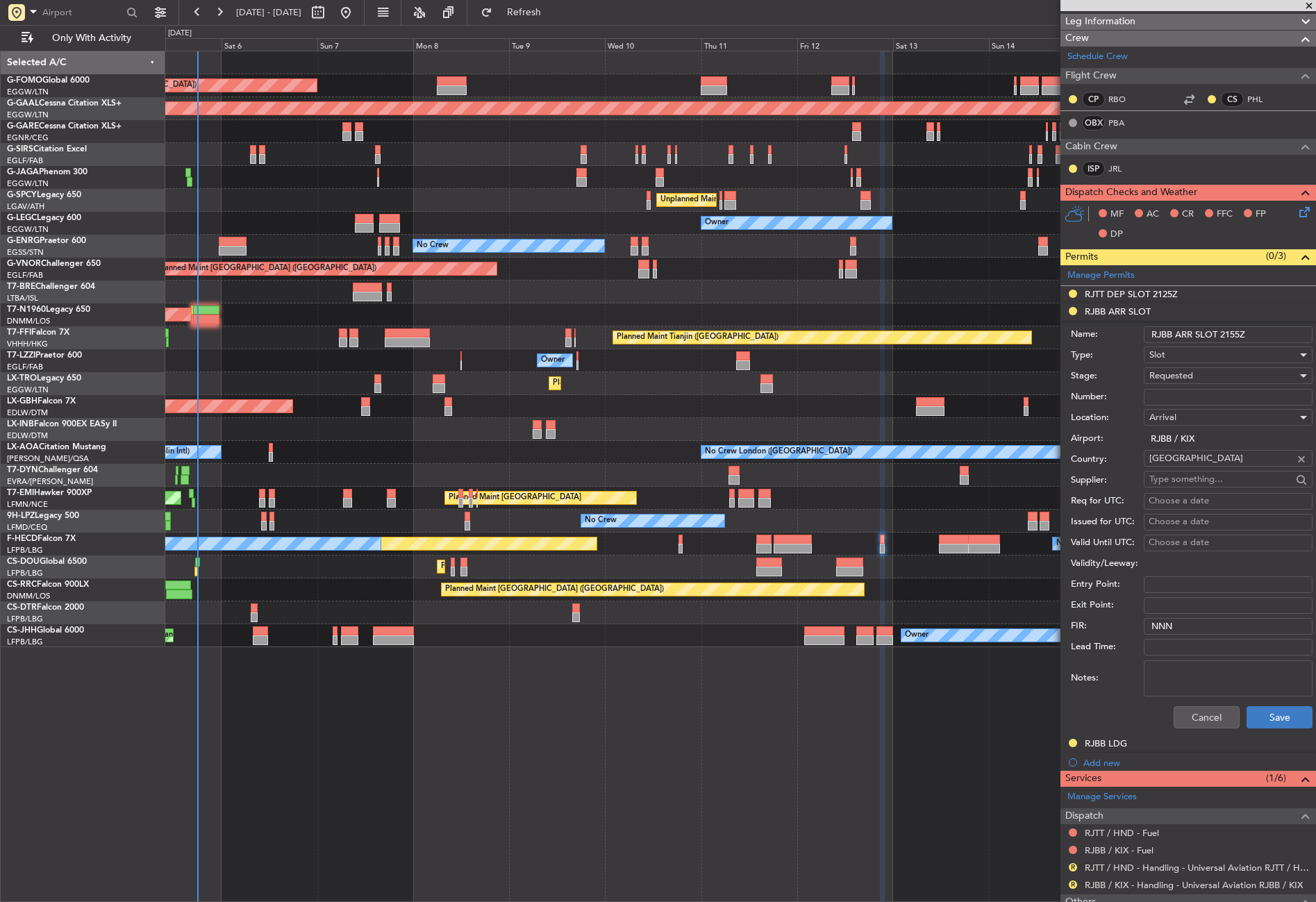
type input "RJBB ARR SLOT 2155Z"
click at [1252, 717] on button "Save" at bounding box center [1279, 717] width 66 height 23
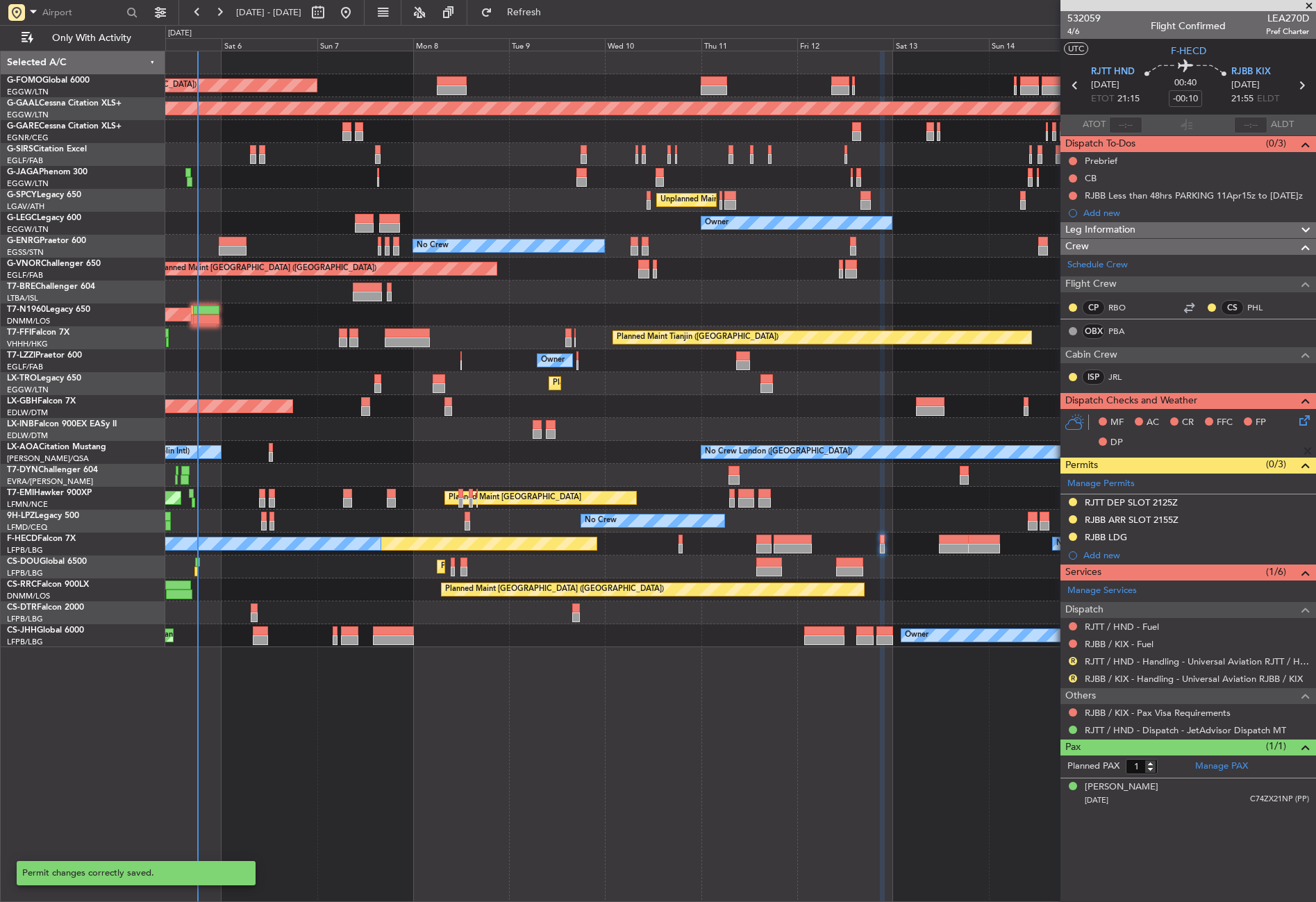
scroll to position [0, 0]
click at [746, 741] on div "Planned Maint London (Luton) Planned Maint Dusseldorf Planned Maint London (Far…" at bounding box center [741, 476] width 1151 height 852
click at [1117, 676] on link "RJBB / KIX - Handling - Universal Aviation RJBB / KIX" at bounding box center [1193, 679] width 218 height 12
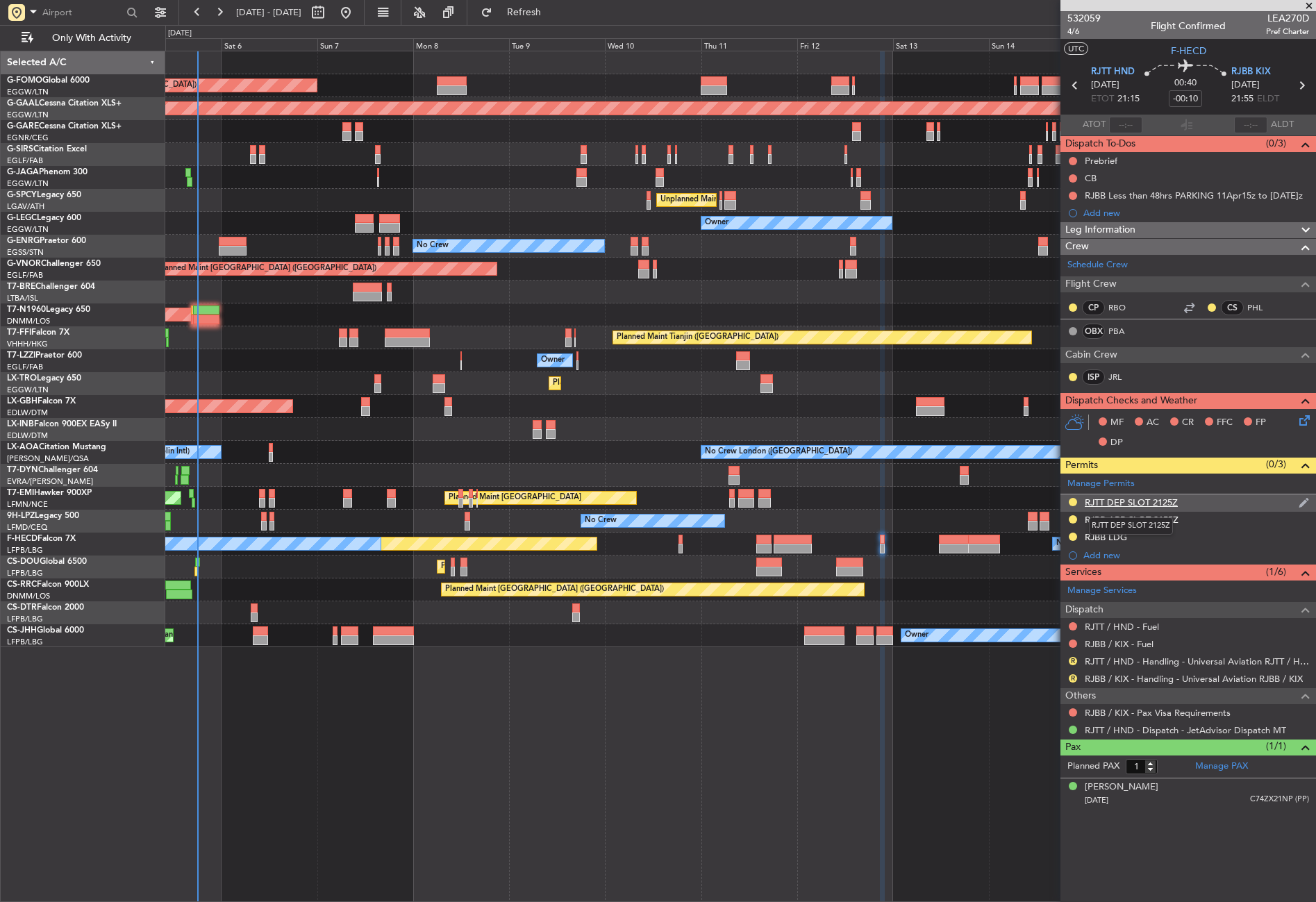
click at [1168, 502] on div "RJTT DEP SLOT 2125Z" at bounding box center [1131, 502] width 93 height 12
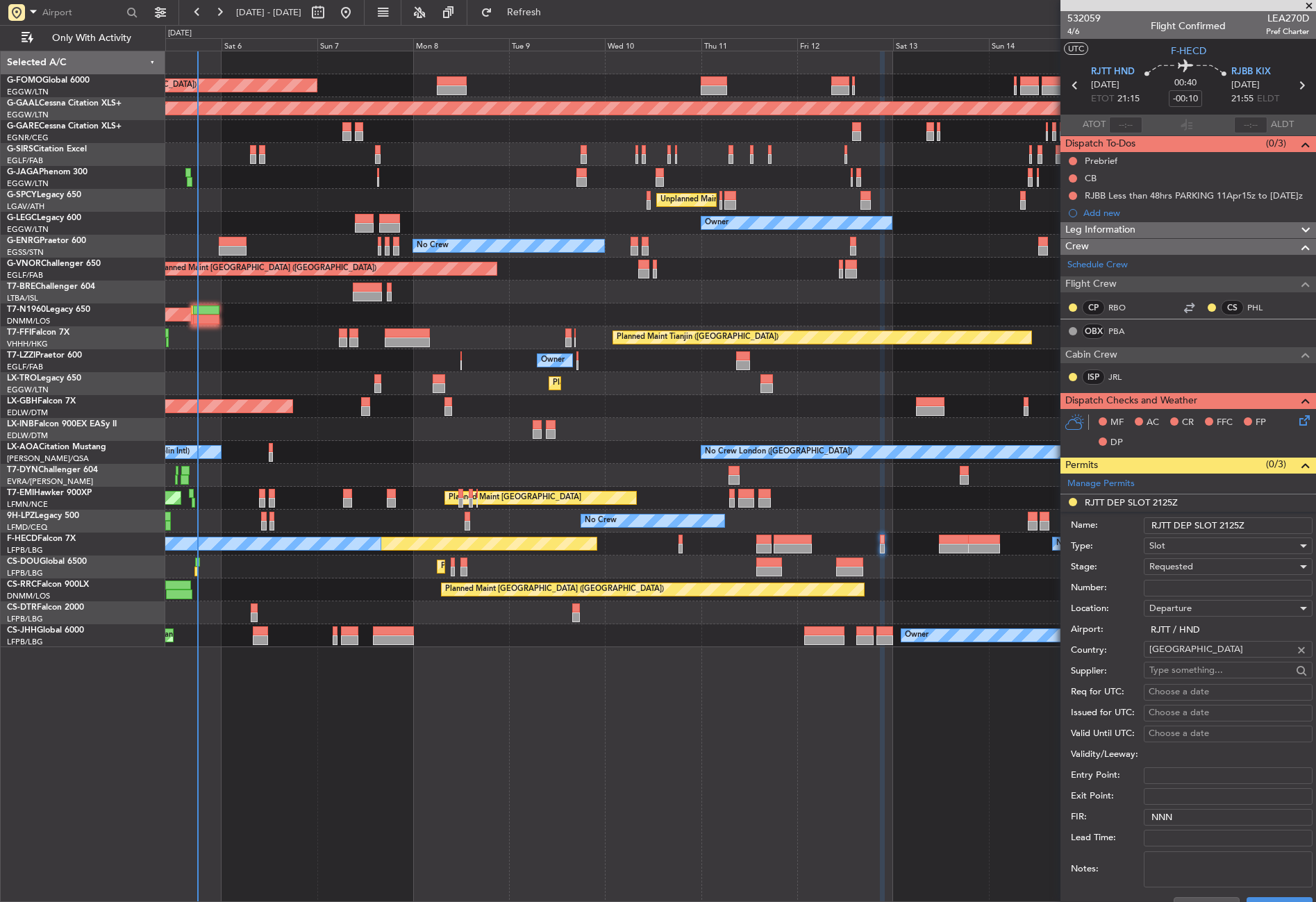
click at [1236, 517] on input "RJTT DEP SLOT 2125Z" at bounding box center [1228, 525] width 169 height 17
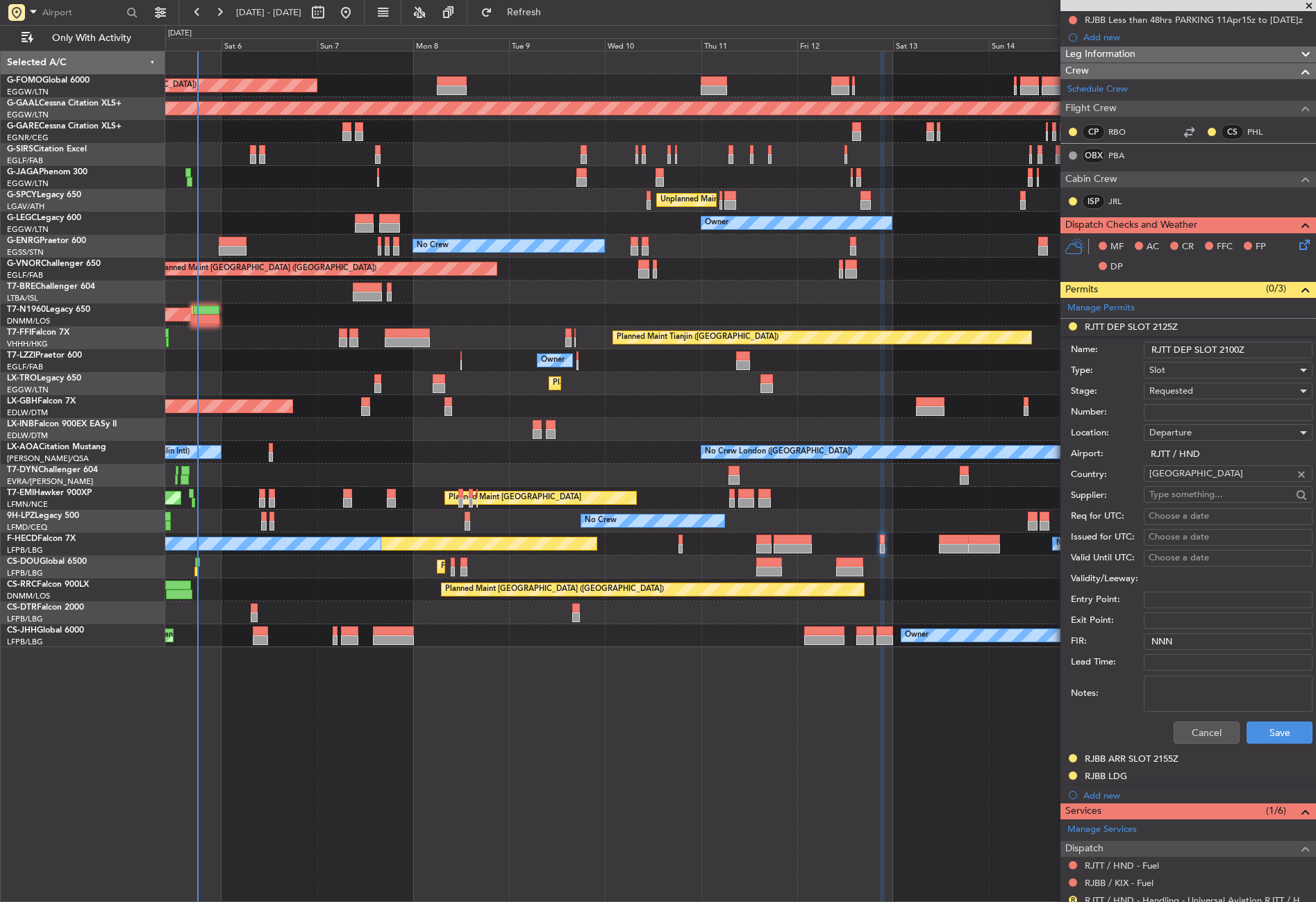
scroll to position [278, 0]
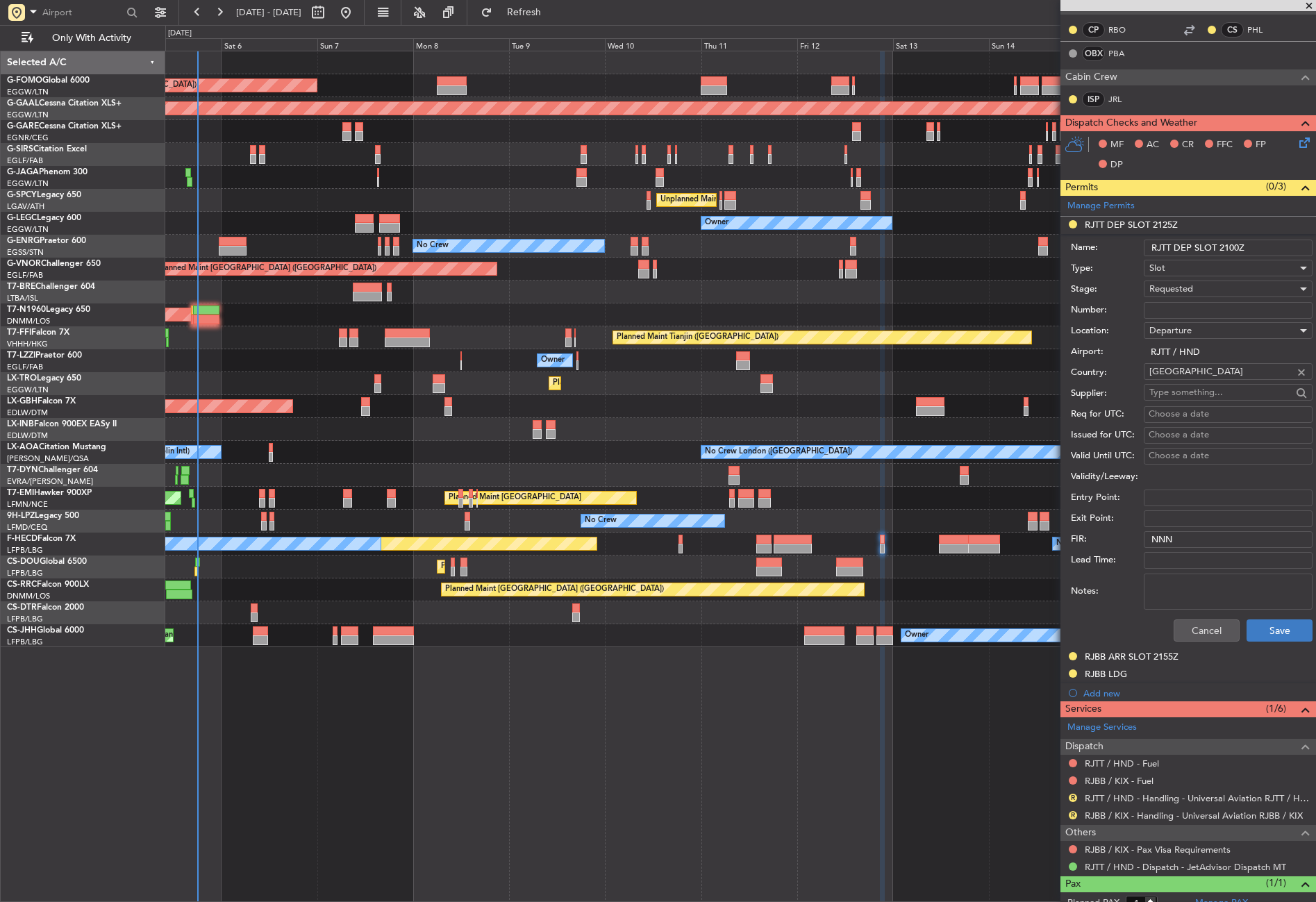
type input "RJTT DEP SLOT 2100Z"
click at [1261, 629] on button "Save" at bounding box center [1279, 630] width 66 height 23
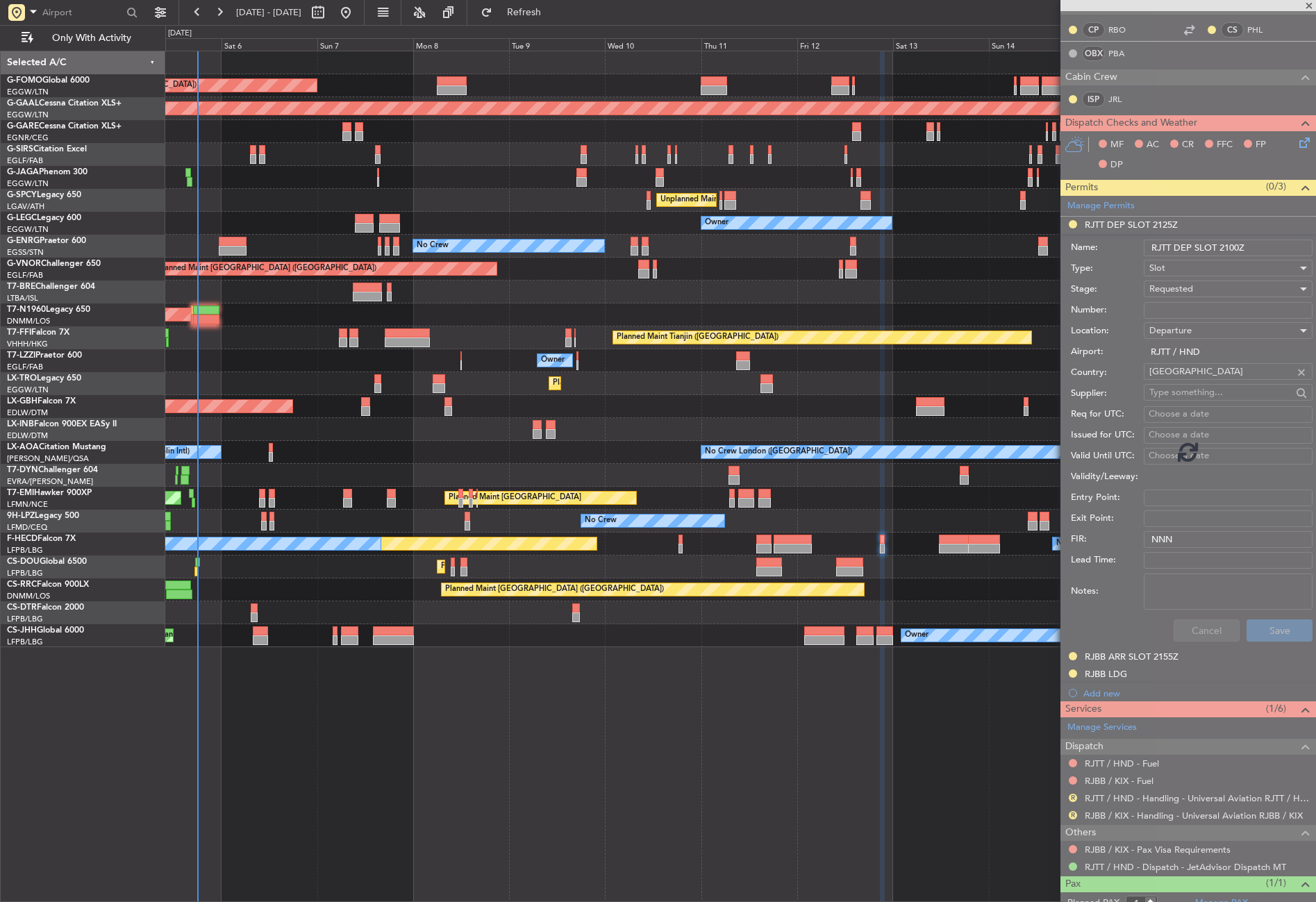
scroll to position [0, 0]
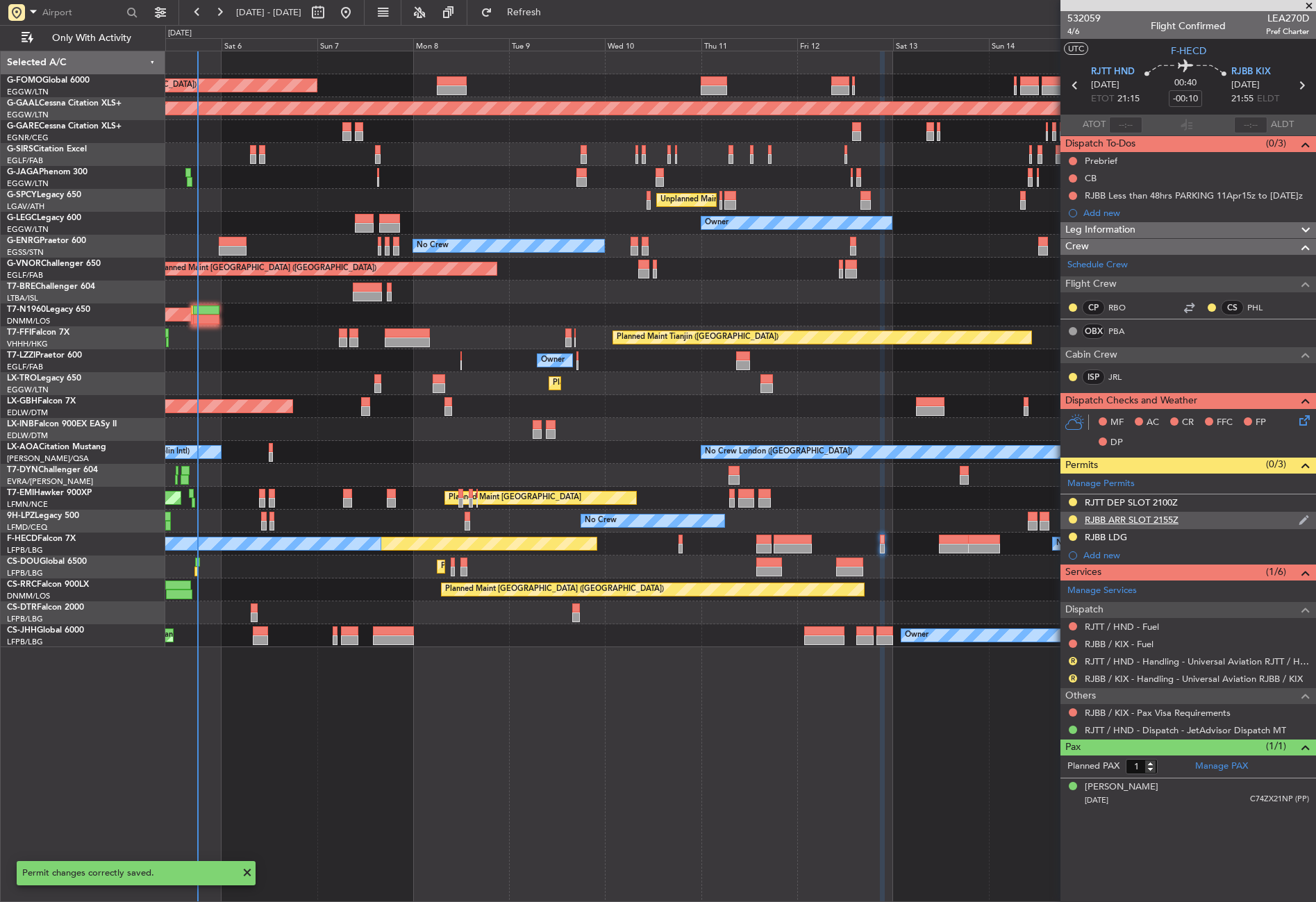
click at [1146, 519] on div "RJBB ARR SLOT 2155Z" at bounding box center [1131, 520] width 94 height 12
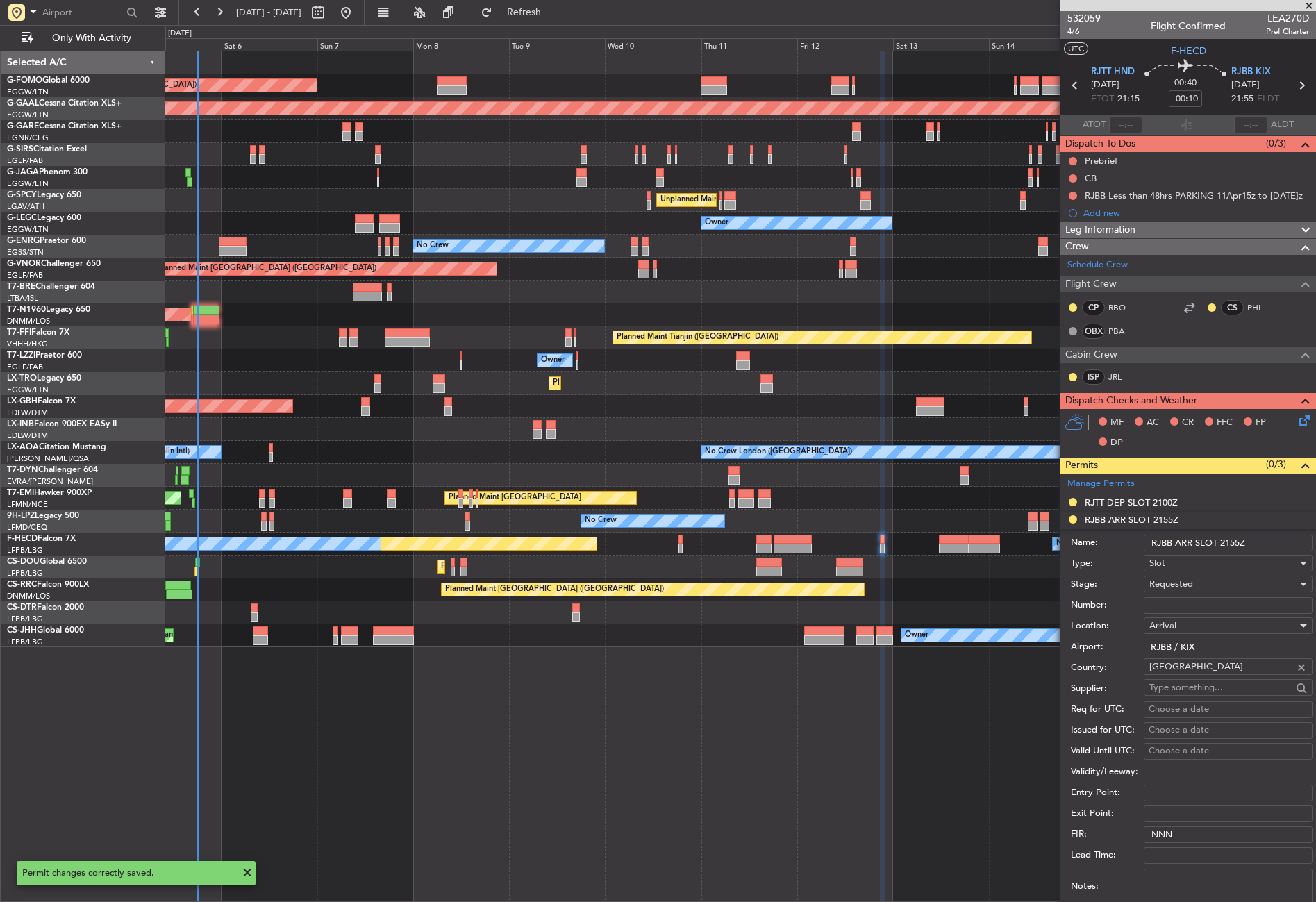
click at [1239, 536] on input "RJBB ARR SLOT 2155Z" at bounding box center [1228, 542] width 169 height 17
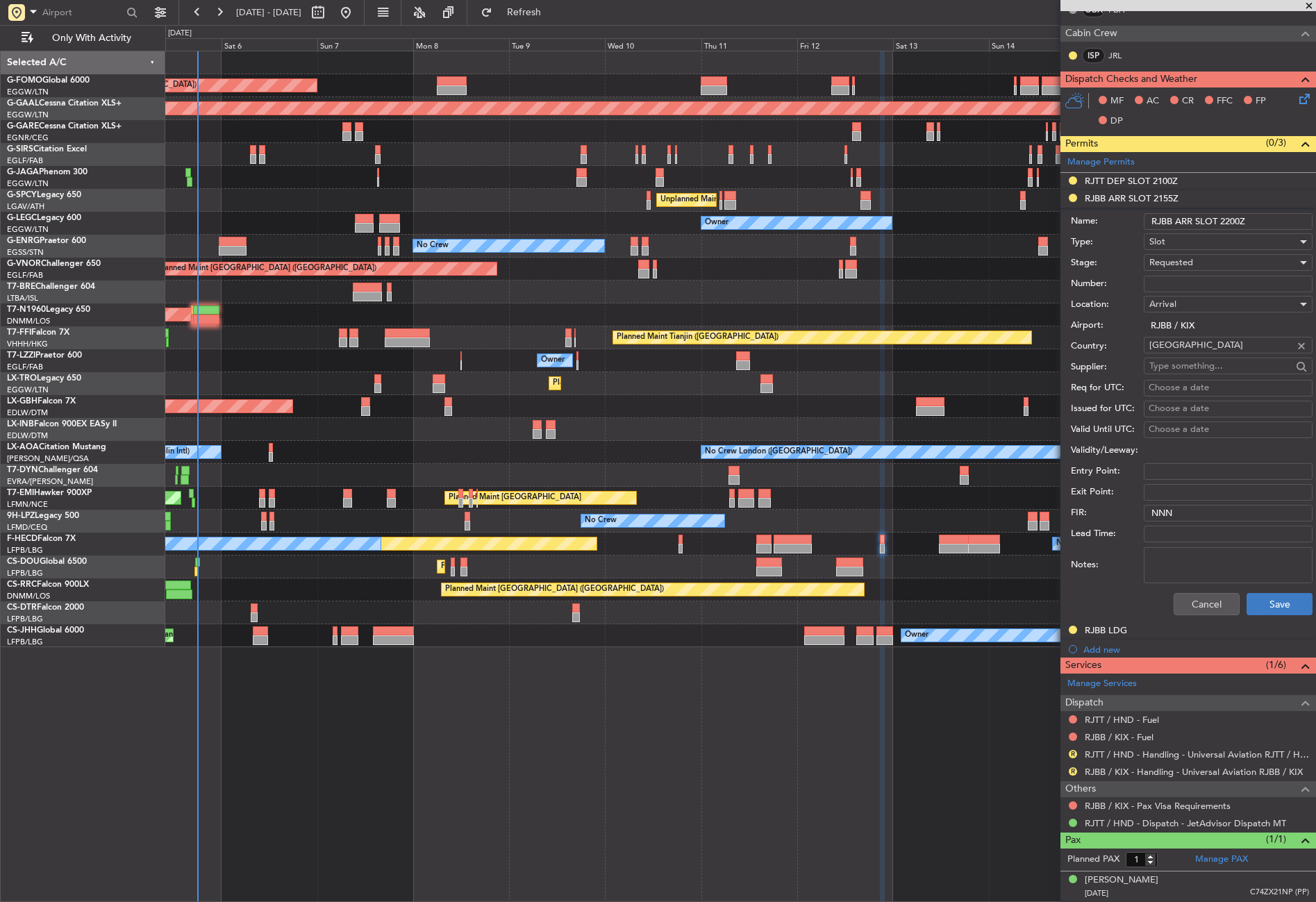
type input "RJBB ARR SLOT 2200Z"
click at [1256, 593] on button "Save" at bounding box center [1279, 604] width 66 height 23
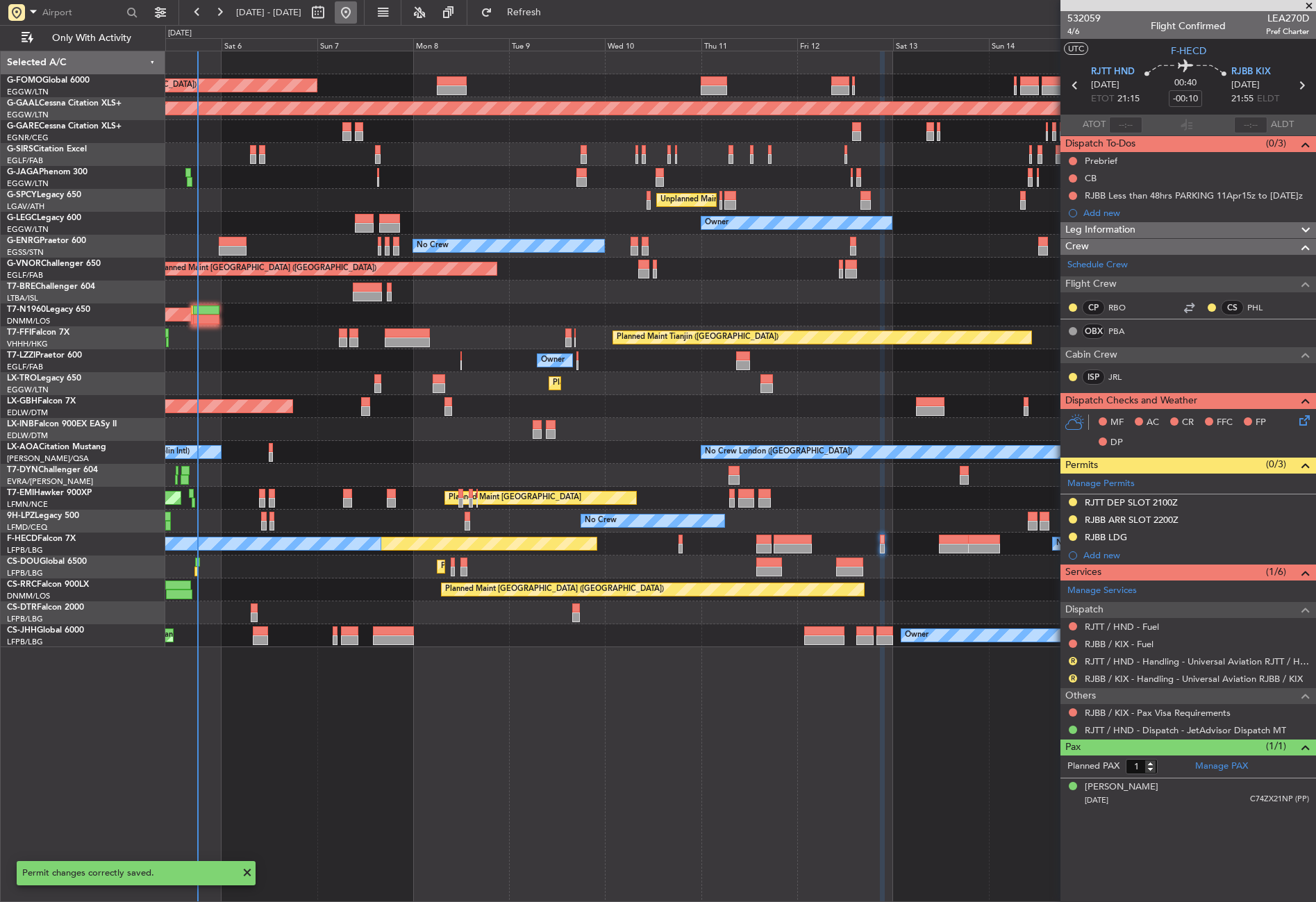
scroll to position [0, 0]
click at [532, 10] on button "Refresh" at bounding box center [516, 13] width 84 height 23
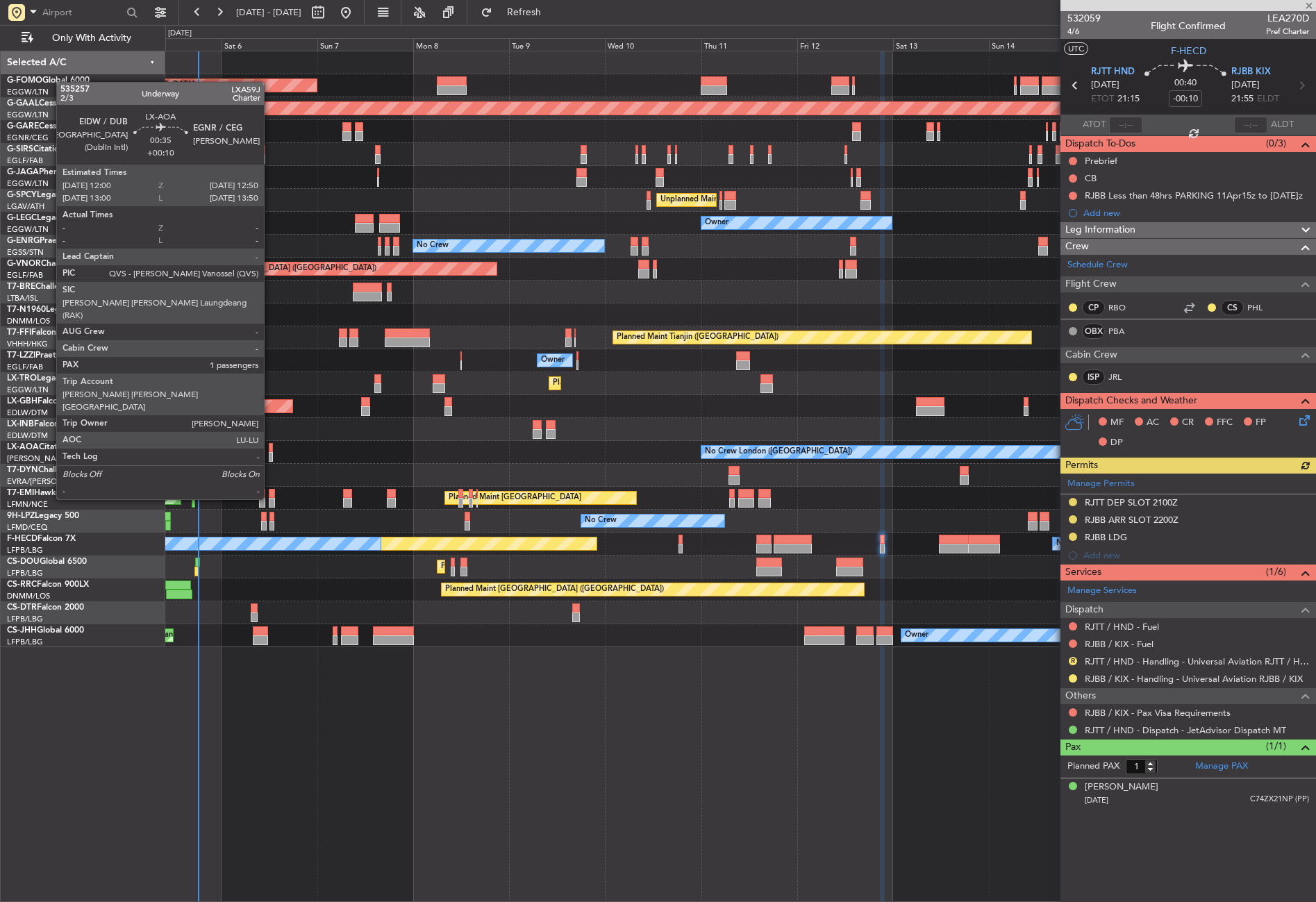
click at [270, 448] on div at bounding box center [271, 448] width 3 height 10
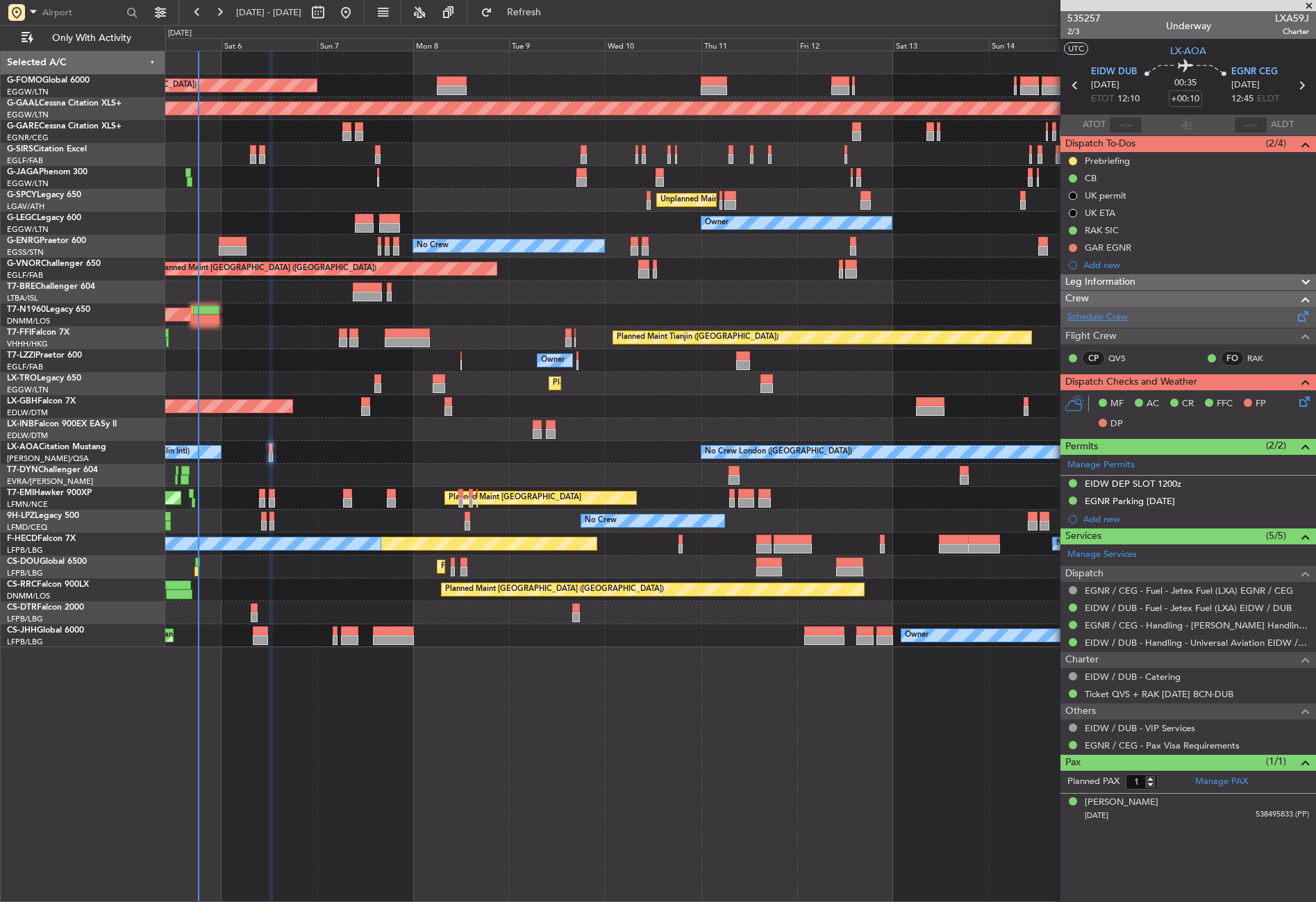
click at [1113, 318] on link "Schedule Crew" at bounding box center [1097, 318] width 60 height 14
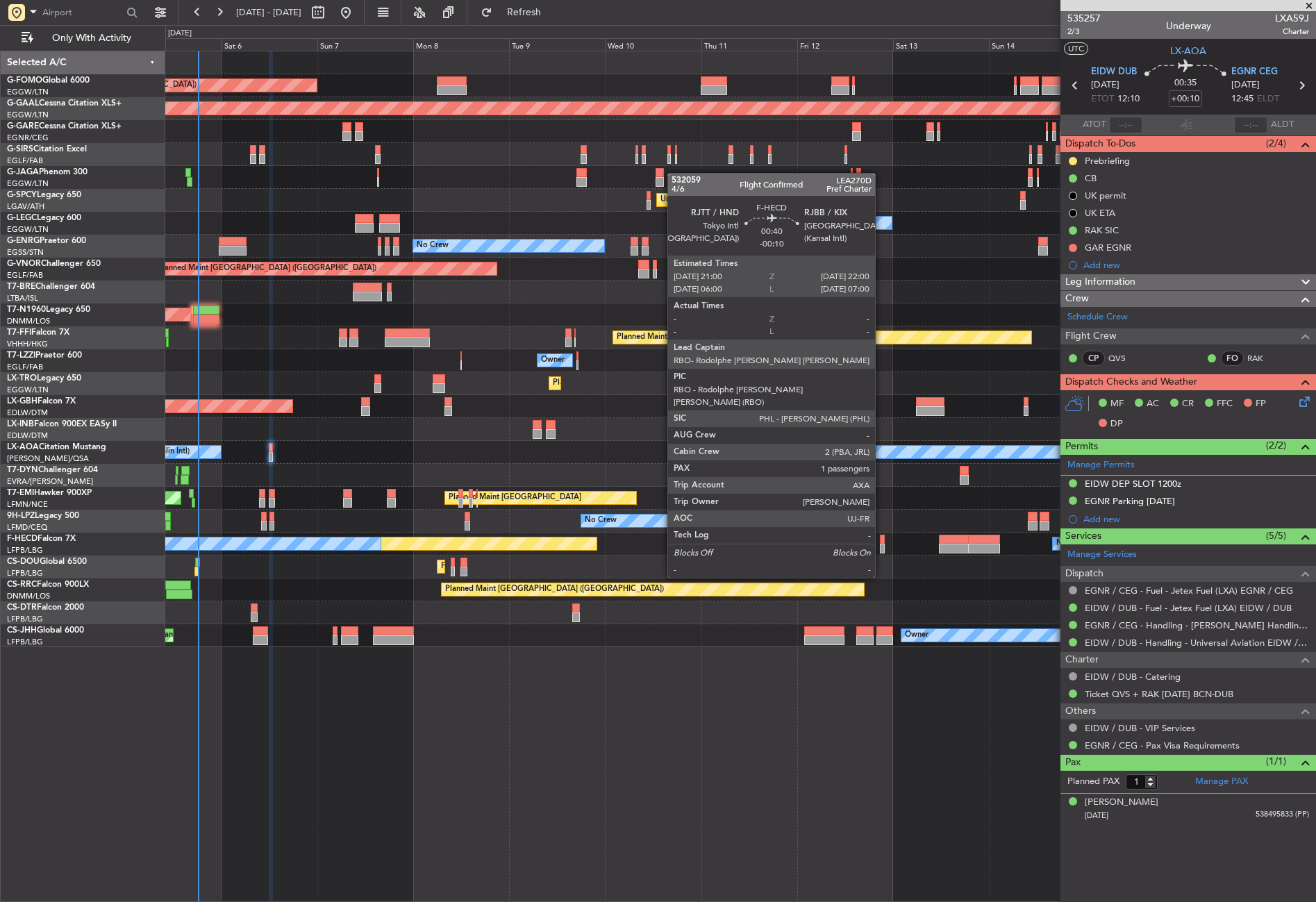
click at [881, 539] on div at bounding box center [882, 539] width 4 height 10
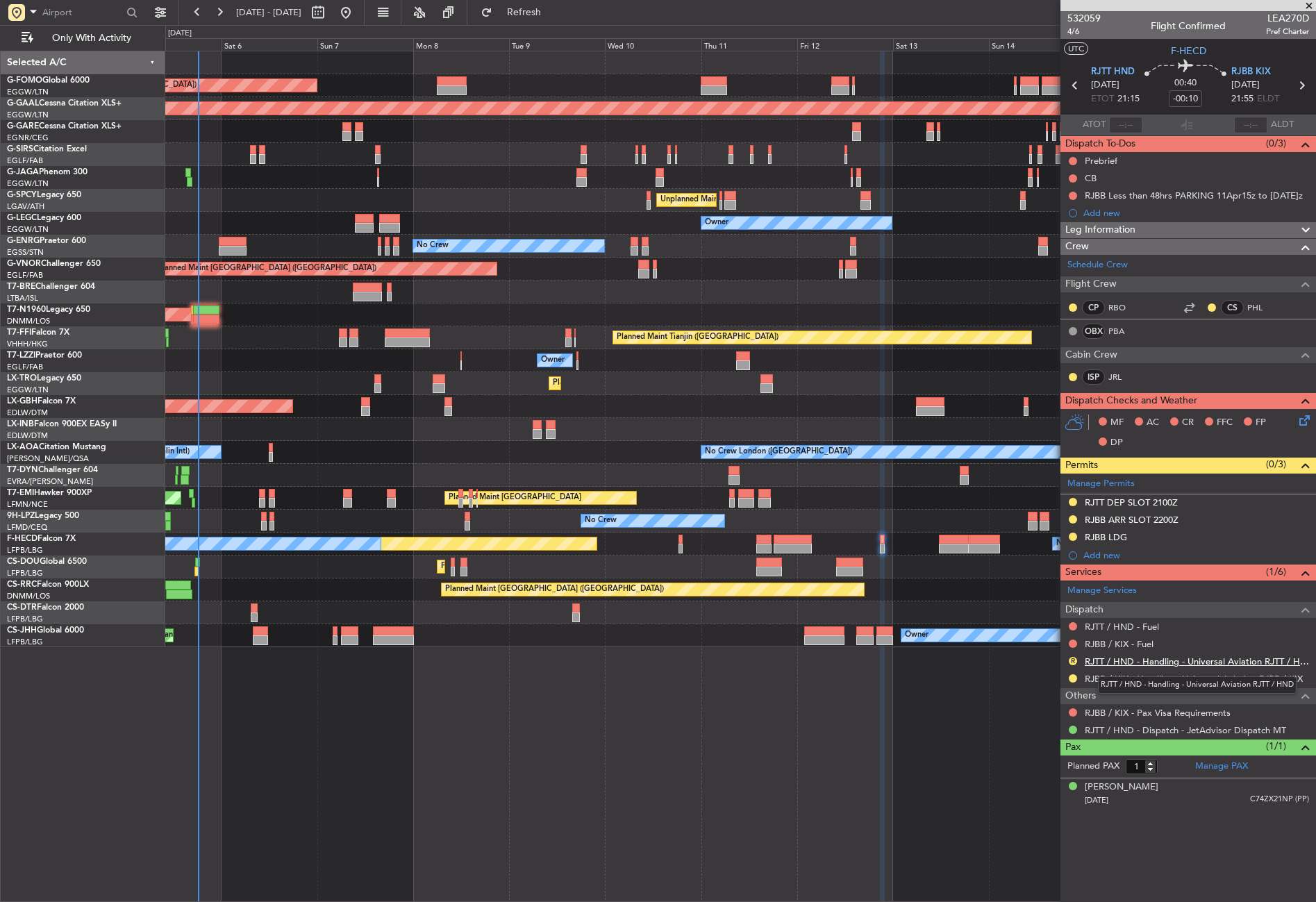
click at [1124, 661] on link "RJTT / HND - Handling - Universal Aviation RJTT / HND" at bounding box center [1197, 662] width 225 height 12
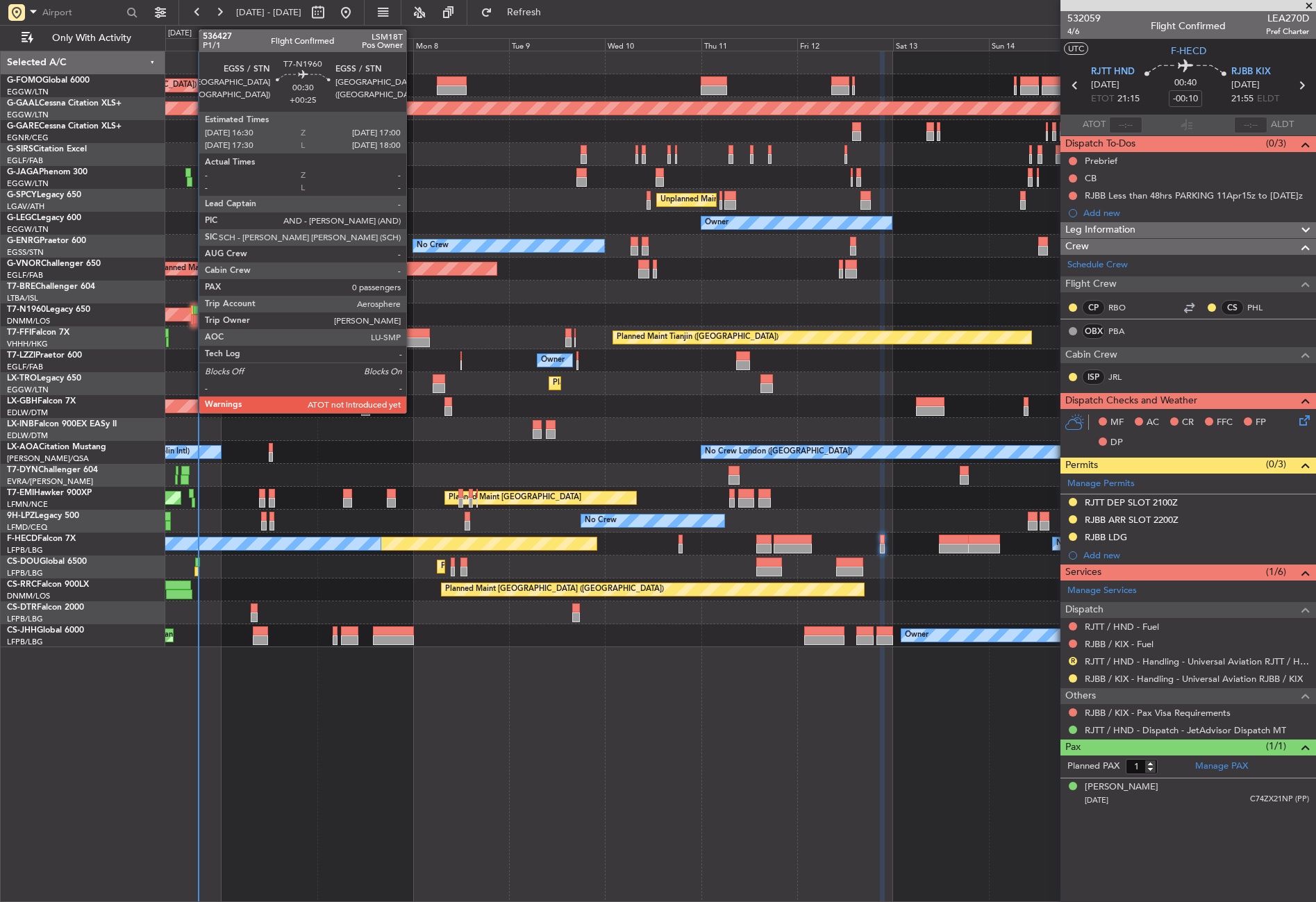
click at [191, 314] on div at bounding box center [191, 310] width 2 height 10
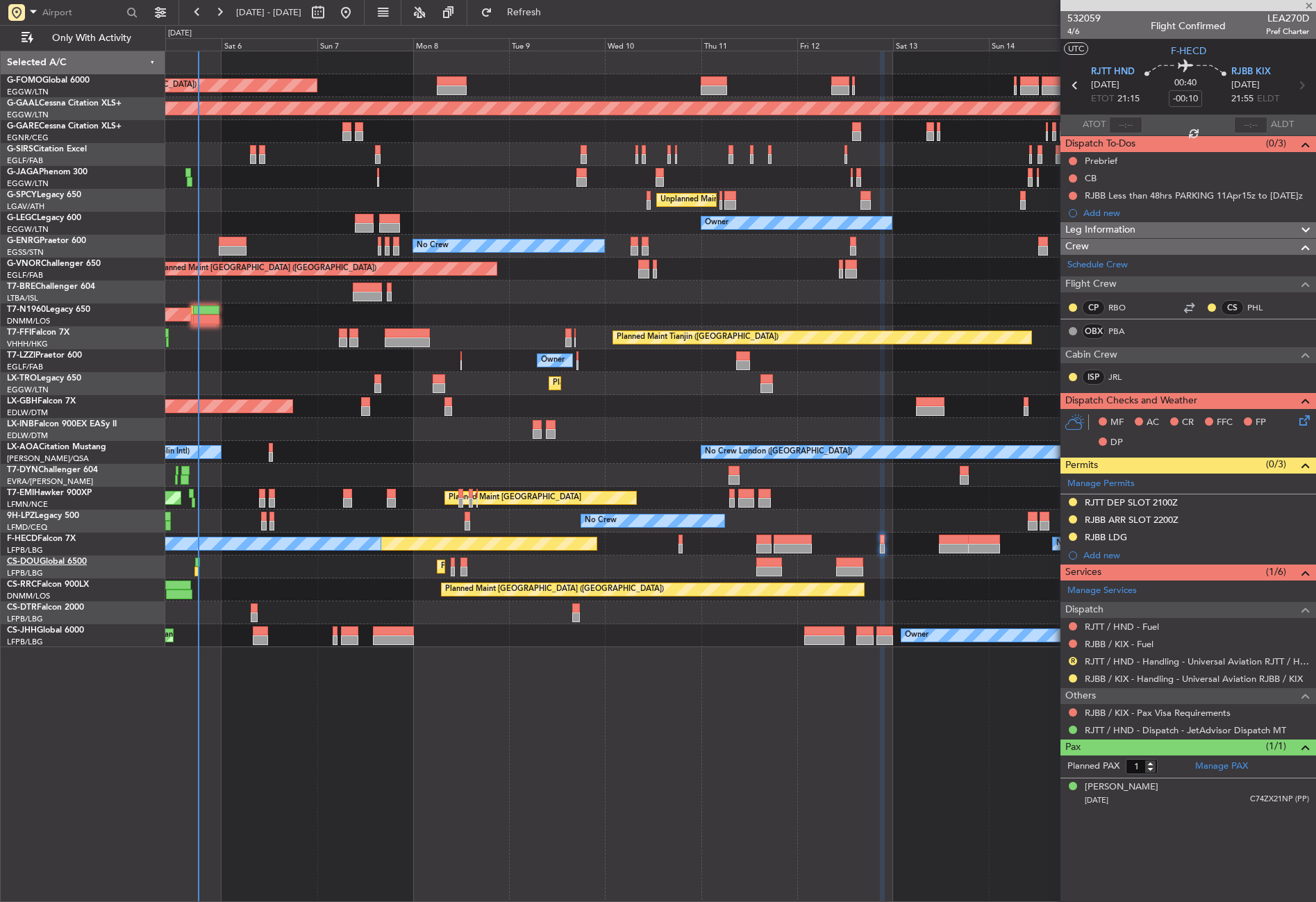
type input "+00:25"
type input "0"
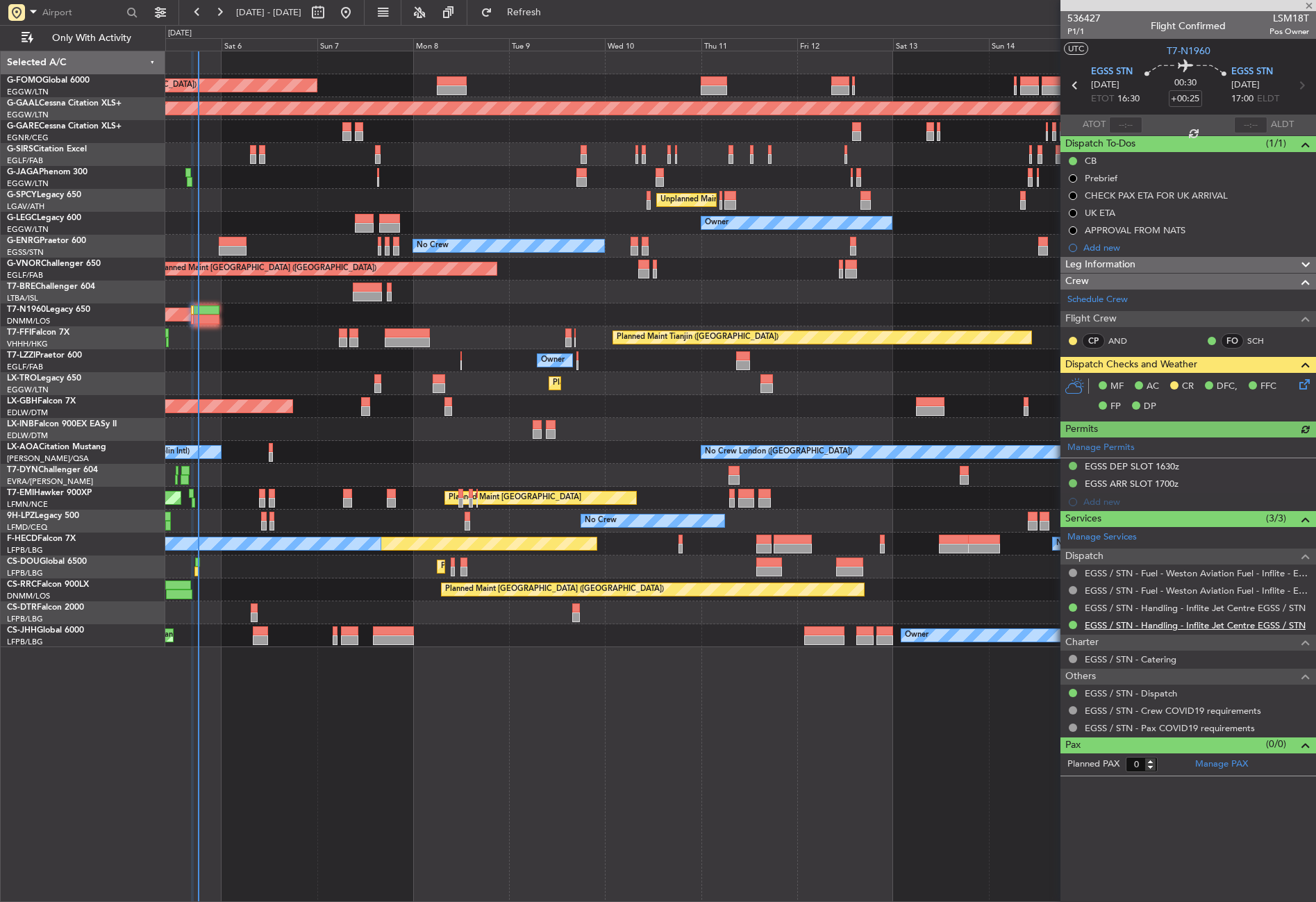
click at [1143, 629] on link "EGSS / STN - Handling - Inflite Jet Centre EGSS / STN" at bounding box center [1195, 625] width 221 height 12
click at [536, 5] on button "Refresh" at bounding box center [516, 13] width 84 height 23
click at [530, 16] on button "Refresh" at bounding box center [516, 13] width 84 height 23
click at [285, 359] on div "Owner" at bounding box center [740, 360] width 1150 height 23
click at [270, 348] on div "Planned Maint Tianjin ([GEOGRAPHIC_DATA])" at bounding box center [740, 338] width 1150 height 23
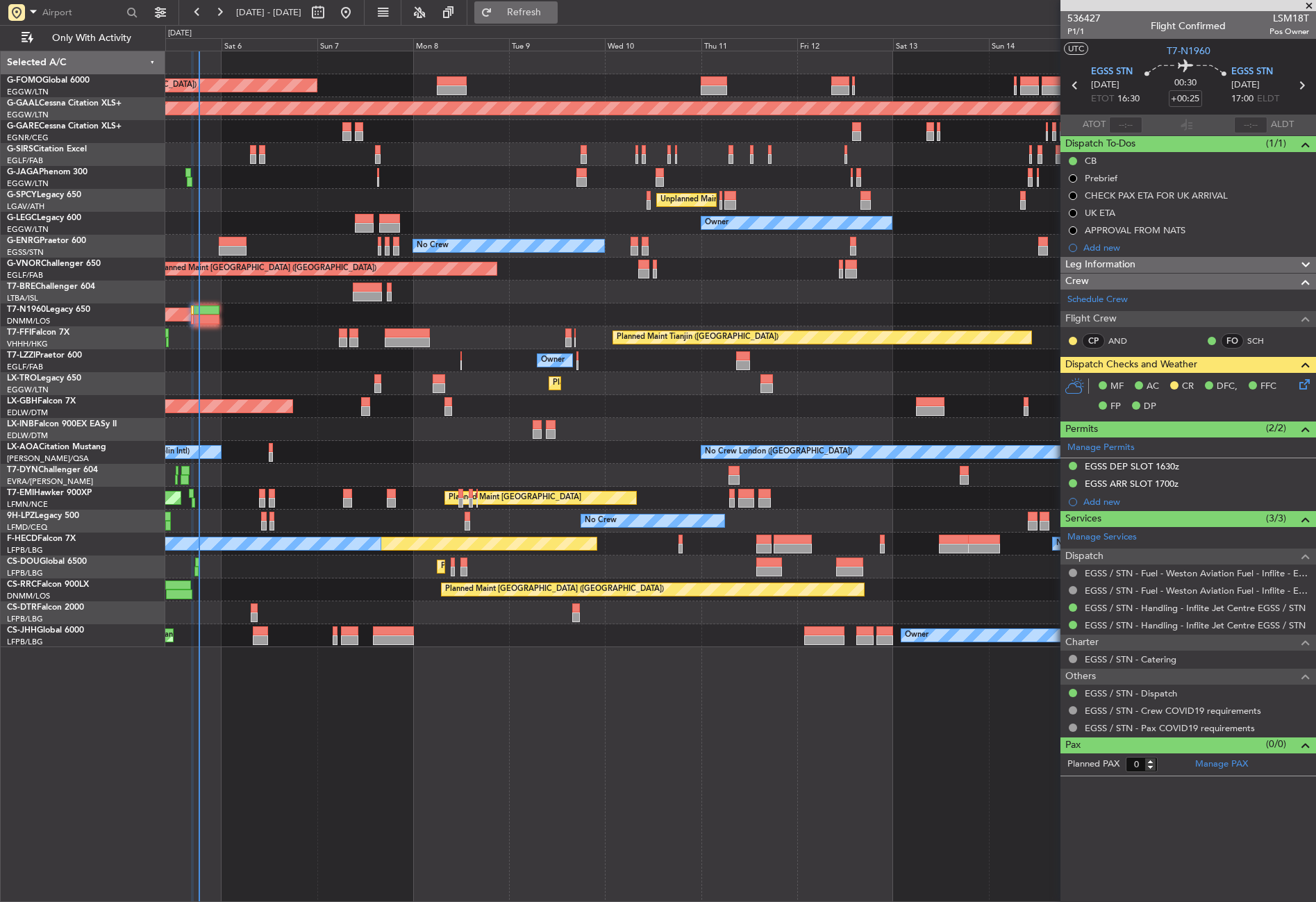
click at [525, 10] on button "Refresh" at bounding box center [516, 13] width 84 height 23
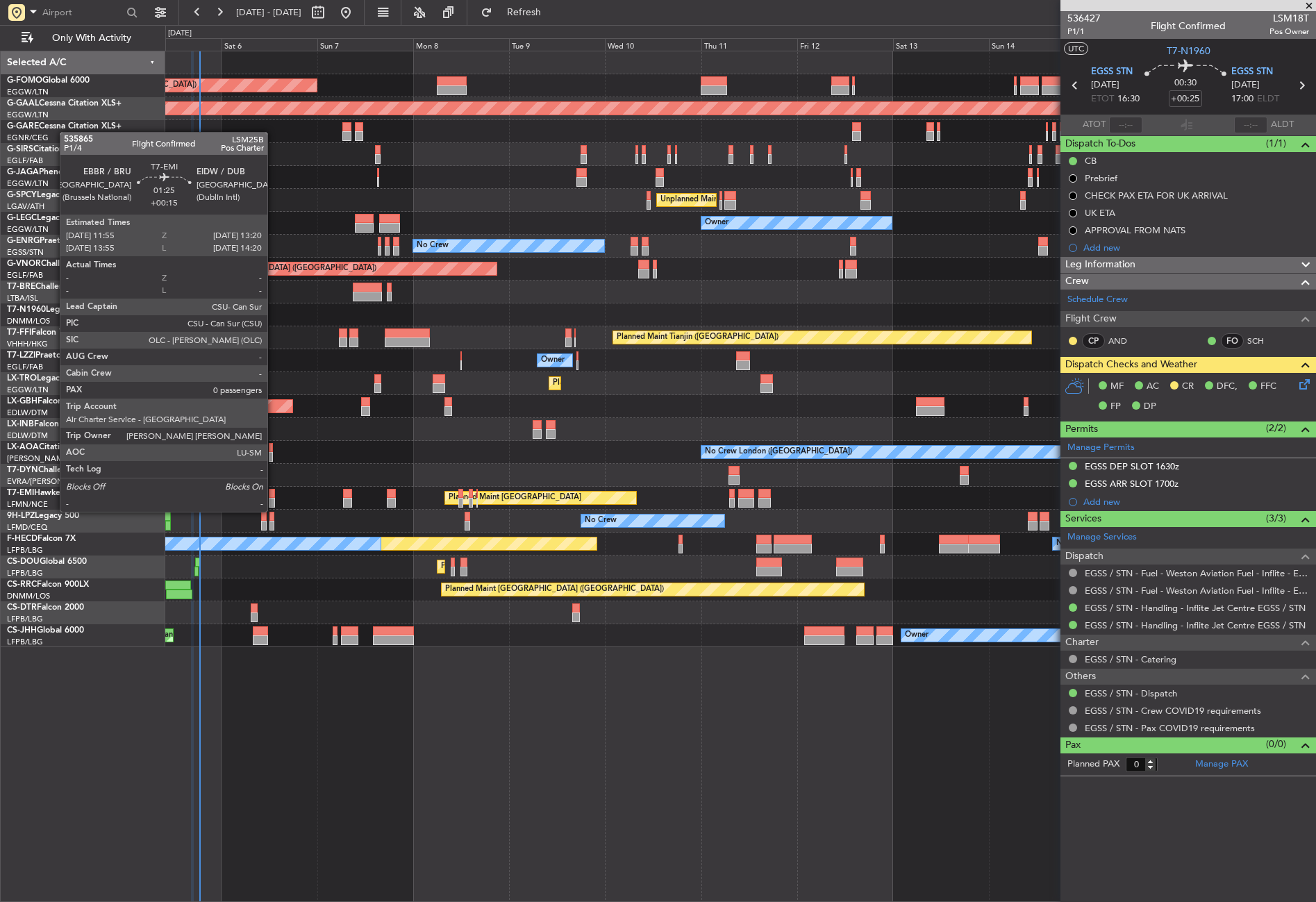
click at [273, 500] on div at bounding box center [272, 502] width 6 height 10
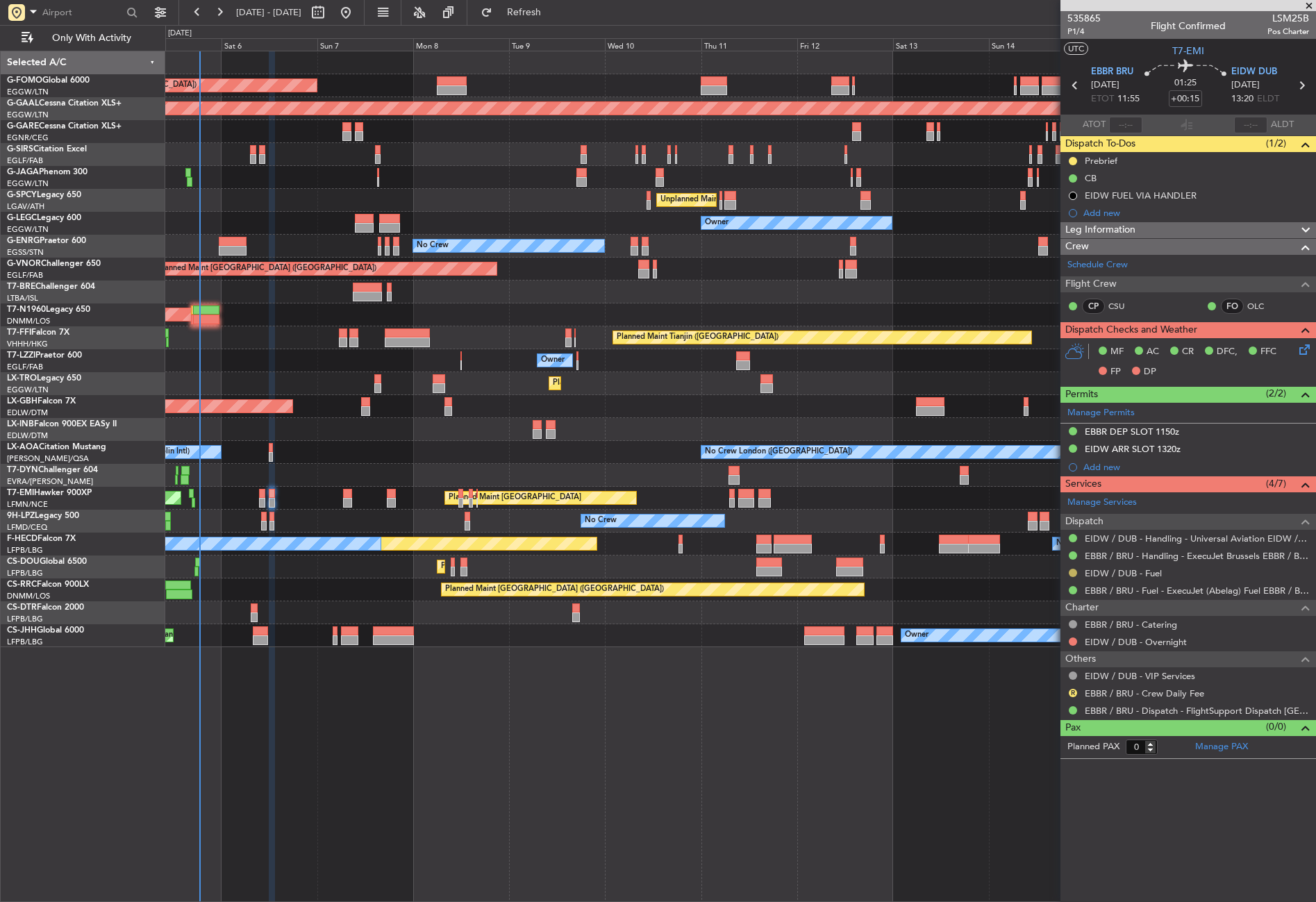
click at [1075, 570] on button at bounding box center [1073, 573] width 9 height 9
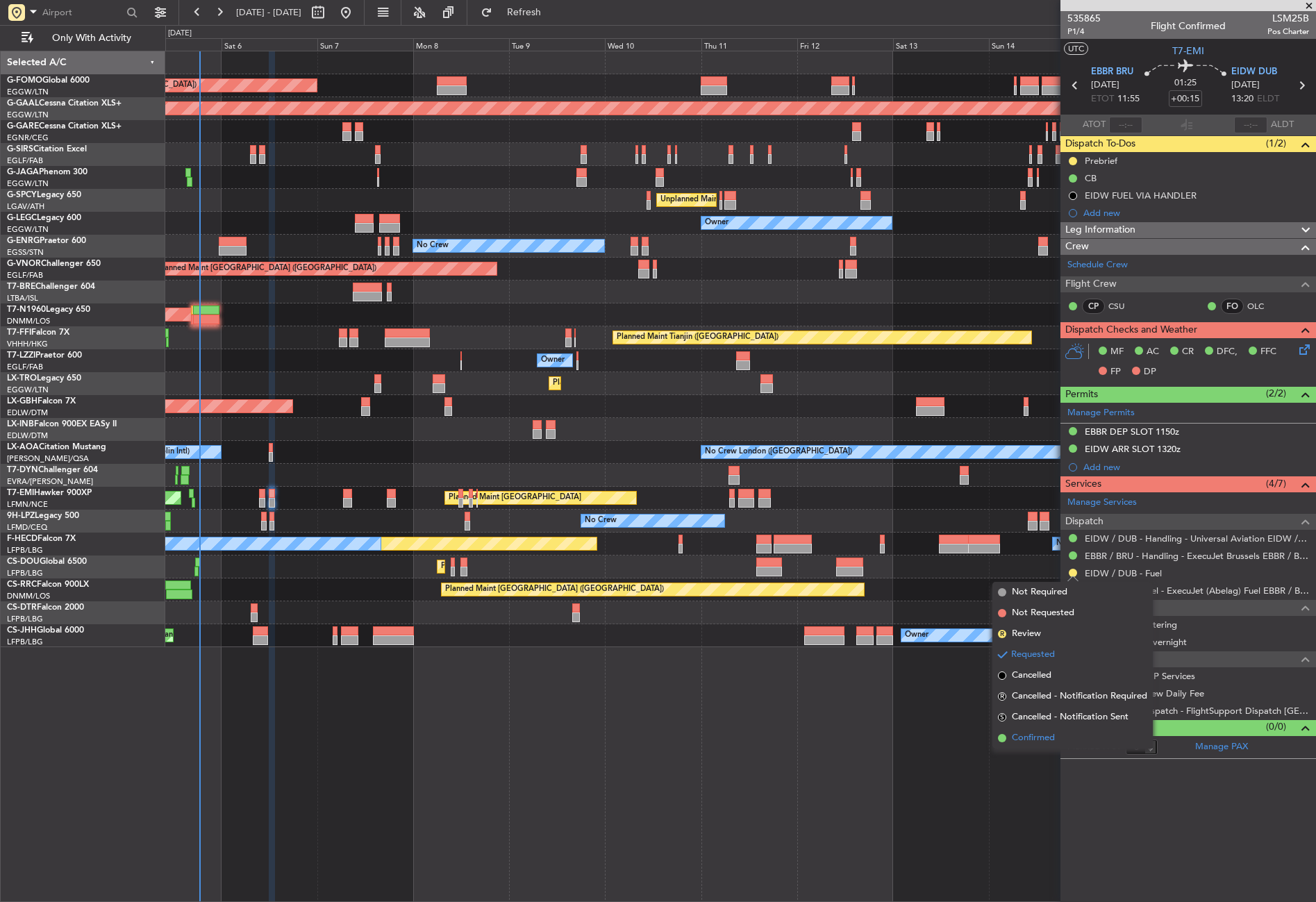
click at [1027, 730] on li "Confirmed" at bounding box center [1072, 738] width 160 height 21
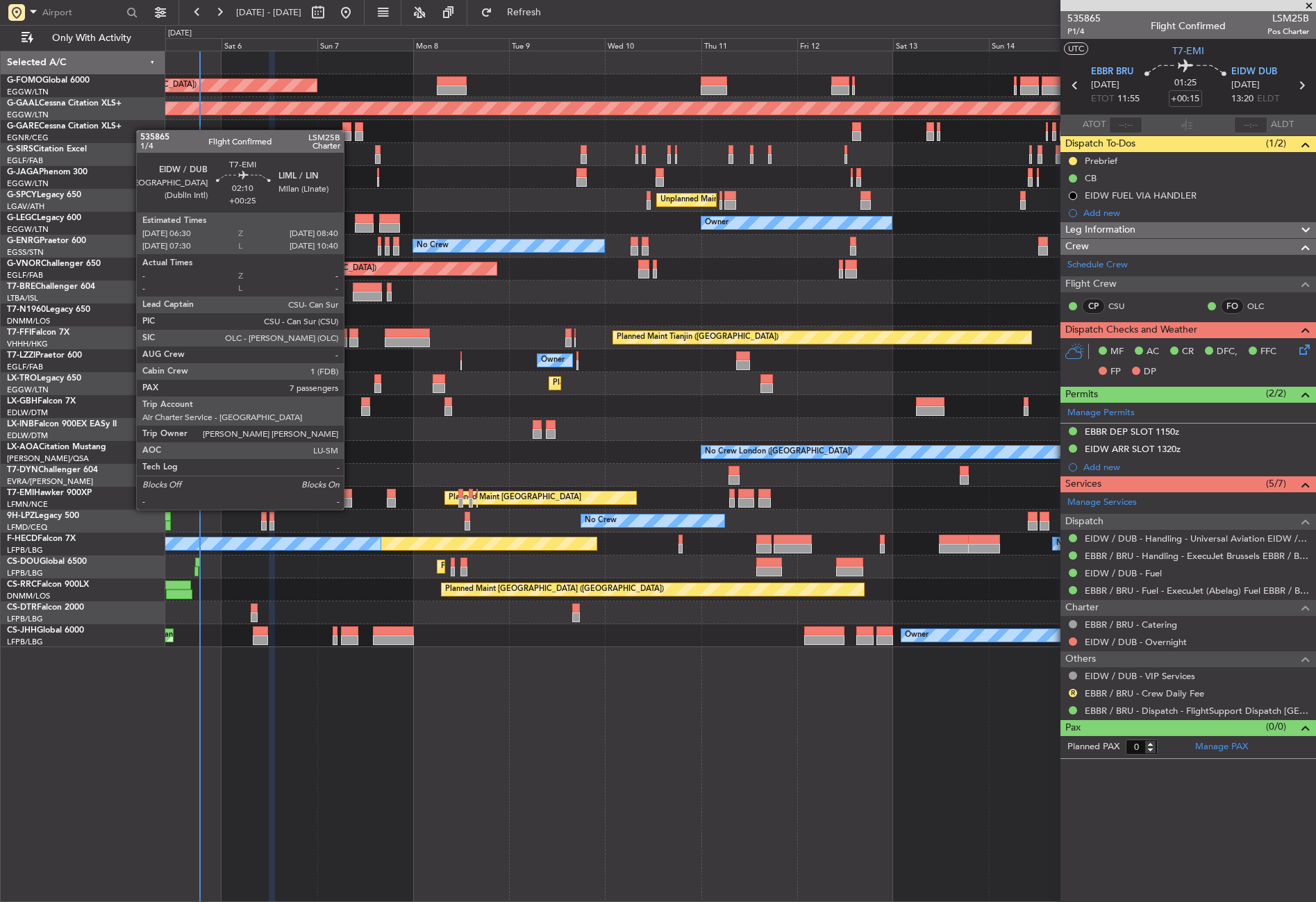
click at [350, 496] on div at bounding box center [347, 494] width 9 height 10
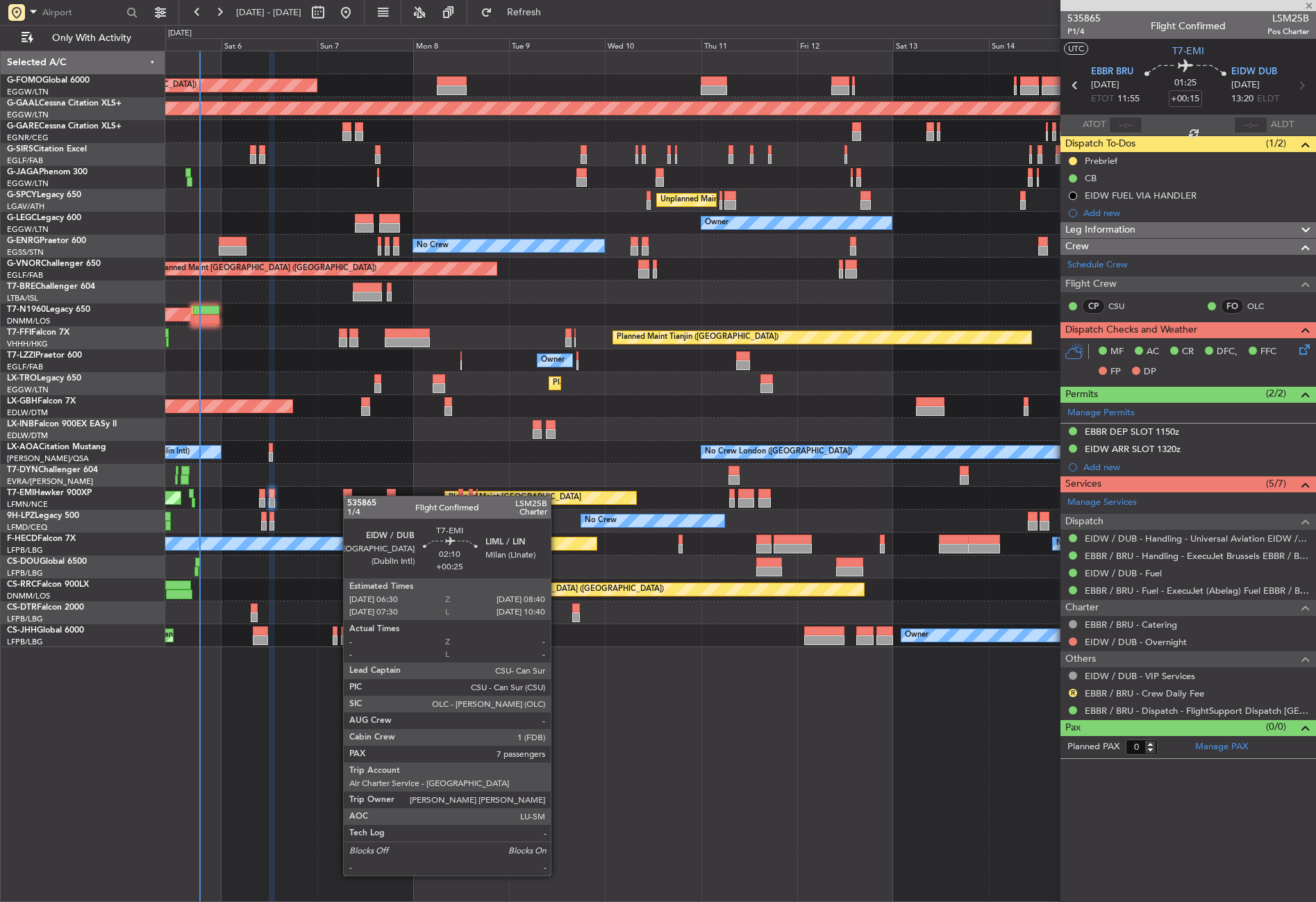
type input "+00:25"
type input "7"
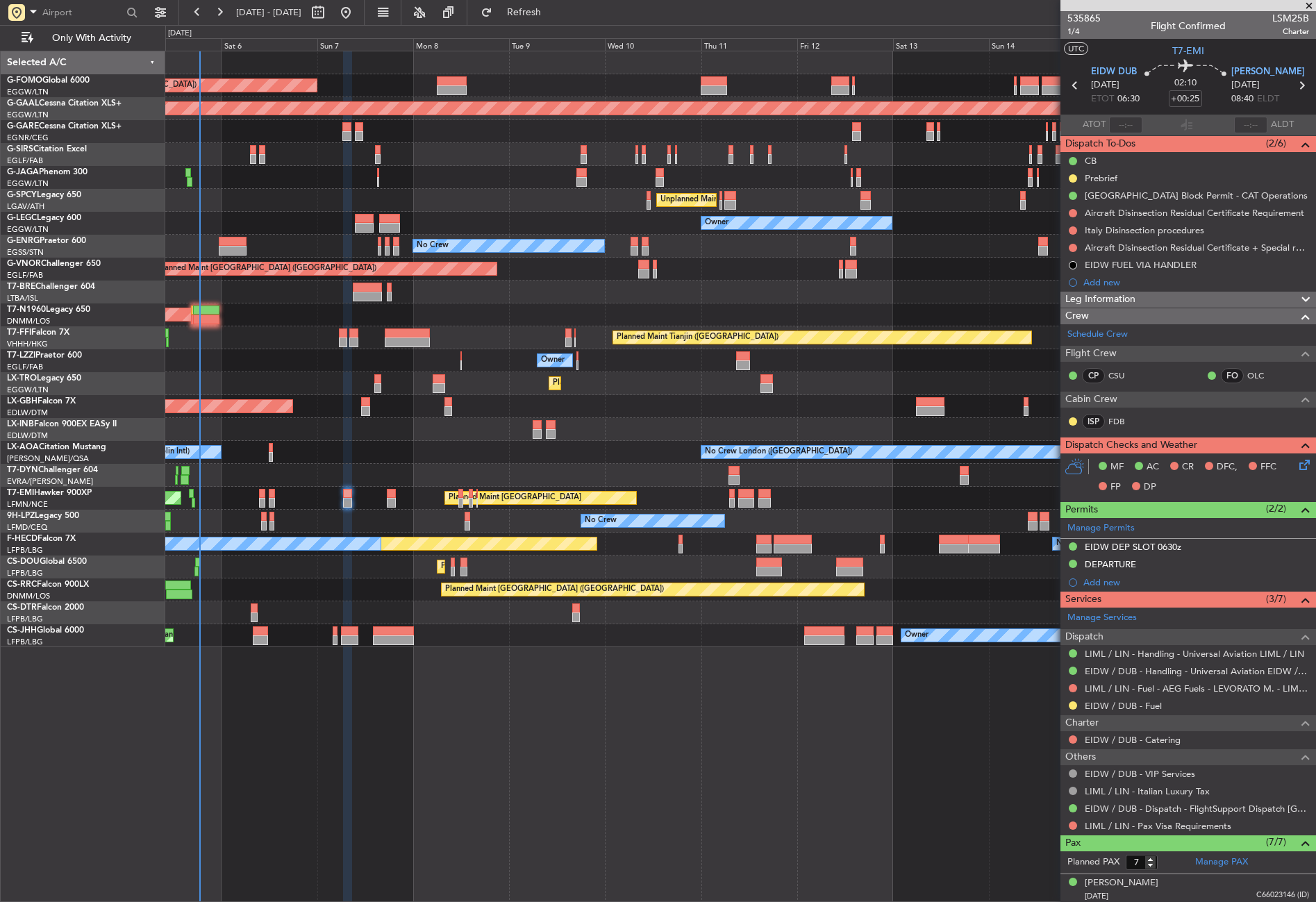
click at [393, 770] on div "Planned Maint London (Luton) Planned Maint Dusseldorf Planned Maint London (Far…" at bounding box center [741, 476] width 1151 height 852
click at [1073, 705] on button at bounding box center [1073, 706] width 9 height 9
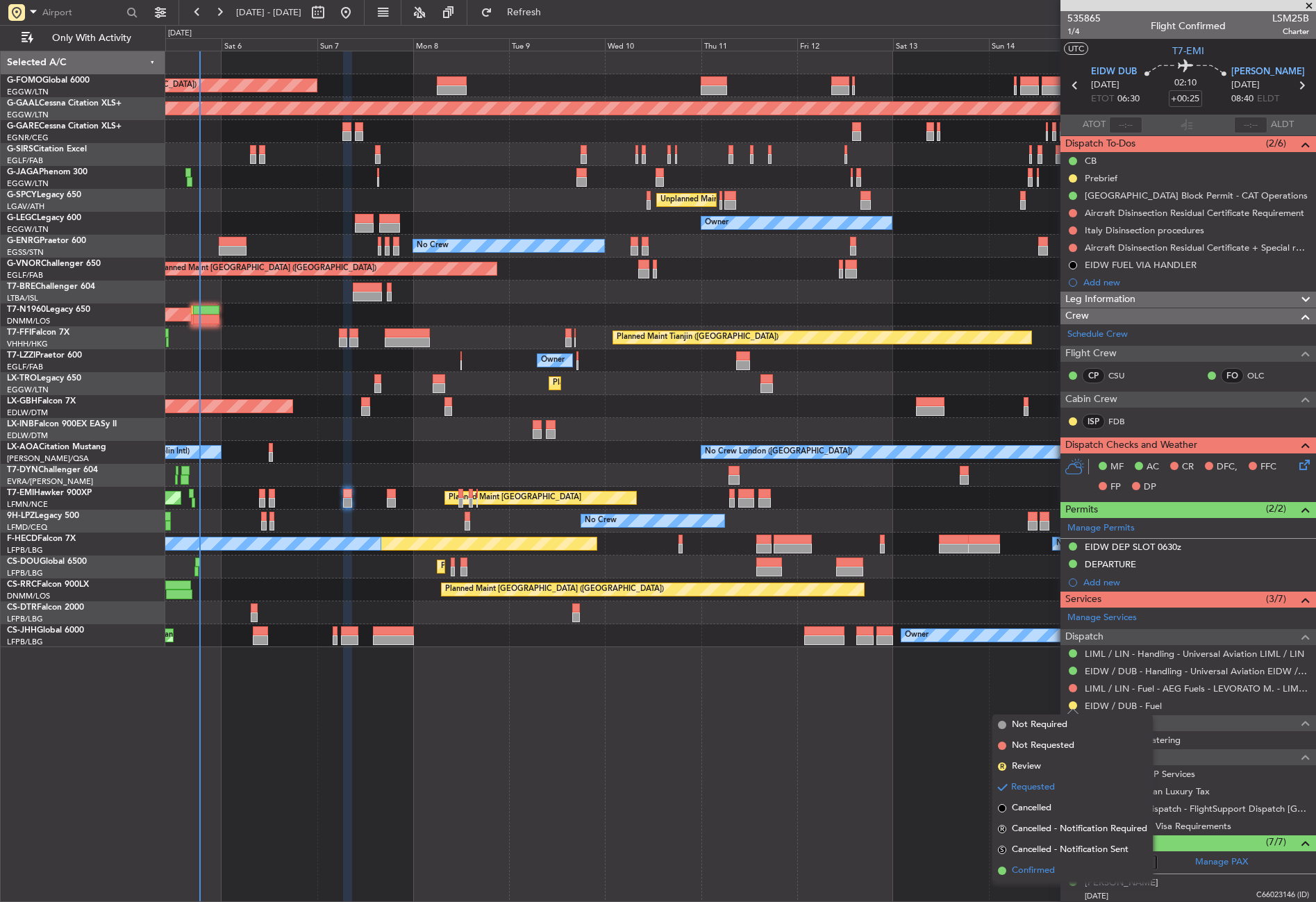
click at [1011, 870] on span "Confirmed" at bounding box center [1032, 871] width 43 height 14
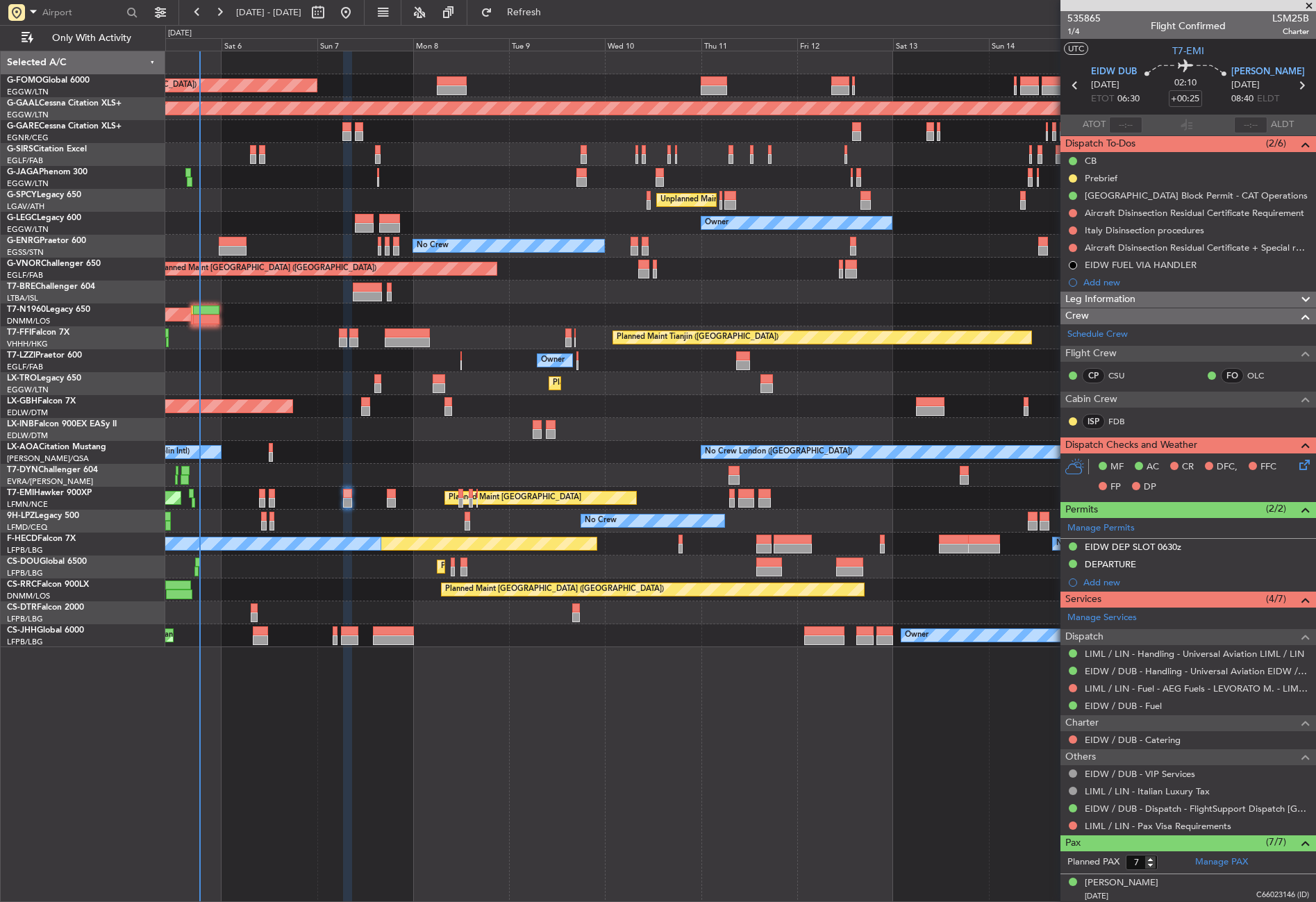
click at [261, 373] on div "Planned Maint Dusseldorf" at bounding box center [740, 384] width 1150 height 23
click at [527, 18] on button "Refresh" at bounding box center [516, 13] width 84 height 23
click at [543, 10] on span "Refresh" at bounding box center [524, 12] width 58 height 10
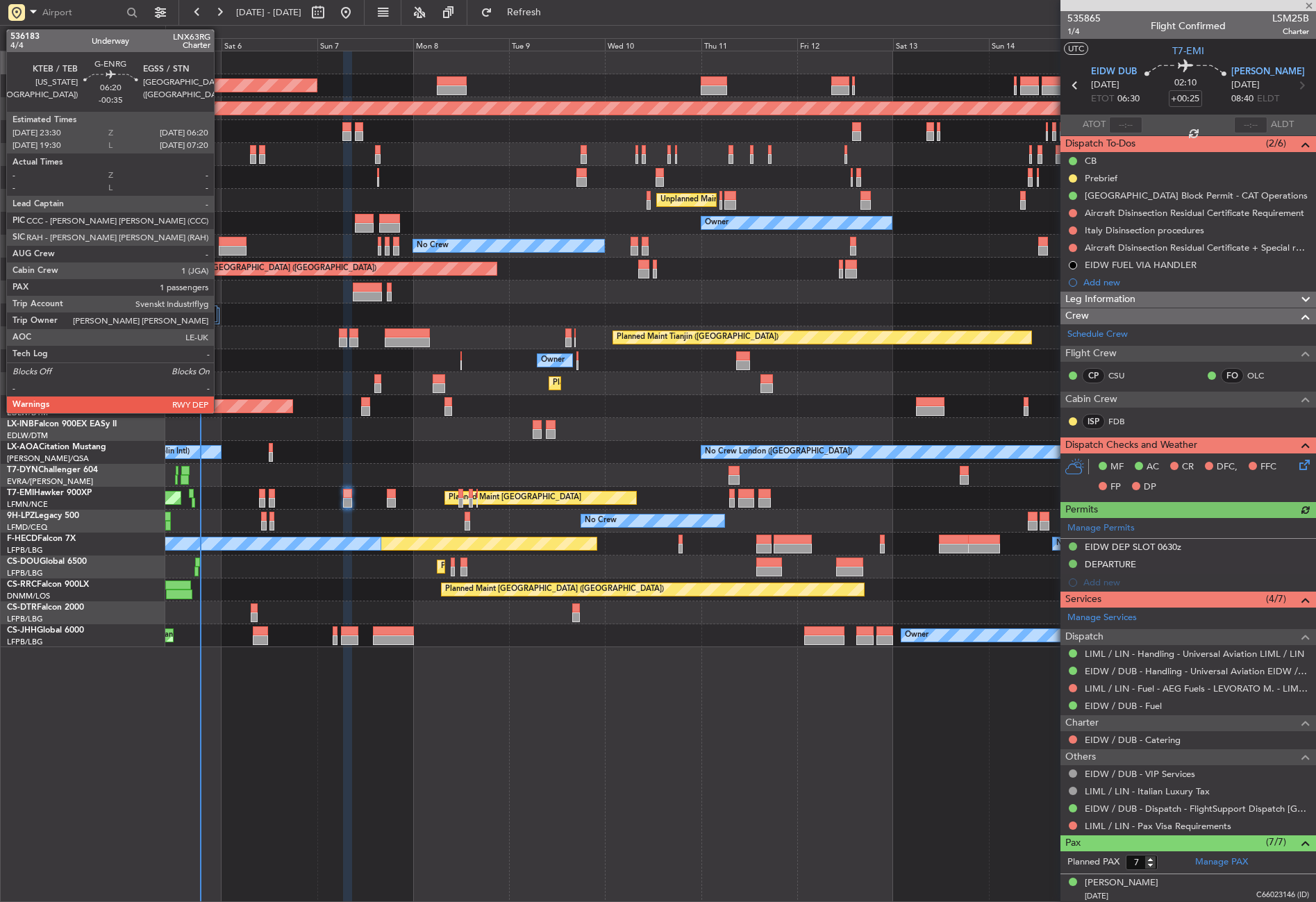
click at [221, 242] on div at bounding box center [232, 241] width 28 height 10
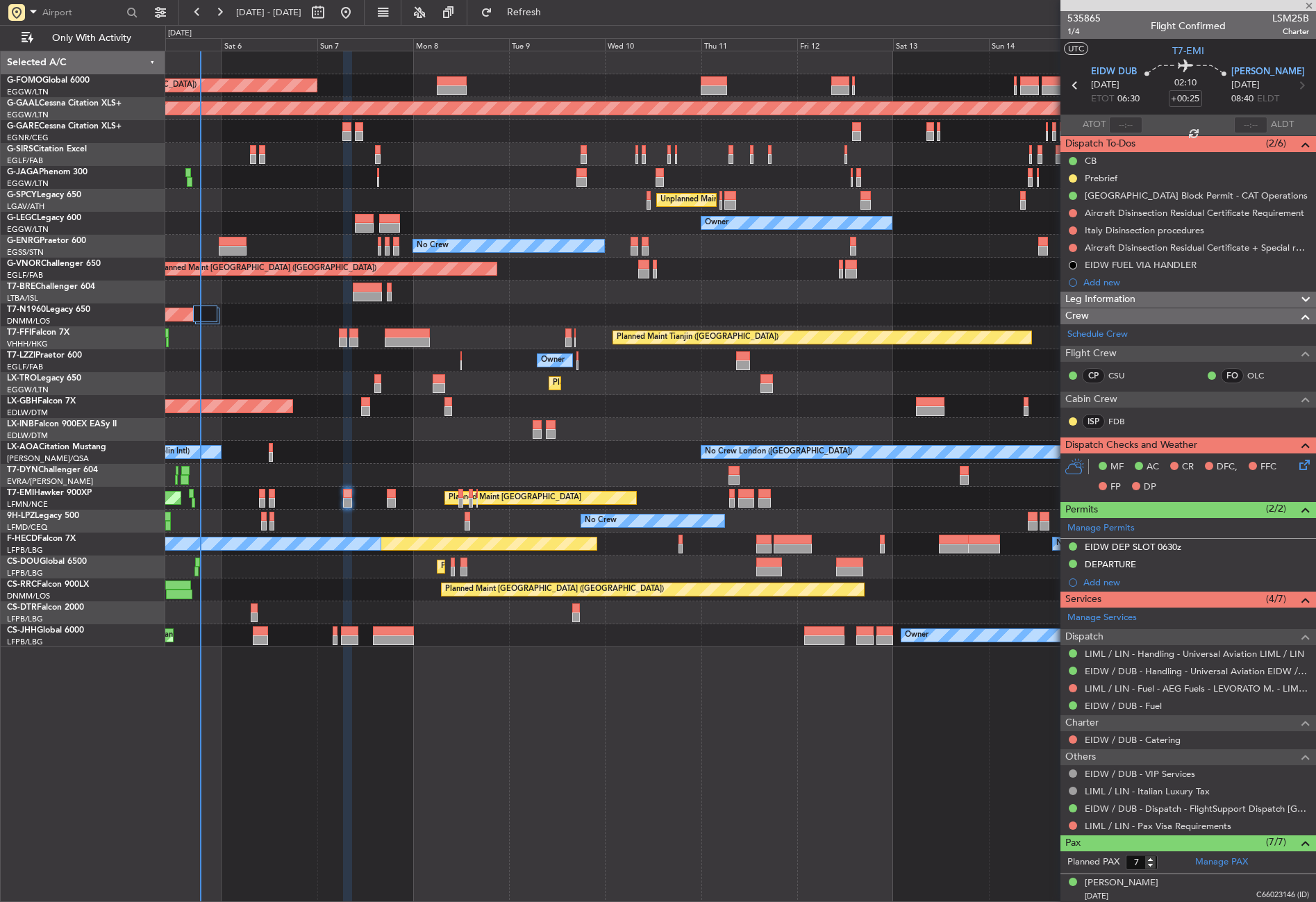
type input "-00:35"
type input "1"
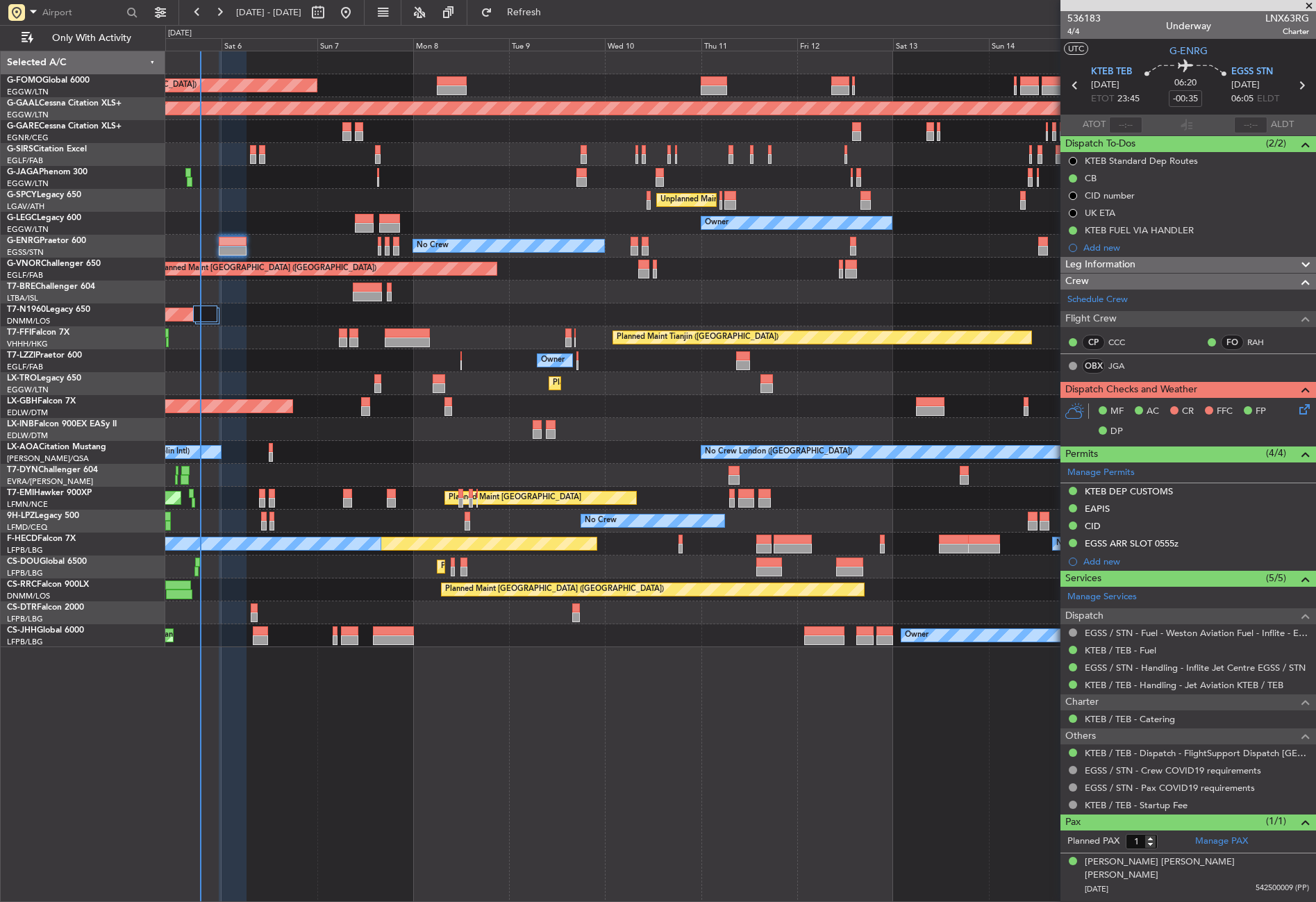
click at [523, 424] on div "Unplanned Maint [GEOGRAPHIC_DATA] (Al Maktoum Intl)" at bounding box center [740, 429] width 1150 height 23
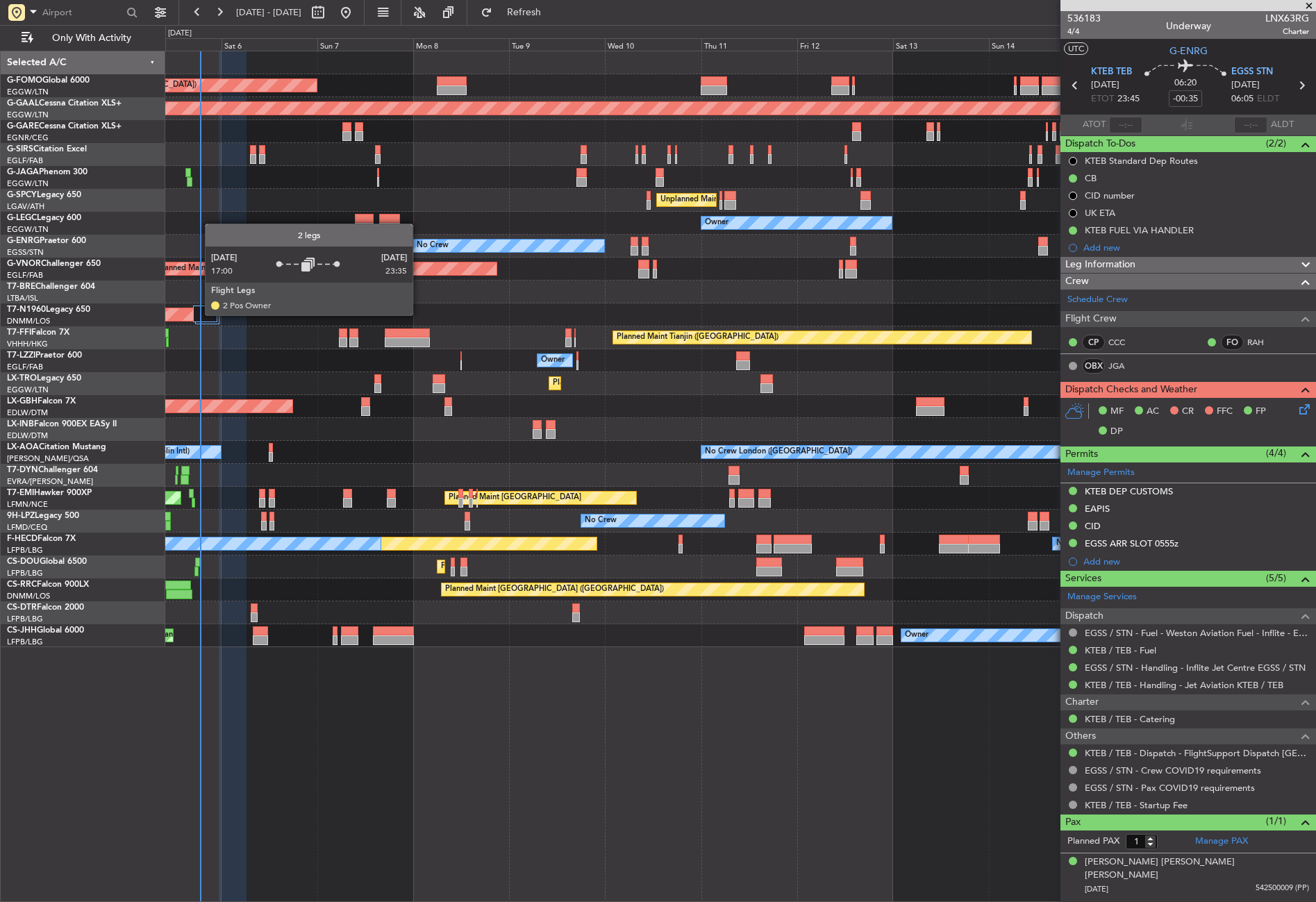
click at [198, 314] on div at bounding box center [205, 313] width 24 height 17
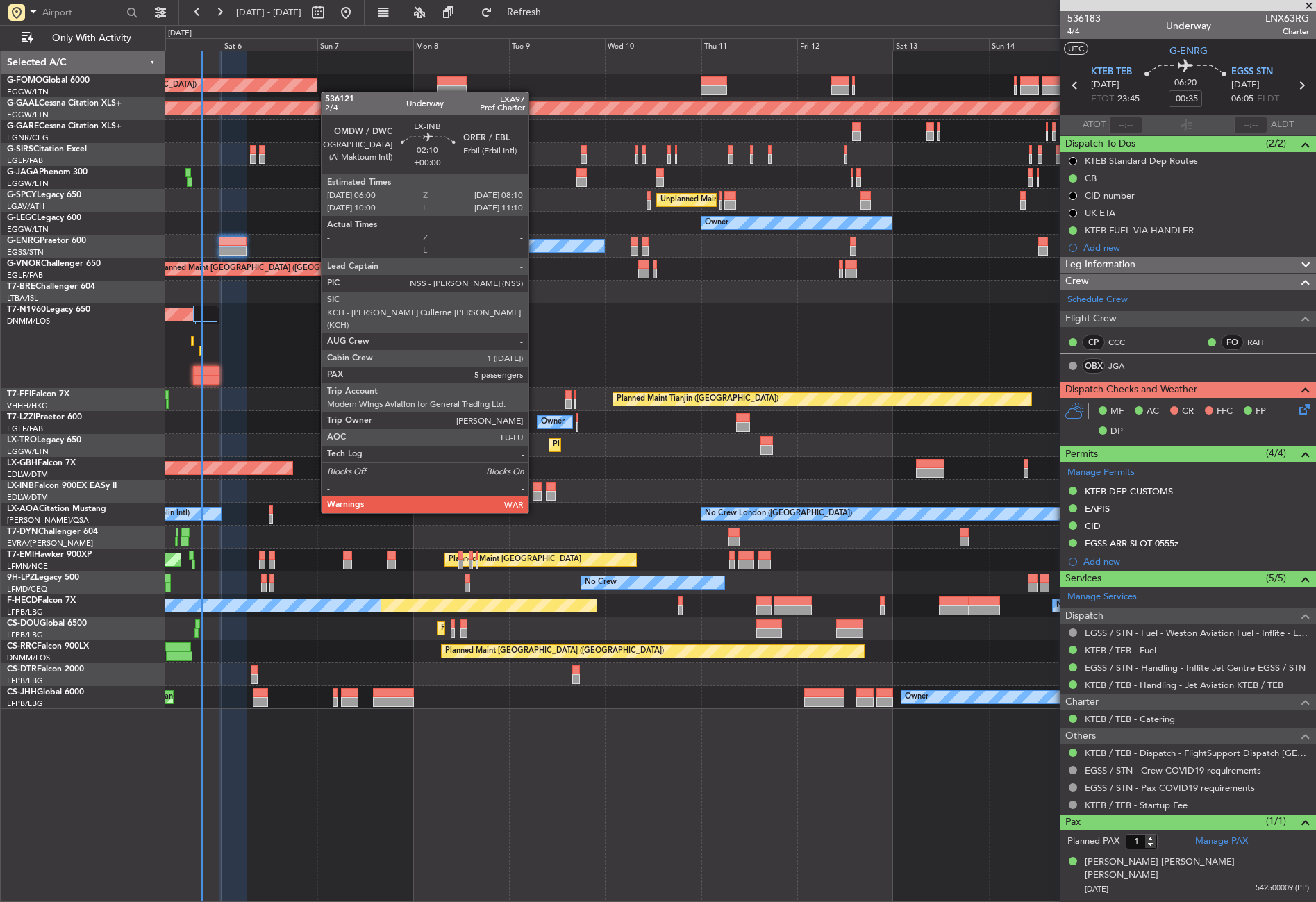
click at [534, 487] on div at bounding box center [537, 487] width 9 height 10
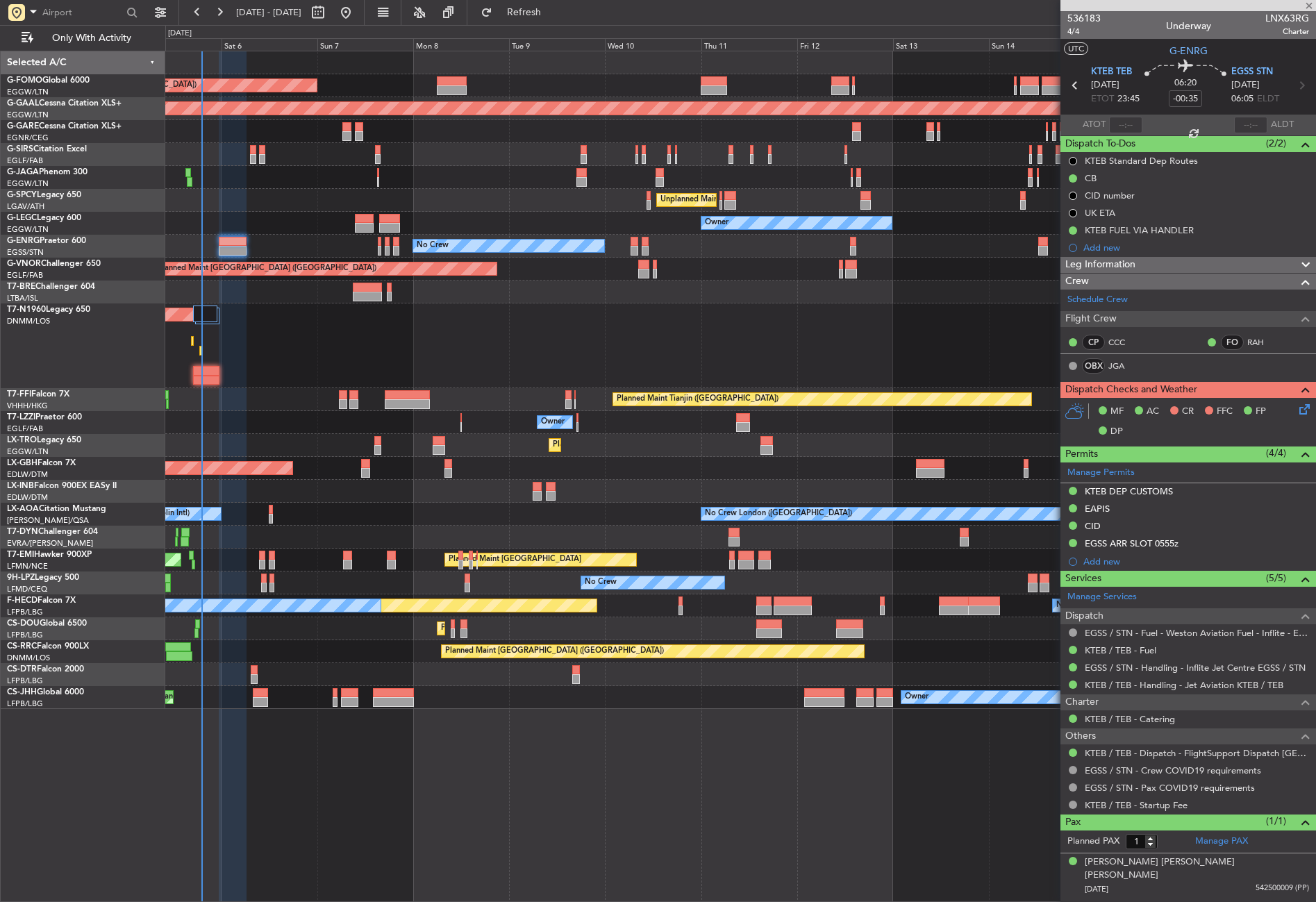
type input "5"
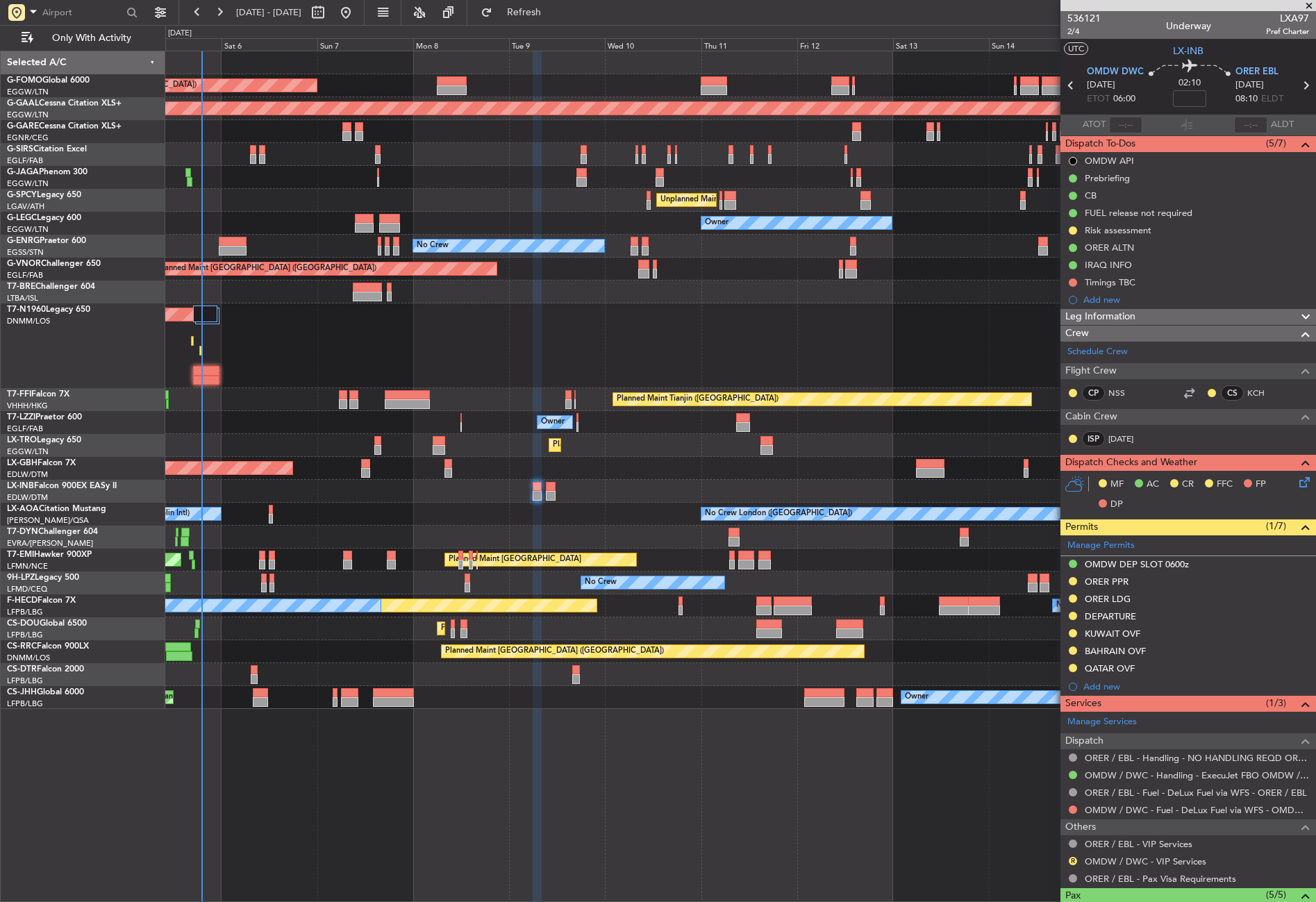
click at [369, 763] on div "Planned Maint [GEOGRAPHIC_DATA] ([GEOGRAPHIC_DATA]) Planned [GEOGRAPHIC_DATA] P…" at bounding box center [741, 476] width 1151 height 852
click at [542, 768] on div "Planned Maint [GEOGRAPHIC_DATA] ([GEOGRAPHIC_DATA]) Planned [GEOGRAPHIC_DATA] P…" at bounding box center [741, 476] width 1151 height 852
